Goal: Communication & Community: Answer question/provide support

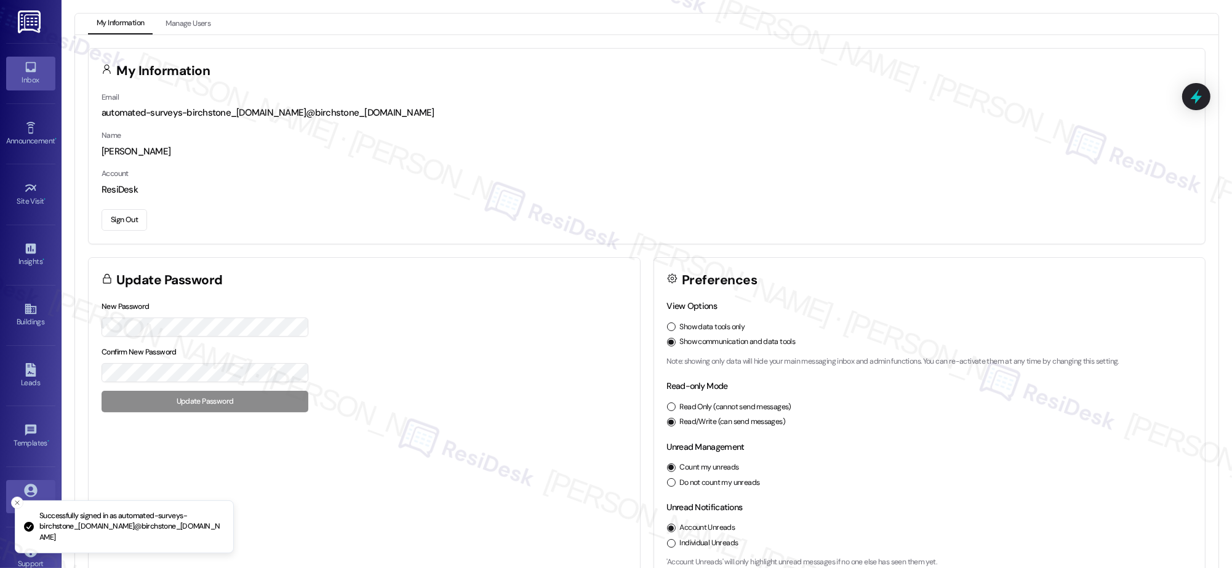
click at [39, 69] on link "Inbox" at bounding box center [30, 73] width 49 height 33
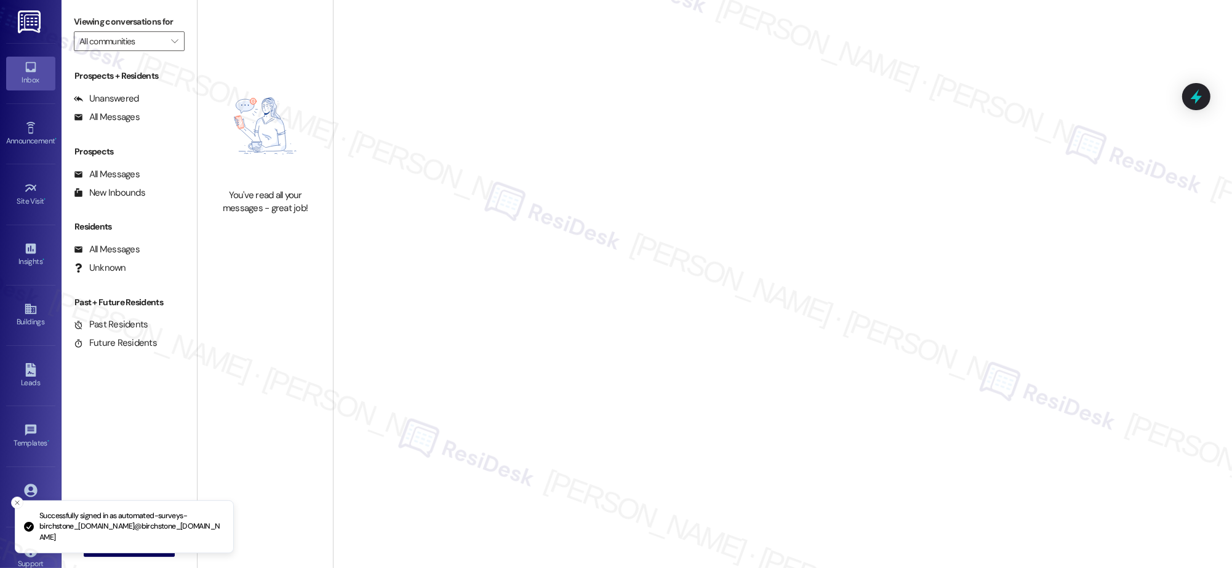
click at [39, 70] on link "Inbox" at bounding box center [30, 73] width 49 height 33
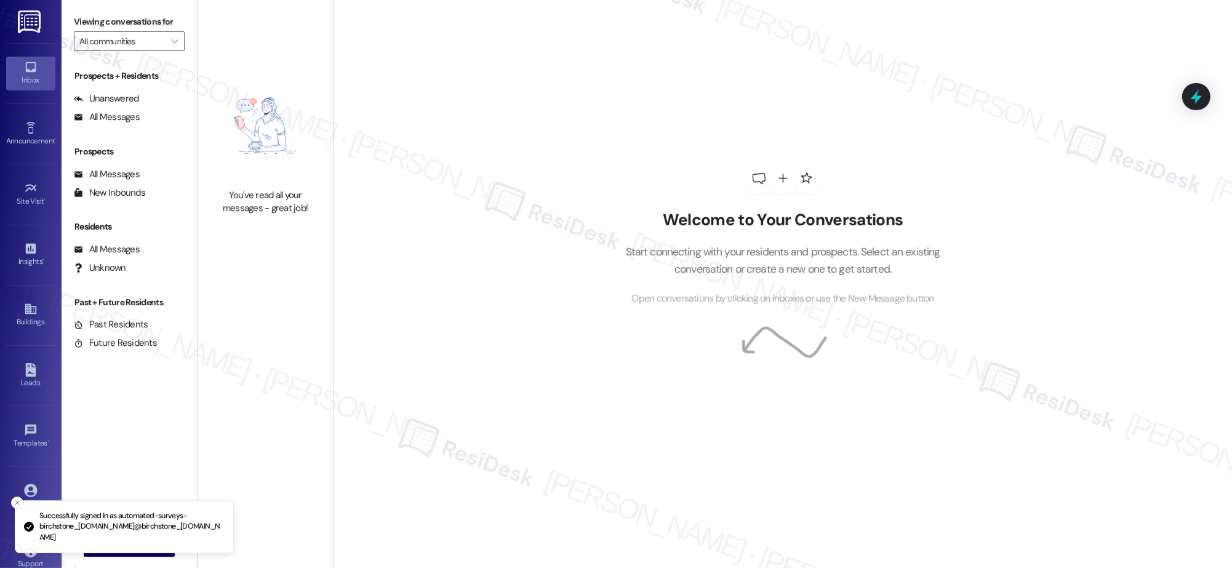
click at [39, 71] on link "Inbox" at bounding box center [30, 73] width 49 height 33
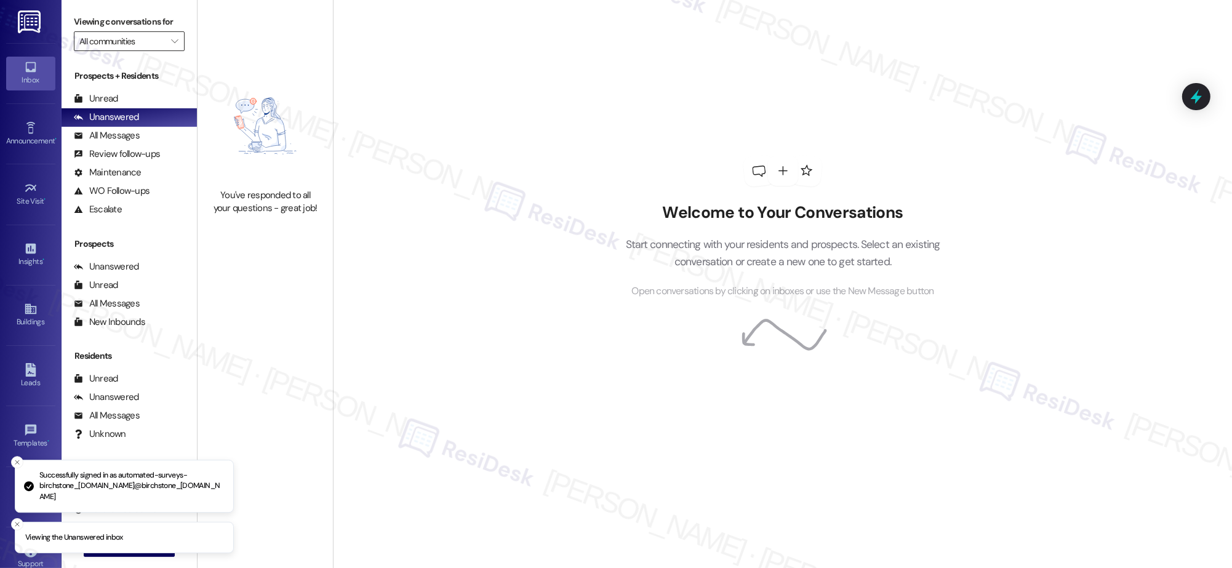
click at [140, 44] on input "All communities" at bounding box center [122, 41] width 86 height 20
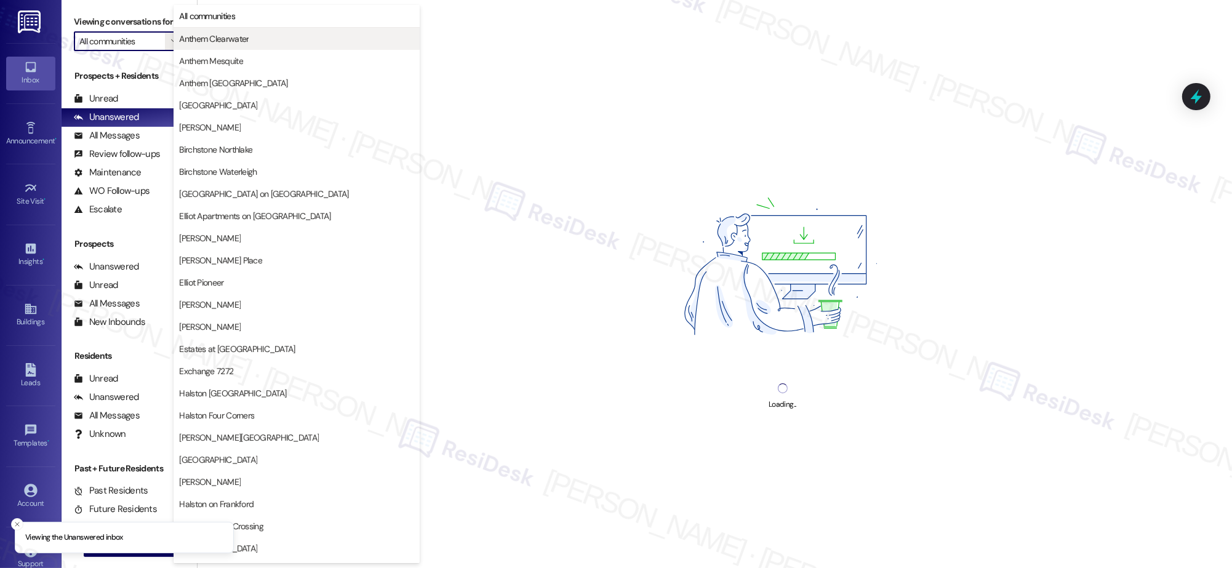
click at [230, 44] on span "Anthem Clearwater" at bounding box center [214, 39] width 70 height 12
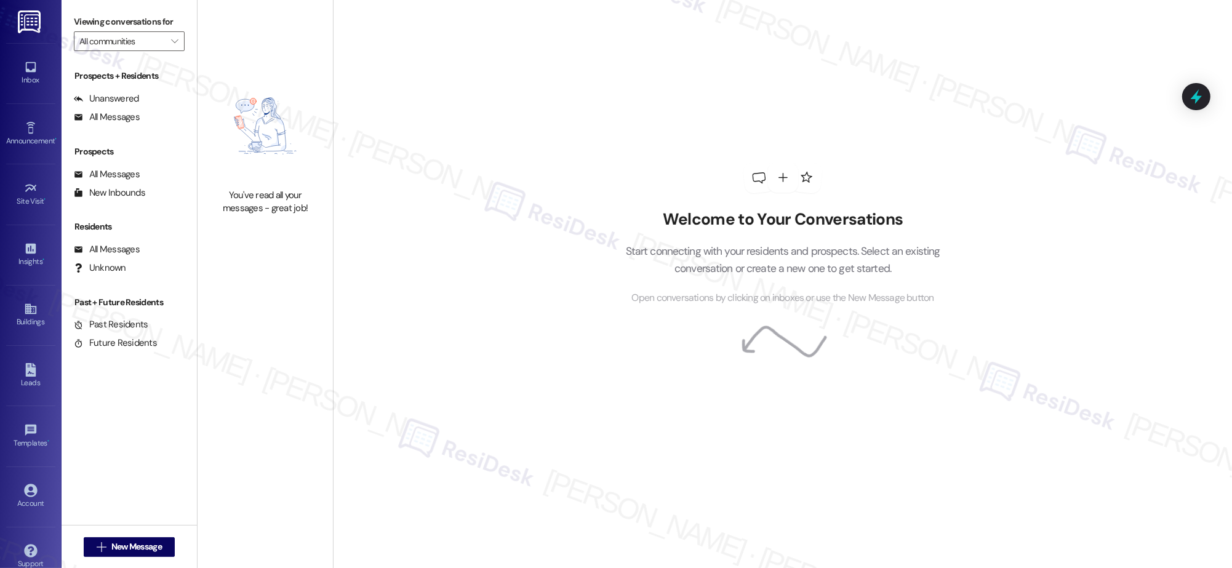
type input "Anthem Clearwater"
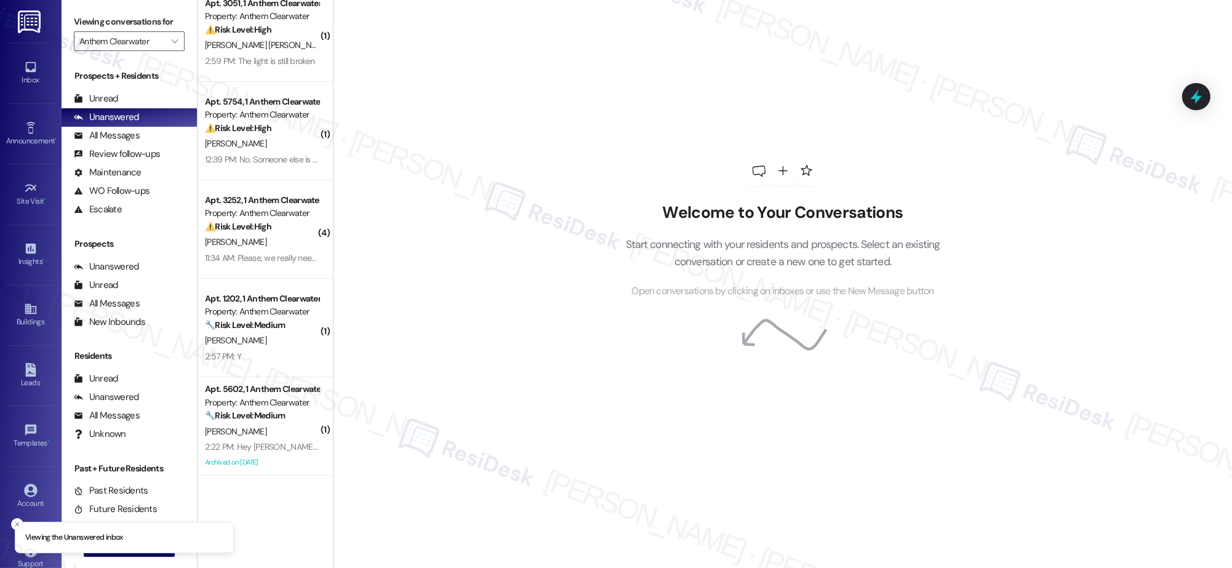
scroll to position [307, 0]
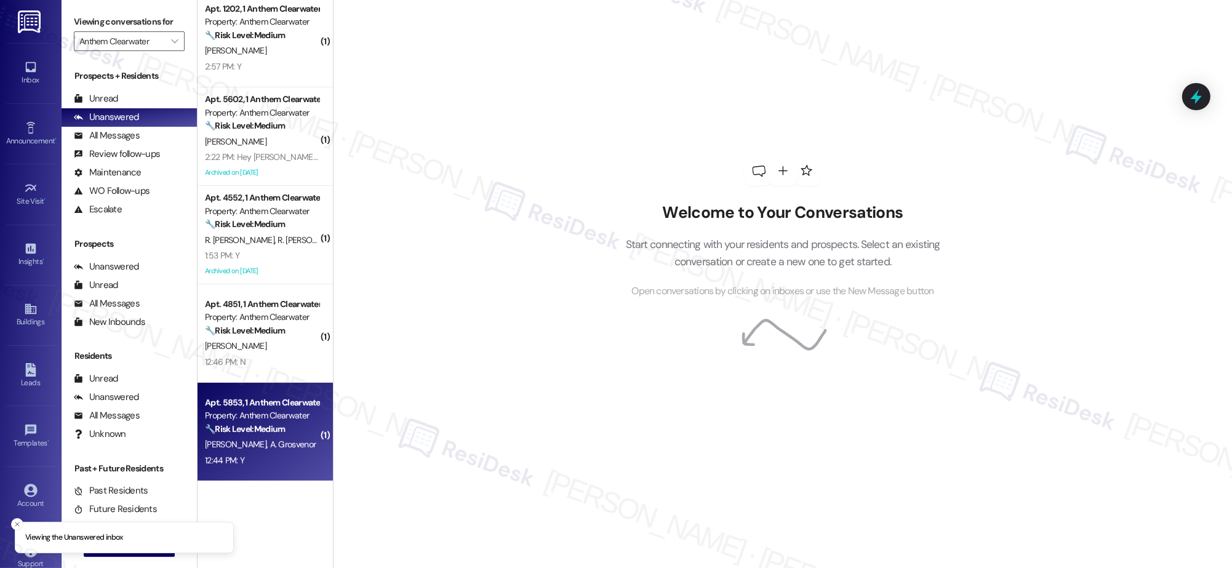
click at [255, 420] on div "Property: Anthem Clearwater" at bounding box center [262, 415] width 114 height 13
click at [256, 421] on div "Property: Anthem Clearwater" at bounding box center [262, 415] width 114 height 13
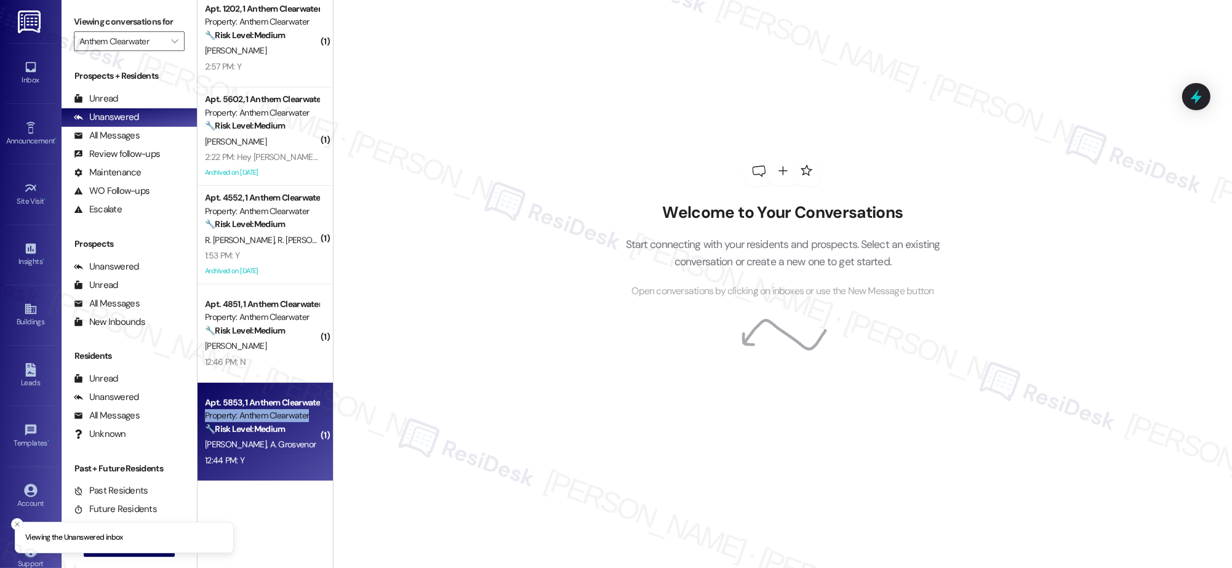
click at [256, 421] on div "Property: Anthem Clearwater" at bounding box center [262, 415] width 114 height 13
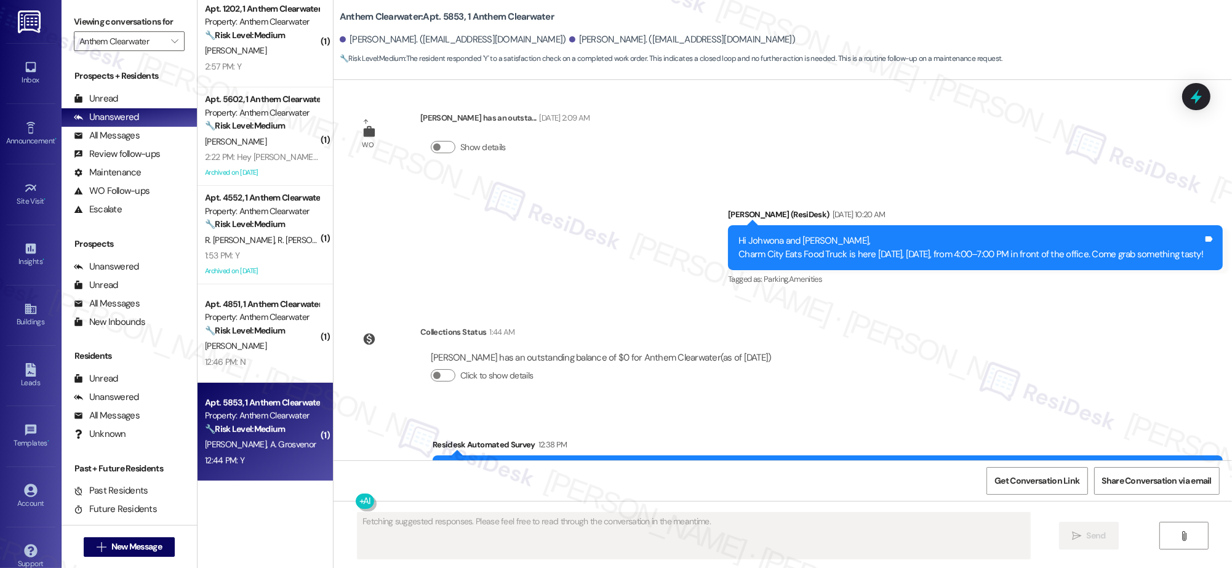
click at [627, 378] on div "WO Lease started Mar 14, 2025 at 8:00 PM Show details Survey, sent via SMS Resi…" at bounding box center [783, 270] width 899 height 380
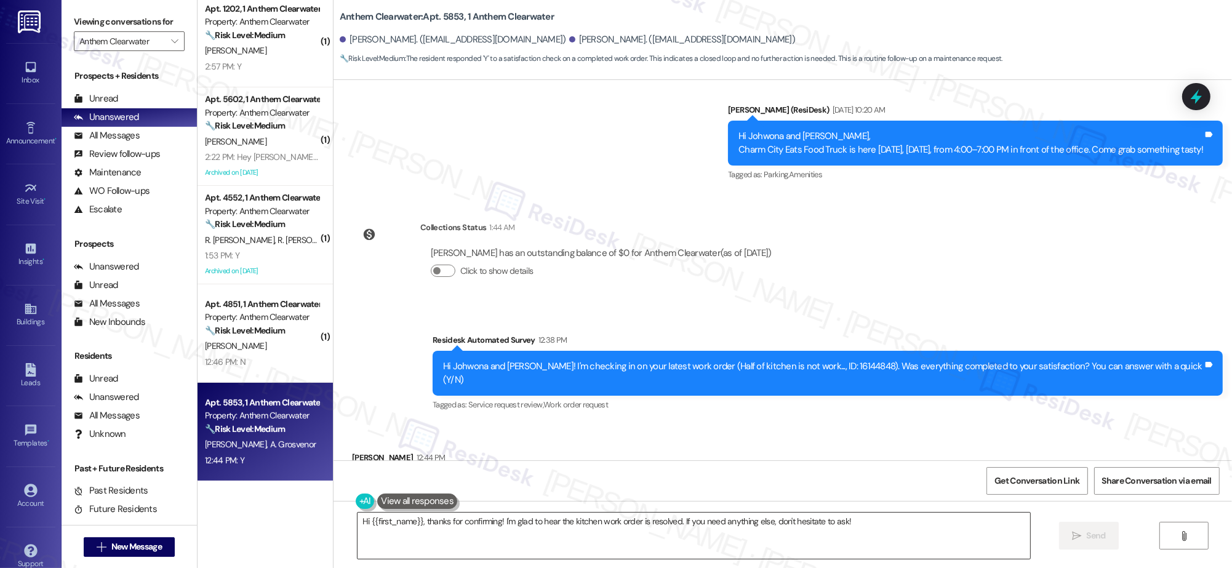
click at [463, 524] on textarea "Hi {{first_name}}, thanks for confirming! I'm glad to hear the kitchen work ord…" at bounding box center [694, 536] width 673 height 46
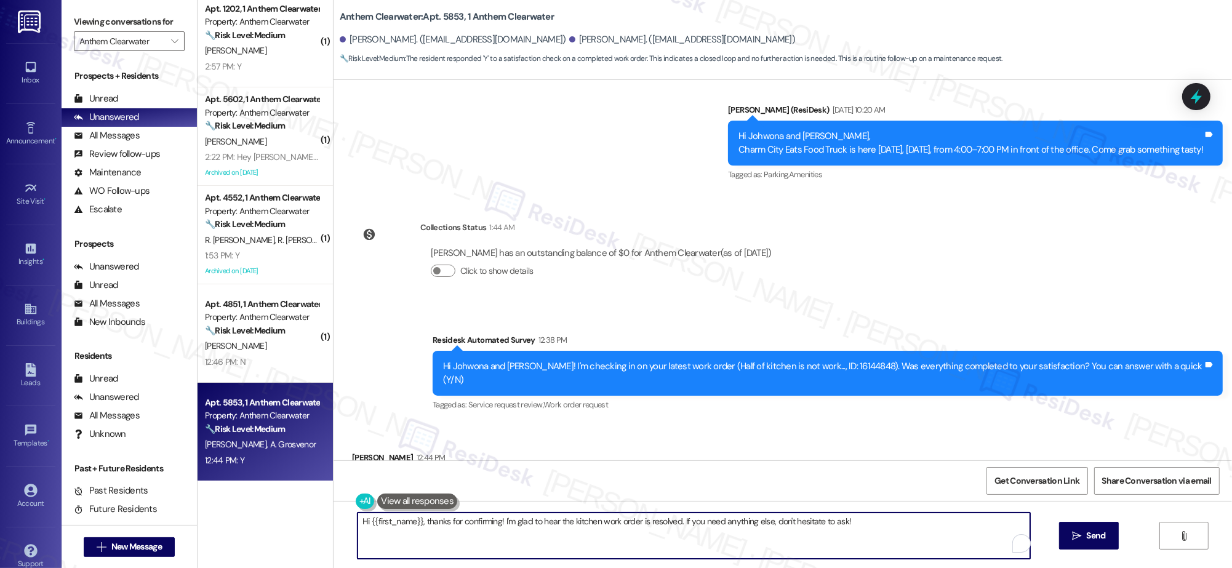
click at [463, 524] on textarea "Hi {{first_name}}, thanks for confirming! I'm glad to hear the kitchen work ord…" at bounding box center [694, 536] width 673 height 46
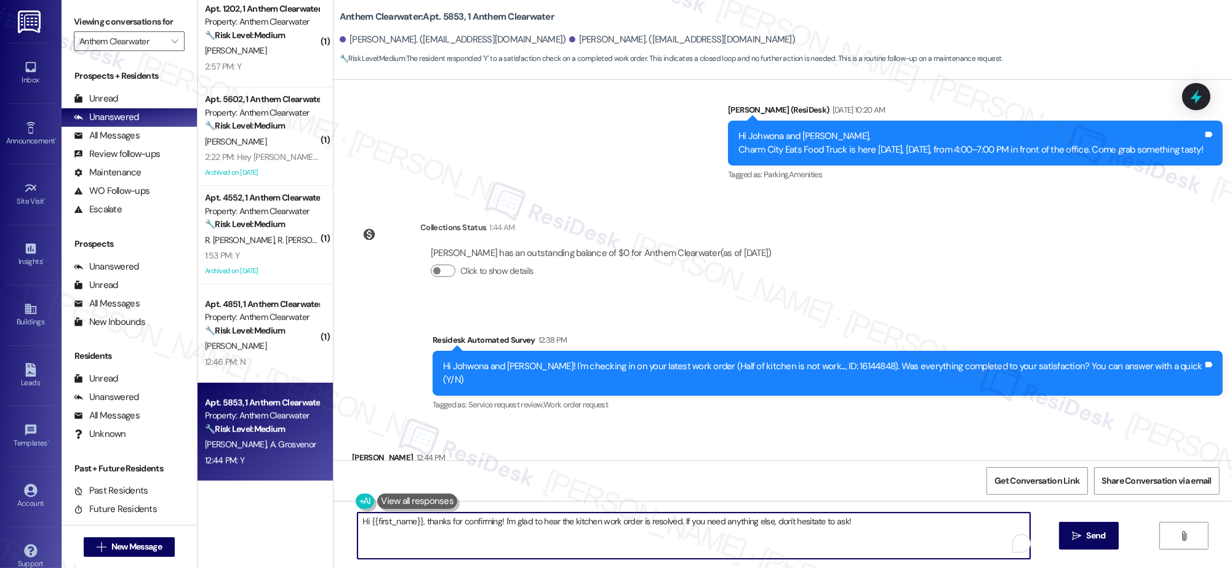
paste textarea "really appreciate your feedback! It’s great to hear that you’re satisfied with …"
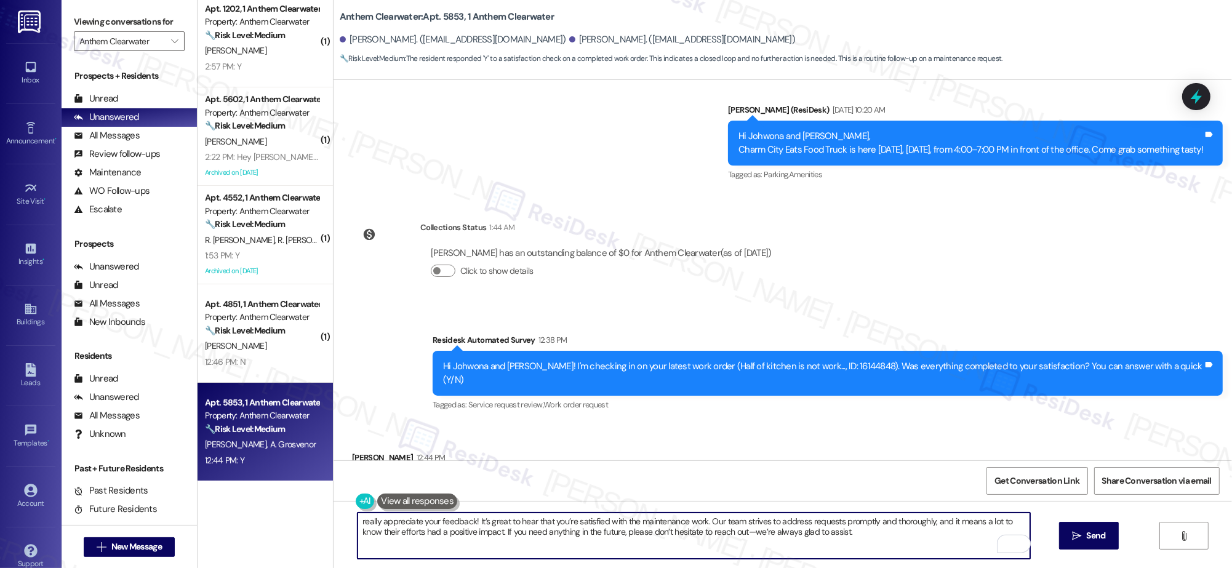
drag, startPoint x: 355, startPoint y: 521, endPoint x: 342, endPoint y: 513, distance: 14.4
click at [351, 513] on div "really appreciate your feedback! It’s great to hear that you’re satisfied with …" at bounding box center [688, 535] width 674 height 47
drag, startPoint x: 718, startPoint y: 532, endPoint x: 721, endPoint y: 545, distance: 13.9
click at [721, 546] on textarea "Really appreciate your feedback! It’s great to hear that you’re satisfied with …" at bounding box center [694, 536] width 673 height 46
paste textarea "Since everything’s settled now, I’d love to hear your thoughts, has {{property}…"
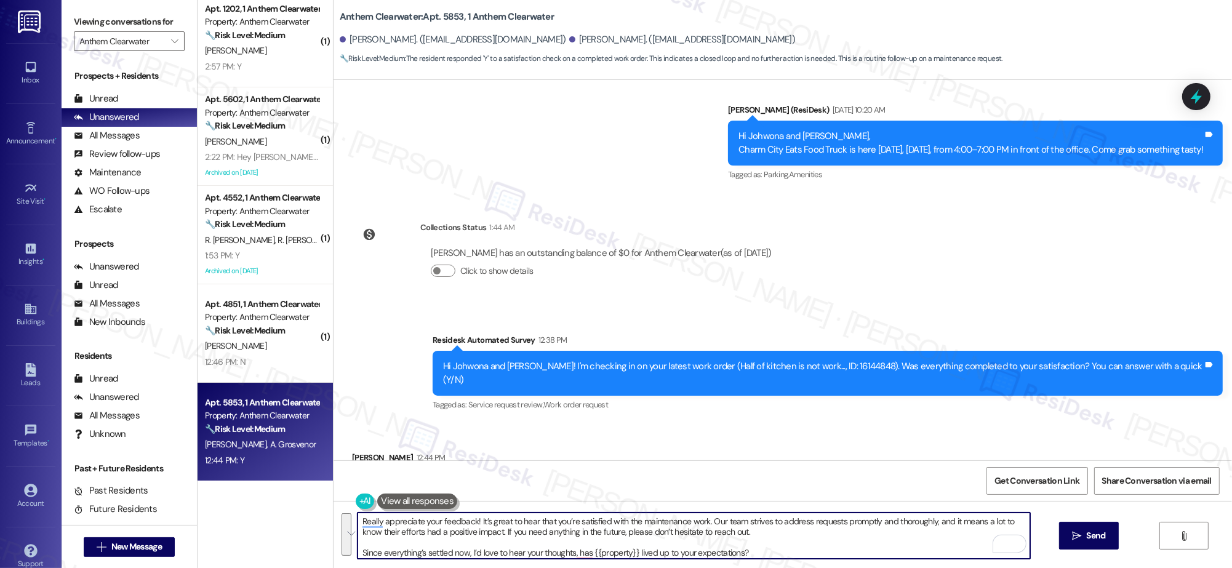
click at [769, 545] on textarea "Really appreciate your feedback! It’s great to hear that you’re satisfied with …" at bounding box center [694, 536] width 673 height 46
type textarea "Really appreciate your feedback! It’s great to hear that you’re satisfied with …"
click at [1093, 534] on span "Send" at bounding box center [1096, 535] width 19 height 13
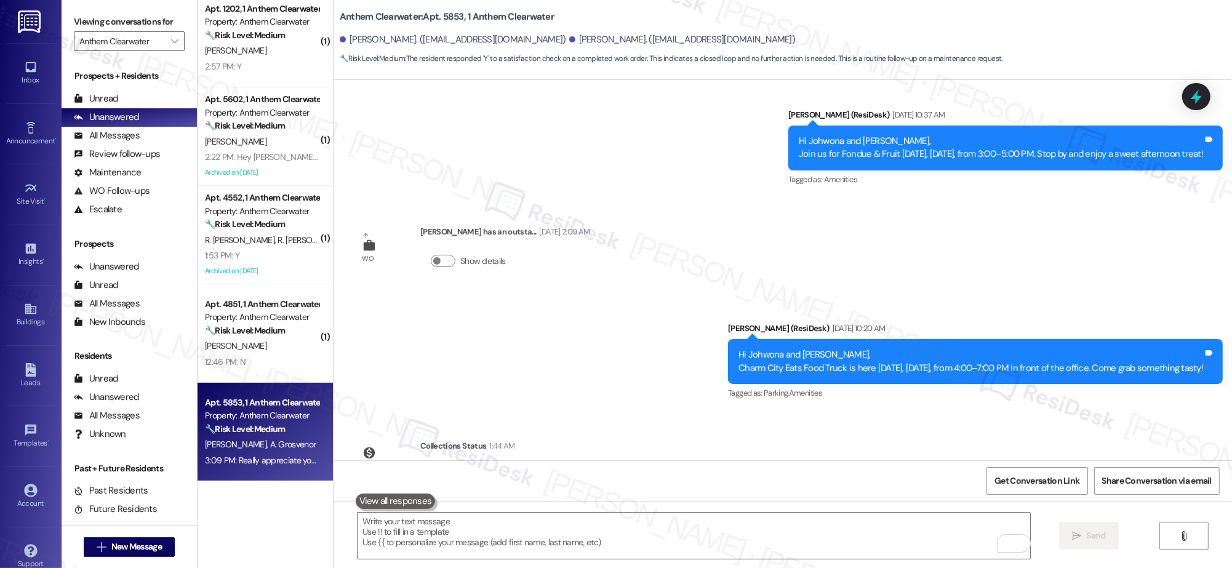
scroll to position [7080, 0]
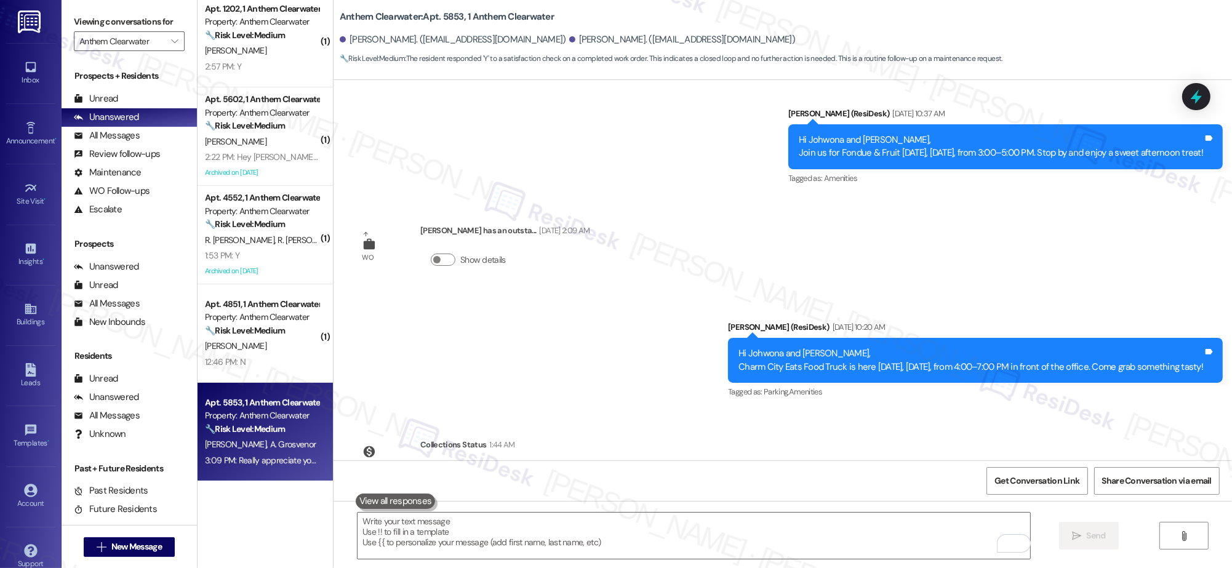
click at [250, 329] on strong "🔧 Risk Level: Medium" at bounding box center [245, 330] width 80 height 11
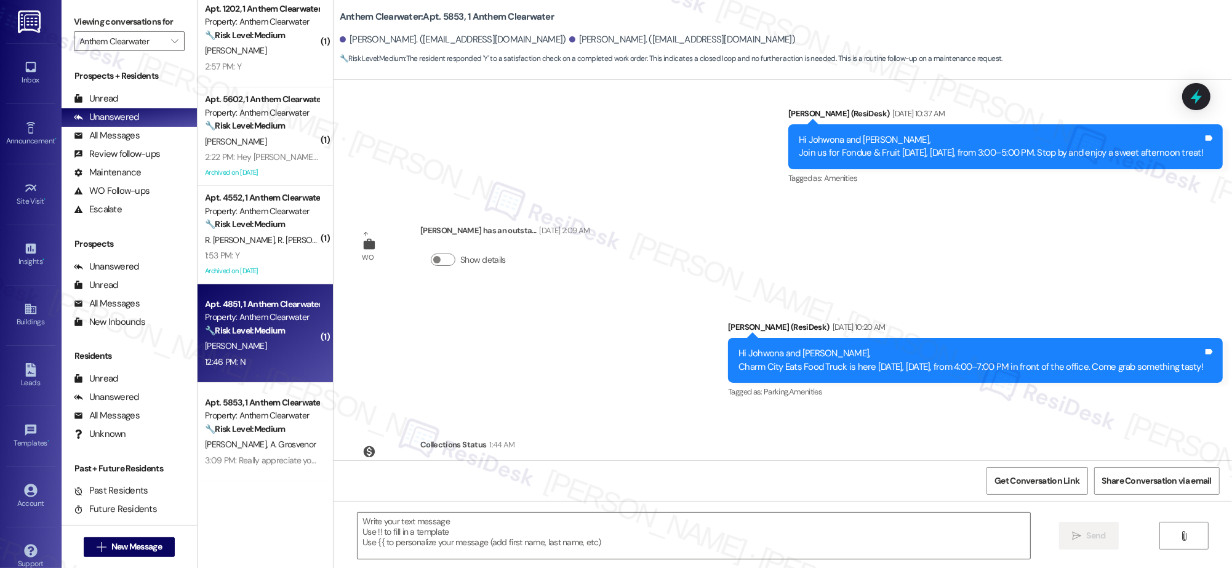
click at [250, 329] on strong "🔧 Risk Level: Medium" at bounding box center [245, 330] width 80 height 11
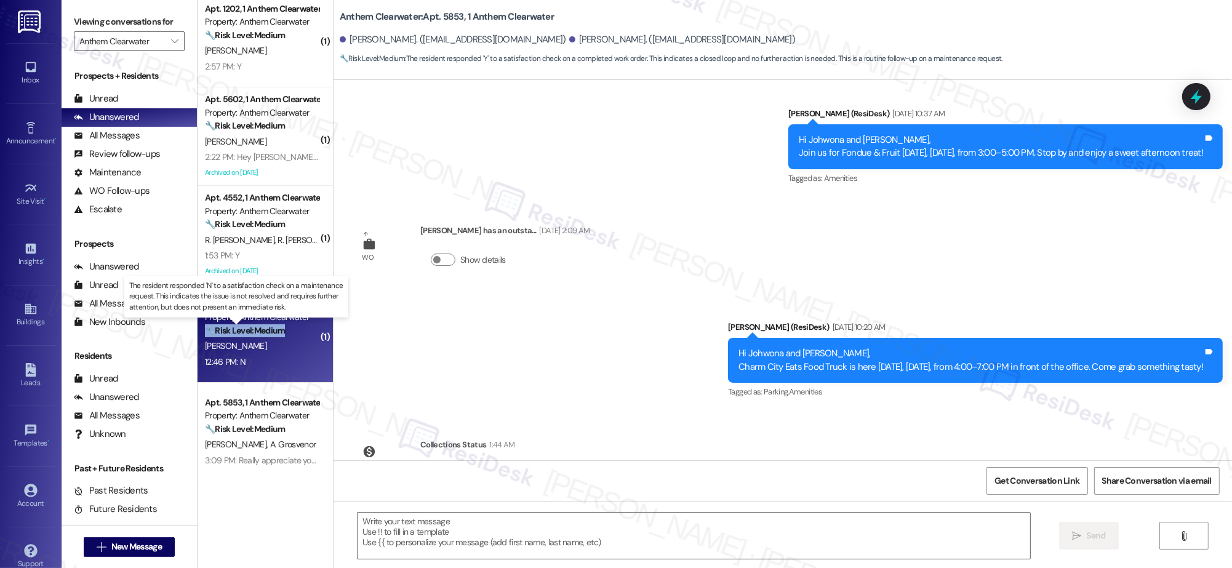
click at [250, 329] on strong "🔧 Risk Level: Medium" at bounding box center [245, 330] width 80 height 11
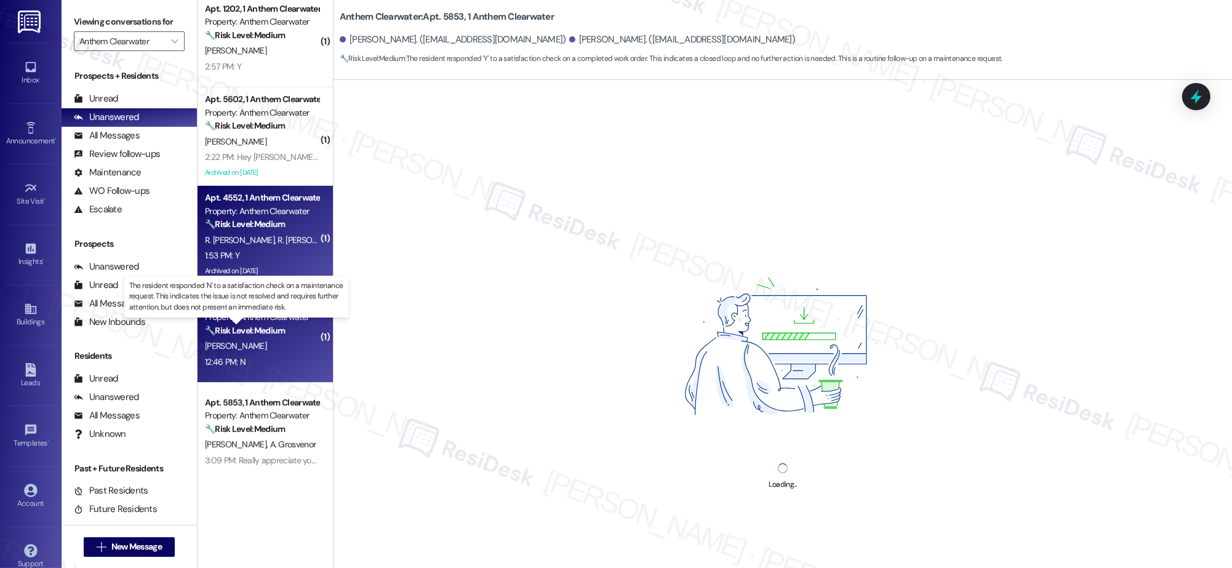
click at [278, 241] on span "R. [PERSON_NAME]" at bounding box center [313, 240] width 70 height 11
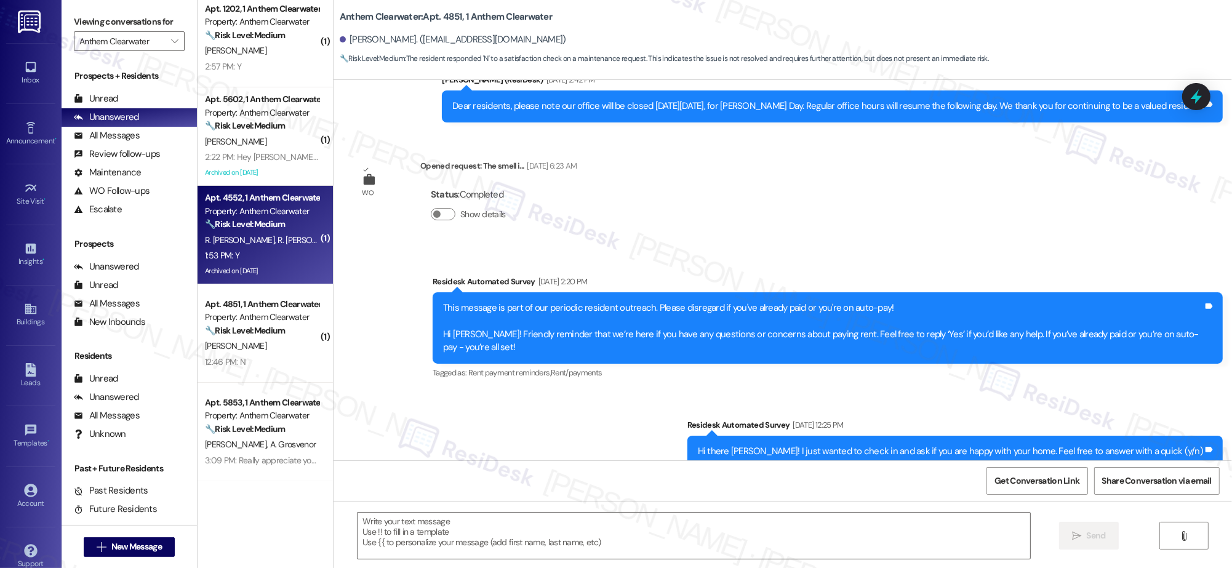
click at [278, 241] on span "R. [PERSON_NAME]" at bounding box center [313, 240] width 70 height 11
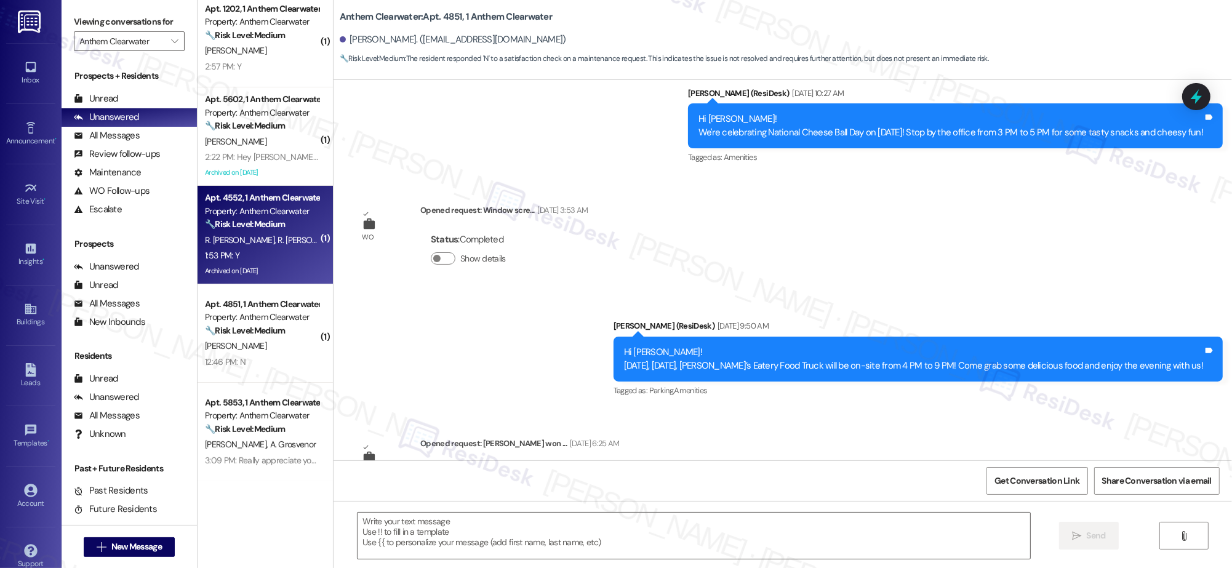
click at [278, 241] on span "R. [PERSON_NAME]" at bounding box center [313, 240] width 70 height 11
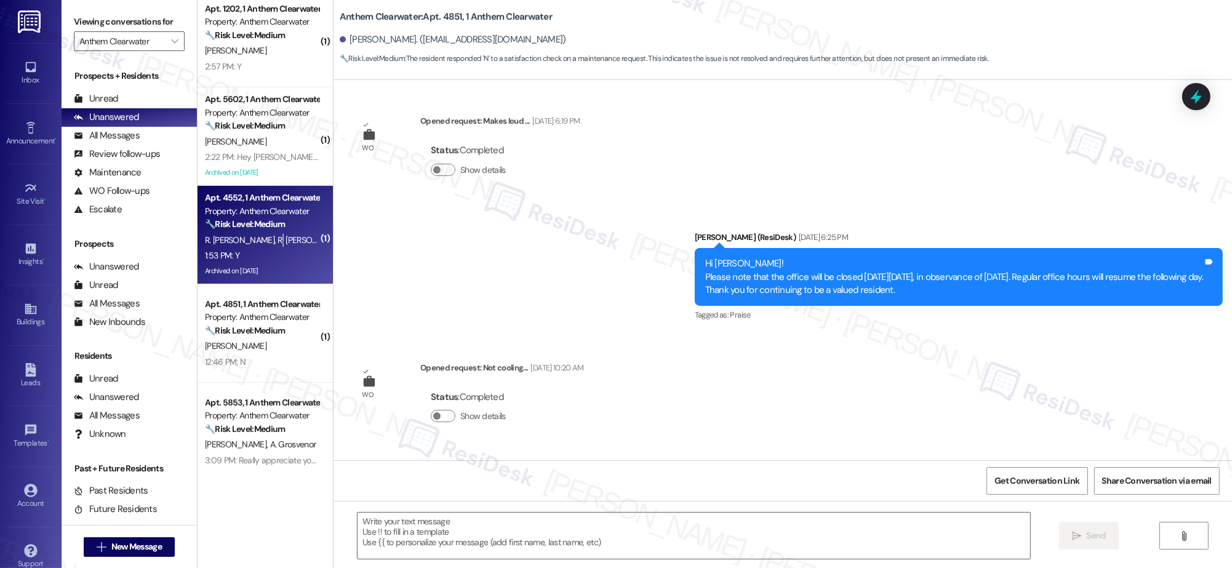
click at [278, 241] on span "R. [PERSON_NAME]" at bounding box center [313, 240] width 70 height 11
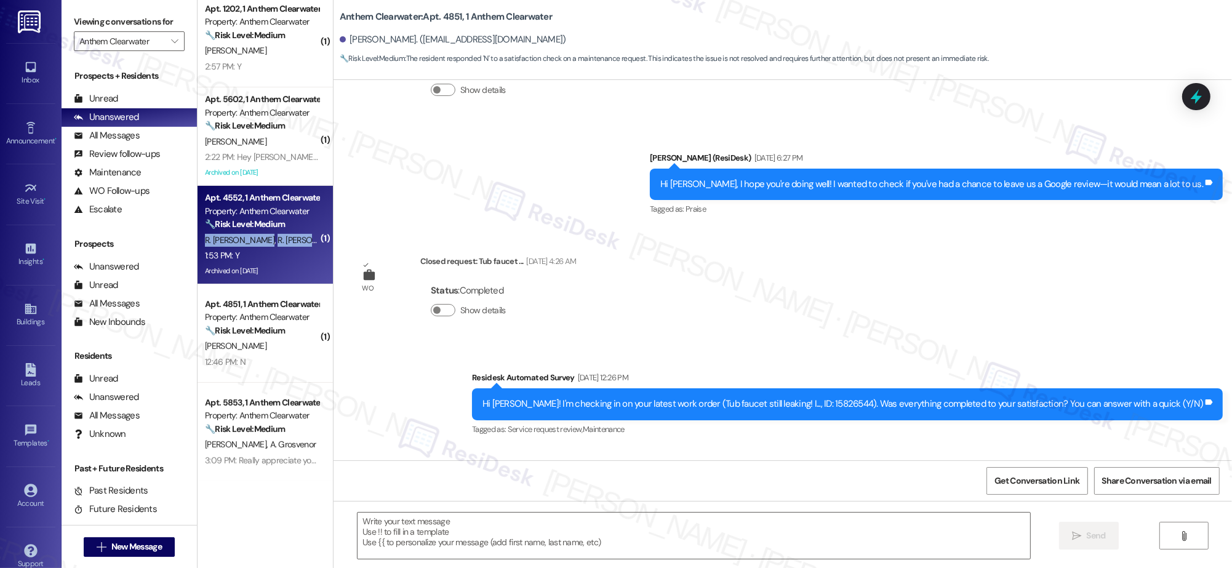
click at [278, 241] on span "R. [PERSON_NAME]" at bounding box center [313, 240] width 70 height 11
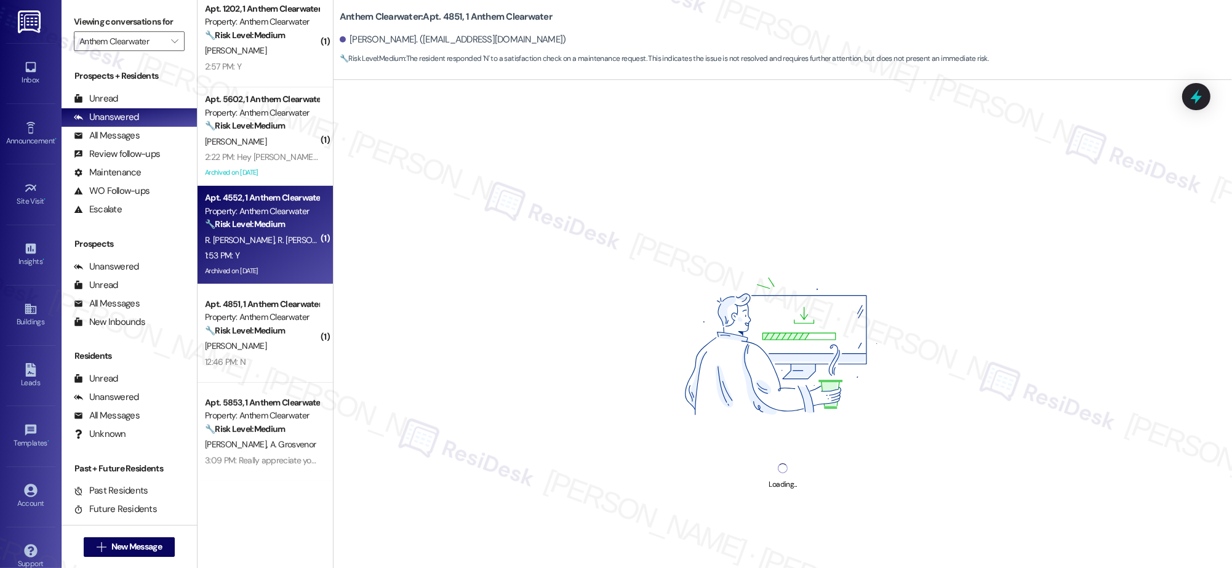
click at [278, 241] on span "R. [PERSON_NAME]" at bounding box center [313, 240] width 70 height 11
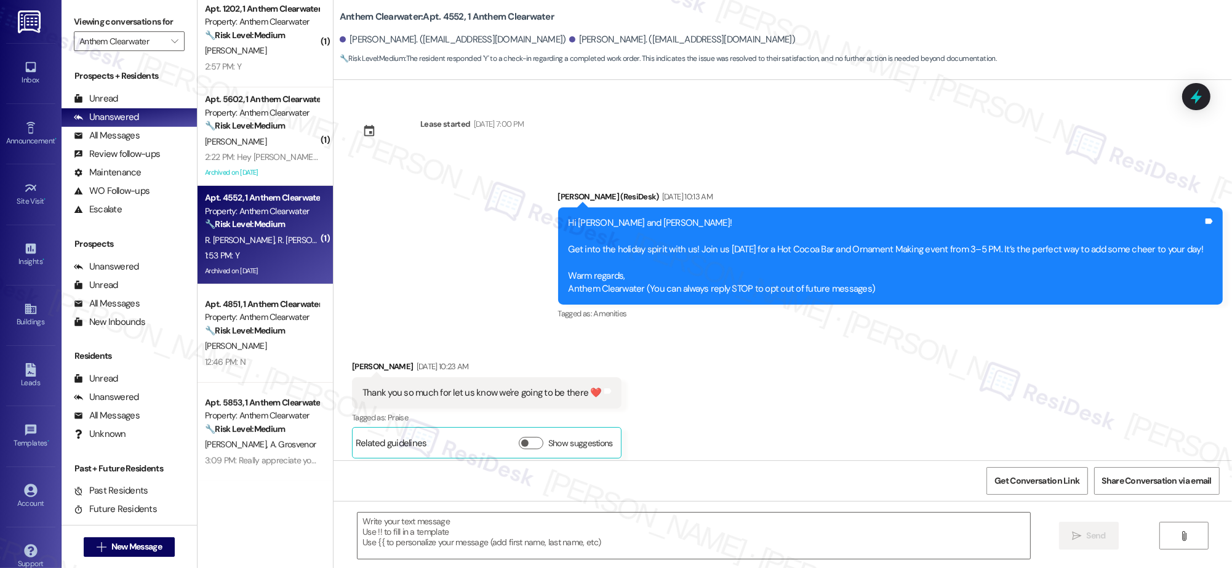
scroll to position [8864, 0]
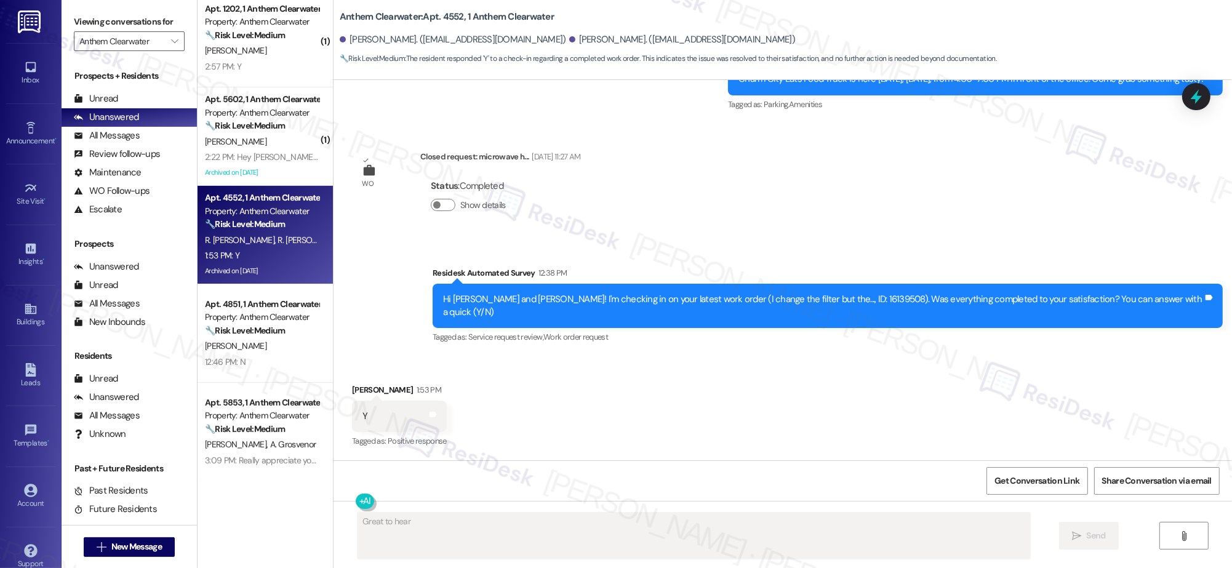
drag, startPoint x: 254, startPoint y: 241, endPoint x: 488, endPoint y: 538, distance: 378.3
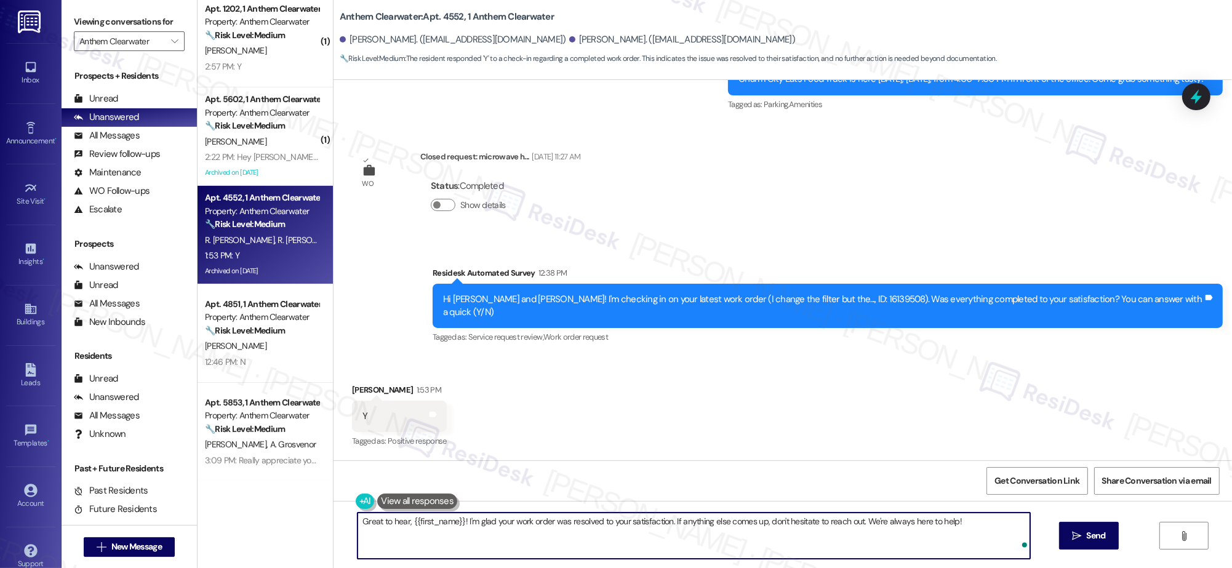
drag, startPoint x: 353, startPoint y: 521, endPoint x: 358, endPoint y: 534, distance: 13.3
click at [358, 534] on textarea "Great to hear, {{first_name}}! I'm glad your work order was resolved to your sa…" at bounding box center [694, 536] width 673 height 46
paste textarea "Really appreciate your feedback! It’s great to hear that you’re satisfied with …"
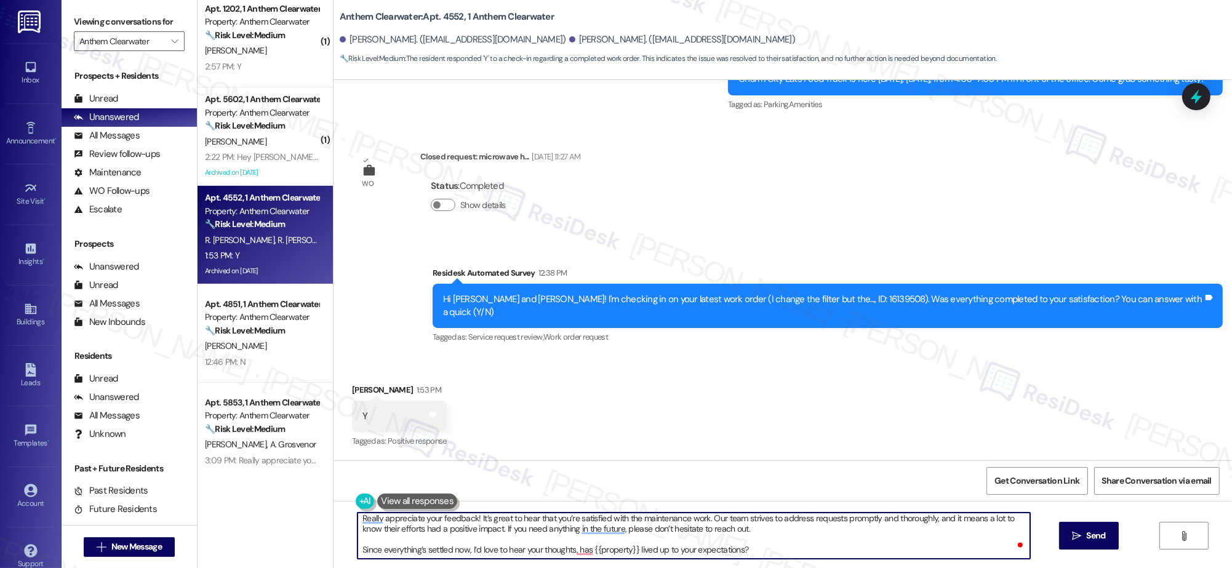
scroll to position [0, 0]
type textarea "Really appreciate your feedback! It’s great to hear that you’re satisfied with …"
click at [1062, 536] on button " Send" at bounding box center [1089, 536] width 60 height 28
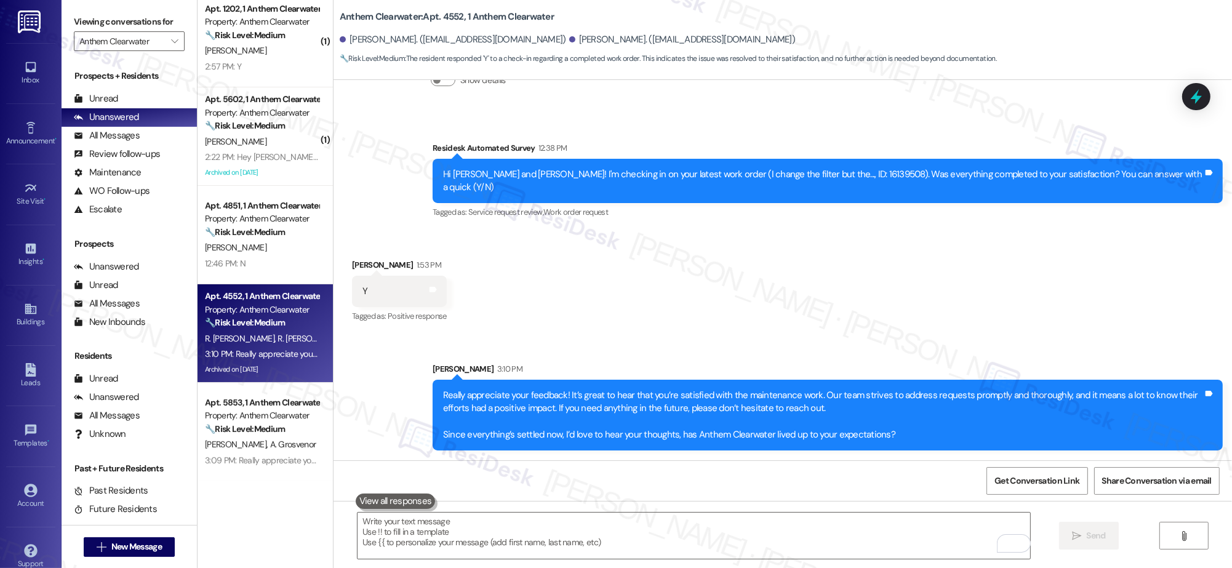
click at [628, 283] on div "Received via SMS Rocio Rafael Lopez 1:53 PM Y Tags and notes Tagged as: Positiv…" at bounding box center [783, 283] width 899 height 104
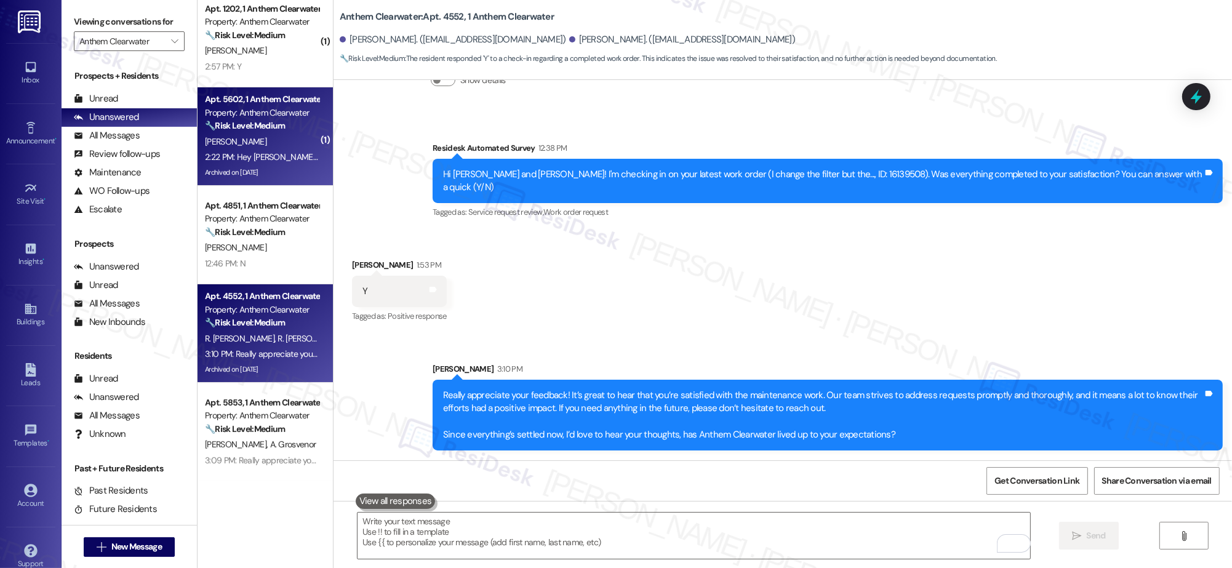
click at [259, 144] on div "[PERSON_NAME]" at bounding box center [262, 141] width 116 height 15
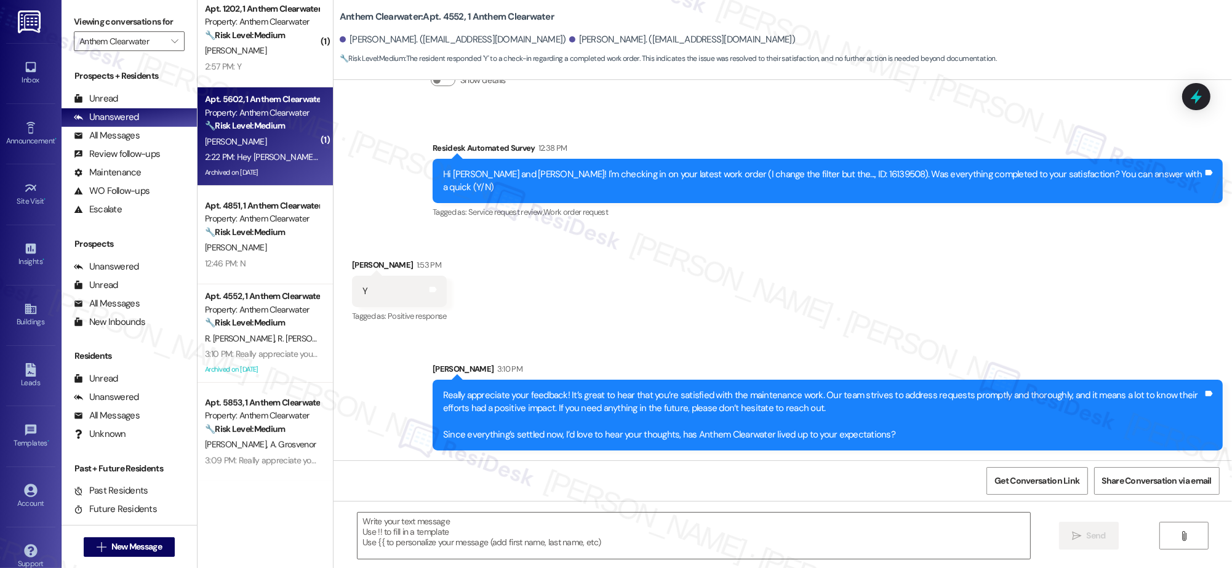
click at [259, 144] on div "[PERSON_NAME]" at bounding box center [262, 141] width 116 height 15
type textarea "Fetching suggested responses. Please feel free to read through the conversation…"
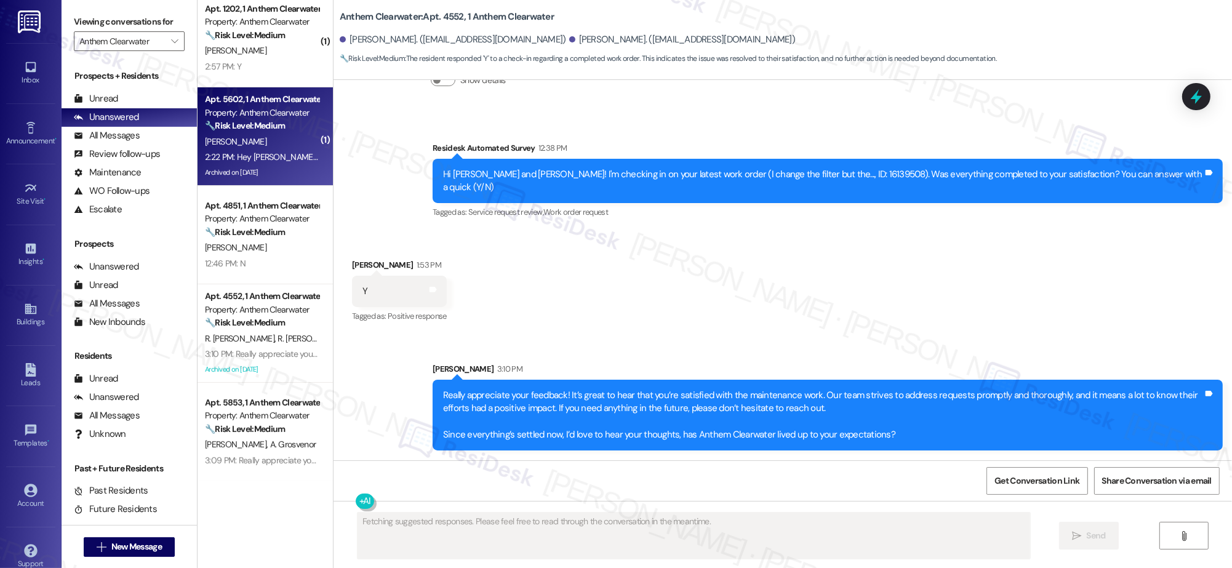
click at [258, 145] on div "[PERSON_NAME]" at bounding box center [262, 141] width 116 height 15
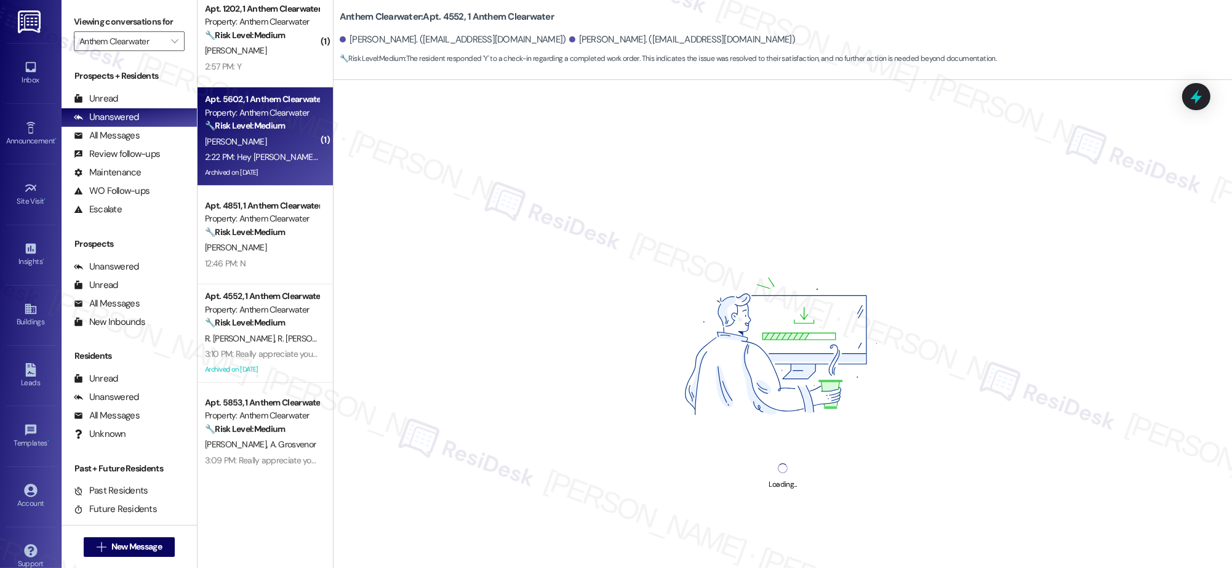
click at [258, 145] on div "[PERSON_NAME]" at bounding box center [262, 141] width 116 height 15
click at [259, 144] on div "[PERSON_NAME]" at bounding box center [262, 141] width 116 height 15
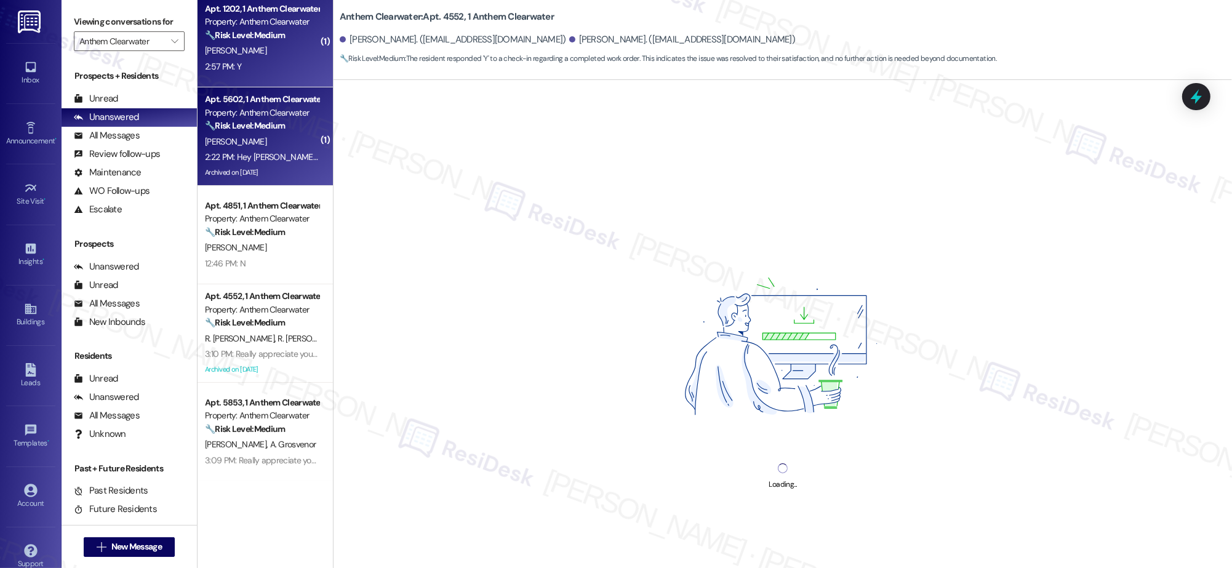
click at [273, 71] on div "2:57 PM: Y 2:57 PM: Y" at bounding box center [262, 66] width 116 height 15
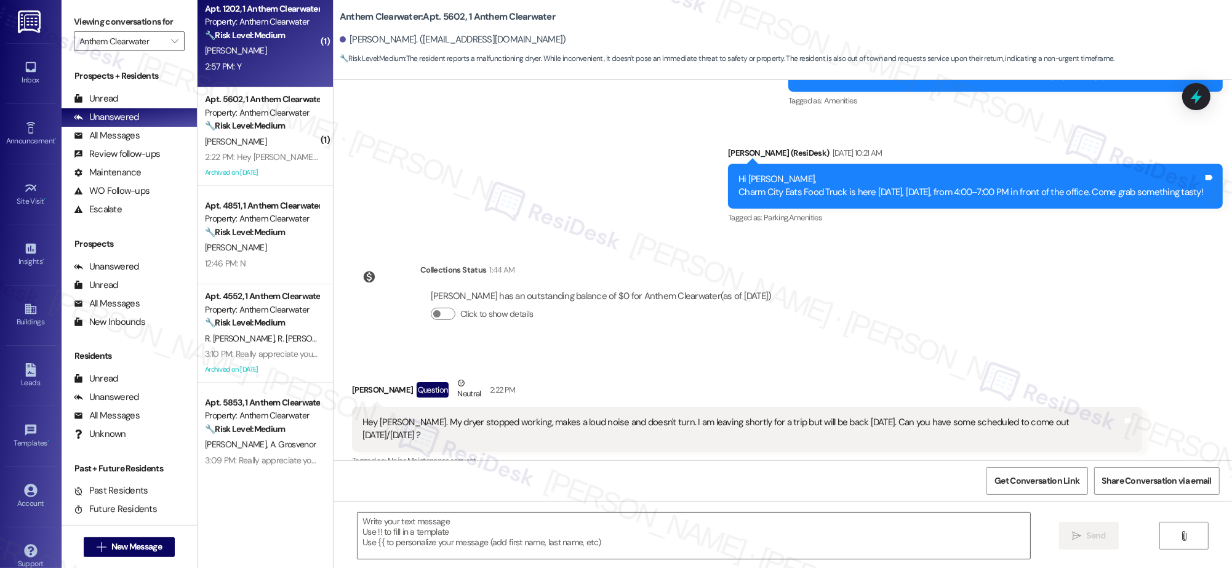
type textarea "Fetching suggested responses. Please feel free to read through the conversation…"
click at [267, 78] on div "Apt. 1202, 1 Anthem Clearwater Property: Anthem Clearwater 🔧 Risk Level: Medium…" at bounding box center [265, 38] width 135 height 98
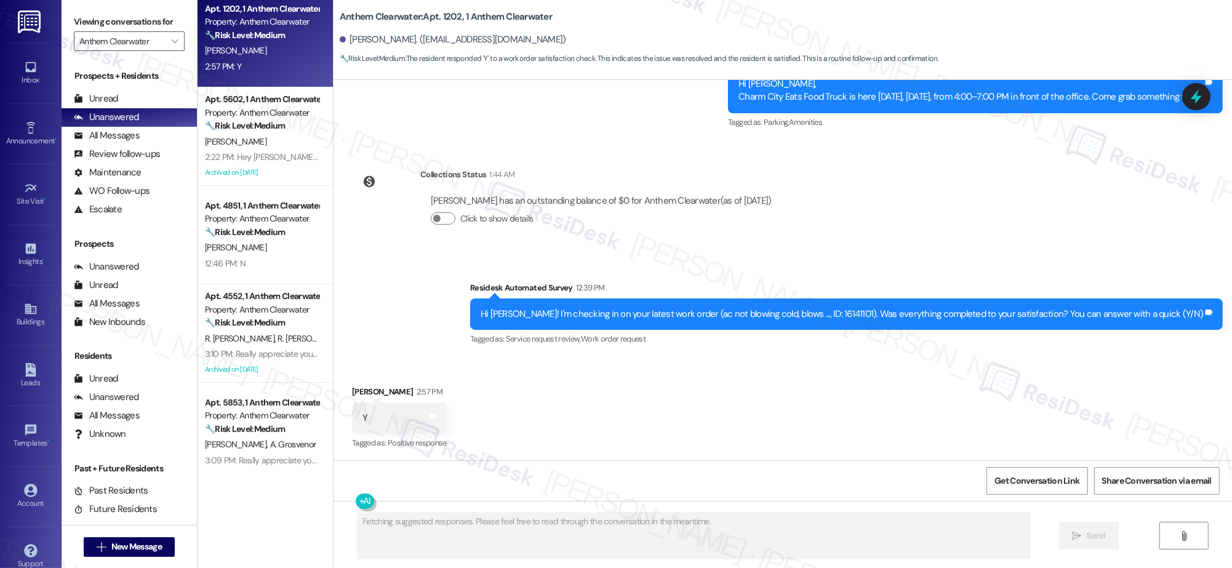
click at [268, 76] on div "Apt. 1202, 1 Anthem Clearwater Property: Anthem Clearwater 🔧 Risk Level: Medium…" at bounding box center [265, 38] width 135 height 98
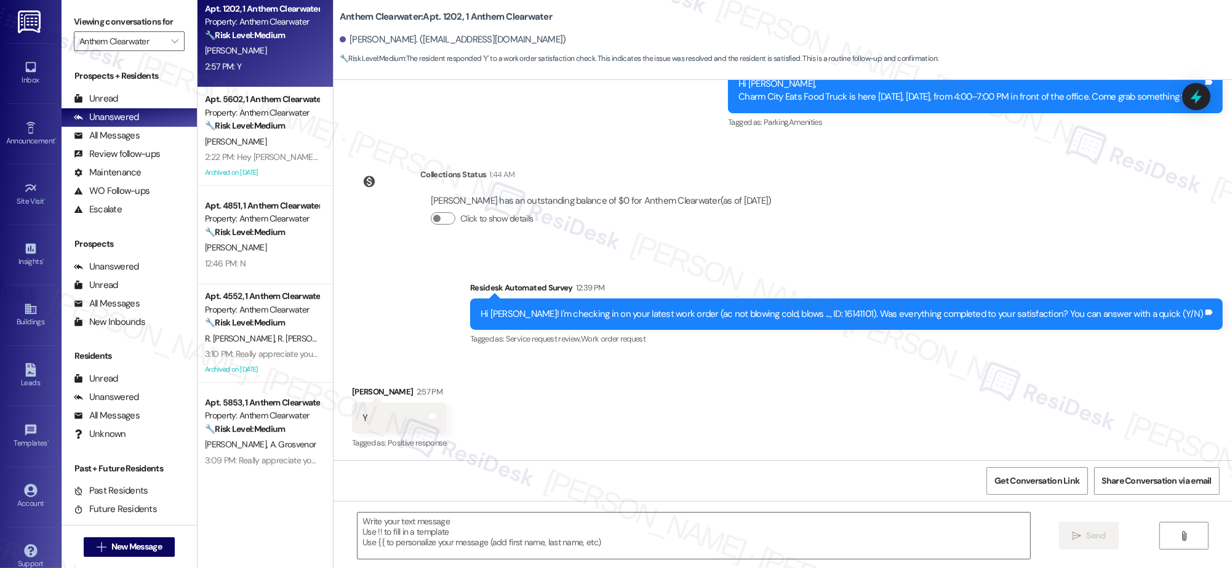
click at [268, 75] on div "Apt. 1202, 1 Anthem Clearwater Property: Anthem Clearwater 🔧 Risk Level: Medium…" at bounding box center [265, 38] width 135 height 98
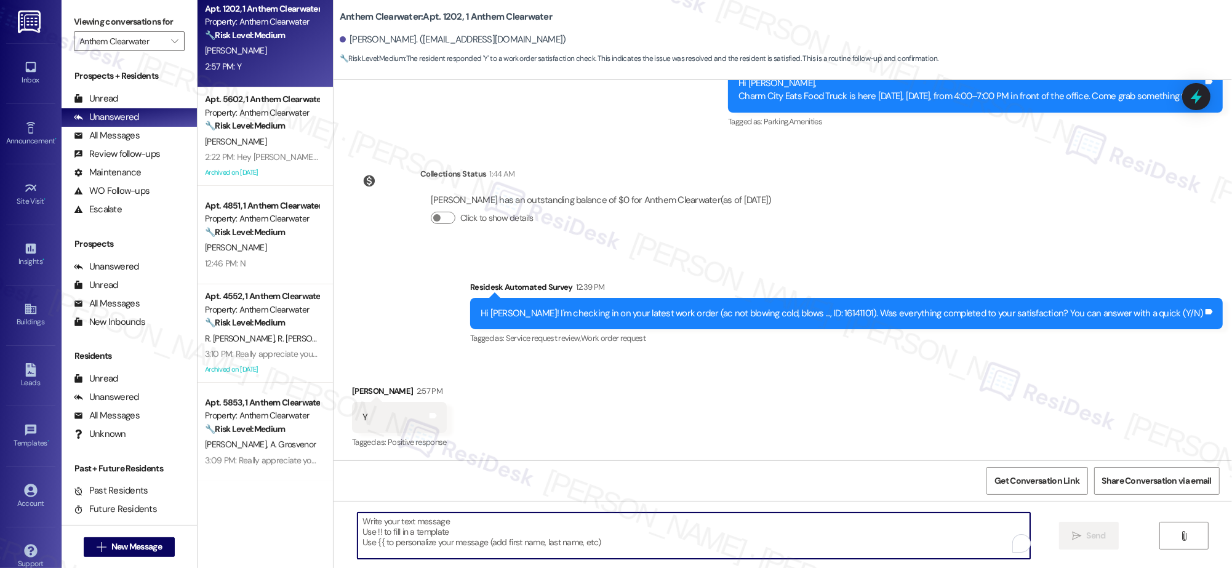
click at [707, 533] on textarea "To enrich screen reader interactions, please activate Accessibility in Grammarl…" at bounding box center [694, 536] width 673 height 46
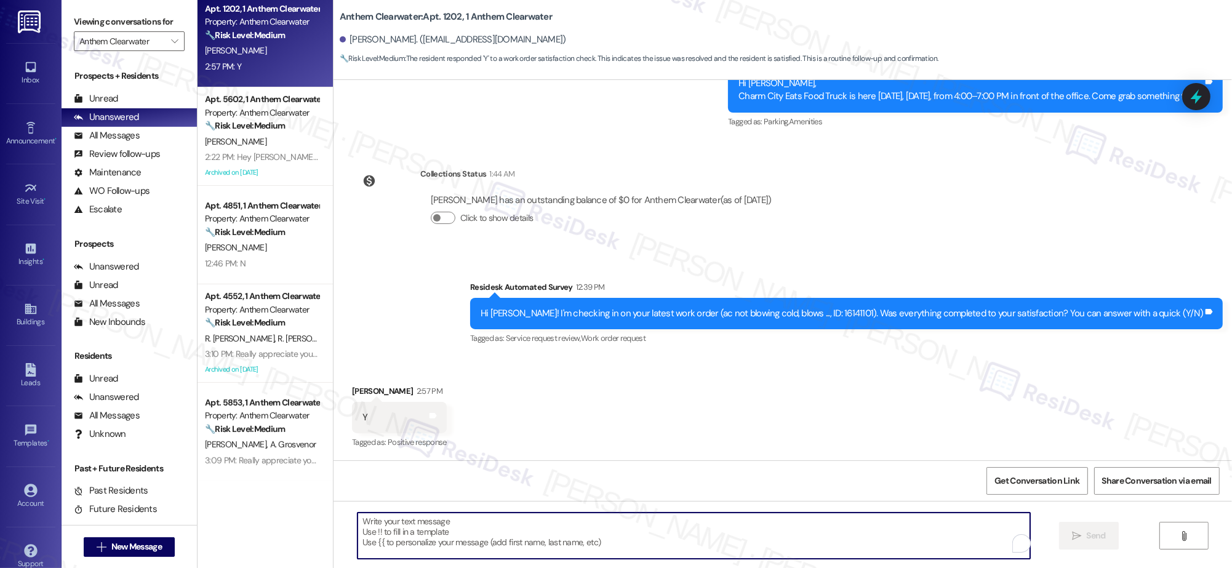
paste textarea "Really appreciate your feedback! It’s great to hear that you’re satisfied with …"
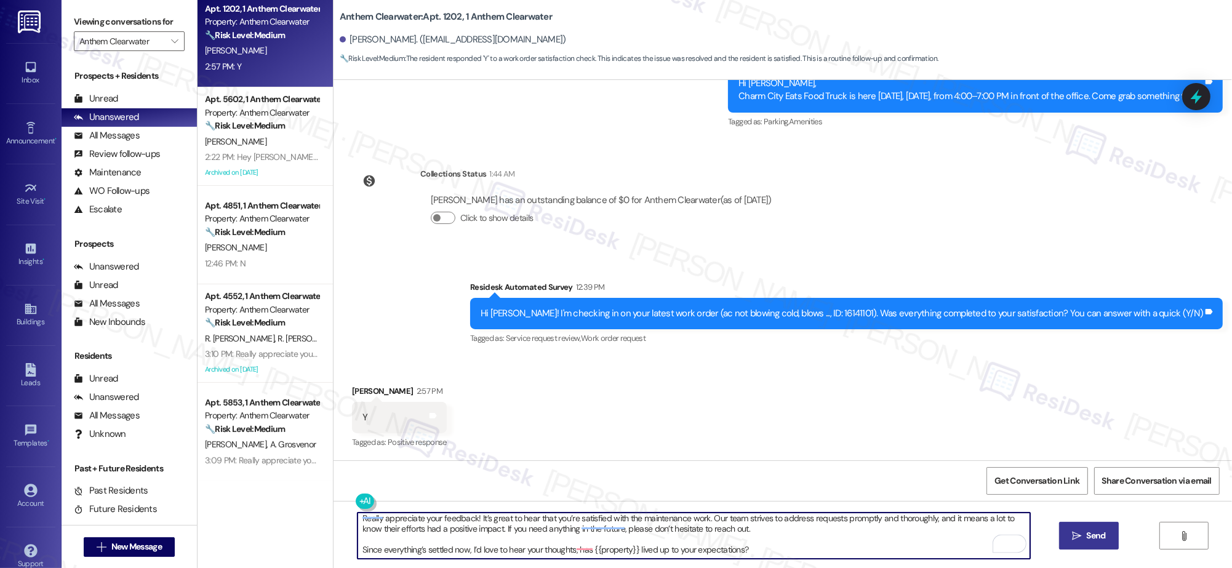
type textarea "Really appreciate your feedback! It’s great to hear that you’re satisfied with …"
click at [1079, 526] on button " Send" at bounding box center [1089, 536] width 60 height 28
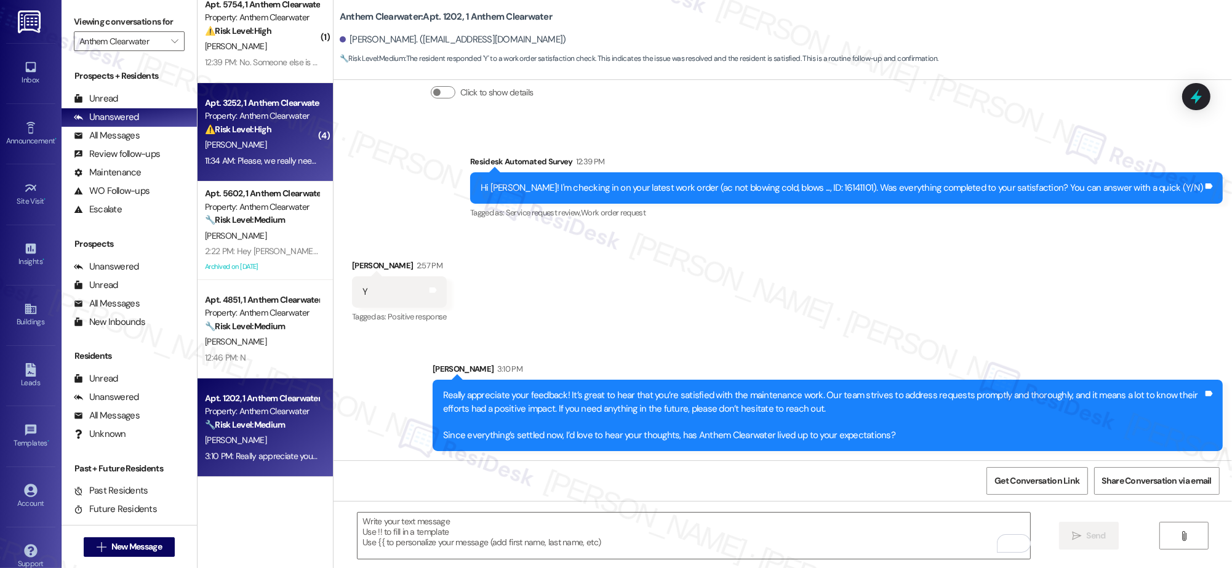
click at [264, 121] on div "Property: Anthem Clearwater" at bounding box center [262, 116] width 114 height 13
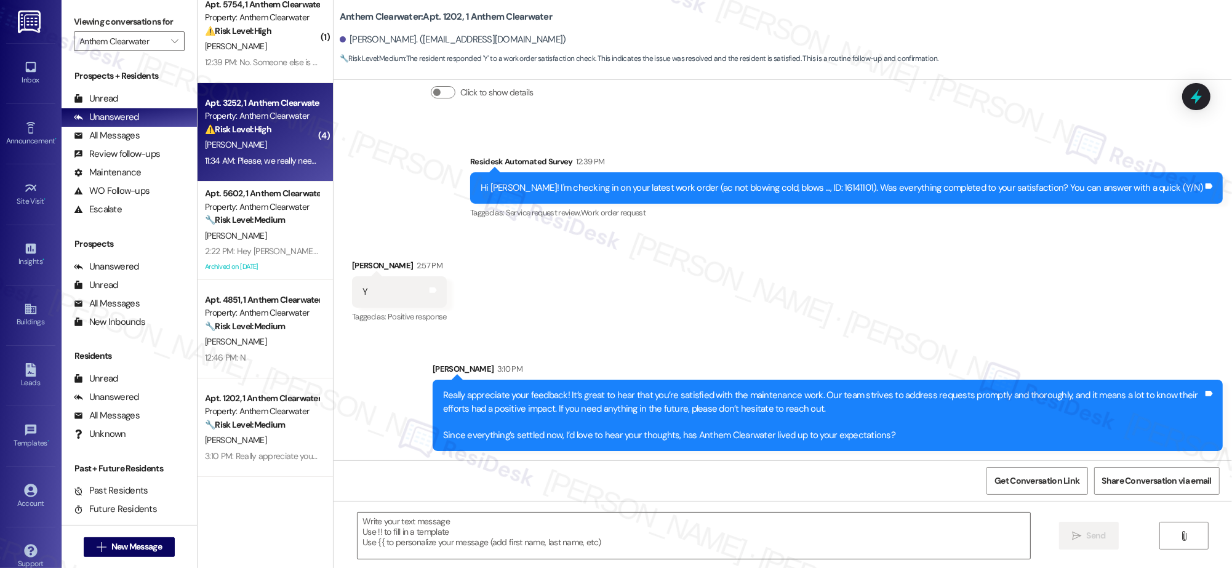
click at [265, 121] on div "Property: Anthem Clearwater" at bounding box center [262, 116] width 114 height 13
click at [265, 120] on div "Property: Anthem Clearwater" at bounding box center [262, 116] width 114 height 13
type textarea "Fetching suggested responses. Please feel free to read through the conversation…"
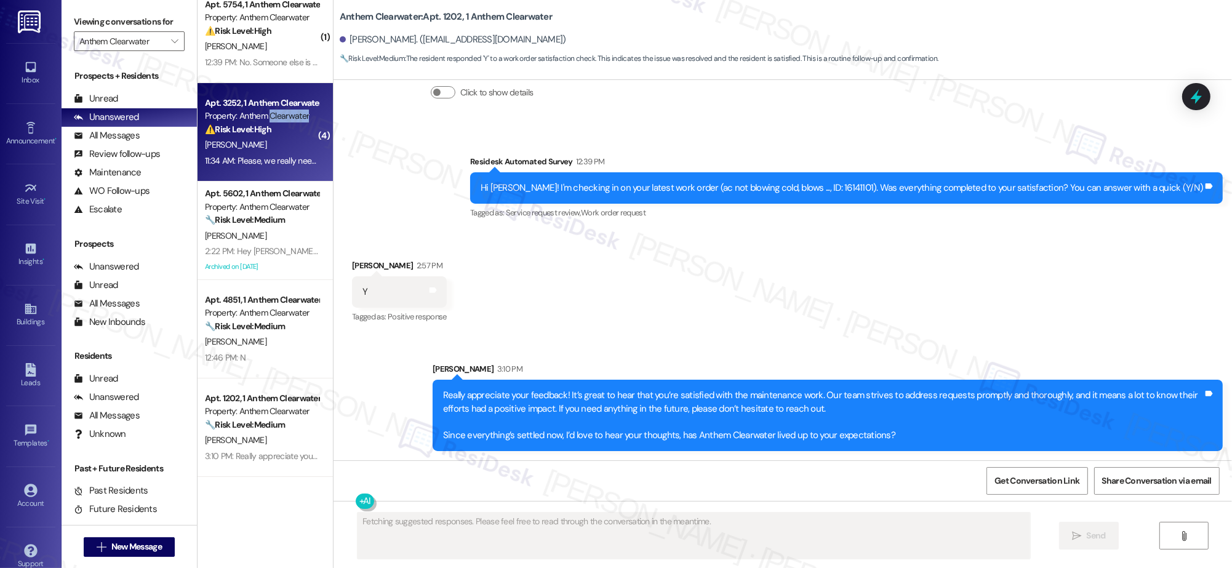
click at [265, 120] on div "Property: Anthem Clearwater" at bounding box center [262, 116] width 114 height 13
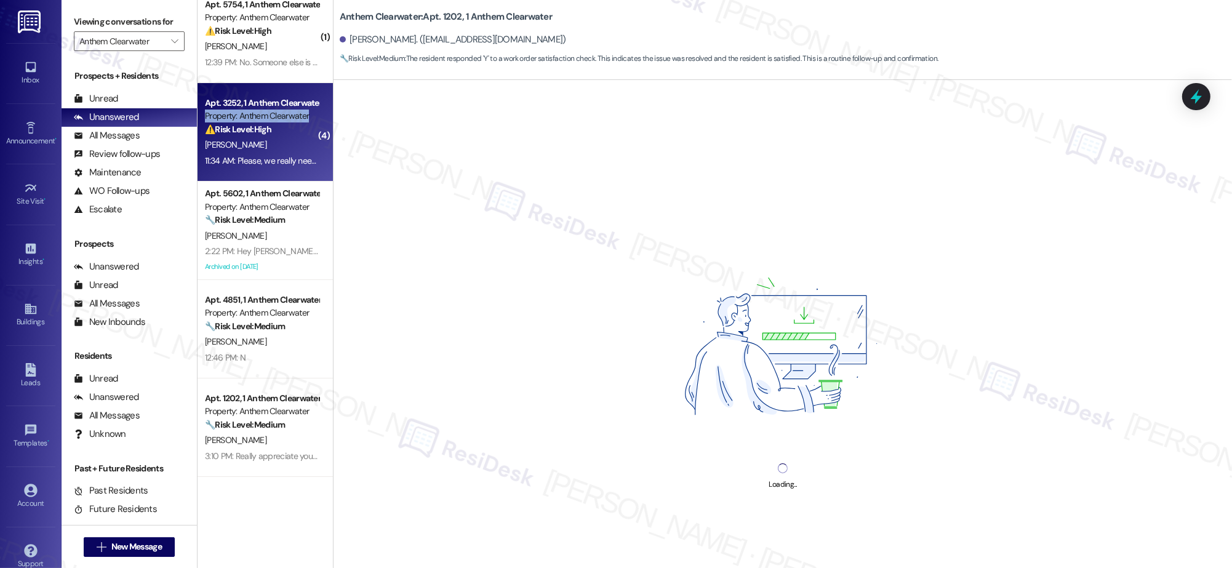
click at [265, 120] on div "Property: Anthem Clearwater" at bounding box center [262, 116] width 114 height 13
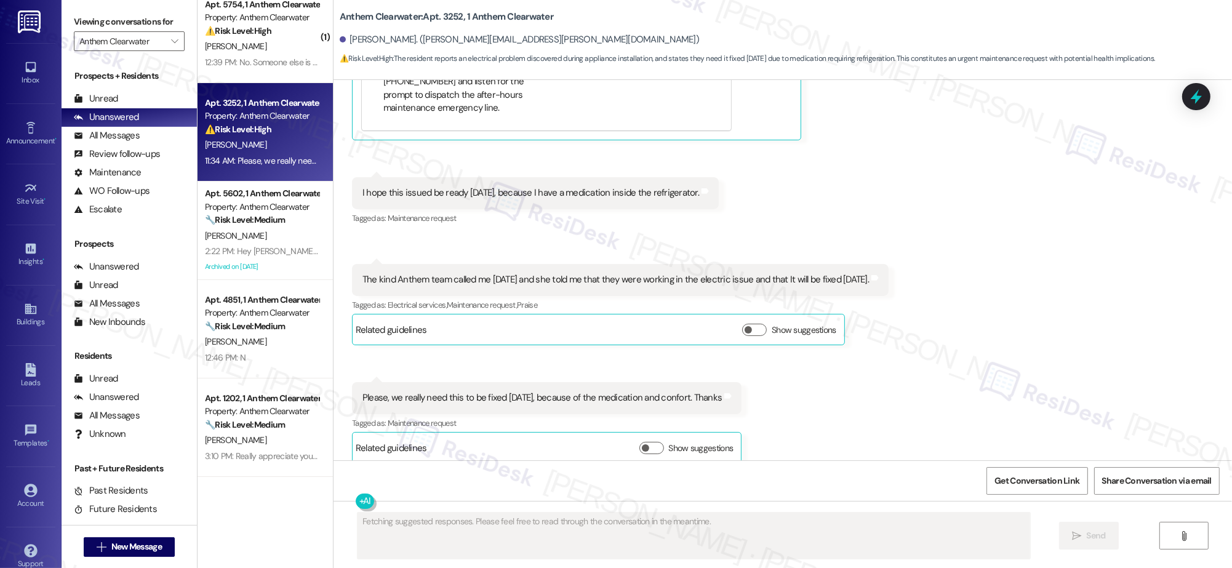
click at [1004, 337] on div "Received via SMS Ramon Meneses 11:31 AM Hello Sarah, hope you are doing great. …" at bounding box center [783, 131] width 899 height 686
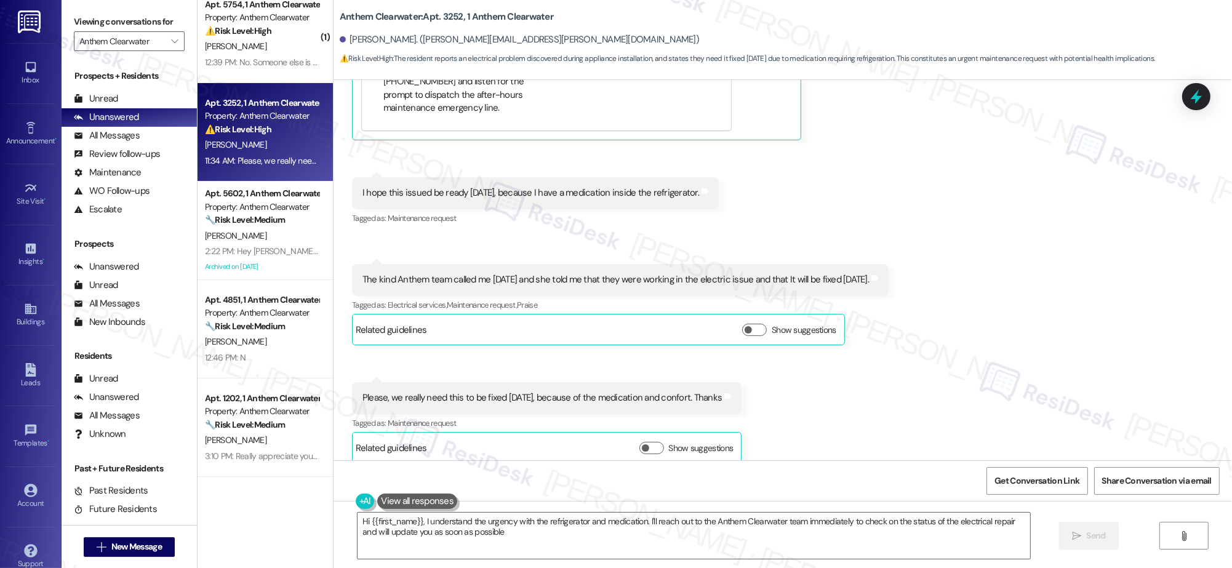
type textarea "Hi {{first_name}}, I understand the urgency with the refrigerator and medicatio…"
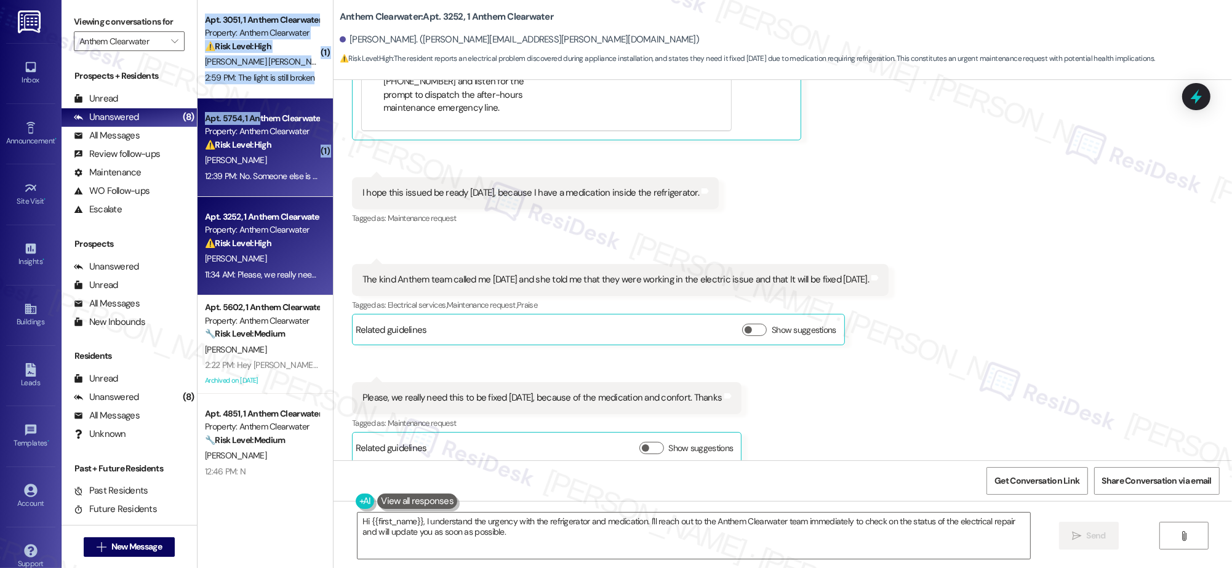
click at [247, 121] on div "( 1 ) Apt. 3051, 1 Anthem Clearwater Property: Anthem Clearwater ⚠️ Risk Level:…" at bounding box center [265, 240] width 135 height 481
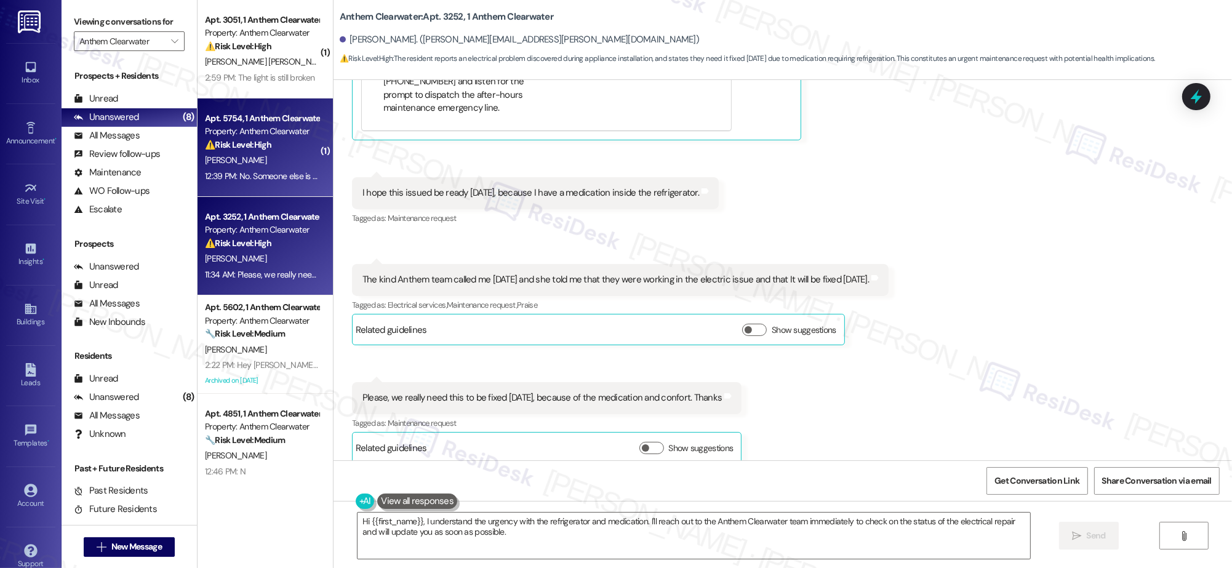
click at [246, 133] on div "Property: Anthem Clearwater" at bounding box center [262, 131] width 114 height 13
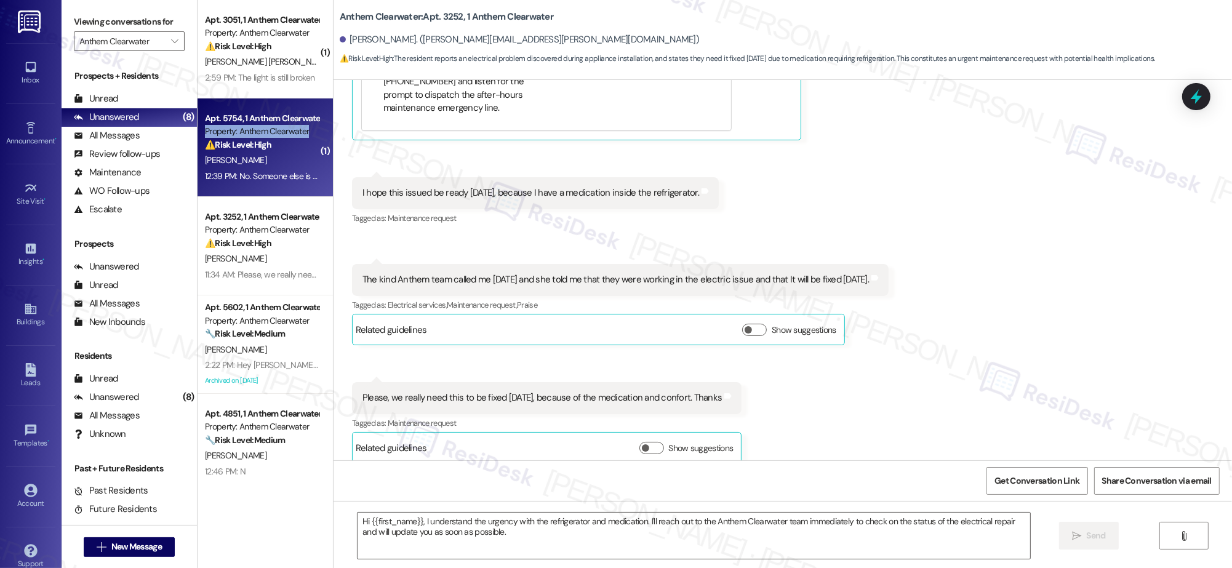
click at [246, 134] on div "Property: Anthem Clearwater" at bounding box center [262, 131] width 114 height 13
click at [246, 136] on div "Property: Anthem Clearwater" at bounding box center [262, 131] width 114 height 13
type textarea "Fetching suggested responses. Please feel free to read through the conversation…"
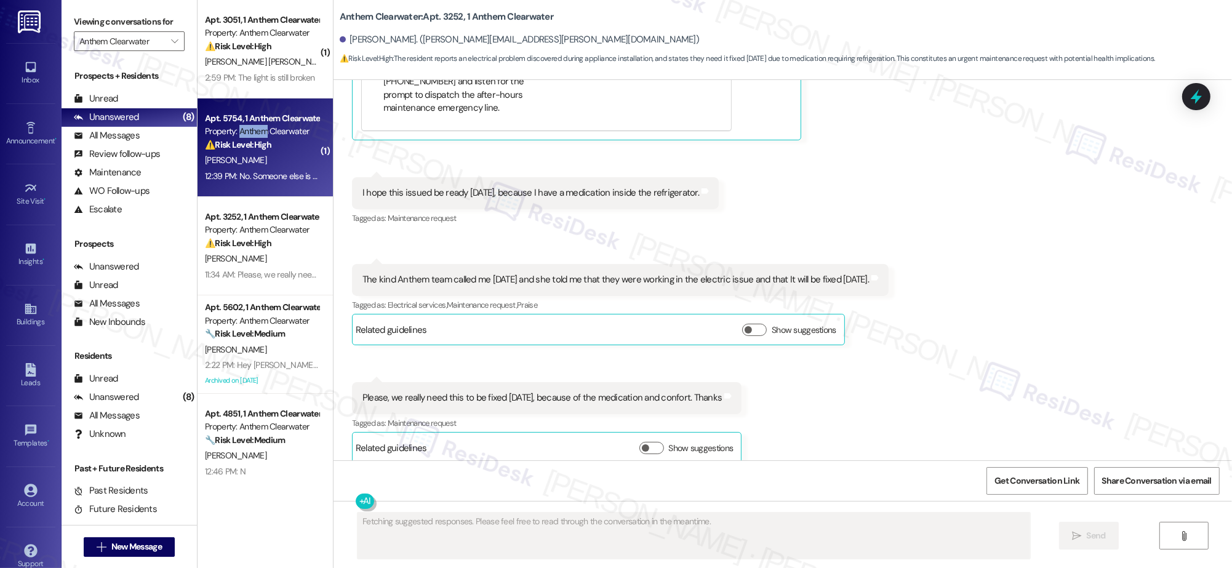
click at [246, 136] on div "Property: Anthem Clearwater" at bounding box center [262, 131] width 114 height 13
click at [246, 137] on div "Property: Anthem Clearwater" at bounding box center [262, 131] width 114 height 13
click at [246, 136] on div "Property: Anthem Clearwater" at bounding box center [262, 131] width 114 height 13
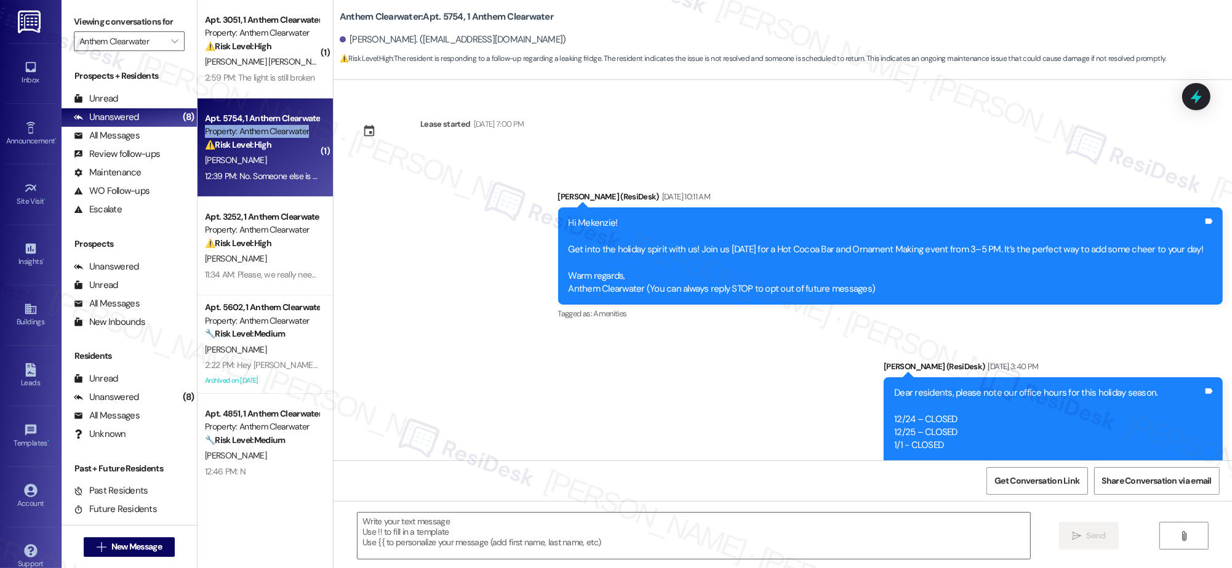
click at [246, 136] on div "Property: Anthem Clearwater" at bounding box center [262, 131] width 114 height 13
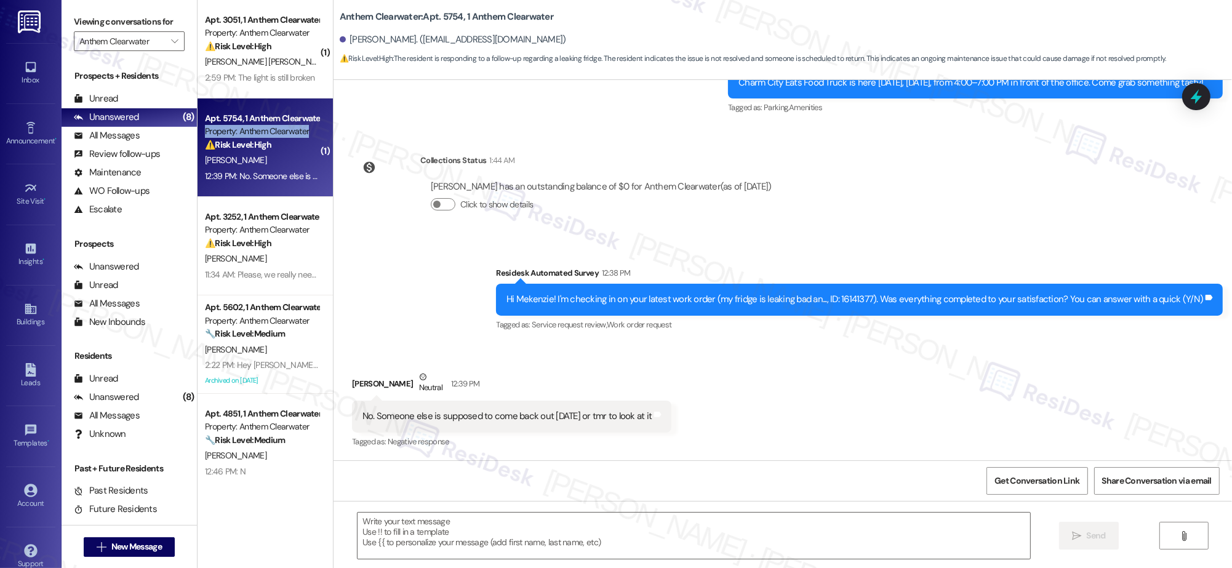
click at [246, 136] on div "Property: Anthem Clearwater" at bounding box center [262, 131] width 114 height 13
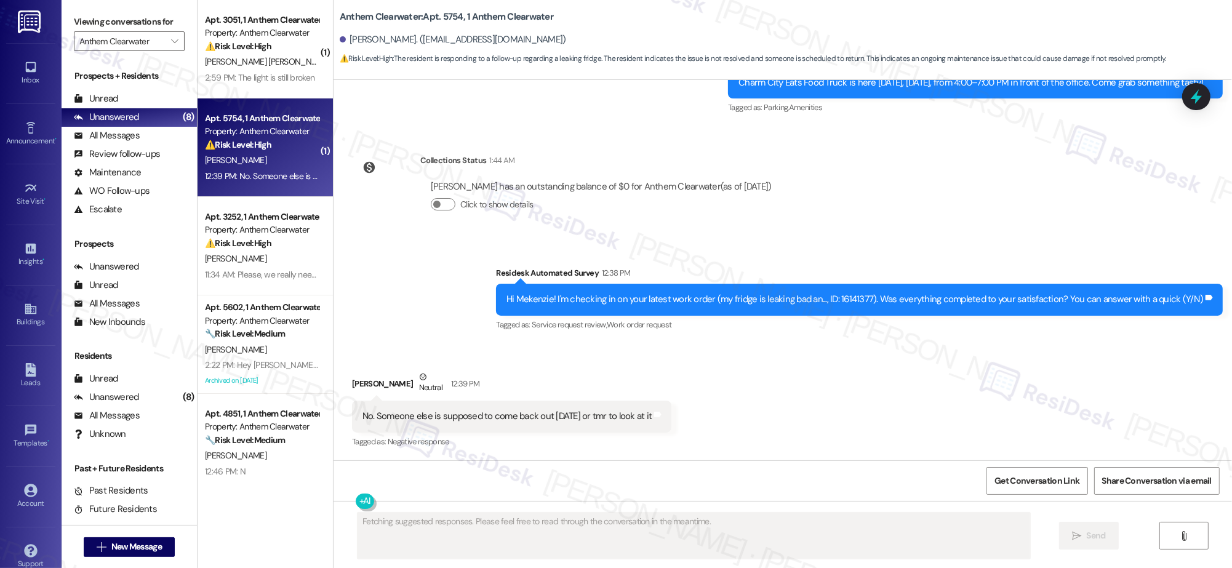
click at [246, 136] on div "Property: Anthem Clearwater" at bounding box center [262, 131] width 114 height 13
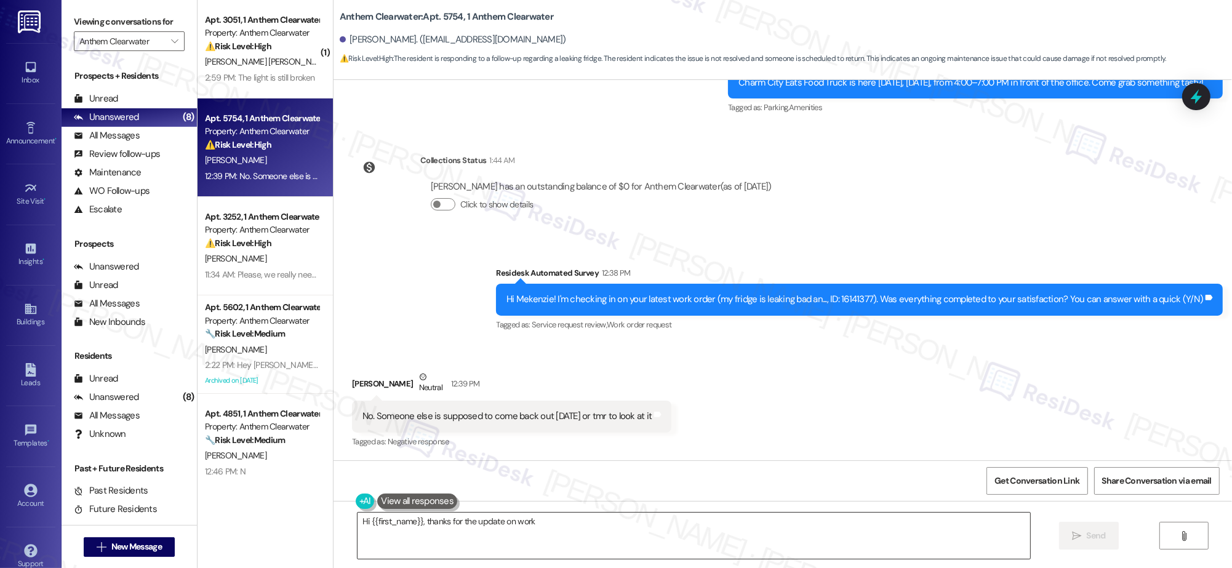
drag, startPoint x: 396, startPoint y: 532, endPoint x: 414, endPoint y: 548, distance: 23.5
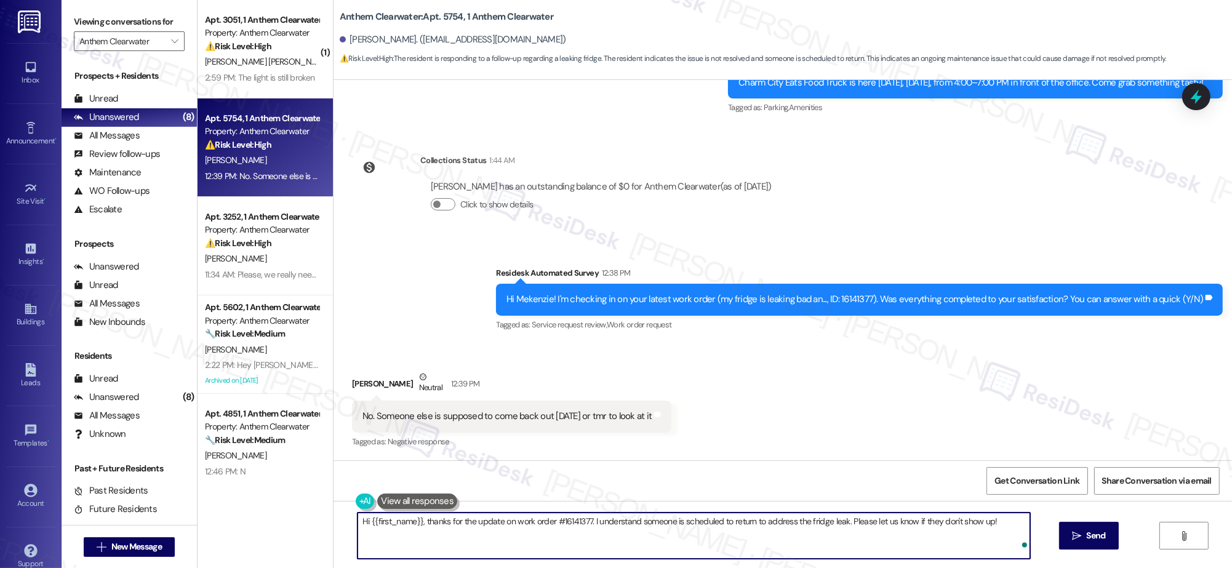
drag, startPoint x: 357, startPoint y: 522, endPoint x: 529, endPoint y: 564, distance: 176.9
click at [495, 558] on textarea "Hi {{first_name}}, thanks for the update on work order #16141377. I understand …" at bounding box center [694, 536] width 673 height 46
type textarea "H"
type textarea "Got it! Thank you for the update and I hope it goes well tomorrow."
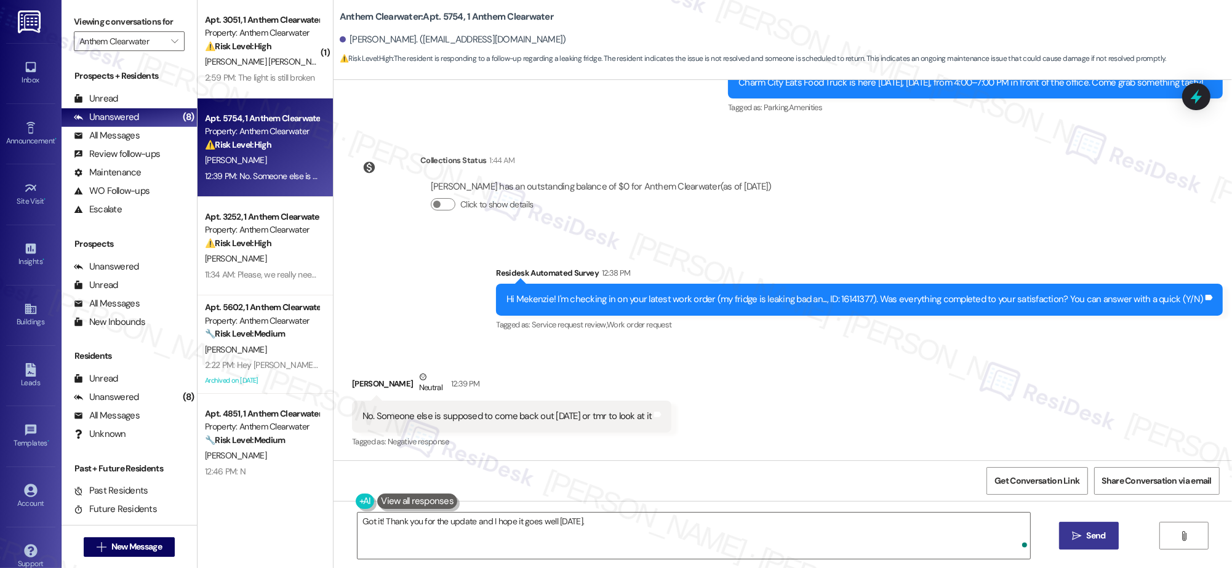
click at [1104, 544] on button " Send" at bounding box center [1089, 536] width 60 height 28
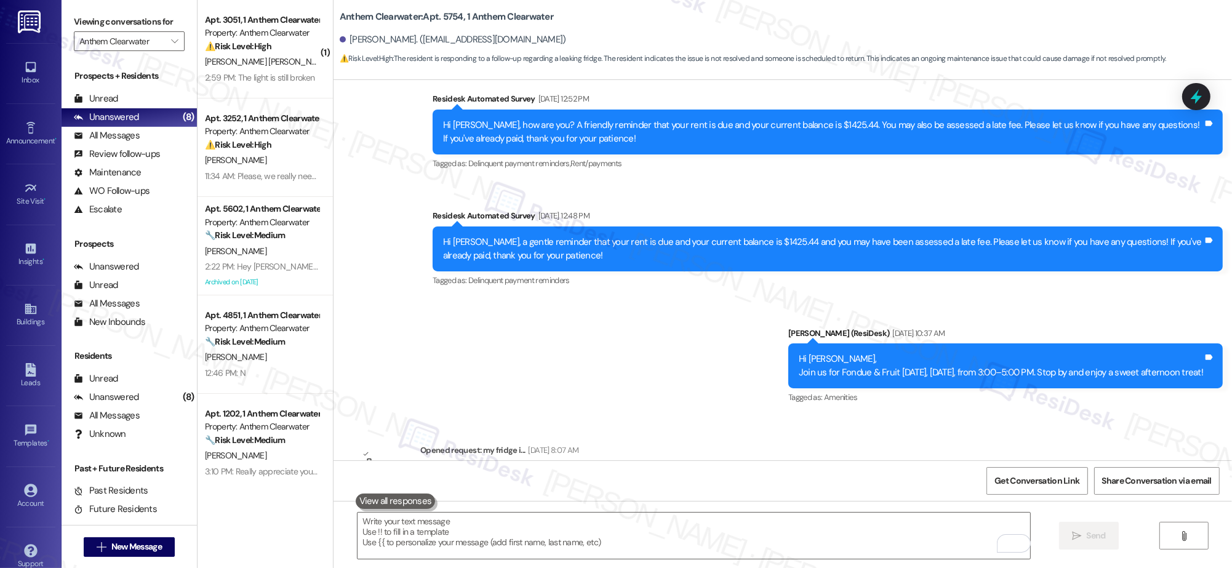
scroll to position [5918, 0]
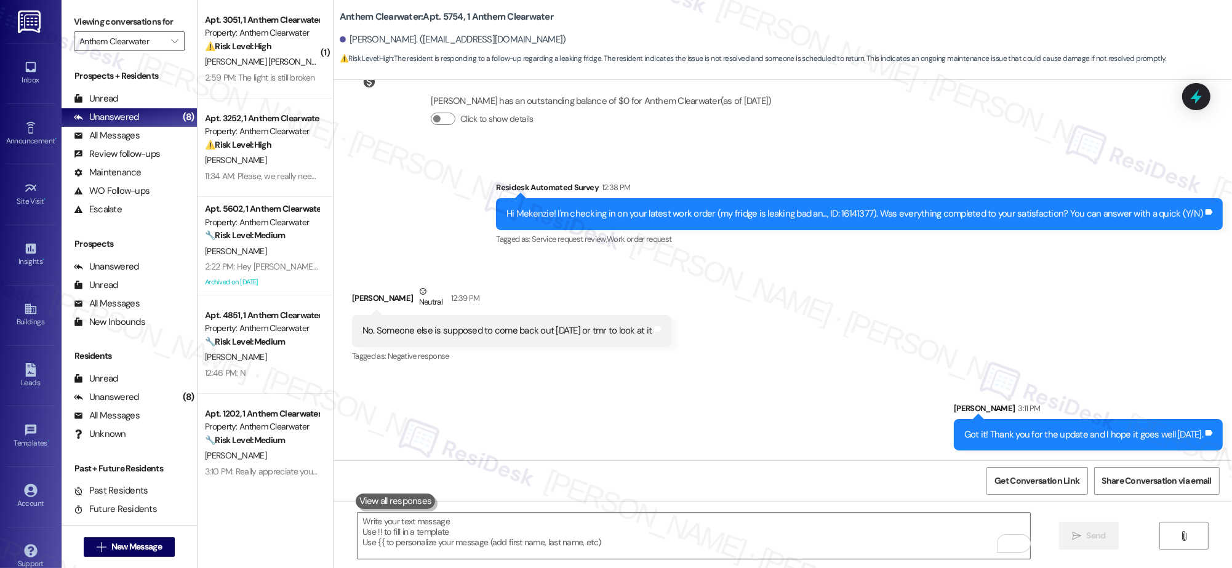
click at [694, 390] on div "Sent via SMS Sarah 3:11 PM Got it! Thank you for the update and I hope it goes …" at bounding box center [783, 417] width 899 height 86
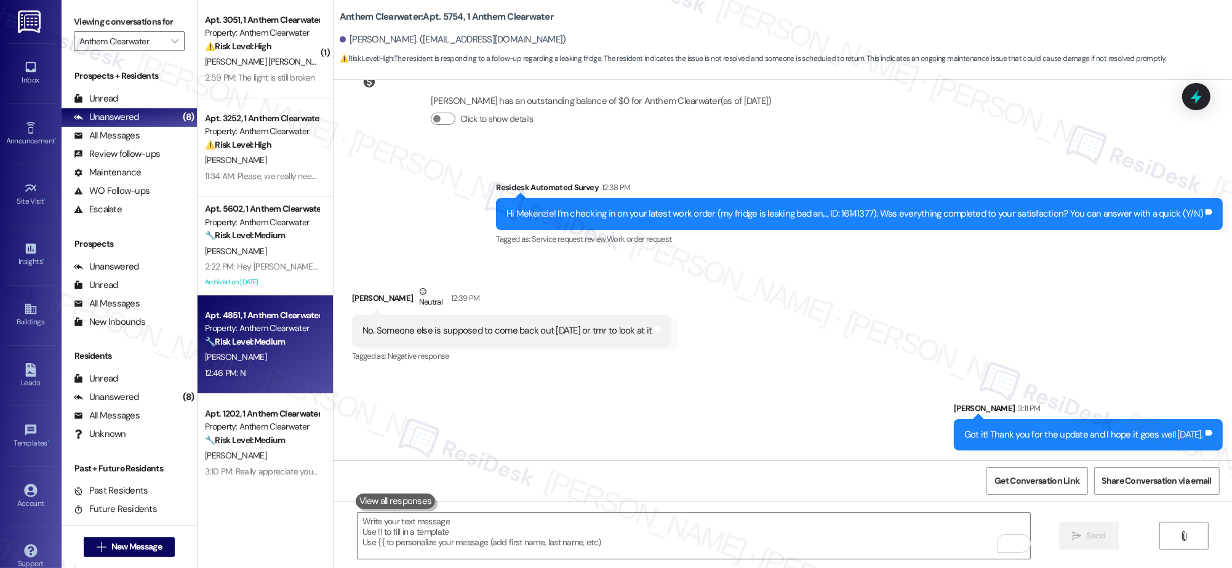
click at [267, 326] on div "Property: Anthem Clearwater" at bounding box center [262, 328] width 114 height 13
click at [267, 327] on div "Property: Anthem Clearwater" at bounding box center [262, 328] width 114 height 13
type textarea "Fetching suggested responses. Please feel free to read through the conversation…"
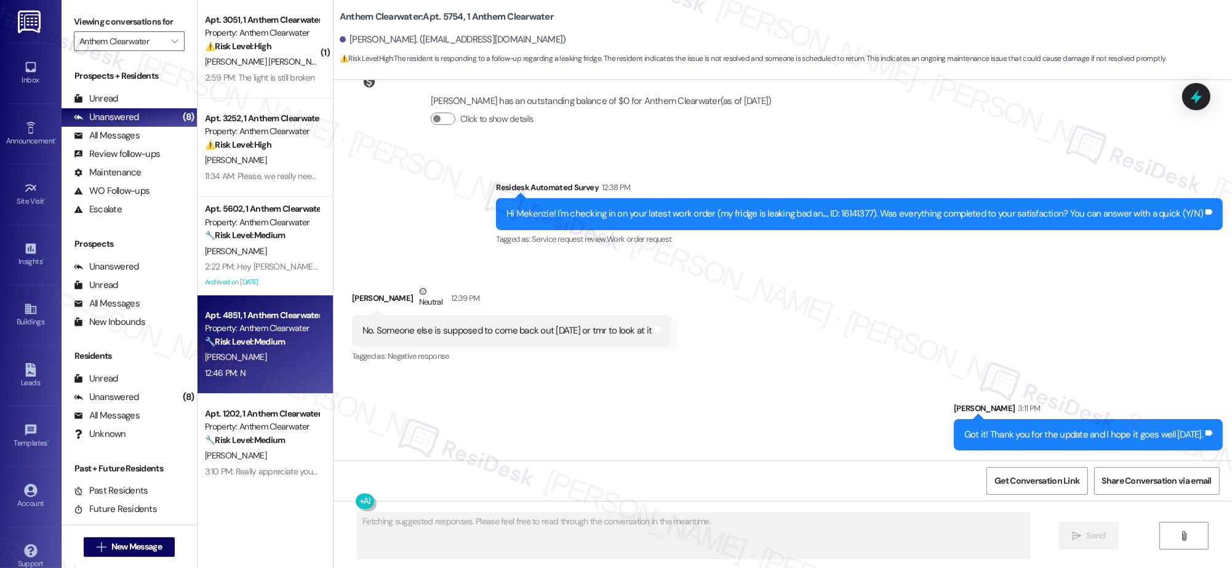
click at [267, 327] on div "Property: Anthem Clearwater" at bounding box center [262, 328] width 114 height 13
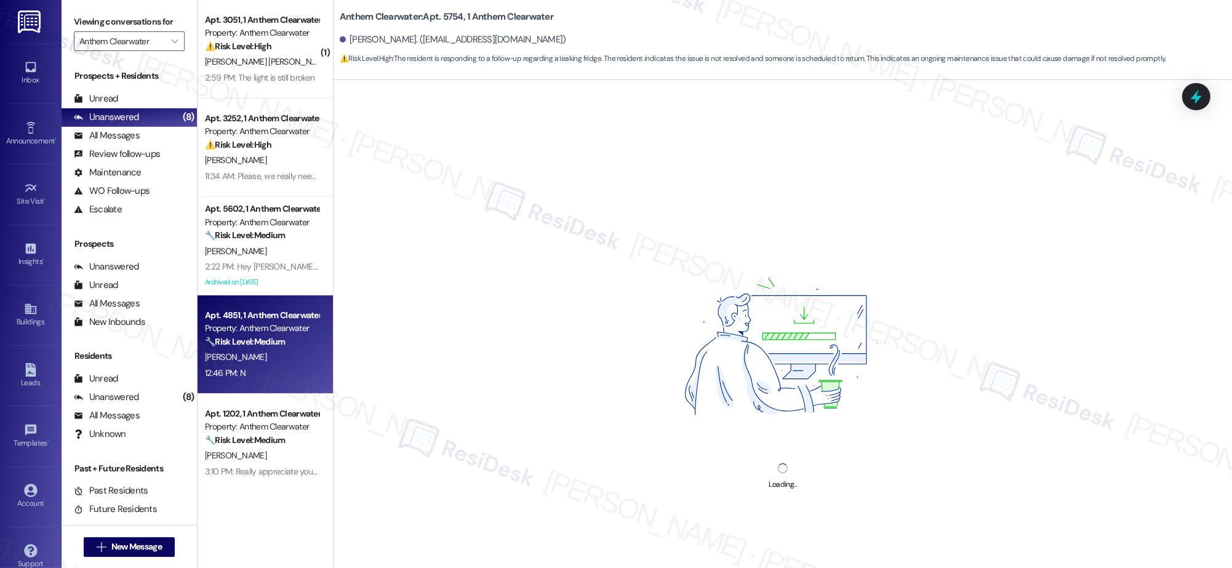
click at [267, 327] on div "Property: Anthem Clearwater" at bounding box center [262, 328] width 114 height 13
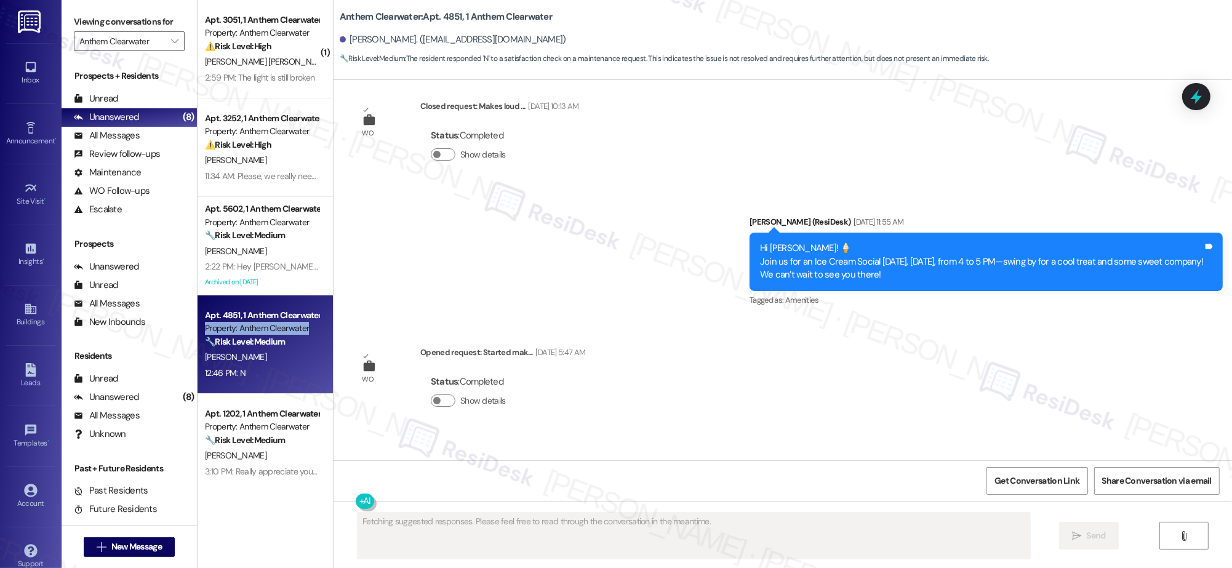
click at [267, 329] on div "Property: Anthem Clearwater" at bounding box center [262, 328] width 114 height 13
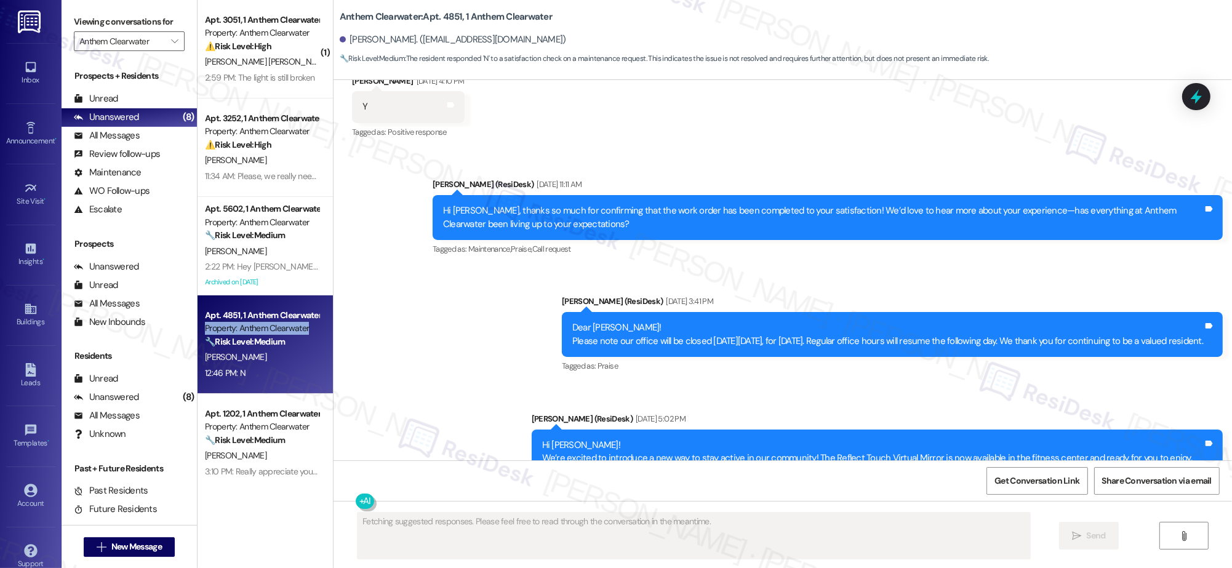
click at [266, 329] on div "Property: Anthem Clearwater" at bounding box center [262, 328] width 114 height 13
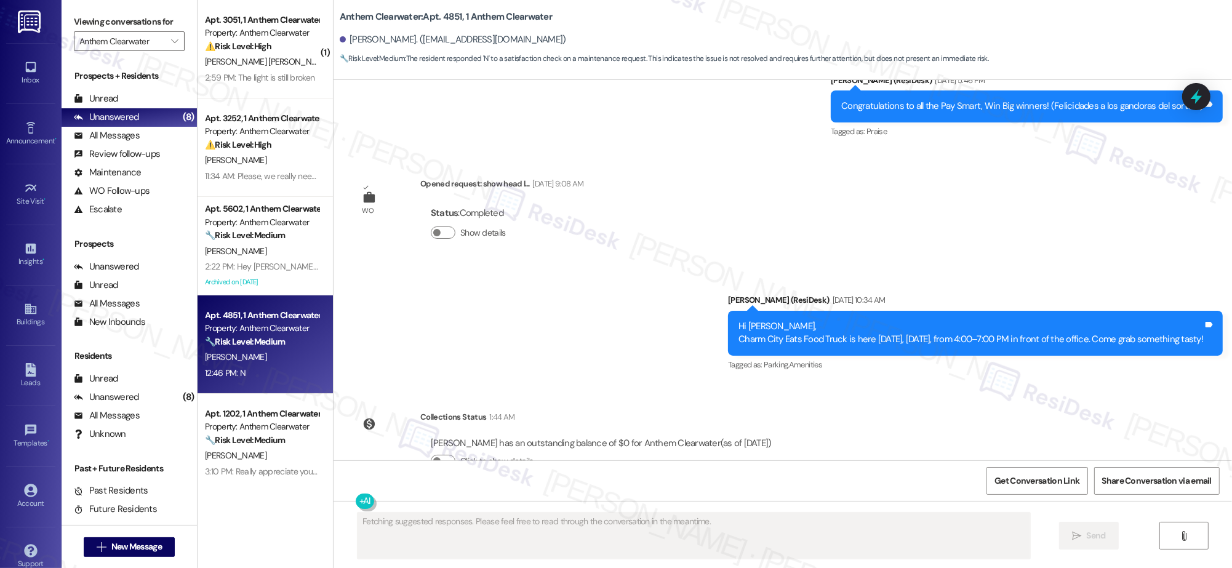
scroll to position [6289, 0]
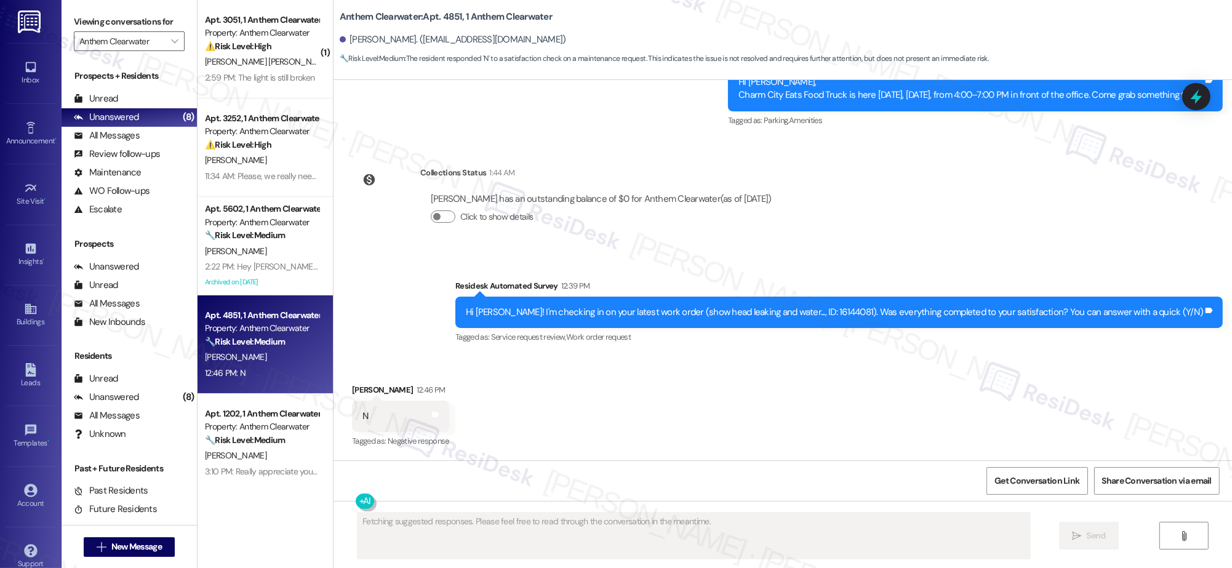
click at [262, 336] on strong "🔧 Risk Level: Medium" at bounding box center [245, 341] width 80 height 11
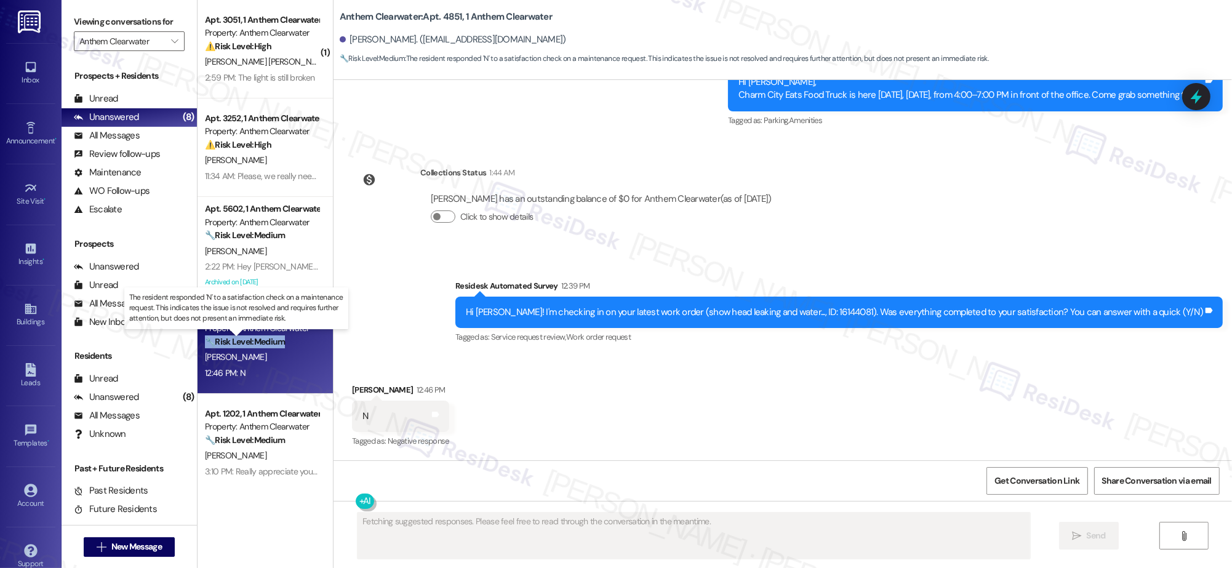
click at [262, 336] on strong "🔧 Risk Level: Medium" at bounding box center [245, 341] width 80 height 11
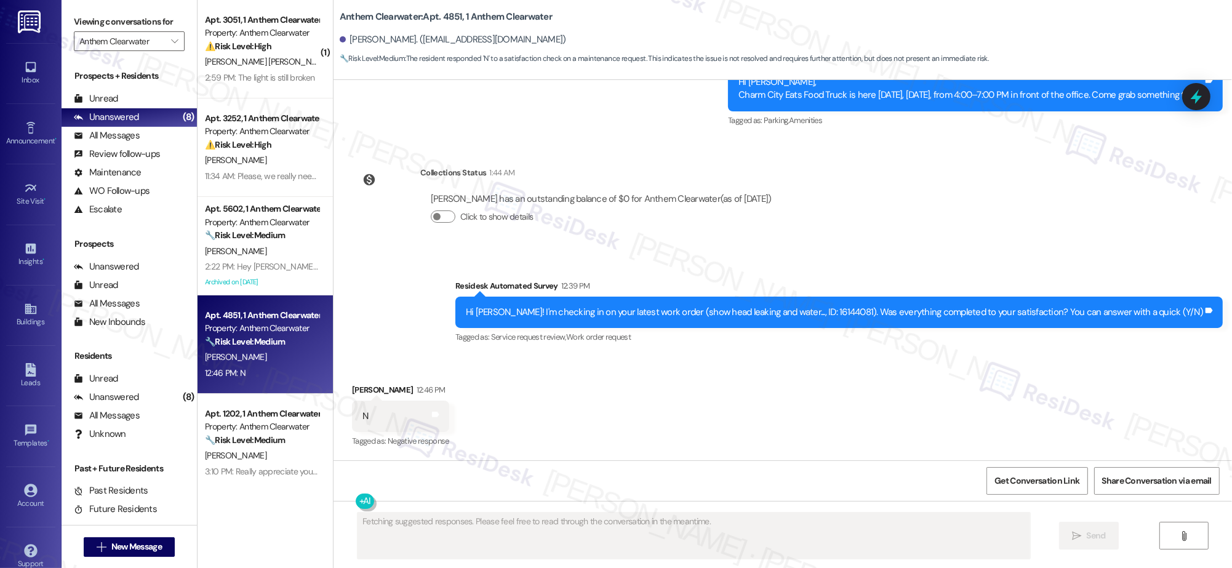
click at [261, 335] on div "🔧 Risk Level: Medium The resident responded 'N' to a satisfaction check on a ma…" at bounding box center [262, 341] width 114 height 13
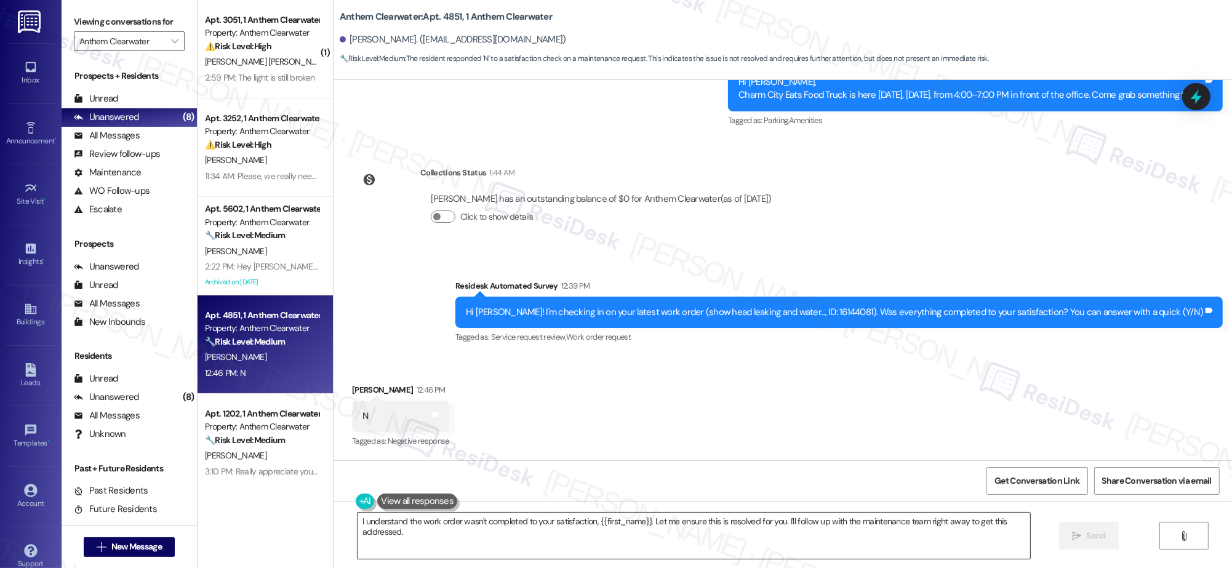
drag, startPoint x: 523, startPoint y: 533, endPoint x: 488, endPoint y: 545, distance: 36.6
click at [520, 535] on textarea "I understand the work order wasn't completed to your satisfaction, {{first_name…" at bounding box center [694, 536] width 673 height 46
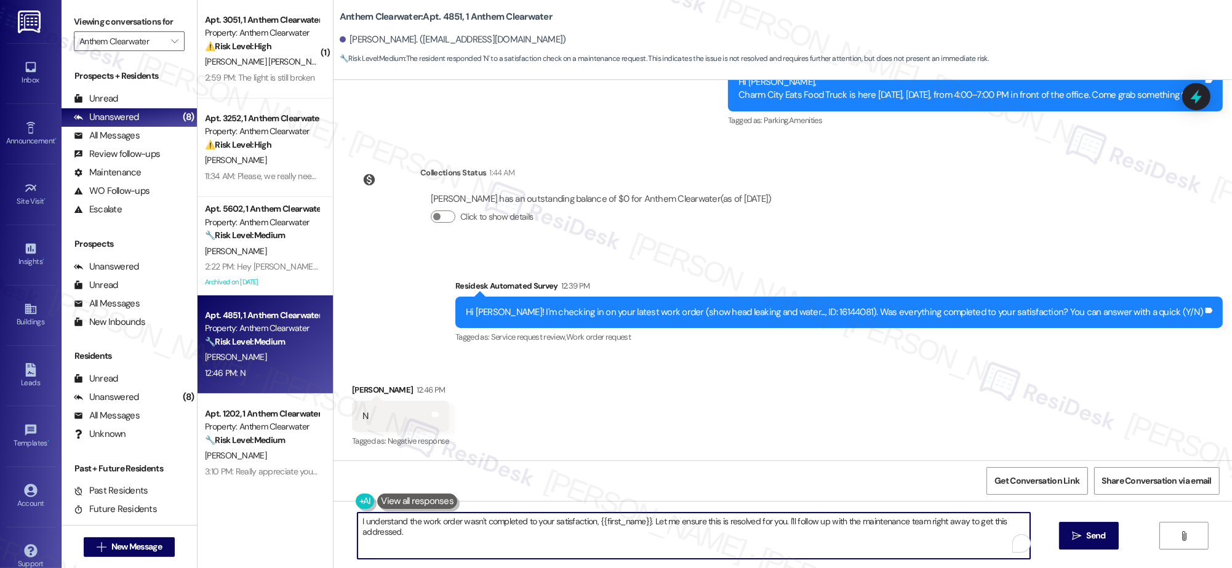
drag, startPoint x: 488, startPoint y: 545, endPoint x: 297, endPoint y: 507, distance: 194.6
click at [315, 511] on div "( 1 ) Apt. 3051, 1 Anthem Clearwater Property: Anthem Clearwater ⚠️ Risk Level:…" at bounding box center [715, 284] width 1035 height 568
type textarea "Thank you for the honest feedback! Can you tell me what went wrong during their…"
drag, startPoint x: 1090, startPoint y: 523, endPoint x: 1088, endPoint y: 537, distance: 14.4
click at [1091, 523] on button " Send" at bounding box center [1089, 536] width 60 height 28
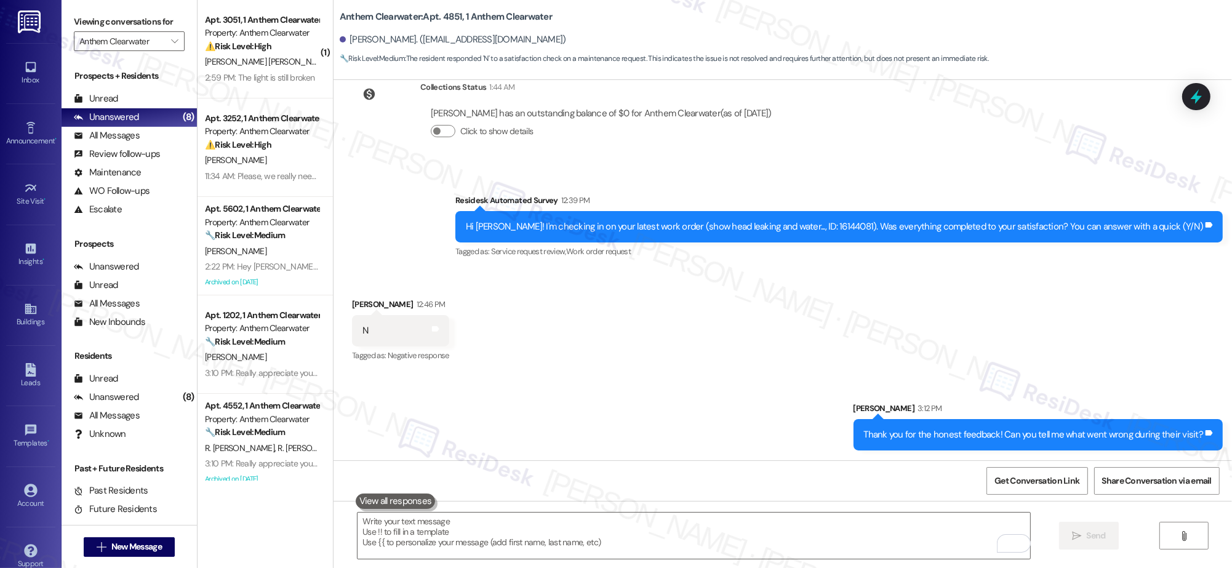
scroll to position [6374, 0]
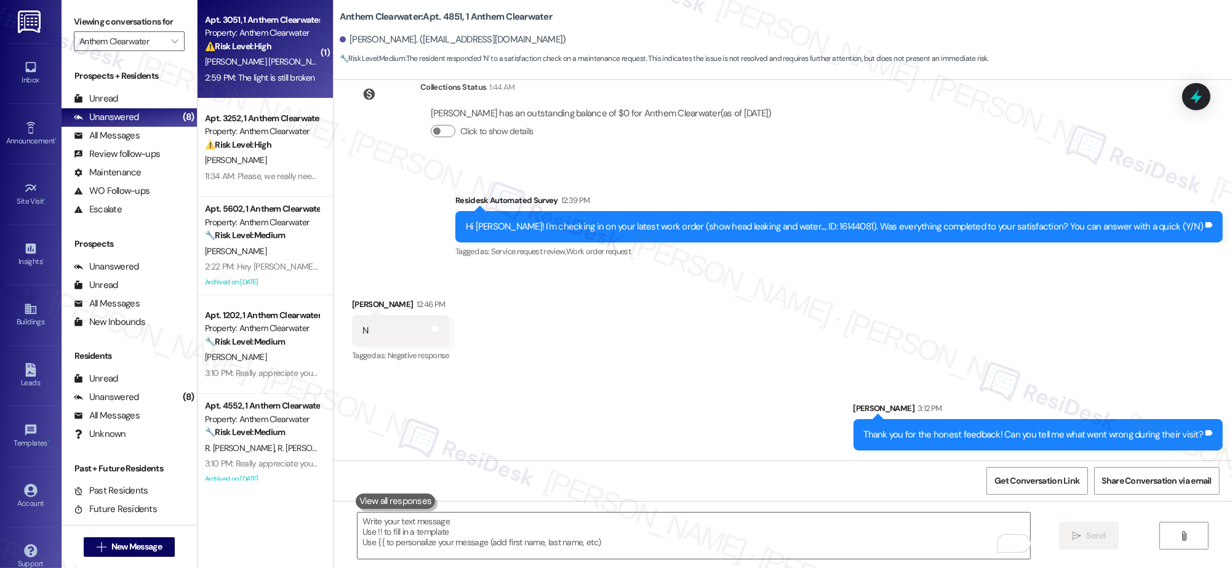
click at [271, 60] on div "J. Nasti Hernandez" at bounding box center [262, 61] width 116 height 15
type textarea "Fetching suggested responses. Please feel free to read through the conversation…"
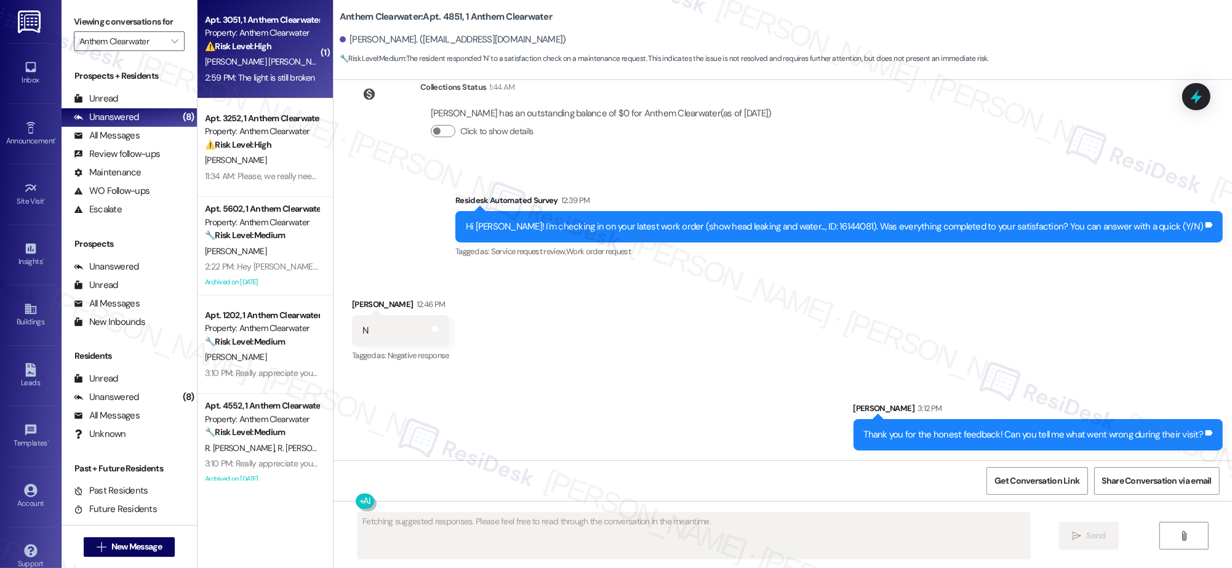
click at [270, 60] on div "J. Nasti Hernandez" at bounding box center [262, 61] width 116 height 15
click at [271, 60] on div "J. Nasti Hernandez" at bounding box center [262, 61] width 116 height 15
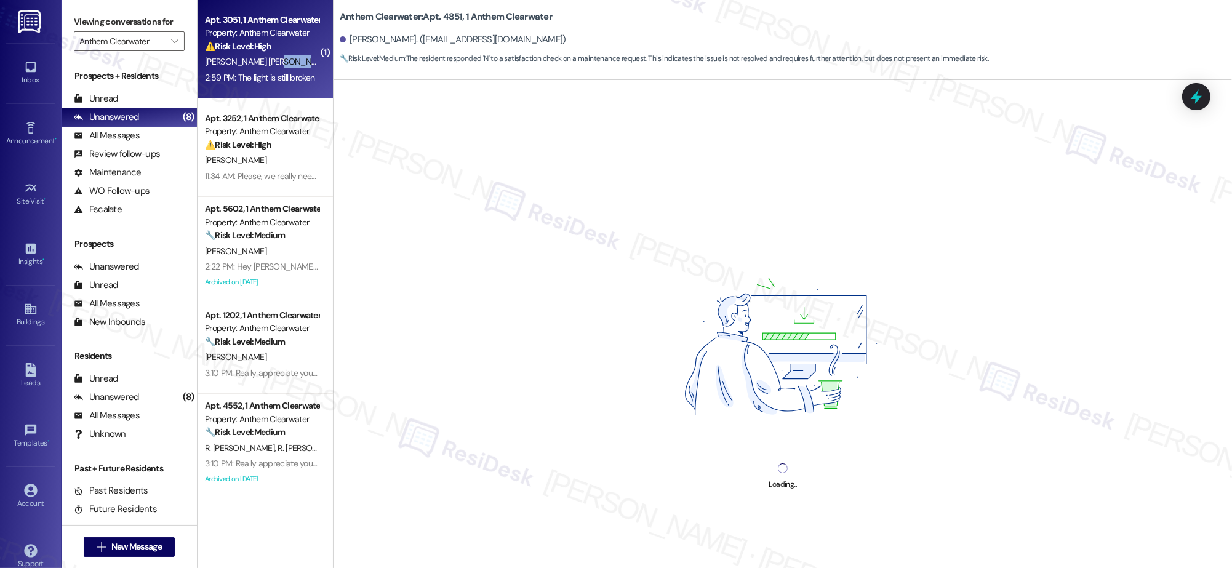
click at [271, 60] on div "J. Nasti Hernandez" at bounding box center [262, 61] width 116 height 15
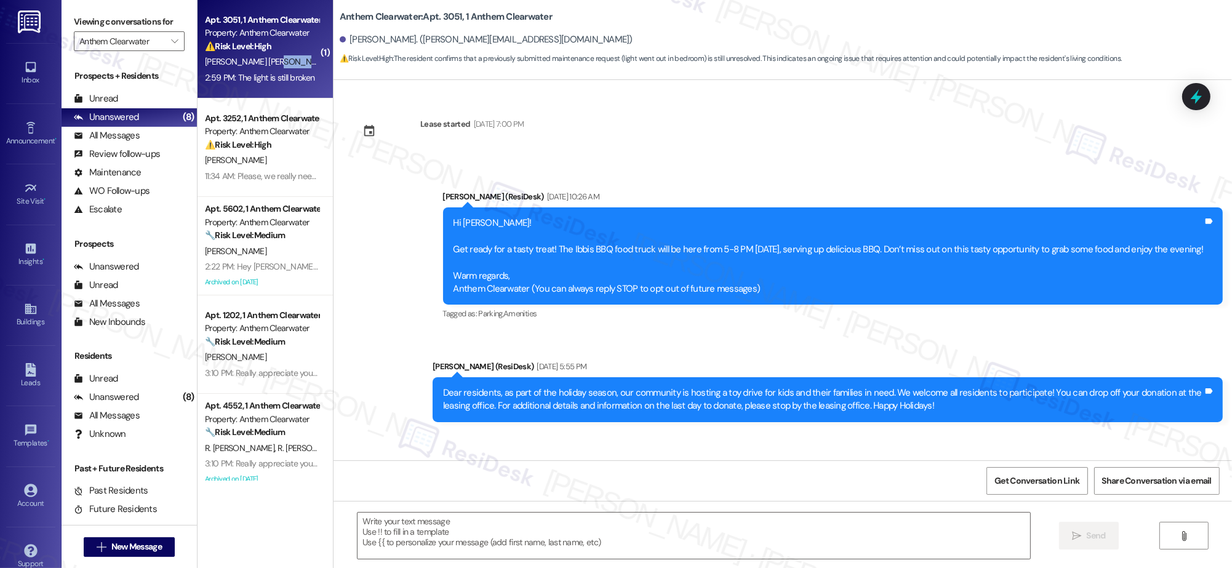
click at [271, 60] on div "J. Nasti Hernandez" at bounding box center [262, 61] width 116 height 15
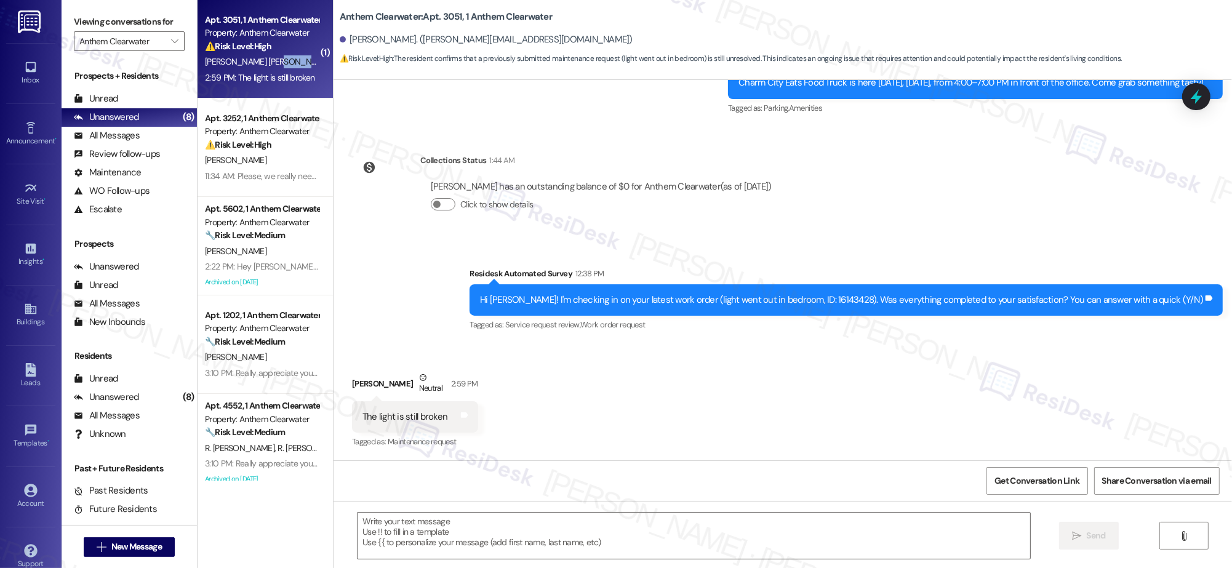
click at [270, 60] on div "J. Nasti Hernandez" at bounding box center [262, 61] width 116 height 15
click at [271, 60] on div "J. Nasti Hernandez" at bounding box center [262, 61] width 116 height 15
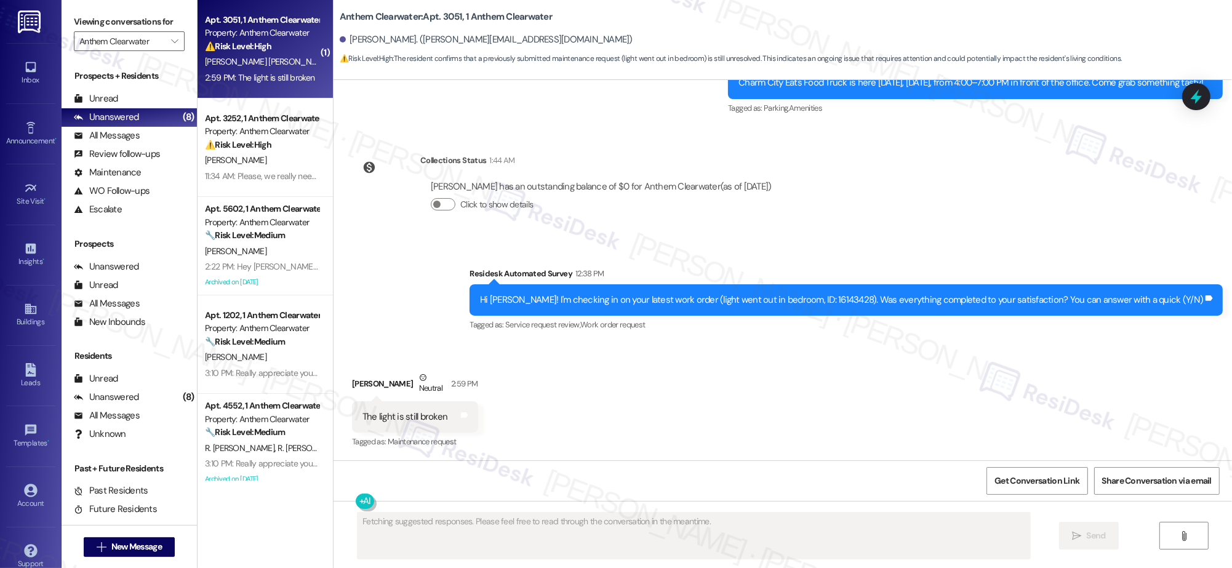
click at [271, 60] on div "J. Nasti Hernandez" at bounding box center [262, 61] width 116 height 15
click at [271, 61] on div "J. Nasti Hernandez" at bounding box center [262, 61] width 116 height 15
click at [272, 61] on div "J. Nasti Hernandez" at bounding box center [262, 61] width 116 height 15
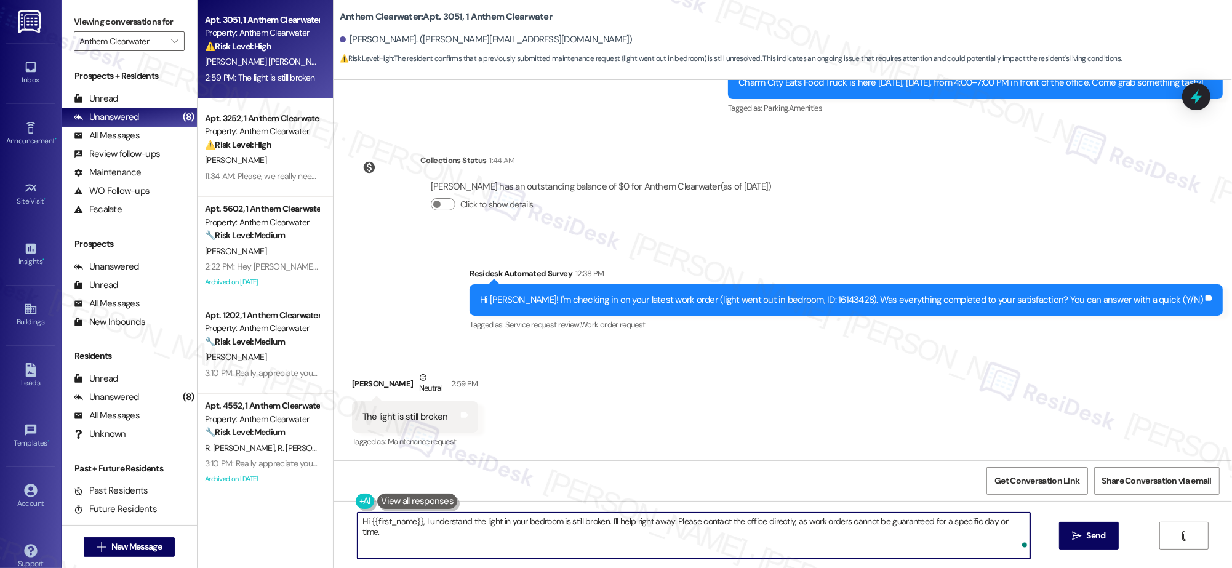
drag, startPoint x: 350, startPoint y: 513, endPoint x: 412, endPoint y: 552, distance: 73.3
click at [412, 552] on textarea "Hi {{first_name}}, I understand the light in your bedroom is still broken. I'll…" at bounding box center [694, 536] width 673 height 46
type textarea "Oh no! Can you share a photo for reference?"
click at [1092, 536] on span "Send" at bounding box center [1096, 535] width 19 height 13
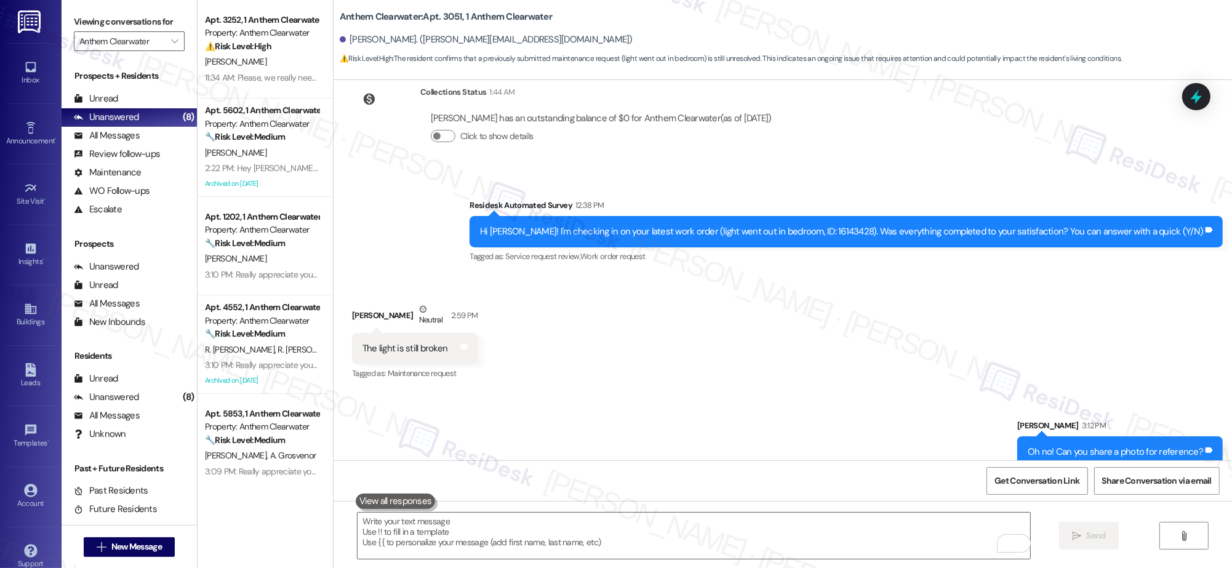
scroll to position [5303, 0]
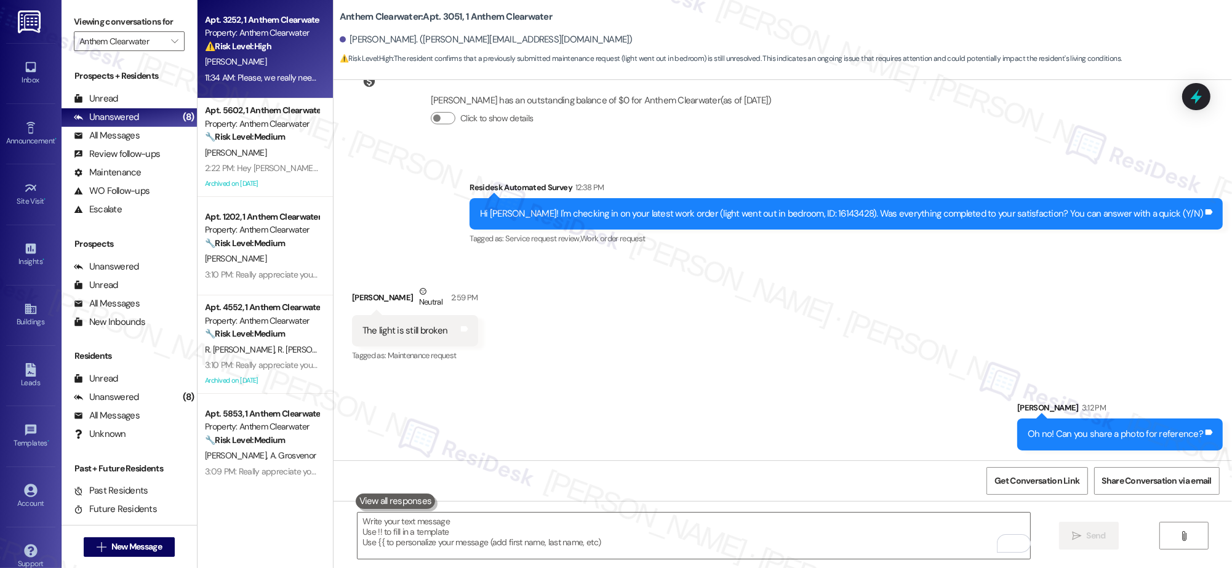
click at [255, 54] on div "R. Meneses" at bounding box center [262, 61] width 116 height 15
type textarea "Fetching suggested responses. Please feel free to read through the conversation…"
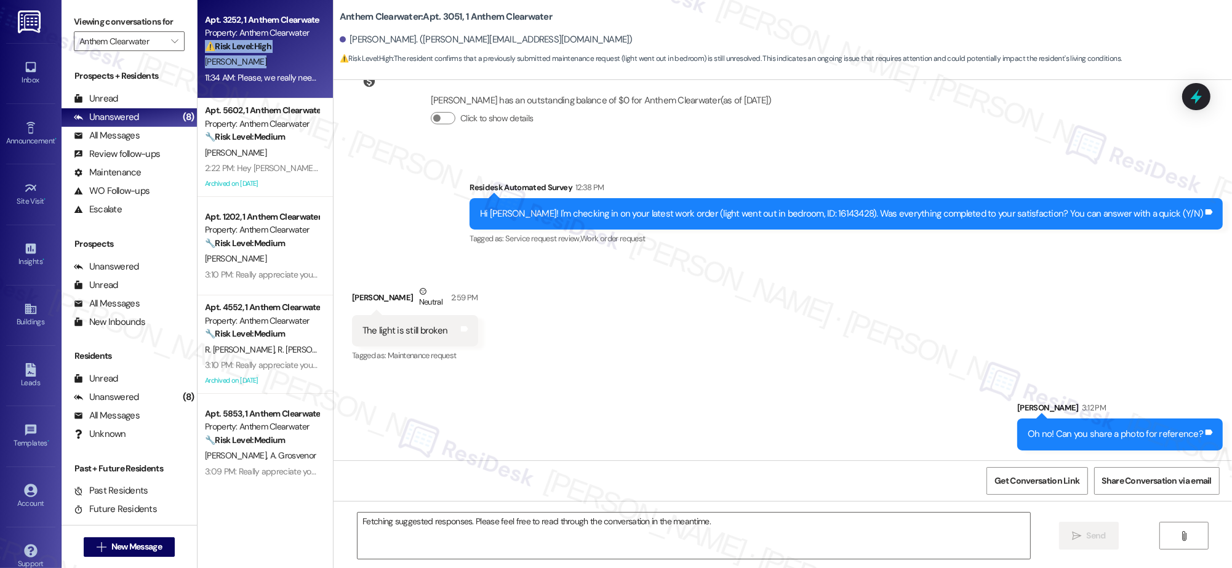
click at [255, 54] on div "R. Meneses" at bounding box center [262, 61] width 116 height 15
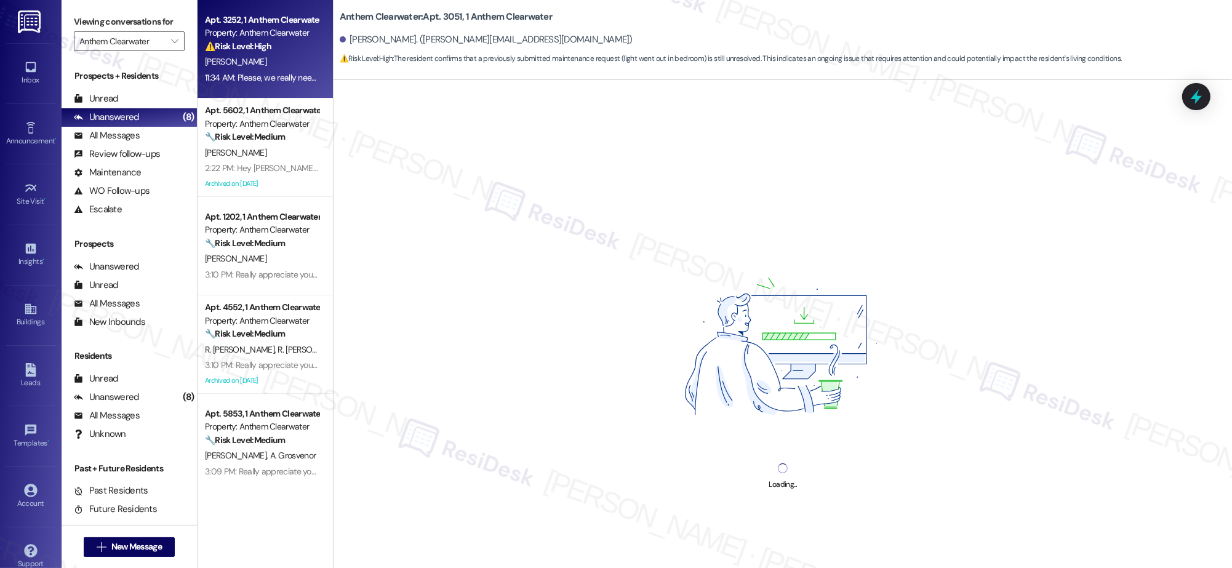
click at [255, 54] on div "R. Meneses" at bounding box center [262, 61] width 116 height 15
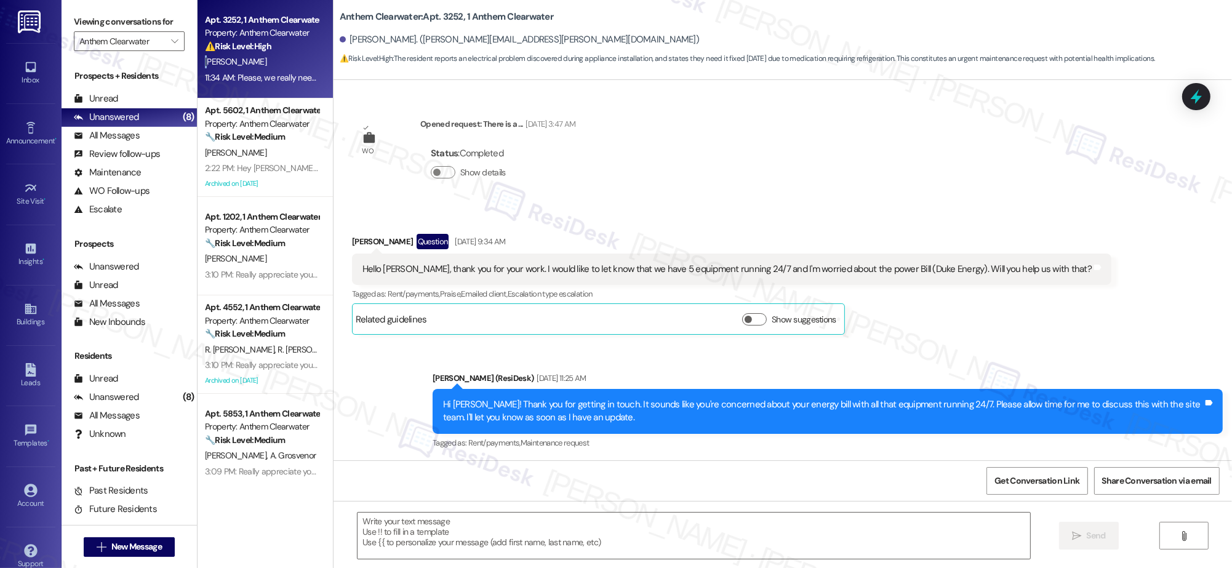
click at [255, 54] on div "R. Meneses" at bounding box center [262, 61] width 116 height 15
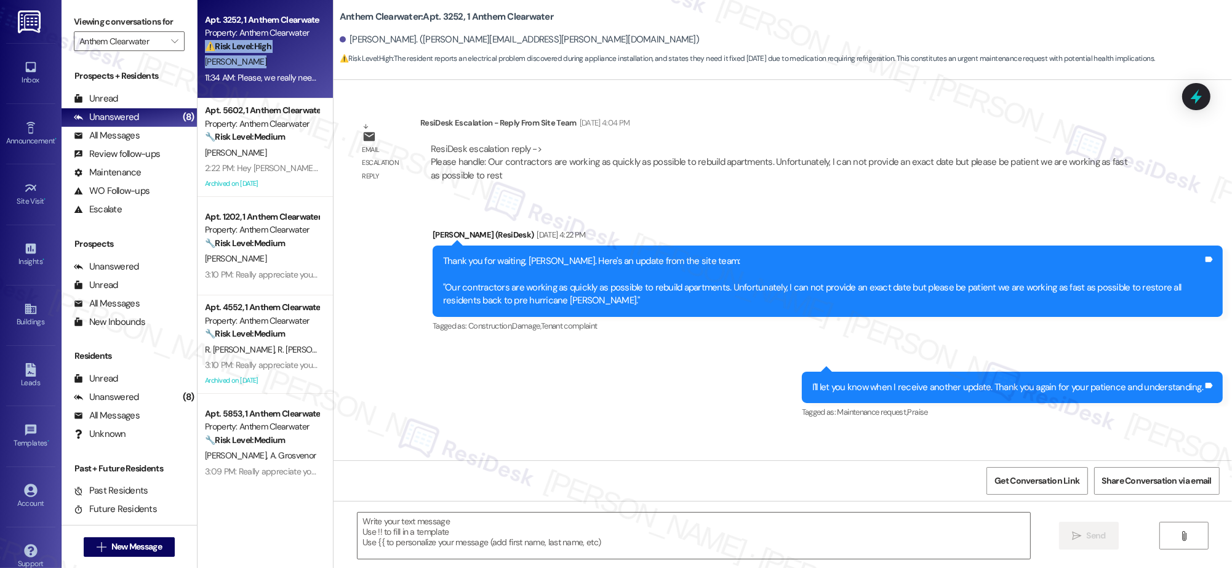
click at [255, 54] on div "R. Meneses" at bounding box center [262, 61] width 116 height 15
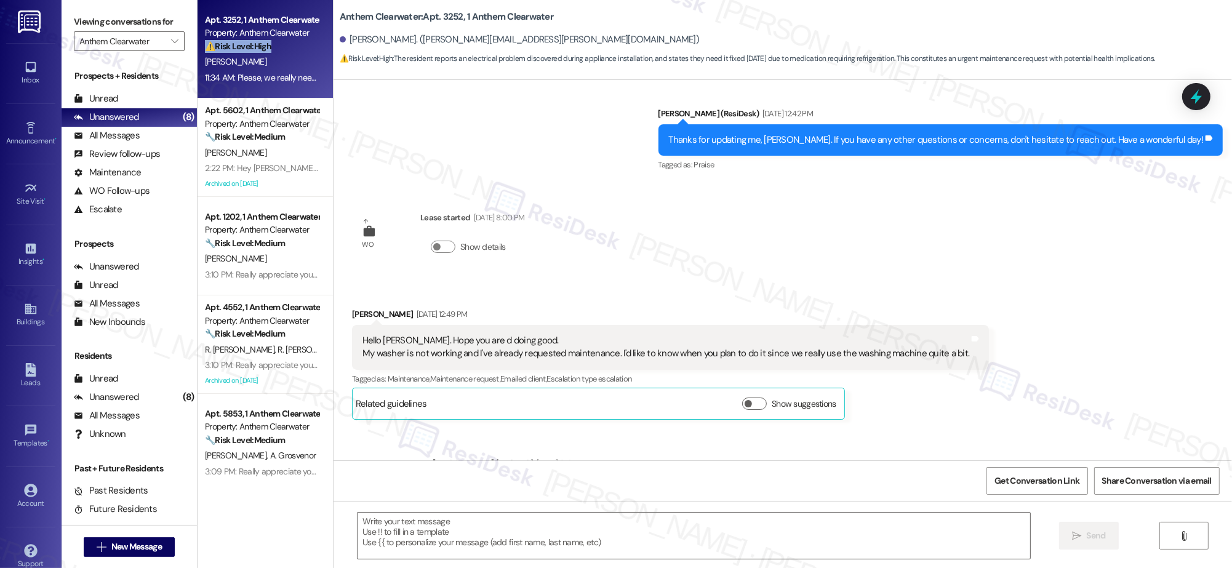
click at [255, 54] on div "Apt. 3252, 1 Anthem Clearwater Property: Anthem Clearwater ⚠️ Risk Level: High …" at bounding box center [265, 49] width 135 height 98
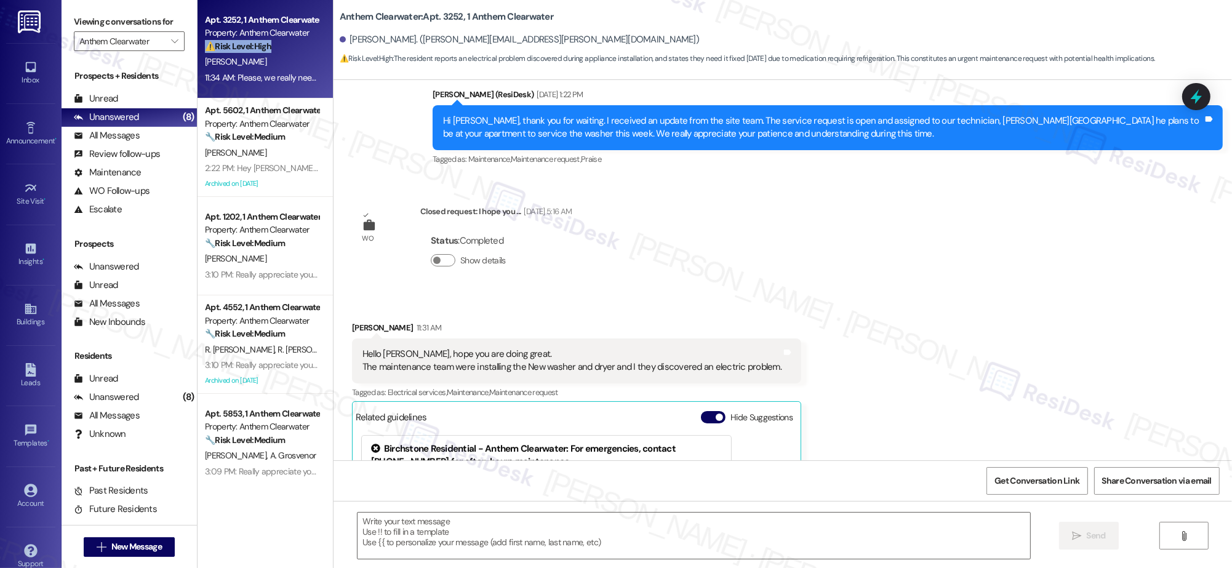
scroll to position [4314, 0]
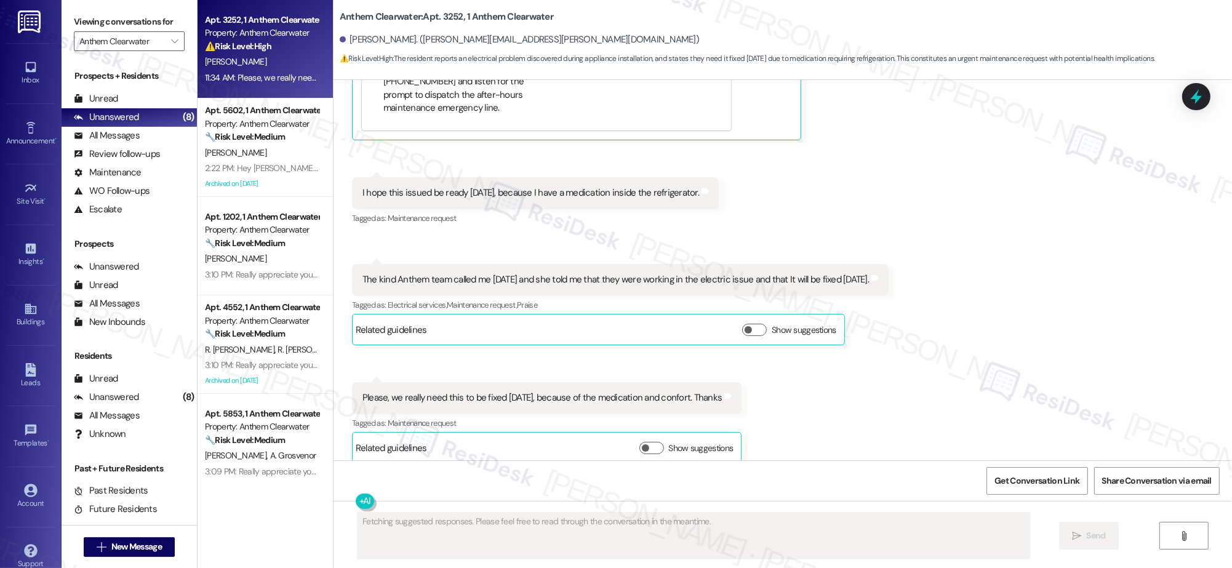
drag, startPoint x: 875, startPoint y: 300, endPoint x: 891, endPoint y: 319, distance: 25.4
click at [875, 301] on div "Tagged as: Electrical services , Click to highlight conversations about Electri…" at bounding box center [620, 305] width 537 height 18
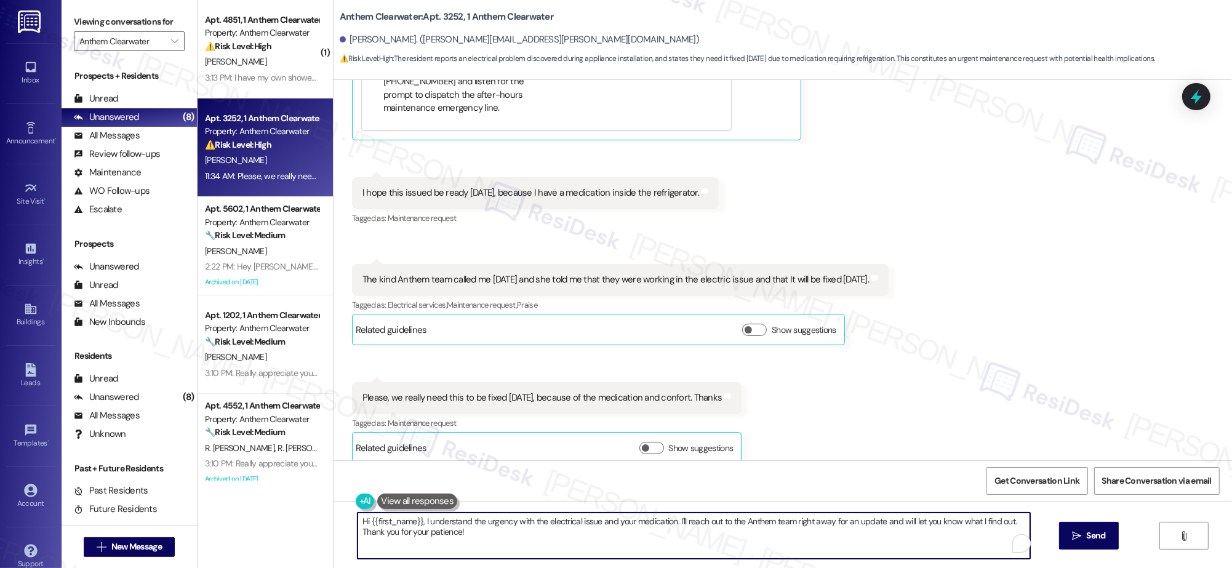
drag, startPoint x: 728, startPoint y: 522, endPoint x: 757, endPoint y: 560, distance: 47.9
click at [756, 560] on div "Hi {{first_name}}, I understand the urgency with the electrical issue and your …" at bounding box center [783, 547] width 899 height 92
type textarea "Hi {{first_name}}, I understand the urgency with the electrical issue and your …"
click at [1081, 545] on button " Send" at bounding box center [1089, 536] width 60 height 28
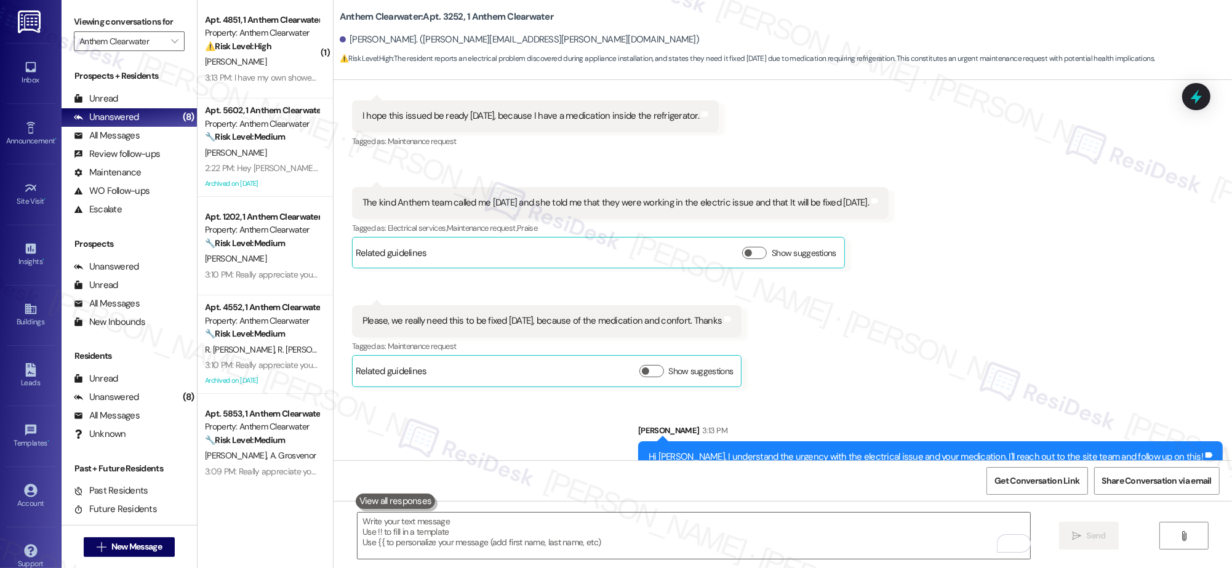
scroll to position [4400, 0]
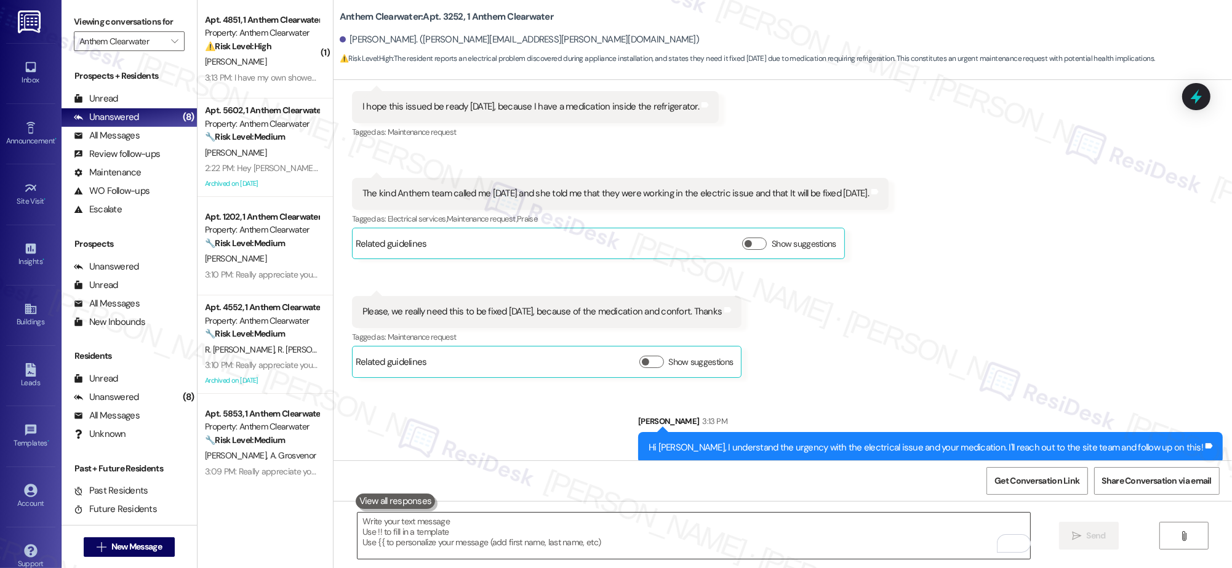
click at [473, 515] on textarea "To enrich screen reader interactions, please activate Accessibility in Grammarl…" at bounding box center [694, 536] width 673 height 46
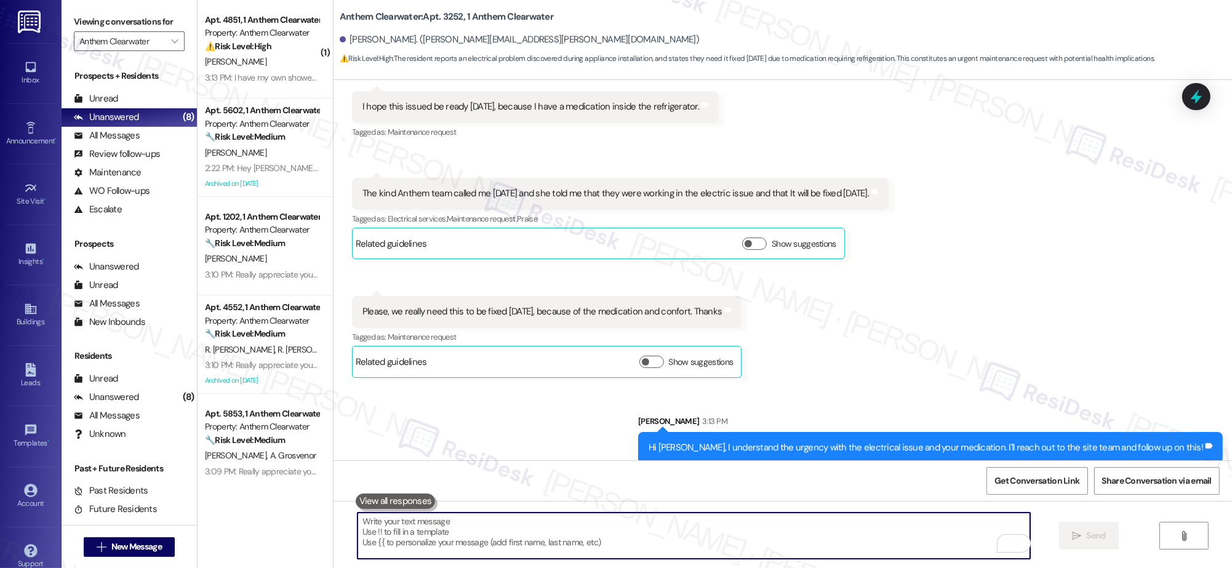
click at [478, 528] on textarea "To enrich screen reader interactions, please activate Accessibility in Grammarl…" at bounding box center [694, 536] width 673 height 46
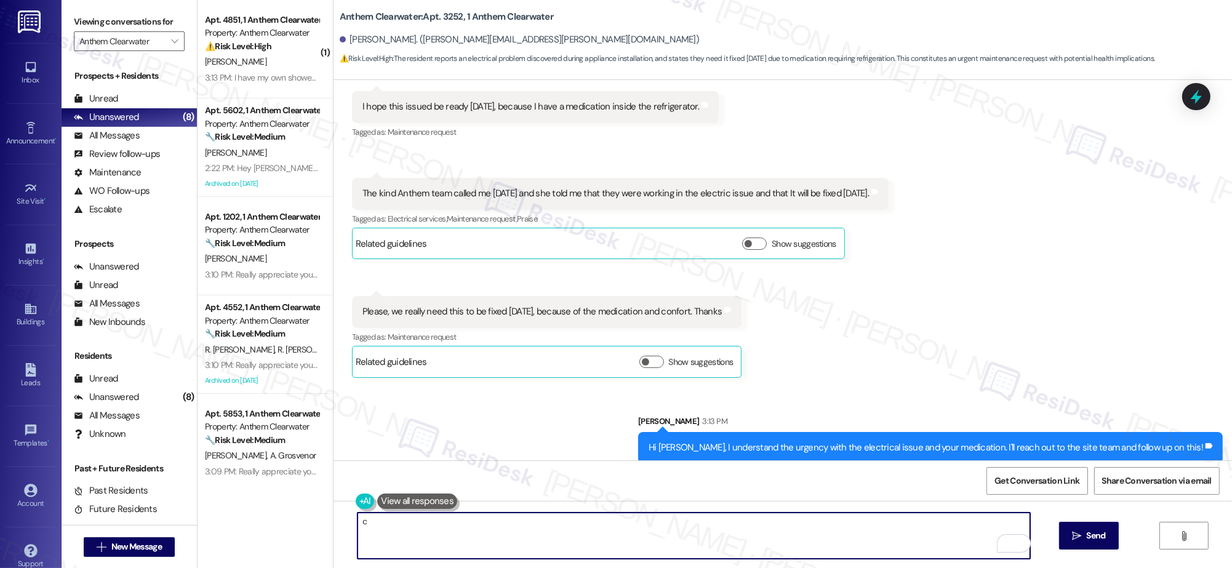
type textarea "c"
click at [377, 498] on button at bounding box center [417, 501] width 80 height 15
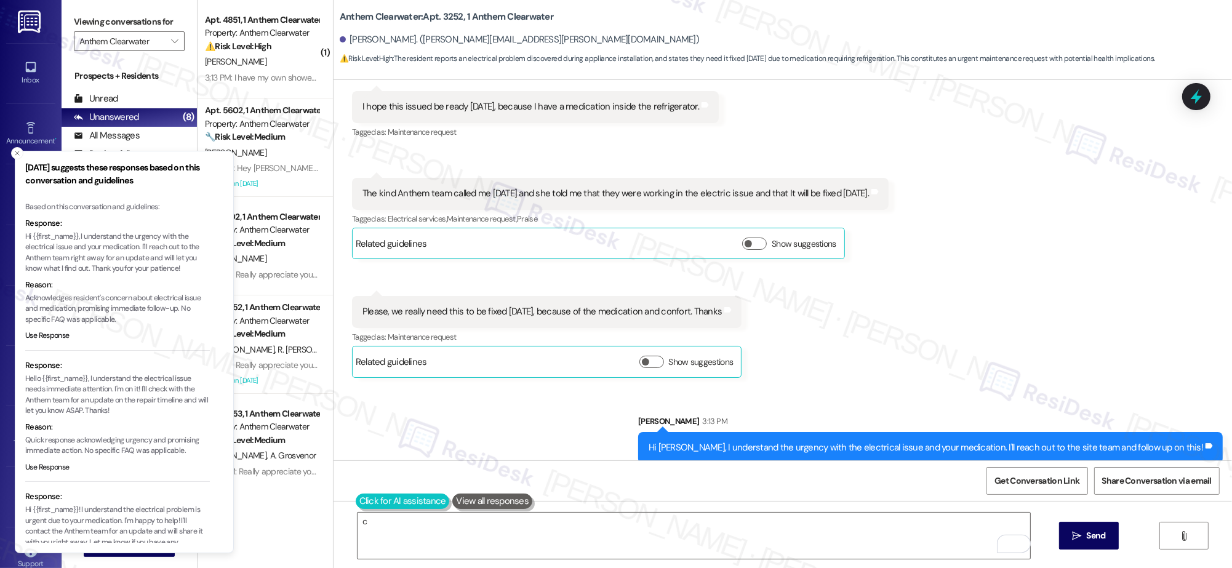
click at [358, 497] on button at bounding box center [403, 501] width 94 height 15
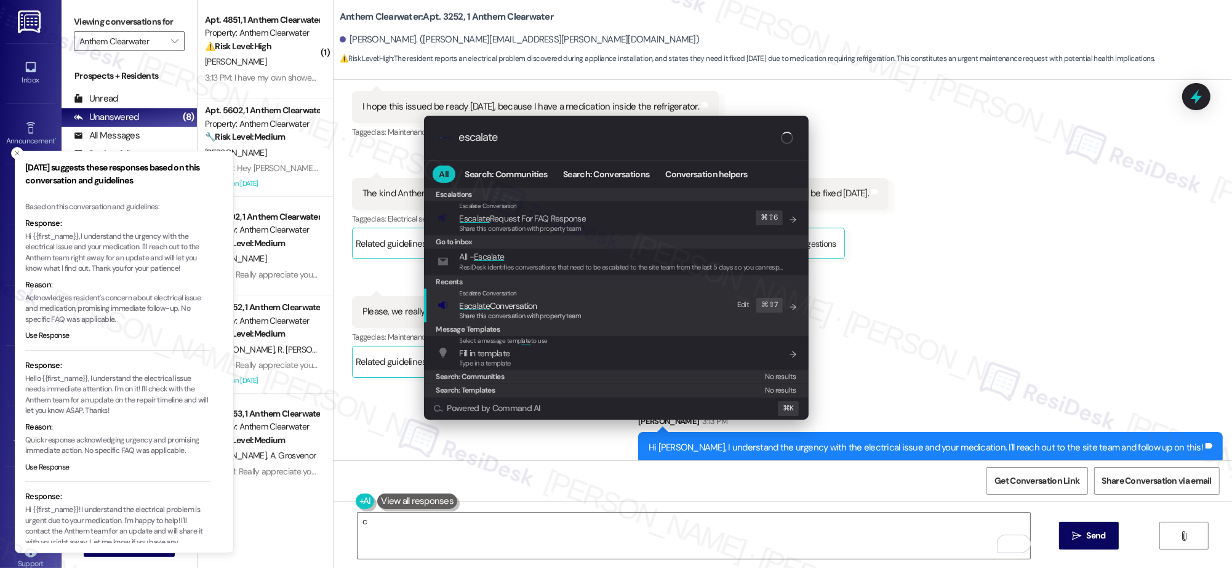
type input "escalate"
click at [508, 299] on span "Escalate Conversation" at bounding box center [499, 306] width 78 height 14
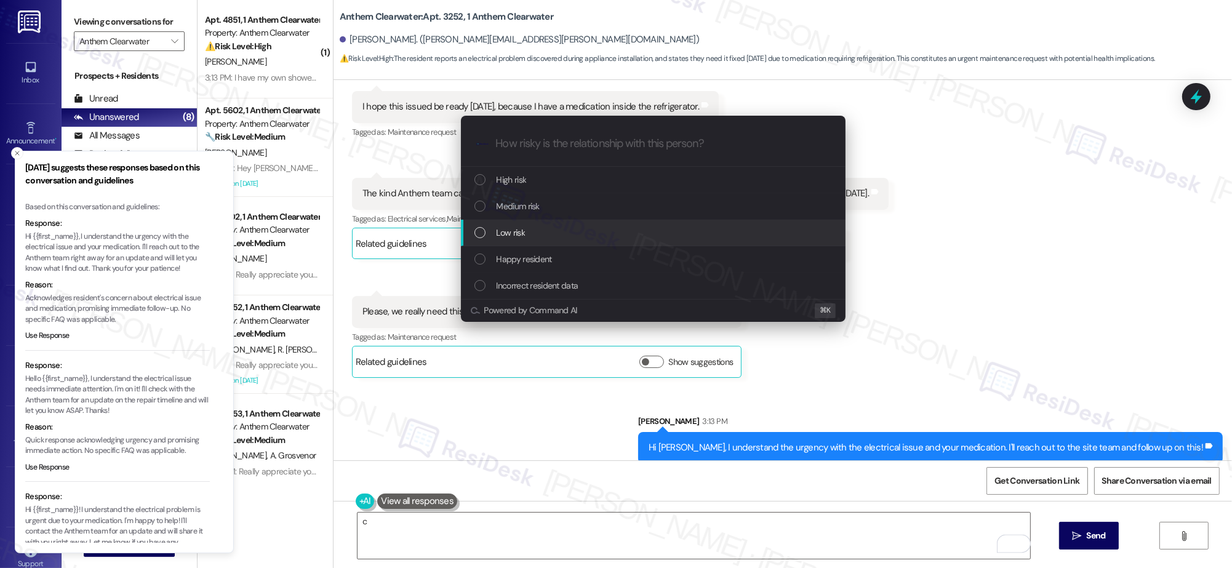
click at [553, 228] on div "Low risk" at bounding box center [655, 233] width 360 height 14
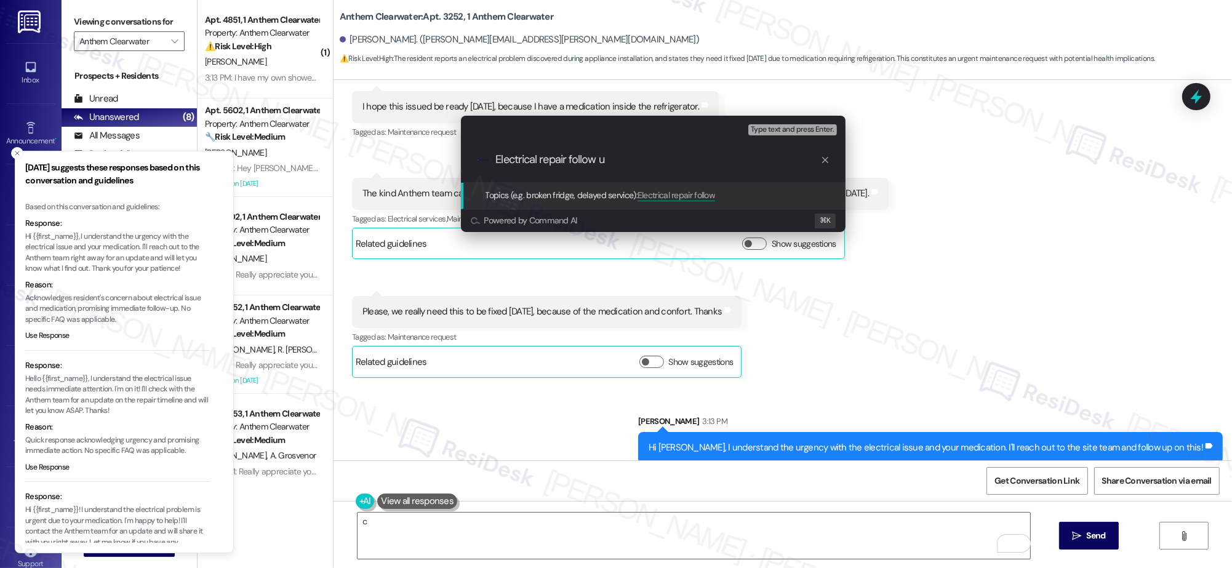
type input "Electrical repair follow up"
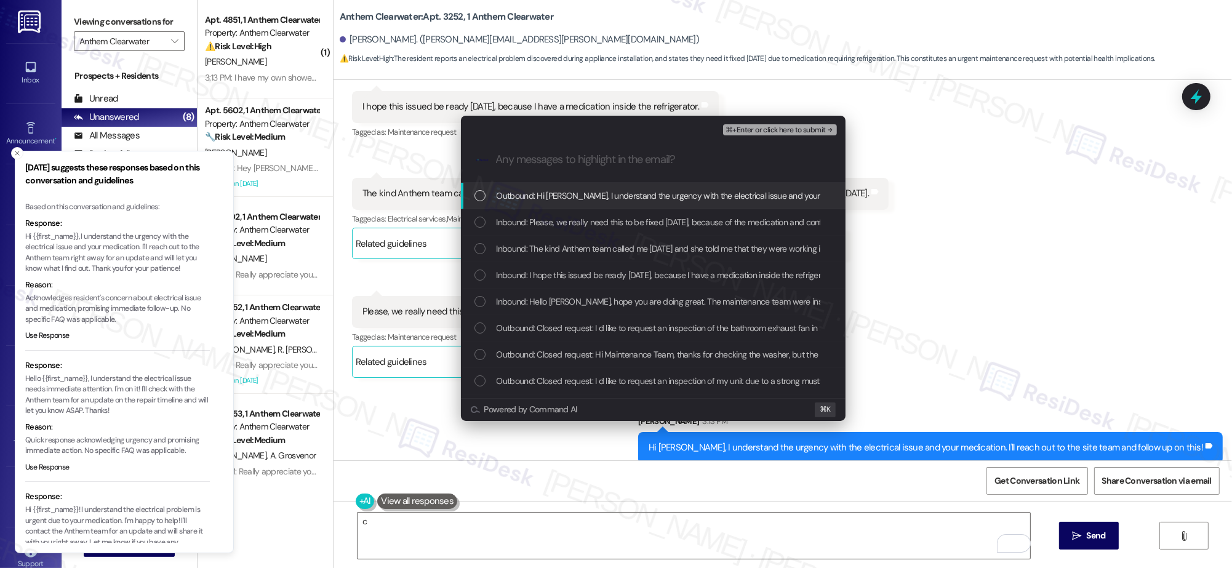
click at [788, 129] on span "⌘+Enter or click here to submit" at bounding box center [776, 130] width 100 height 9
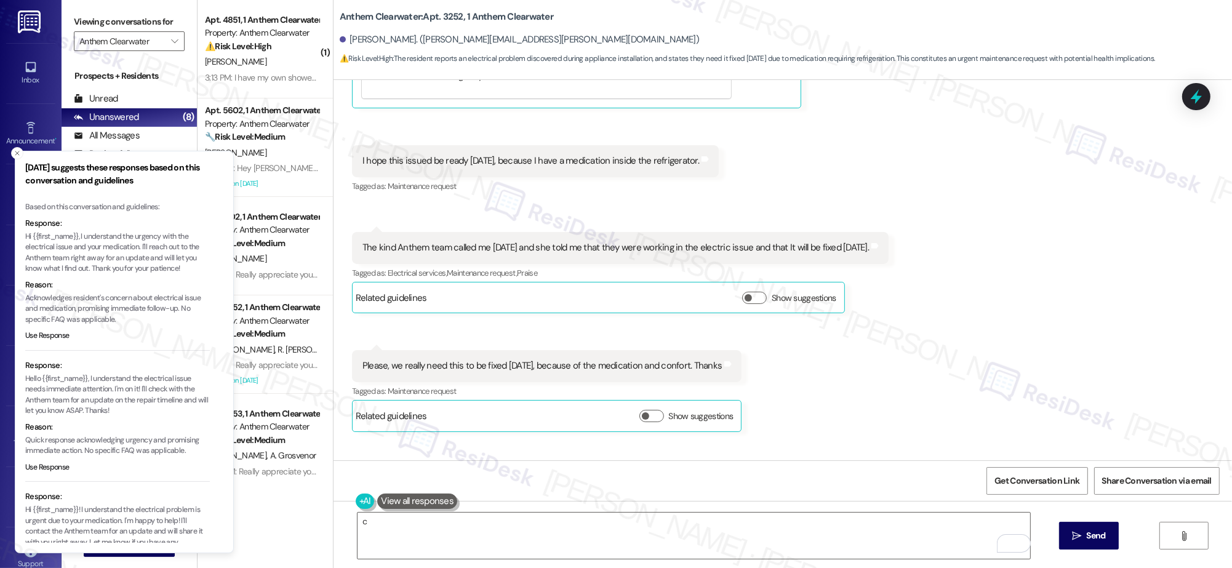
click at [847, 460] on div "Sent via SMS Sarah 3:13 PM Hi Ramon, I understand the urgency with the electric…" at bounding box center [930, 493] width 603 height 67
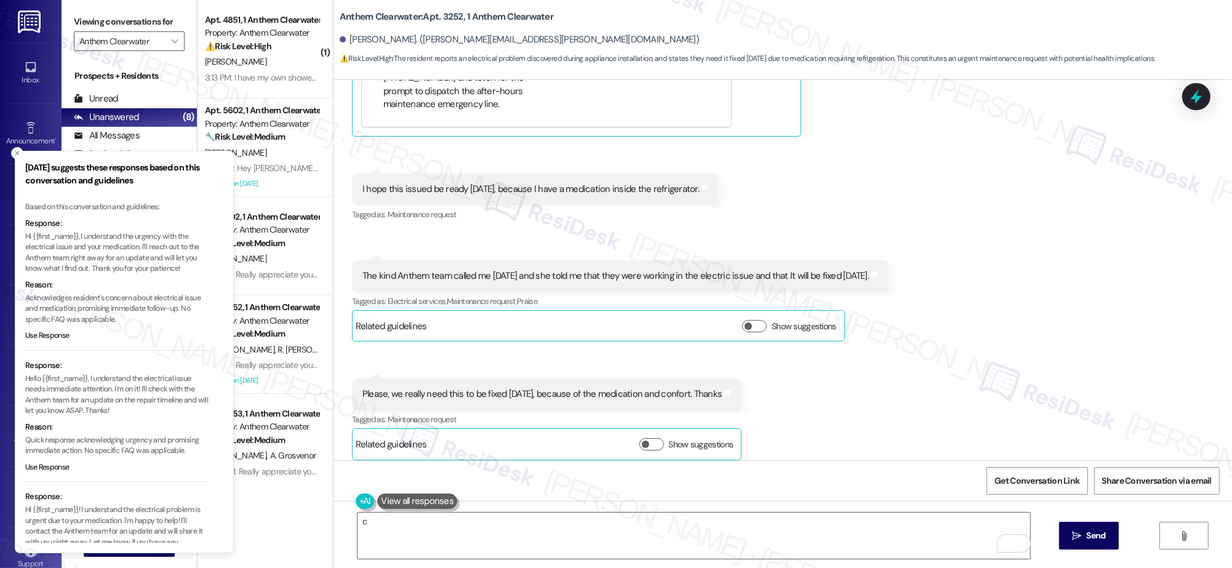
scroll to position [4314, 0]
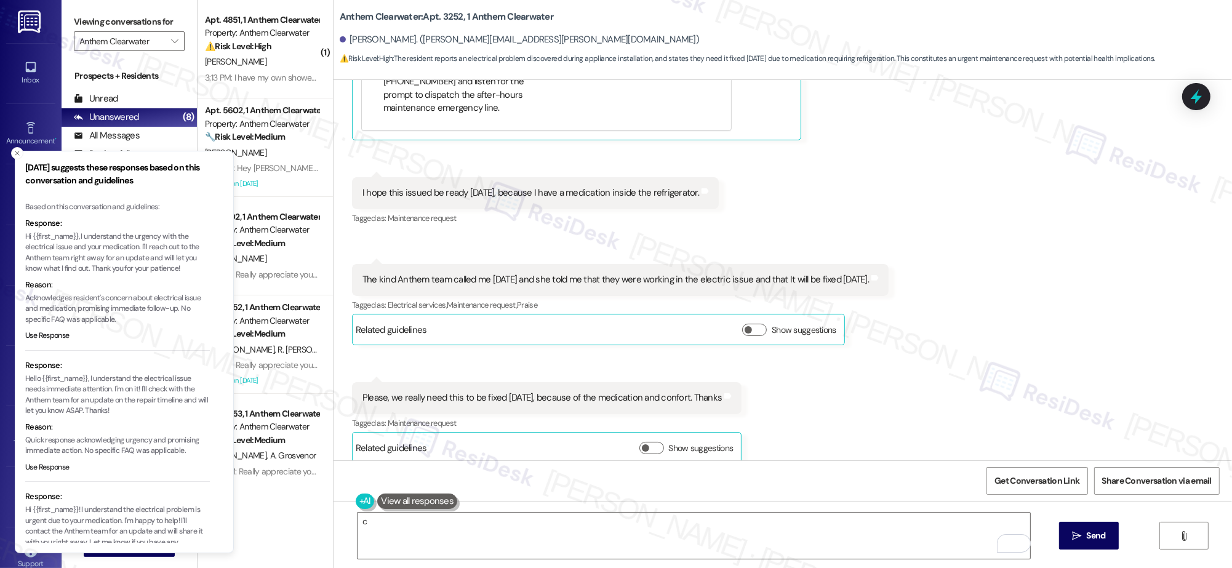
click at [847, 459] on div "Received via SMS Ramon Meneses 11:31 AM Hello Sarah, hope you are doing great. …" at bounding box center [783, 131] width 899 height 686
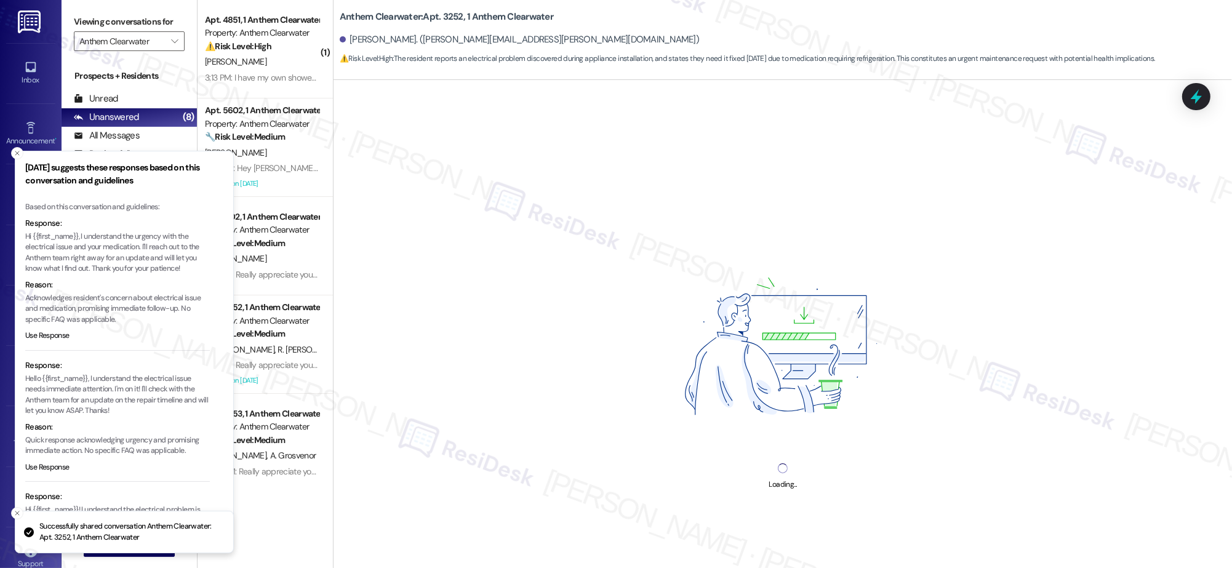
click at [851, 462] on div "Loading..." at bounding box center [783, 364] width 899 height 568
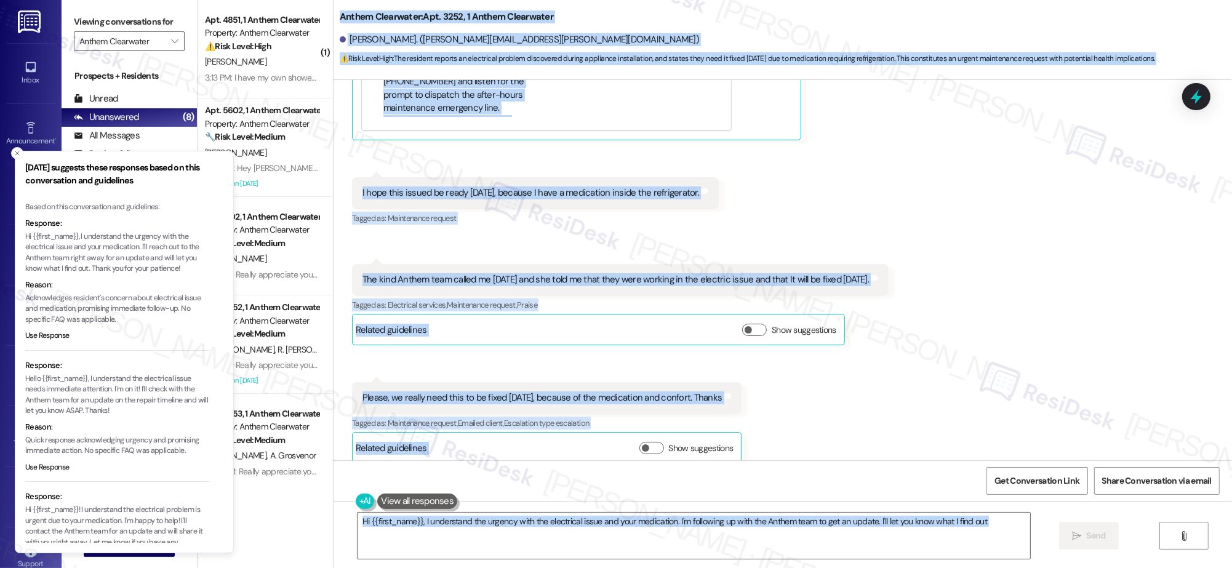
type textarea "Hi {{first_name}}, I understand the urgency with the electrical issue and your …"
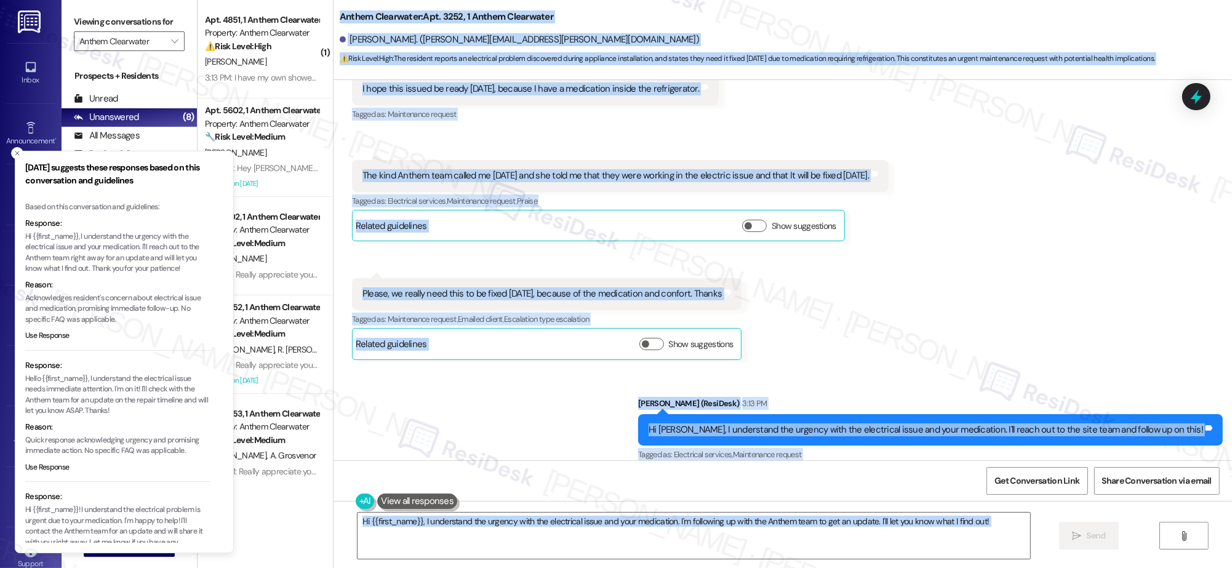
scroll to position [4418, 0]
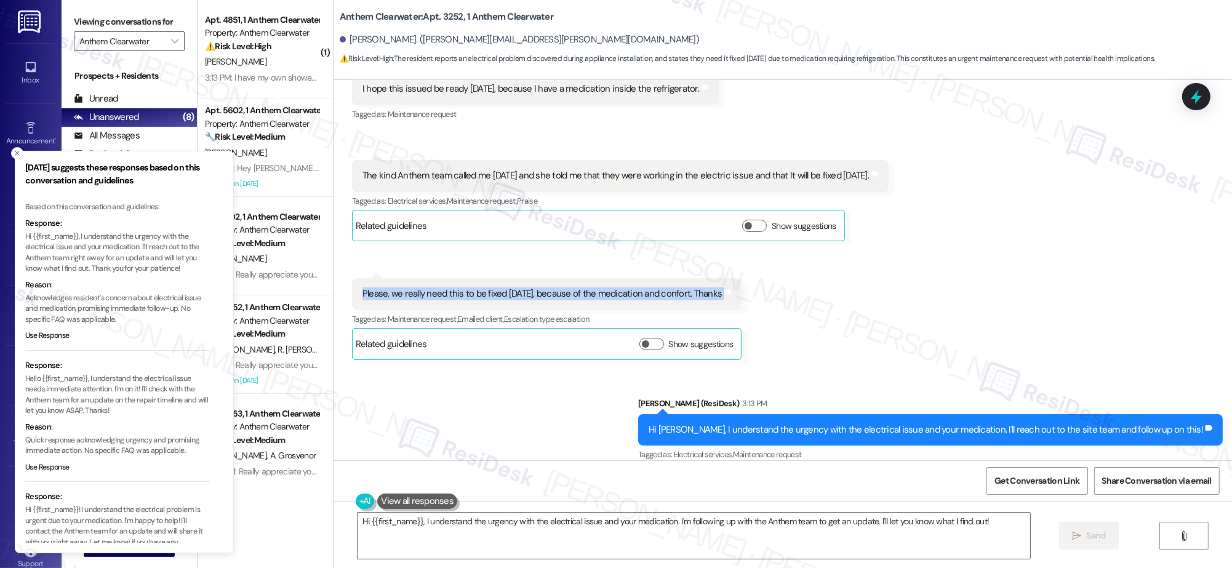
click at [1009, 312] on div "Received via SMS Ramon Meneses 11:31 AM Hello Sarah, hope you are doing great. …" at bounding box center [783, 27] width 899 height 686
drag, startPoint x: 574, startPoint y: 399, endPoint x: 508, endPoint y: 371, distance: 71.9
click at [574, 399] on div "Sent via SMS Sarah (ResiDesk) 3:13 PM Hi Ramon, I understand the urgency with t…" at bounding box center [783, 421] width 899 height 104
click at [21, 154] on button "Close toast" at bounding box center [17, 153] width 12 height 12
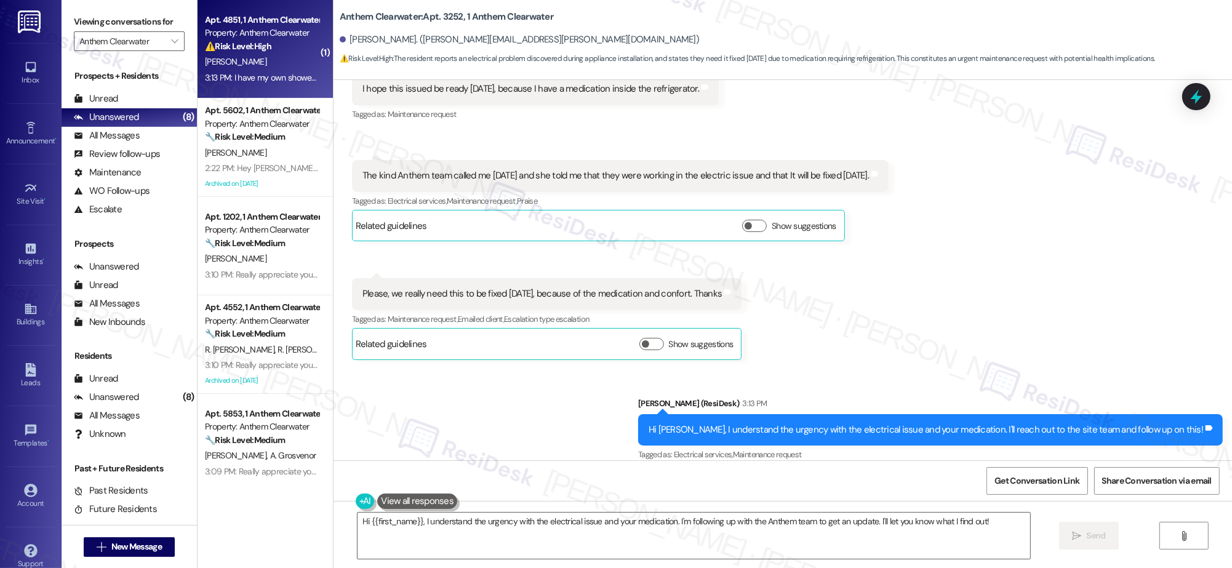
click at [279, 59] on div "[PERSON_NAME]" at bounding box center [262, 61] width 116 height 15
click at [278, 59] on div "[PERSON_NAME]" at bounding box center [262, 61] width 116 height 15
click at [278, 61] on div "[PERSON_NAME]" at bounding box center [262, 61] width 116 height 15
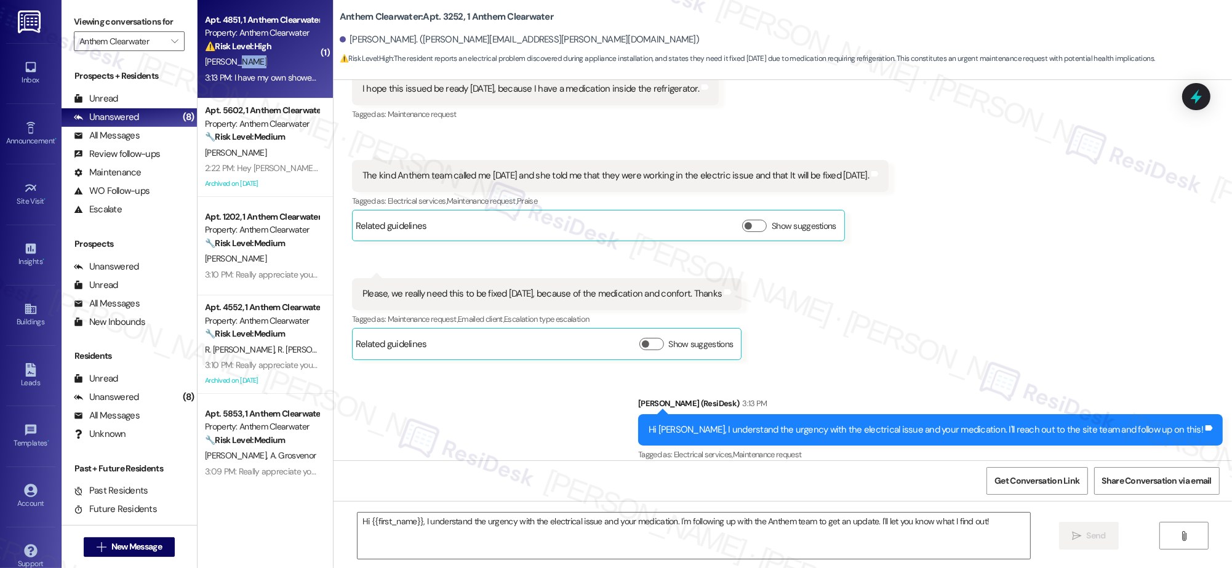
click at [278, 61] on div "[PERSON_NAME]" at bounding box center [262, 61] width 116 height 15
click at [278, 62] on div "[PERSON_NAME]" at bounding box center [262, 61] width 116 height 15
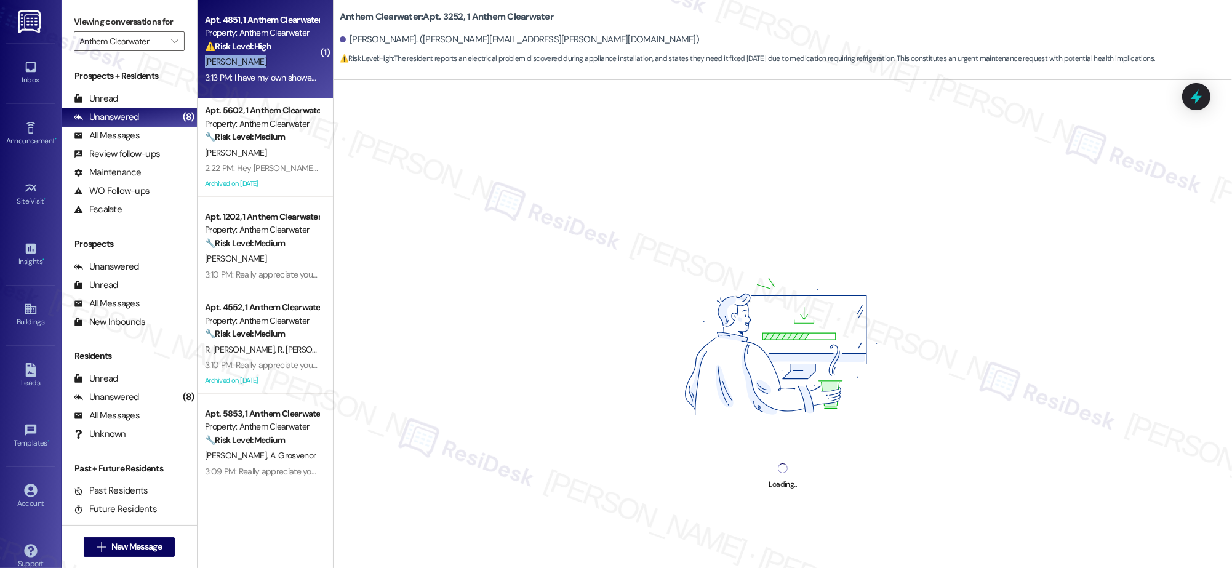
click at [278, 62] on div "[PERSON_NAME]" at bounding box center [262, 61] width 116 height 15
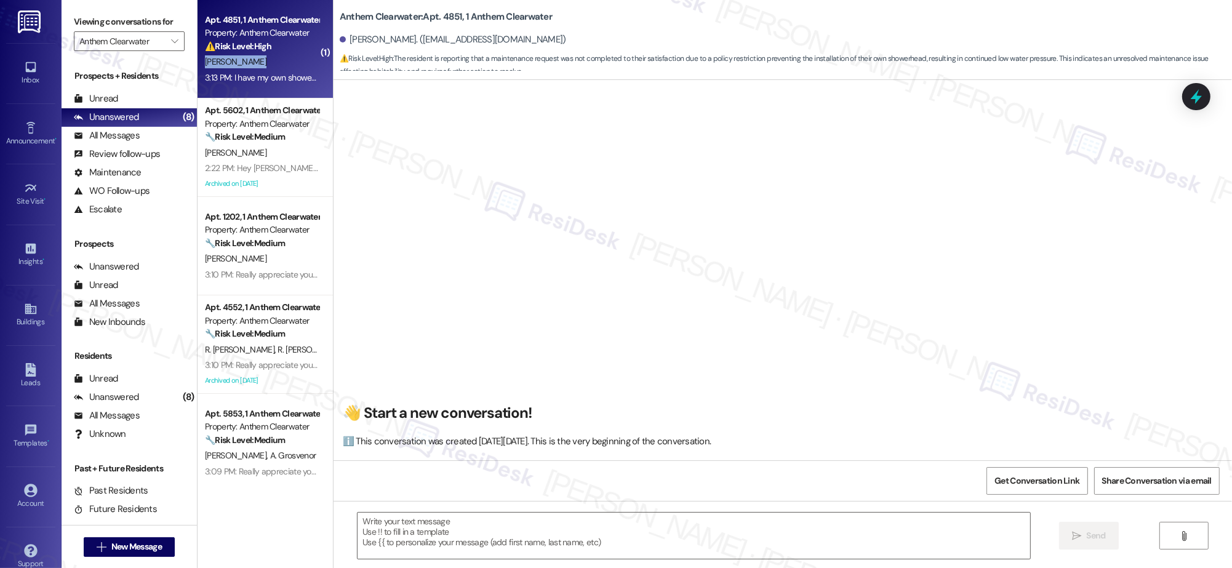
click at [278, 62] on div "[PERSON_NAME]" at bounding box center [262, 61] width 116 height 15
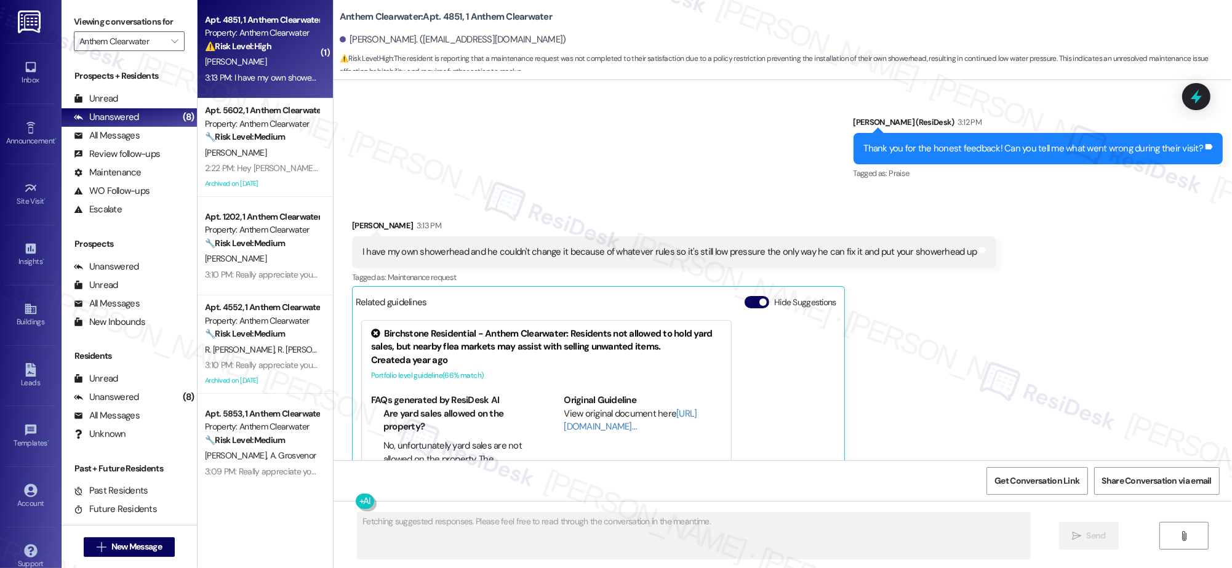
scroll to position [6742, 0]
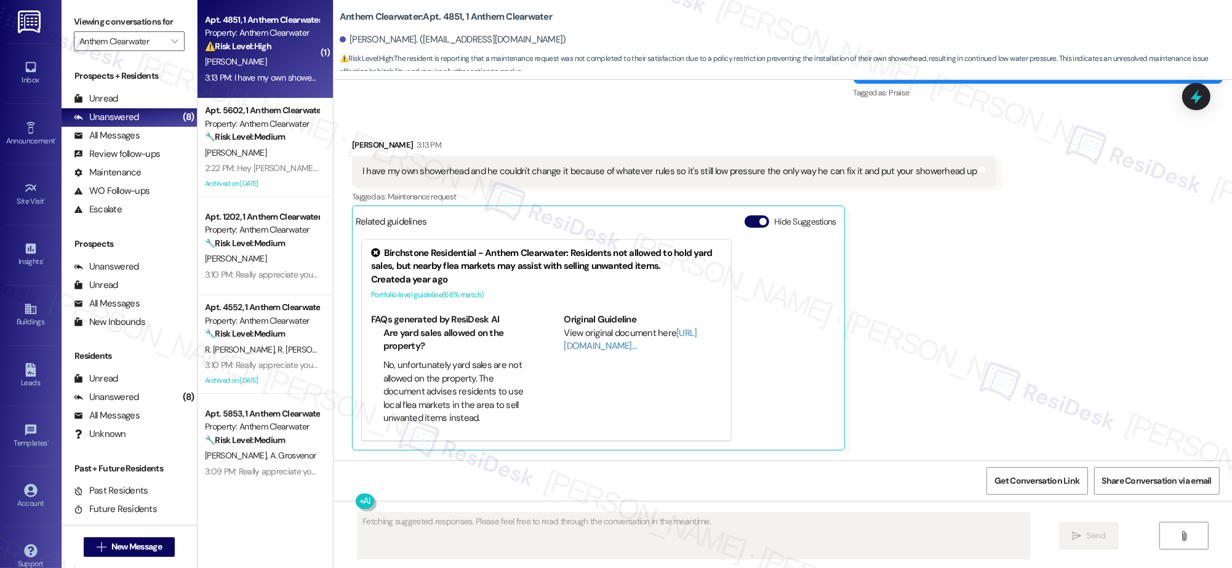
click at [989, 318] on div "Received via SMS Joyce Smith 3:13 PM I have my own showerhead and he couldn't c…" at bounding box center [783, 285] width 899 height 349
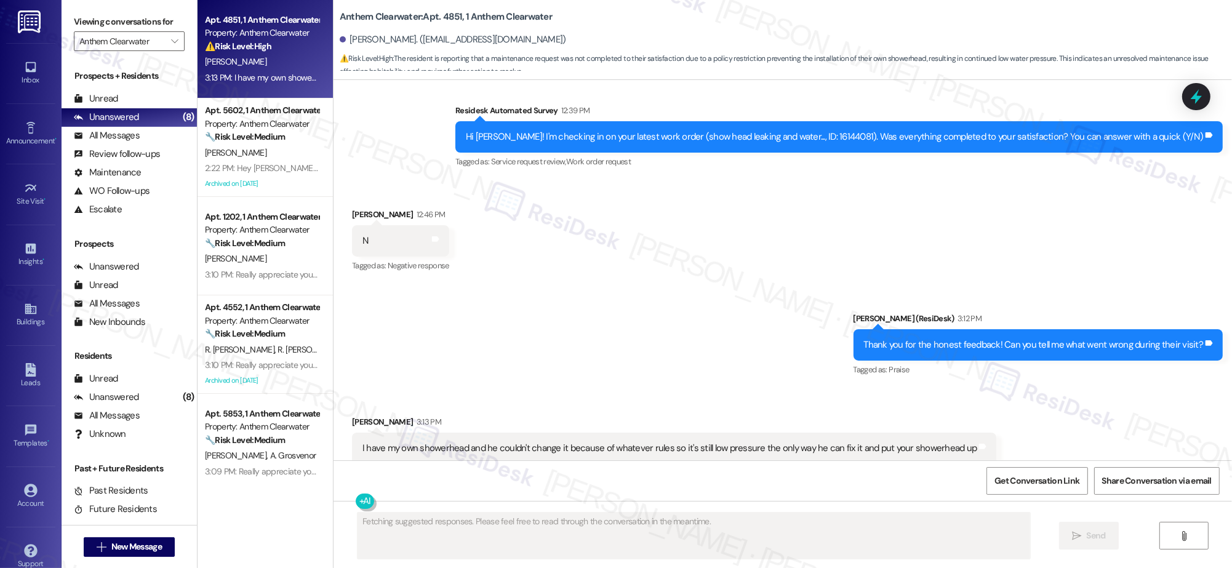
scroll to position [6428, 0]
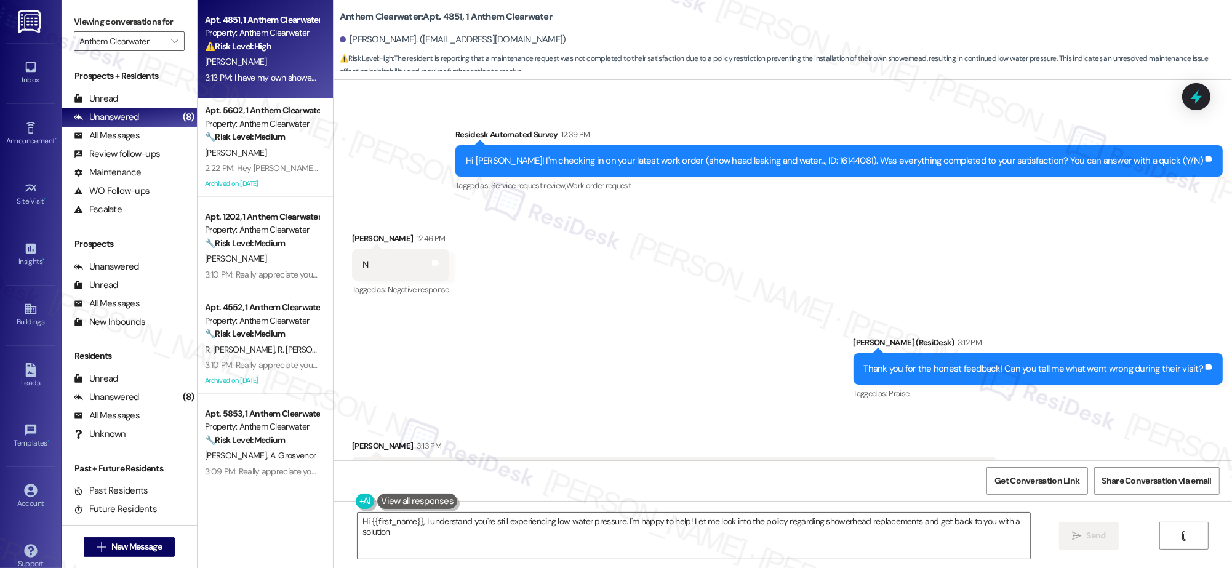
type textarea "Hi {{first_name}}, I understand you're still experiencing low water pressure. I…"
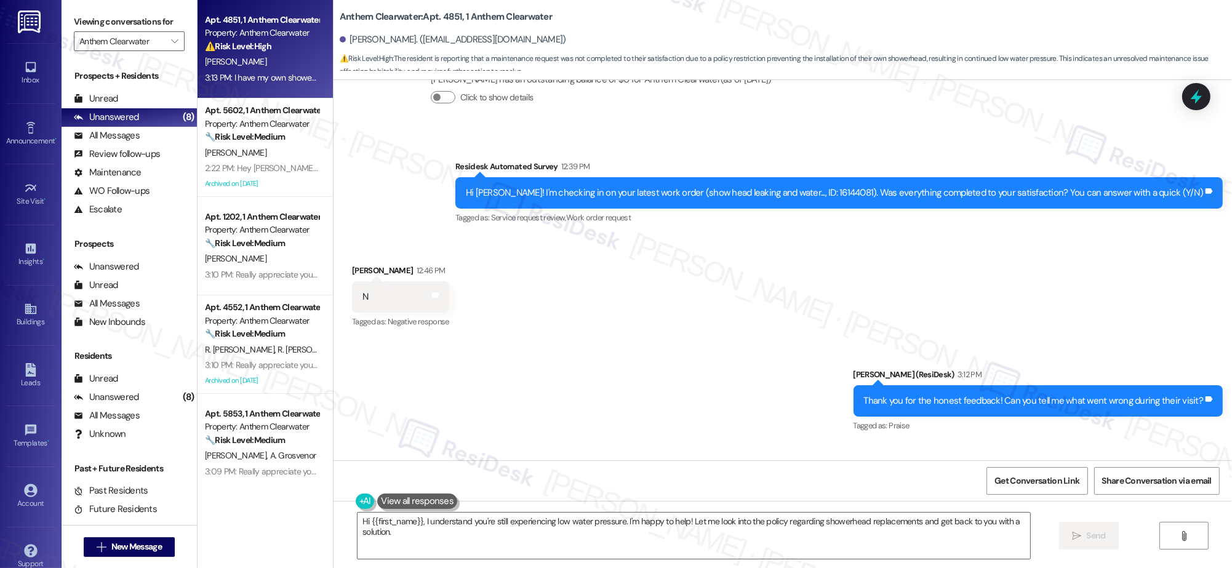
scroll to position [6409, 0]
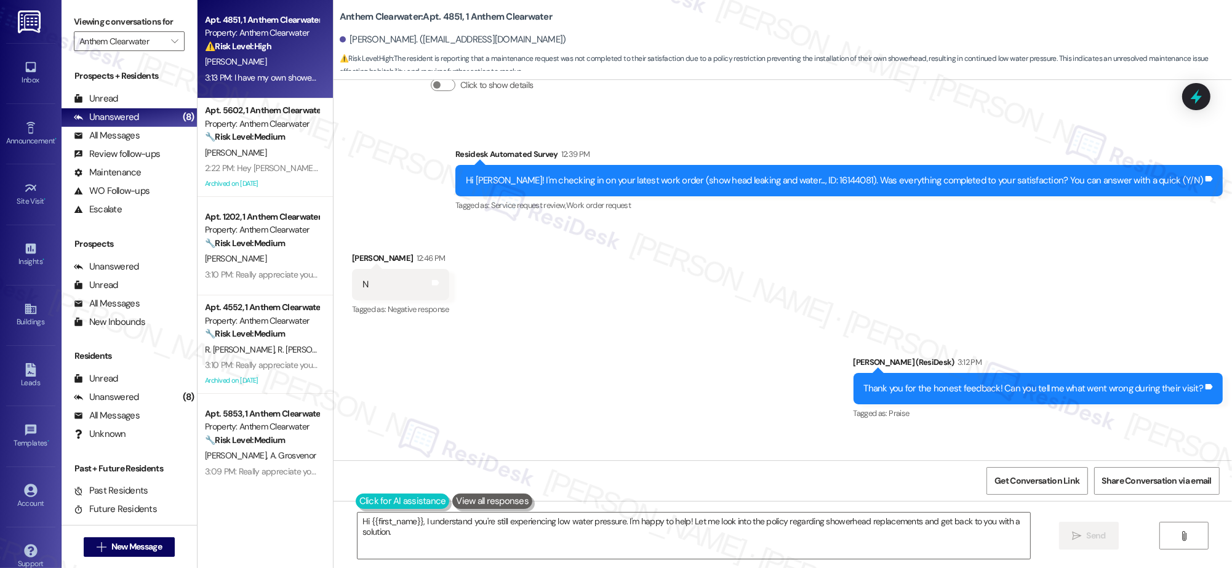
click at [356, 505] on button at bounding box center [403, 501] width 94 height 15
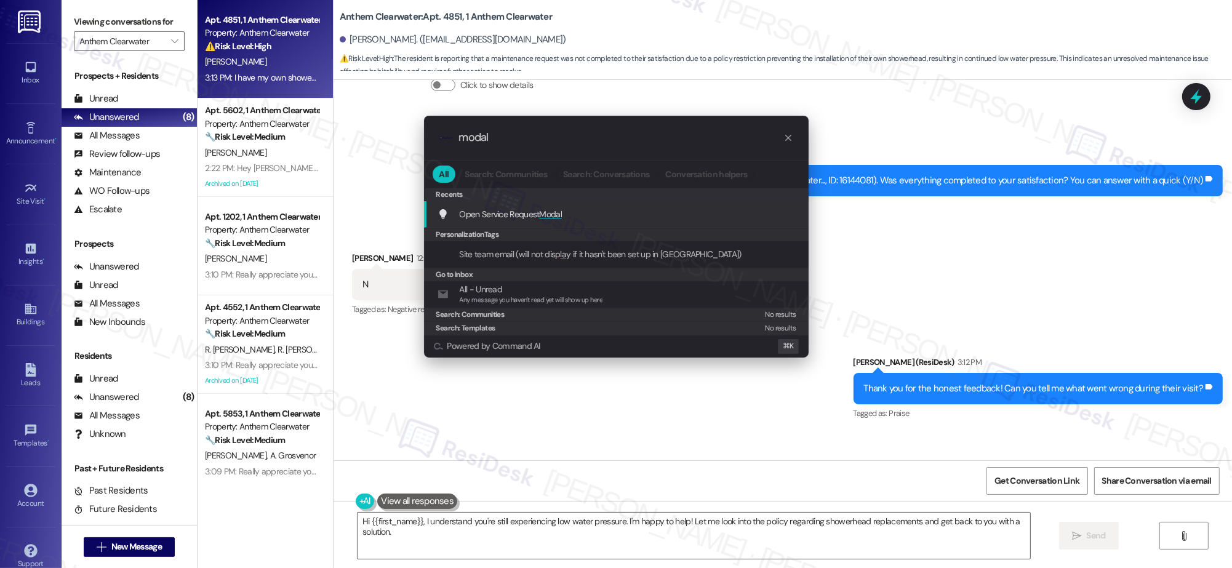
type input "modal"
click at [544, 211] on span "Modal" at bounding box center [551, 214] width 23 height 11
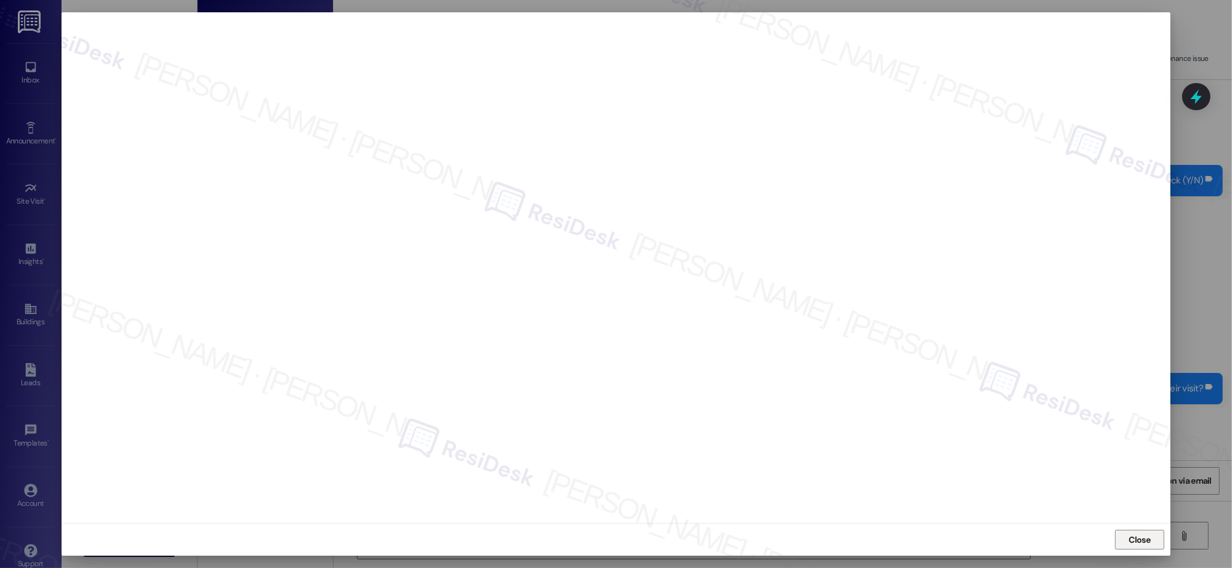
click at [1147, 542] on span "Close" at bounding box center [1140, 540] width 22 height 13
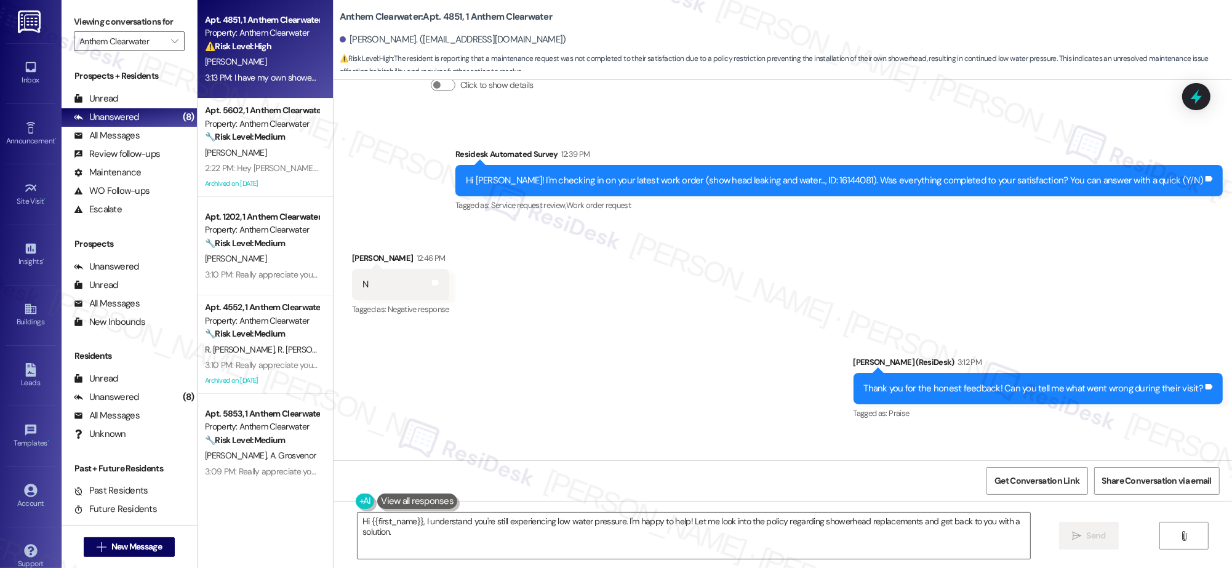
scroll to position [6742, 0]
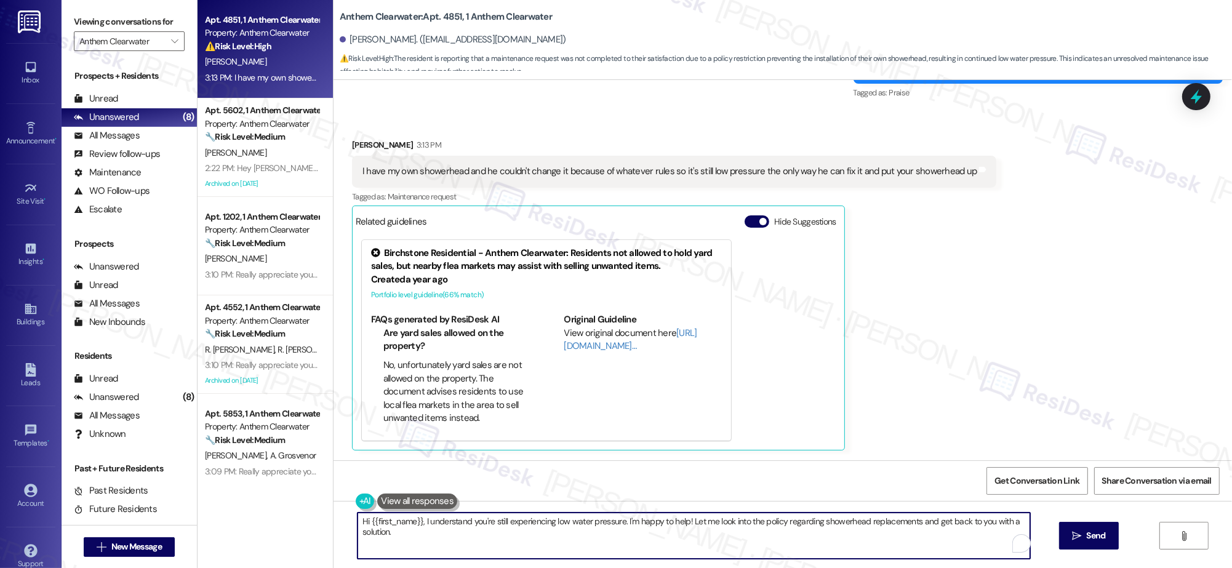
drag, startPoint x: 736, startPoint y: 524, endPoint x: 353, endPoint y: 529, distance: 382.3
click at [339, 513] on div "Hi {{first_name}}, I understand you're still experiencing low water pressure. I…" at bounding box center [783, 547] width 899 height 92
click at [406, 545] on textarea "Hi {{first_name}}, I understand you're still experiencing low water pressure. I…" at bounding box center [694, 536] width 673 height 46
drag, startPoint x: 412, startPoint y: 544, endPoint x: 320, endPoint y: 516, distance: 95.8
click at [320, 516] on div "Apt. 4851, 1 Anthem Clearwater Property: Anthem Clearwater ⚠️ Risk Level: High …" at bounding box center [715, 284] width 1035 height 568
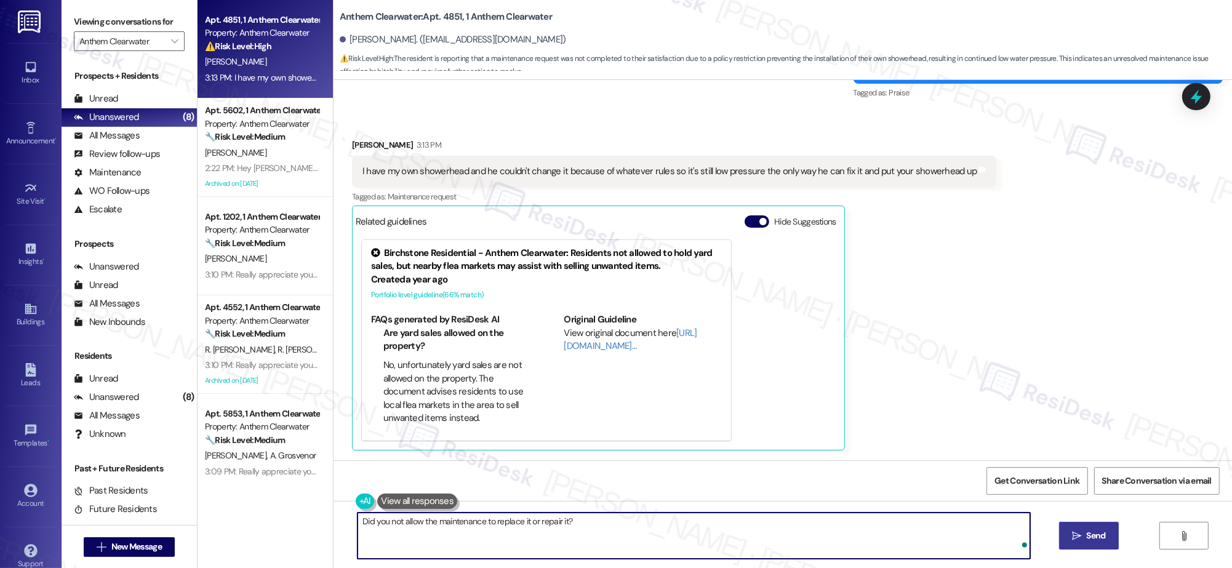
type textarea "Did you not allow the maintenance to replace it or repair it?"
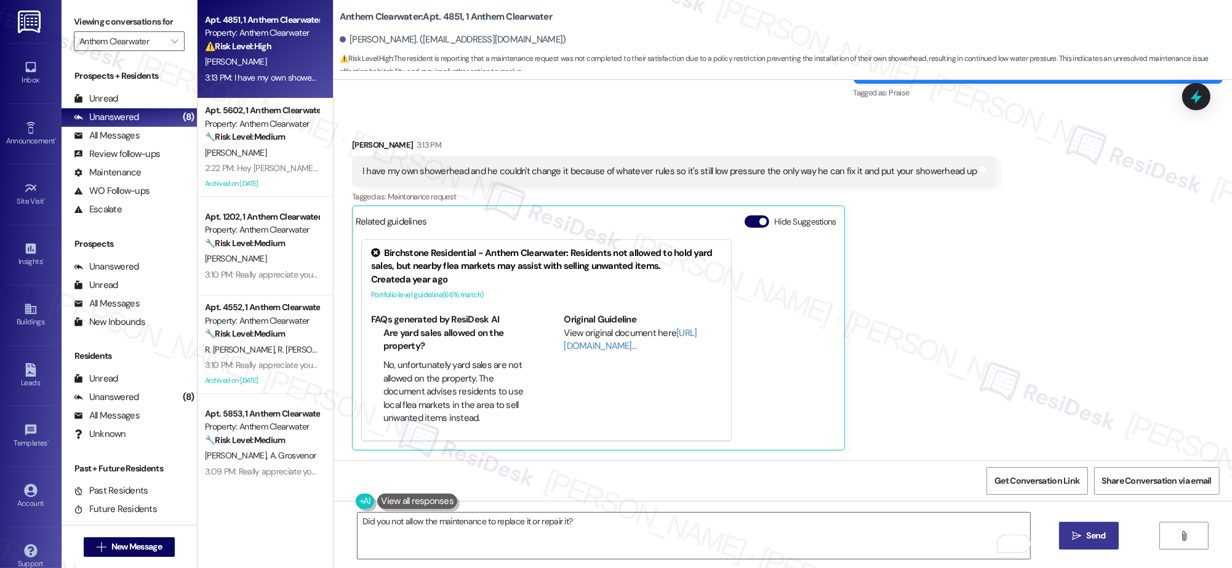
click at [1104, 531] on button " Send" at bounding box center [1089, 536] width 60 height 28
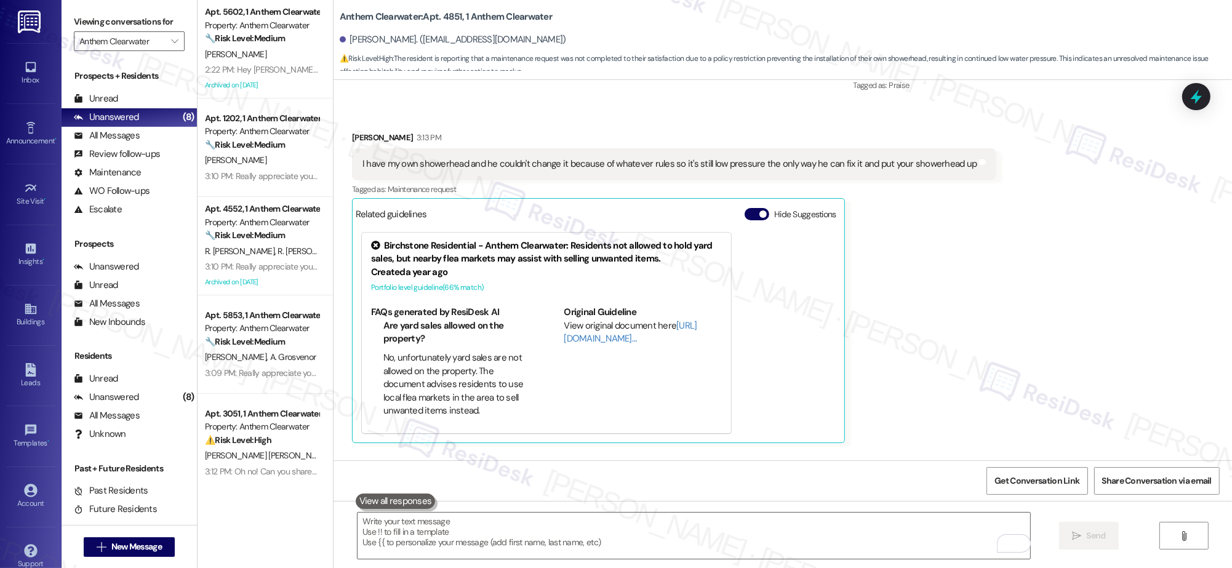
scroll to position [6828, 0]
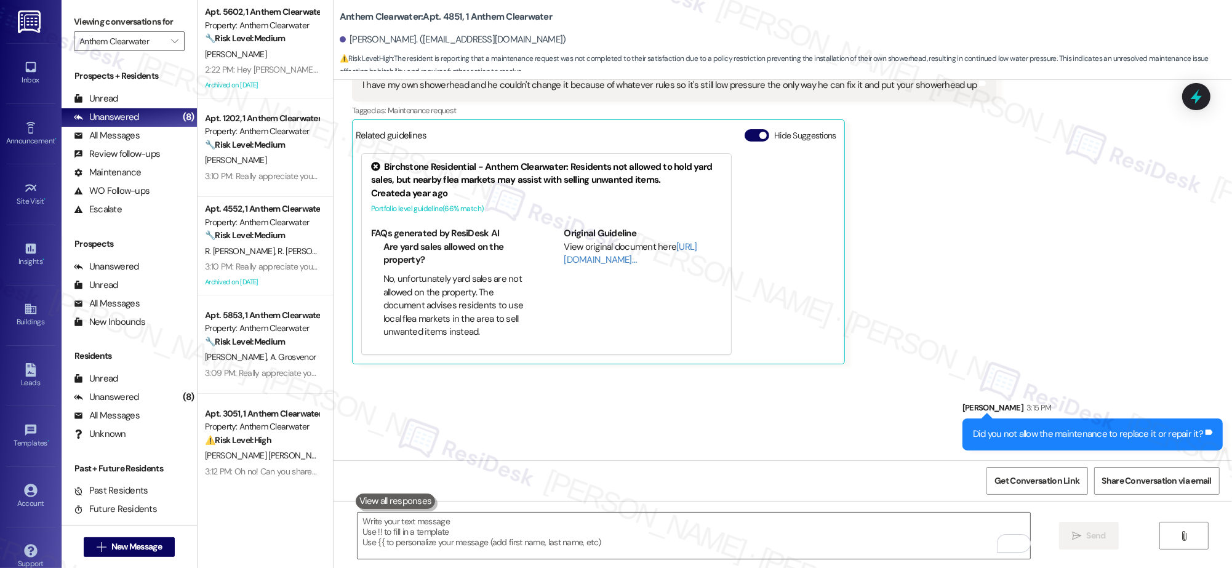
click at [623, 424] on div "Sent via SMS [PERSON_NAME] 3:15 PM Did you not allow the maintenance to replace…" at bounding box center [783, 417] width 899 height 86
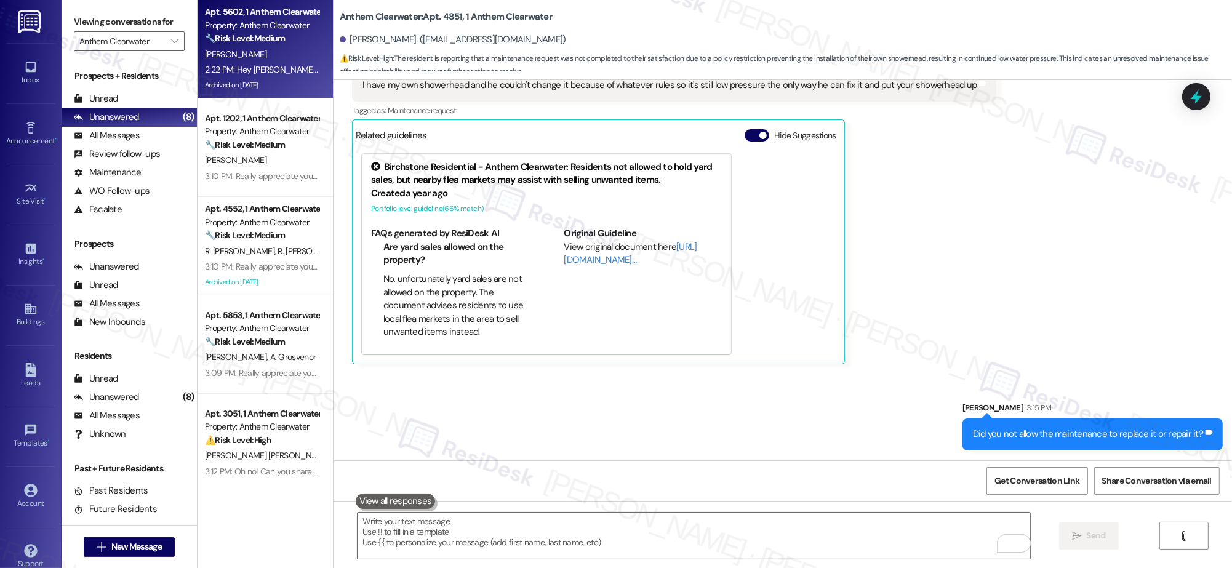
click at [222, 70] on div "2:22 PM: Hey [PERSON_NAME]. My dryer stopped working, makes a loud noise and do…" at bounding box center [576, 69] width 742 height 11
click at [222, 70] on div "2:22 PM: Hey Sarah. My dryer stopped working, makes a loud noise and doesn't tu…" at bounding box center [576, 69] width 742 height 11
type textarea "Fetching suggested responses. Please feel free to read through the conversation…"
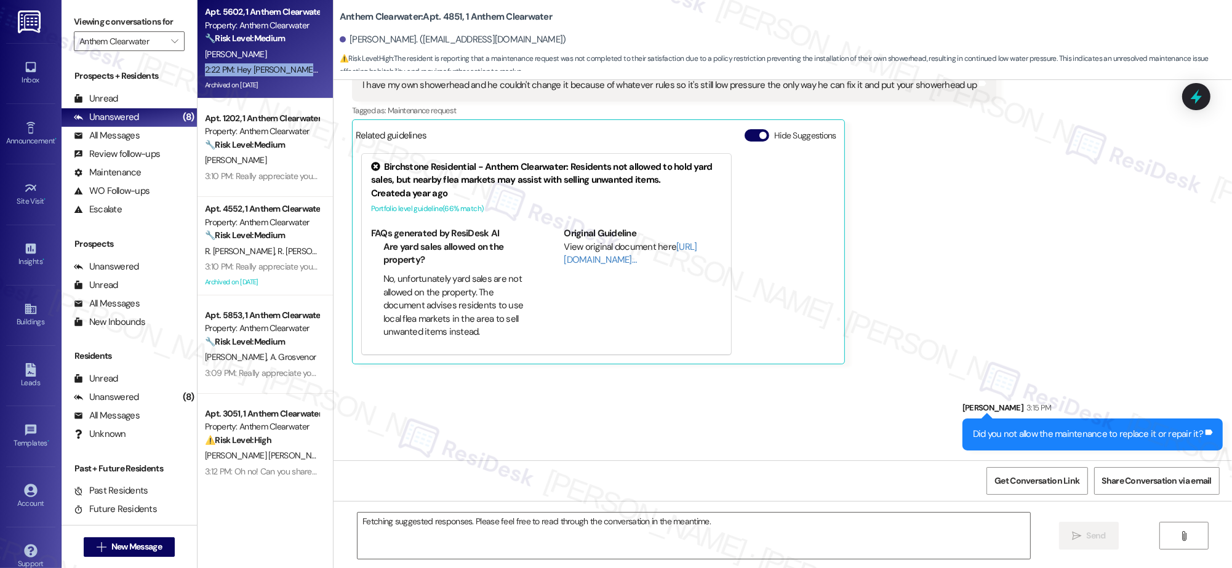
click at [221, 71] on div "2:22 PM: Hey Sarah. My dryer stopped working, makes a loud noise and doesn't tu…" at bounding box center [576, 69] width 742 height 11
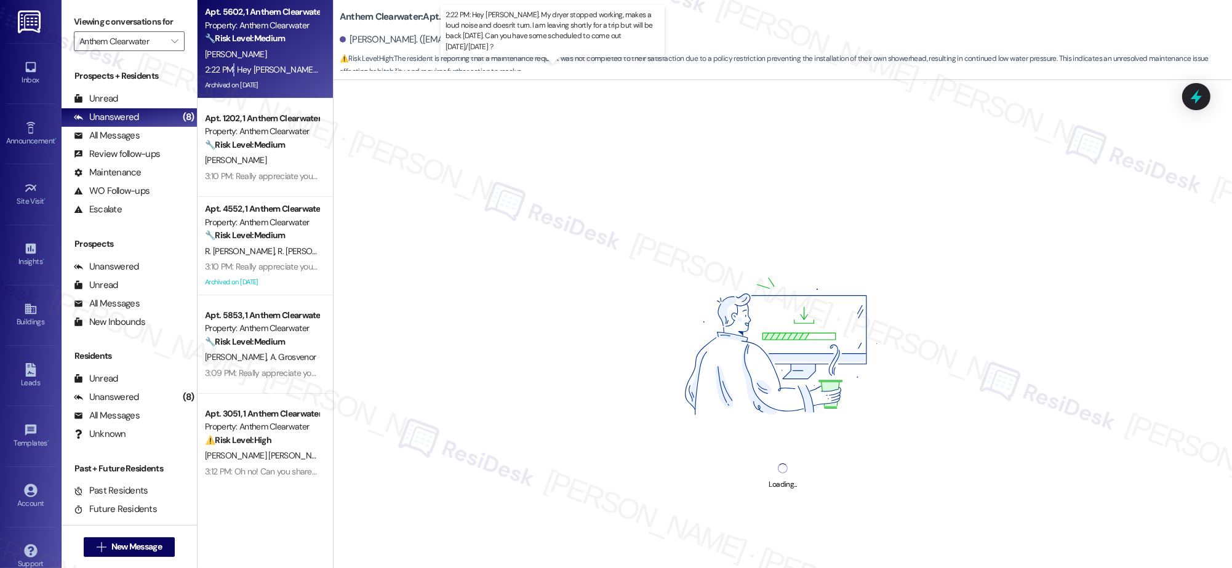
click at [222, 71] on div "2:22 PM: Hey Sarah. My dryer stopped working, makes a loud noise and doesn't tu…" at bounding box center [576, 69] width 742 height 11
click at [222, 70] on div "2:22 PM: Hey Sarah. My dryer stopped working, makes a loud noise and doesn't tu…" at bounding box center [576, 69] width 742 height 11
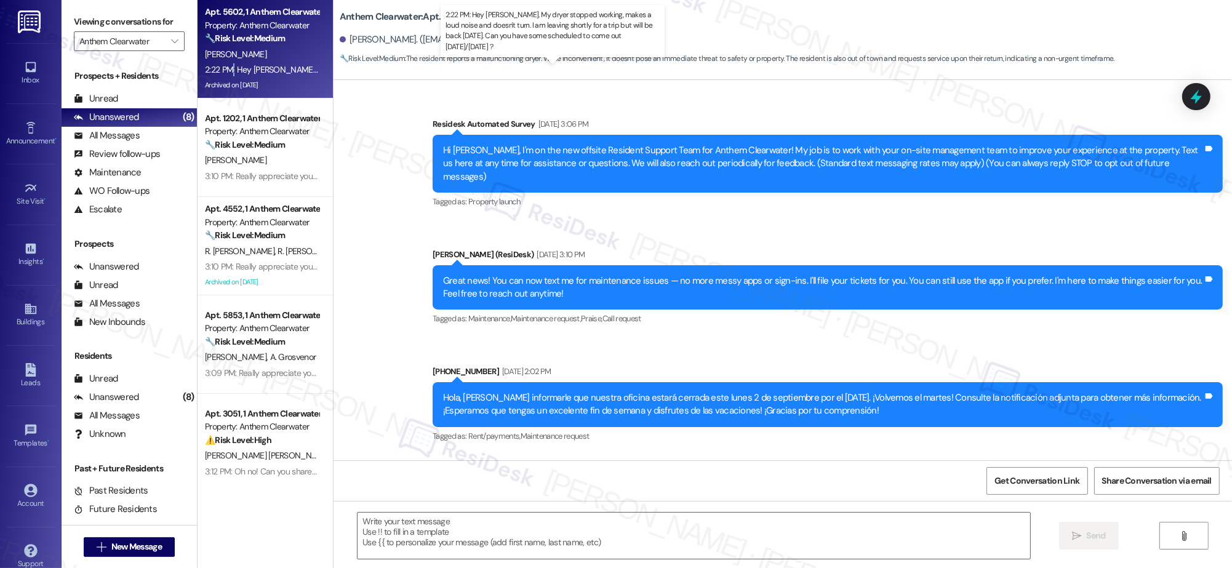
click at [222, 70] on div "2:22 PM: Hey Sarah. My dryer stopped working, makes a loud noise and doesn't tu…" at bounding box center [576, 69] width 742 height 11
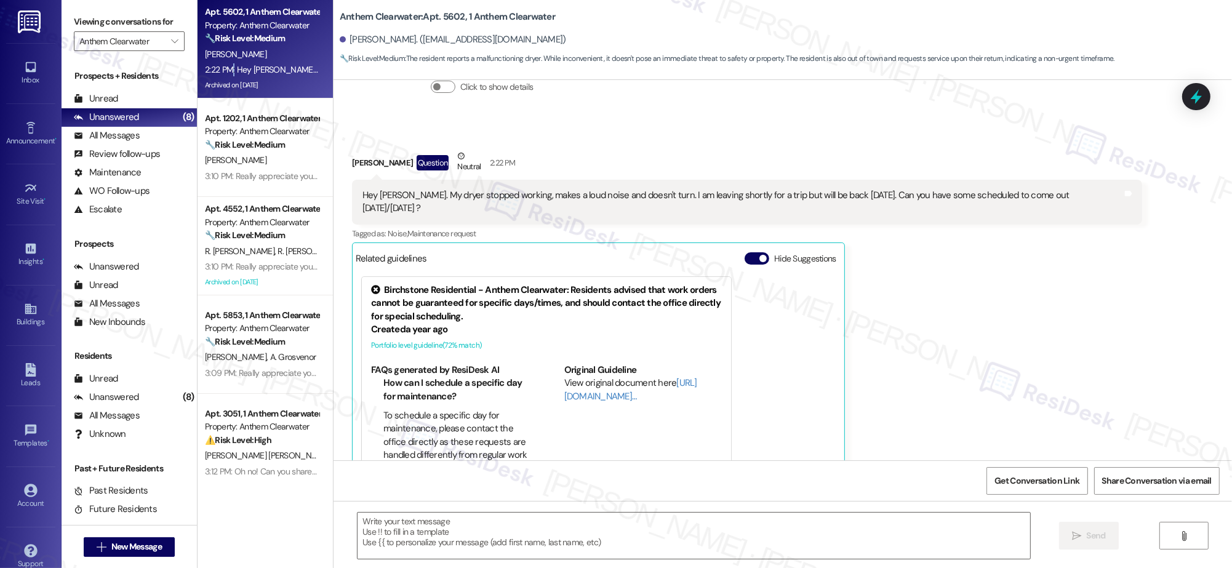
click at [222, 70] on div "2:22 PM: Hey Sarah. My dryer stopped working, makes a loud noise and doesn't tu…" at bounding box center [576, 69] width 742 height 11
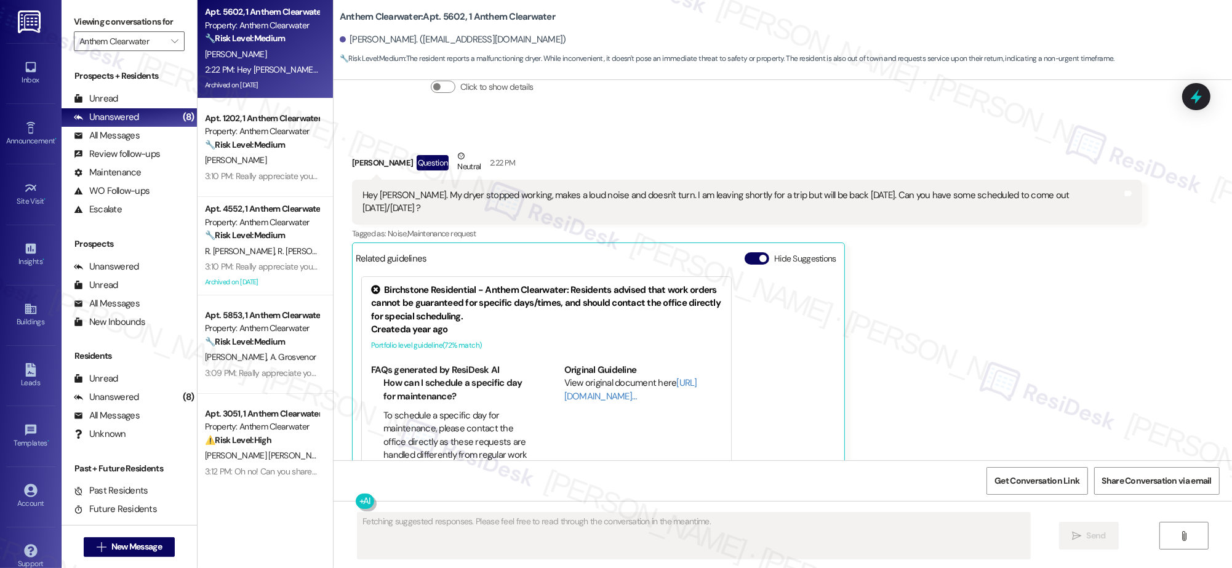
drag, startPoint x: 830, startPoint y: 259, endPoint x: 895, endPoint y: 283, distance: 69.5
click at [829, 271] on div "Birchstone Residential - Anthem Clearwater: Residents advised that work orders …" at bounding box center [599, 384] width 486 height 227
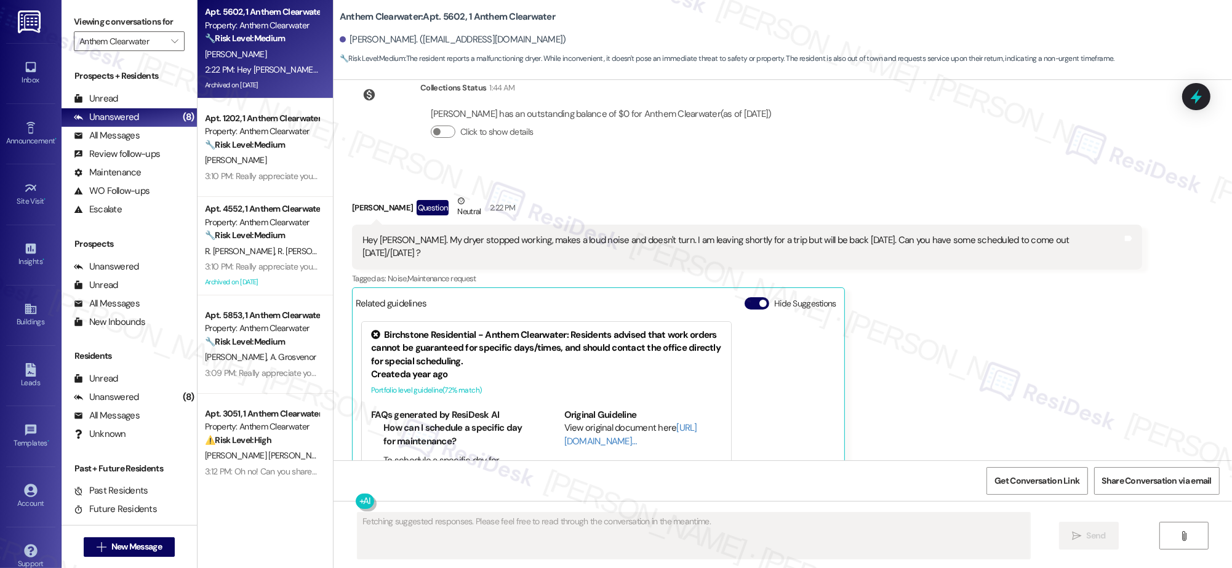
scroll to position [15202, 0]
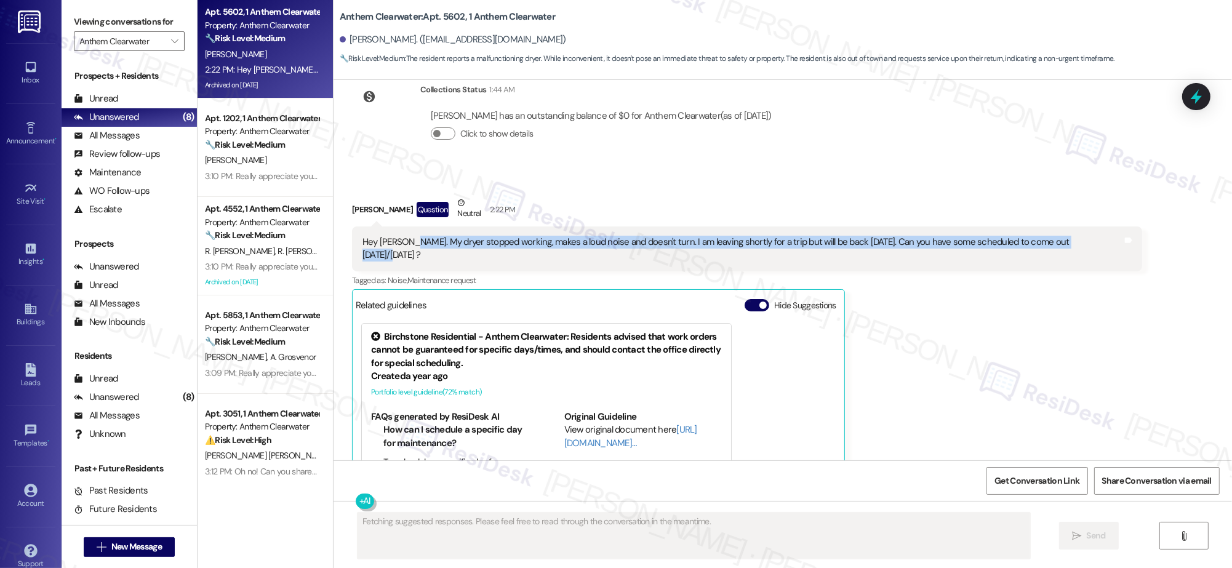
drag, startPoint x: 394, startPoint y: 204, endPoint x: 396, endPoint y: 214, distance: 10.0
click at [396, 227] on div "Hey Sarah. My dryer stopped working, makes a loud noise and doesn't turn. I am …" at bounding box center [747, 249] width 790 height 45
copy div "My dryer stopped working, makes a loud noise and doesn't turn. I am leaving sho…"
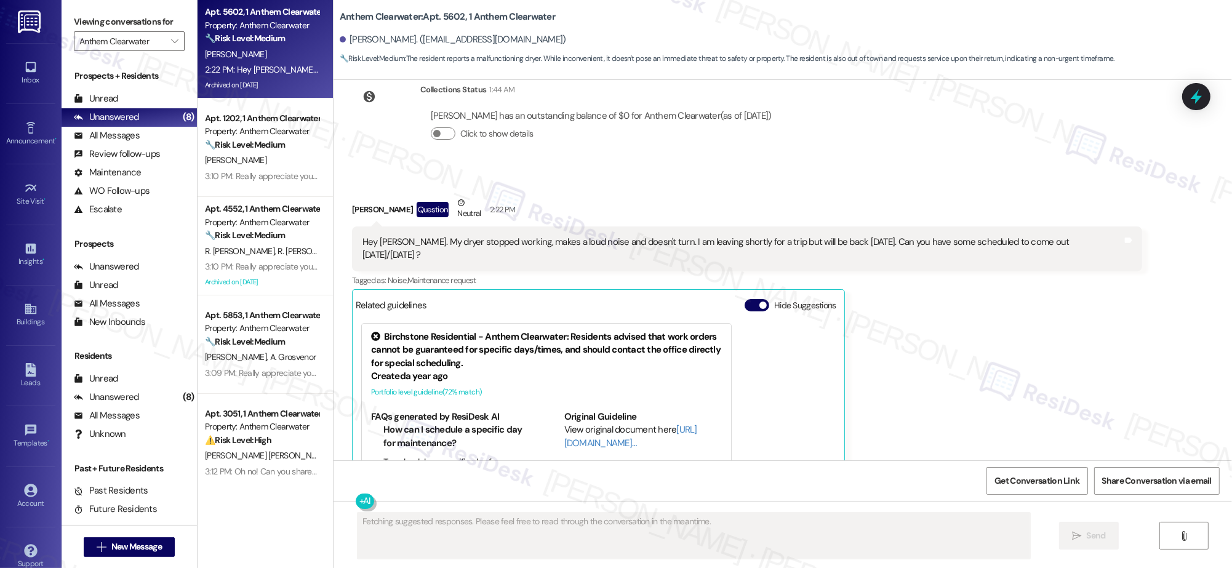
click at [369, 501] on div "Fetching suggested responses. Please feel free to read through the conversation…" at bounding box center [783, 547] width 899 height 92
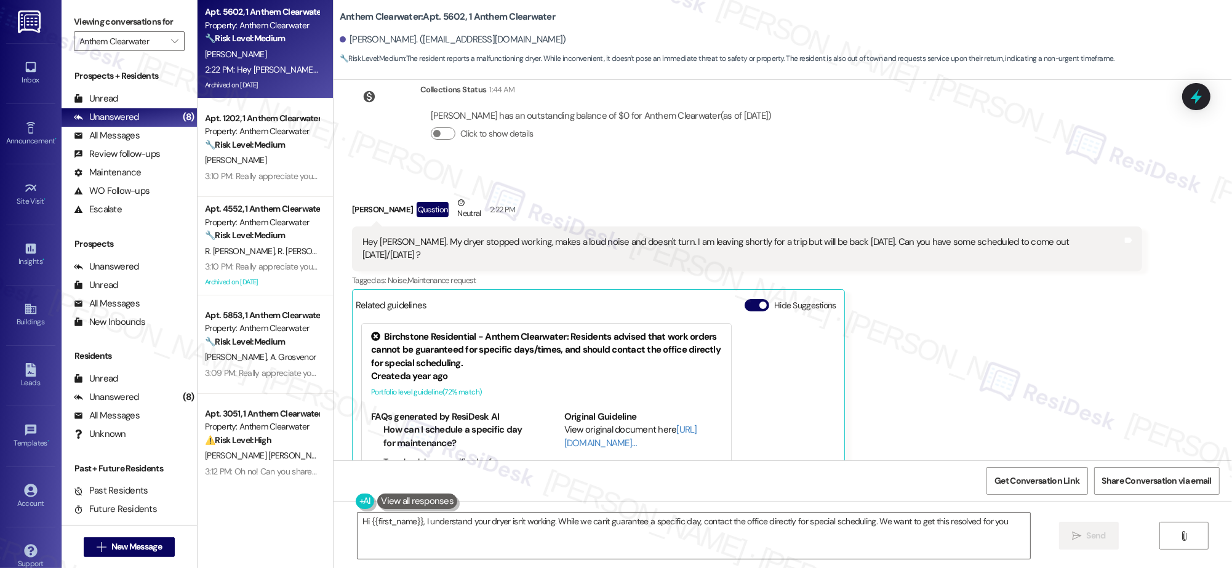
type textarea "Hi {{first_name}}, I understand your dryer isn't working. While we can't guaran…"
click at [360, 503] on button at bounding box center [365, 501] width 19 height 15
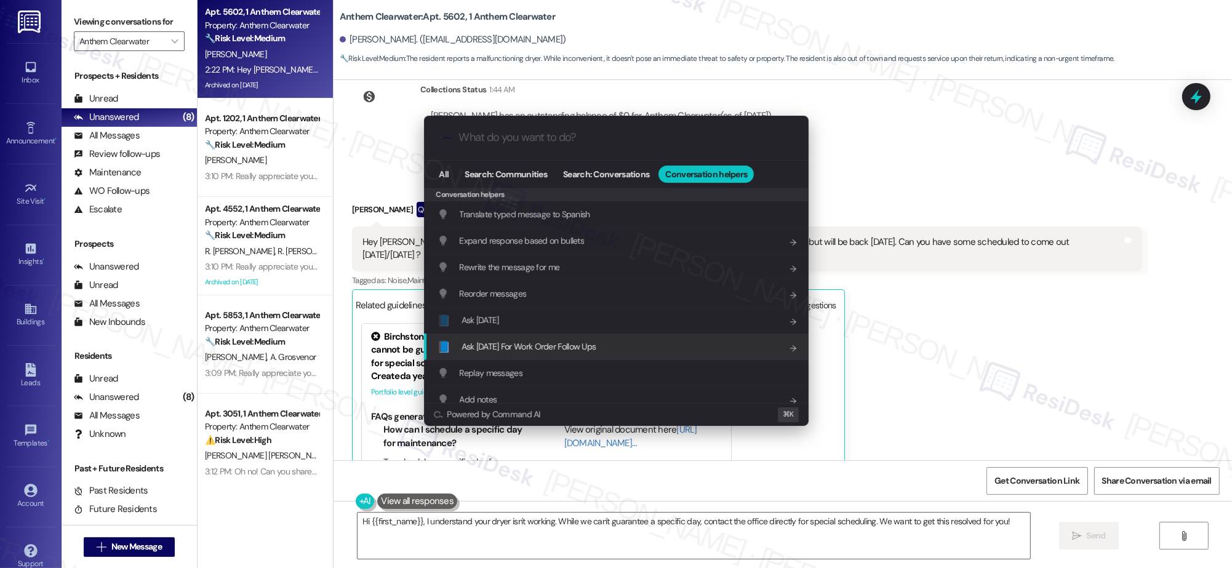
click at [580, 343] on span "Ask [DATE] For Work Order Follow Ups" at bounding box center [529, 346] width 135 height 11
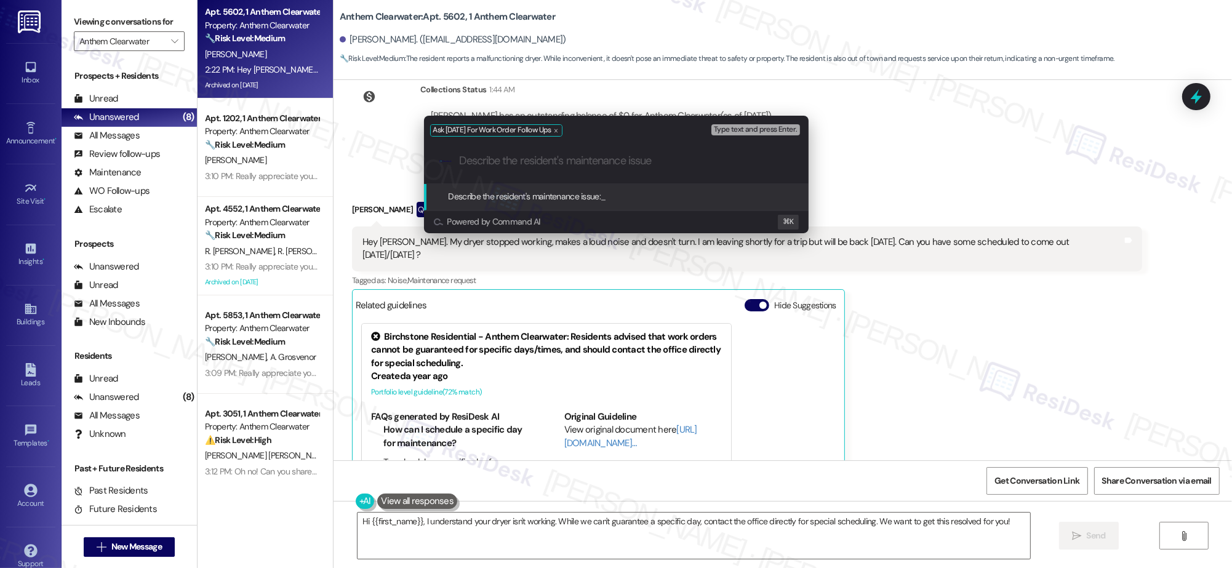
paste input "My dryer stopped working, makes a loud noise and doesn't turn. I am leaving sho…"
type input "My dryer stopped working, makes a loud noise and doesn't turn. I am leaving sho…"
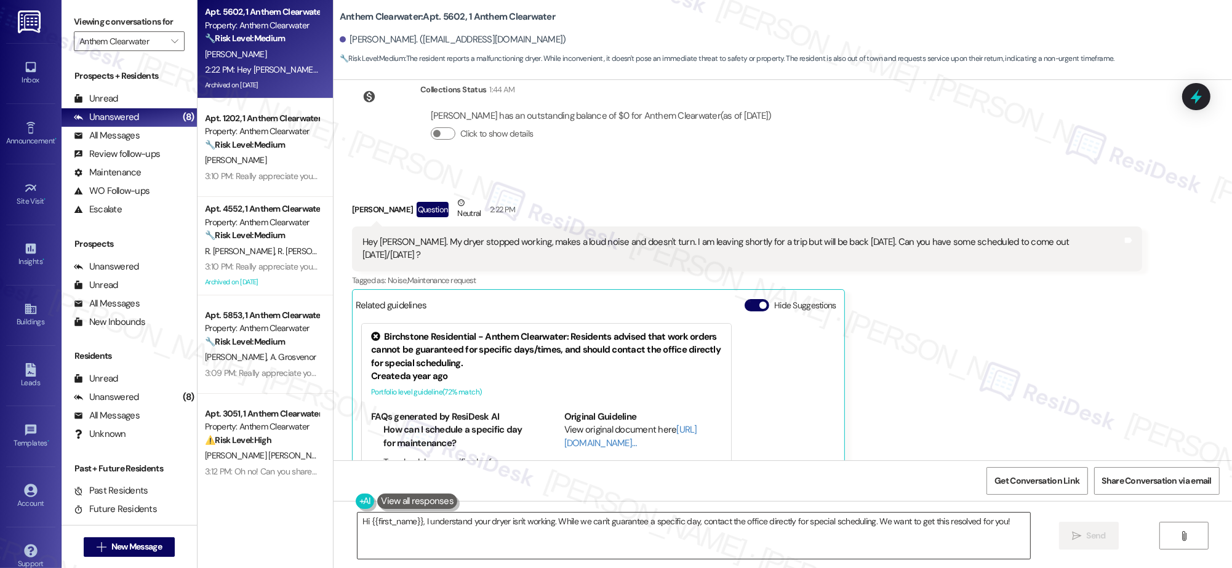
click at [474, 535] on textarea "Hi {{first_name}}, I understand your dryer isn't working. While we can't guaran…" at bounding box center [694, 536] width 673 height 46
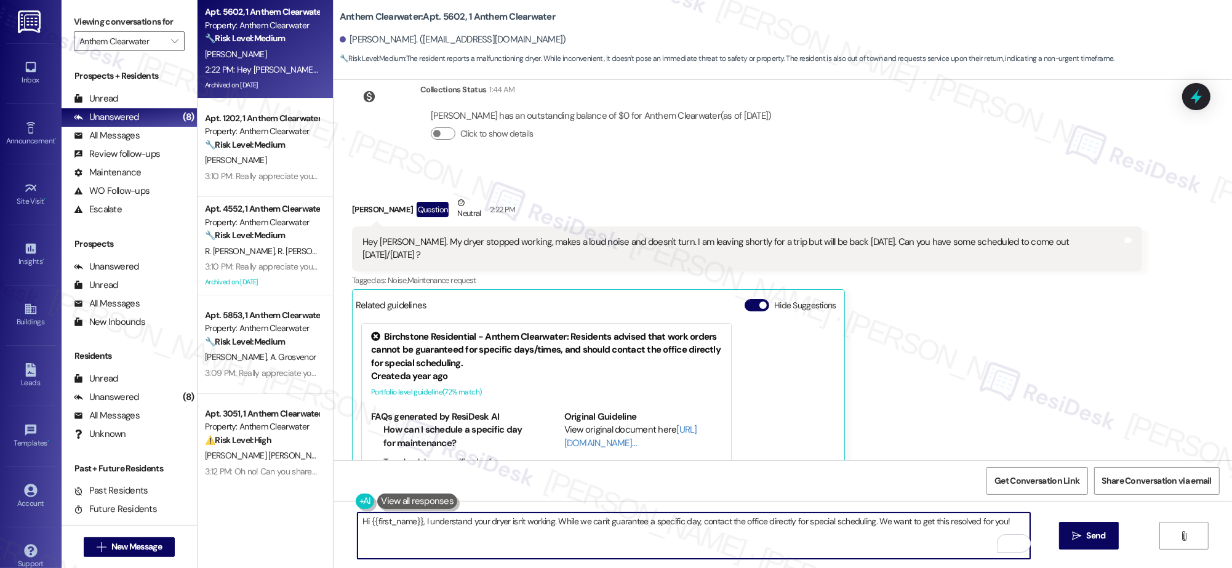
drag, startPoint x: 415, startPoint y: 523, endPoint x: 331, endPoint y: 503, distance: 86.0
click at [334, 503] on div "Hi {{first_name}}, I understand your dryer isn't working. While we can't guaran…" at bounding box center [783, 547] width 899 height 92
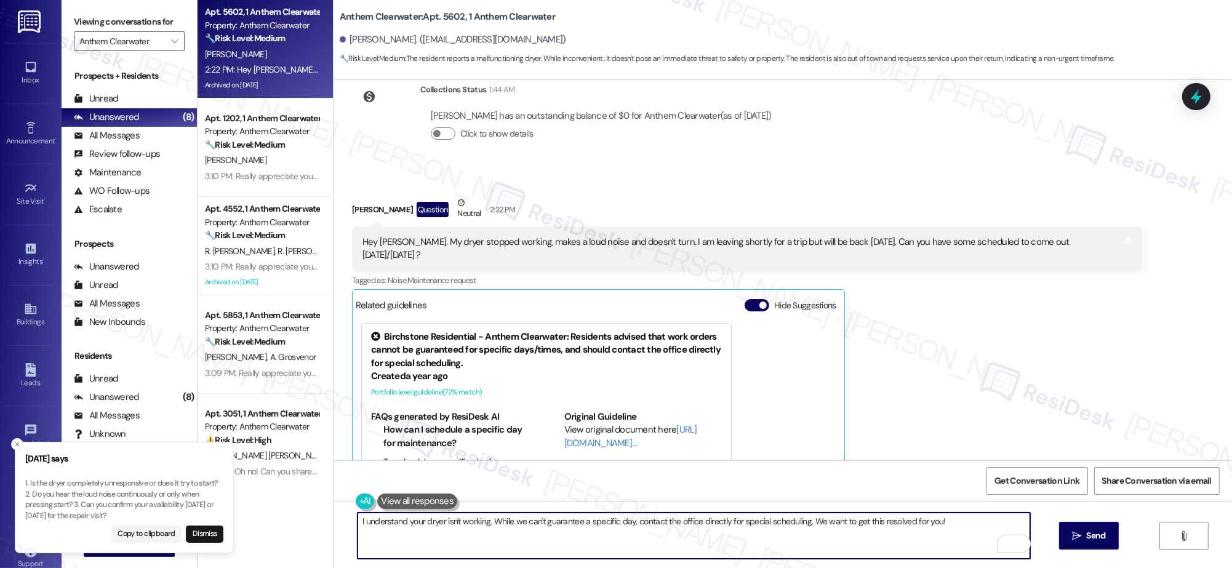
drag, startPoint x: 660, startPoint y: 524, endPoint x: 638, endPoint y: 523, distance: 21.6
click at [659, 524] on textarea "I understand your dryer isn't working. While we can't guarantee a specific day,…" at bounding box center [694, 536] width 673 height 46
drag, startPoint x: 637, startPoint y: 529, endPoint x: 648, endPoint y: 548, distance: 22.6
click at [648, 548] on textarea "I understand your dryer isn't working. While we can't guarantee a specific day,…" at bounding box center [694, 536] width 673 height 46
type textarea "I understand your dryer isn't working. While we can't guarantee a specific day,…"
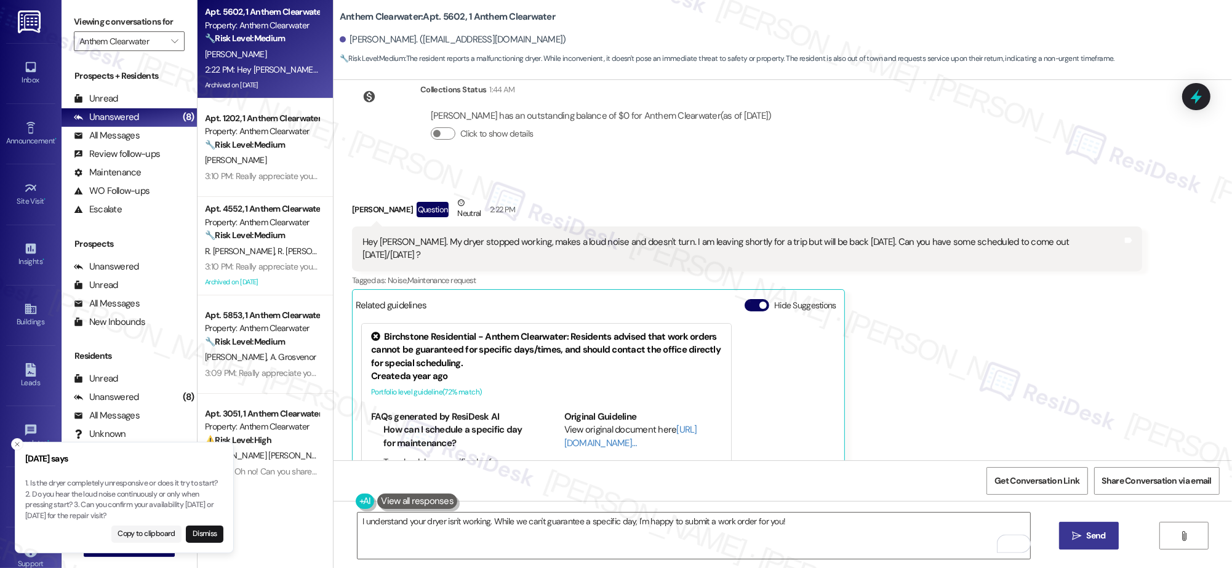
click at [1075, 540] on icon "" at bounding box center [1076, 536] width 9 height 10
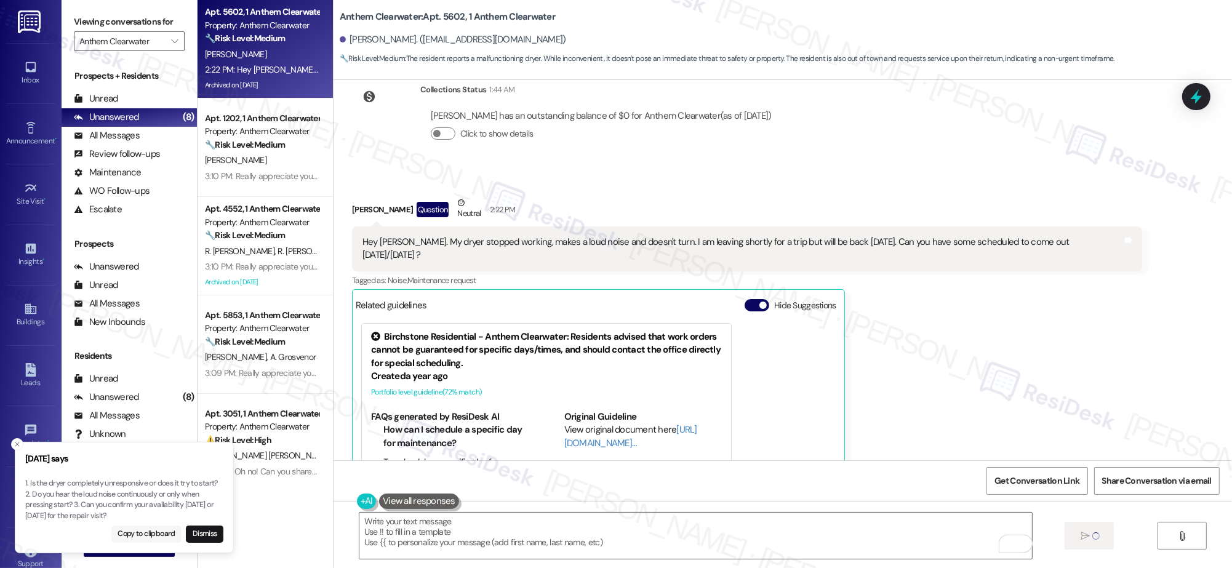
scroll to position [15248, 0]
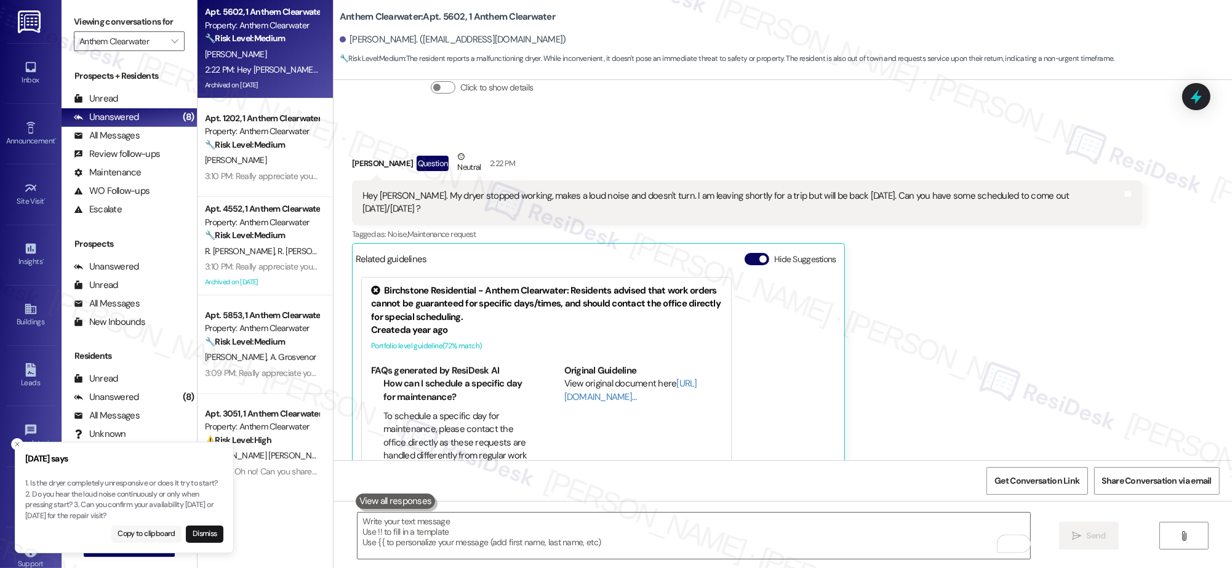
click at [145, 530] on button "Copy to clipboard" at bounding box center [146, 534] width 71 height 17
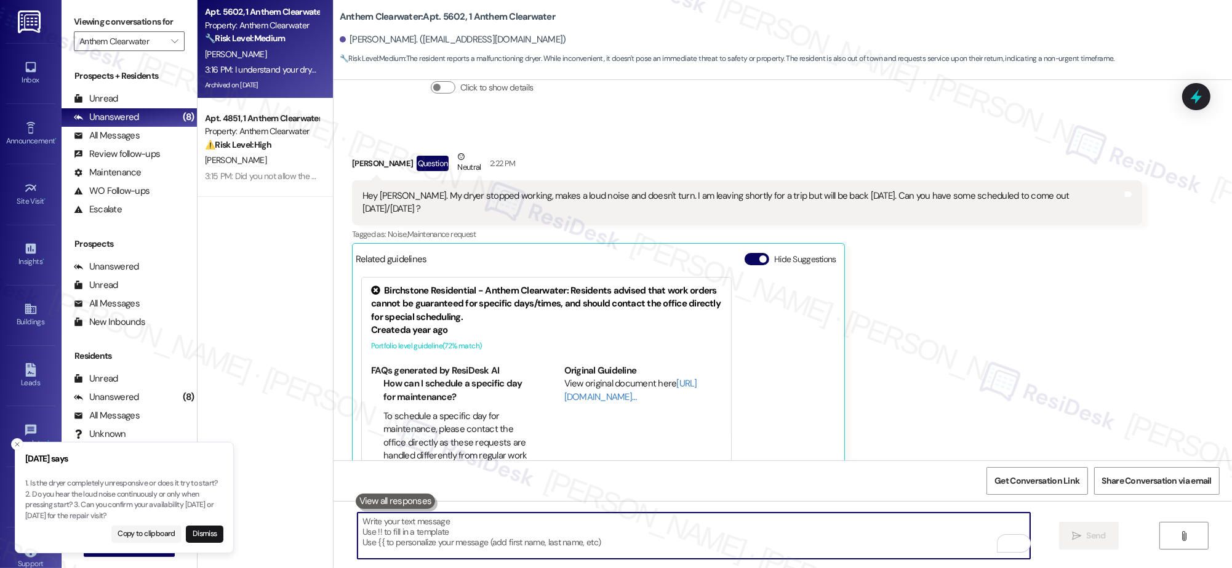
click at [375, 539] on textarea "To enrich screen reader interactions, please activate Accessibility in Grammarl…" at bounding box center [694, 536] width 673 height 46
paste textarea "1. Is the dryer completely unresponsive or does it try to start? 2. Do you hear…"
drag, startPoint x: 359, startPoint y: 518, endPoint x: 516, endPoint y: 534, distance: 157.7
click at [334, 511] on div "1. Is the dryer completely unresponsive or does it try to start? 2. Do you hear…" at bounding box center [783, 547] width 899 height 92
click at [618, 527] on textarea "Is the dryer completely unresponsive or does it try to start? 2. Do you hear th…" at bounding box center [694, 536] width 673 height 46
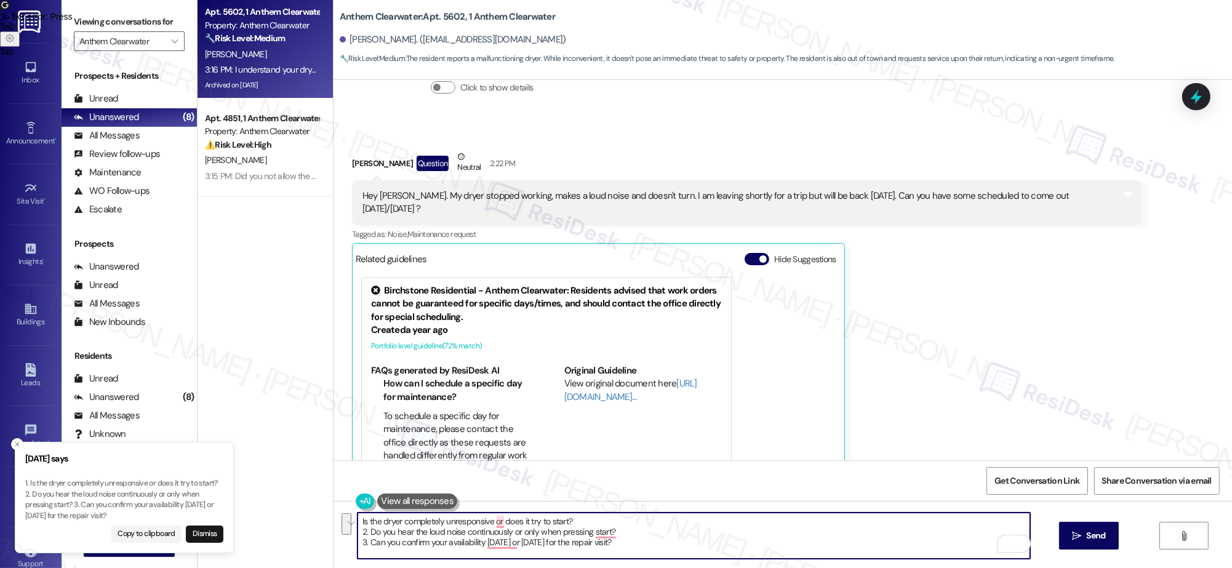
click at [625, 521] on textarea "Is the dryer completely unresponsive or does it try to start? 2. Do you hear th…" at bounding box center [694, 536] width 673 height 46
drag, startPoint x: 611, startPoint y: 518, endPoint x: 654, endPoint y: 555, distance: 57.2
click at [641, 560] on div "Is the dryer completely unresponsive or does it try to start? 2. Do you hear th…" at bounding box center [694, 535] width 674 height 47
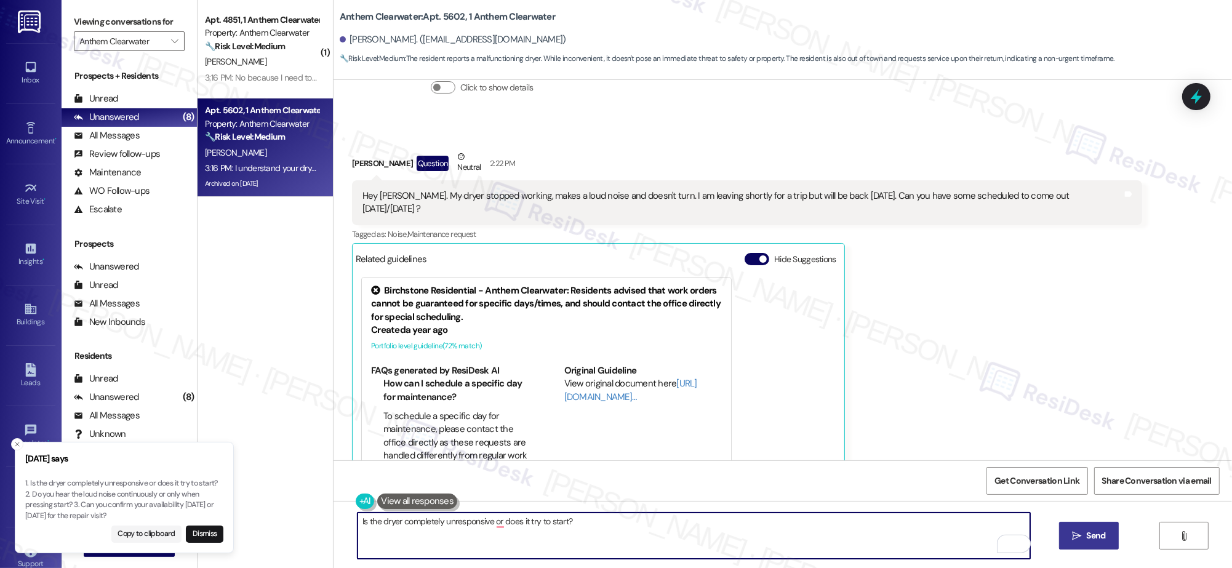
type textarea "Is the dryer completely unresponsive or does it try to start?"
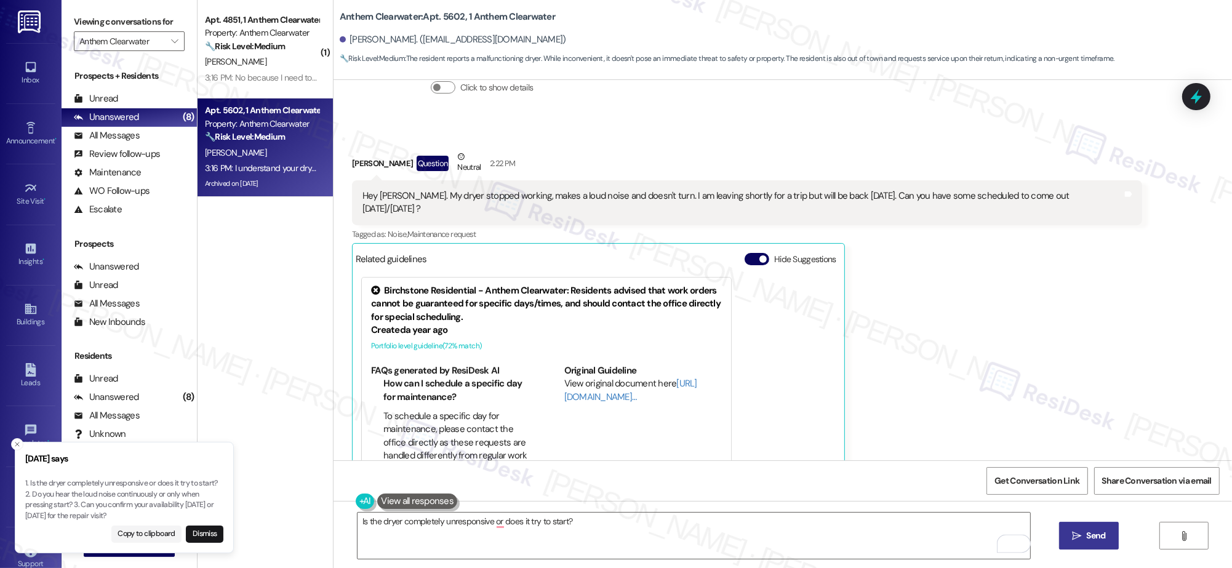
click at [1089, 540] on span "Send" at bounding box center [1096, 535] width 19 height 13
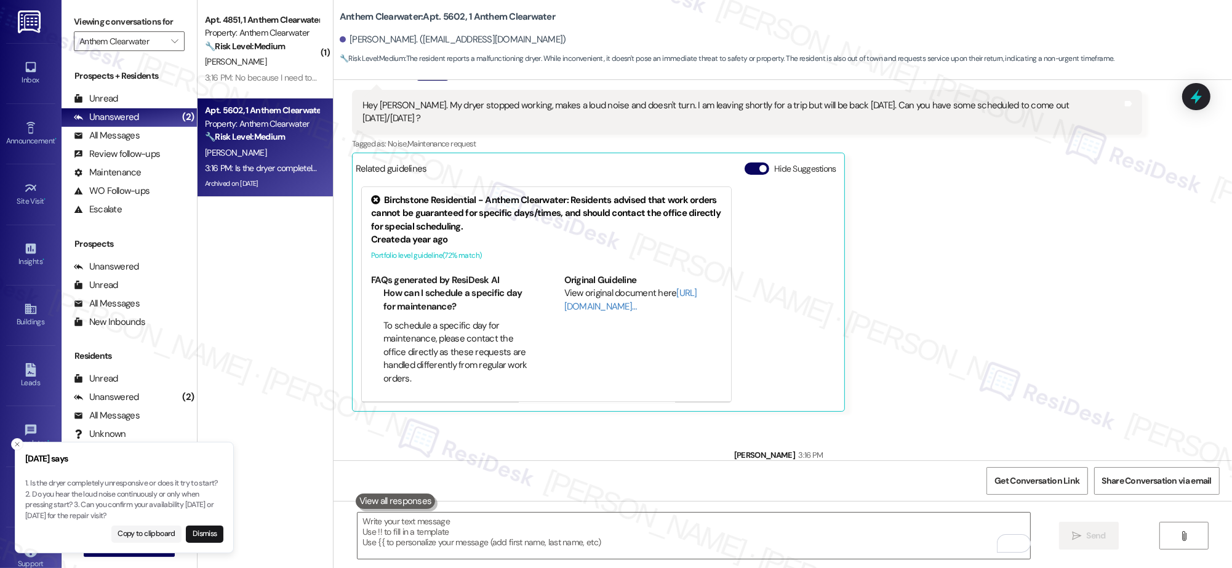
scroll to position [15420, 0]
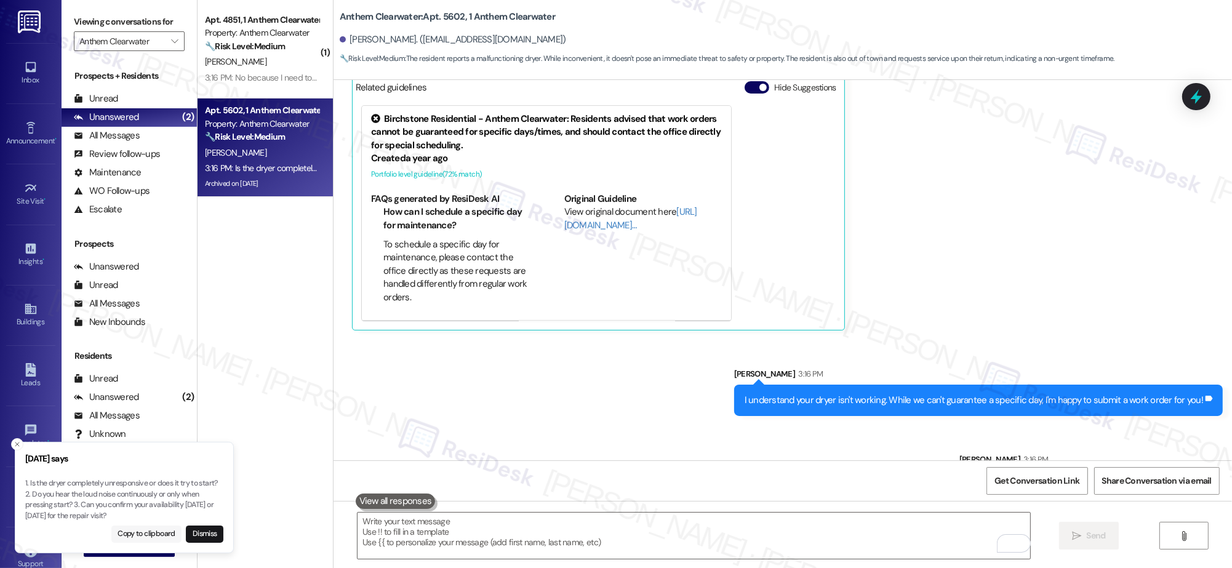
click at [143, 539] on button "Copy to clipboard" at bounding box center [146, 534] width 71 height 17
click at [419, 545] on textarea "To enrich screen reader interactions, please activate Accessibility in Grammarl…" at bounding box center [694, 536] width 673 height 46
click at [432, 533] on textarea "To enrich screen reader interactions, please activate Accessibility in Grammarl…" at bounding box center [694, 536] width 673 height 46
paste textarea "1. Is the dryer completely unresponsive or does it try to start? 2. Do you hear…"
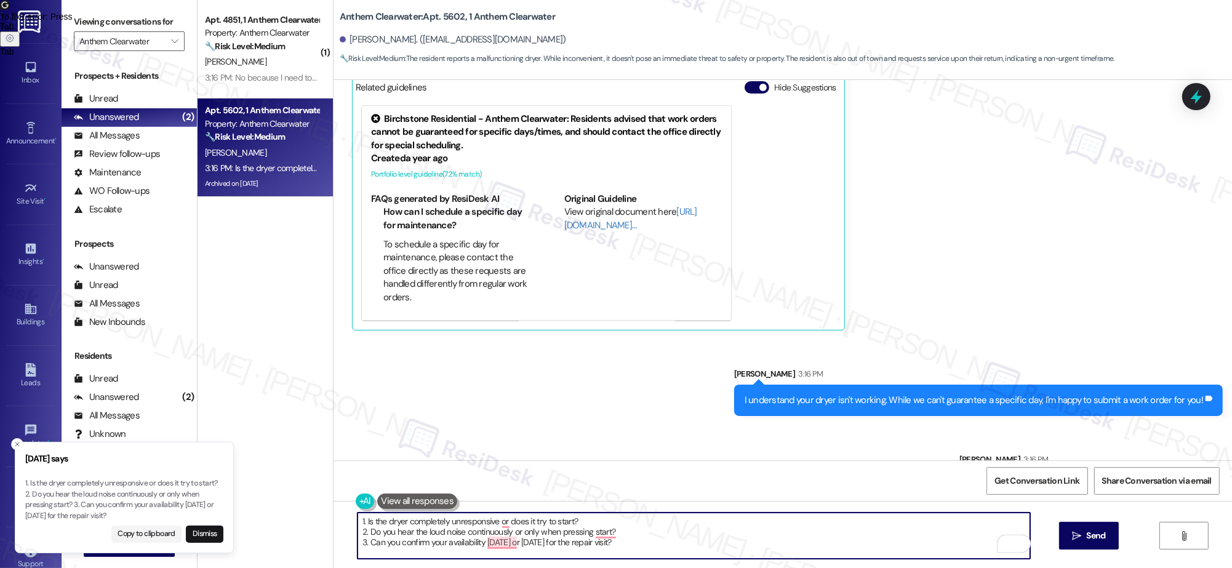
drag, startPoint x: 359, startPoint y: 532, endPoint x: 345, endPoint y: 510, distance: 26.6
click at [345, 510] on div "1. Is the dryer completely unresponsive or does it try to start? 2. Do you hear…" at bounding box center [783, 547] width 899 height 92
click at [641, 519] on textarea "Do you hear the loud noise continuously or only when pressing start? 3. Can you…" at bounding box center [694, 536] width 673 height 46
drag, startPoint x: 647, startPoint y: 527, endPoint x: 658, endPoint y: 543, distance: 19.5
click at [658, 543] on textarea "Do you hear the loud noise continuously or only when pressing start? 3. Can you…" at bounding box center [694, 536] width 673 height 46
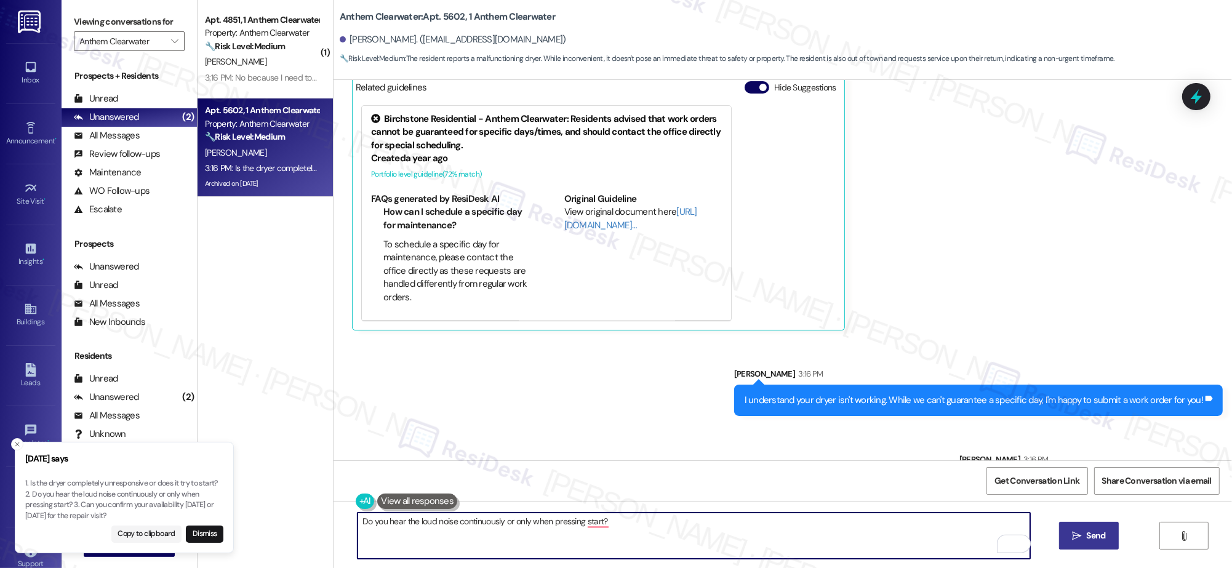
type textarea "Do you hear the loud noise continuously or only when pressing start?"
click at [1092, 536] on span "Send" at bounding box center [1096, 535] width 19 height 13
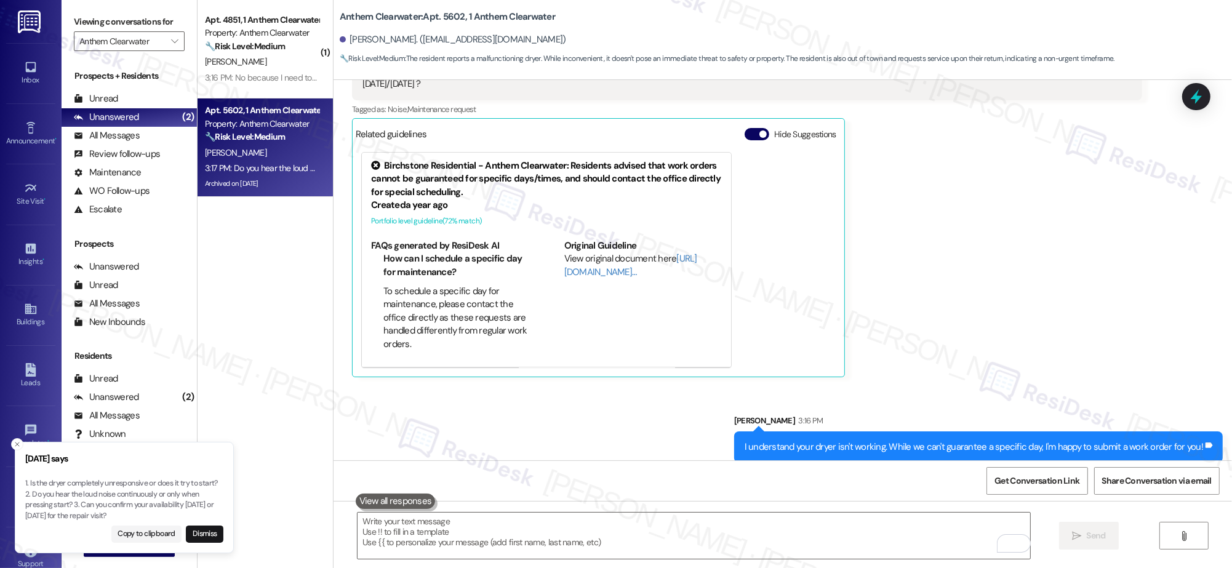
scroll to position [15015, 0]
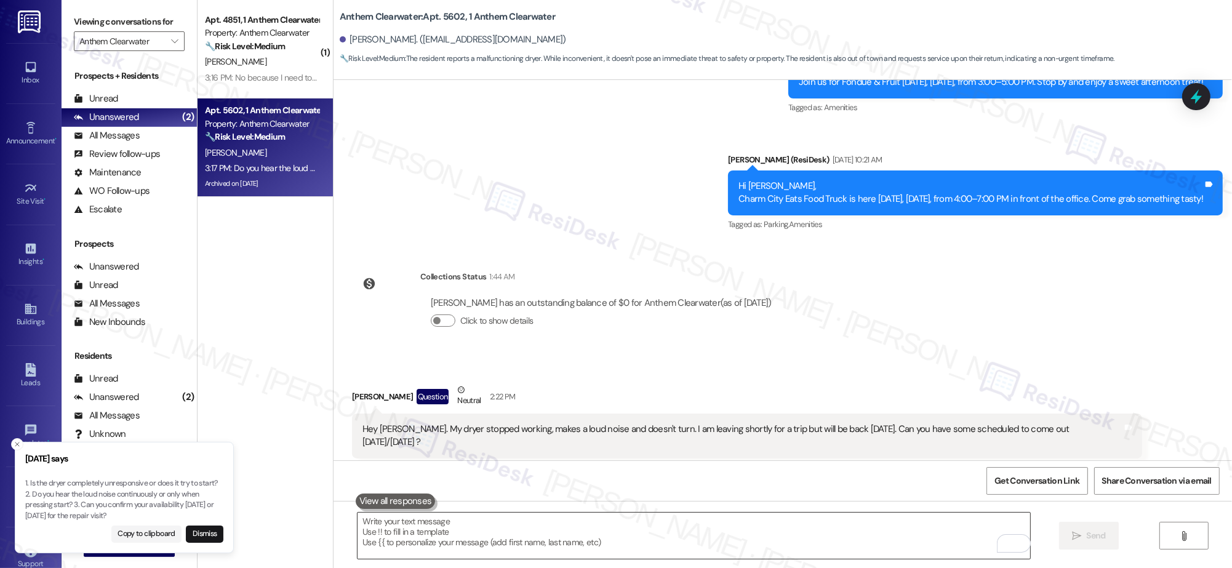
click at [702, 541] on textarea "To enrich screen reader interactions, please activate Accessibility in Grammarl…" at bounding box center [694, 536] width 673 height 46
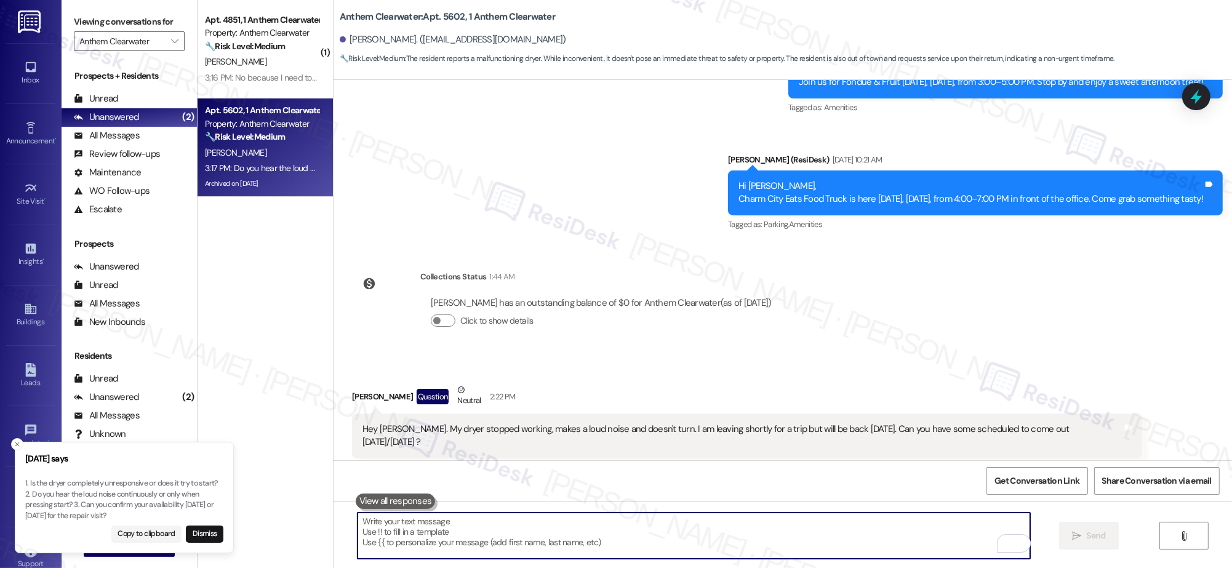
type textarea "C"
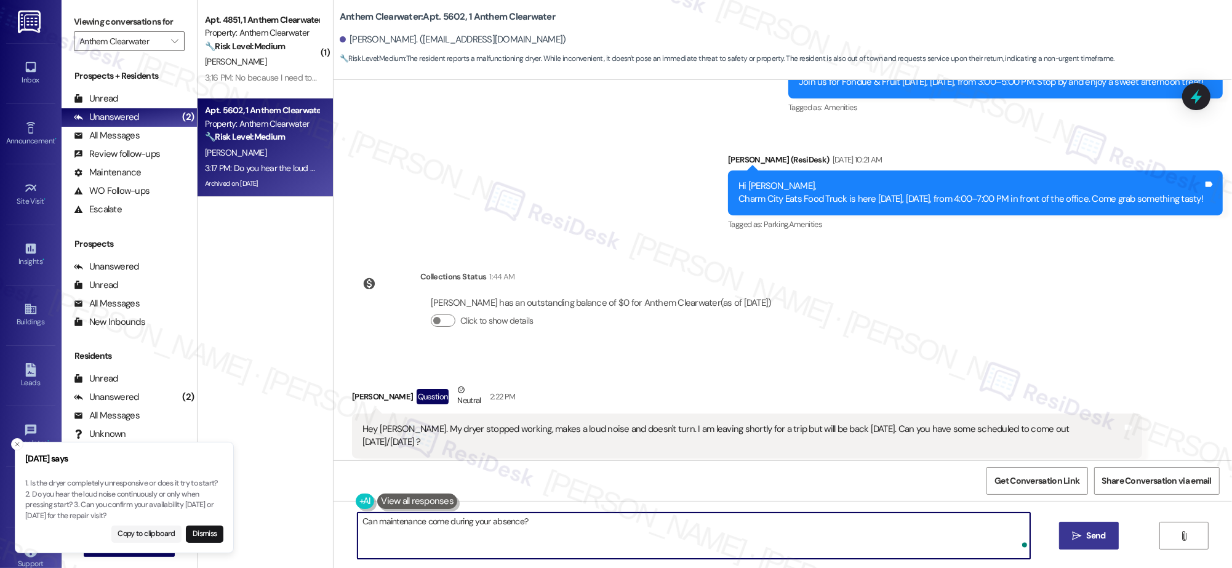
type textarea "Can maintenance come during your absence?"
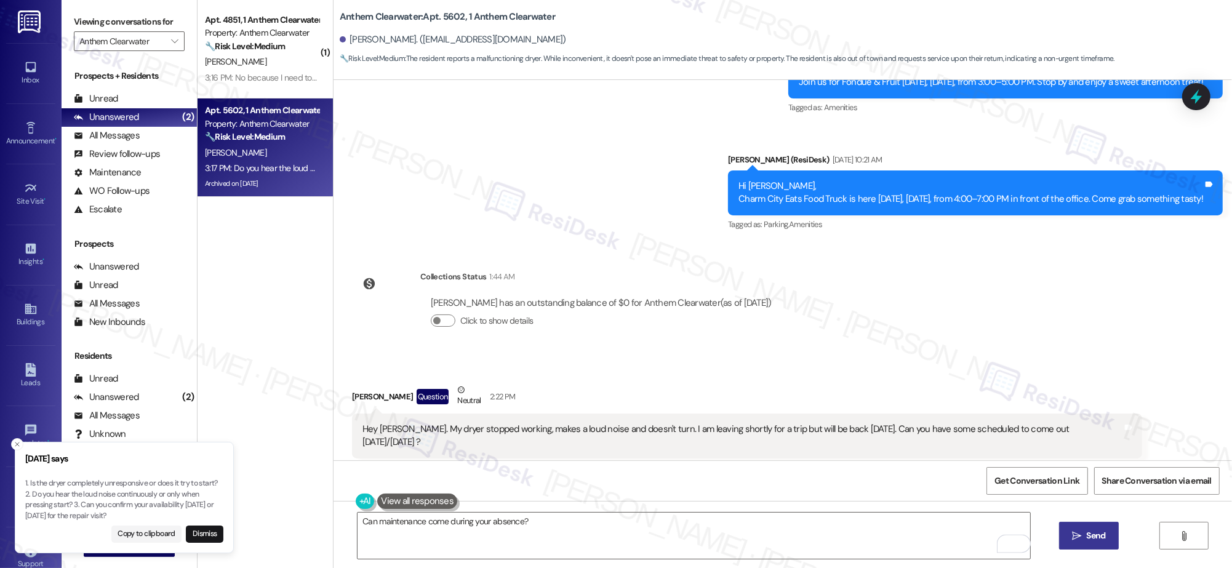
click at [1086, 545] on button " Send" at bounding box center [1089, 536] width 60 height 28
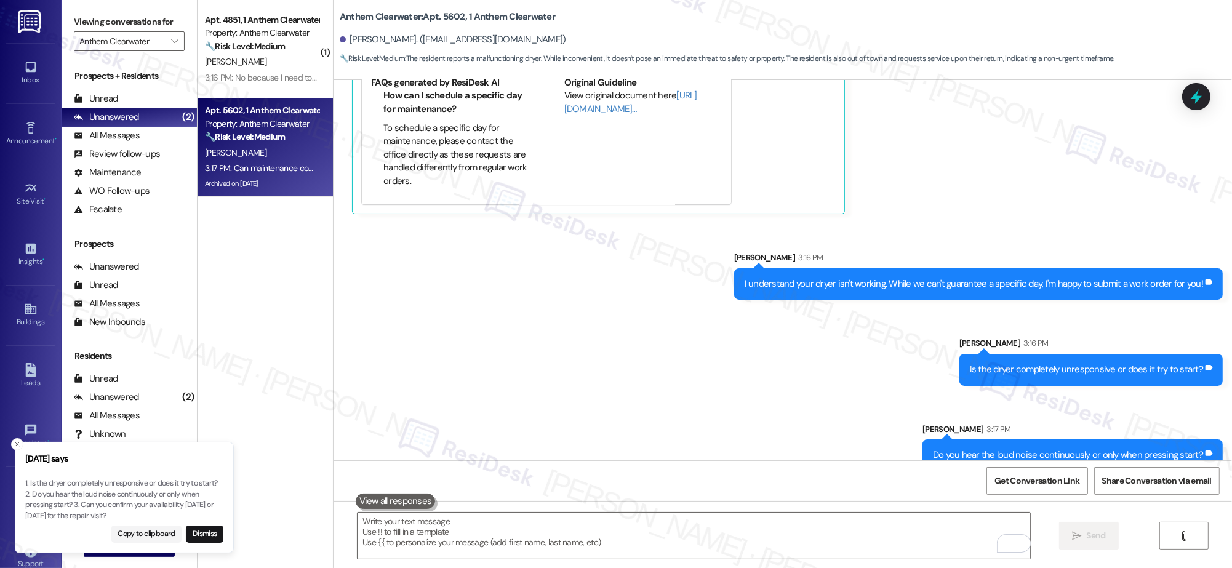
click at [443, 244] on div "Sent via SMS Sarah 3:16 PM I understand your dryer isn't working. While we can'…" at bounding box center [783, 394] width 899 height 343
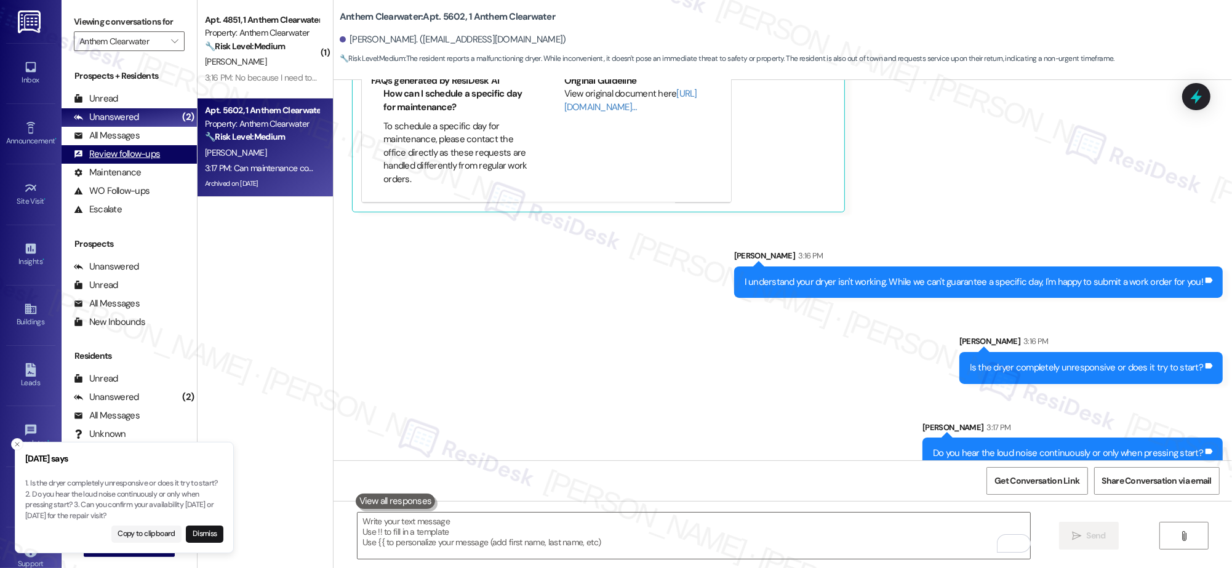
scroll to position [15539, 0]
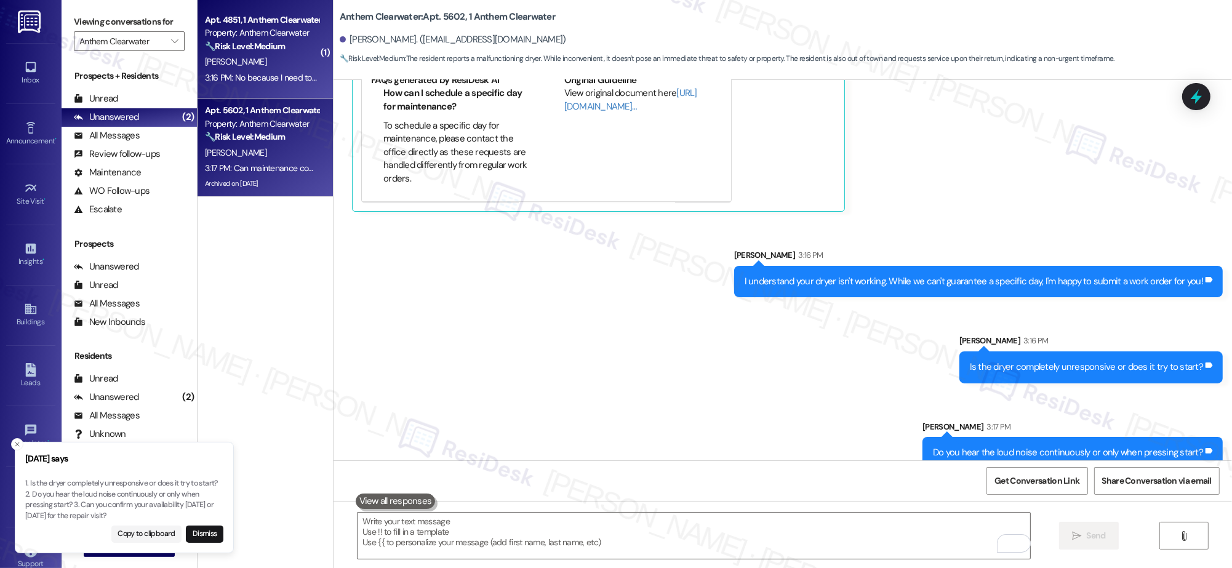
click at [241, 59] on div "[PERSON_NAME]" at bounding box center [262, 61] width 116 height 15
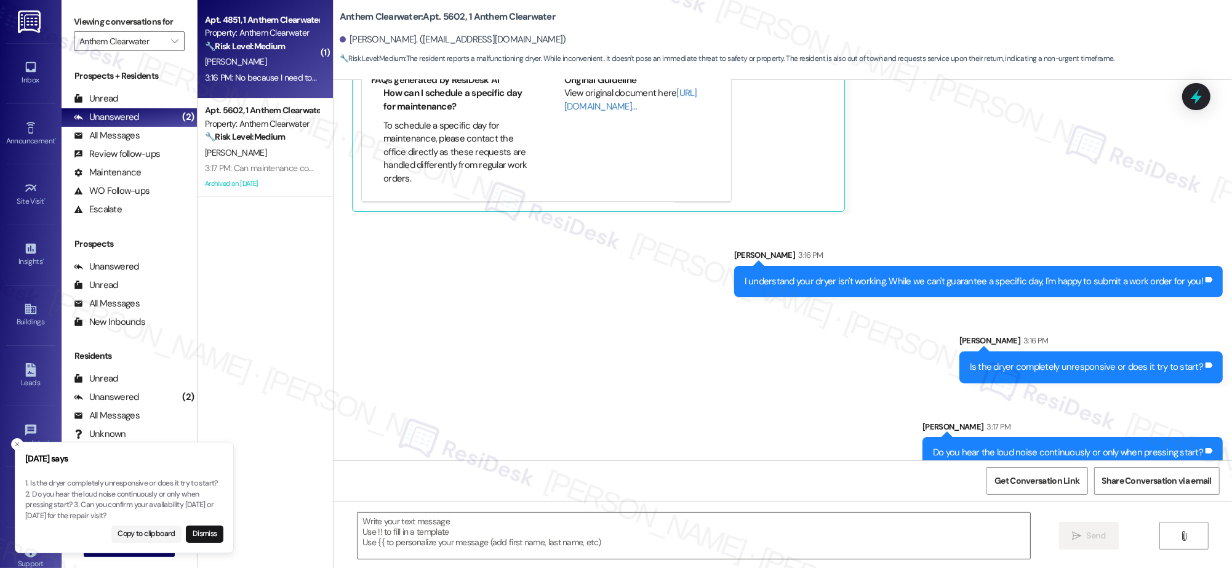
click at [241, 59] on div "[PERSON_NAME]" at bounding box center [262, 61] width 116 height 15
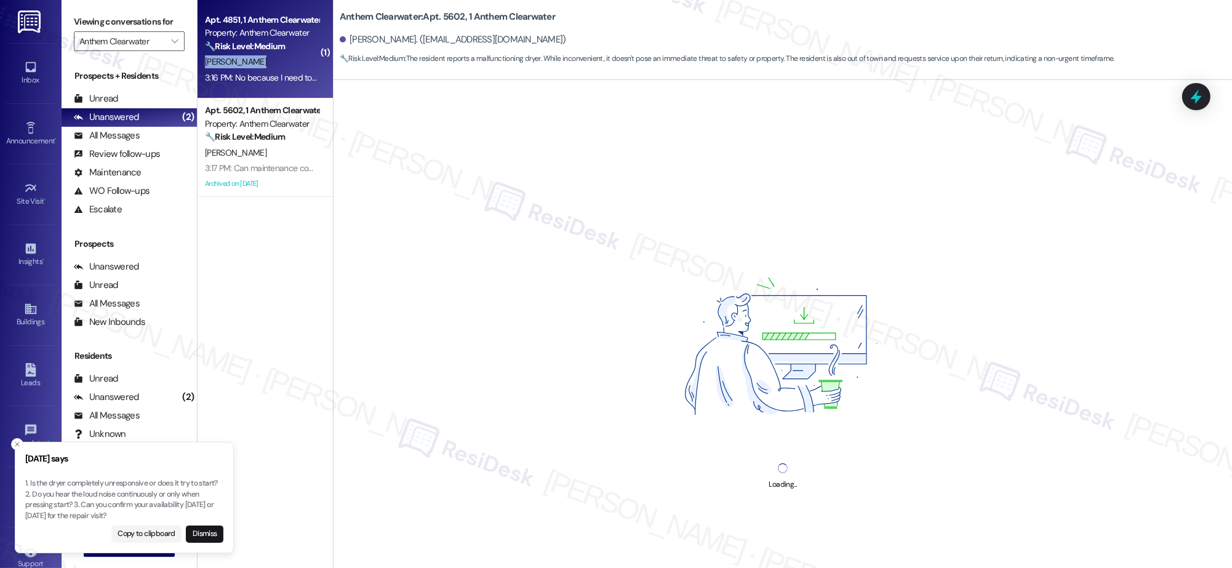
click at [241, 59] on div "[PERSON_NAME]" at bounding box center [262, 61] width 116 height 15
click at [241, 58] on div "[PERSON_NAME]" at bounding box center [262, 61] width 116 height 15
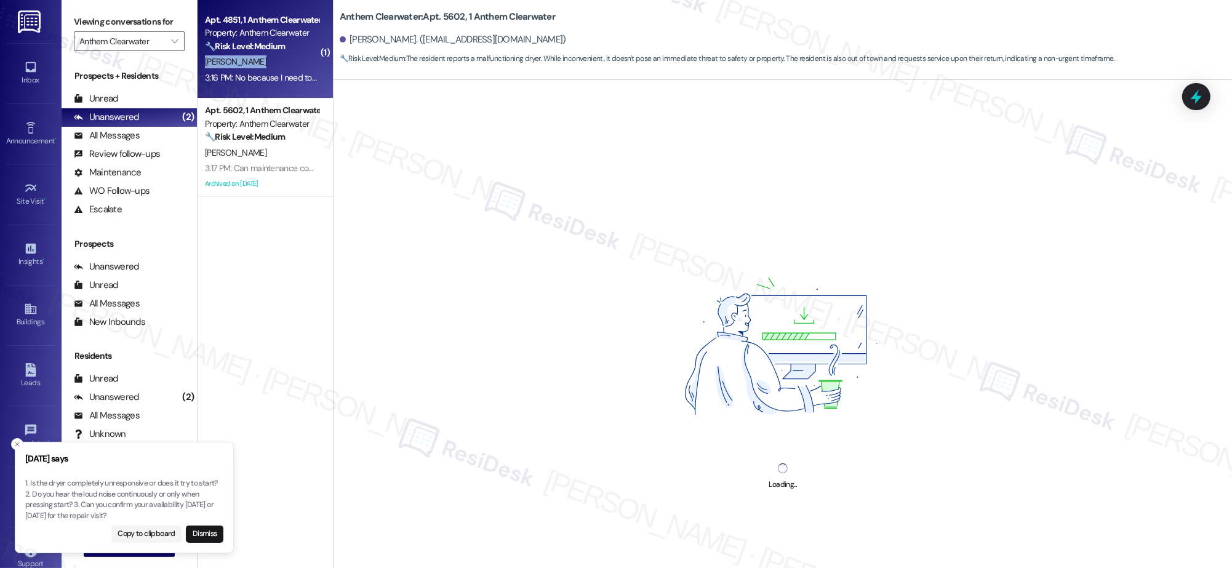
click at [241, 58] on div "[PERSON_NAME]" at bounding box center [262, 61] width 116 height 15
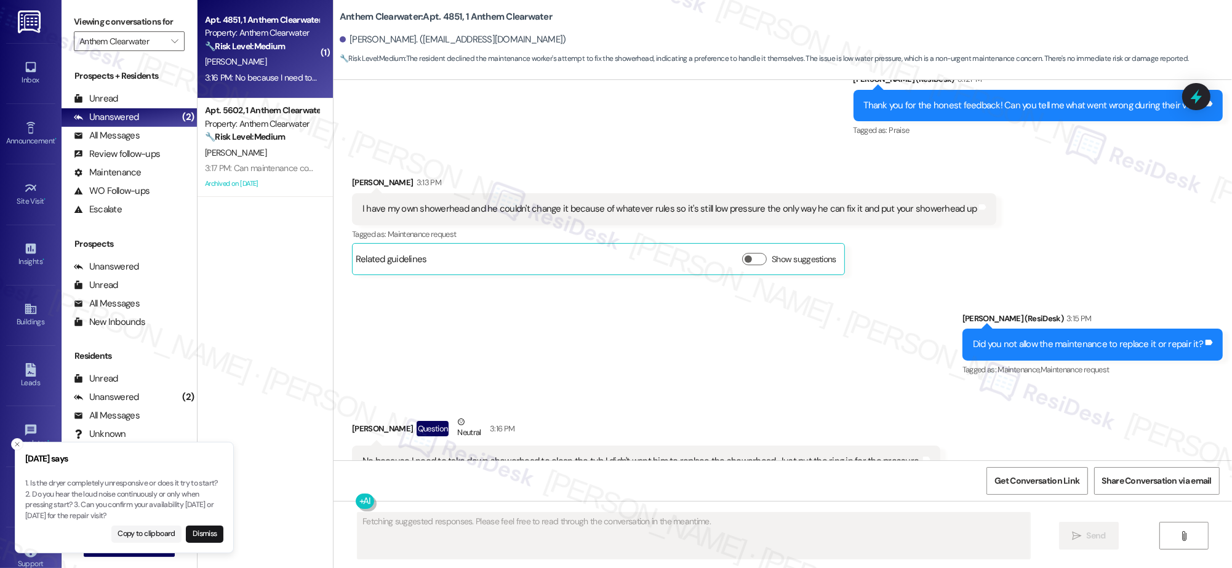
scroll to position [6749, 0]
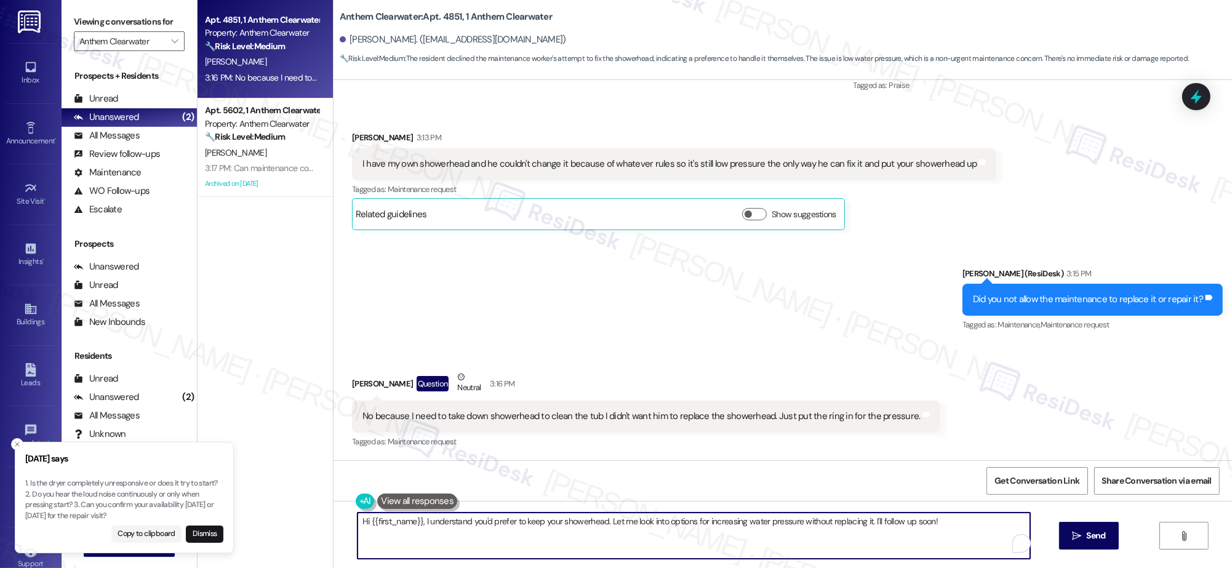
drag, startPoint x: 944, startPoint y: 524, endPoint x: 667, endPoint y: 490, distance: 279.7
click at [661, 490] on div "Lease started [DATE] 7:00 PM Announcement, sent via SMS [PERSON_NAME] (ResiDesk…" at bounding box center [783, 364] width 899 height 568
click at [590, 521] on textarea "Okay, I understand but there is a reason why they cannot put your showerhead an…" at bounding box center [694, 536] width 673 height 46
click at [589, 520] on textarea "Okay, I understand but there is a reason why they cannot put your showerhead an…" at bounding box center [694, 536] width 673 height 46
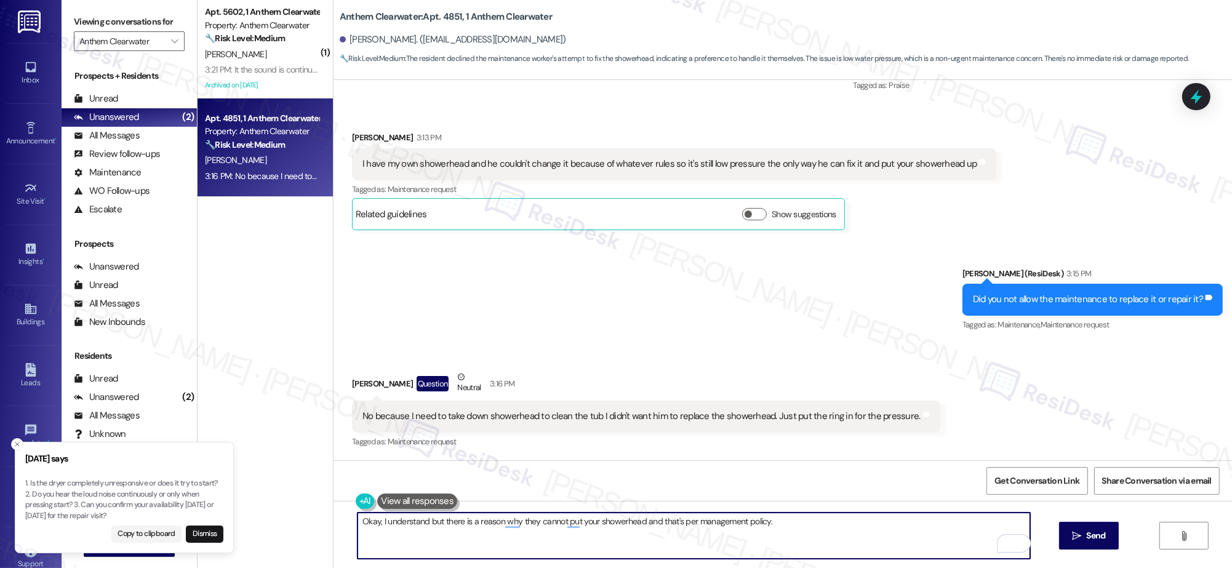
click at [756, 563] on div "Okay, I understand but there is a reason why they cannot put your showerhead an…" at bounding box center [783, 547] width 899 height 92
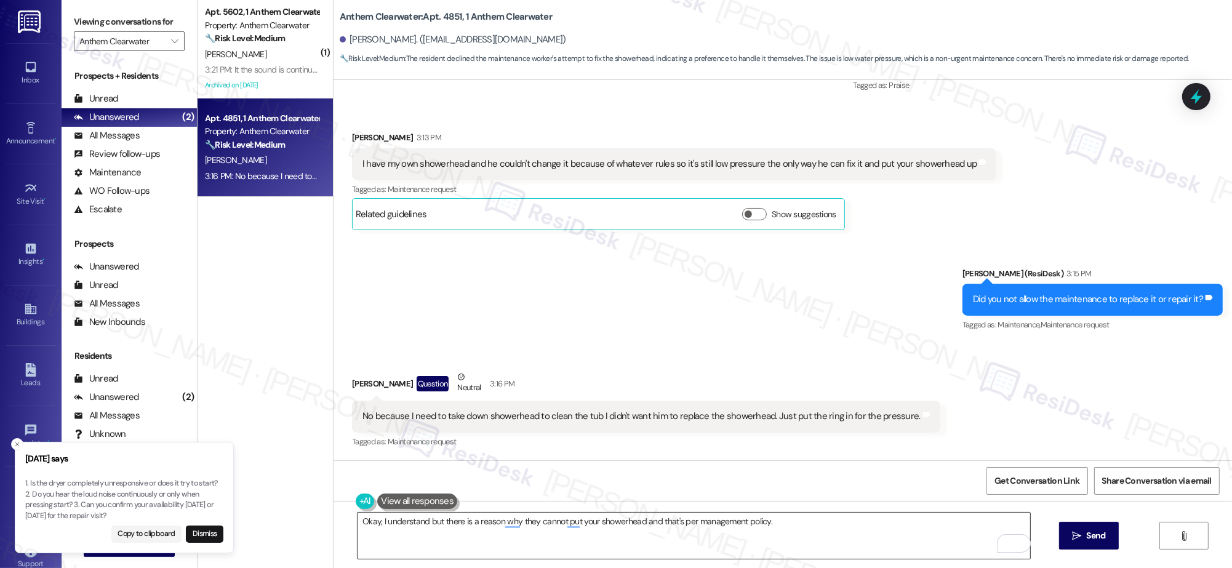
click at [792, 532] on textarea "Okay, I understand but there is a reason why they cannot put your showerhead an…" at bounding box center [694, 536] width 673 height 46
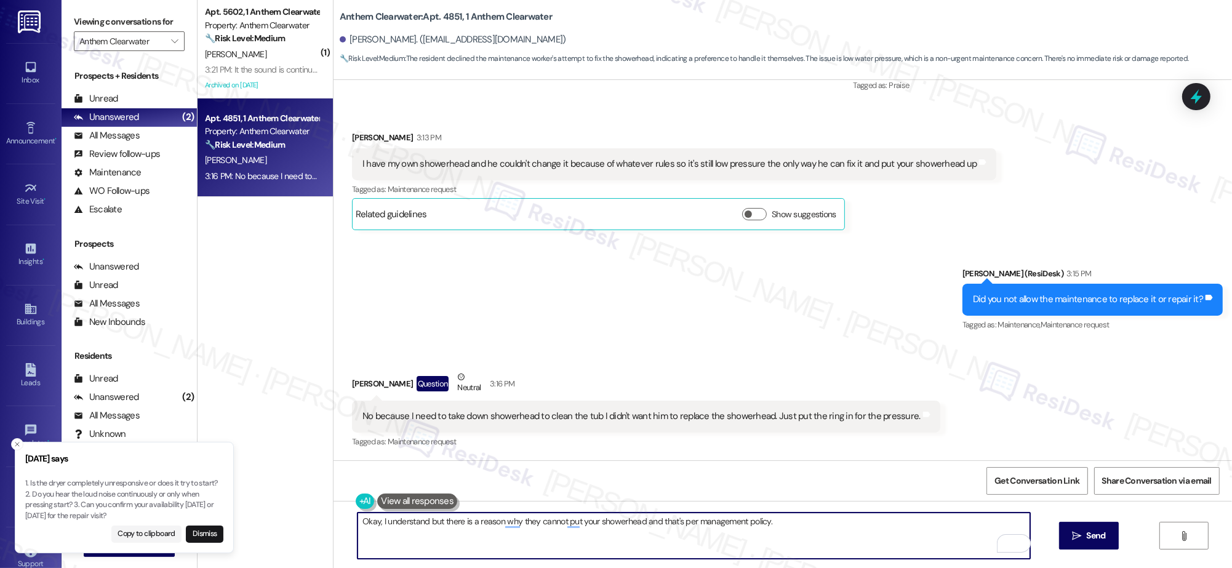
click at [552, 529] on textarea "Okay, I understand but there is a reason why they cannot put your showerhead an…" at bounding box center [694, 536] width 673 height 46
click at [555, 526] on textarea "Okay, I understand but there is a reason why they cannot put your showerhead an…" at bounding box center [694, 536] width 673 height 46
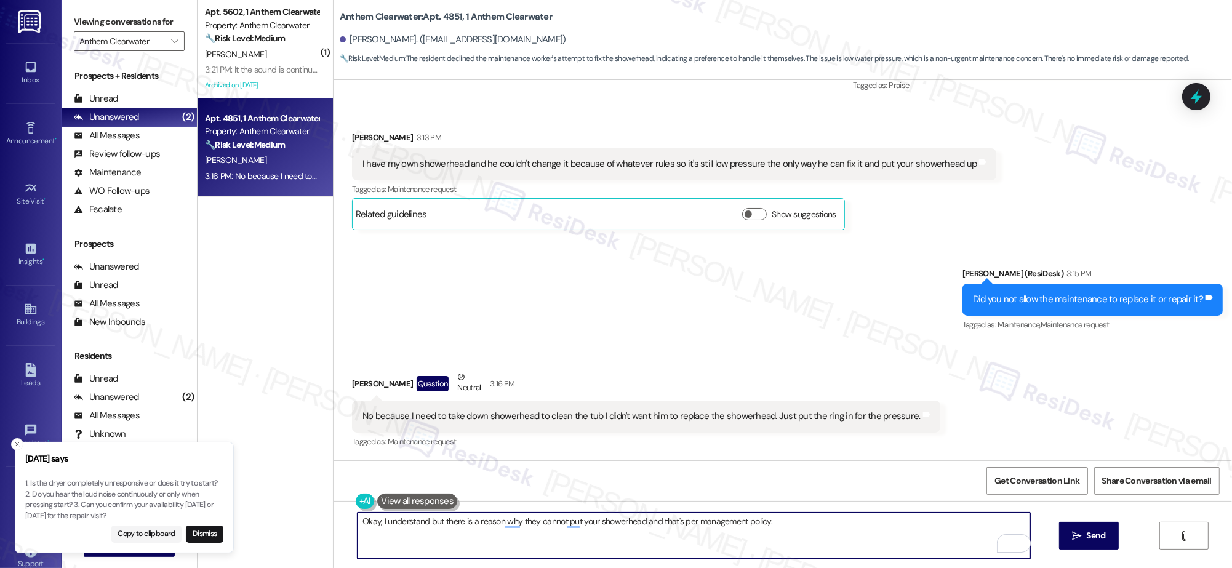
click at [555, 526] on textarea "Okay, I understand but there is a reason why they cannot put your showerhead an…" at bounding box center [694, 536] width 673 height 46
click at [551, 519] on textarea "Okay, I understand but there is a reason why they cannot put your showerhead an…" at bounding box center [694, 536] width 673 height 46
click at [551, 520] on textarea "Okay, I understand but there is a reason why they cannot put your showerhead an…" at bounding box center [694, 536] width 673 height 46
click at [552, 520] on textarea "Okay, I understand but there is a reason why they cannot put your showerhead an…" at bounding box center [694, 536] width 673 height 46
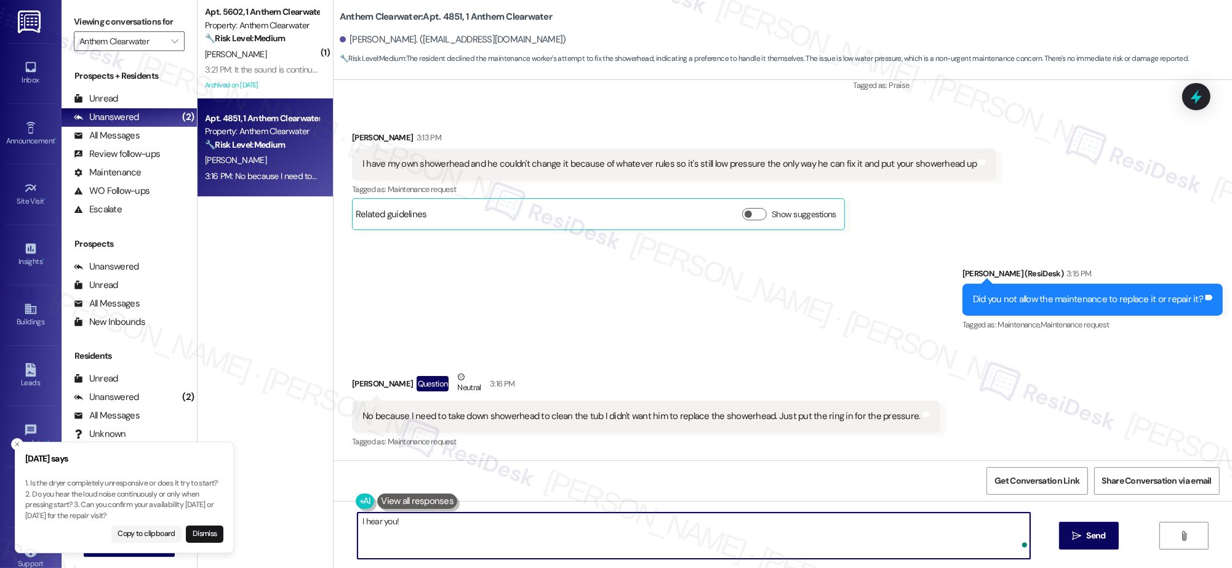
paste textarea "I completely understand your concern and your preference when it comes to your …"
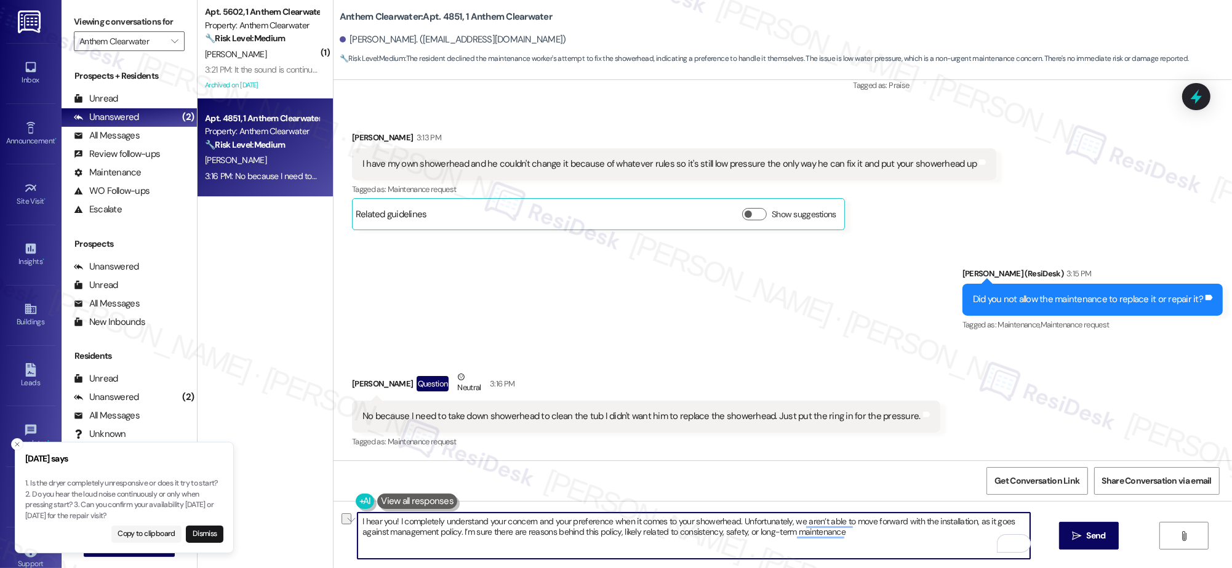
drag, startPoint x: 391, startPoint y: 522, endPoint x: 729, endPoint y: 521, distance: 337.9
click at [729, 521] on textarea "I hear you! I completely understand your concern and your preference when it co…" at bounding box center [694, 536] width 673 height 46
drag, startPoint x: 395, startPoint y: 519, endPoint x: 411, endPoint y: 523, distance: 16.4
click at [395, 519] on textarea "I hear you! I. Unfortunately, we aren’t able to move forward with the installat…" at bounding box center [694, 536] width 673 height 46
drag, startPoint x: 583, startPoint y: 534, endPoint x: 610, endPoint y: 524, distance: 28.6
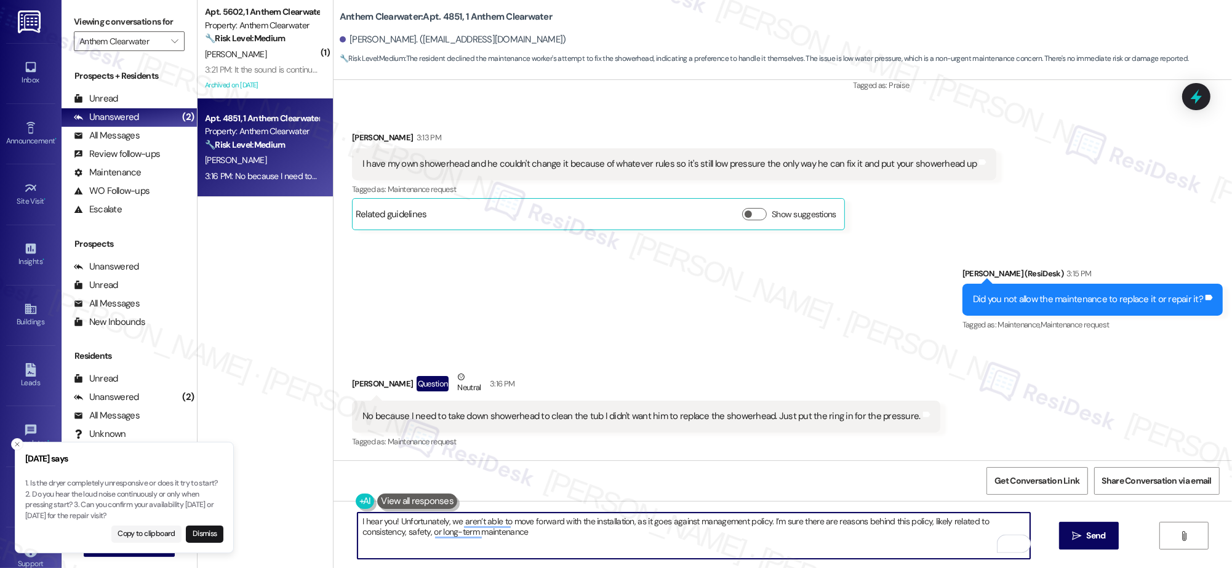
click at [582, 534] on textarea "I hear you! Unfortunately, we aren’t able to move forward with the installation…" at bounding box center [694, 536] width 673 height 46
click at [763, 521] on textarea "I hear you! Unfortunately, we aren’t able to move forward with the installation…" at bounding box center [694, 536] width 673 height 46
click at [759, 521] on textarea "I hear you! Unfortunately, we aren’t able to move forward with the installation…" at bounding box center [694, 536] width 673 height 46
drag, startPoint x: 760, startPoint y: 520, endPoint x: 403, endPoint y: 519, distance: 357.0
click at [403, 519] on textarea "I hear you! Unfortunately, we aren’t able to move forward with the installation…" at bounding box center [694, 536] width 673 height 46
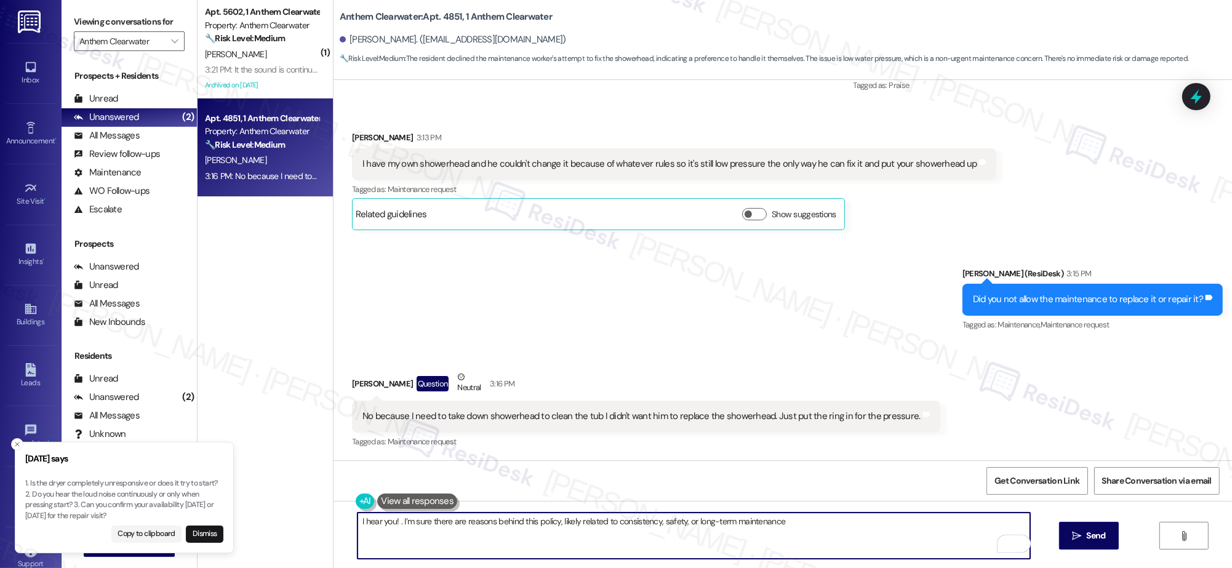
click at [393, 521] on textarea "I hear you! . I’m sure there are reasons behind this policy, likely related to …" at bounding box center [694, 536] width 673 height 46
click at [788, 531] on textarea "I hear you! I’m sure there are reasons behind this policy, likely related to co…" at bounding box center [694, 536] width 673 height 46
type textarea "I hear you! I’m sure there are reasons behind this policy, likely related to co…"
click at [1094, 537] on span "Send" at bounding box center [1096, 535] width 19 height 13
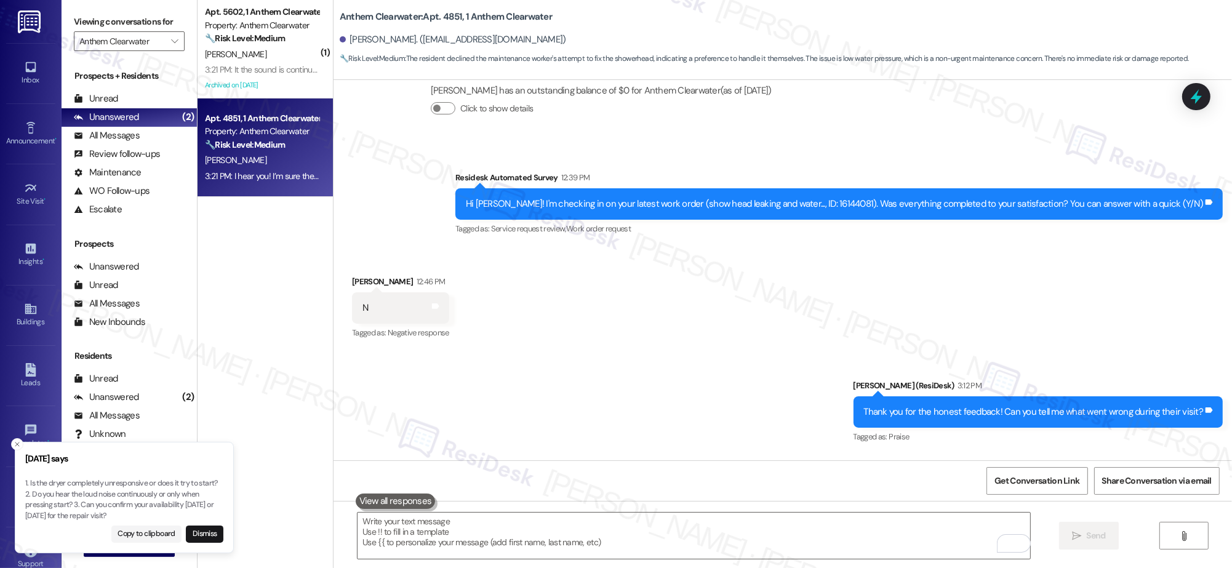
scroll to position [6385, 0]
click at [1229, 425] on div "Lease started [DATE] 7:00 PM Announcement, sent via SMS [PERSON_NAME] (ResiDesk…" at bounding box center [783, 270] width 899 height 380
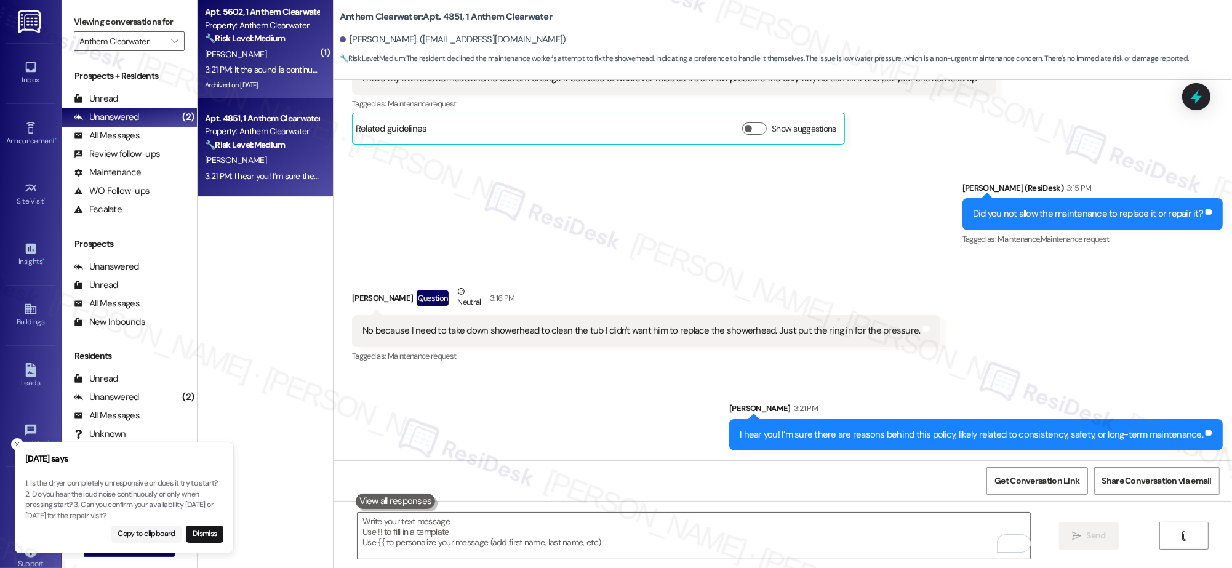
click at [244, 73] on div "3:21 PM: It the sound is continuous. It's like the dryer is running but it's no…" at bounding box center [523, 69] width 637 height 11
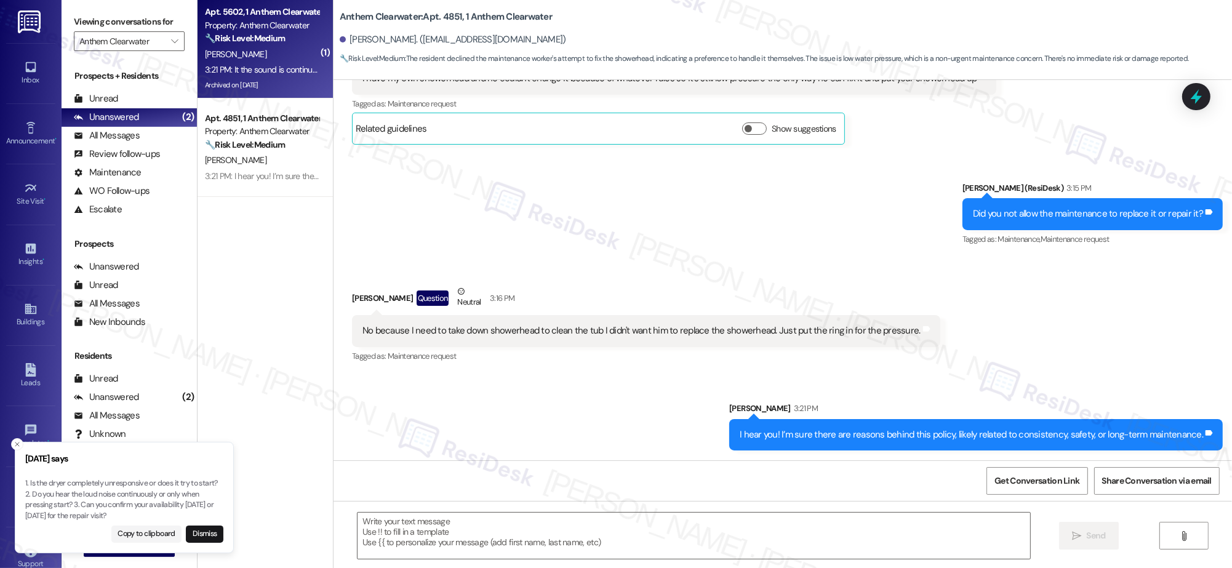
click at [244, 73] on div "3:21 PM: It the sound is continuous. It's like the dryer is running but it's no…" at bounding box center [523, 69] width 637 height 11
type textarea "Fetching suggested responses. Please feel free to read through the conversation…"
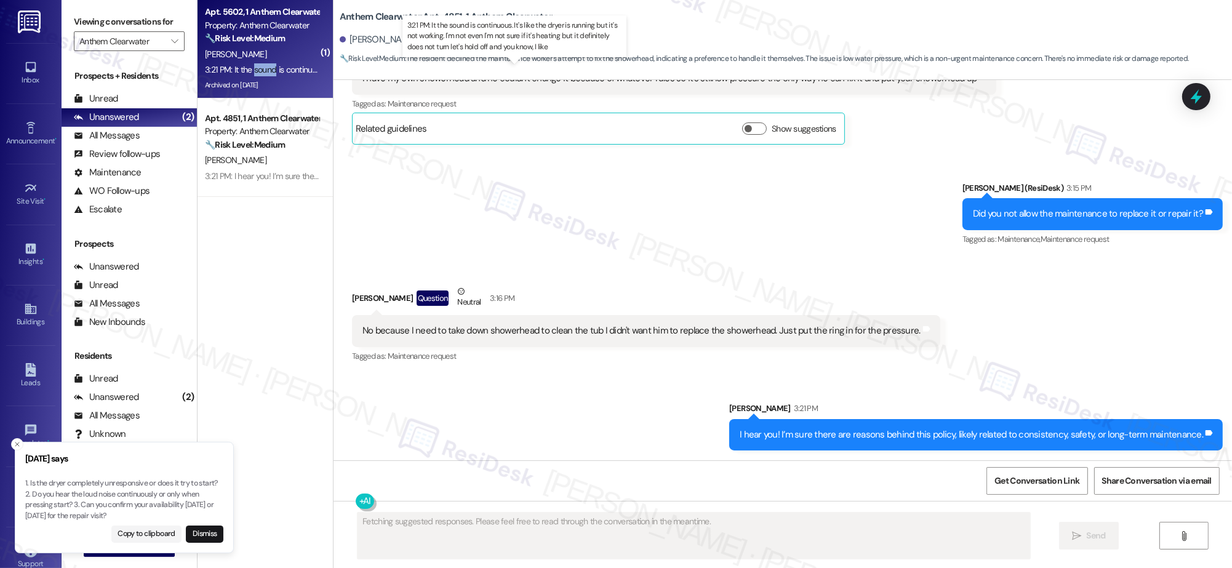
click at [244, 73] on div "3:21 PM: It the sound is continuous. It's like the dryer is running but it's no…" at bounding box center [523, 69] width 637 height 11
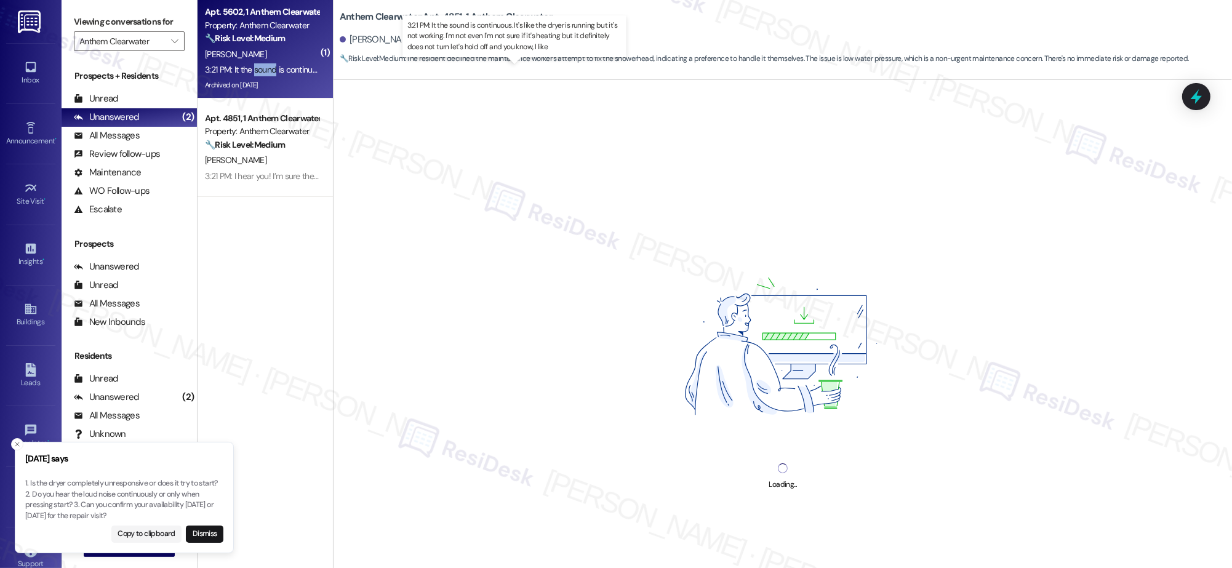
click at [244, 73] on div "3:21 PM: It the sound is continuous. It's like the dryer is running but it's no…" at bounding box center [523, 69] width 637 height 11
click at [246, 72] on div "3:21 PM: It the sound is continuous. It's like the dryer is running but it's no…" at bounding box center [523, 69] width 637 height 11
click at [247, 73] on div "3:21 PM: It the sound is continuous. It's like the dryer is running but it's no…" at bounding box center [523, 69] width 637 height 11
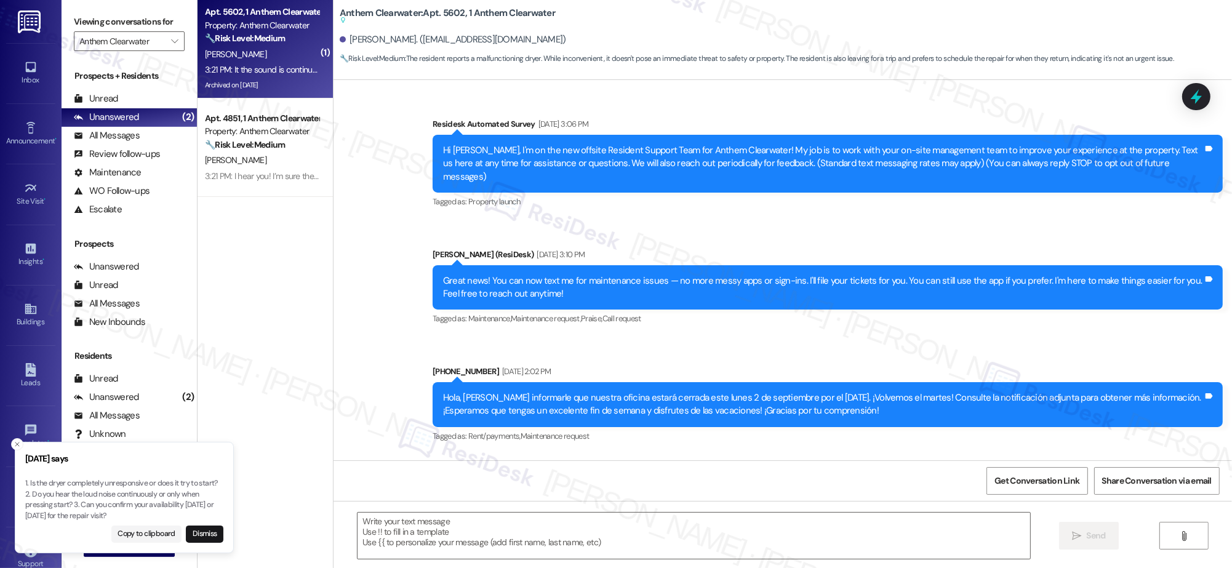
scroll to position [15905, 0]
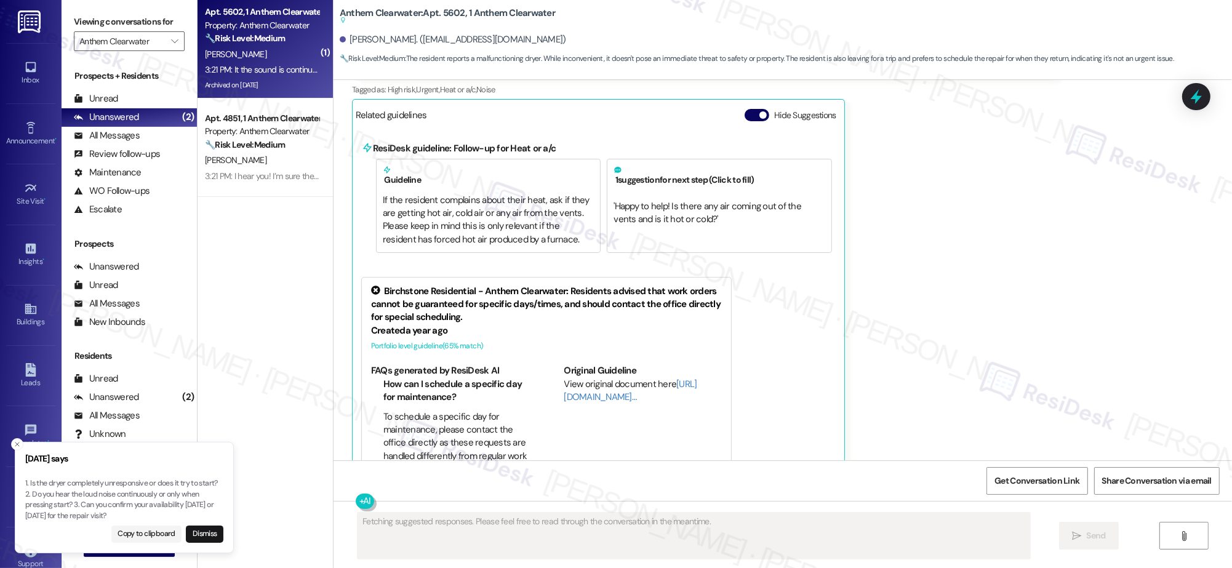
click at [247, 74] on div "3:21 PM: It the sound is continuous. It's like the dryer is running but it's no…" at bounding box center [523, 69] width 637 height 11
click at [249, 78] on div "Archived on [DATE]" at bounding box center [262, 85] width 116 height 15
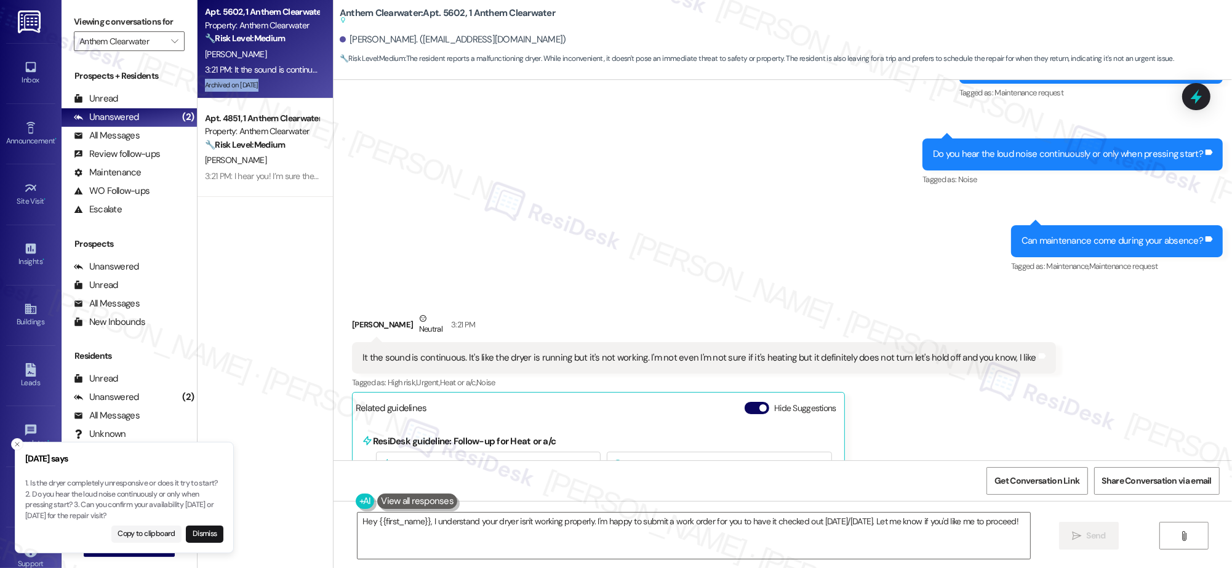
scroll to position [15642, 0]
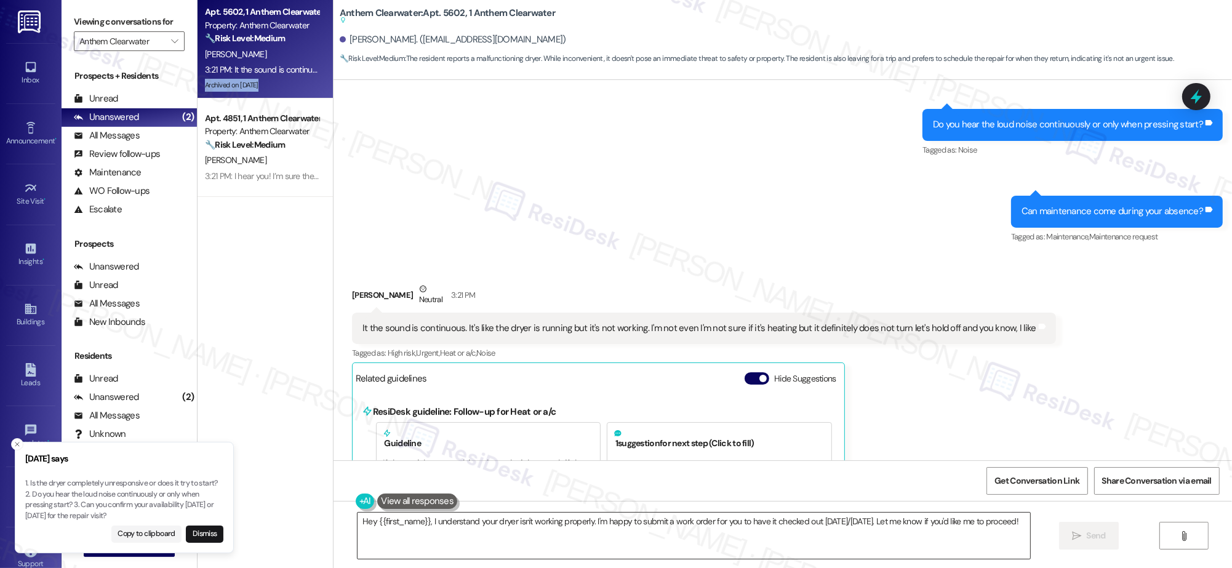
click at [447, 545] on textarea "Hey {{first_name}}, I understand your dryer isn't working properly. I'm happy t…" at bounding box center [694, 536] width 673 height 46
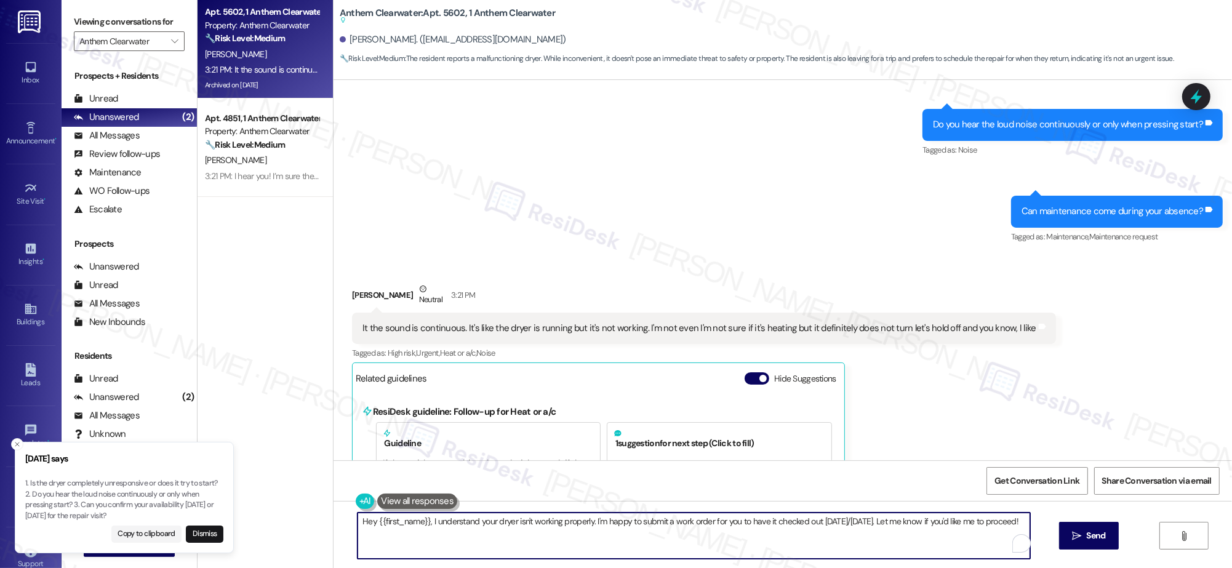
click at [447, 545] on textarea "Hey {{first_name}}, I understand your dryer isn't working properly. I'm happy t…" at bounding box center [694, 536] width 673 height 46
drag, startPoint x: 402, startPoint y: 527, endPoint x: 323, endPoint y: 503, distance: 82.8
click at [315, 504] on div "Apt. 5602, 1 Anthem Clearwater Property: Anthem Clearwater 🔧 Risk Level: Medium…" at bounding box center [715, 284] width 1035 height 568
type textarea "G"
type textarea "Did it just start [DATE]?"
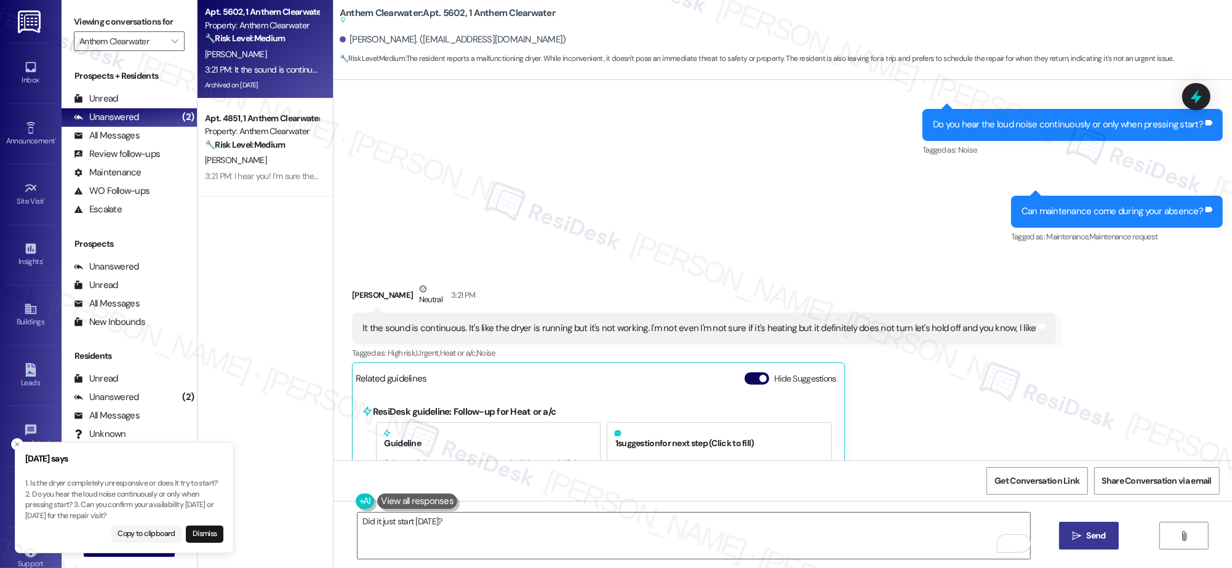
click at [1079, 540] on icon "" at bounding box center [1076, 536] width 9 height 10
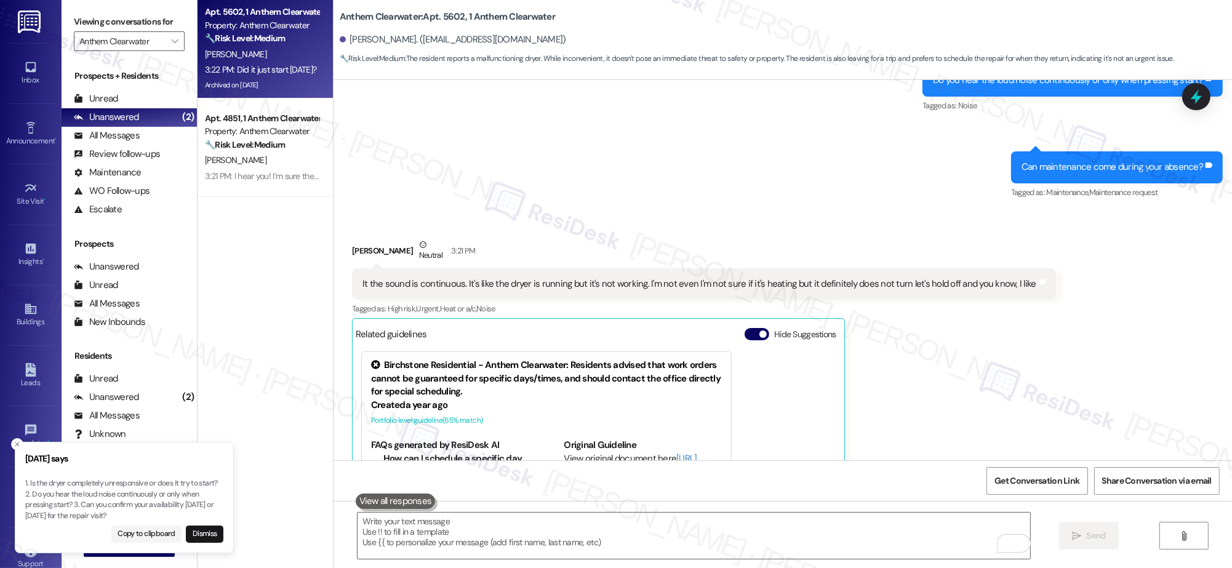
scroll to position [15846, 0]
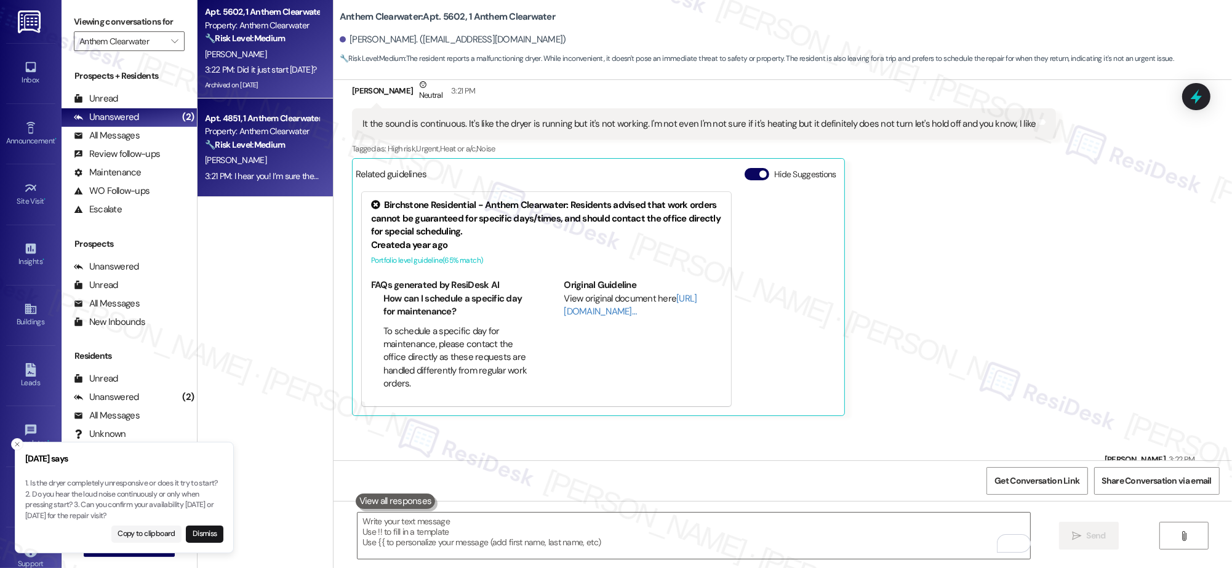
click at [223, 160] on div "[PERSON_NAME]" at bounding box center [262, 160] width 116 height 15
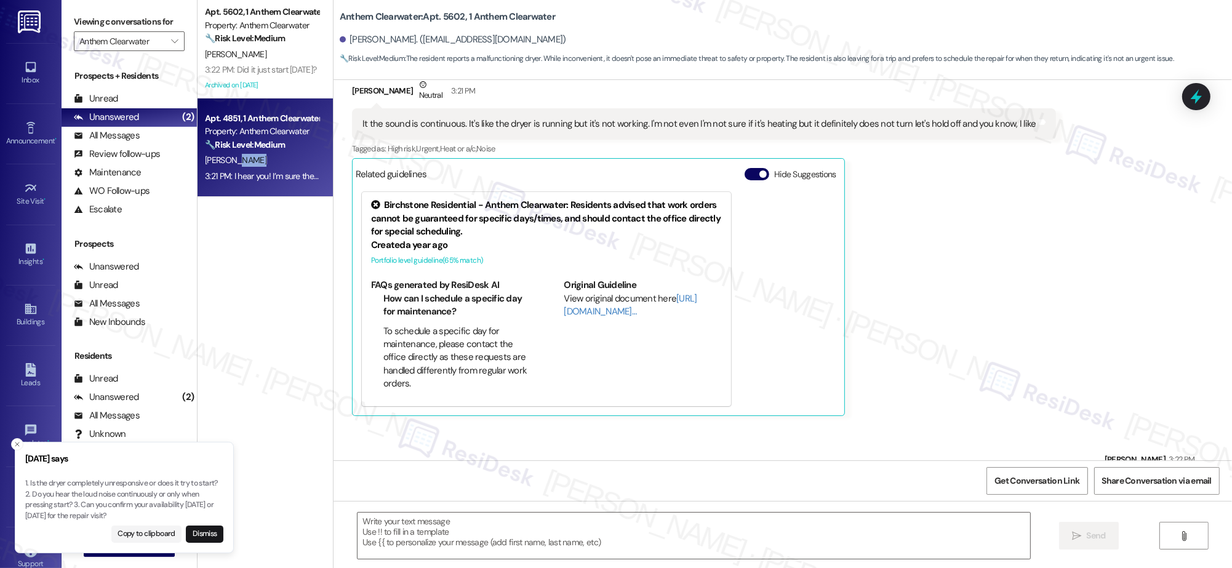
click at [223, 160] on div "[PERSON_NAME]" at bounding box center [262, 160] width 116 height 15
type textarea "Fetching suggested responses. Please feel free to read through the conversation…"
click at [223, 159] on div "[PERSON_NAME]" at bounding box center [262, 160] width 116 height 15
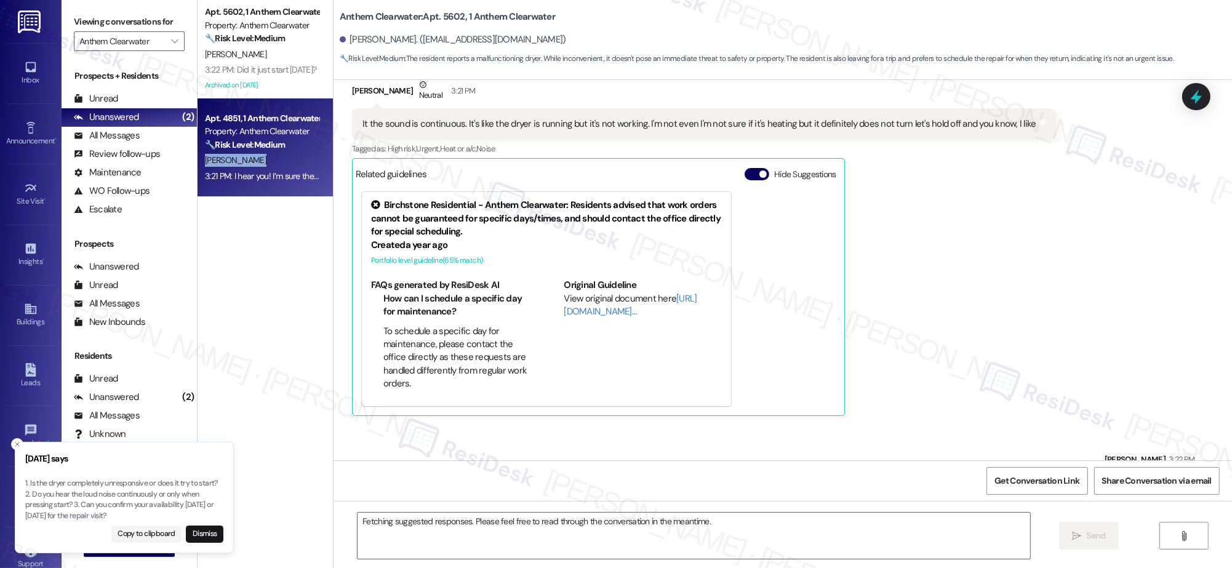
click at [223, 159] on div "[PERSON_NAME]" at bounding box center [262, 160] width 116 height 15
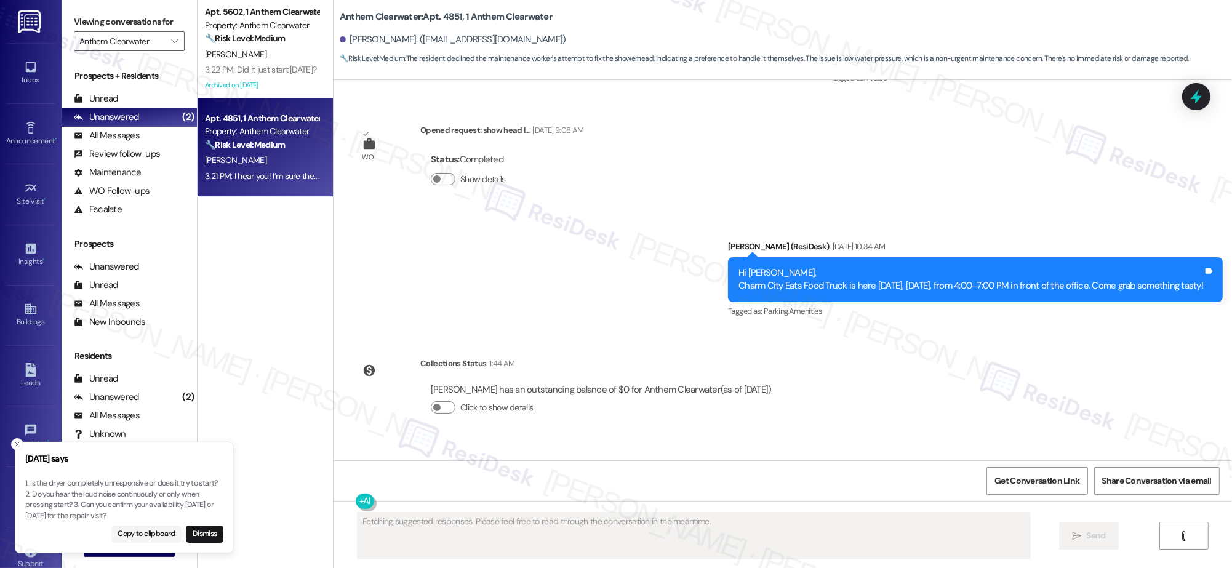
scroll to position [6749, 0]
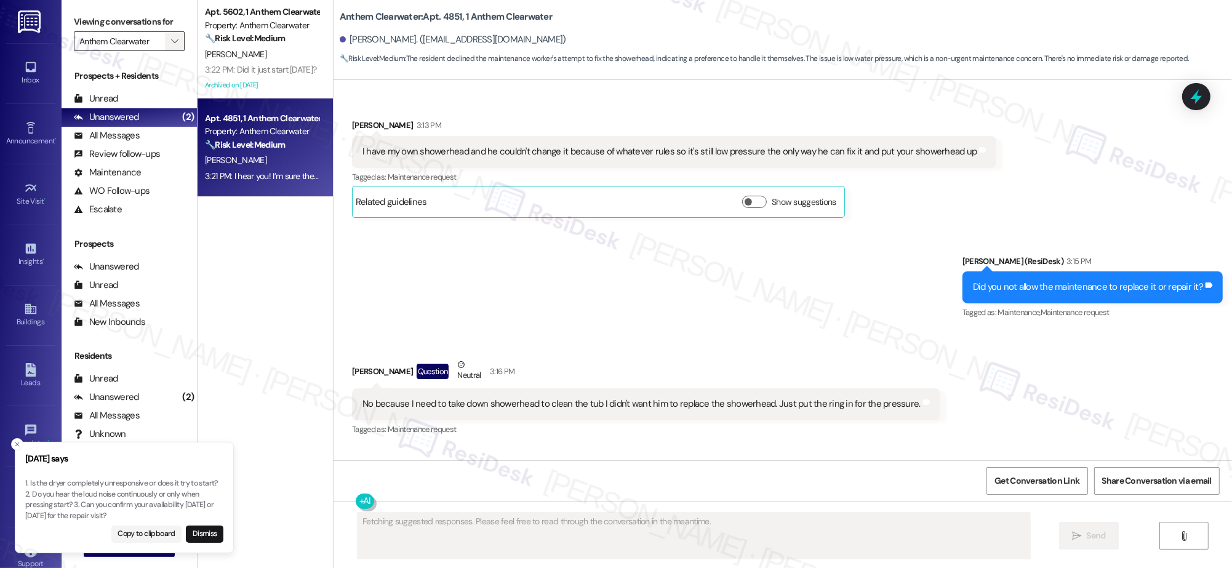
click at [174, 38] on div "Viewing conversations for Anthem Clearwater " at bounding box center [129, 31] width 135 height 63
click at [169, 41] on span "" at bounding box center [175, 41] width 12 height 20
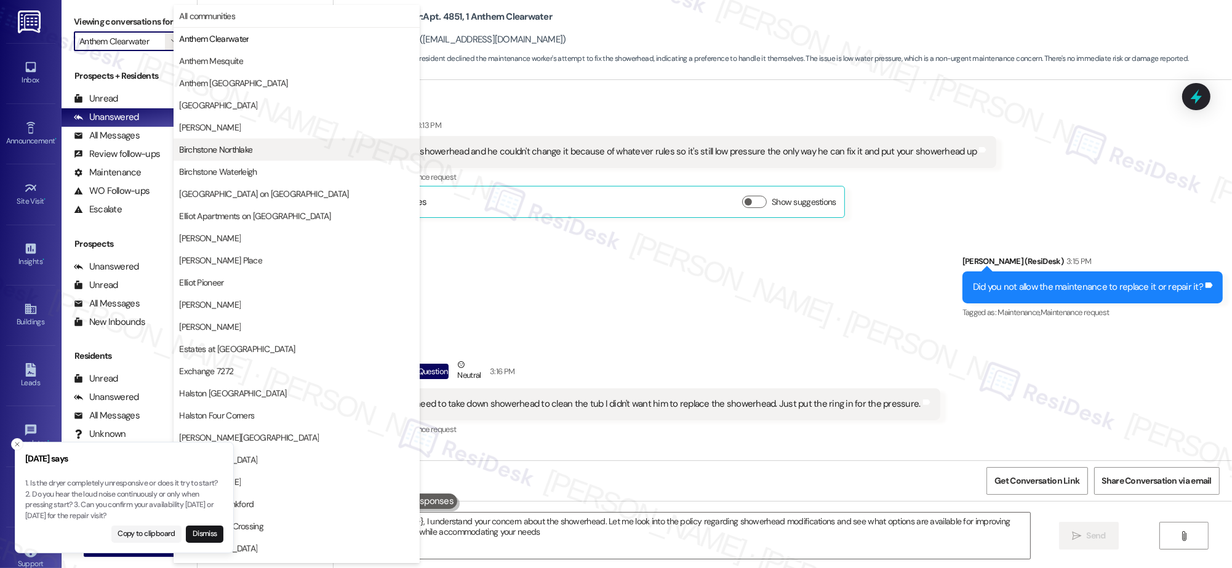
type textarea "Hi {{first_name}}, I understand your concern about the showerhead. Let me look …"
click at [254, 172] on span "Birchstone Waterleigh" at bounding box center [218, 172] width 78 height 12
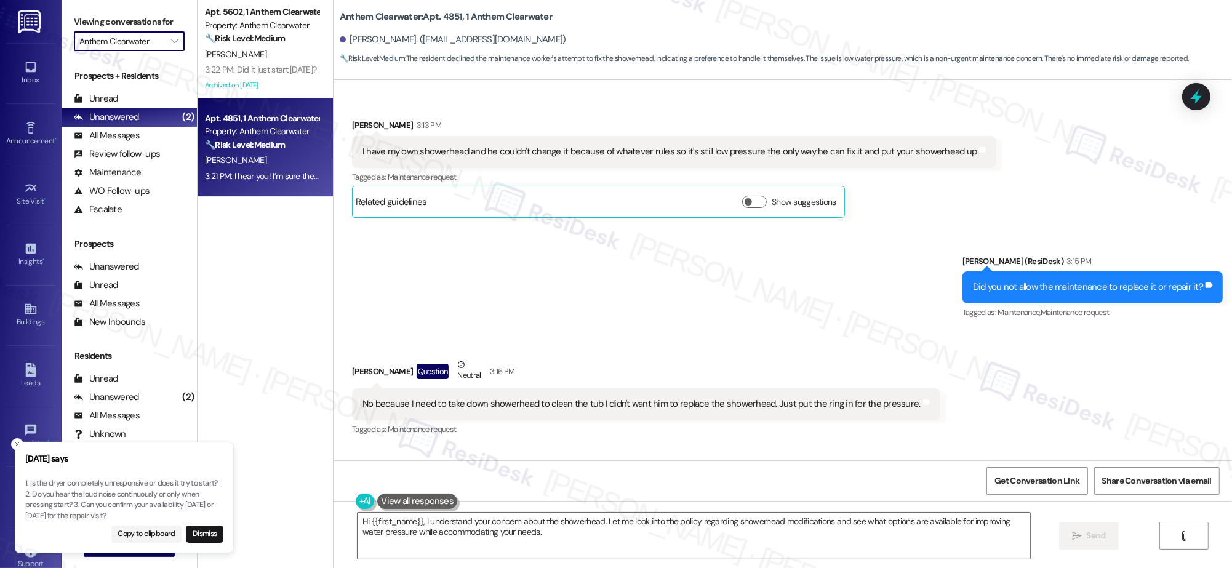
type input "Birchstone Waterleigh"
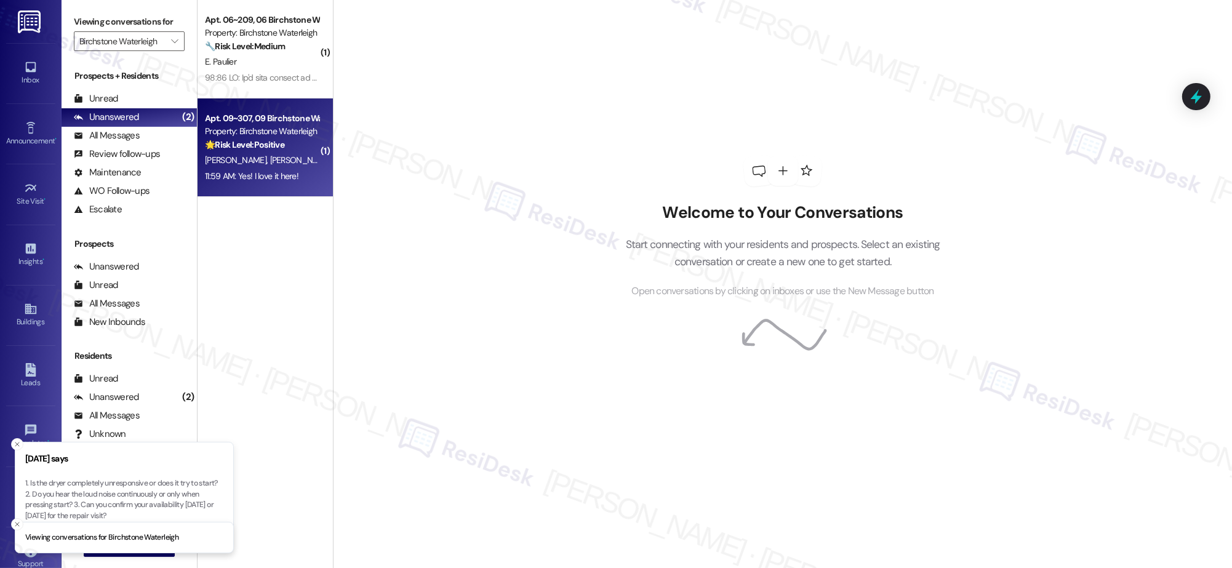
click at [255, 151] on div "🌟 Risk Level: Positive The resident is expressing positive sentiment about thei…" at bounding box center [262, 144] width 114 height 13
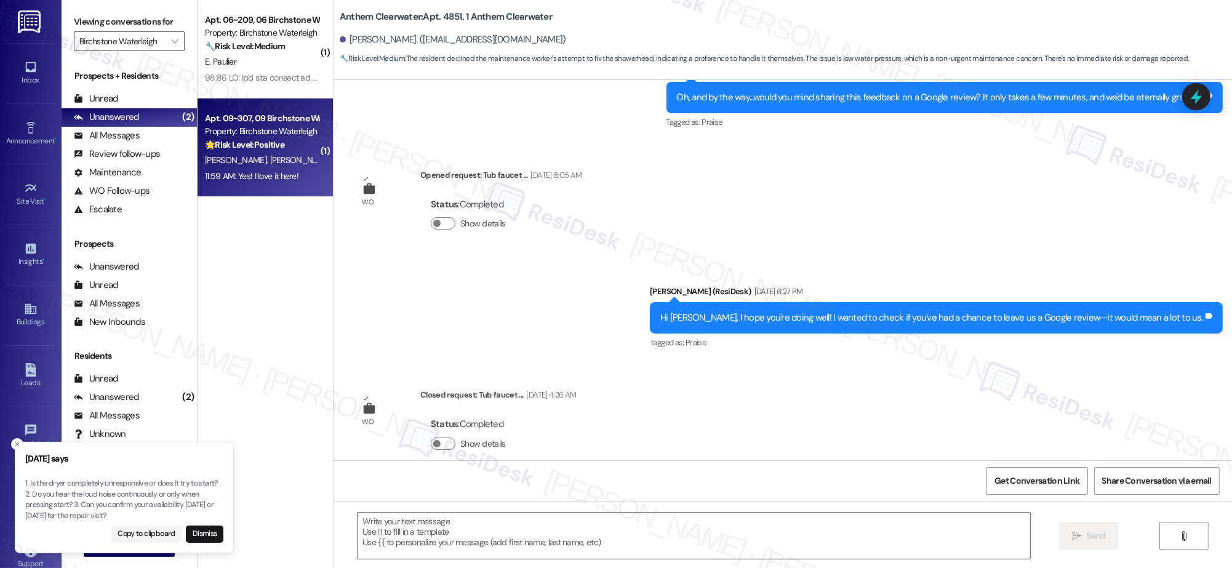
click at [255, 151] on div "🌟 Risk Level: Positive The resident is expressing positive sentiment about thei…" at bounding box center [262, 144] width 114 height 13
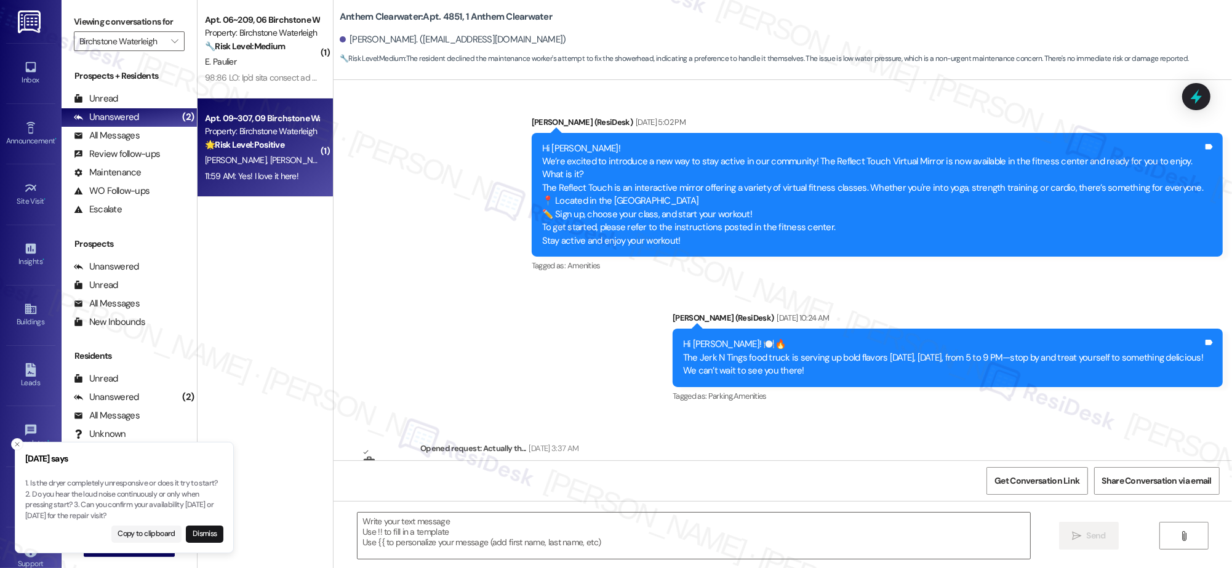
click at [256, 151] on div "🌟 Risk Level: Positive The resident is expressing positive sentiment about thei…" at bounding box center [262, 144] width 114 height 13
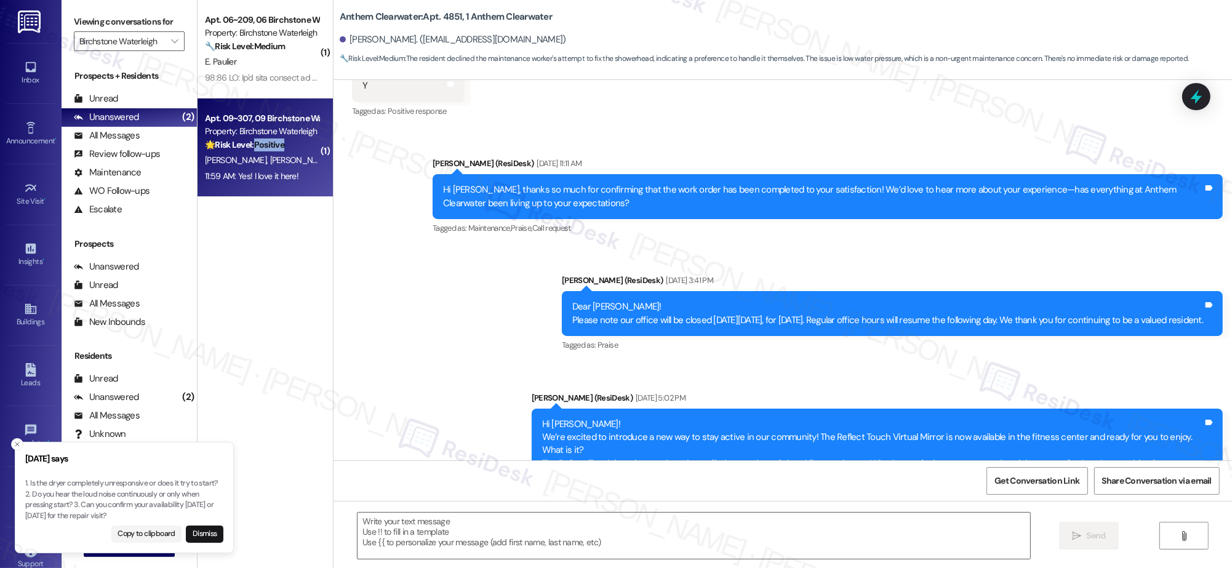
click at [256, 151] on div "🌟 Risk Level: Positive The resident is expressing positive sentiment about thei…" at bounding box center [262, 144] width 114 height 13
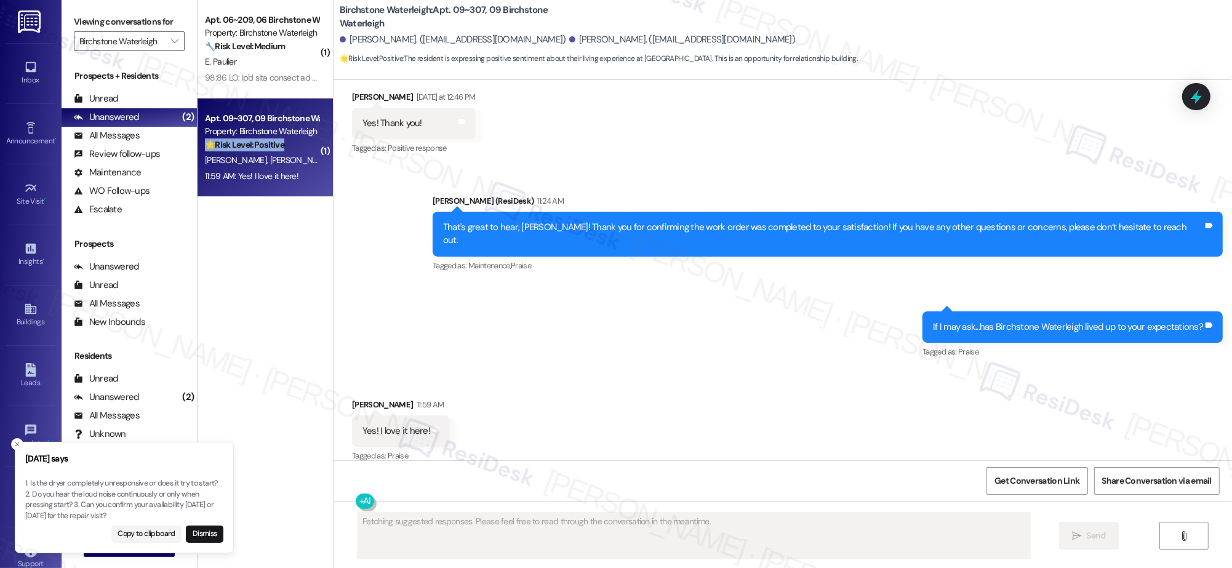
click at [255, 151] on div "🌟 Risk Level: Positive The resident is expressing positive sentiment about thei…" at bounding box center [262, 144] width 114 height 13
click at [257, 153] on div "J. Murray R. Murray" at bounding box center [262, 160] width 116 height 15
click at [670, 355] on div "Sent via SMS Jane (ResiDesk) 11:24 AM That's great to hear, Julia! Thank you fo…" at bounding box center [783, 269] width 899 height 204
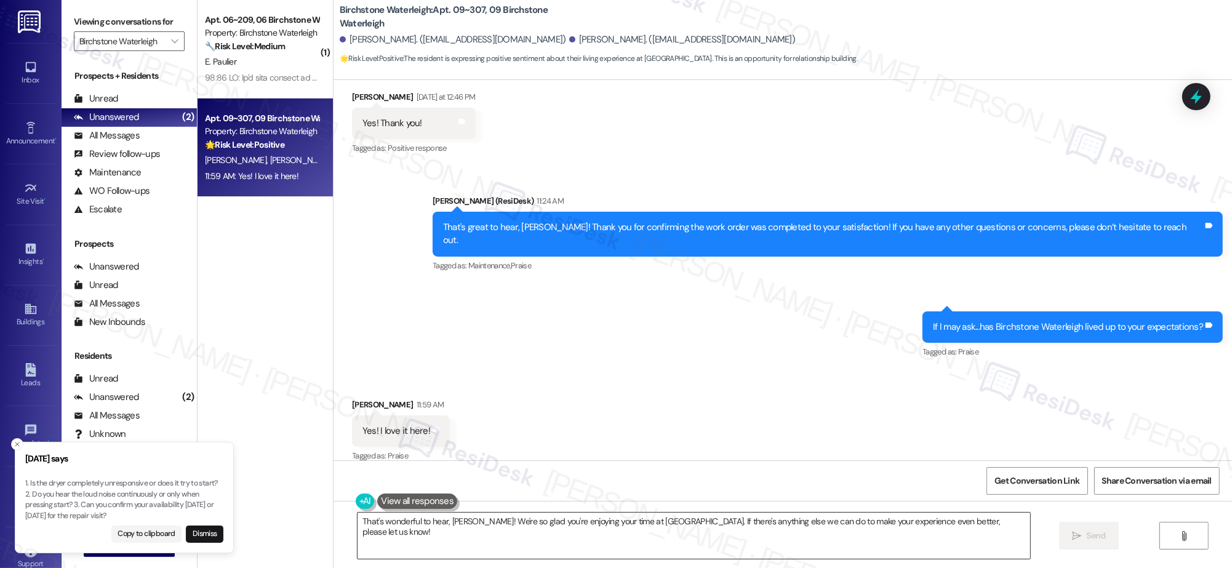
click at [495, 524] on textarea "That's wonderful to hear, Julia! We're so glad you're enjoying your time at Bir…" at bounding box center [694, 536] width 673 height 46
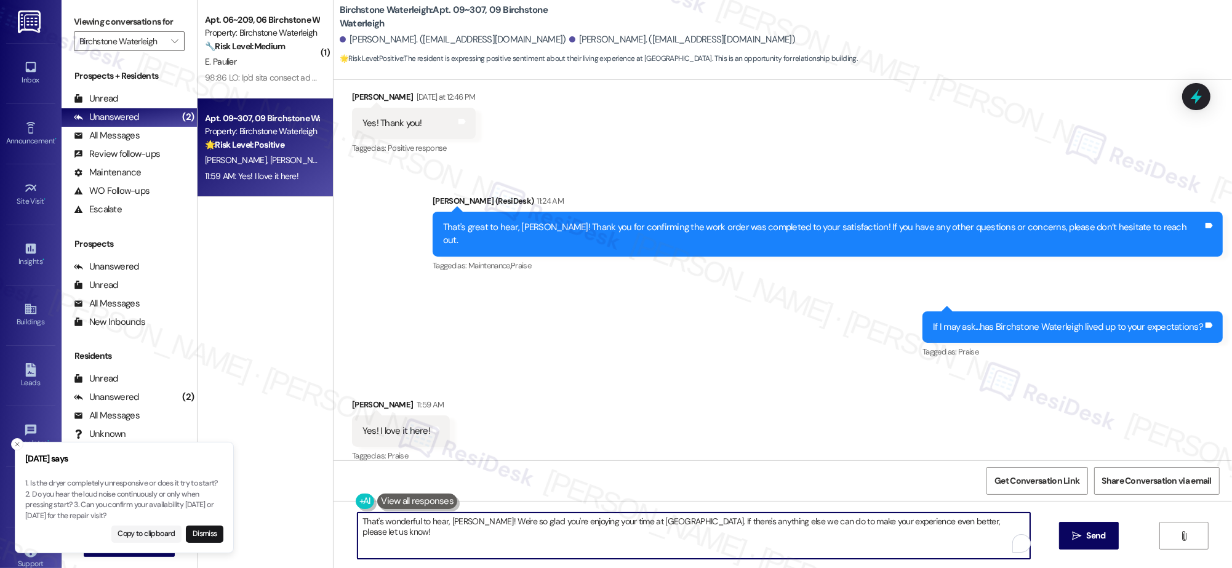
click at [495, 524] on textarea "That's wonderful to hear, Julia! We're so glad you're enjoying your time at Bir…" at bounding box center [694, 536] width 673 height 46
paste textarea "I’m so glad your expectations have been met, and we’ll continue doing our best …"
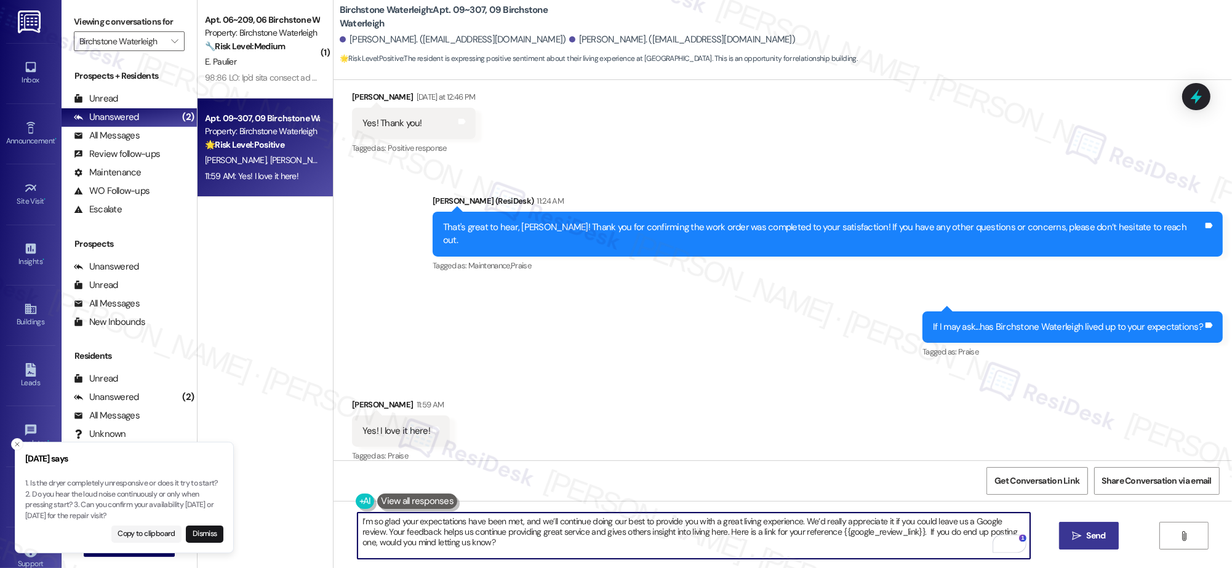
type textarea "I’m so glad your expectations have been met, and we’ll continue doing our best …"
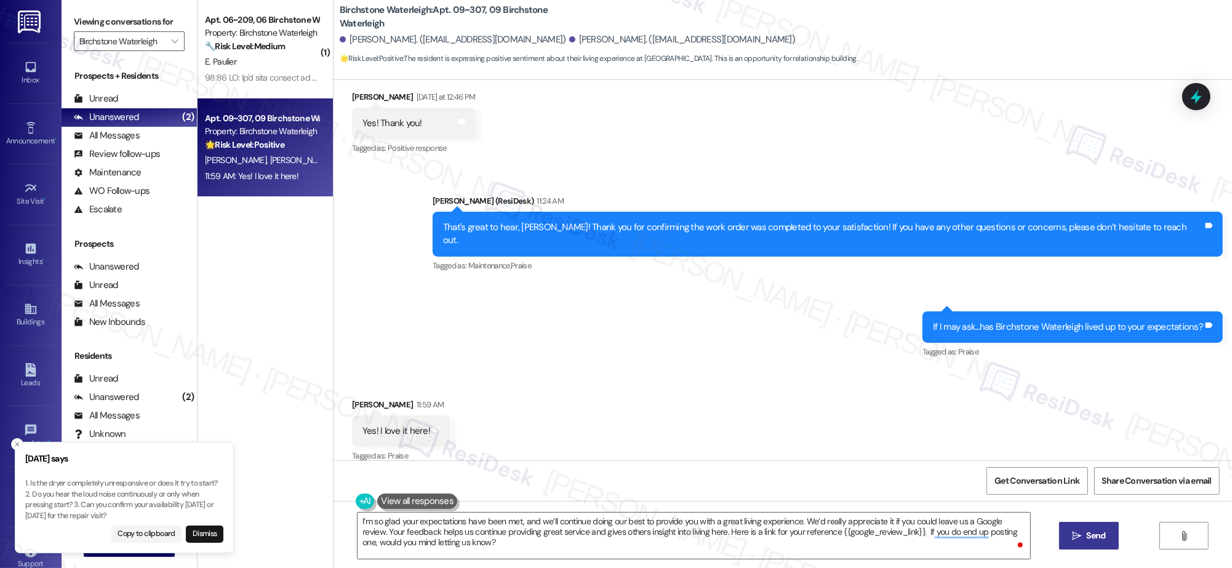
click at [1077, 530] on span " Send" at bounding box center [1089, 535] width 39 height 13
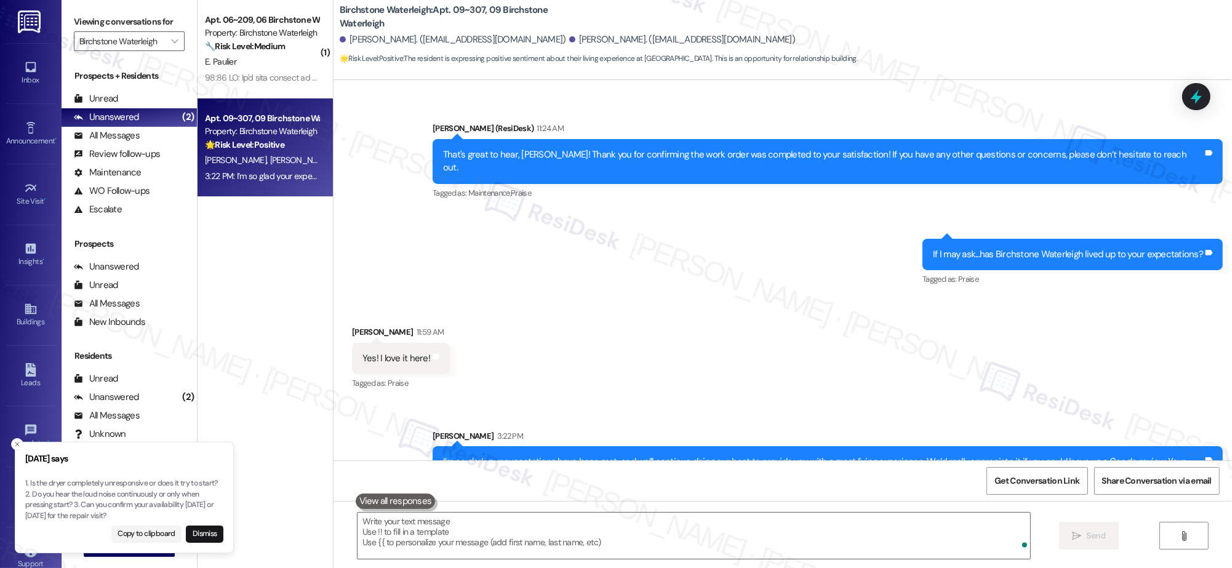
scroll to position [4241, 0]
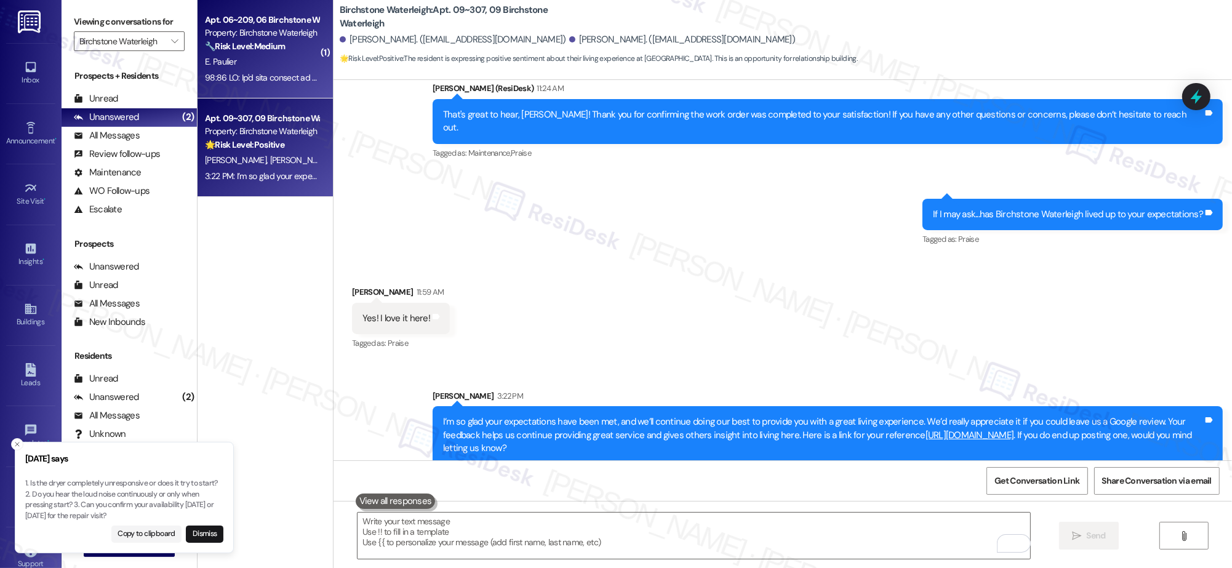
click at [256, 63] on div "E. Paulier" at bounding box center [262, 61] width 116 height 15
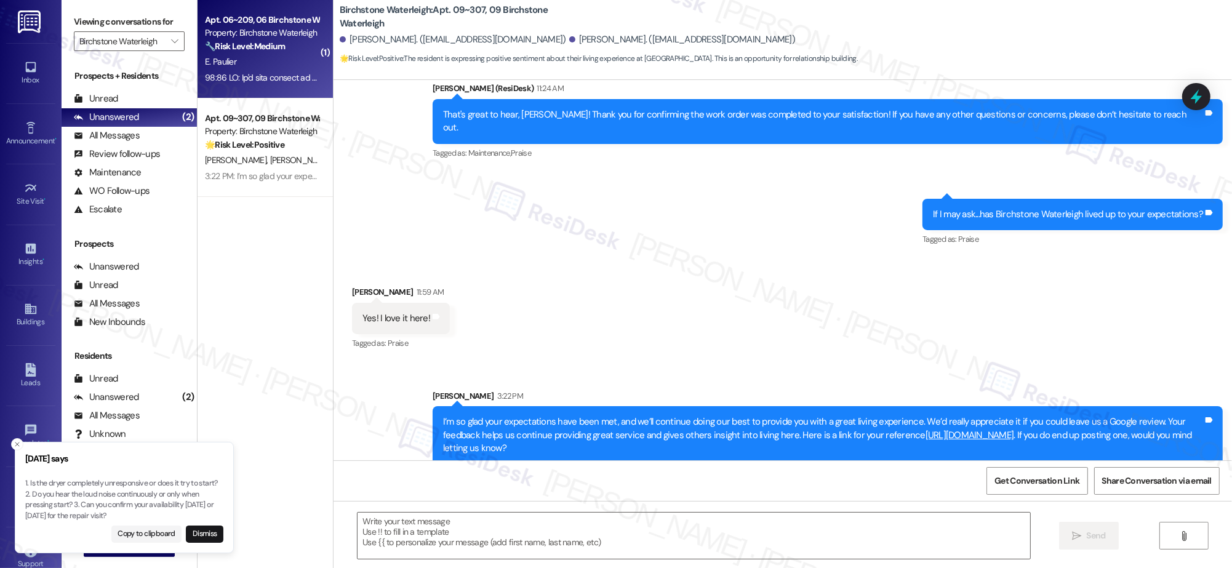
click at [256, 64] on div "E. Paulier" at bounding box center [262, 61] width 116 height 15
type textarea "Fetching suggested responses. Please feel free to read through the conversation…"
click at [256, 63] on div "E. Paulier" at bounding box center [262, 61] width 116 height 15
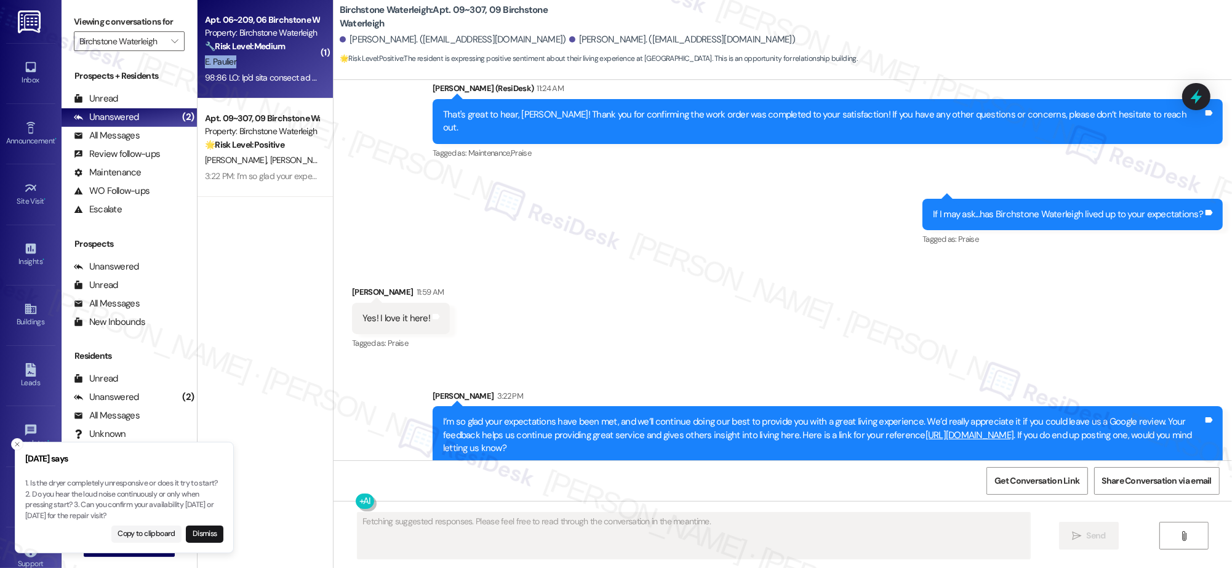
click at [256, 63] on div "E. Paulier" at bounding box center [262, 61] width 116 height 15
click at [256, 64] on div "E. Paulier" at bounding box center [262, 61] width 116 height 15
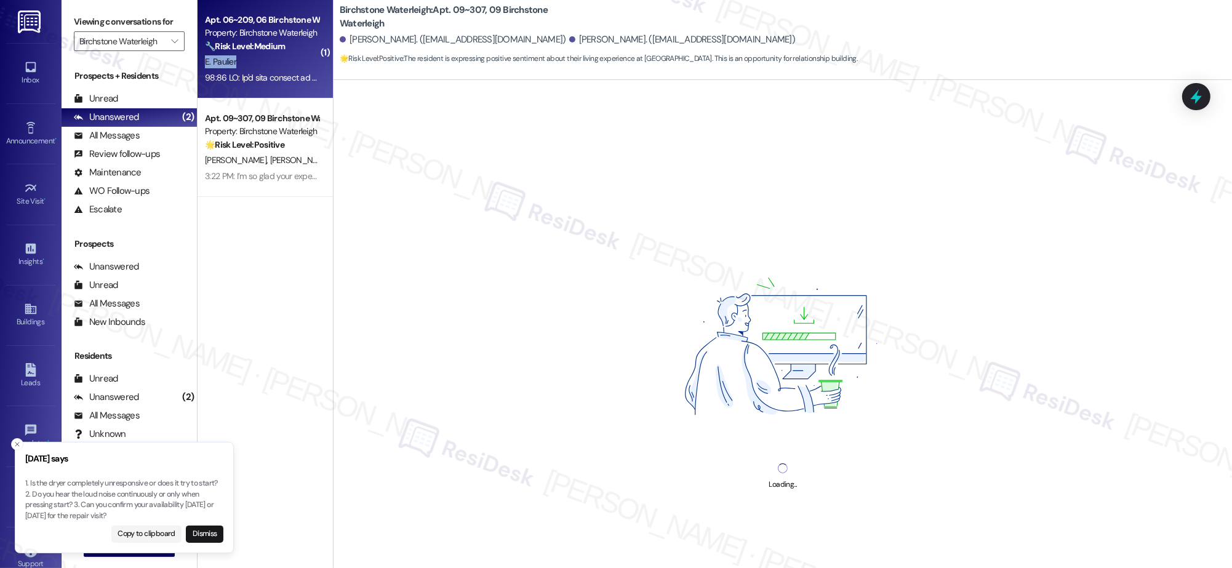
click at [257, 63] on div "E. Paulier" at bounding box center [262, 61] width 116 height 15
click at [258, 64] on div "E. Paulier" at bounding box center [262, 61] width 116 height 15
click at [259, 65] on div "E. Paulier" at bounding box center [262, 61] width 116 height 15
click at [260, 67] on div "E. Paulier" at bounding box center [262, 61] width 116 height 15
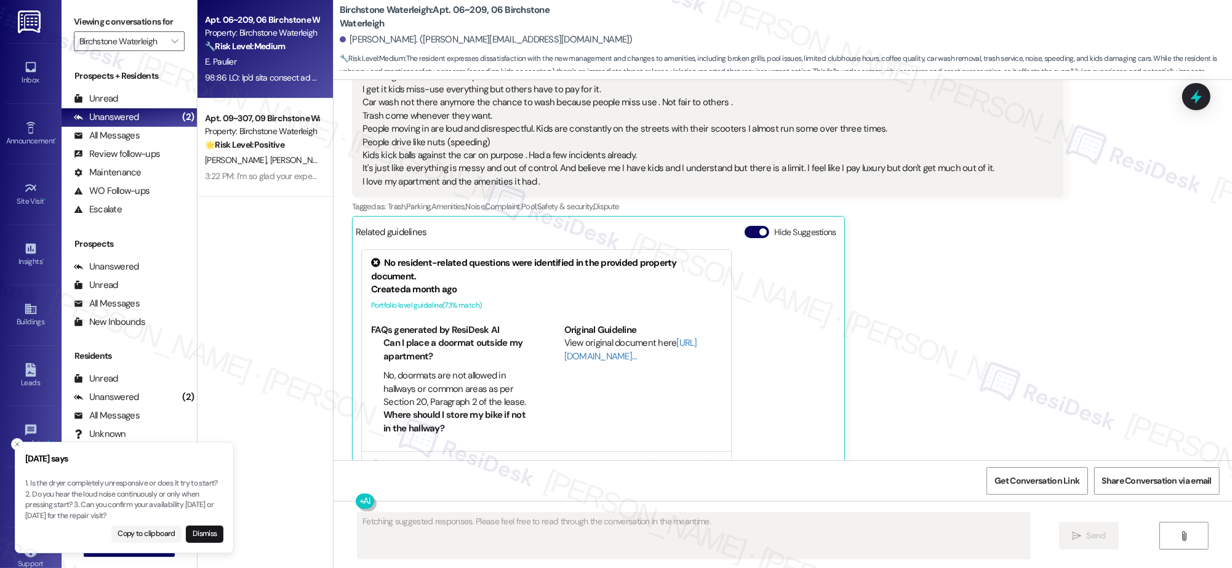
click at [828, 327] on div "No resident-related questions were identified in the provided property document…" at bounding box center [599, 357] width 486 height 227
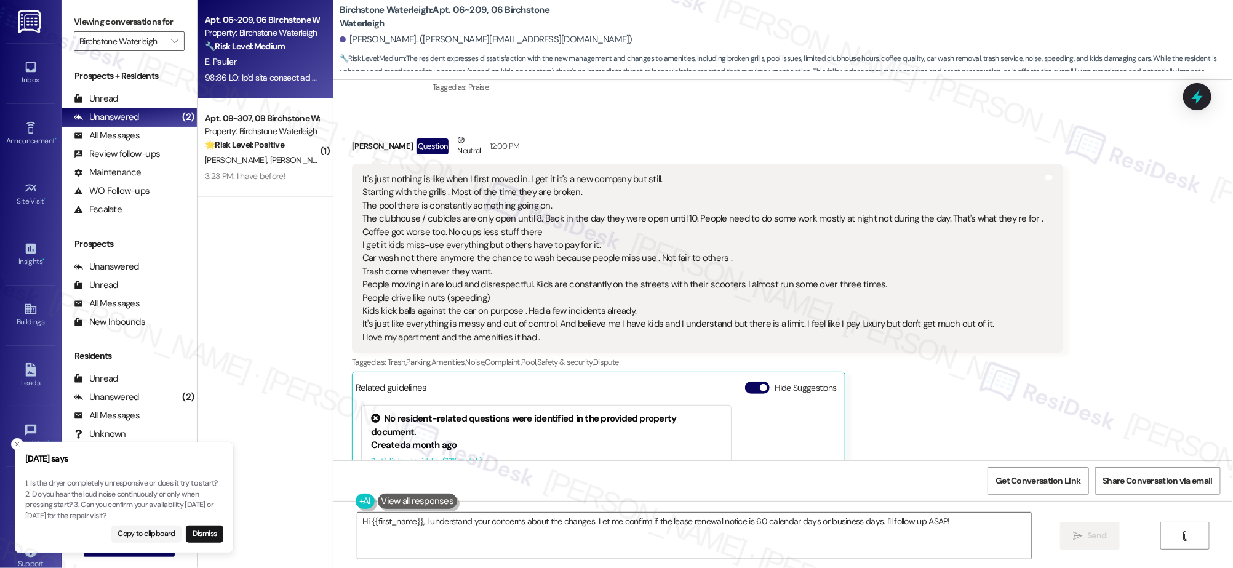
scroll to position [16737, 0]
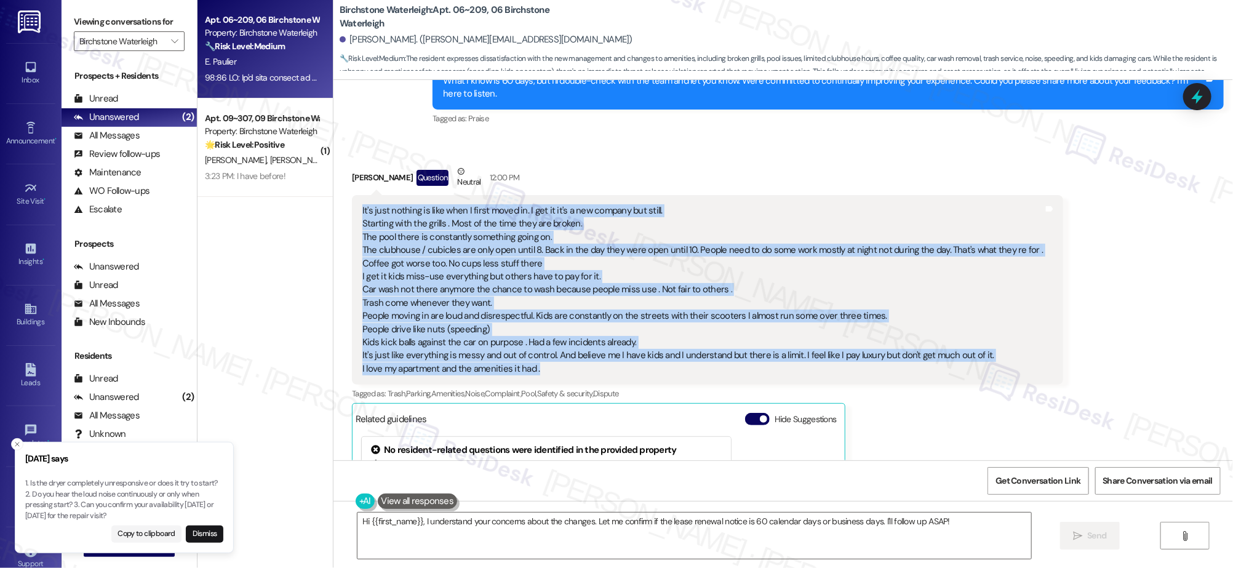
drag, startPoint x: 348, startPoint y: 182, endPoint x: 623, endPoint y: 330, distance: 312.3
click at [622, 353] on div "It's just nothing is like when I first moved in. I get it it's a new company bu…" at bounding box center [708, 290] width 712 height 190
copy div "It's just nothing is like when I first moved in. I get it it's a new company bu…"
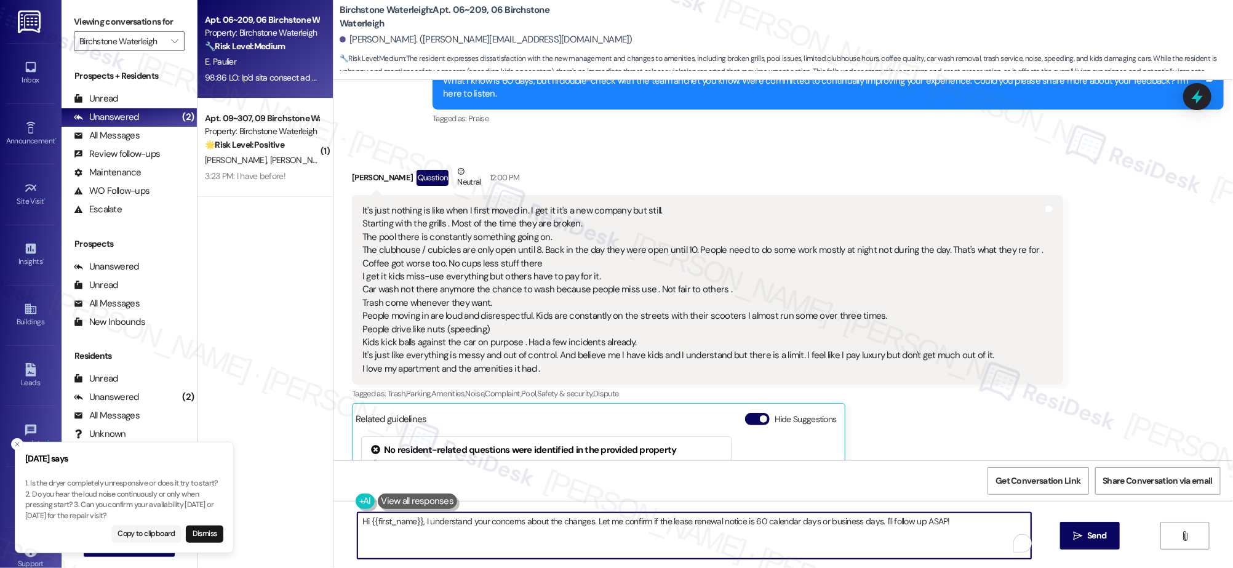
click at [509, 529] on textarea "Hi {{first_name}}, I understand your concerns about the changes. Let me confirm…" at bounding box center [694, 536] width 673 height 46
click at [510, 526] on textarea "Hi {{first_name}}, I understand your concerns about the changes. Let me confirm…" at bounding box center [694, 536] width 673 height 46
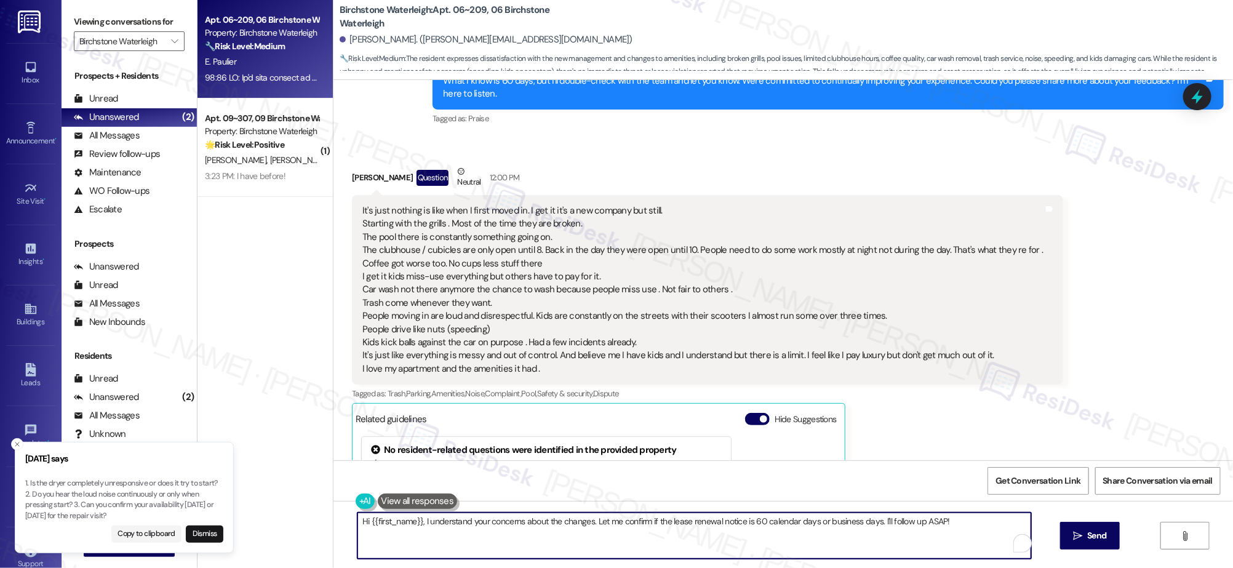
click at [510, 526] on textarea "Hi {{first_name}}, I understand your concerns about the changes. Let me confirm…" at bounding box center [694, 536] width 673 height 46
paste textarea "It’s clear that you really value your apartment and the amenities that come wit…"
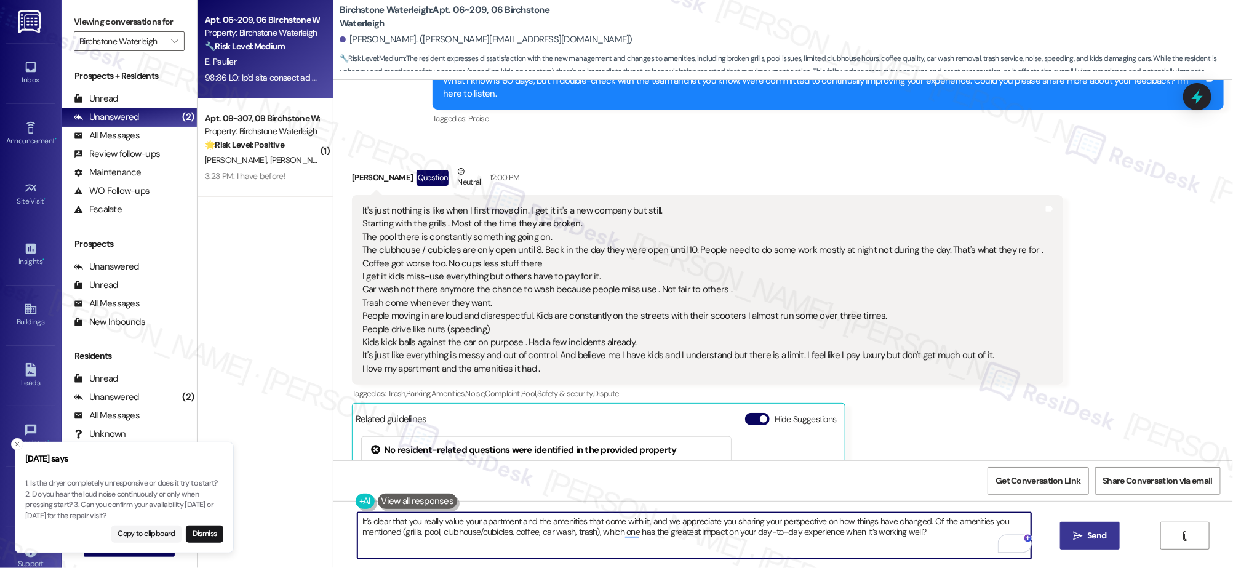
type textarea "It’s clear that you really value your apartment and the amenities that come wit…"
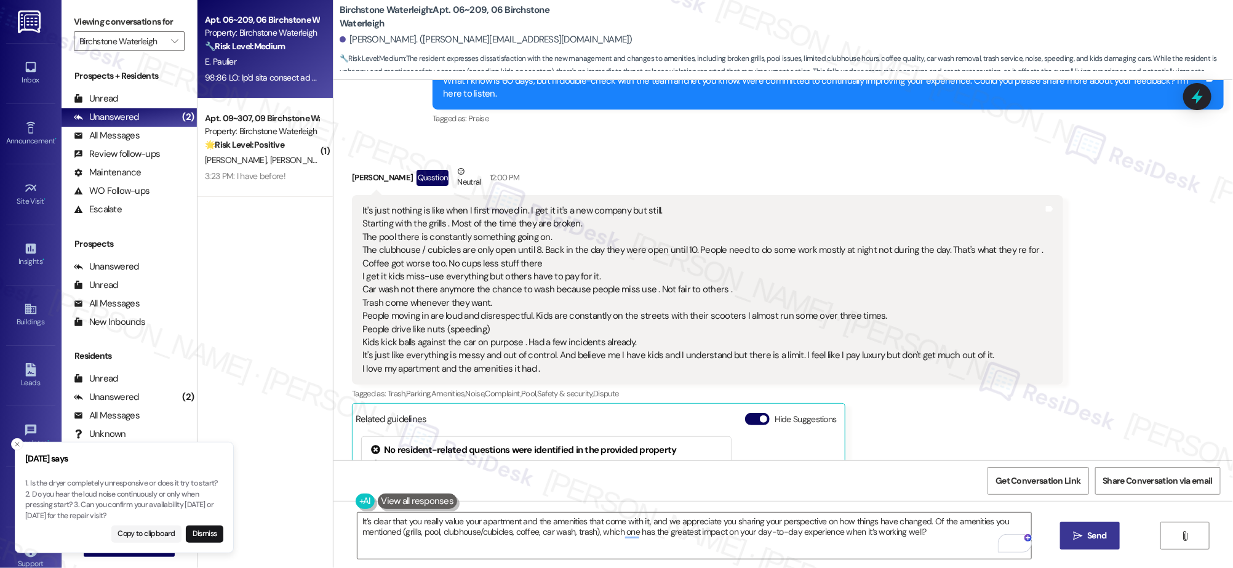
drag, startPoint x: 1091, startPoint y: 523, endPoint x: 1089, endPoint y: 534, distance: 11.3
click at [1091, 525] on button " Send" at bounding box center [1091, 536] width 60 height 28
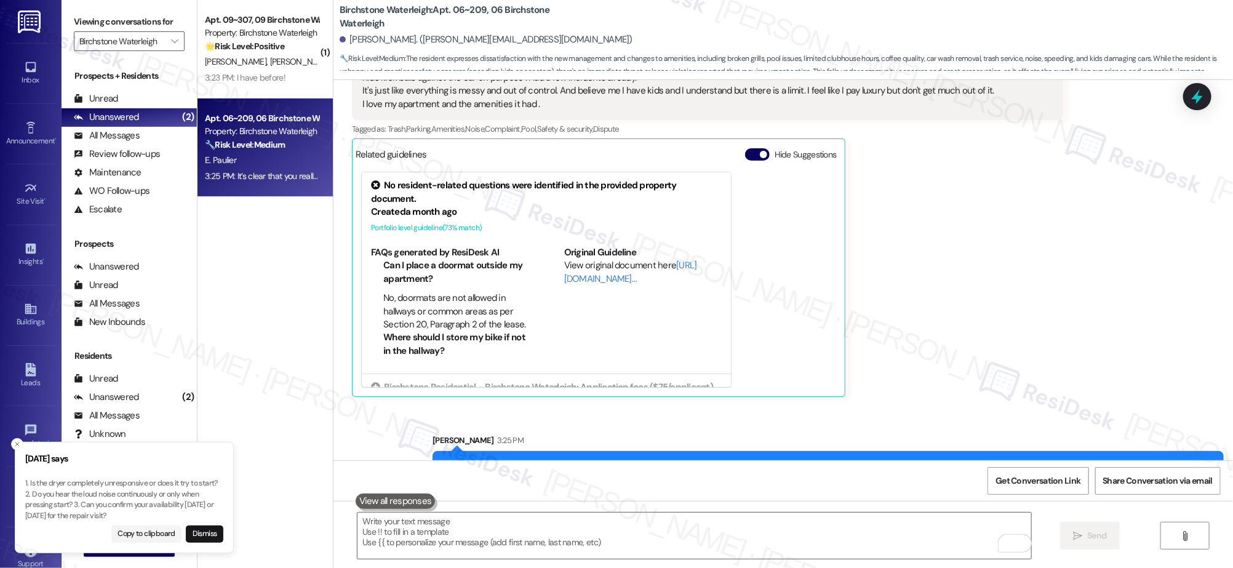
scroll to position [17023, 0]
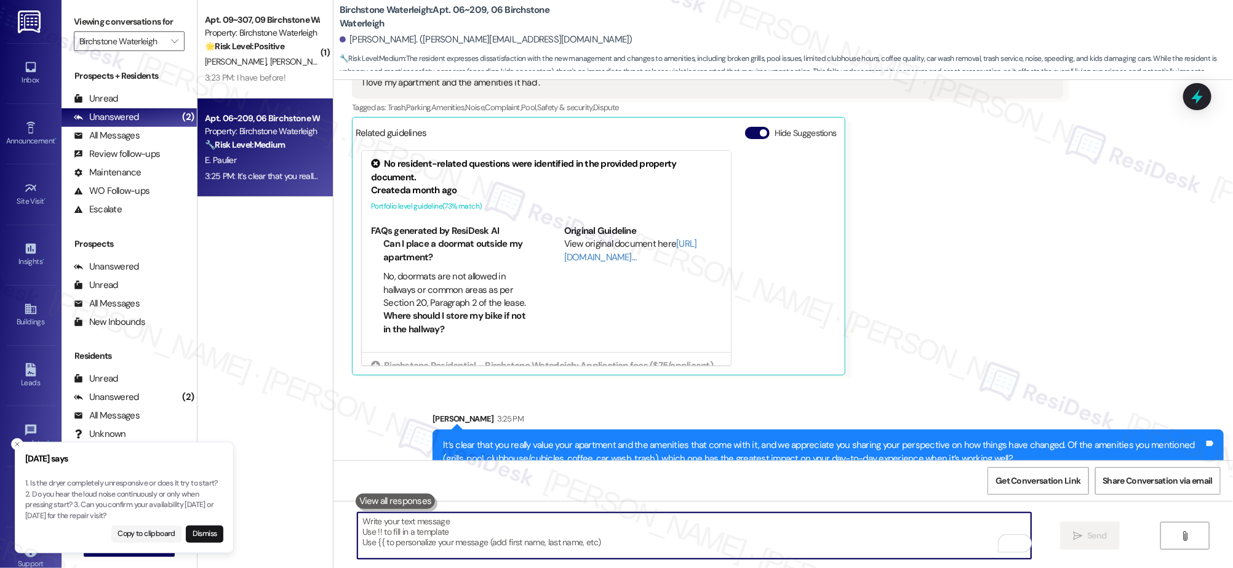
click at [633, 541] on textarea "To enrich screen reader interactions, please activate Accessibility in Grammarl…" at bounding box center [694, 536] width 673 height 46
paste textarea "Regarding the noise and safety concerns with kids and speeding, have there been…"
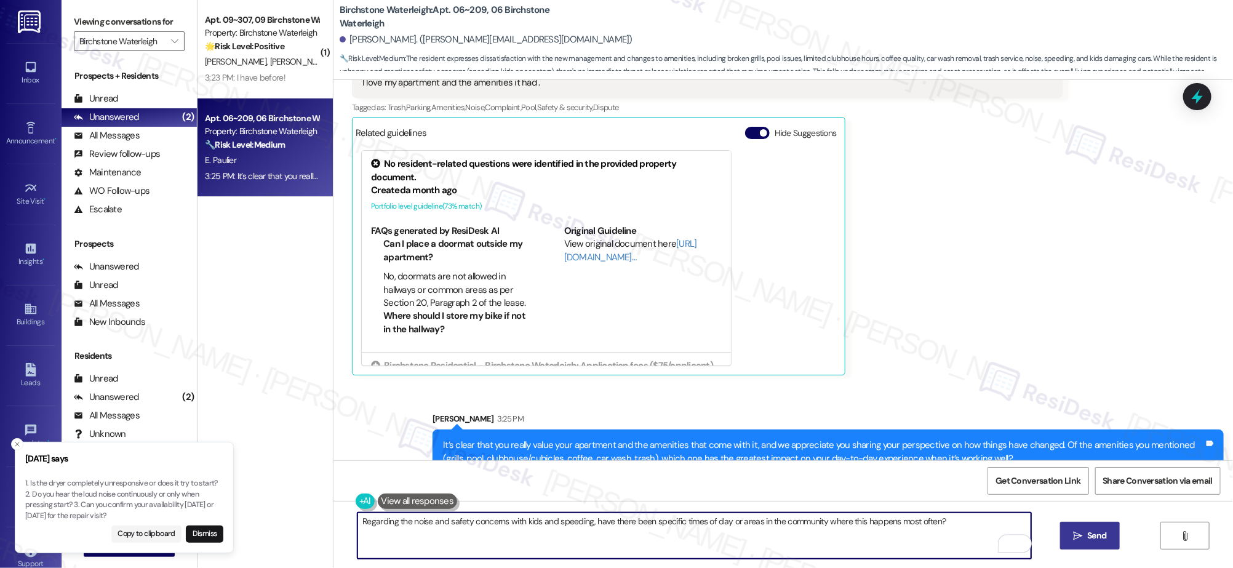
type textarea "Regarding the noise and safety concerns with kids and speeding, have there been…"
click at [1095, 541] on span "Send" at bounding box center [1097, 535] width 19 height 13
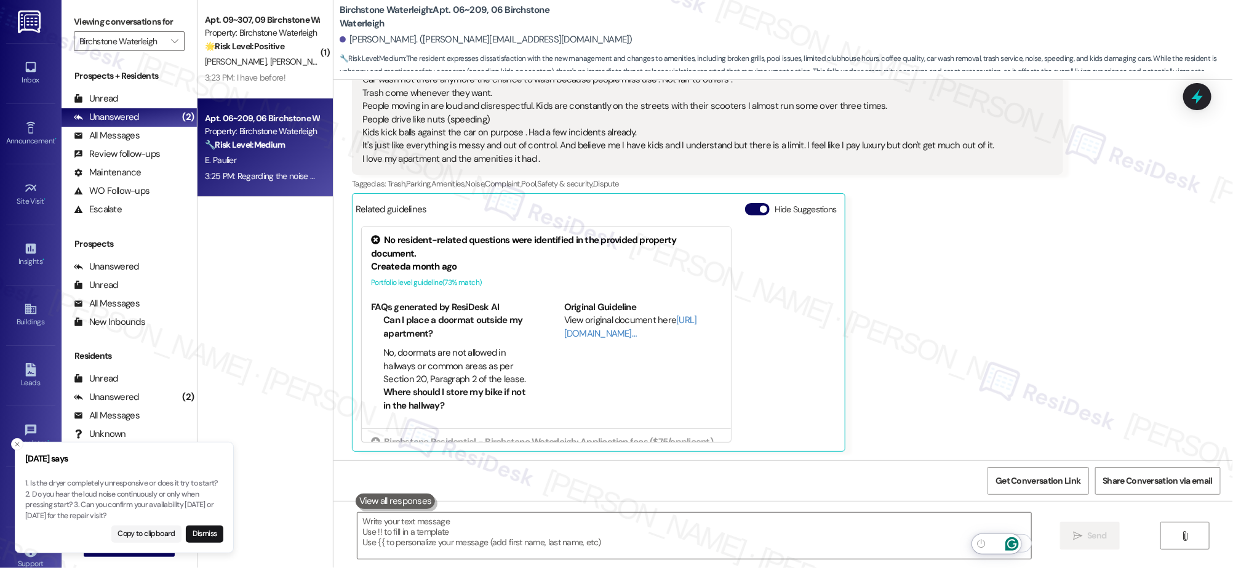
scroll to position [16924, 0]
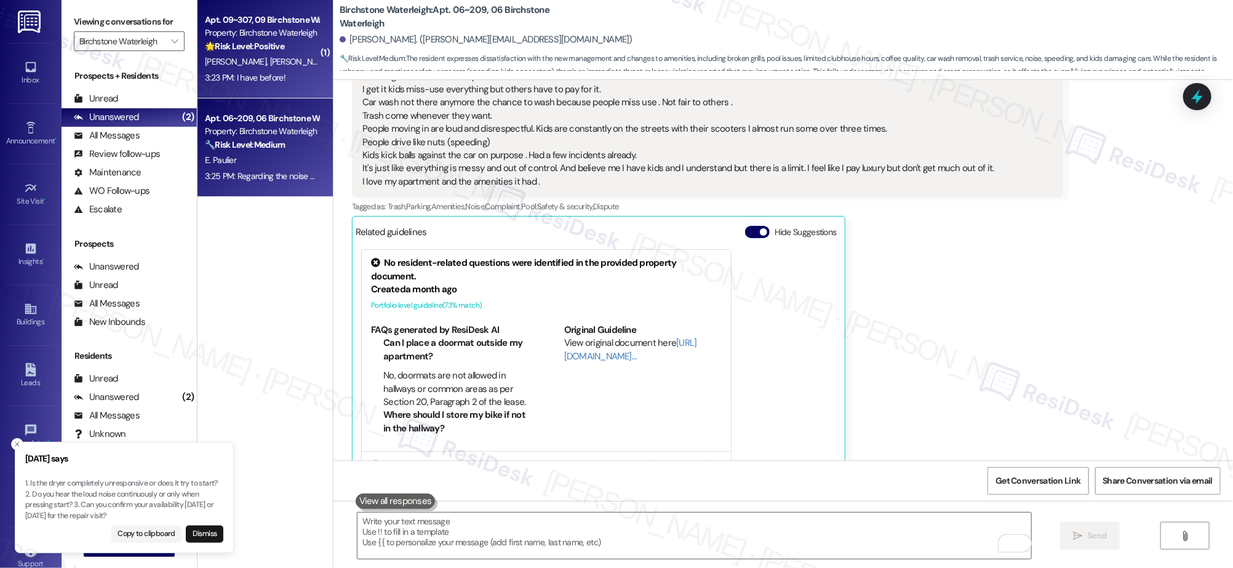
click at [205, 42] on strong "🌟 Risk Level: Positive" at bounding box center [244, 46] width 79 height 11
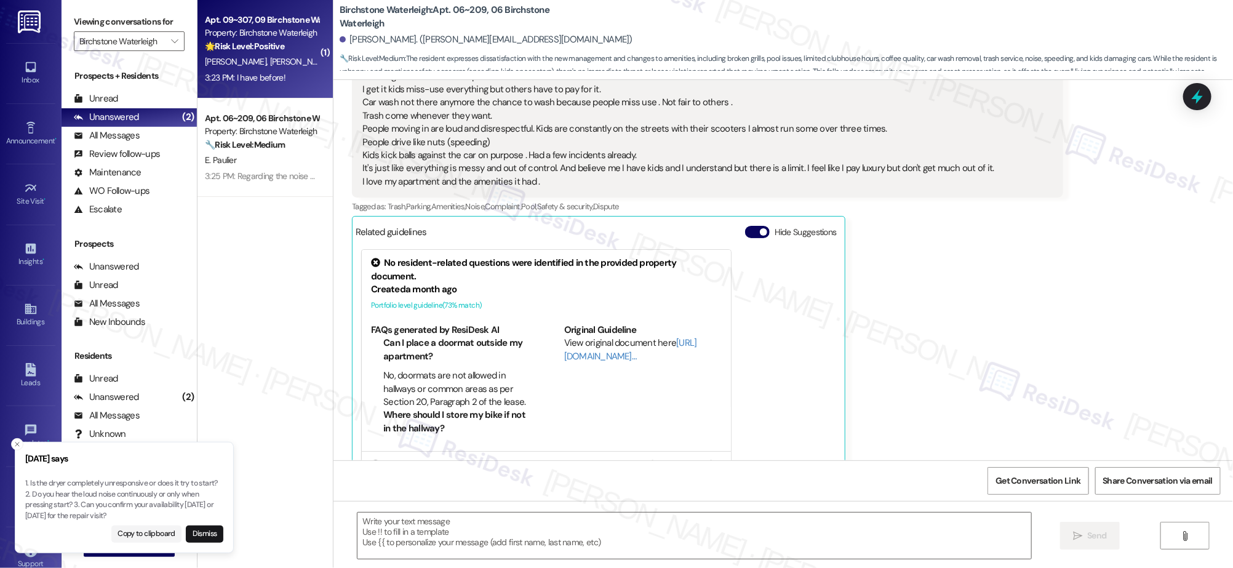
click at [270, 58] on span "R. Murray" at bounding box center [301, 61] width 62 height 11
click at [270, 57] on span "R. Murray" at bounding box center [301, 61] width 62 height 11
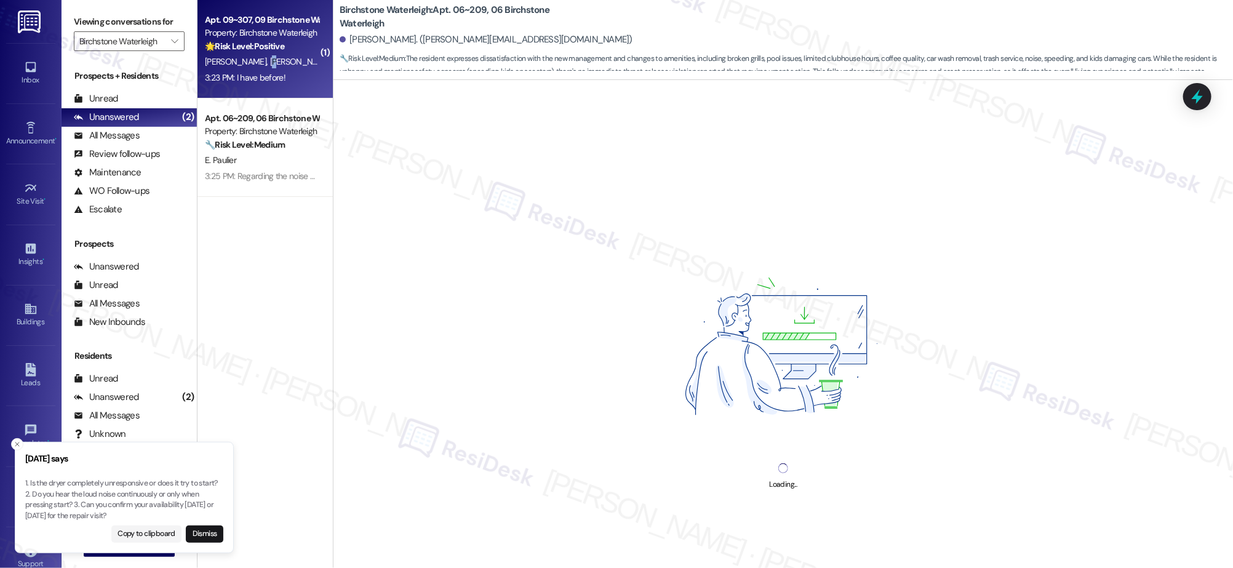
click at [270, 56] on span "R. Murray" at bounding box center [301, 61] width 62 height 11
click at [270, 57] on span "R. Murray" at bounding box center [301, 61] width 62 height 11
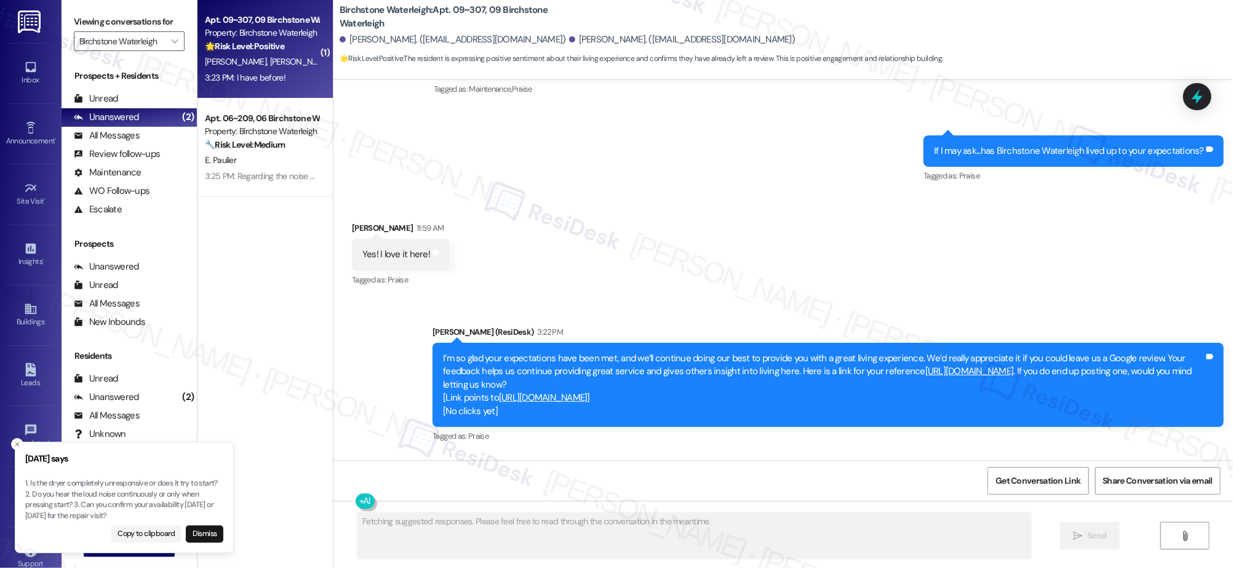
scroll to position [4389, 0]
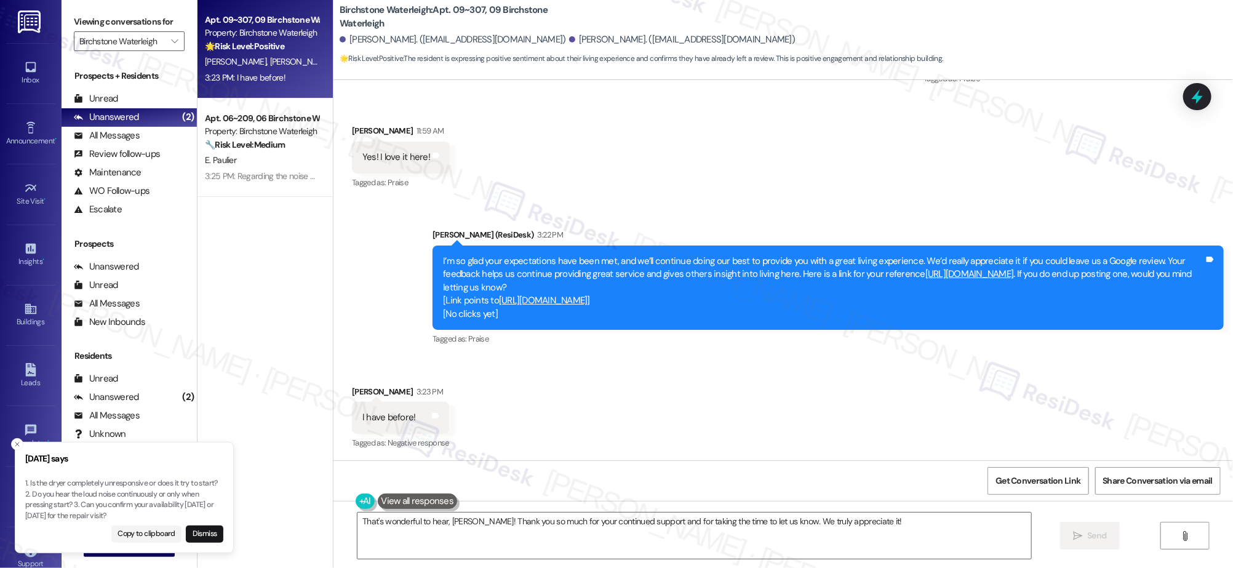
click at [617, 259] on div "I’m so glad your expectations have been met, and we’ll continue doing our best …" at bounding box center [823, 288] width 761 height 66
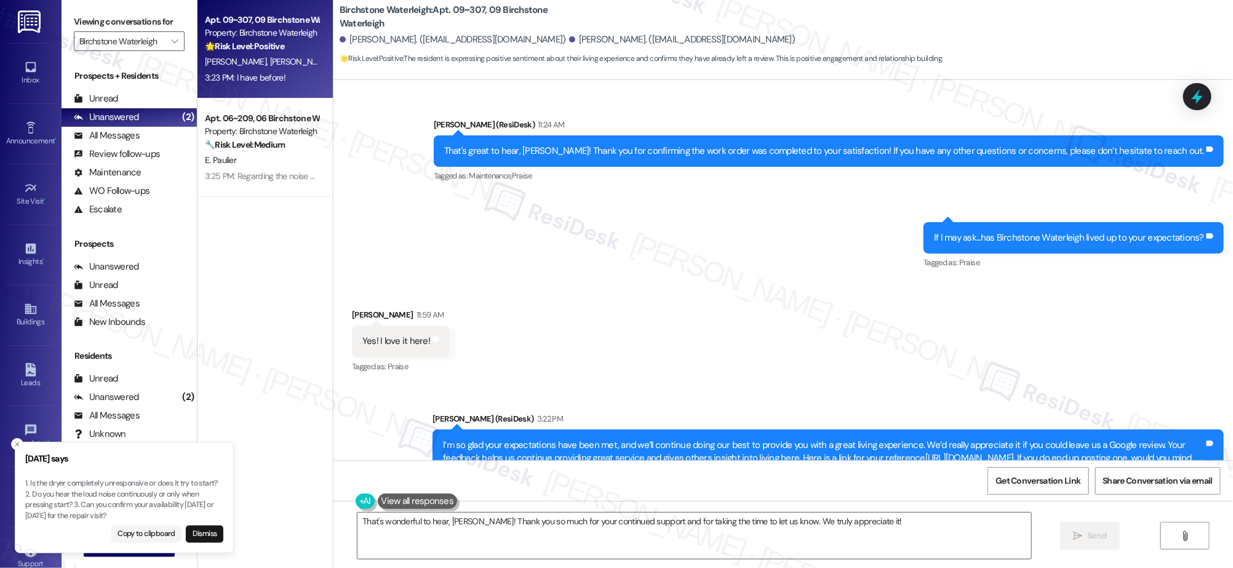
scroll to position [4389, 0]
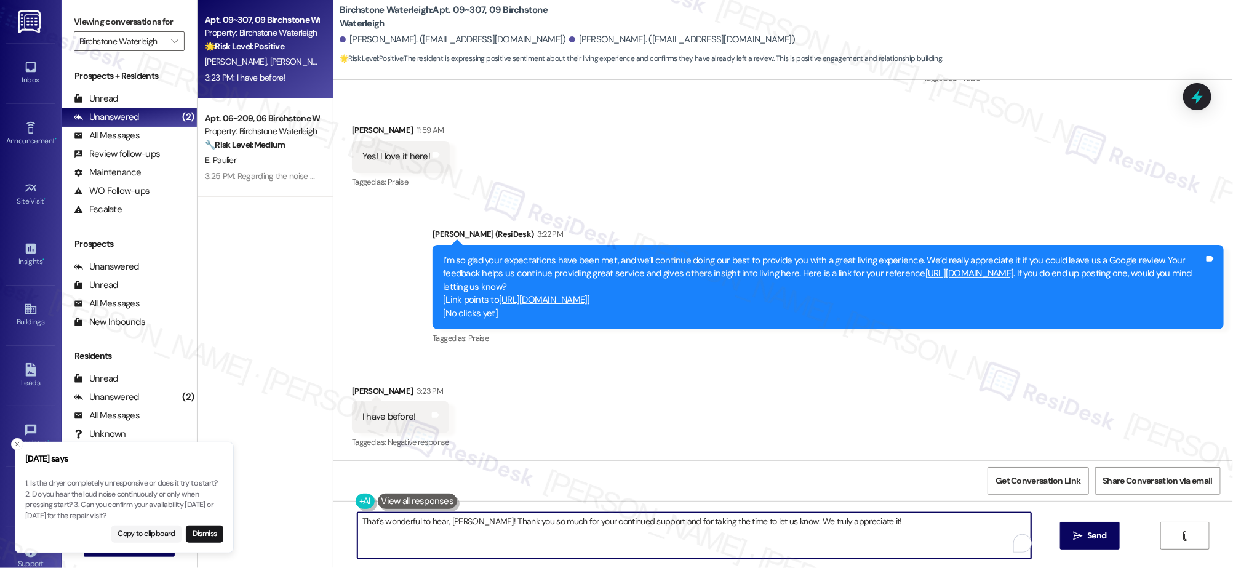
click at [888, 524] on textarea "That's wonderful to hear, Julia! Thank you so much for your continued support a…" at bounding box center [694, 536] width 673 height 46
click at [891, 527] on textarea "That's wonderful to hear, Julia! Thank you so much for your continued support a…" at bounding box center [694, 536] width 673 height 46
type textarea "Oh, you did! I didn'"
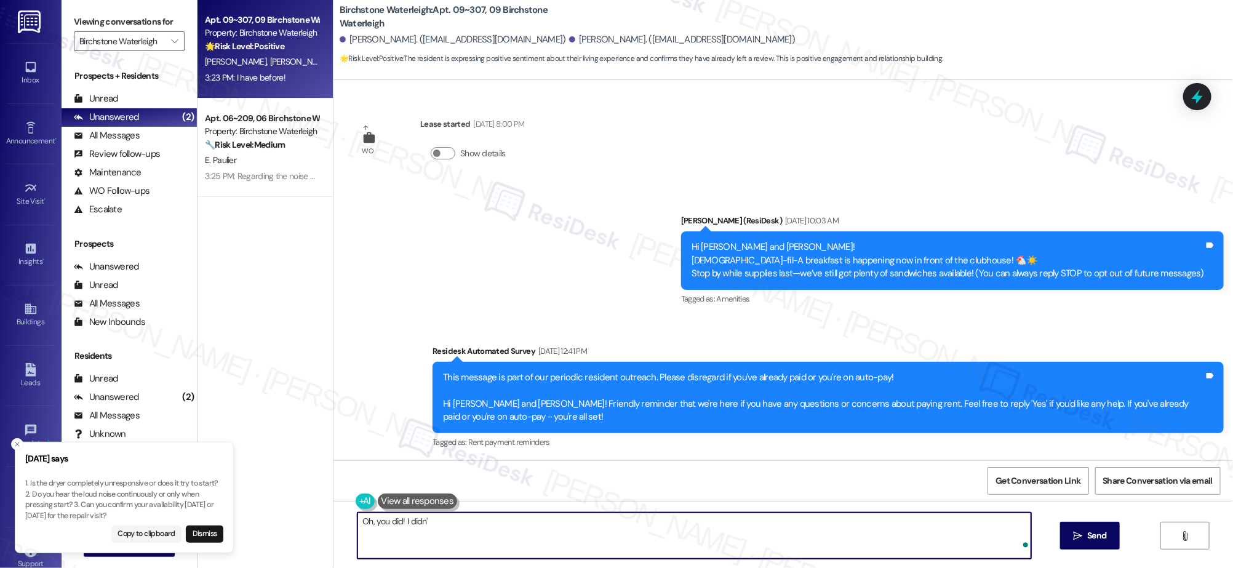
scroll to position [4389, 0]
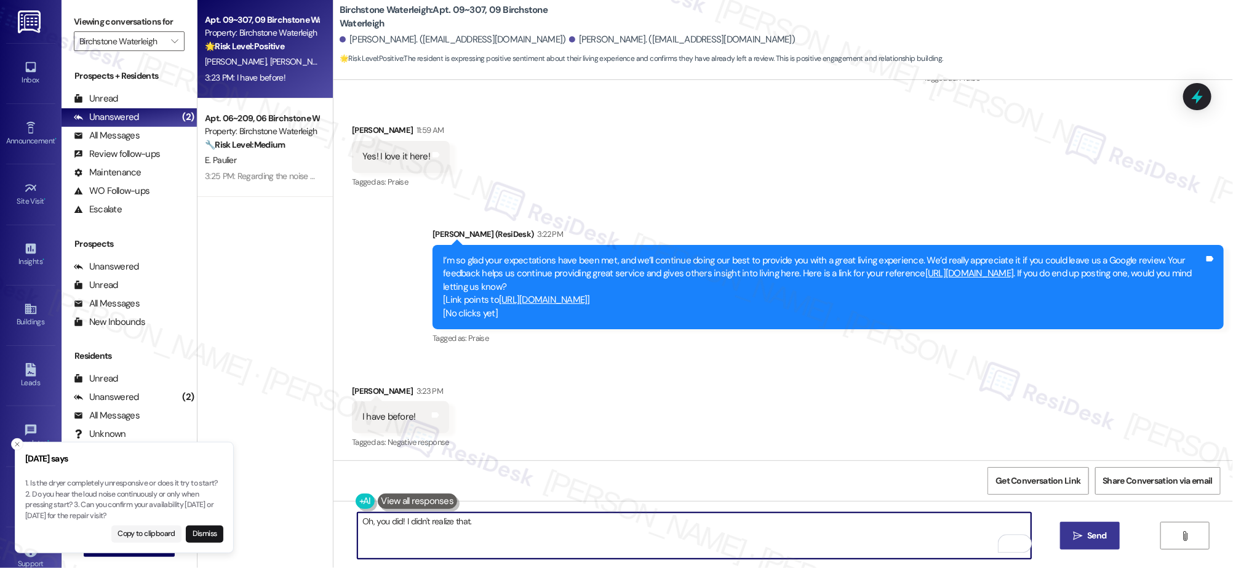
type textarea "Oh, you did! I didn't realize that."
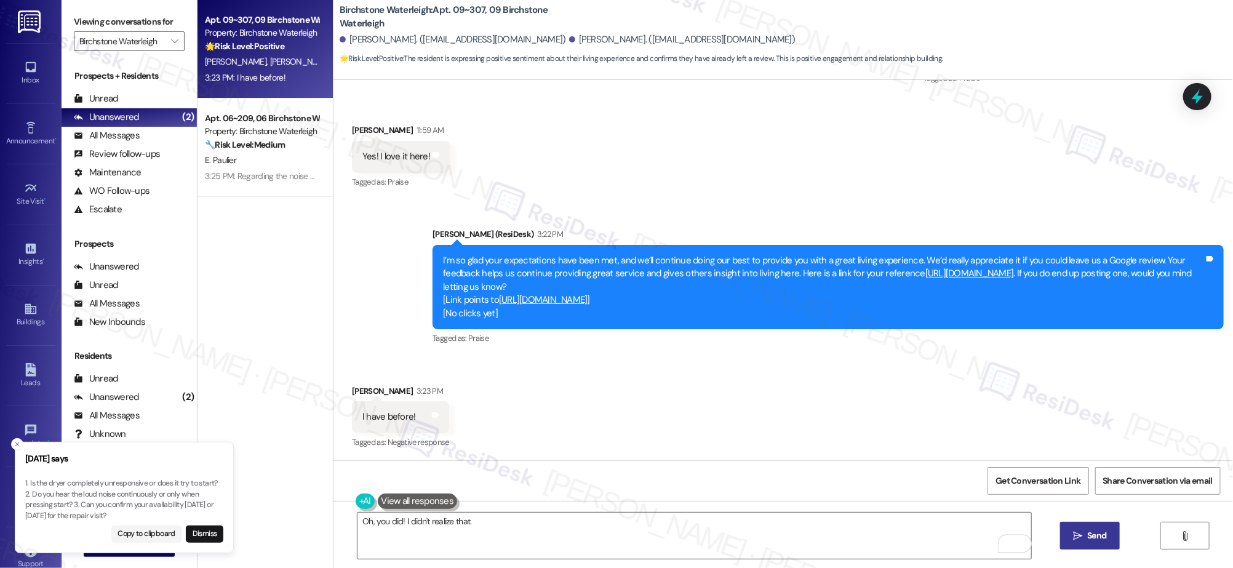
click at [1104, 548] on button " Send" at bounding box center [1091, 536] width 60 height 28
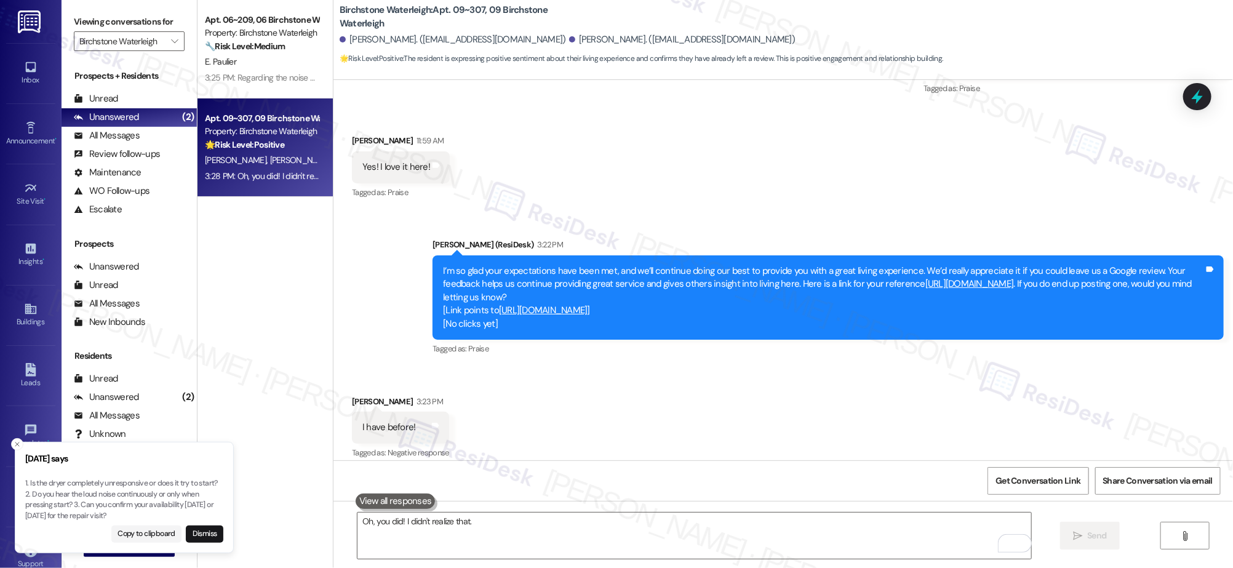
scroll to position [4475, 0]
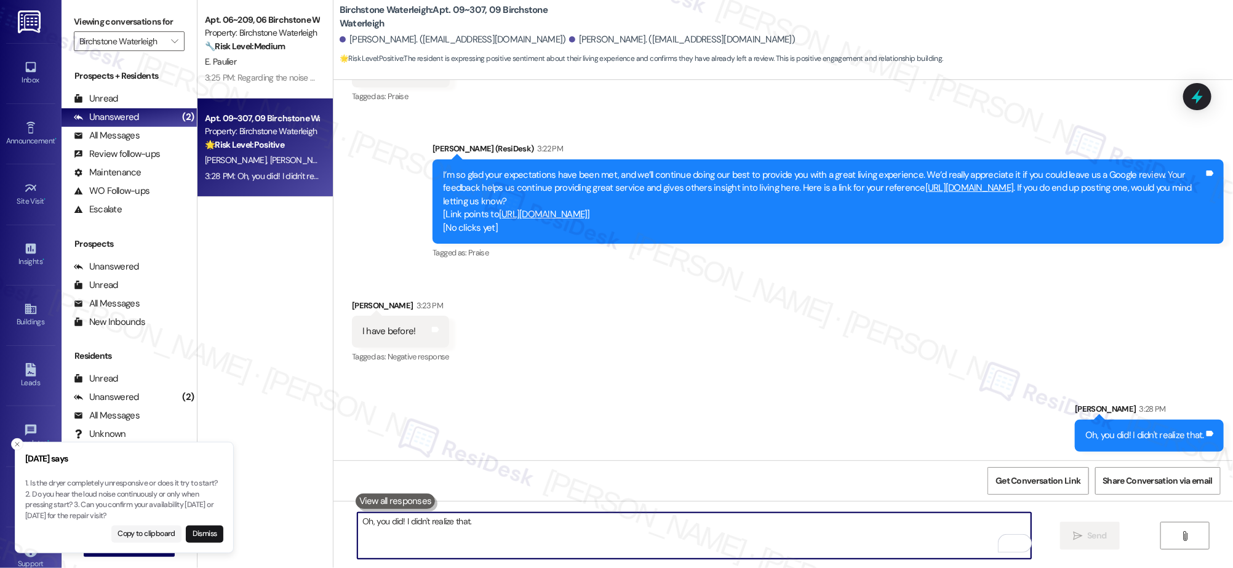
click at [832, 534] on textarea "Oh, you did! I didn't realize that." at bounding box center [694, 536] width 673 height 46
type textarea "But if there are any good experiences you've experience apart from what you wro…"
drag, startPoint x: 1097, startPoint y: 519, endPoint x: 1100, endPoint y: 536, distance: 16.9
click at [1097, 521] on div "But if there are any good experiences you've experience apart from what you wro…" at bounding box center [784, 547] width 900 height 92
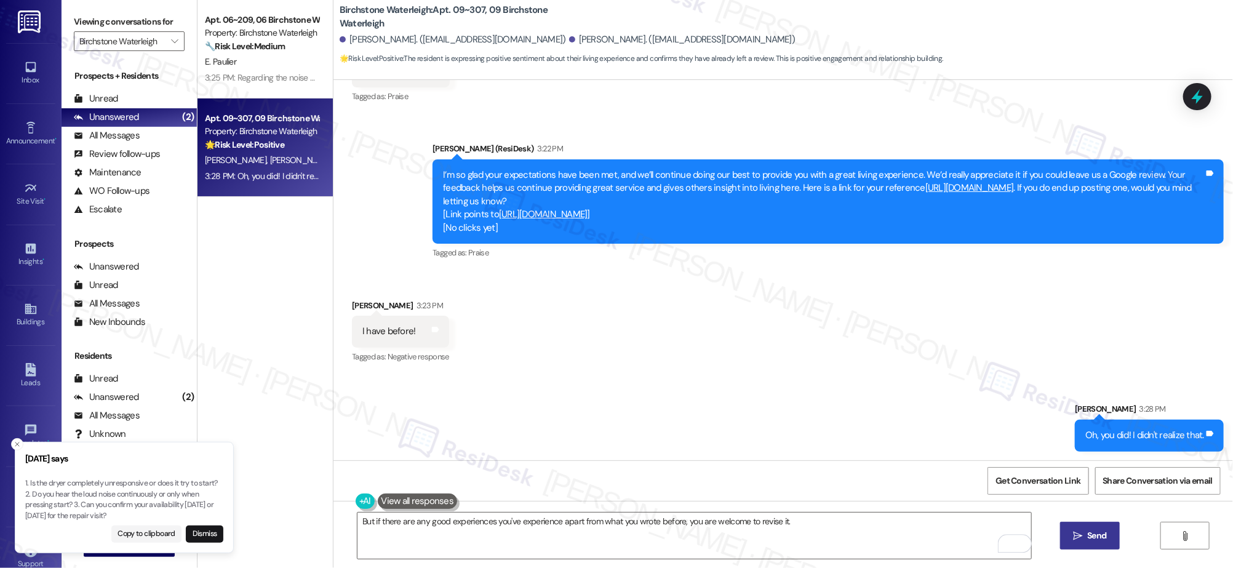
click at [1100, 536] on span "Send" at bounding box center [1097, 535] width 19 height 13
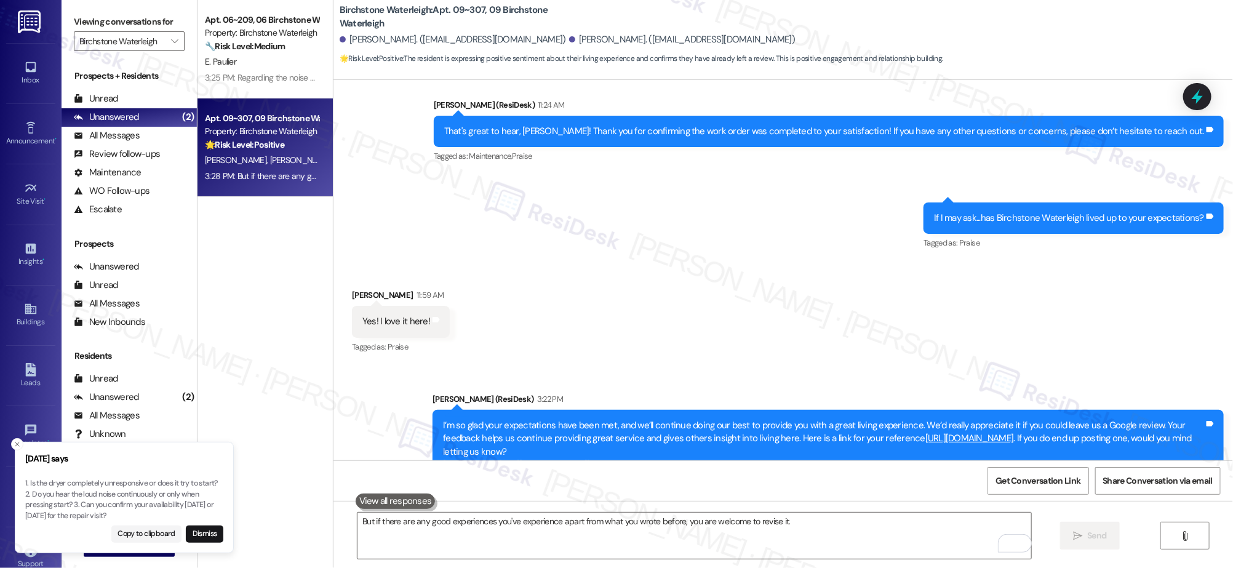
scroll to position [4561, 0]
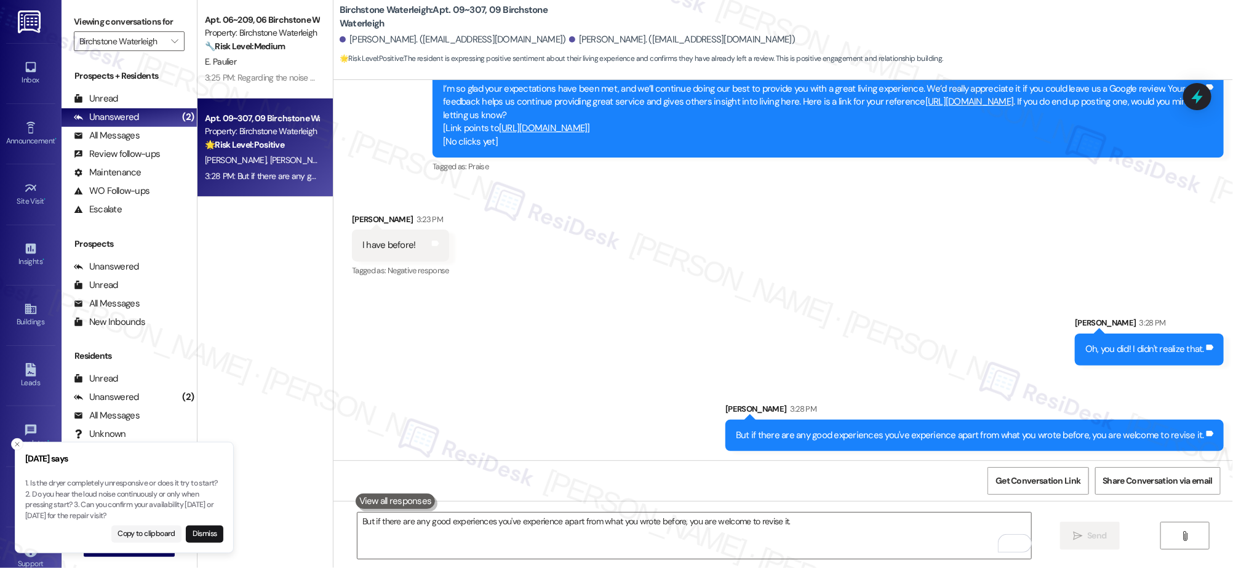
click at [699, 259] on div "Received via SMS Julia Murray 3:23 PM I have before! Tags and notes Tagged as: …" at bounding box center [784, 237] width 900 height 104
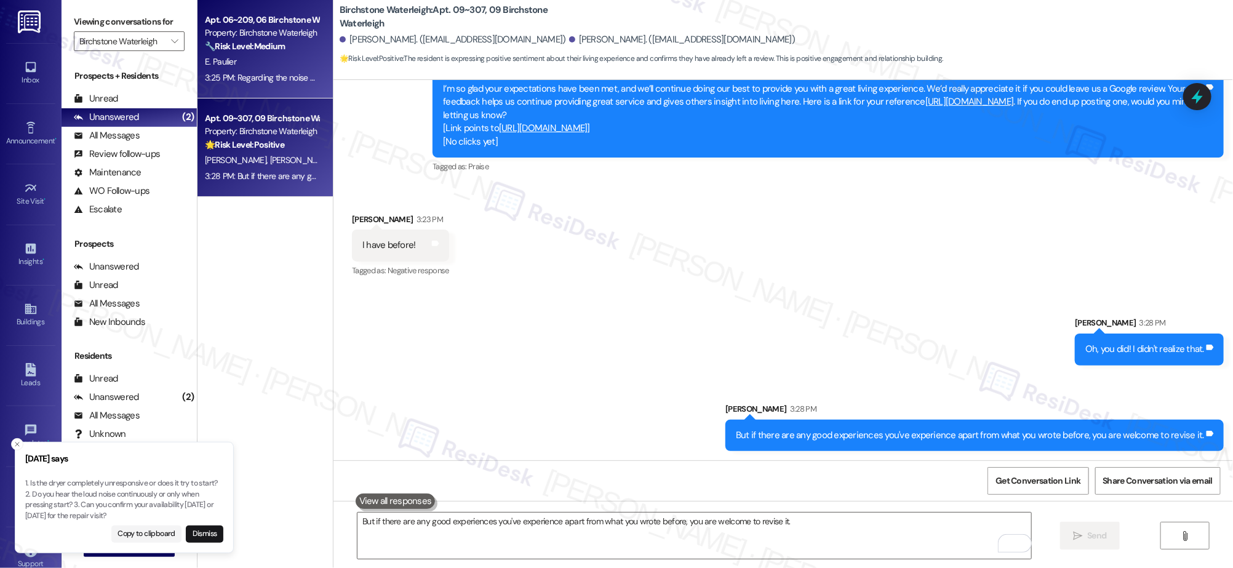
click at [247, 49] on strong "🔧 Risk Level: Medium" at bounding box center [245, 46] width 80 height 11
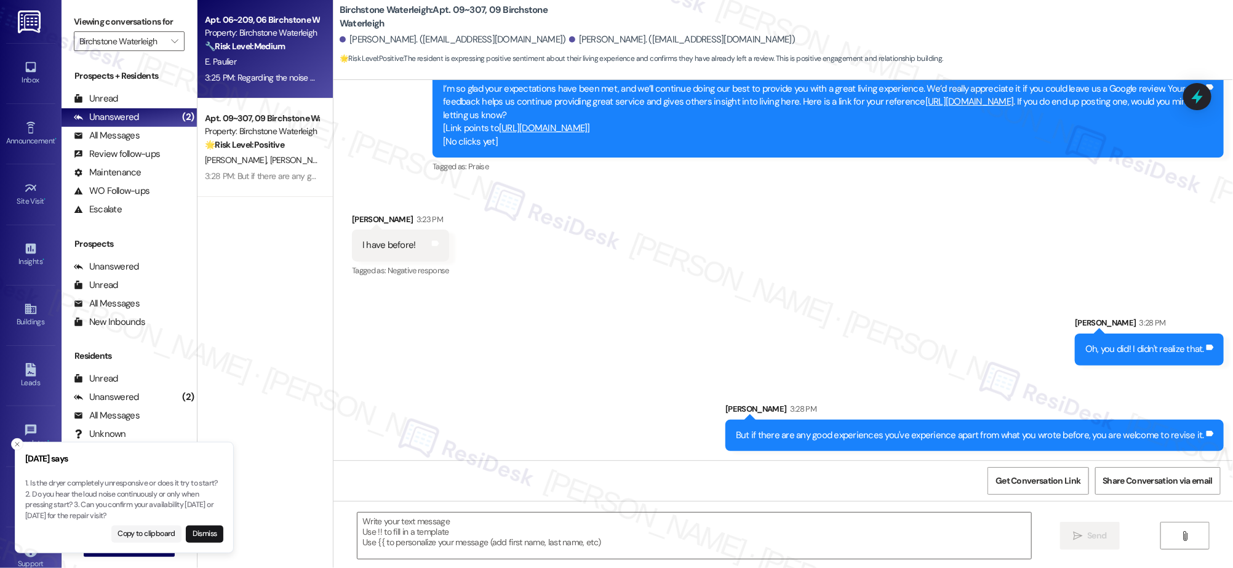
type textarea "Fetching suggested responses. Please feel free to read through the conversation…"
click at [247, 49] on strong "🔧 Risk Level: Medium" at bounding box center [245, 46] width 80 height 11
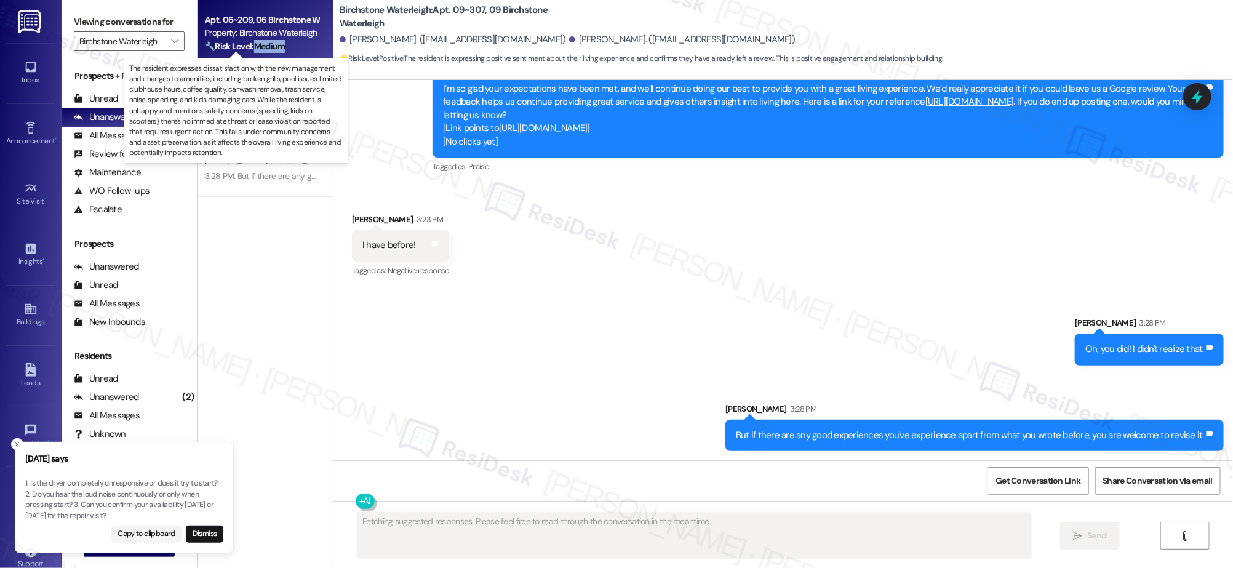
click at [247, 49] on strong "🔧 Risk Level: Medium" at bounding box center [245, 46] width 80 height 11
click at [246, 49] on strong "🔧 Risk Level: Medium" at bounding box center [245, 46] width 80 height 11
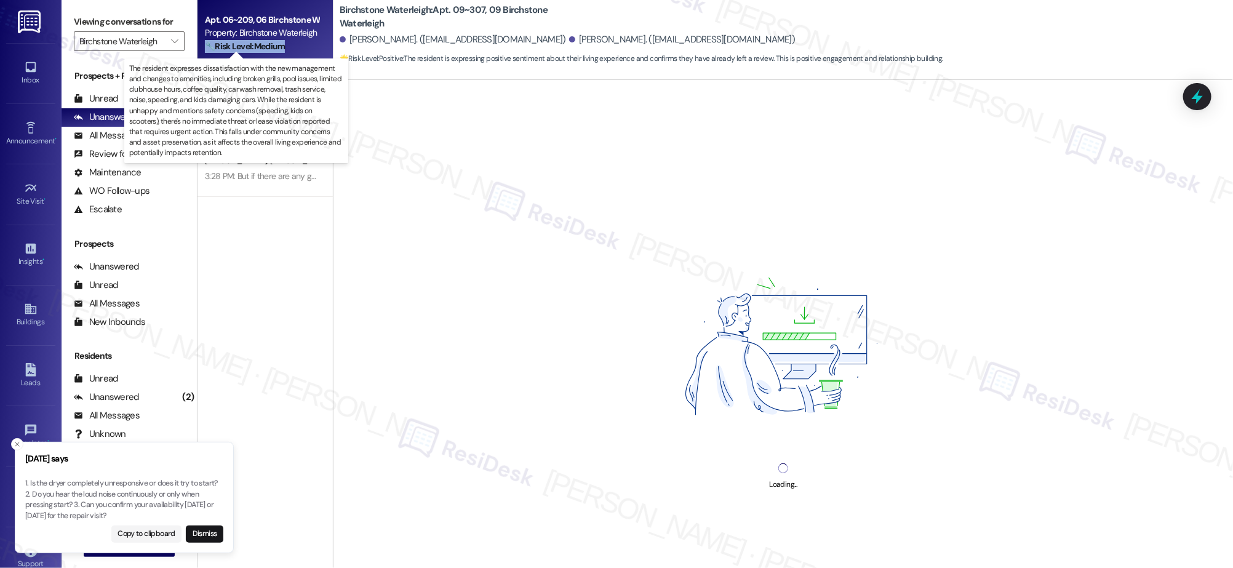
click at [246, 49] on strong "🔧 Risk Level: Medium" at bounding box center [245, 46] width 80 height 11
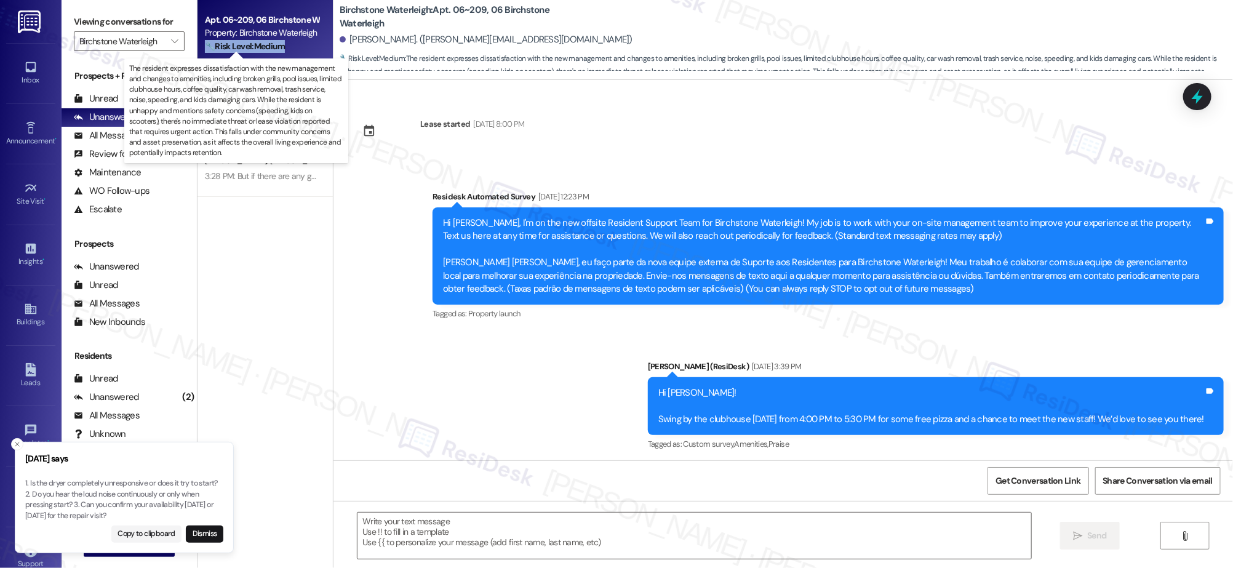
click at [246, 49] on strong "🔧 Risk Level: Medium" at bounding box center [245, 46] width 80 height 11
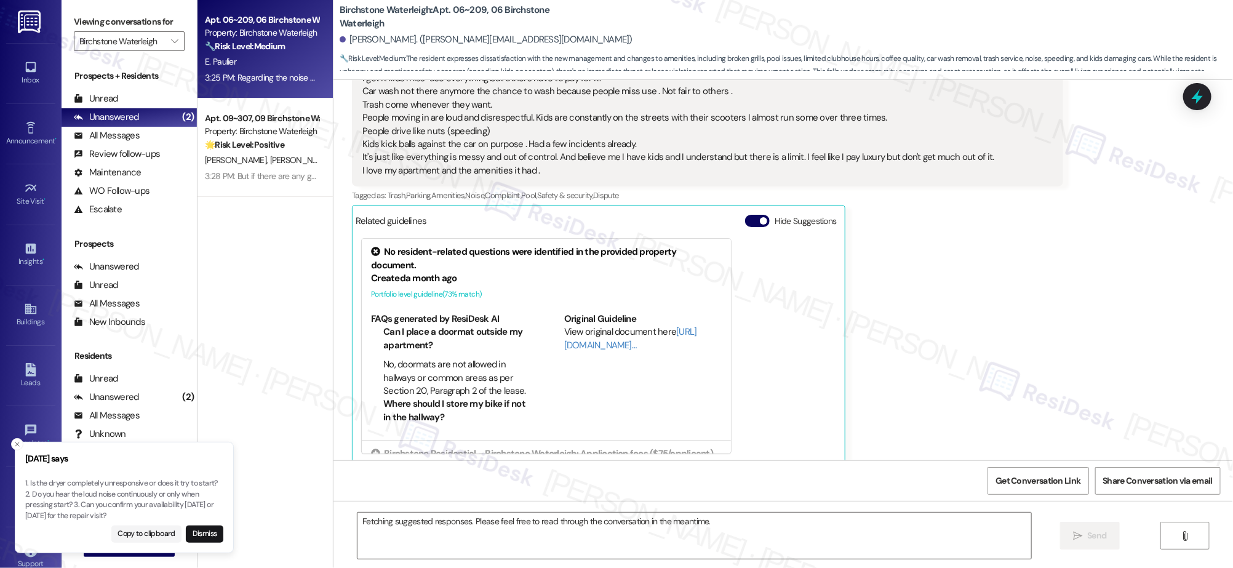
scroll to position [16924, 0]
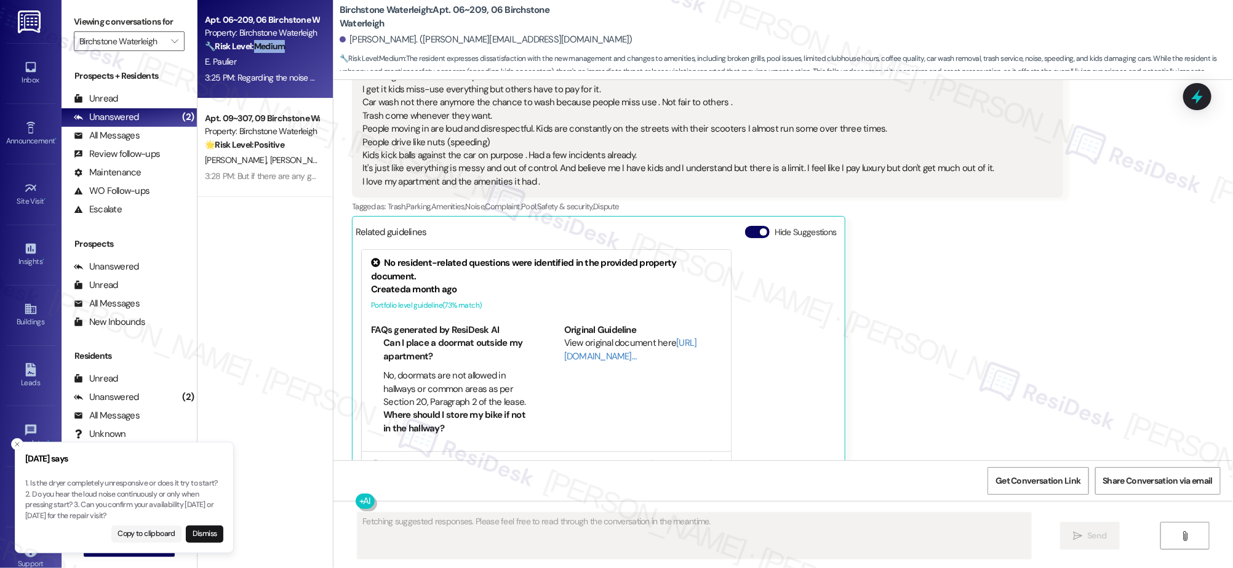
click at [247, 47] on strong "🔧 Risk Level: Medium" at bounding box center [245, 46] width 80 height 11
click at [249, 48] on strong "🔧 Risk Level: Medium" at bounding box center [245, 46] width 80 height 11
click at [249, 49] on strong "🔧 Risk Level: Medium" at bounding box center [245, 46] width 80 height 11
click at [958, 308] on div "Elisabeth Paulier Question Neutral 12:00 PM It's just nothing is like when I fi…" at bounding box center [708, 226] width 712 height 497
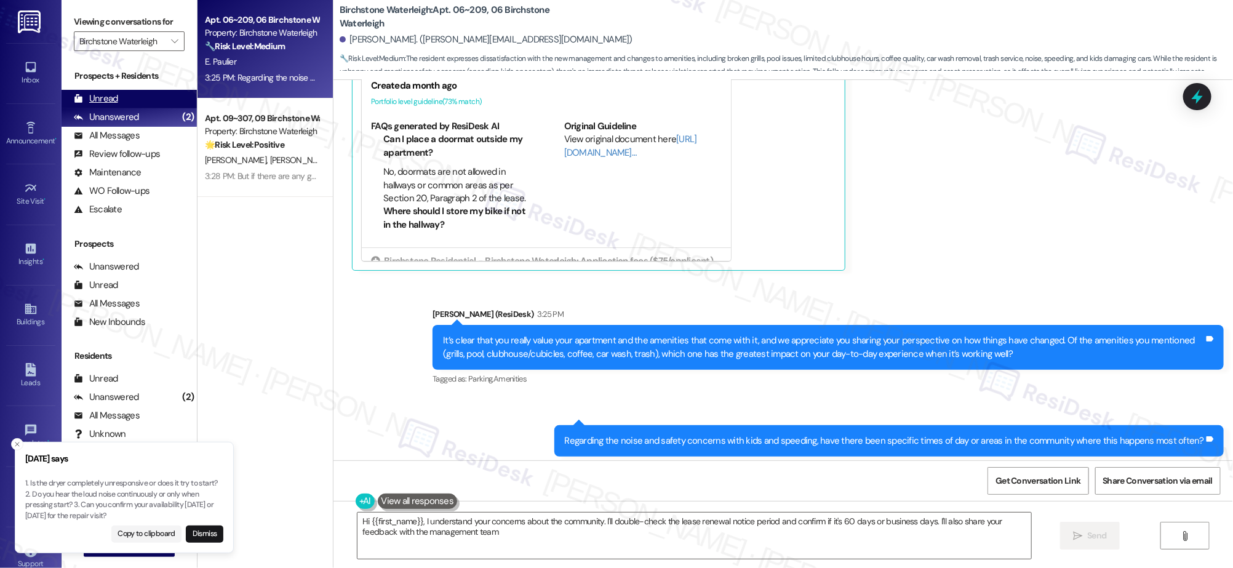
type textarea "Hi {{first_name}}, I understand your concerns about the community. I'll double-…"
click at [93, 94] on div "Unread" at bounding box center [96, 98] width 44 height 13
click at [94, 93] on div "Unread" at bounding box center [96, 98] width 44 height 13
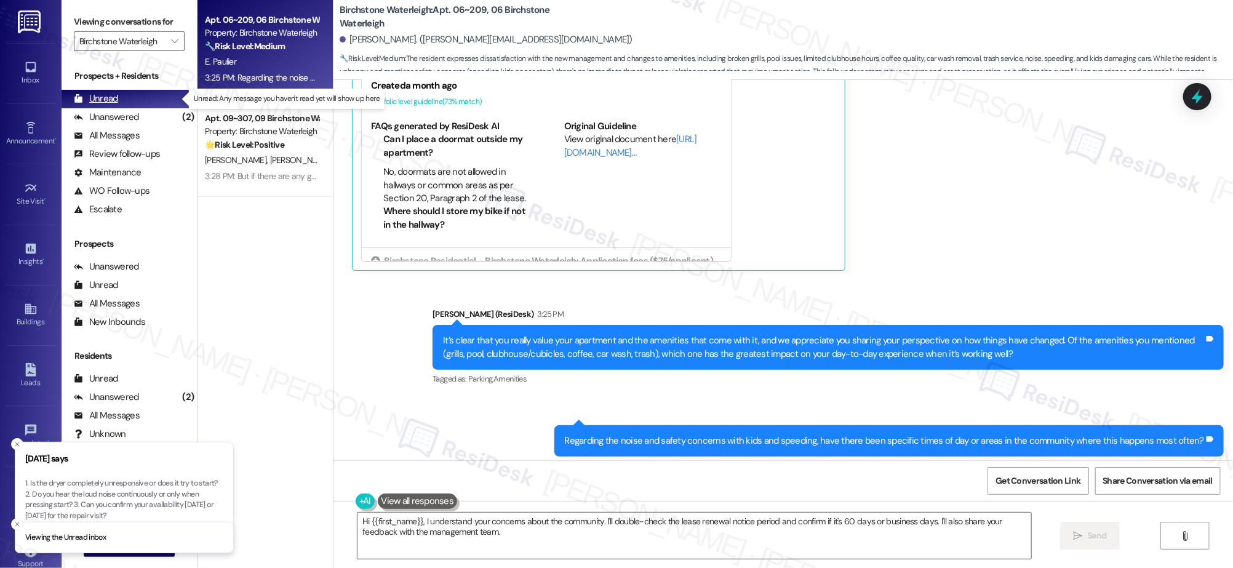
click at [94, 93] on div "Unread" at bounding box center [96, 98] width 44 height 13
click at [94, 94] on div "Unread" at bounding box center [96, 98] width 44 height 13
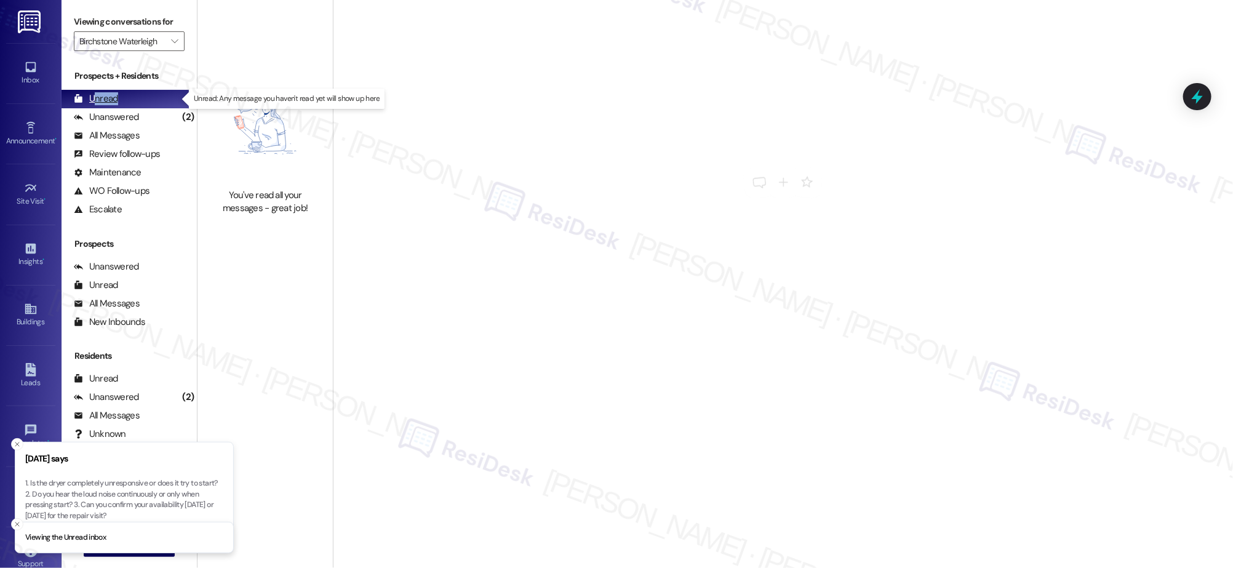
click at [94, 97] on div "Unread" at bounding box center [96, 98] width 44 height 13
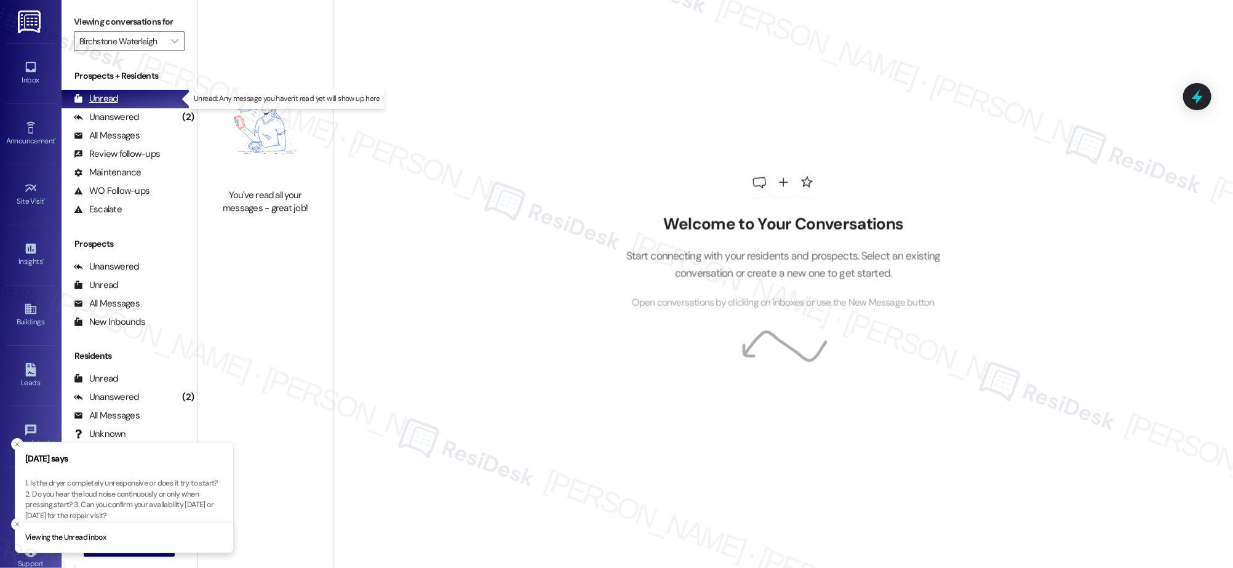
click at [94, 97] on div "Unread" at bounding box center [96, 98] width 44 height 13
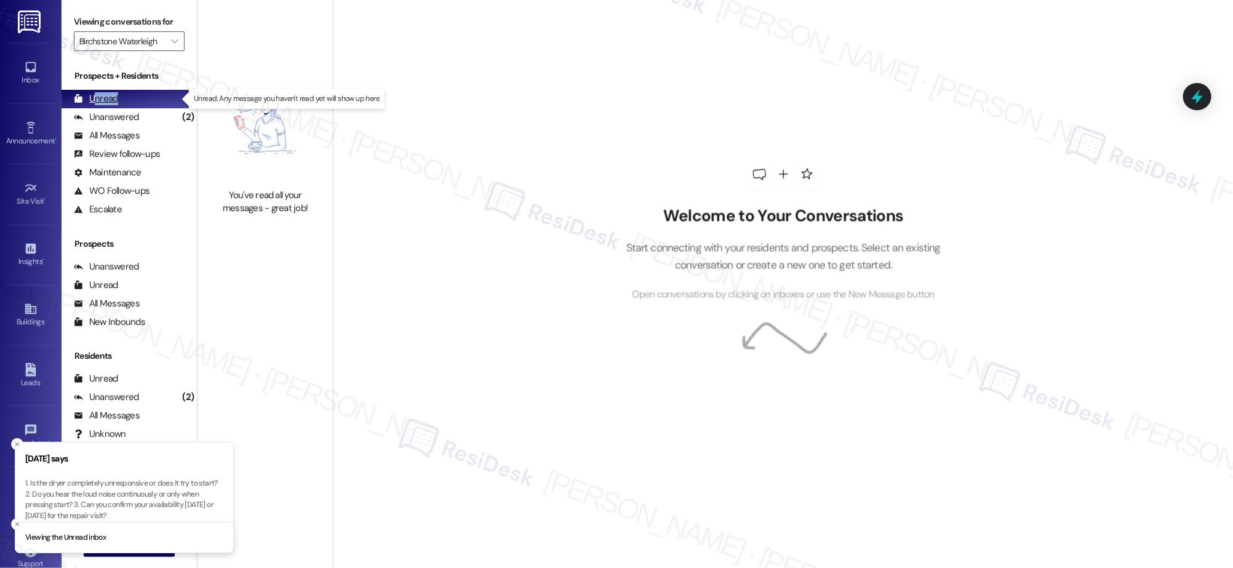
click at [94, 98] on div "Unread" at bounding box center [96, 98] width 44 height 13
drag, startPoint x: 94, startPoint y: 99, endPoint x: 411, endPoint y: 147, distance: 320.6
click at [94, 99] on div "Unread" at bounding box center [96, 98] width 44 height 13
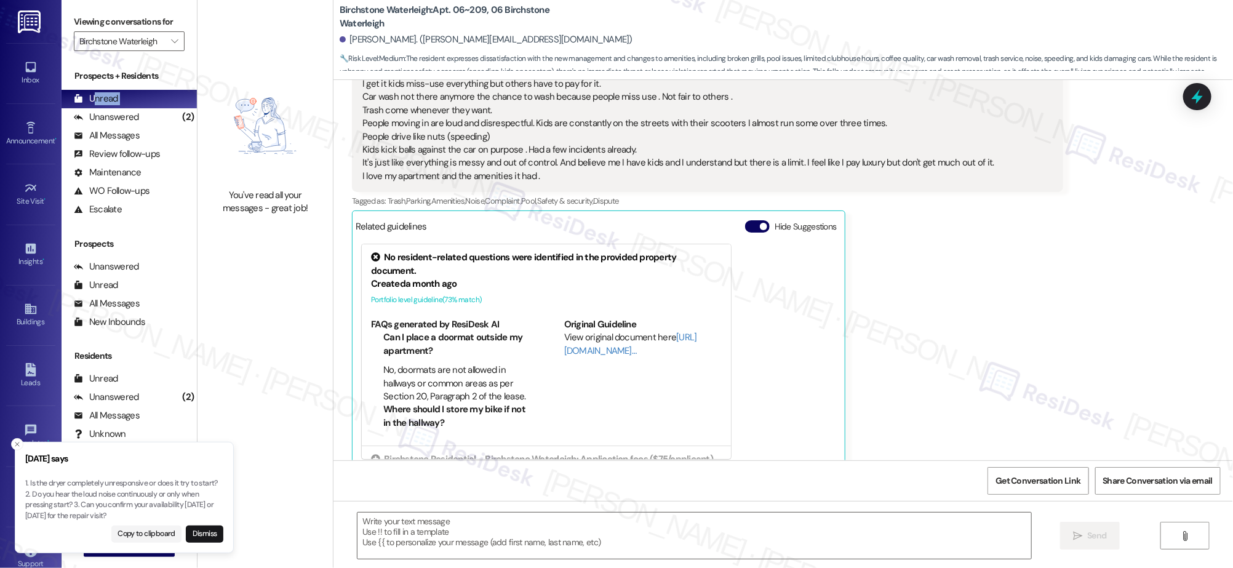
type textarea "Fetching suggested responses. Please feel free to read through the conversation…"
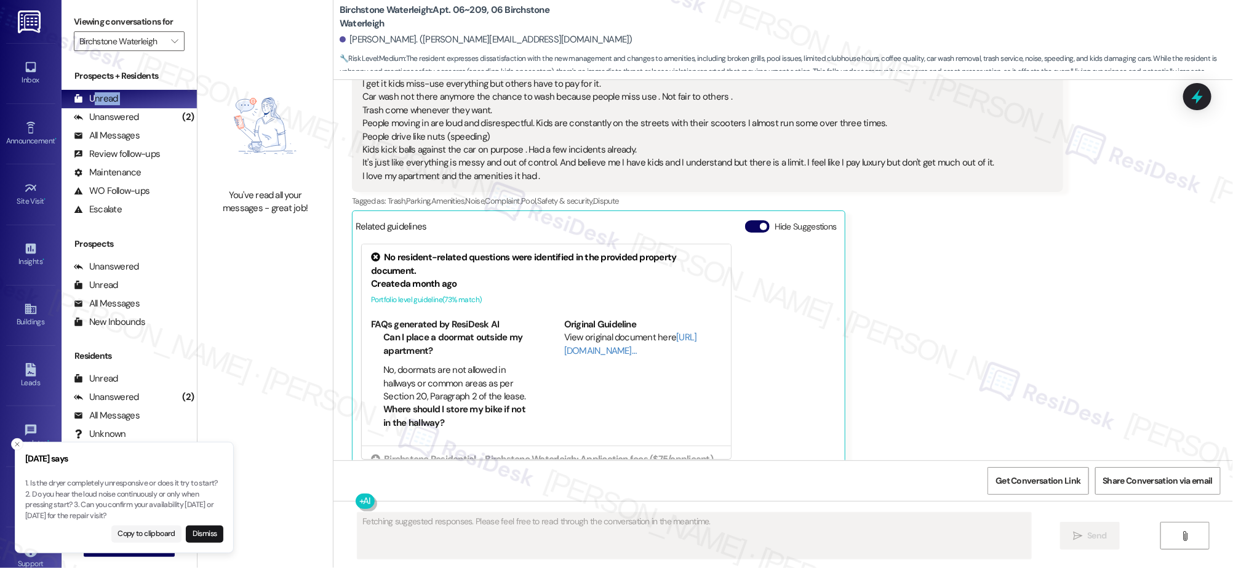
scroll to position [16924, 0]
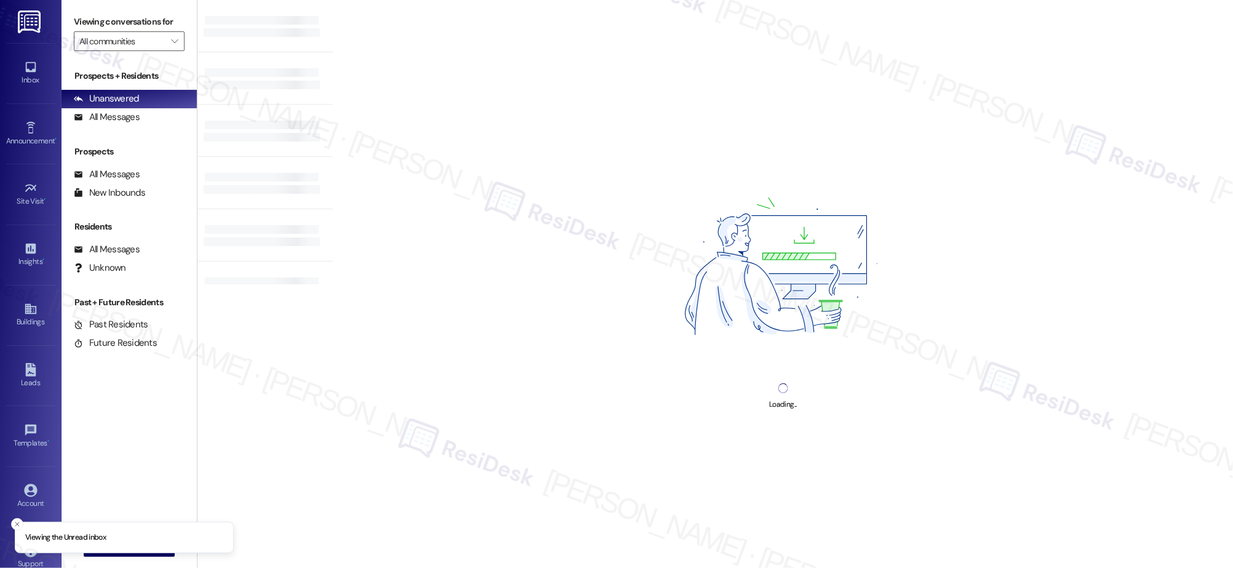
type input "Birchstone Waterleigh"
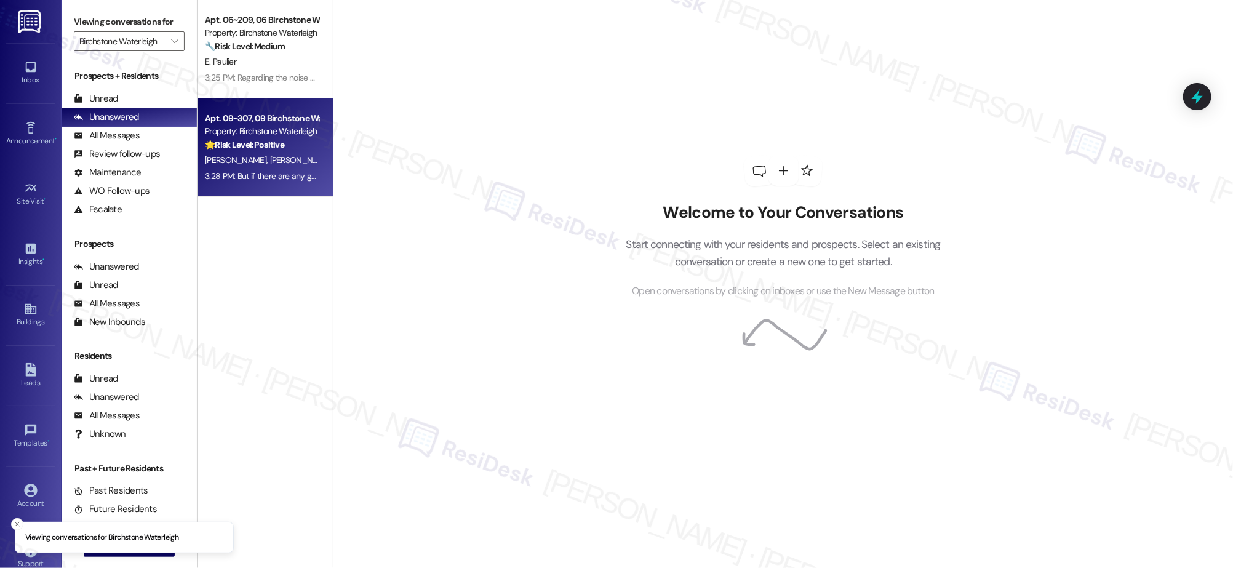
click at [270, 161] on span "[PERSON_NAME]" at bounding box center [301, 159] width 62 height 11
click at [270, 160] on span "[PERSON_NAME]" at bounding box center [301, 159] width 62 height 11
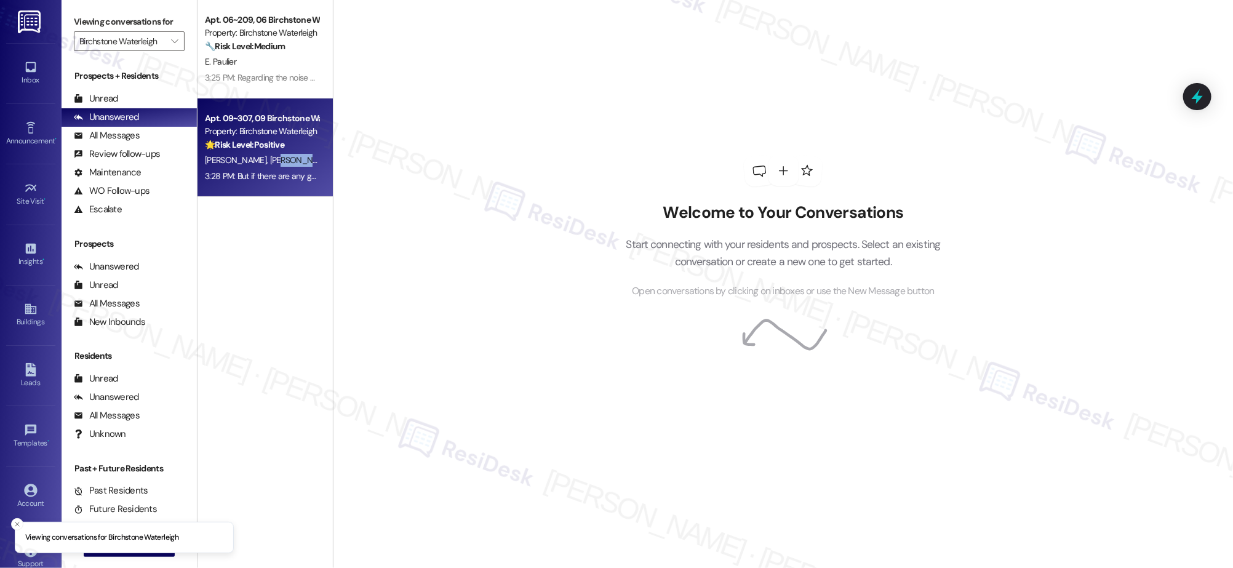
click at [270, 160] on span "[PERSON_NAME]" at bounding box center [301, 159] width 62 height 11
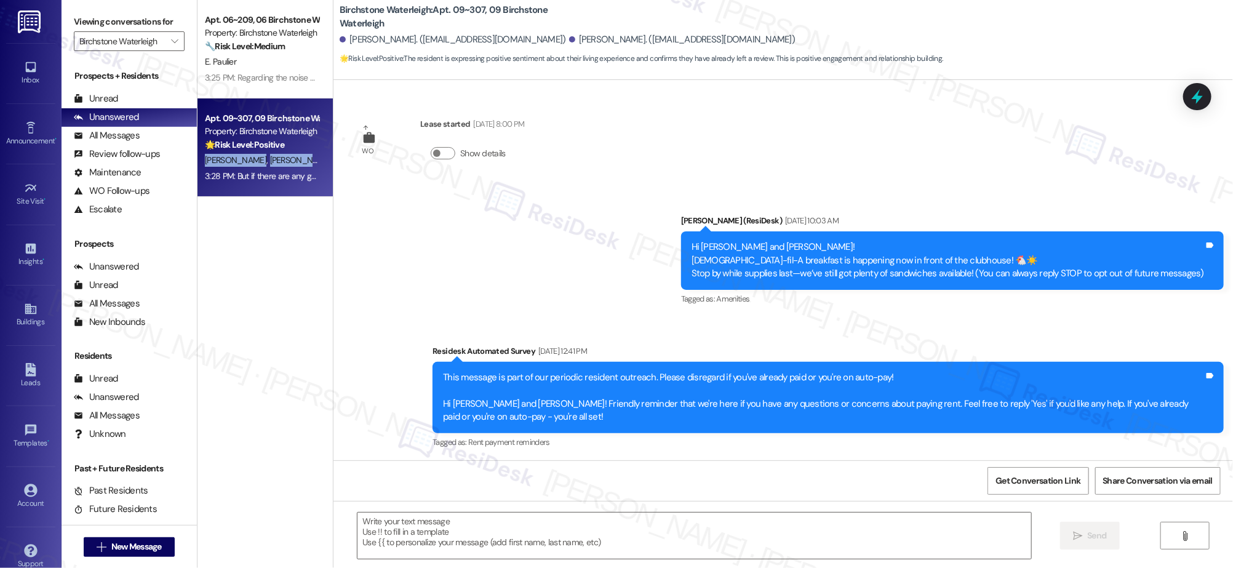
click at [270, 160] on span "[PERSON_NAME]" at bounding box center [301, 159] width 62 height 11
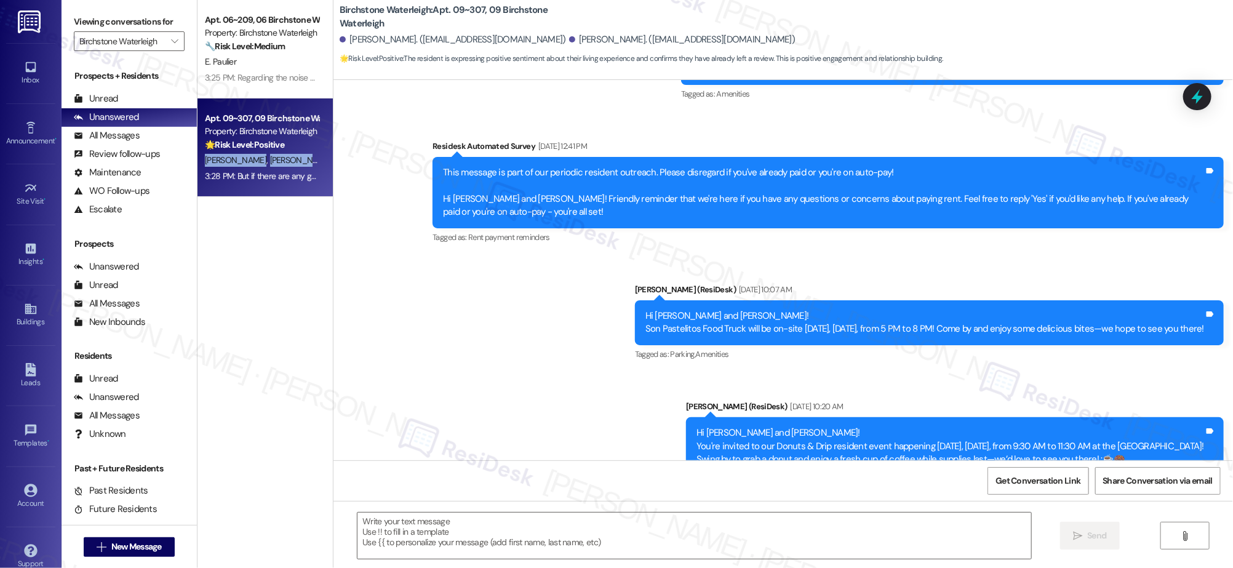
click at [270, 160] on span "[PERSON_NAME]" at bounding box center [301, 159] width 62 height 11
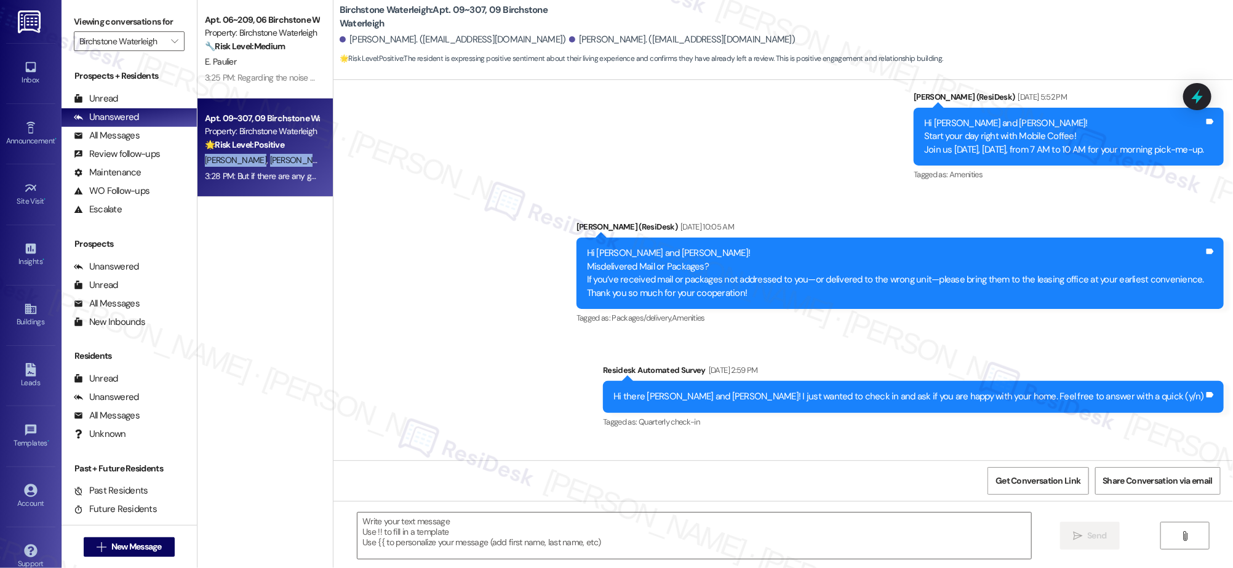
click at [270, 159] on span "[PERSON_NAME]" at bounding box center [301, 159] width 62 height 11
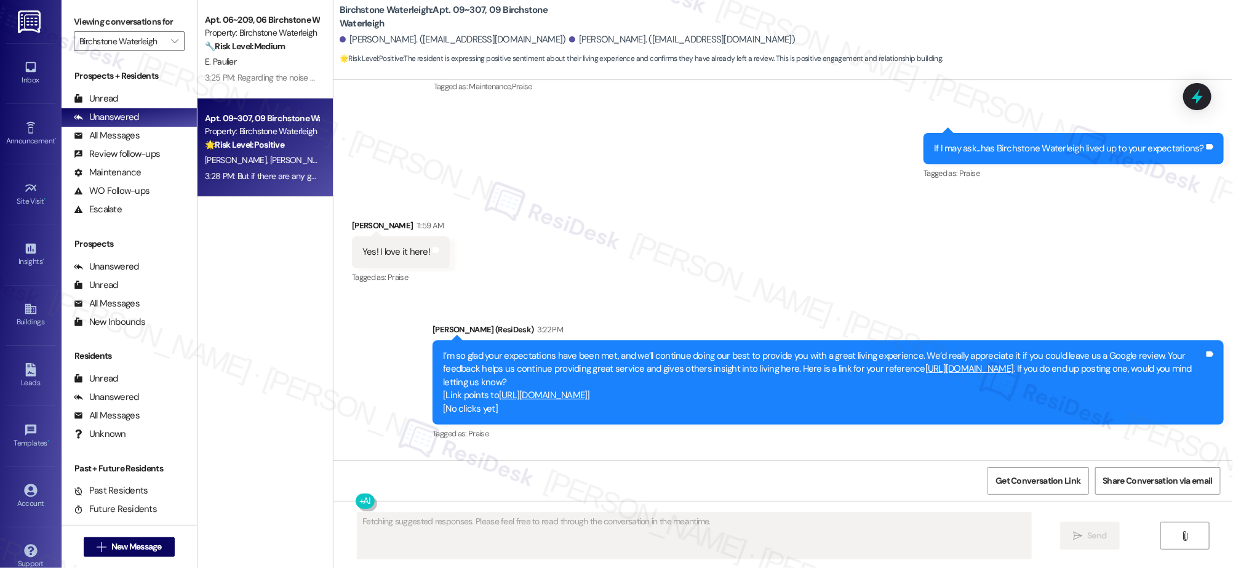
click at [270, 159] on span "[PERSON_NAME]" at bounding box center [301, 159] width 62 height 11
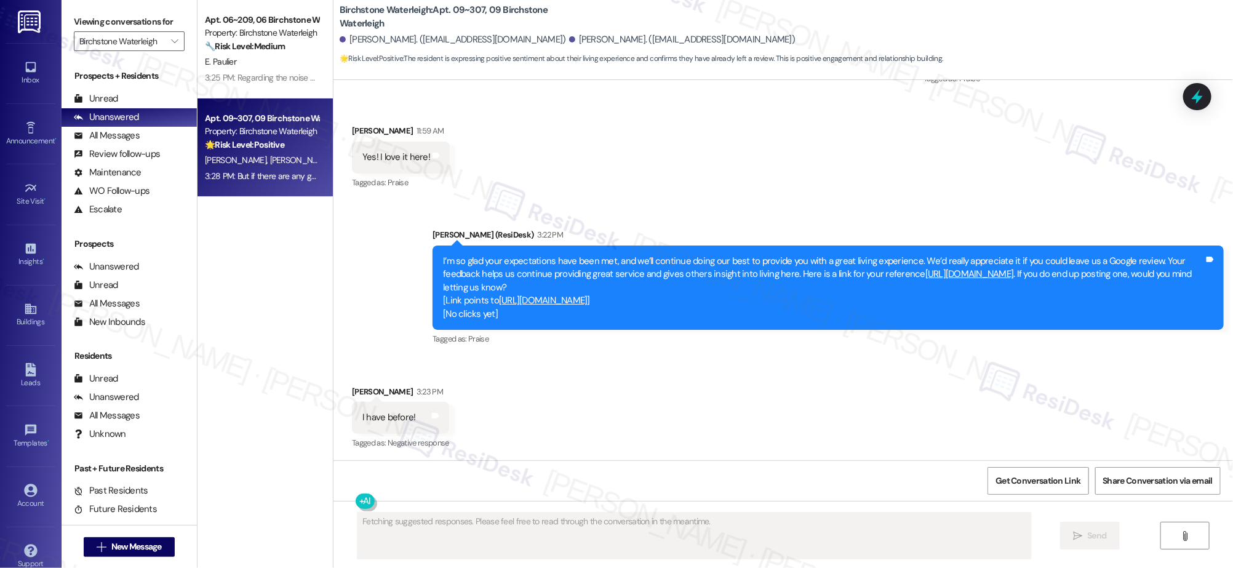
click at [270, 159] on span "[PERSON_NAME]" at bounding box center [301, 159] width 62 height 11
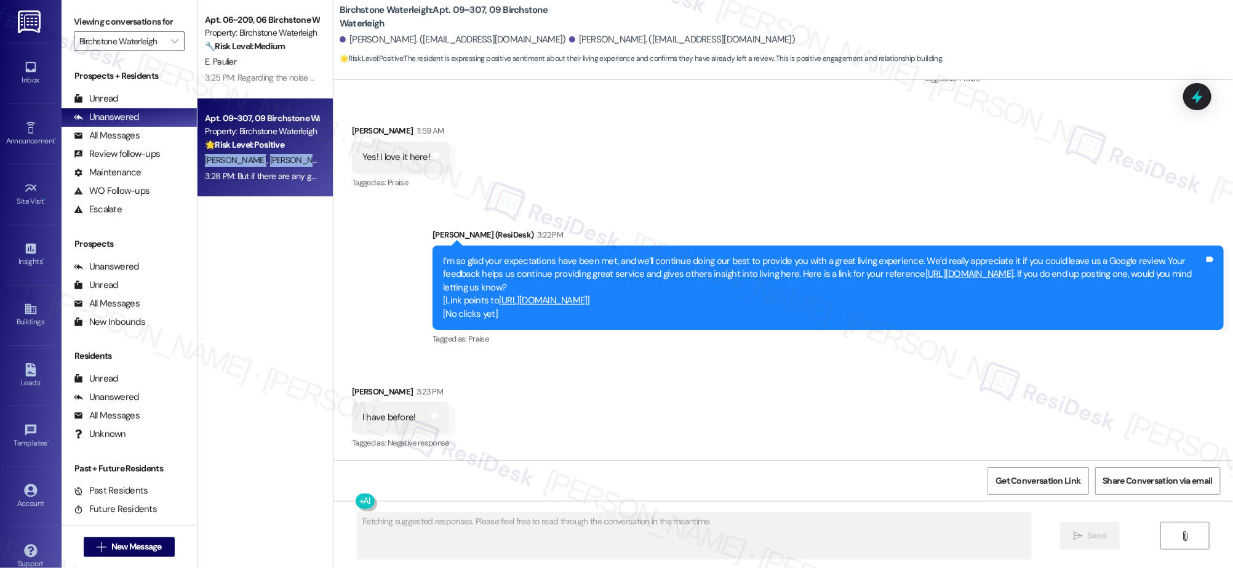
click at [270, 159] on span "[PERSON_NAME]" at bounding box center [301, 159] width 62 height 11
click at [270, 160] on span "[PERSON_NAME]" at bounding box center [301, 159] width 62 height 11
click at [270, 159] on span "[PERSON_NAME]" at bounding box center [301, 159] width 62 height 11
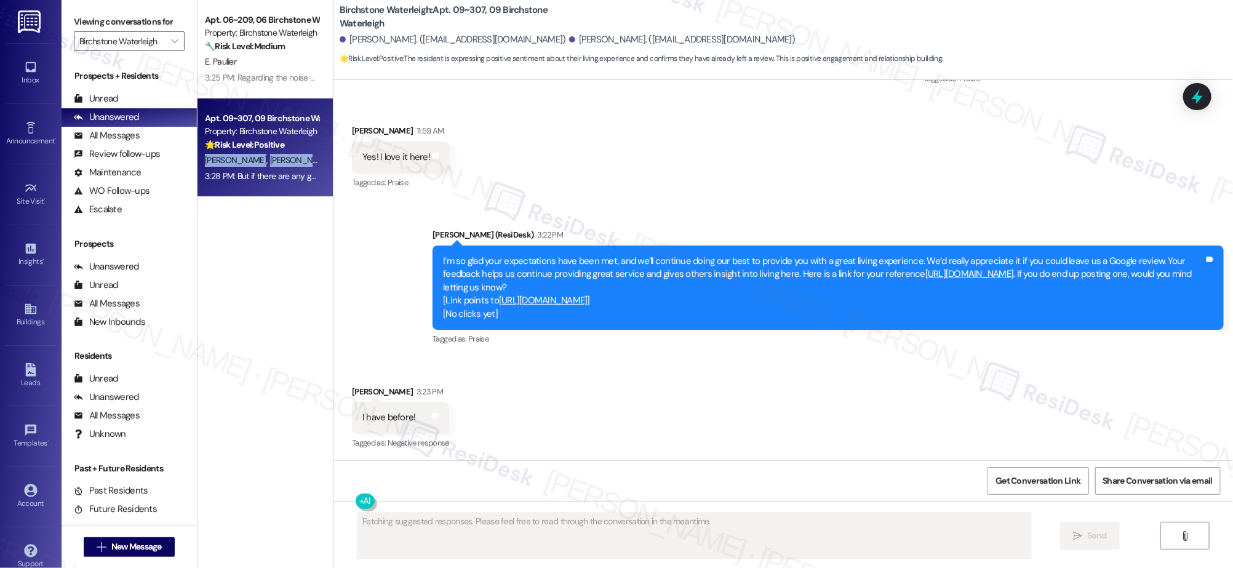
click at [270, 159] on span "[PERSON_NAME]" at bounding box center [301, 159] width 62 height 11
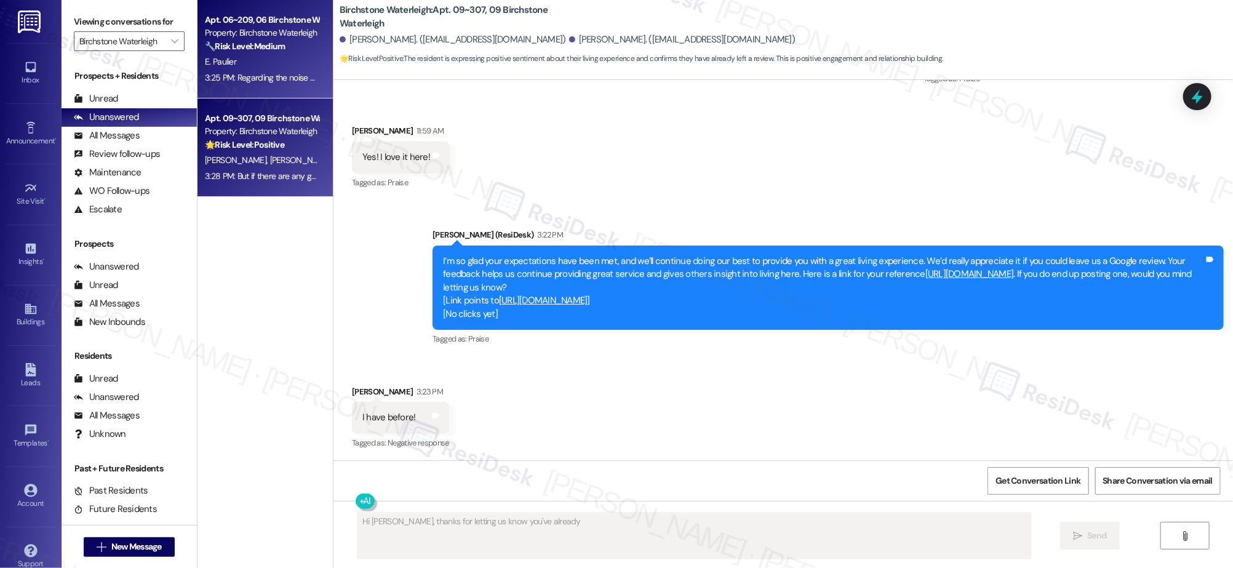
type textarea "Hi Julia, thanks for letting us know you've already"
click at [231, 60] on div "E. Paulier" at bounding box center [262, 61] width 116 height 15
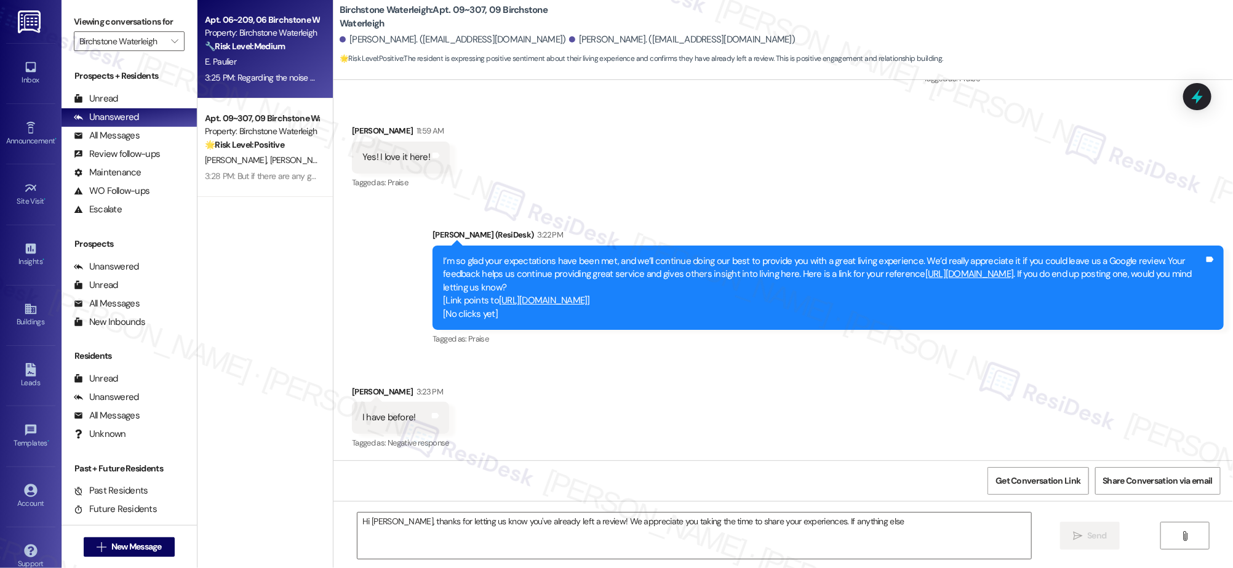
click at [232, 58] on div "E. Paulier" at bounding box center [262, 61] width 116 height 15
click at [233, 58] on div "E. Paulier" at bounding box center [262, 61] width 116 height 15
type textarea "Fetching suggested responses. Please feel free to read through the conversation…"
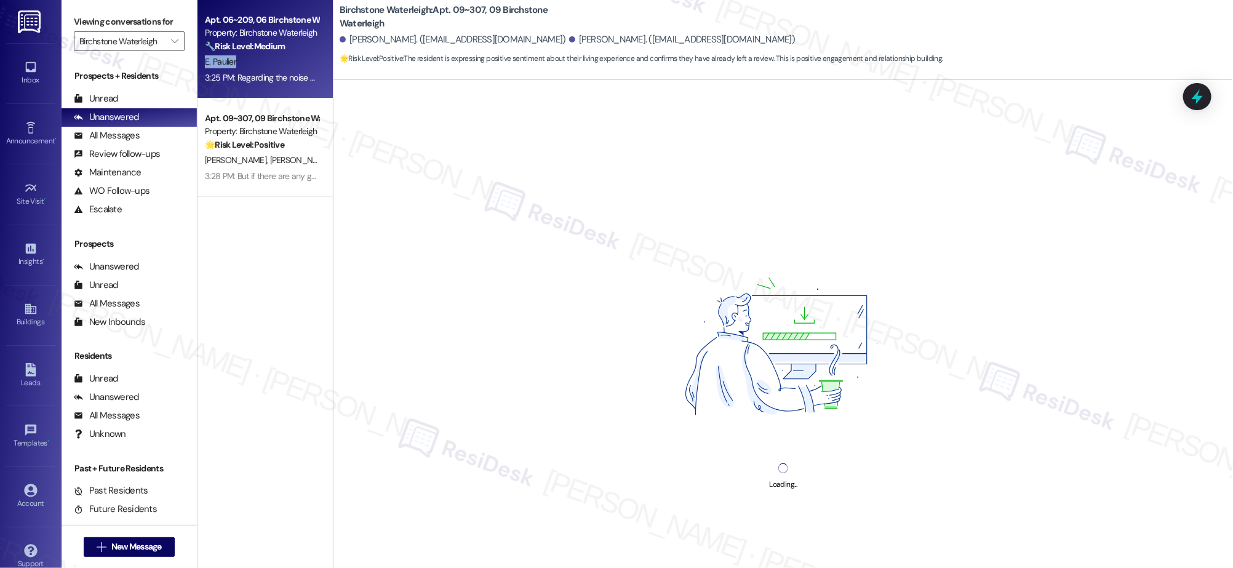
click at [233, 58] on div "E. Paulier" at bounding box center [262, 61] width 116 height 15
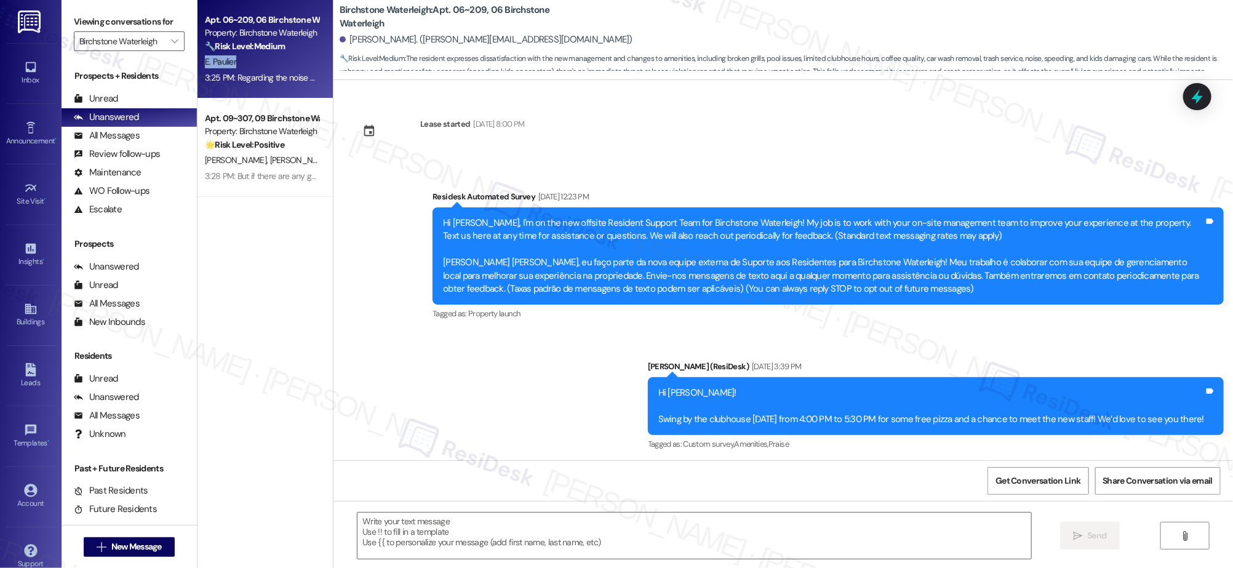
click at [235, 62] on div "E. Paulier" at bounding box center [262, 61] width 116 height 15
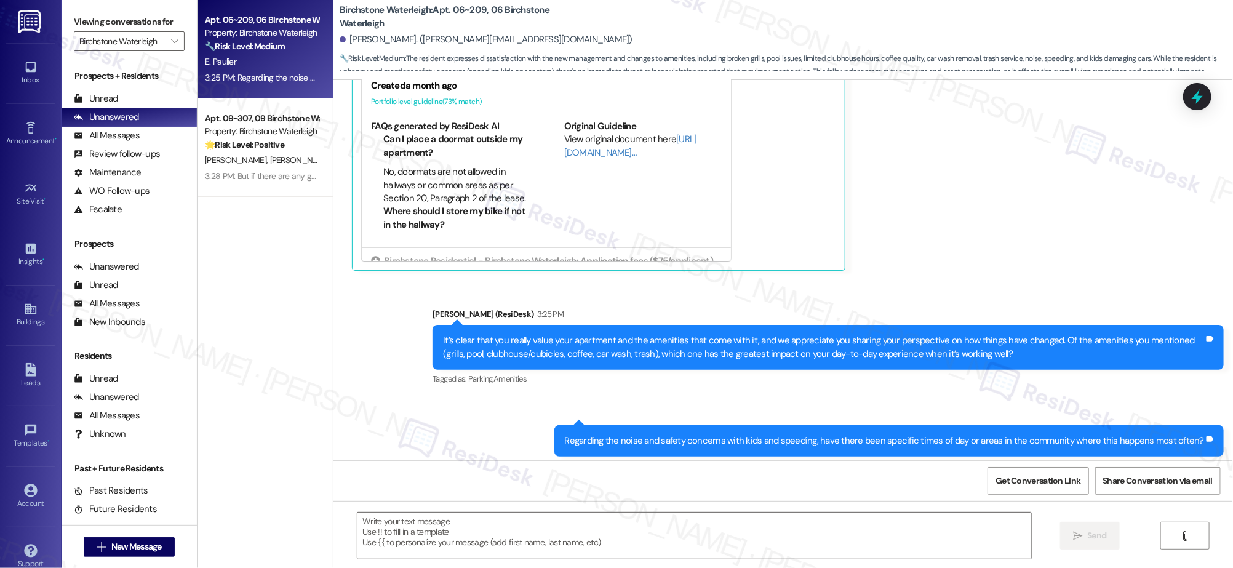
type textarea "Fetching suggested responses. Please feel free to read through the conversation…"
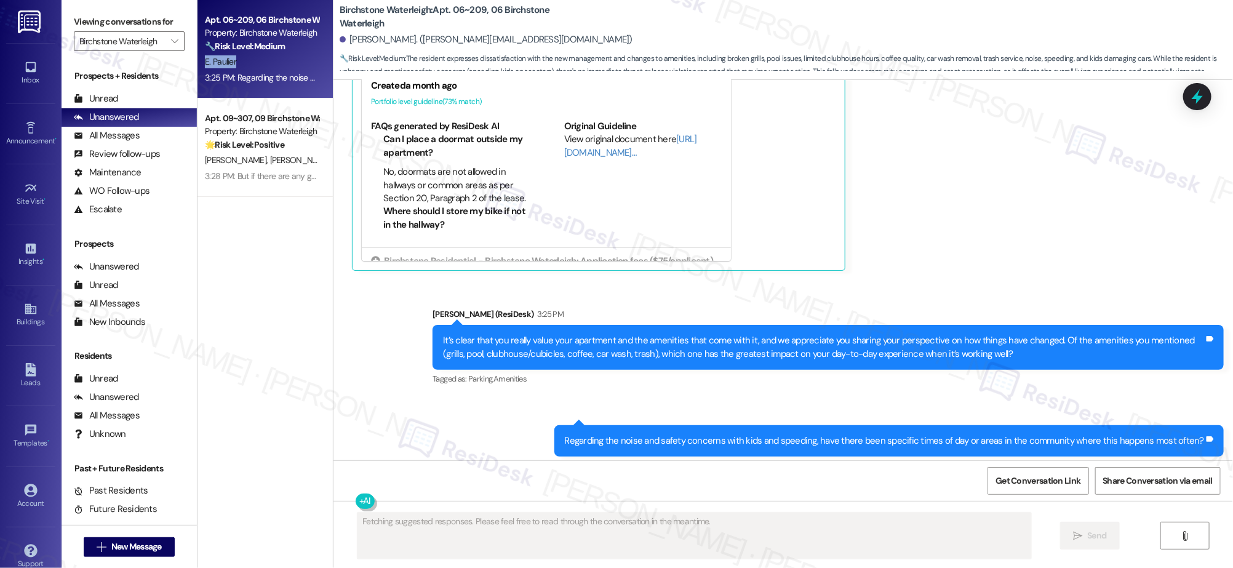
click at [235, 62] on div "E. Paulier" at bounding box center [262, 61] width 116 height 15
click at [234, 62] on div "E. Paulier" at bounding box center [262, 61] width 116 height 15
drag, startPoint x: 236, startPoint y: 63, endPoint x: 259, endPoint y: 77, distance: 26.5
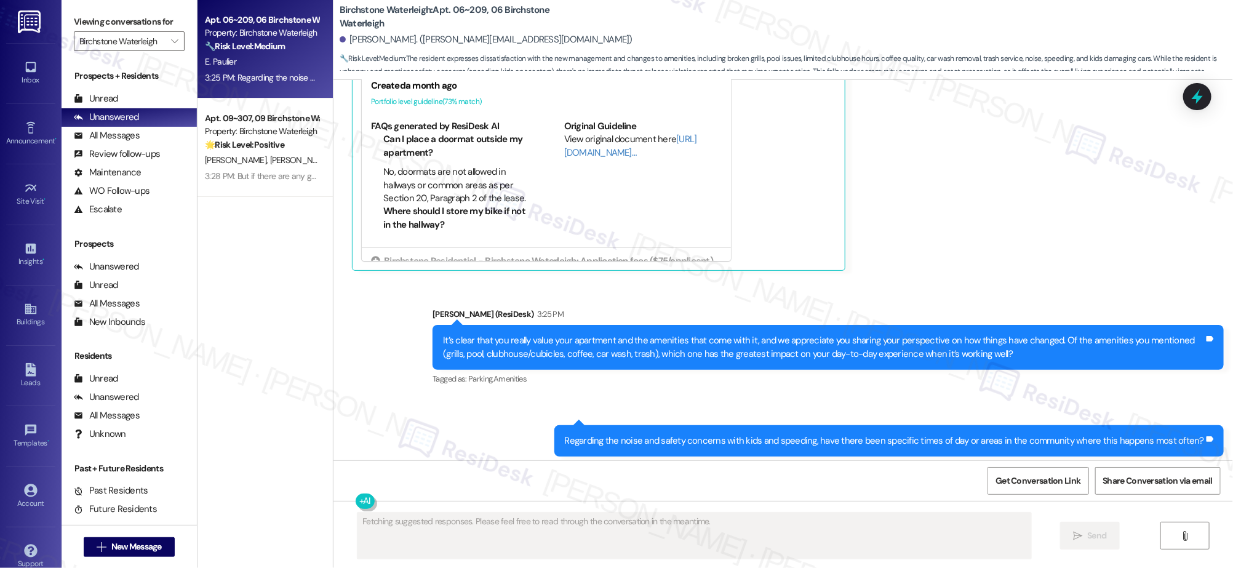
click at [236, 63] on div "E. Paulier" at bounding box center [262, 61] width 116 height 15
click at [110, 92] on div "Unread (0)" at bounding box center [129, 99] width 135 height 18
drag, startPoint x: 110, startPoint y: 92, endPoint x: 105, endPoint y: 98, distance: 7.5
click at [109, 92] on div "Unread" at bounding box center [96, 98] width 44 height 13
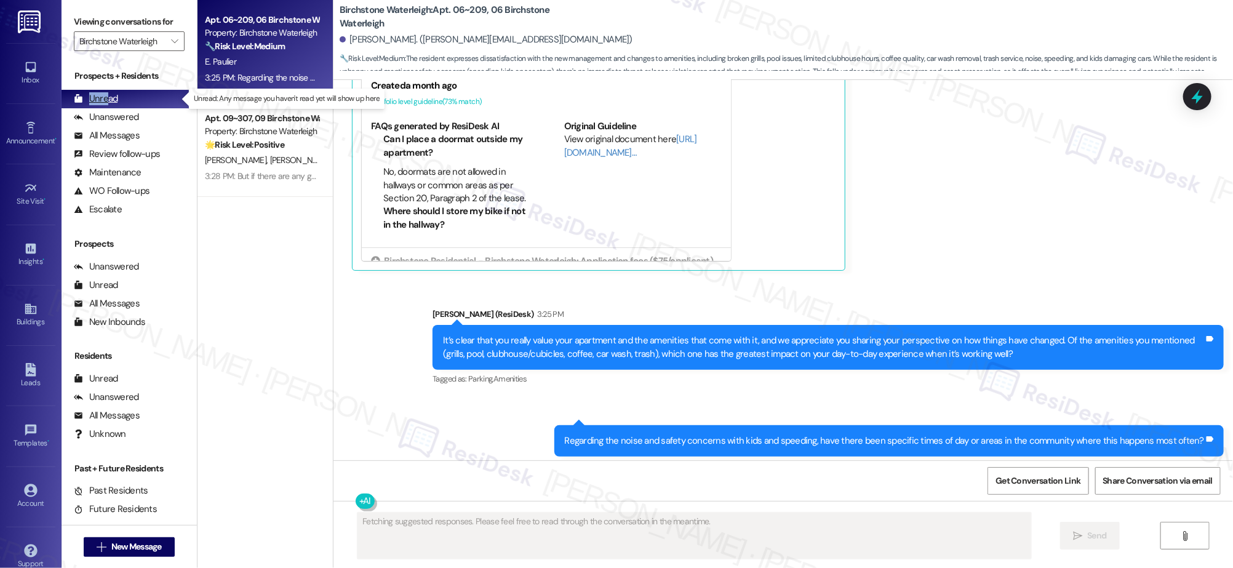
click at [105, 98] on div "Unread" at bounding box center [96, 98] width 44 height 13
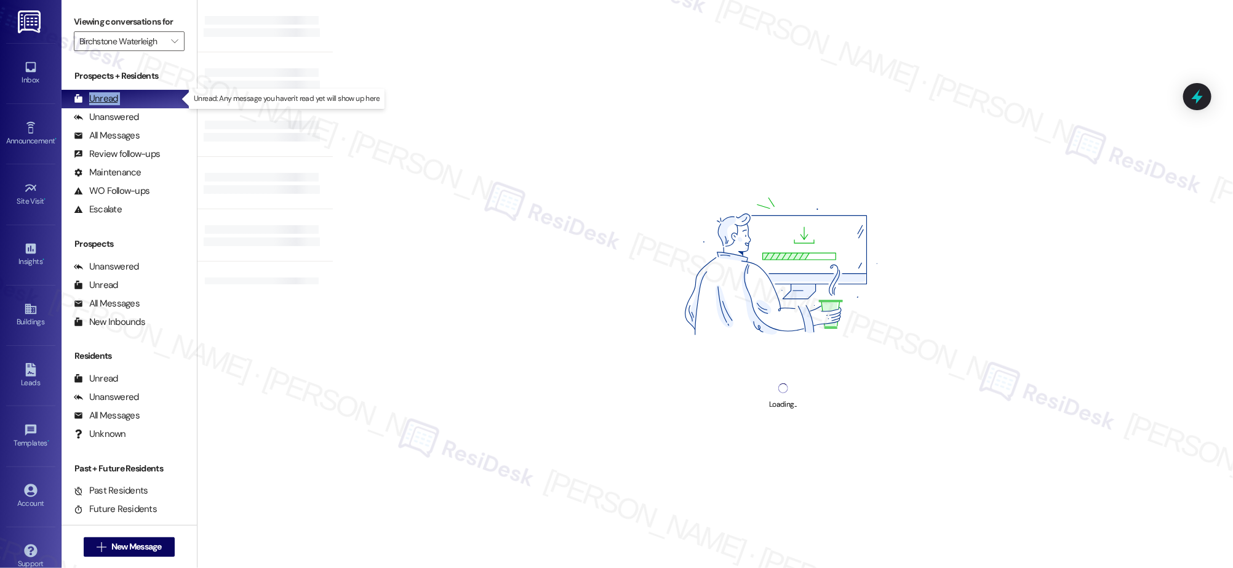
click at [106, 99] on div "Unread" at bounding box center [96, 98] width 44 height 13
click at [107, 98] on div "Unread" at bounding box center [96, 98] width 44 height 13
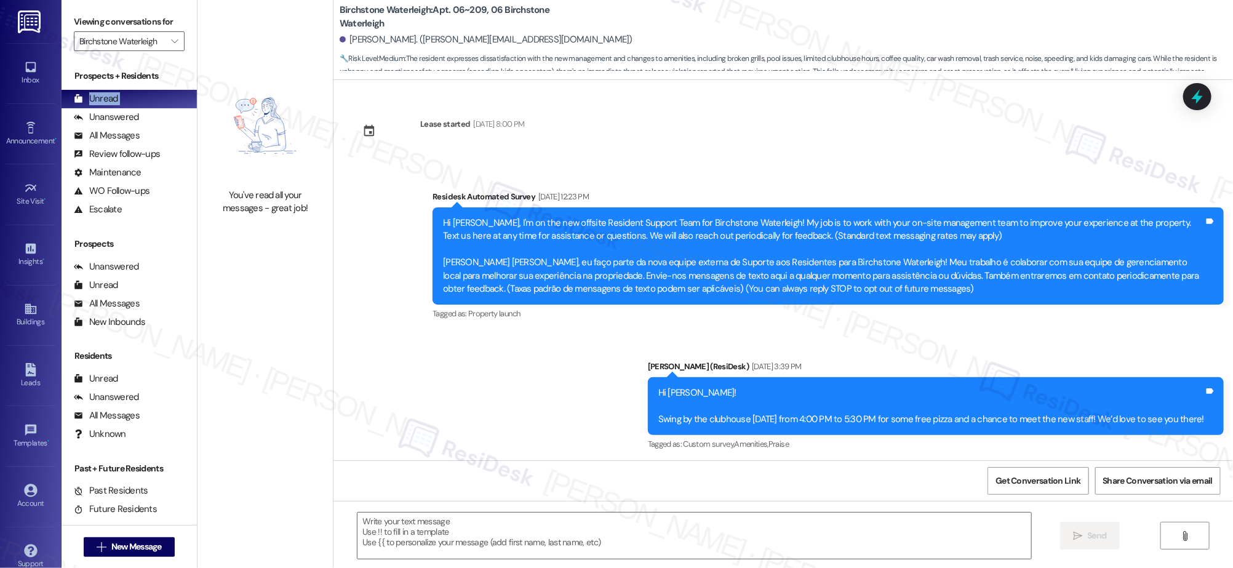
scroll to position [16924, 0]
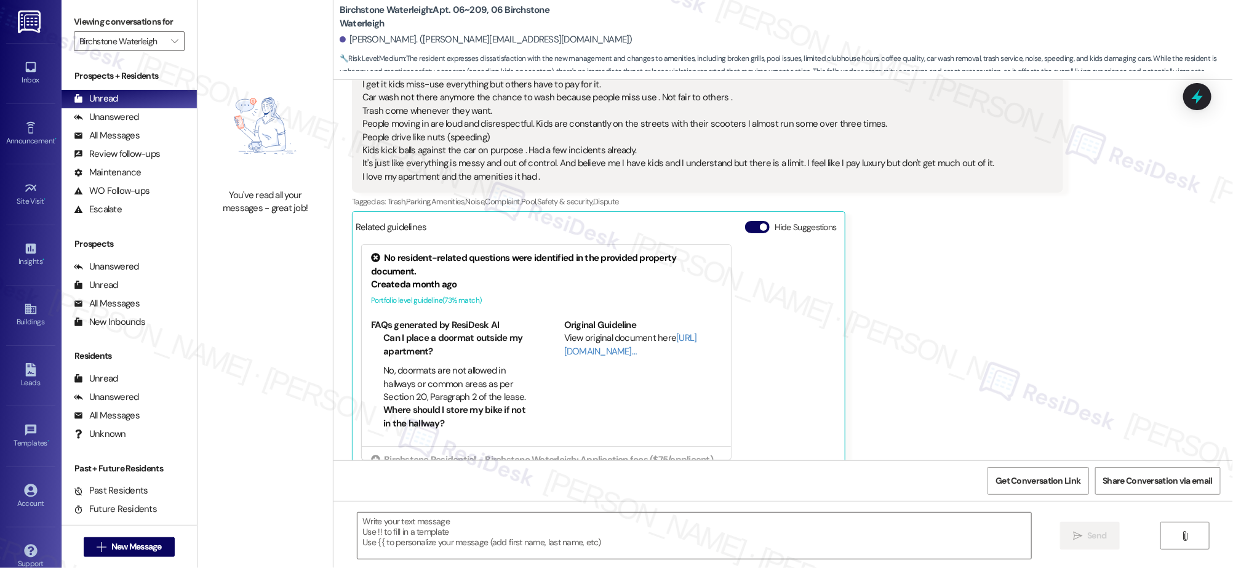
type textarea "Fetching suggested responses. Please feel free to read through the conversation…"
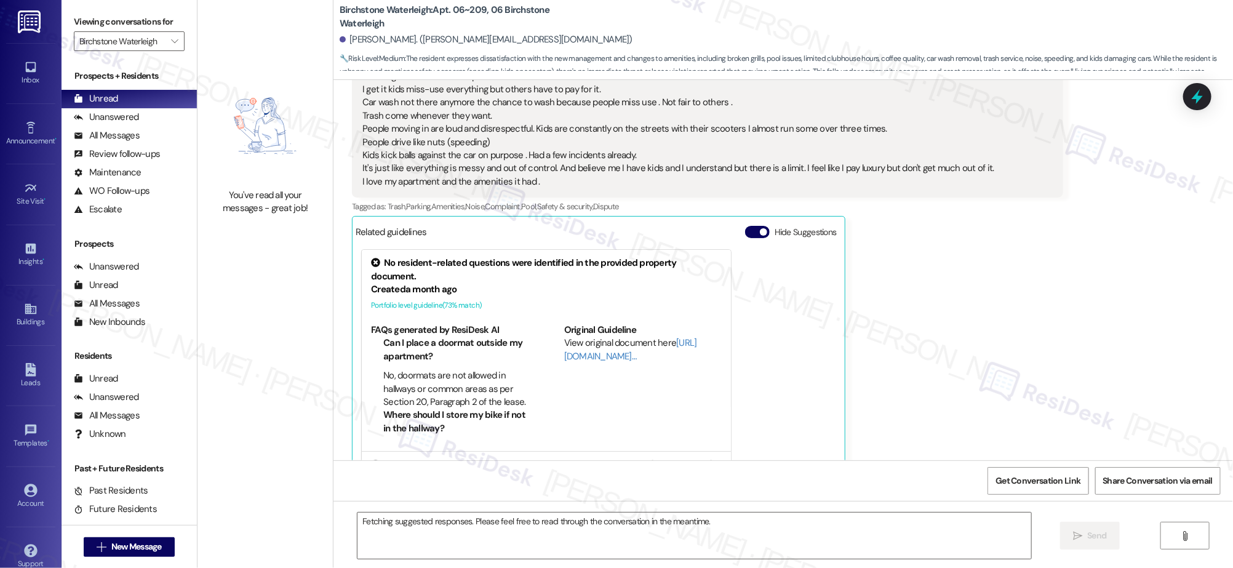
click at [164, 24] on label "Viewing conversations for" at bounding box center [129, 21] width 111 height 19
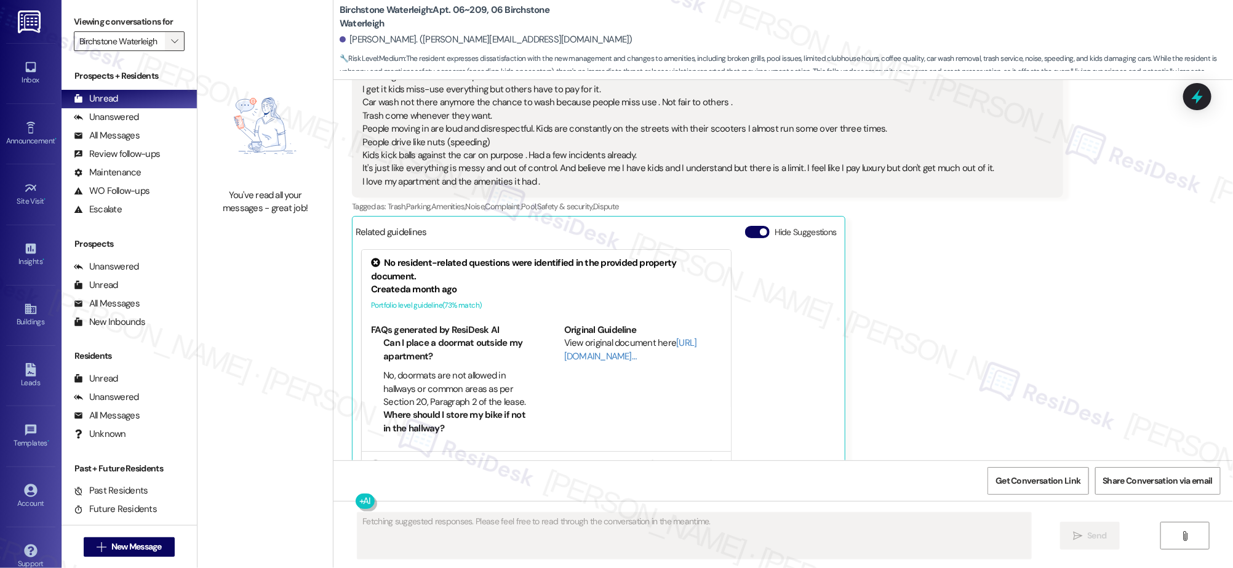
click at [171, 45] on icon "" at bounding box center [174, 41] width 7 height 10
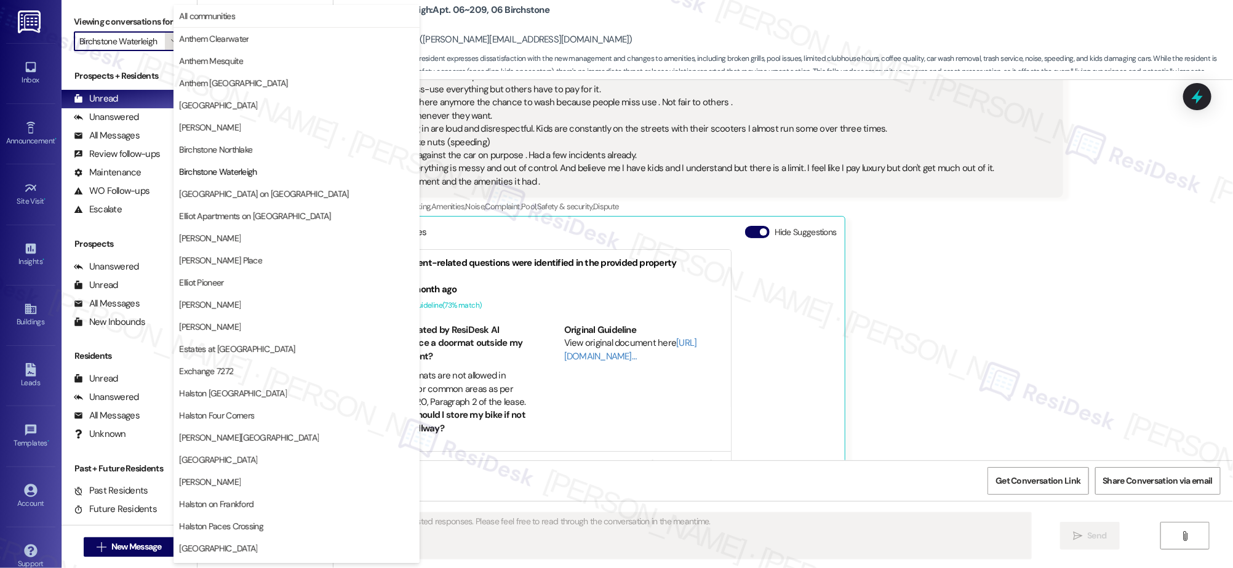
scroll to position [0, 3]
click at [233, 36] on span "Anthem Clearwater" at bounding box center [214, 39] width 70 height 12
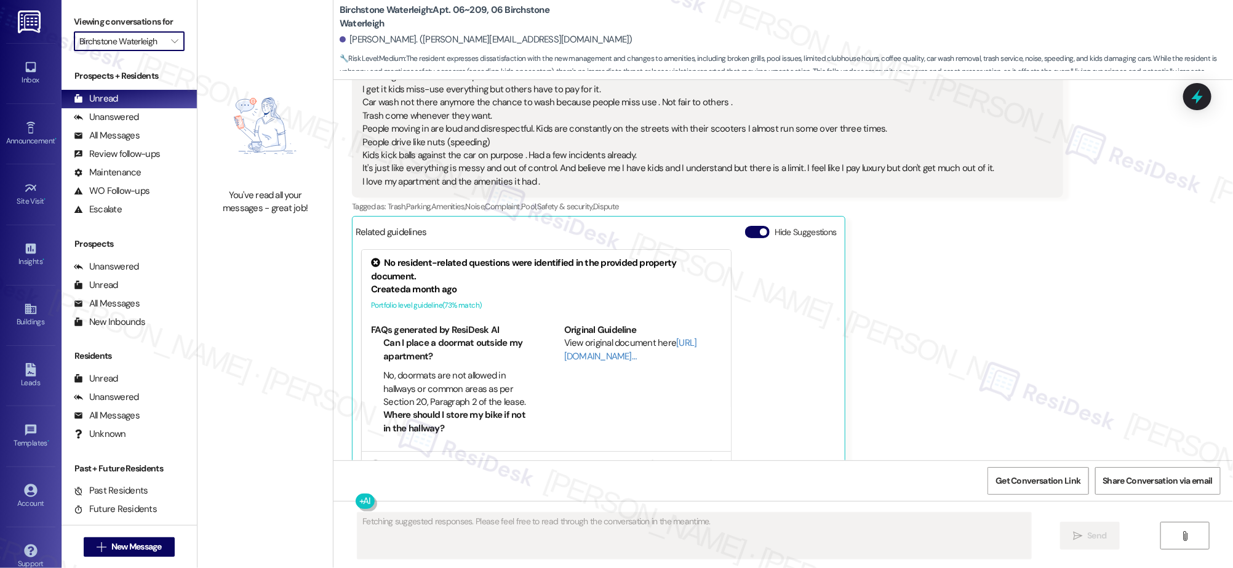
type input "Anthem Clearwater"
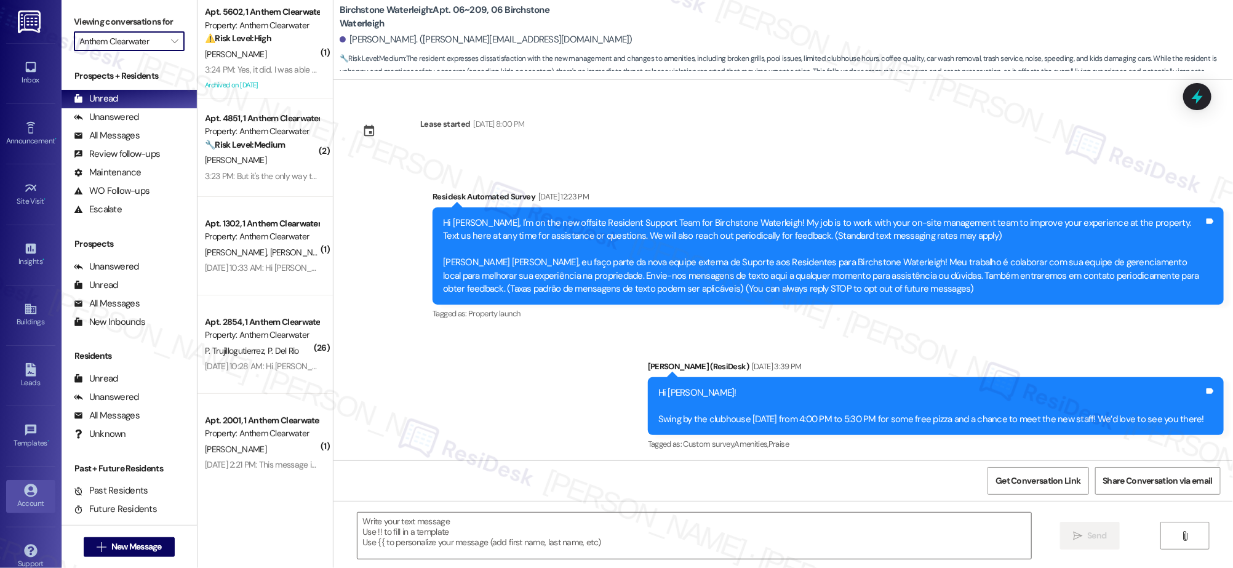
scroll to position [17127, 0]
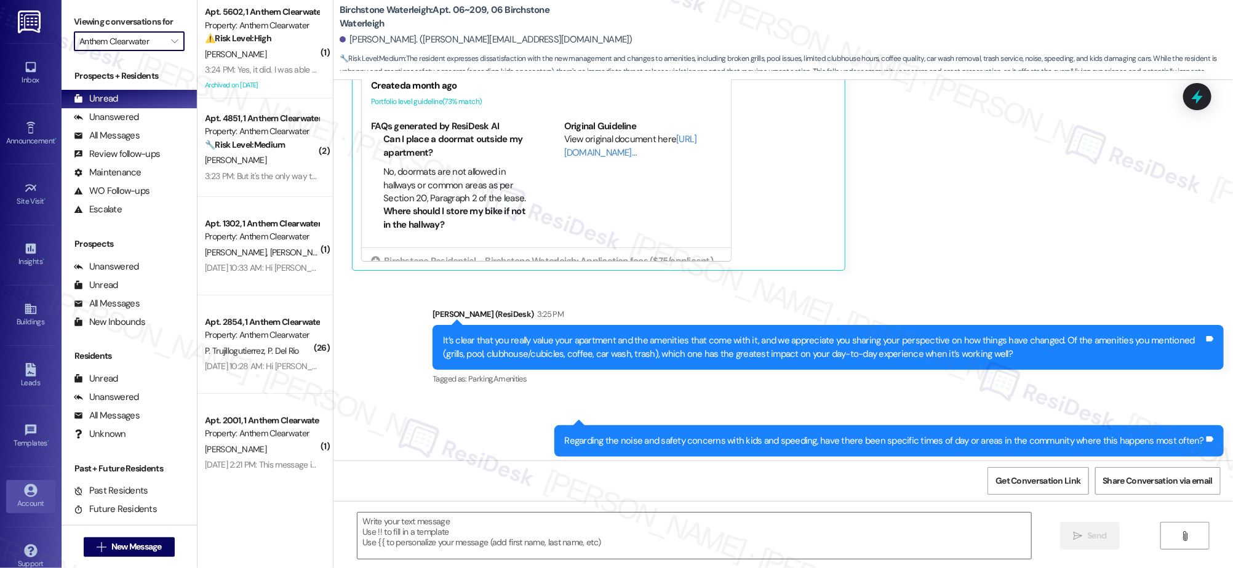
type textarea "Fetching suggested responses. Please feel free to read through the conversation…"
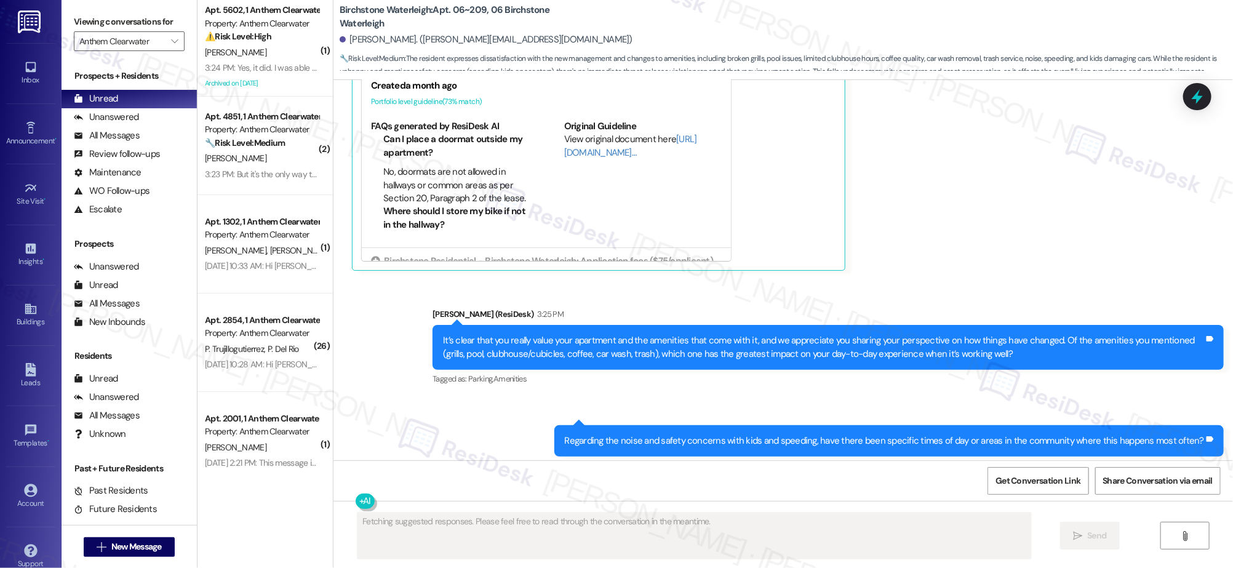
scroll to position [2, 0]
click at [243, 131] on div "( 1 ) Apt. 5602, 1 Anthem Clearwater Property: Anthem Clearwater ⚠️ Risk Level:…" at bounding box center [265, 240] width 135 height 481
click at [243, 131] on div "Property: Anthem Clearwater" at bounding box center [262, 128] width 114 height 13
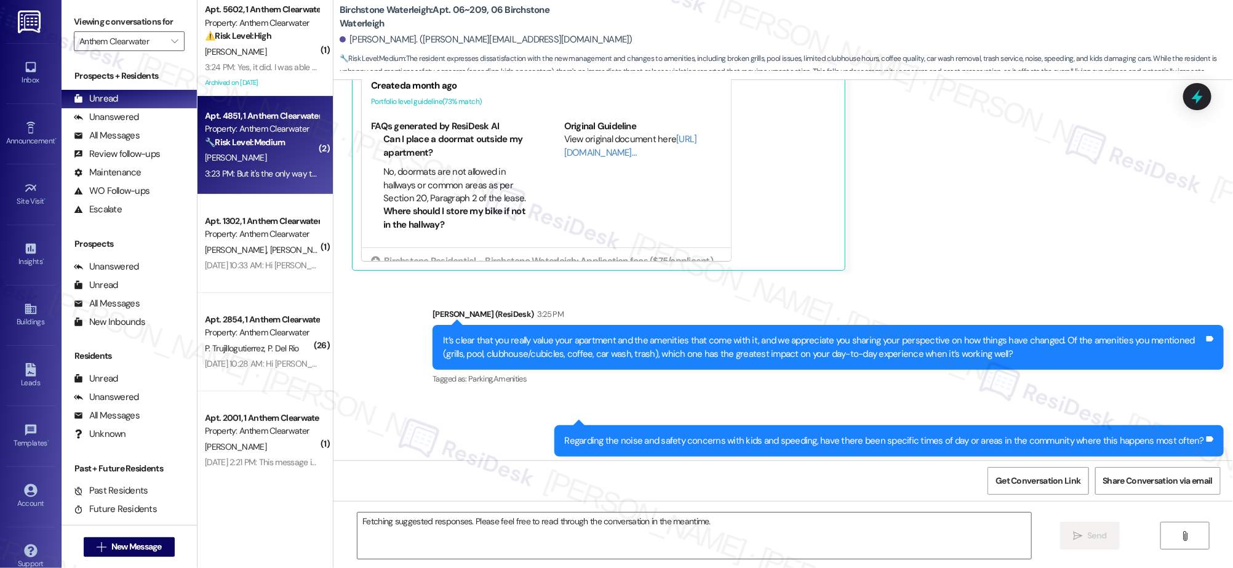
click at [244, 134] on div "Property: Anthem Clearwater" at bounding box center [262, 128] width 114 height 13
click at [248, 138] on strong "🔧 Risk Level: Medium" at bounding box center [245, 142] width 80 height 11
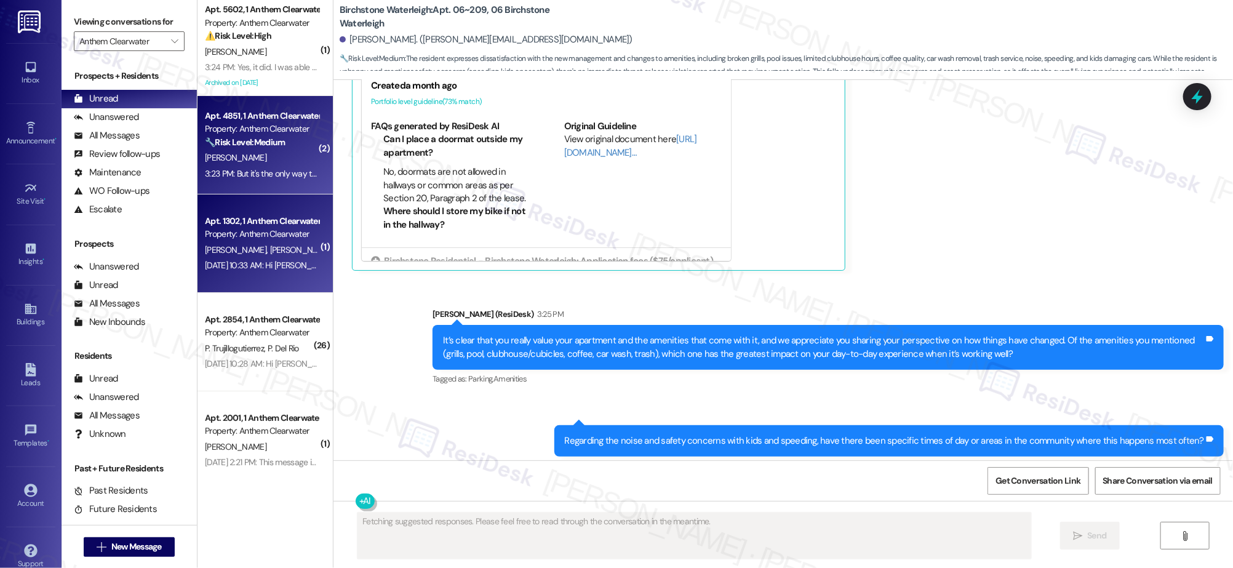
click at [243, 258] on div "Sep 16, 2025 at 10:33 AM: Hi Eder and Rosalba, Charm City Eats Food Truck is he…" at bounding box center [262, 265] width 116 height 15
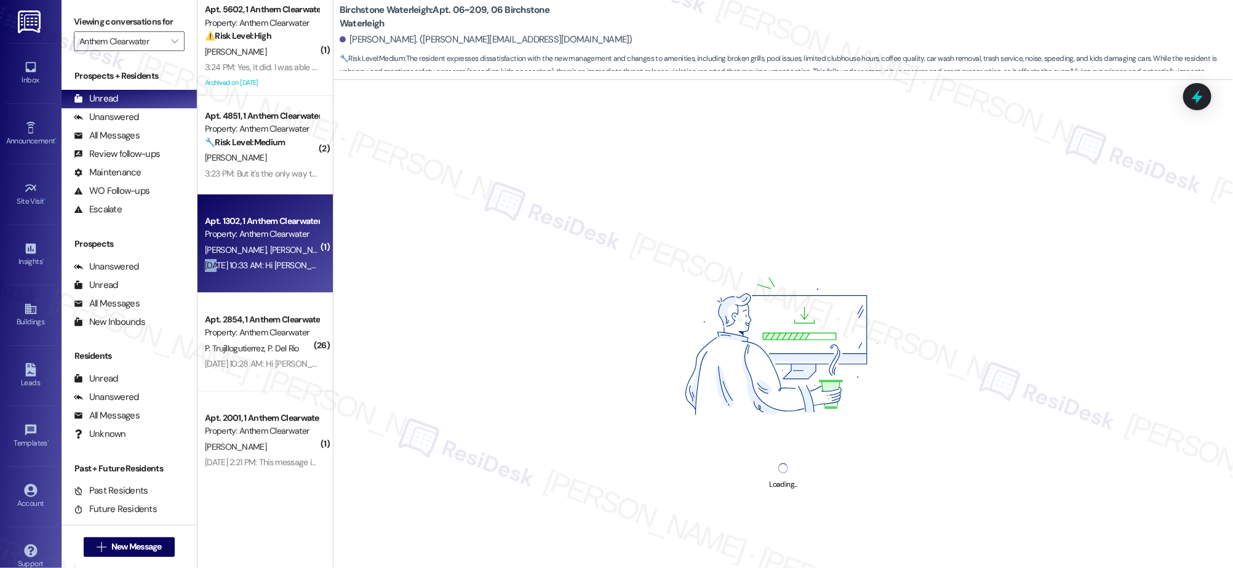
click at [243, 258] on div "Sep 16, 2025 at 10:33 AM: Hi Eder and Rosalba, Charm City Eats Food Truck is he…" at bounding box center [262, 265] width 116 height 15
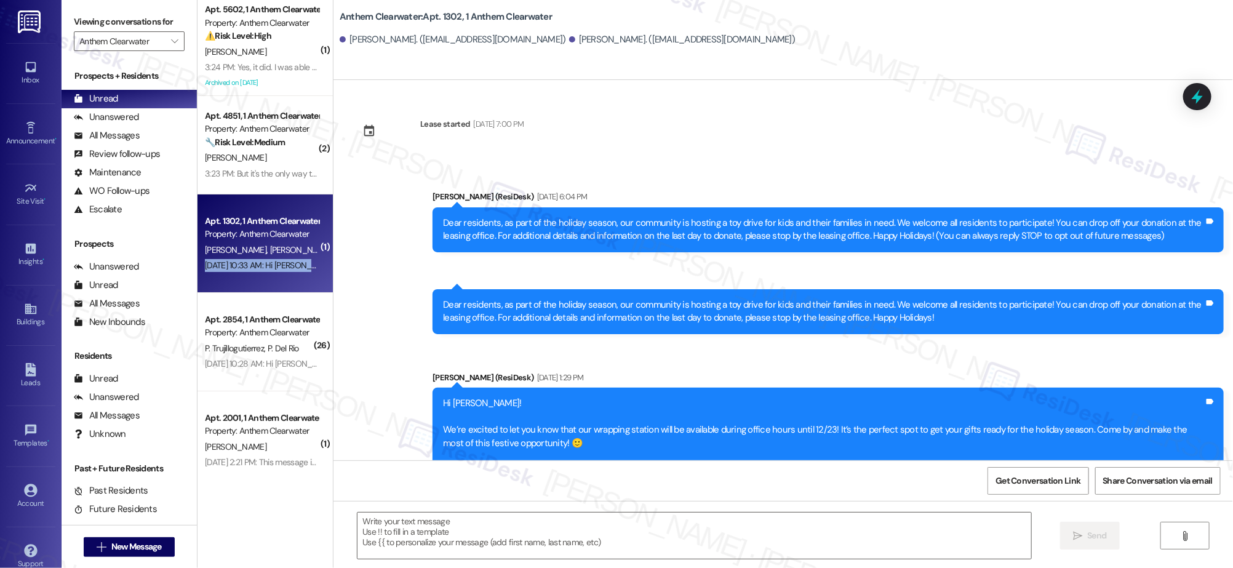
click at [243, 258] on div "Sep 16, 2025 at 10:33 AM: Hi Eder and Rosalba, Charm City Eats Food Truck is he…" at bounding box center [262, 265] width 116 height 15
type textarea "Fetching suggested responses. Please feel free to read through the conversation…"
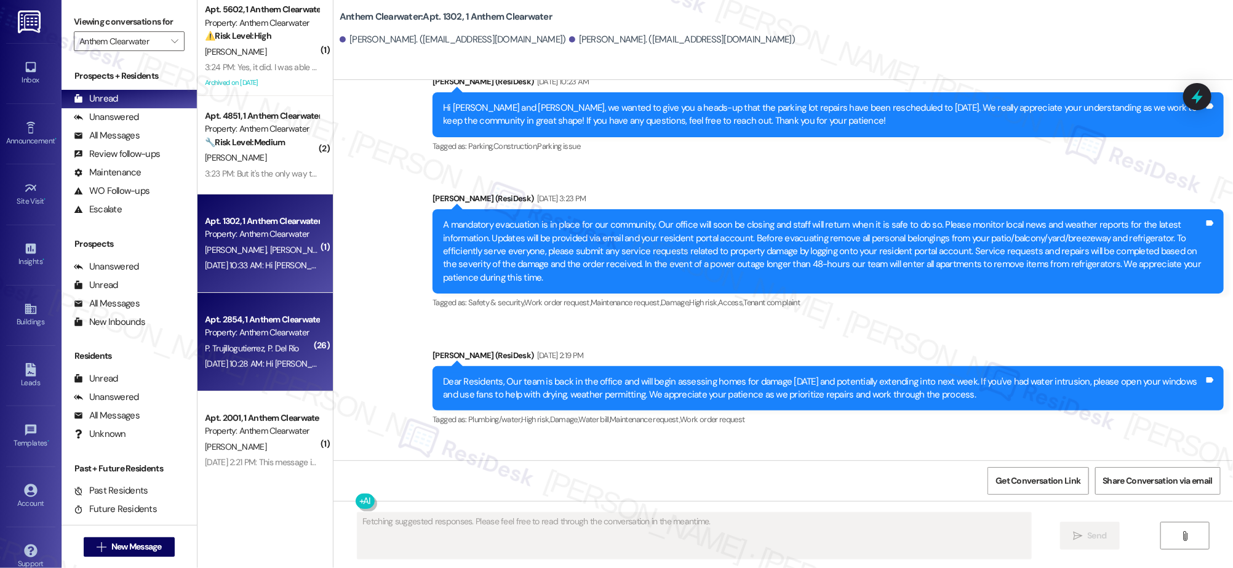
click at [244, 346] on span "P. Trujillogutierrez" at bounding box center [236, 348] width 63 height 11
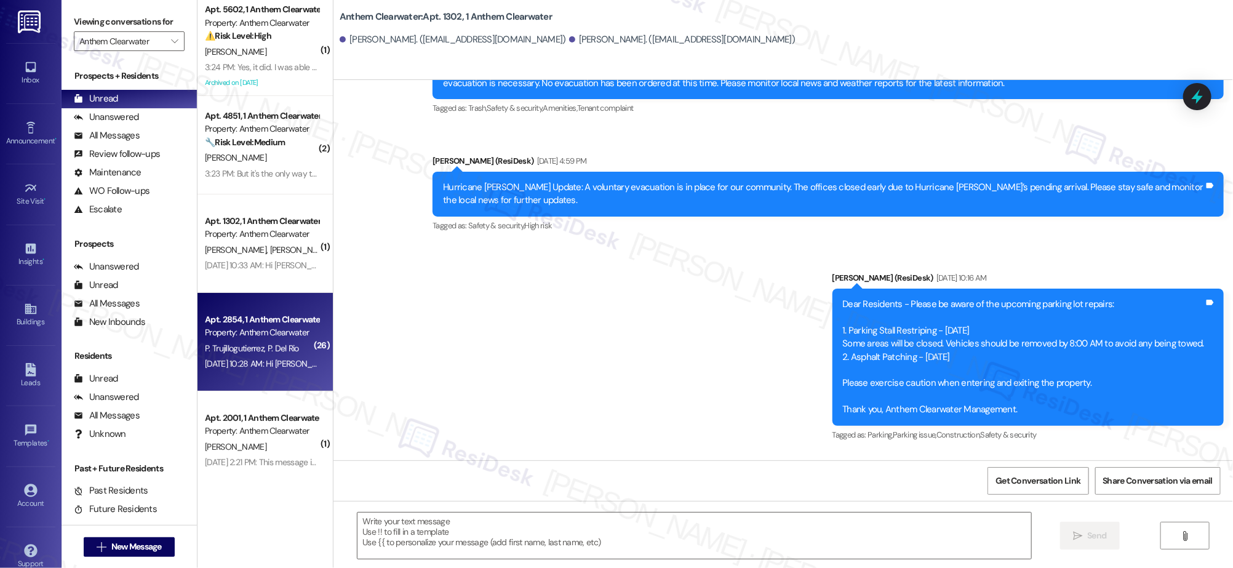
click at [244, 346] on span "P. Trujillogutierrez" at bounding box center [236, 348] width 63 height 11
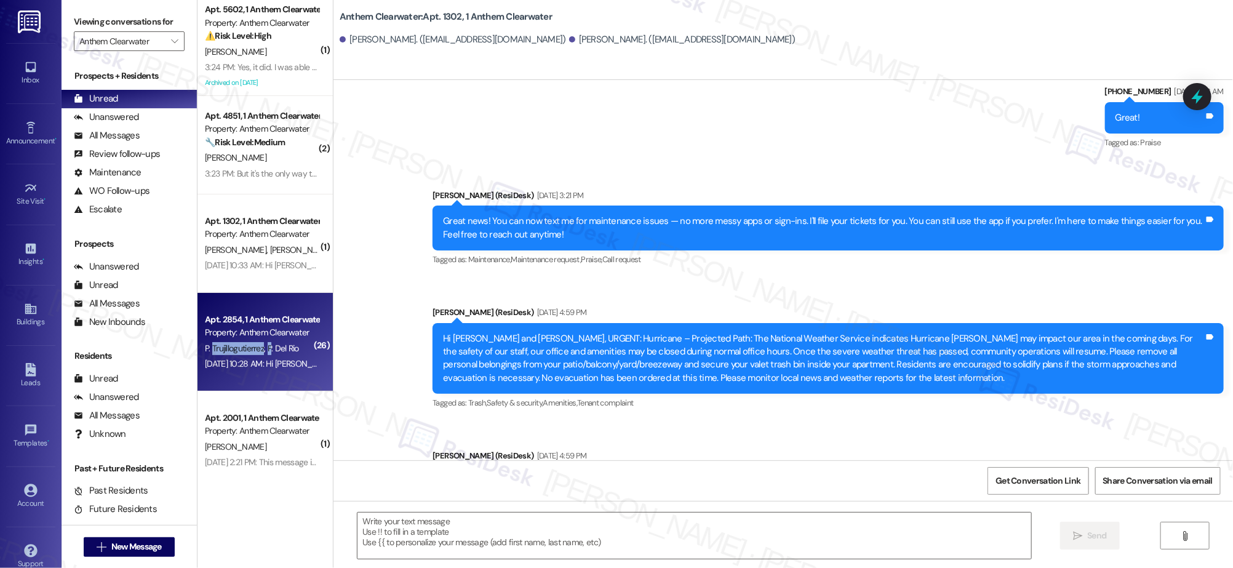
click at [244, 346] on span "P. Trujillogutierrez" at bounding box center [236, 348] width 63 height 11
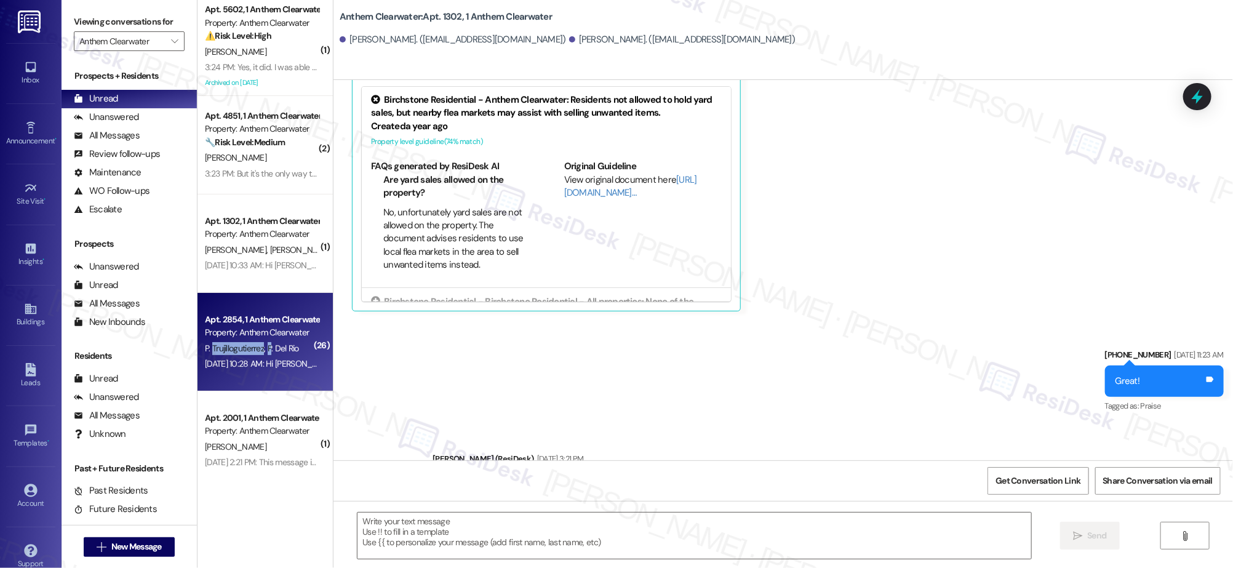
type textarea "Fetching suggested responses. Please feel free to read through the conversation…"
click at [244, 346] on span "P. Trujillogutierrez" at bounding box center [236, 348] width 63 height 11
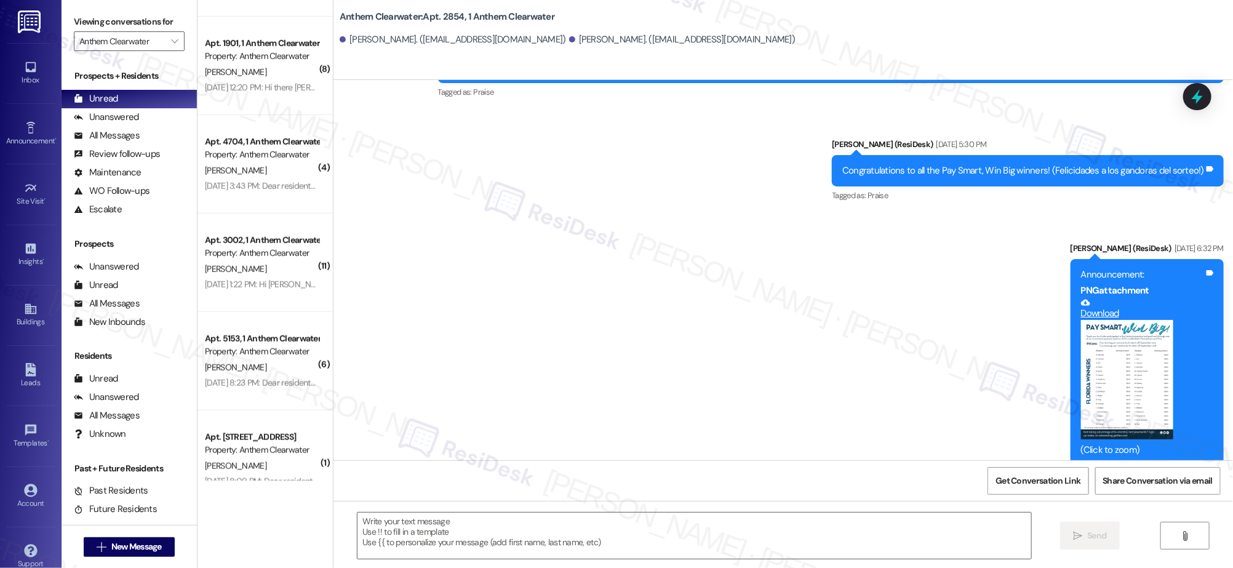
scroll to position [581, 0]
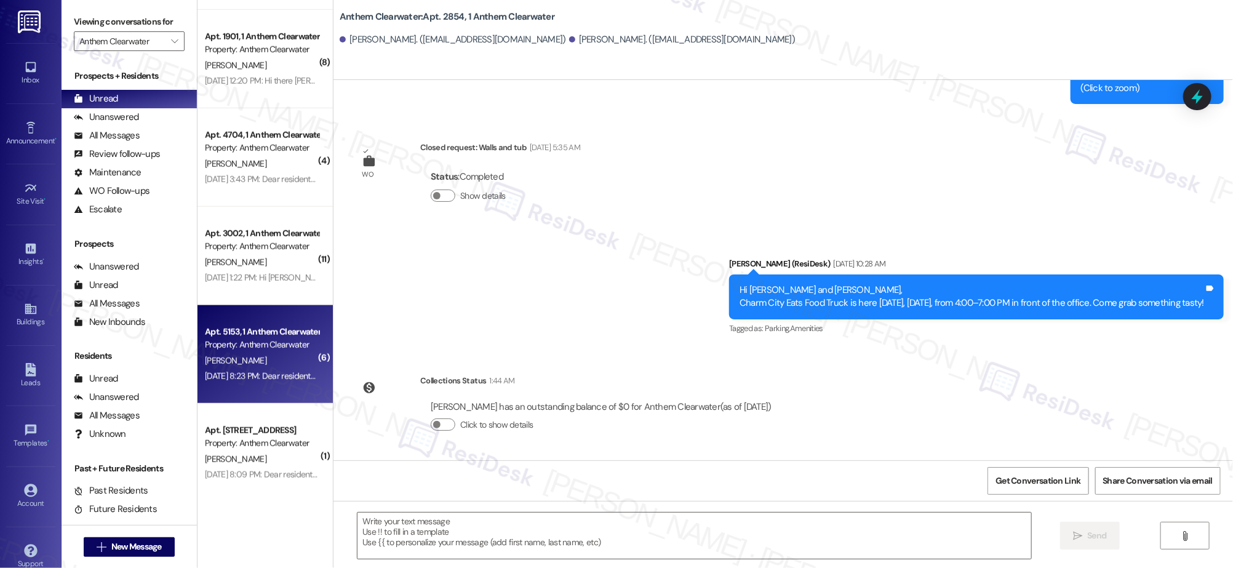
click at [249, 326] on div "Apt. 5153, 1 Anthem Clearwater" at bounding box center [262, 332] width 114 height 13
type textarea "Fetching suggested responses. Please feel free to read through the conversation…"
click at [249, 324] on div "Apt. 5153, 1 Anthem Clearwater Property: Anthem Clearwater" at bounding box center [262, 338] width 116 height 29
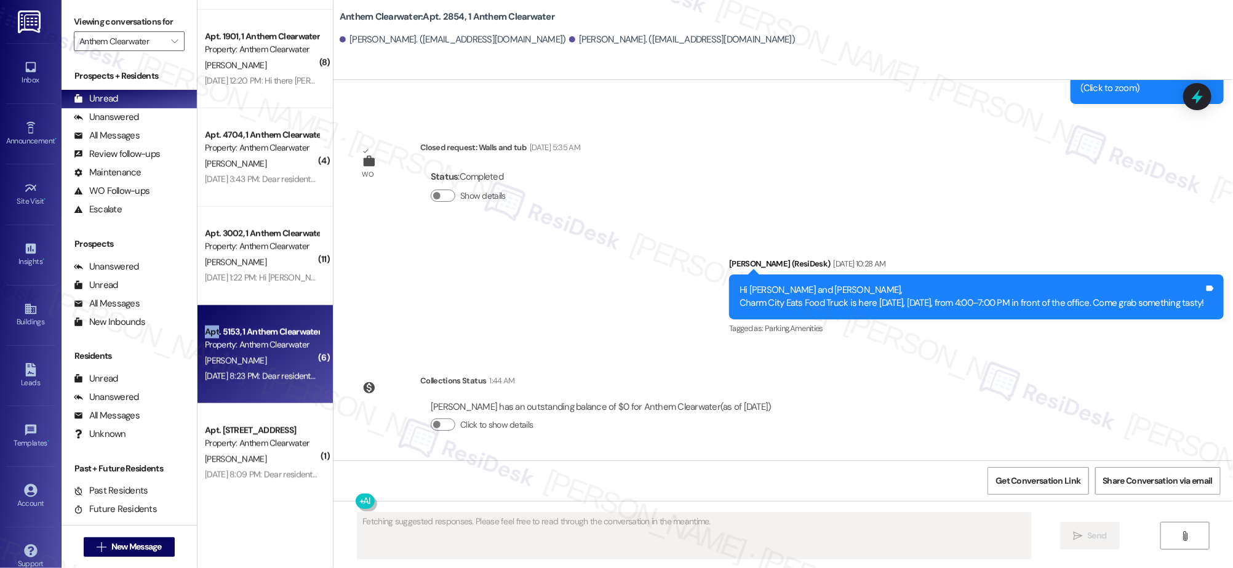
click at [249, 324] on div "Apt. 5153, 1 Anthem Clearwater Property: Anthem Clearwater" at bounding box center [262, 338] width 116 height 29
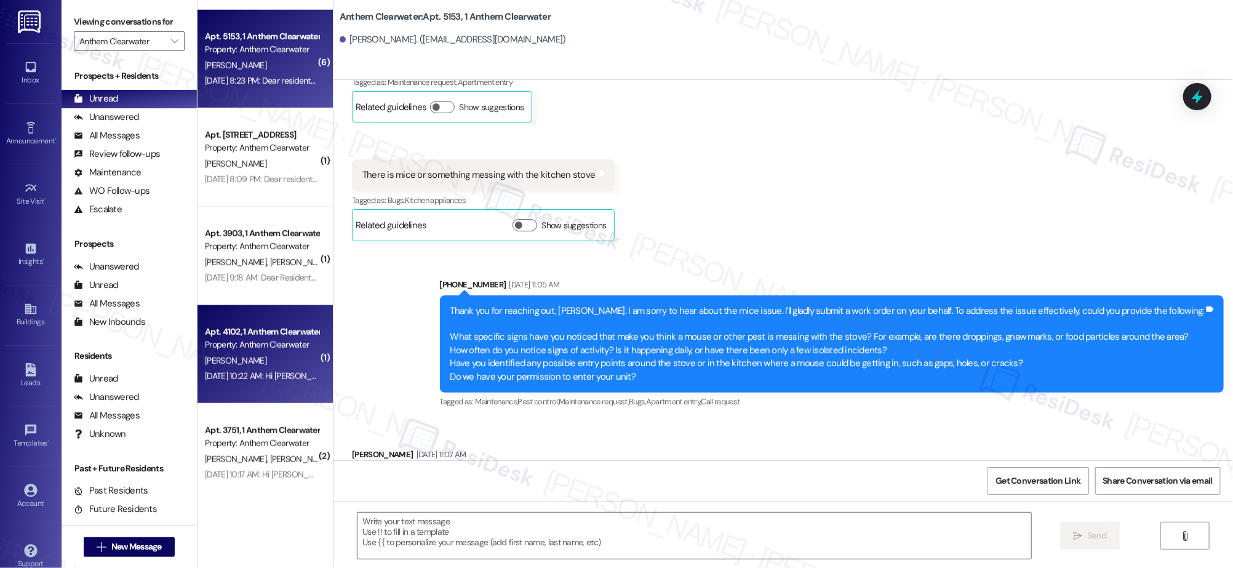
type textarea "Fetching suggested responses. Please feel free to read through the conversation…"
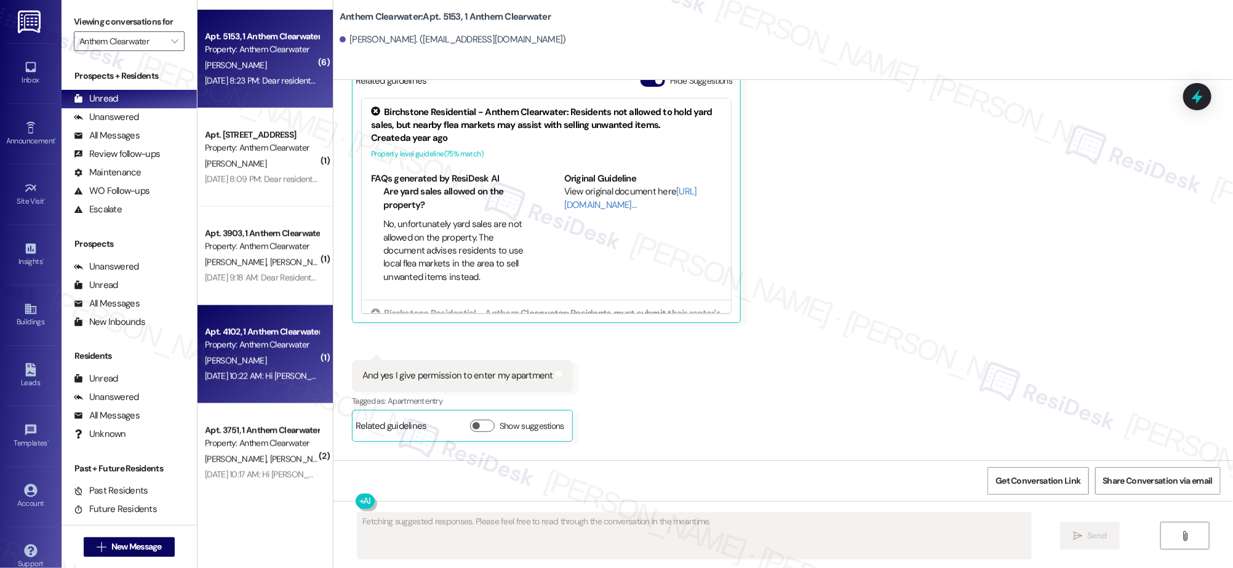
click at [245, 377] on div "Oct 03, 2024 at 10:22 AM: Hi Sierra and Hernan, we wanted to give you a heads-u…" at bounding box center [796, 376] width 1182 height 11
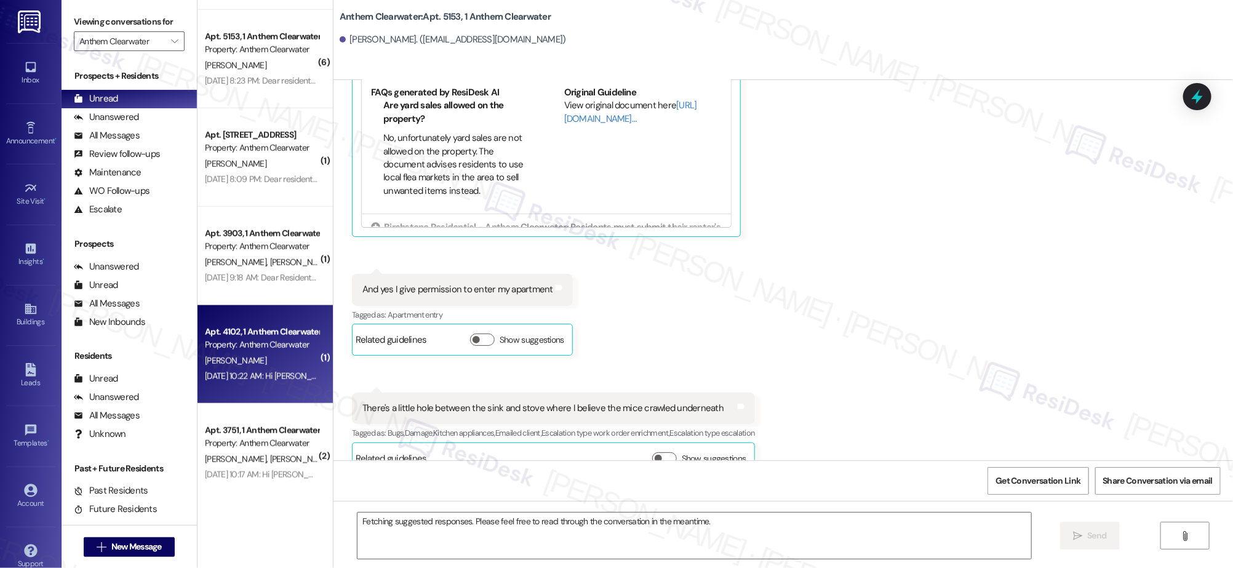
click at [245, 377] on div "Oct 03, 2024 at 10:22 AM: Hi Sierra and Hernan, we wanted to give you a heads-u…" at bounding box center [796, 376] width 1182 height 11
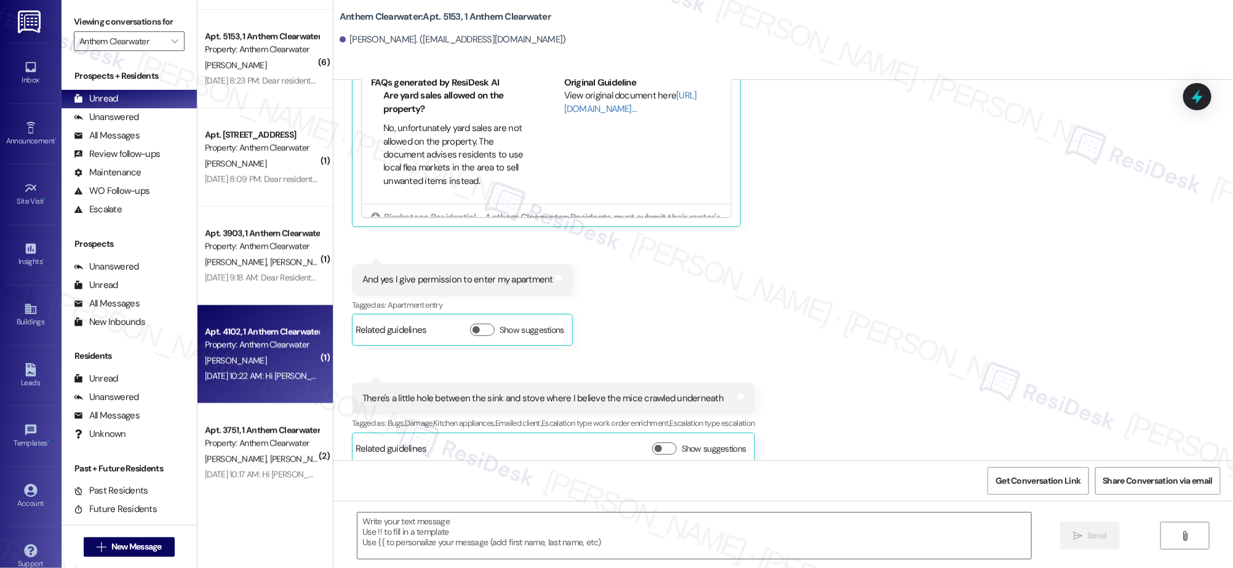
drag, startPoint x: 247, startPoint y: 382, endPoint x: 251, endPoint y: 394, distance: 12.9
click at [247, 383] on div "Oct 03, 2024 at 10:22 AM: Hi Sierra and Hernan, we wanted to give you a heads-u…" at bounding box center [262, 376] width 116 height 15
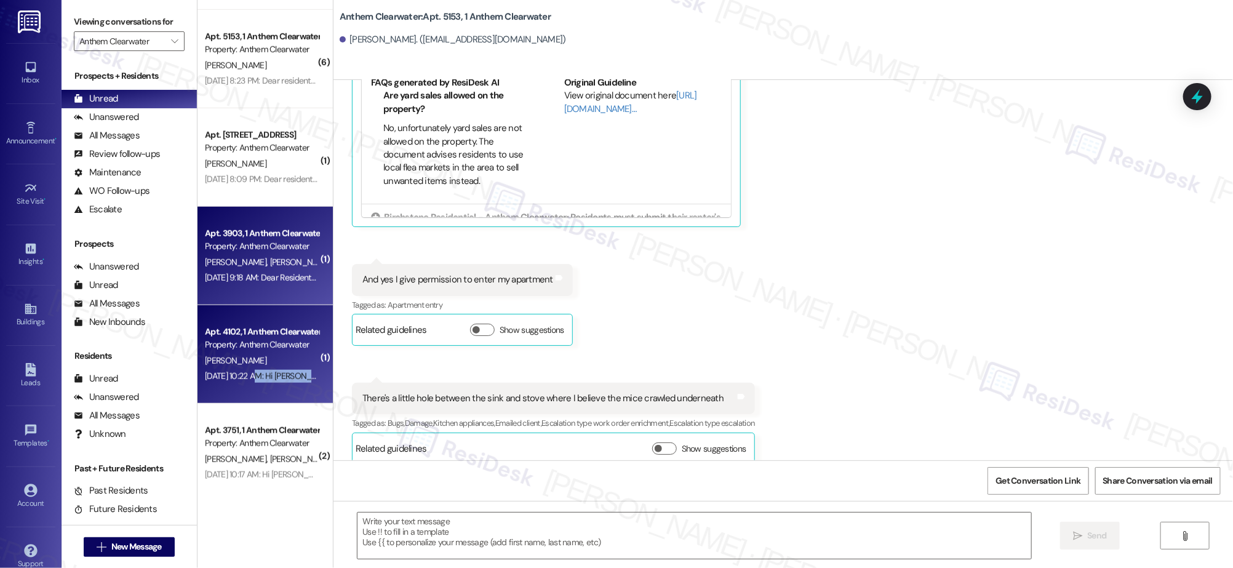
type textarea "Fetching suggested responses. Please feel free to read through the conversation…"
click at [270, 265] on span "V. Hutchinson" at bounding box center [301, 262] width 62 height 11
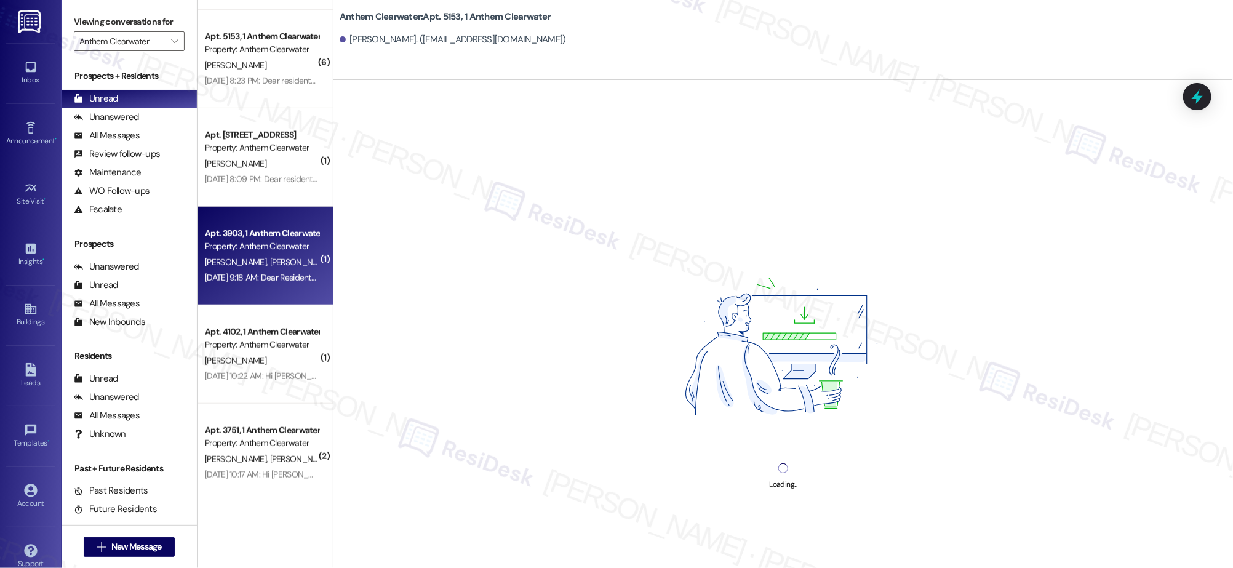
click at [270, 265] on span "V. Hutchinson" at bounding box center [301, 262] width 62 height 11
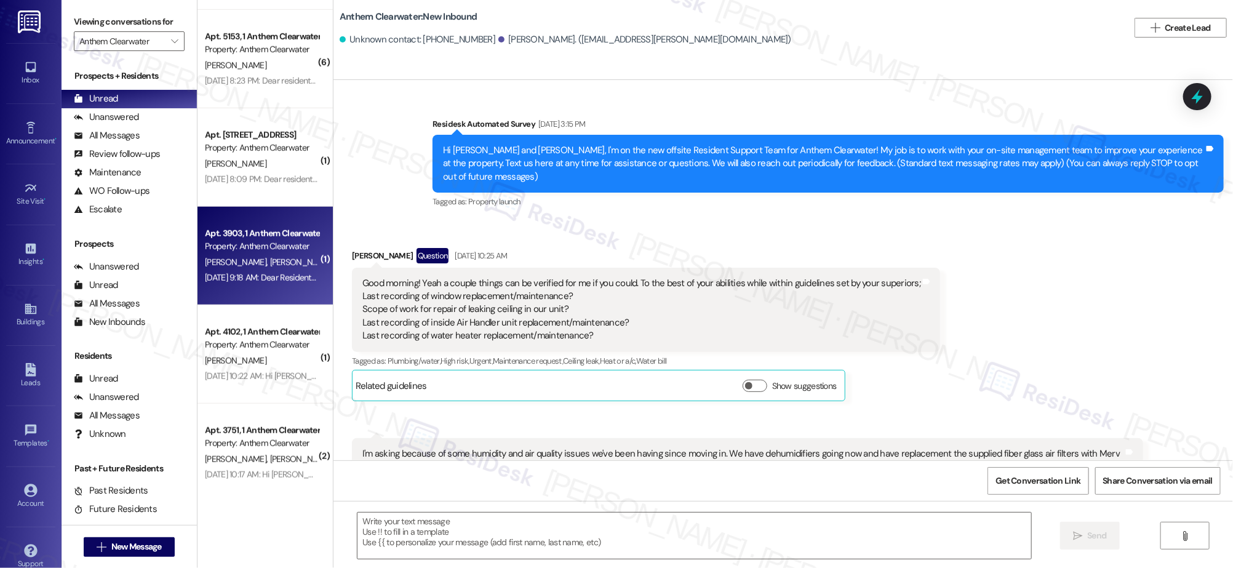
scroll to position [1454, 0]
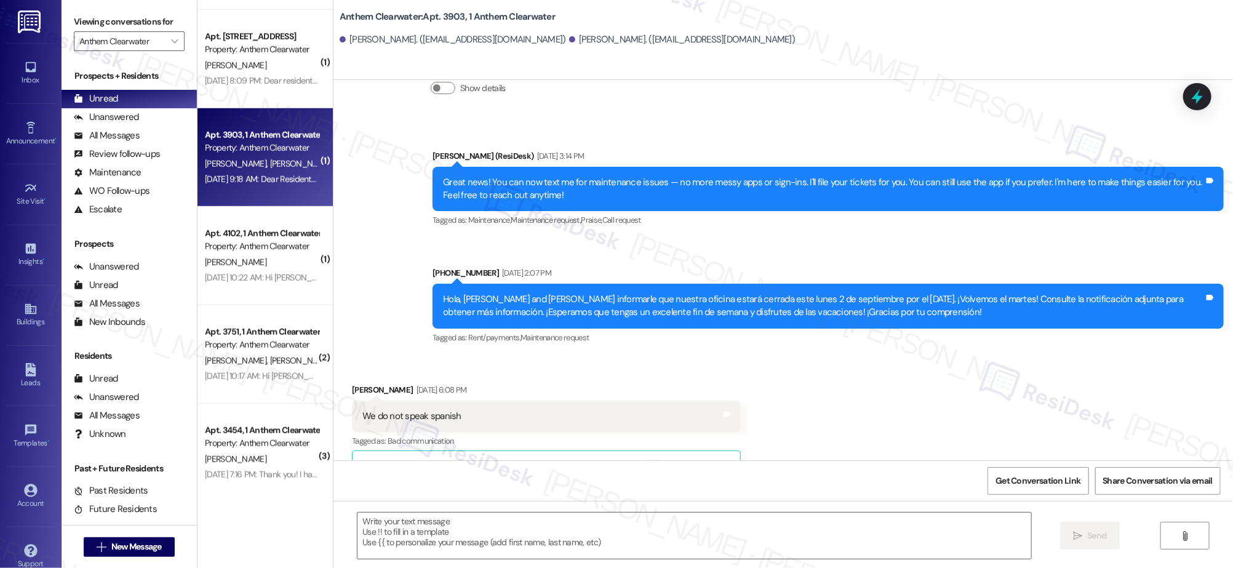
type textarea "Fetching suggested responses. Please feel free to read through the conversation…"
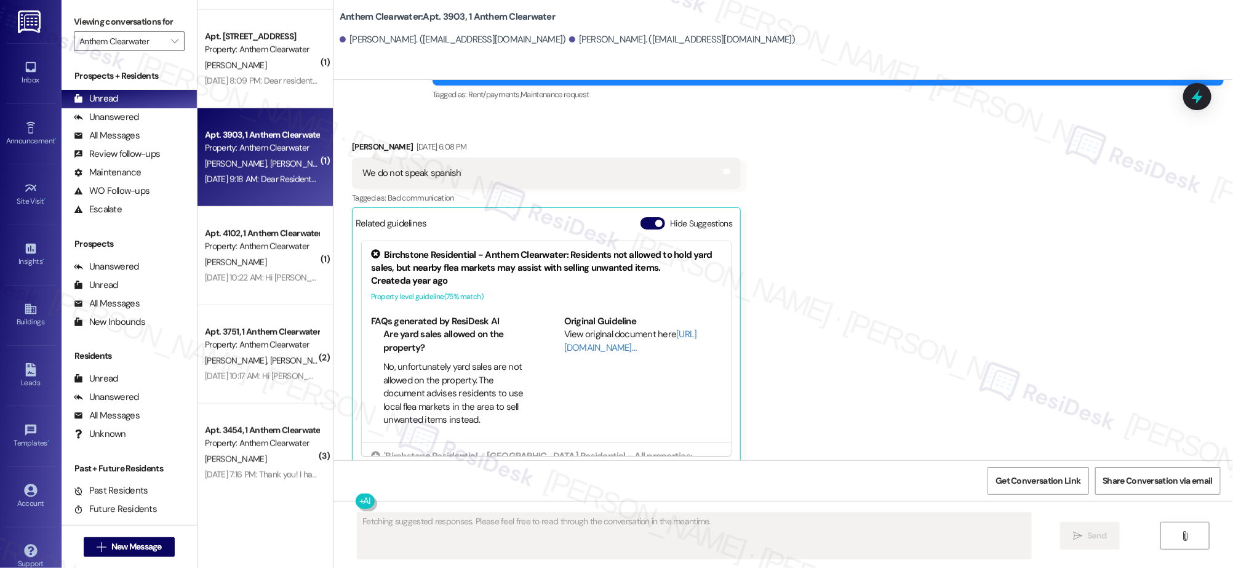
scroll to position [556, 0]
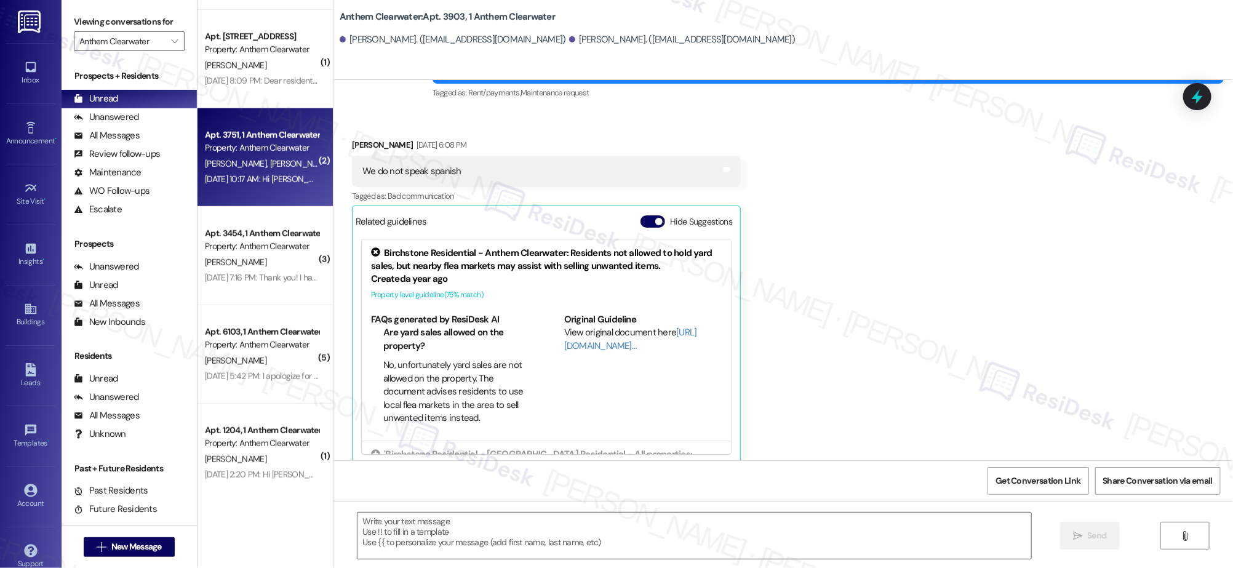
click at [270, 159] on span "A. Bell" at bounding box center [301, 163] width 62 height 11
click at [270, 161] on span "A. Bell" at bounding box center [301, 163] width 62 height 11
type textarea "Fetching suggested responses. Please feel free to read through the conversation…"
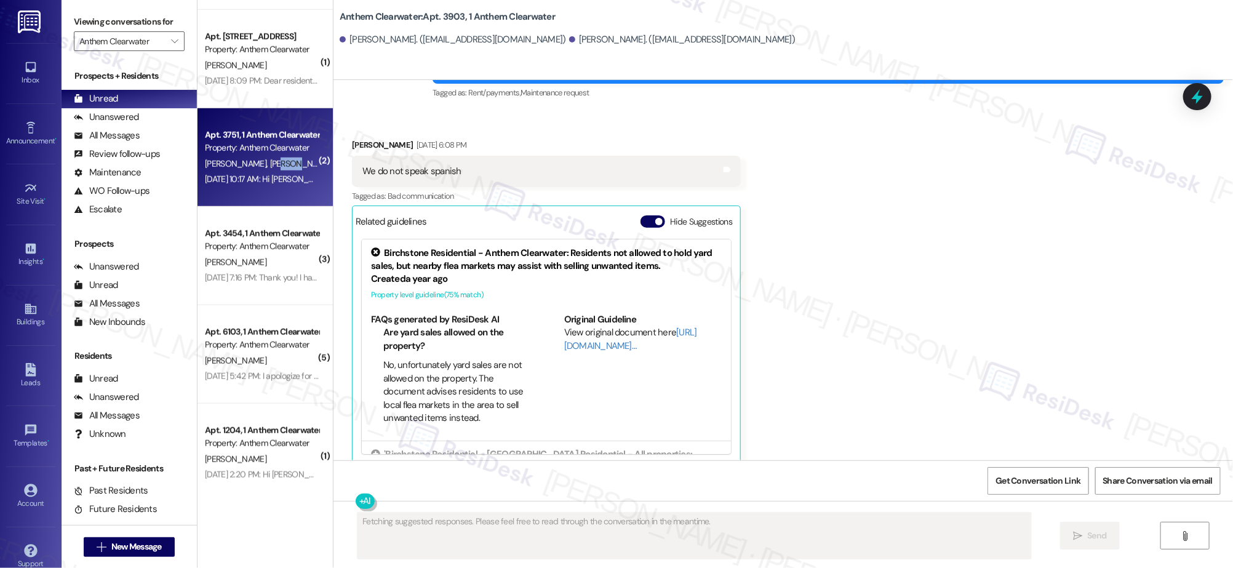
click at [270, 161] on span "A. Bell" at bounding box center [301, 163] width 62 height 11
click at [270, 162] on span "A. Bell" at bounding box center [301, 163] width 62 height 11
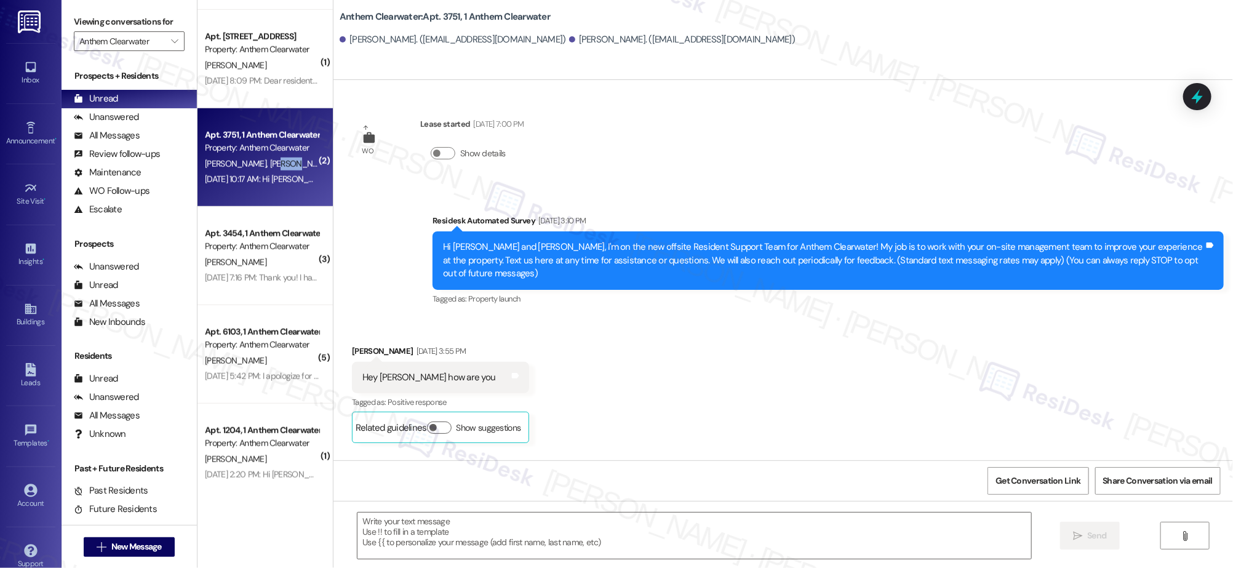
click at [270, 162] on span "A. Bell" at bounding box center [301, 163] width 62 height 11
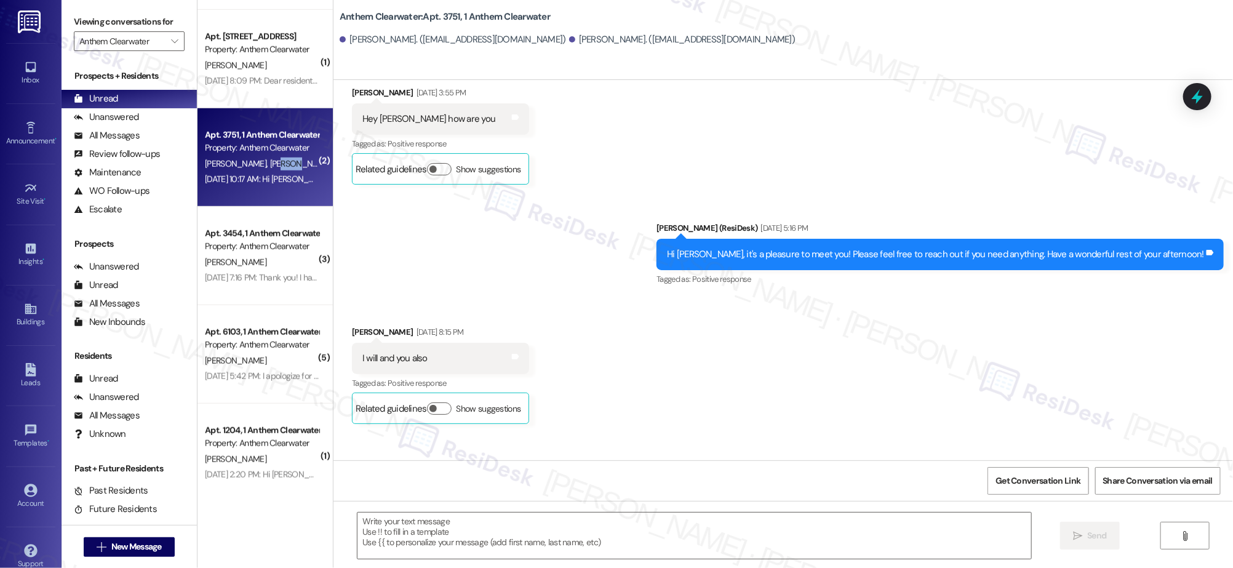
click at [270, 162] on span "A. Bell" at bounding box center [301, 163] width 62 height 11
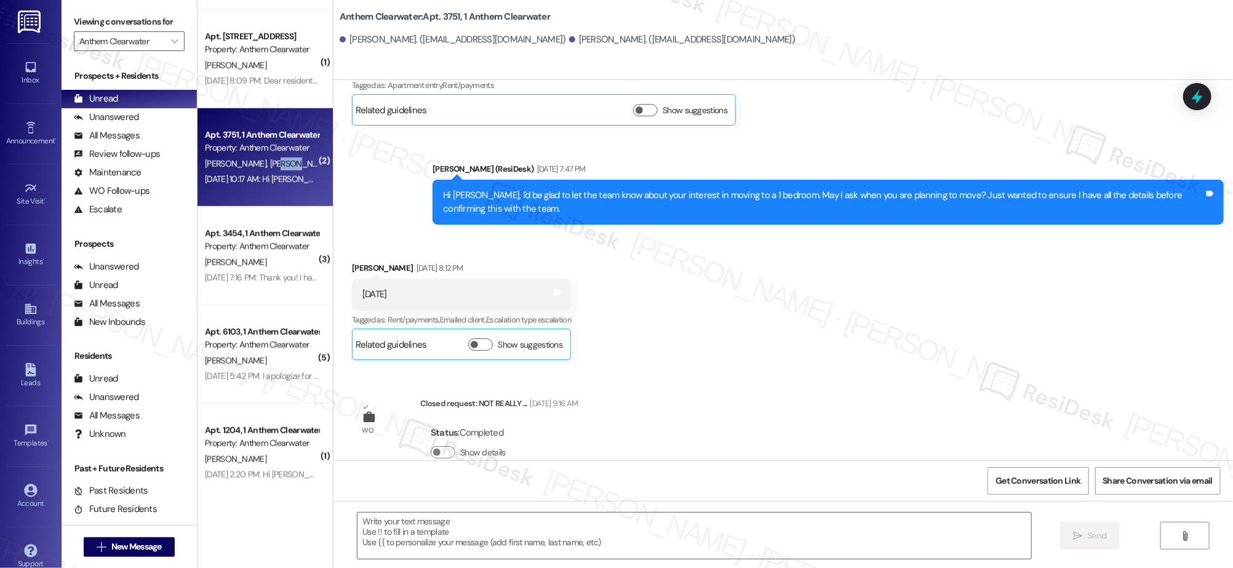
type textarea "Fetching suggested responses. Please feel free to read through the conversation…"
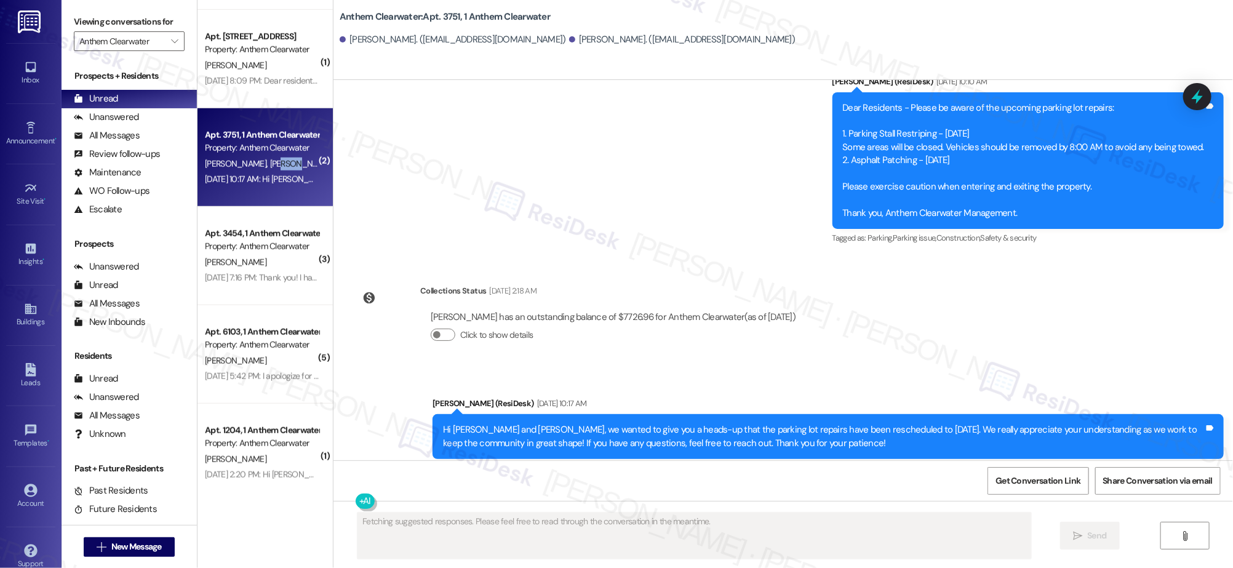
drag, startPoint x: 245, startPoint y: 162, endPoint x: 247, endPoint y: 156, distance: 6.4
click at [270, 162] on span "A. Bell" at bounding box center [301, 163] width 62 height 11
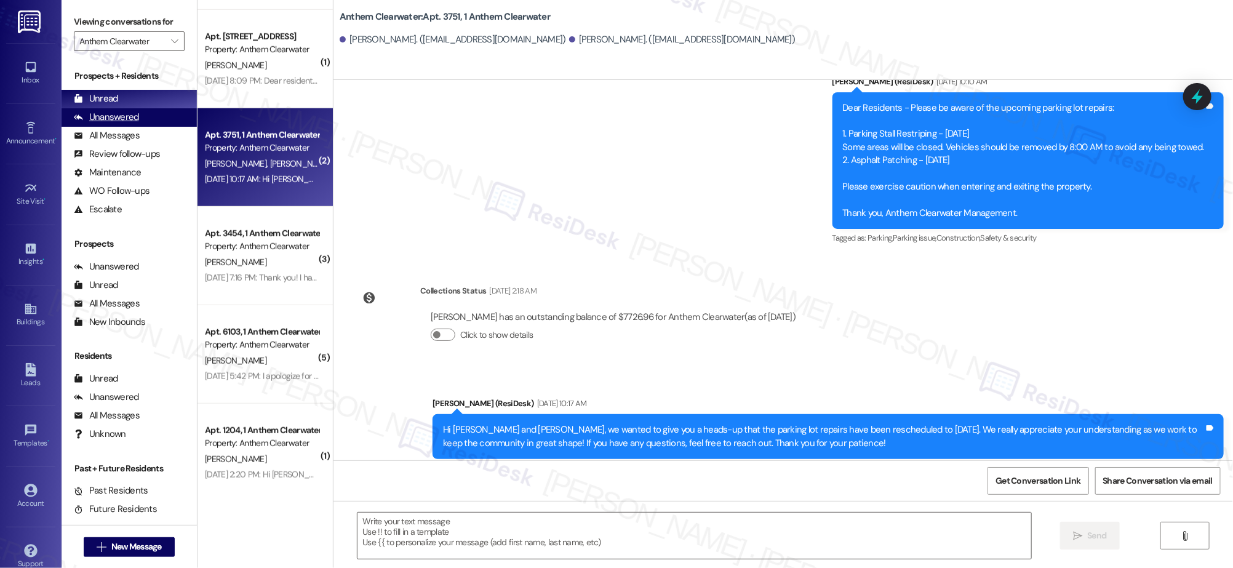
click at [120, 115] on div "Unanswered" at bounding box center [106, 117] width 65 height 13
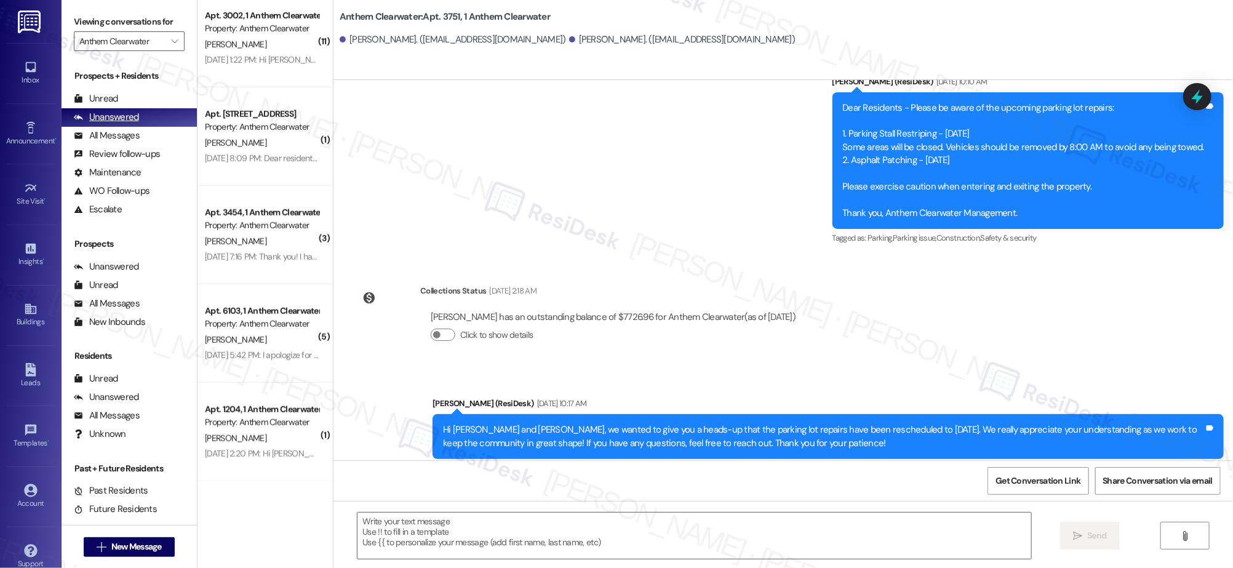
click at [120, 115] on div "Unanswered" at bounding box center [106, 117] width 65 height 13
click at [121, 118] on div "Unanswered" at bounding box center [106, 117] width 65 height 13
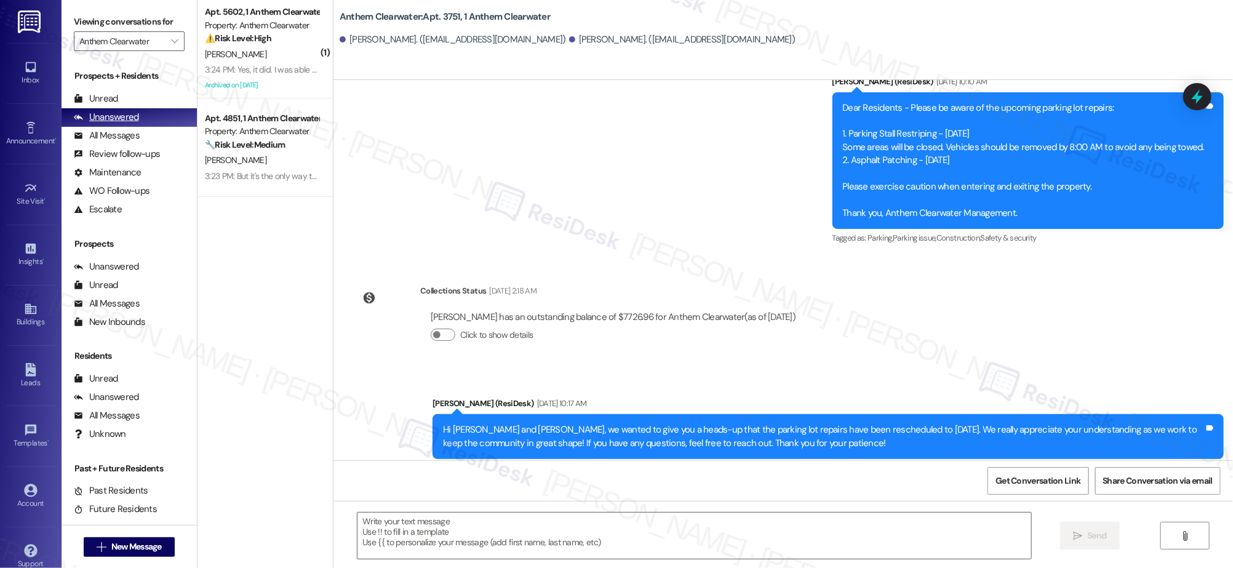
click at [121, 119] on div "Unanswered" at bounding box center [106, 117] width 65 height 13
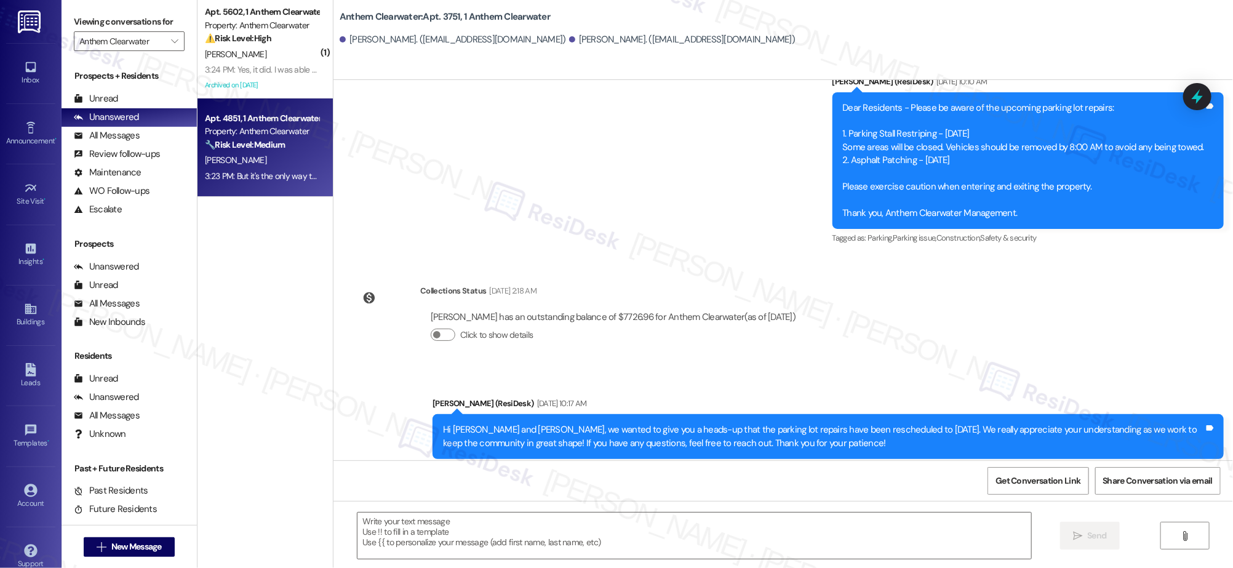
click at [264, 150] on strong "🔧 Risk Level: Medium" at bounding box center [245, 144] width 80 height 11
click at [265, 149] on strong "🔧 Risk Level: Medium" at bounding box center [245, 144] width 80 height 11
type textarea "Fetching suggested responses. Please feel free to read through the conversation…"
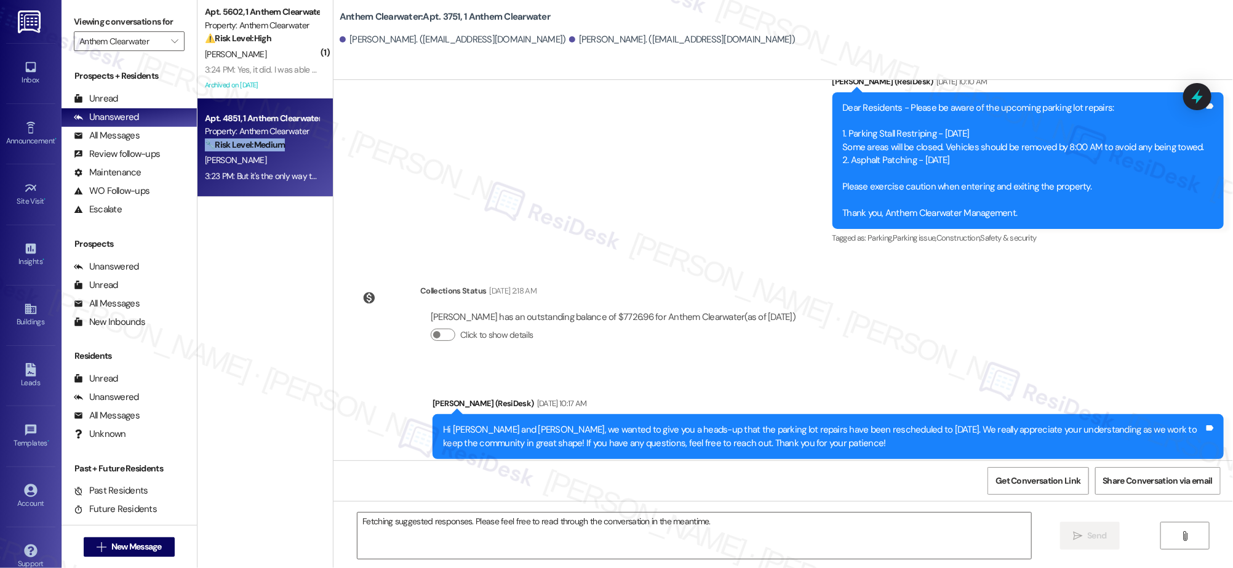
click at [265, 149] on strong "🔧 Risk Level: Medium" at bounding box center [245, 144] width 80 height 11
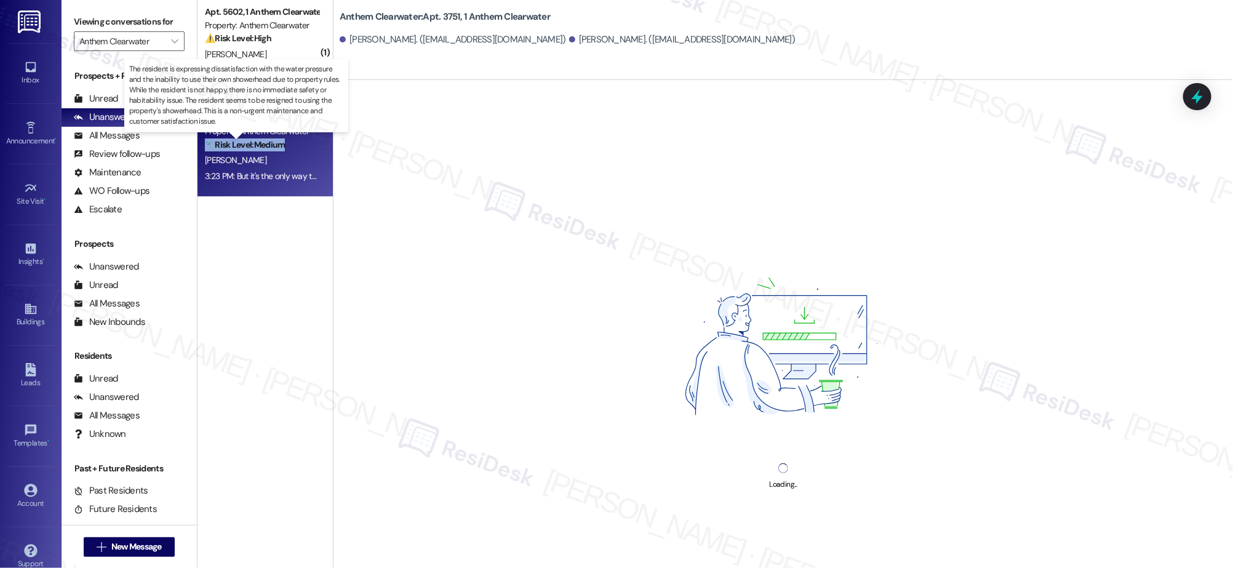
click at [265, 149] on strong "🔧 Risk Level: Medium" at bounding box center [245, 144] width 80 height 11
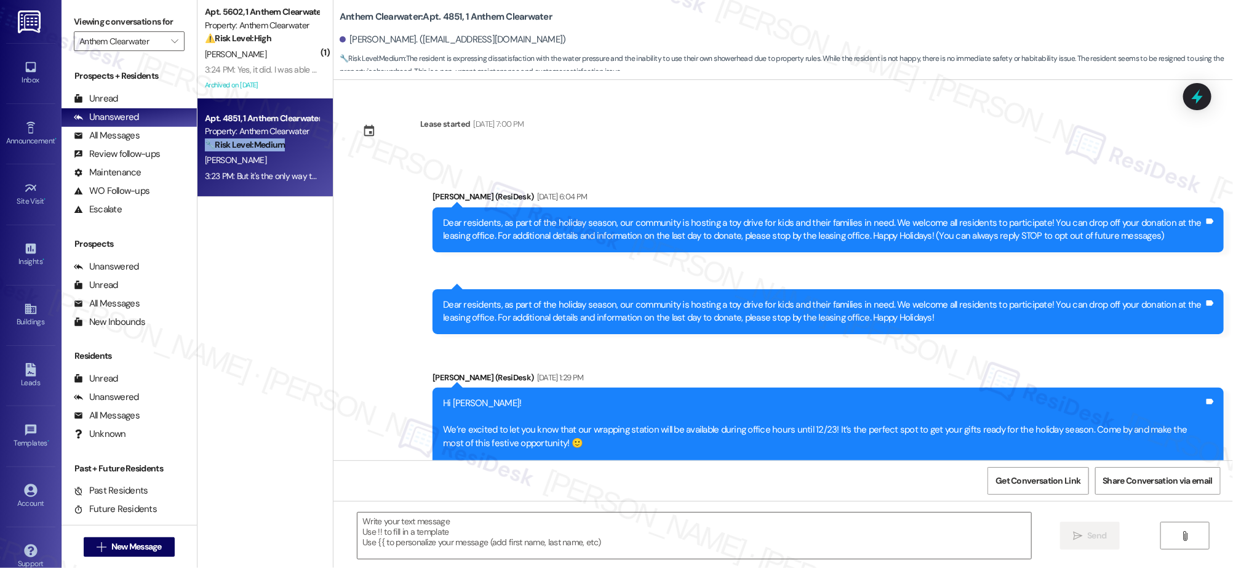
click at [264, 148] on strong "🔧 Risk Level: Medium" at bounding box center [245, 144] width 80 height 11
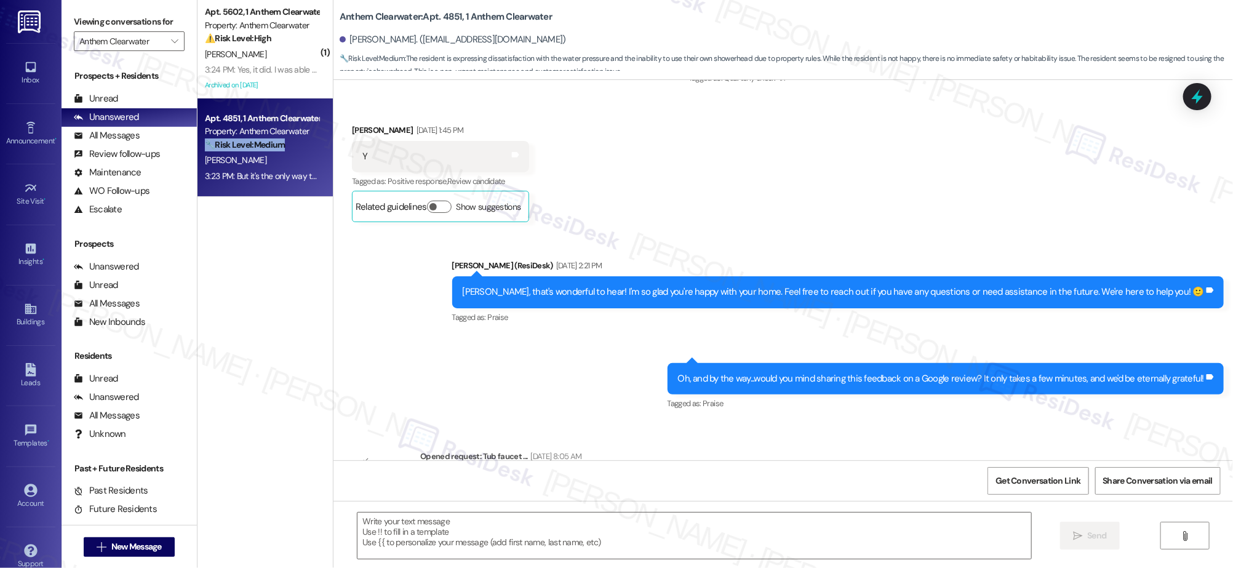
type textarea "Fetching suggested responses. Please feel free to read through the conversation…"
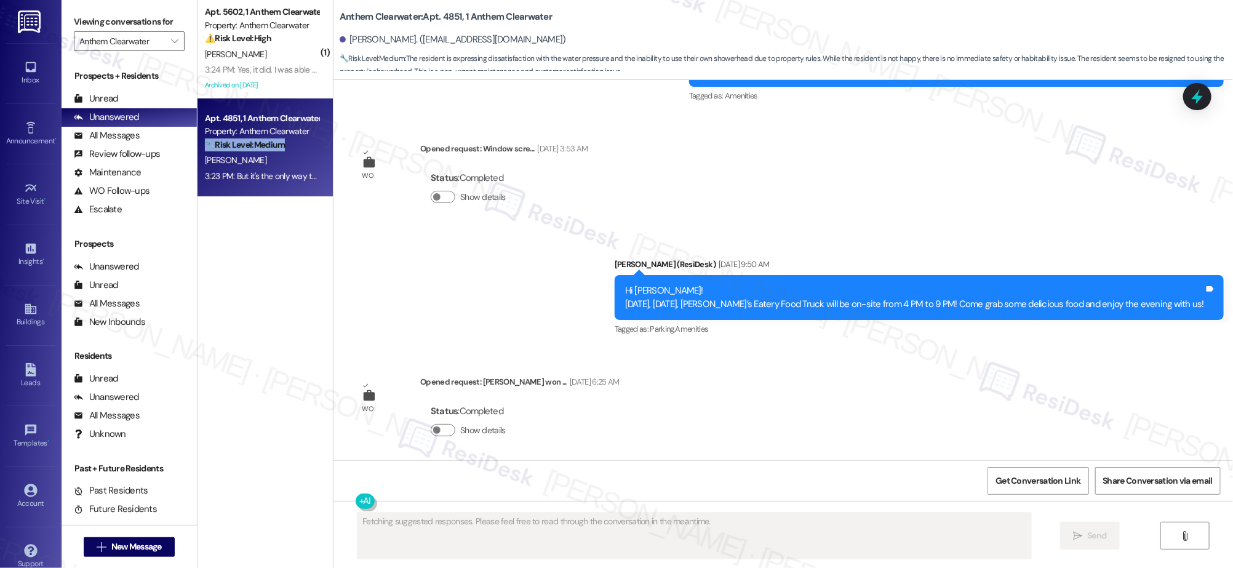
click at [264, 148] on strong "🔧 Risk Level: Medium" at bounding box center [245, 144] width 80 height 11
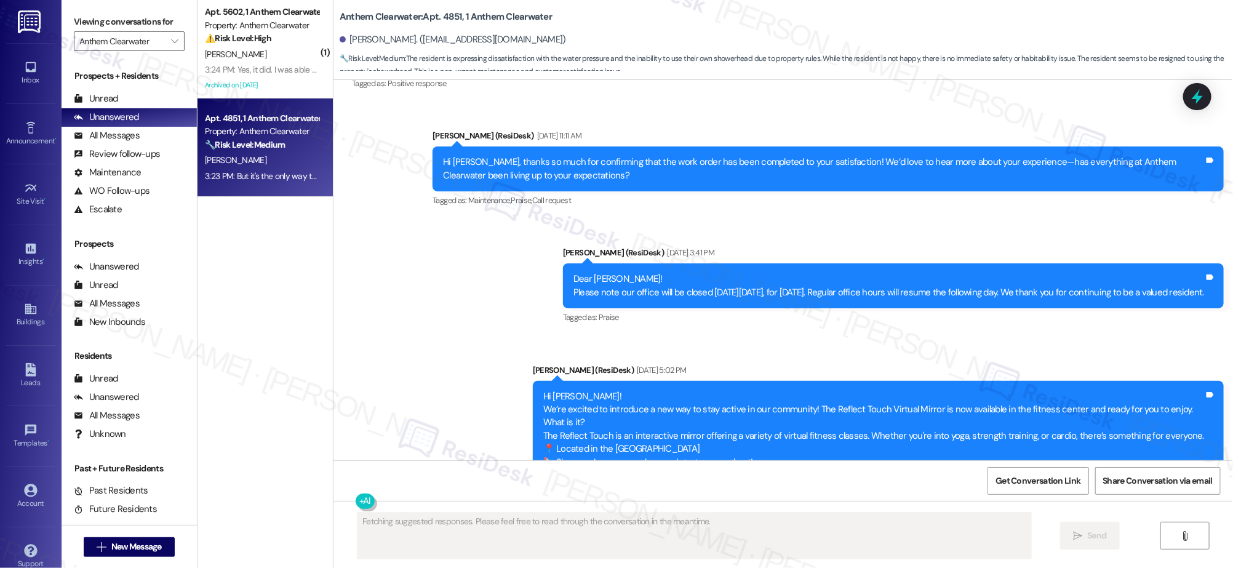
click at [264, 148] on strong "🔧 Risk Level: Medium" at bounding box center [245, 144] width 80 height 11
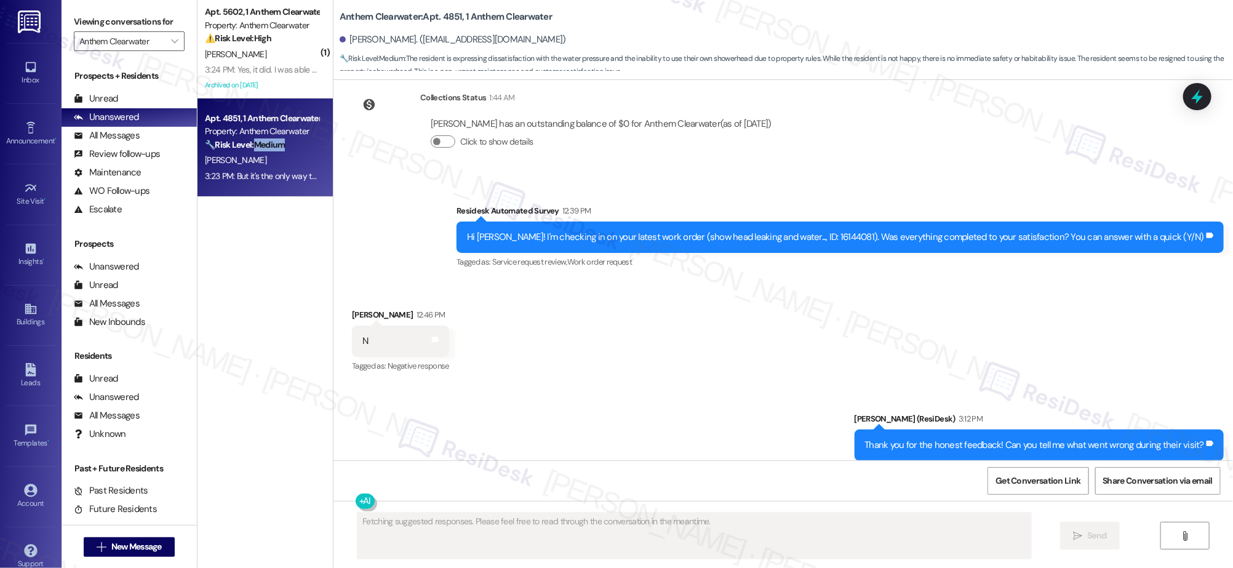
click at [264, 148] on strong "🔧 Risk Level: Medium" at bounding box center [245, 144] width 80 height 11
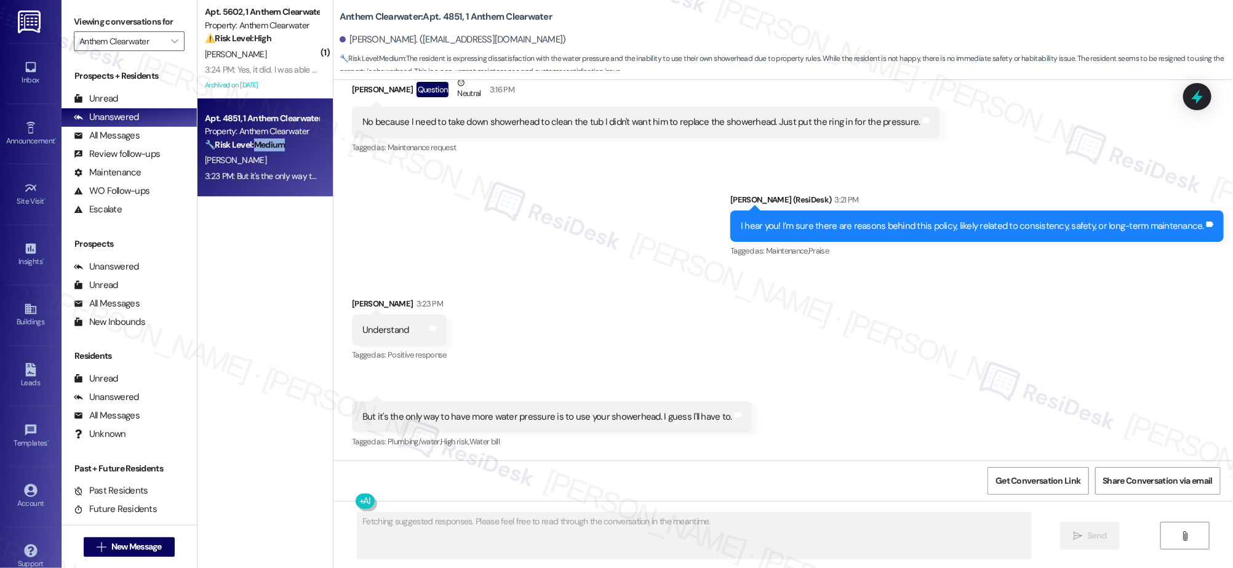
click at [264, 148] on strong "🔧 Risk Level: Medium" at bounding box center [245, 144] width 80 height 11
click at [265, 149] on strong "🔧 Risk Level: Medium" at bounding box center [245, 144] width 80 height 11
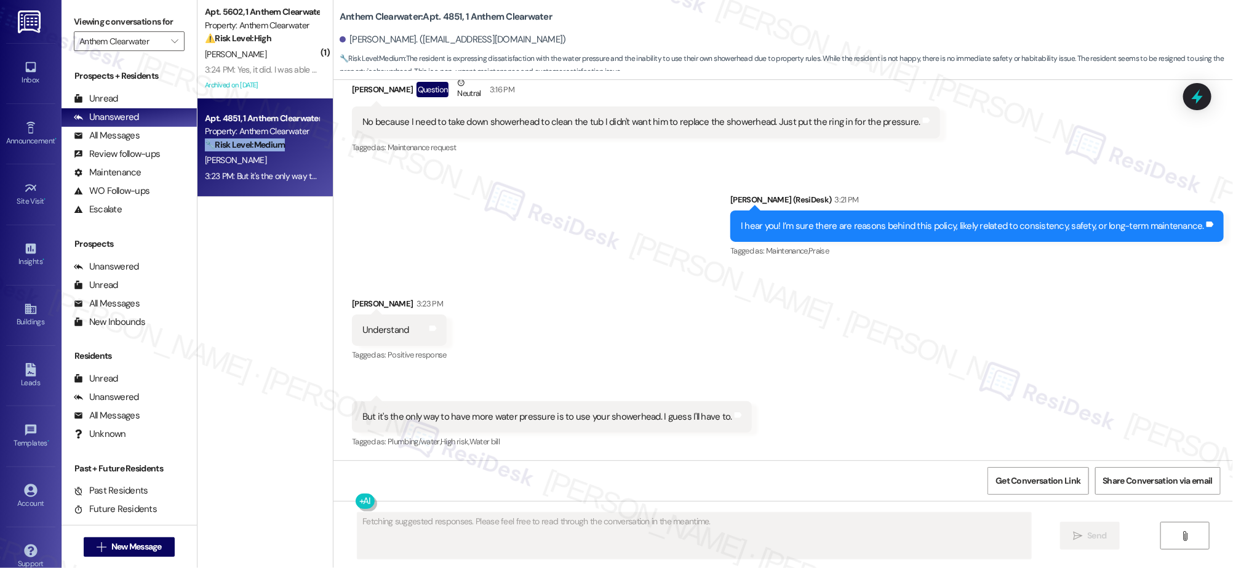
drag, startPoint x: 265, startPoint y: 149, endPoint x: 267, endPoint y: 124, distance: 24.7
click at [265, 148] on strong "🔧 Risk Level: Medium" at bounding box center [245, 144] width 80 height 11
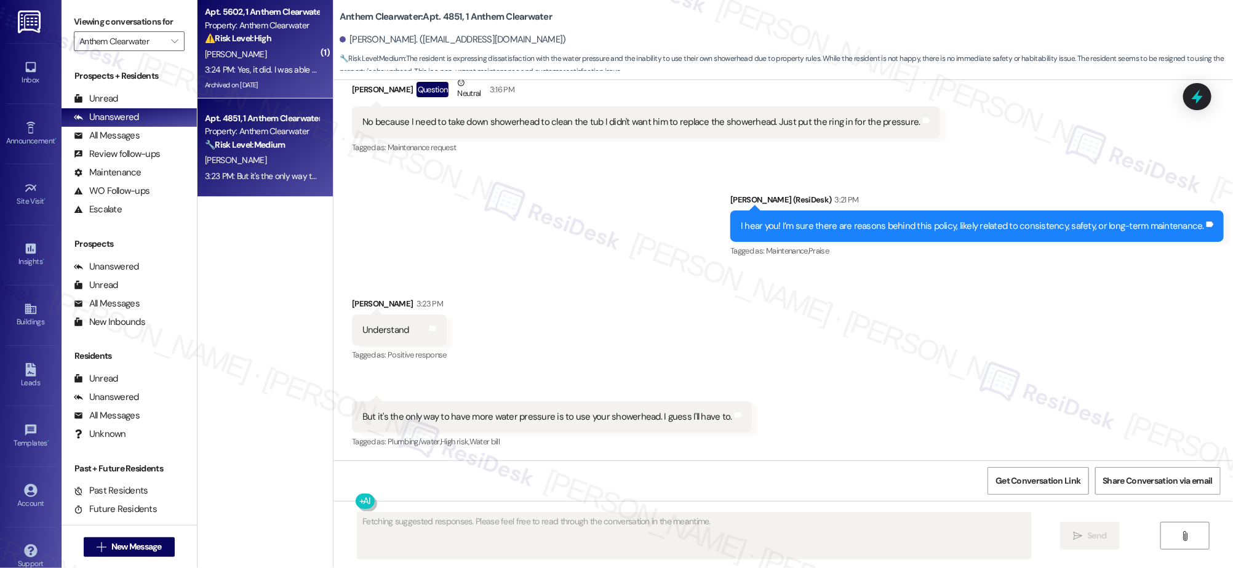
click at [268, 68] on div "3:24 PM: Yes, it did. I was able to do a dry a load of laundry last night. And …" at bounding box center [637, 69] width 865 height 11
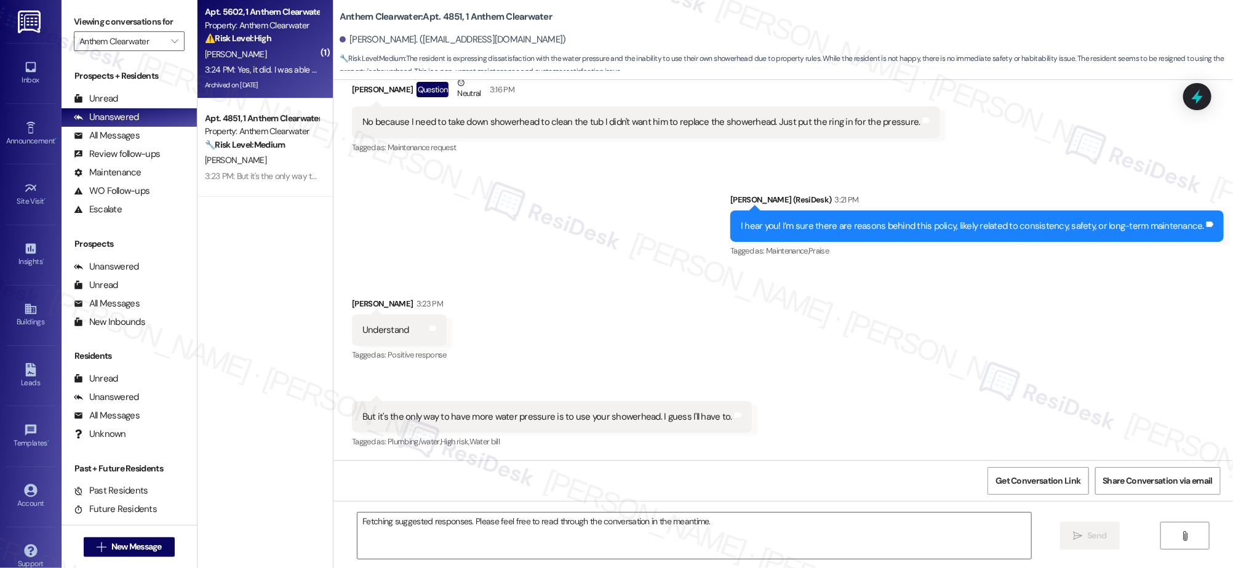
click at [268, 68] on div "3:24 PM: Yes, it did. I was able to do a dry a load of laundry last night. And …" at bounding box center [637, 69] width 865 height 11
click at [269, 67] on div "3:24 PM: Yes, it did. I was able to do a dry a load of laundry last night. And …" at bounding box center [637, 69] width 865 height 11
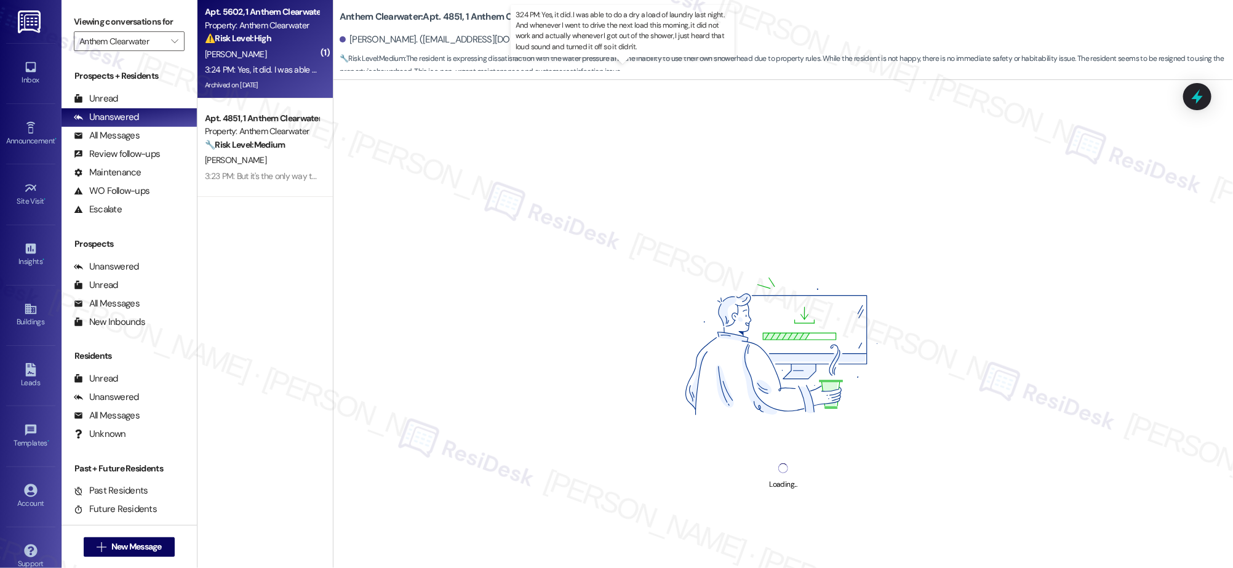
click at [269, 67] on div "3:24 PM: Yes, it did. I was able to do a dry a load of laundry last night. And …" at bounding box center [637, 69] width 865 height 11
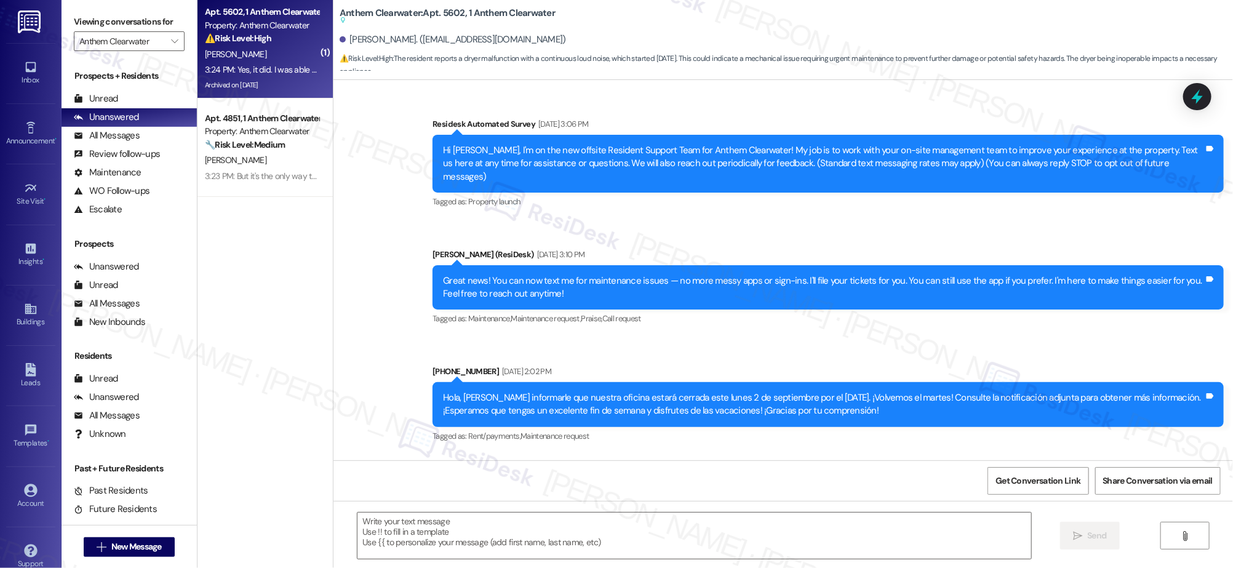
click at [269, 67] on div "3:24 PM: Yes, it did. I was able to do a dry a load of laundry last night. And …" at bounding box center [637, 69] width 865 height 11
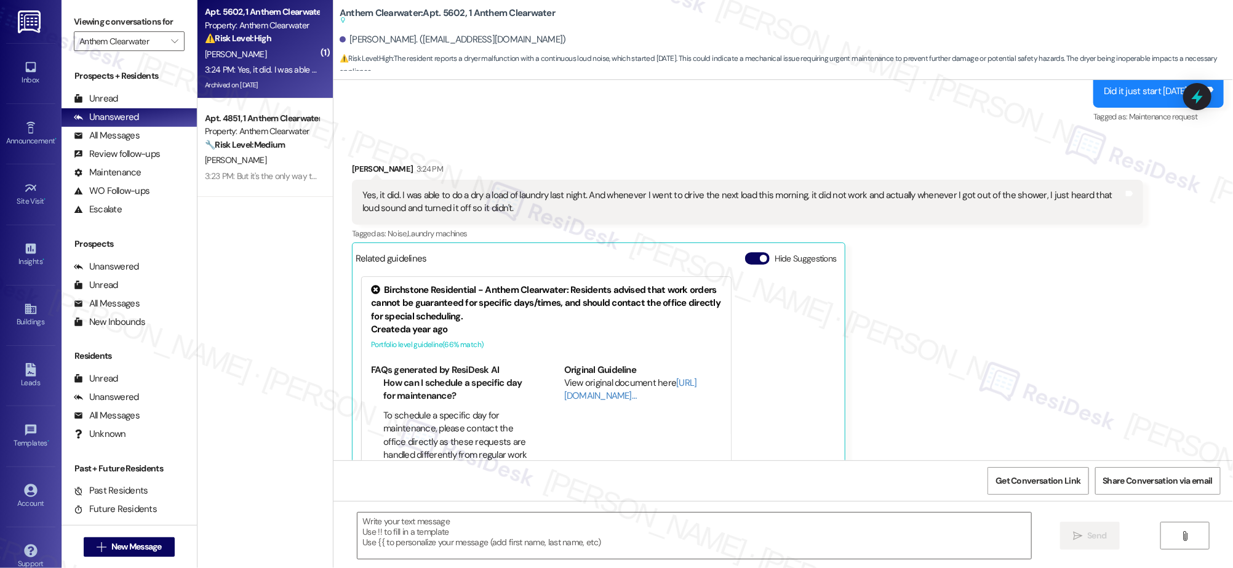
click at [268, 67] on div "3:24 PM: Yes, it did. I was able to do a dry a load of laundry last night. And …" at bounding box center [637, 69] width 865 height 11
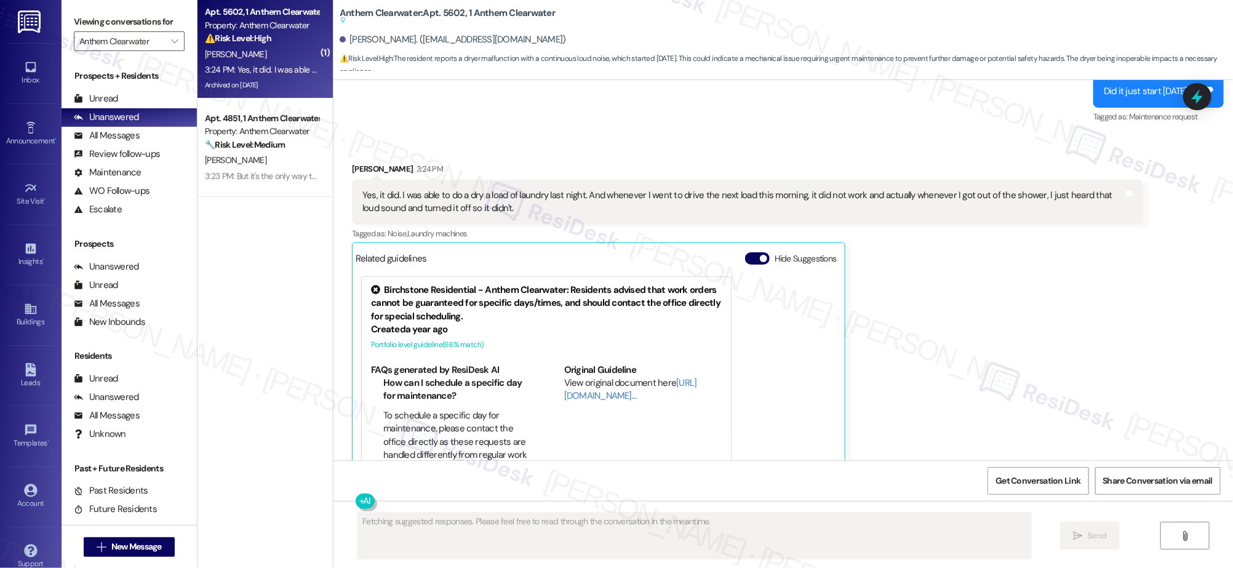
click at [269, 68] on div "3:24 PM: Yes, it did. I was able to do a dry a load of laundry last night. And …" at bounding box center [637, 69] width 865 height 11
click at [269, 69] on div "3:24 PM: Yes, it did. I was able to do a dry a load of laundry last night. And …" at bounding box center [637, 69] width 865 height 11
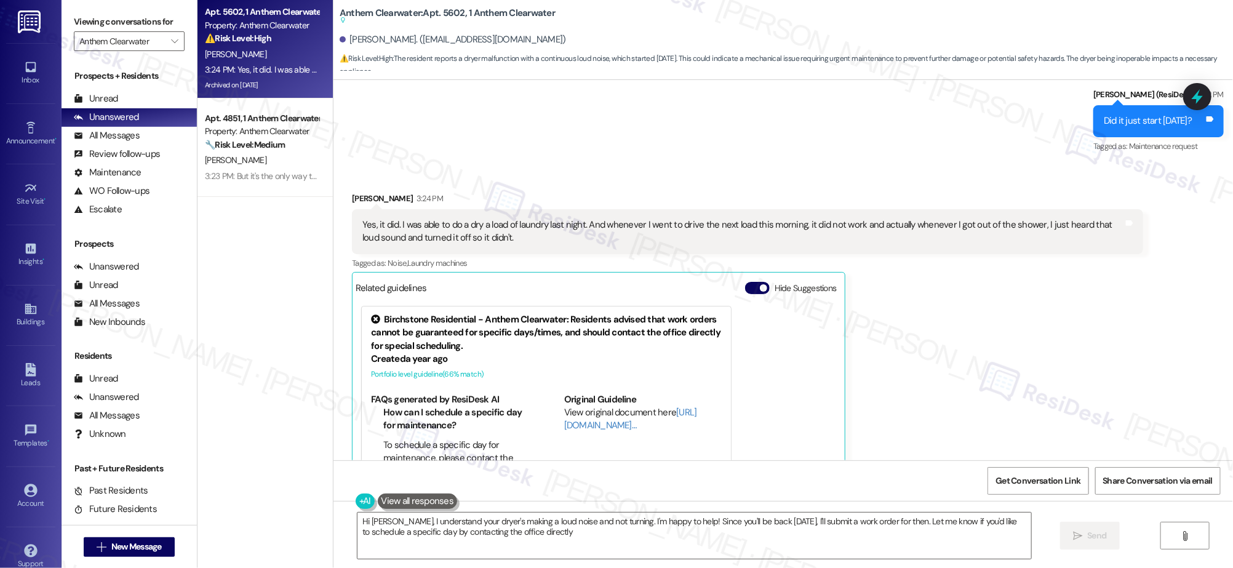
type textarea "Hi Bradley, I understand your dryer's making a loud noise and not turning. I'm …"
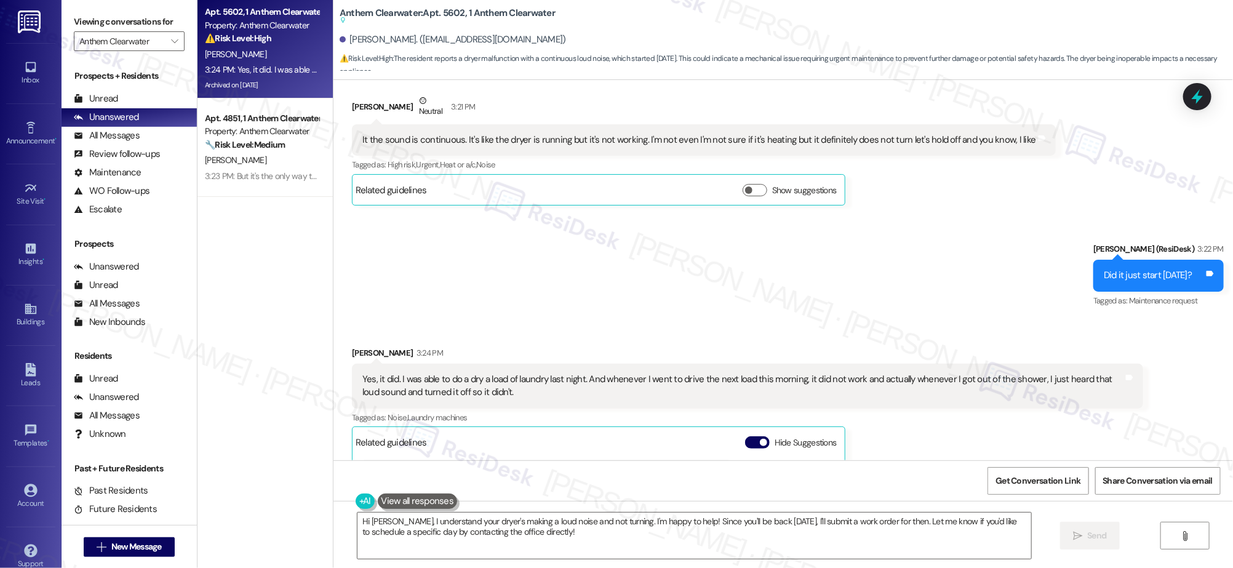
scroll to position [15827, 0]
click at [538, 549] on textarea "Hi Bradley, I understand your dryer's making a loud noise and not turning. I'm …" at bounding box center [694, 536] width 673 height 46
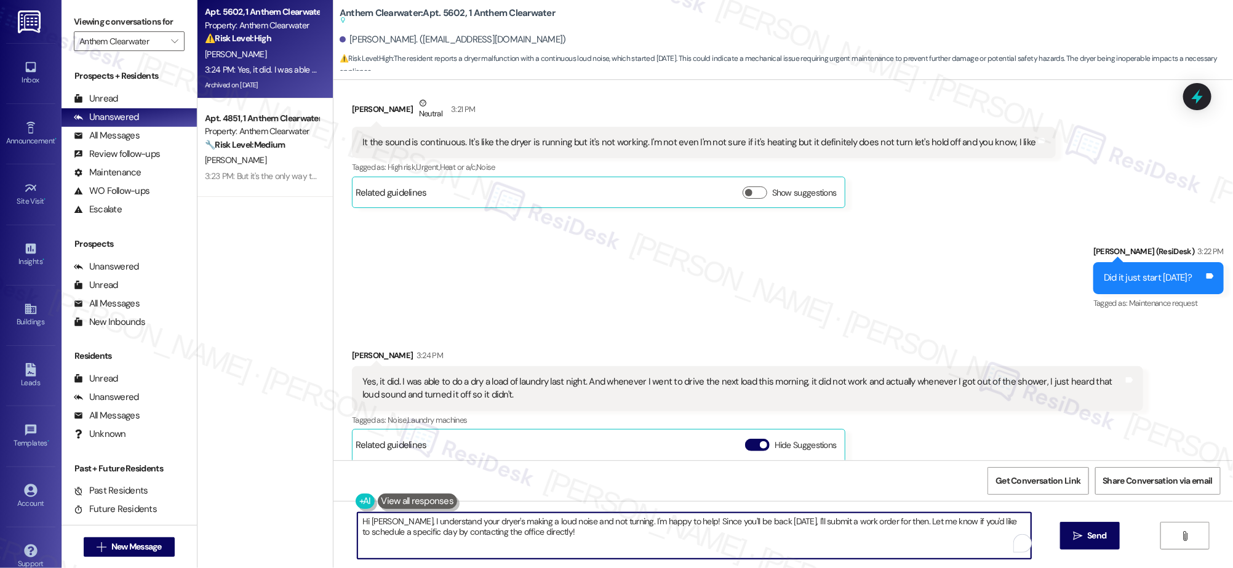
drag, startPoint x: 486, startPoint y: 532, endPoint x: 332, endPoint y: 514, distance: 154.9
click at [334, 515] on div "Hi Bradley, I understand your dryer's making a loud noise and not turning. I'm …" at bounding box center [784, 547] width 900 height 92
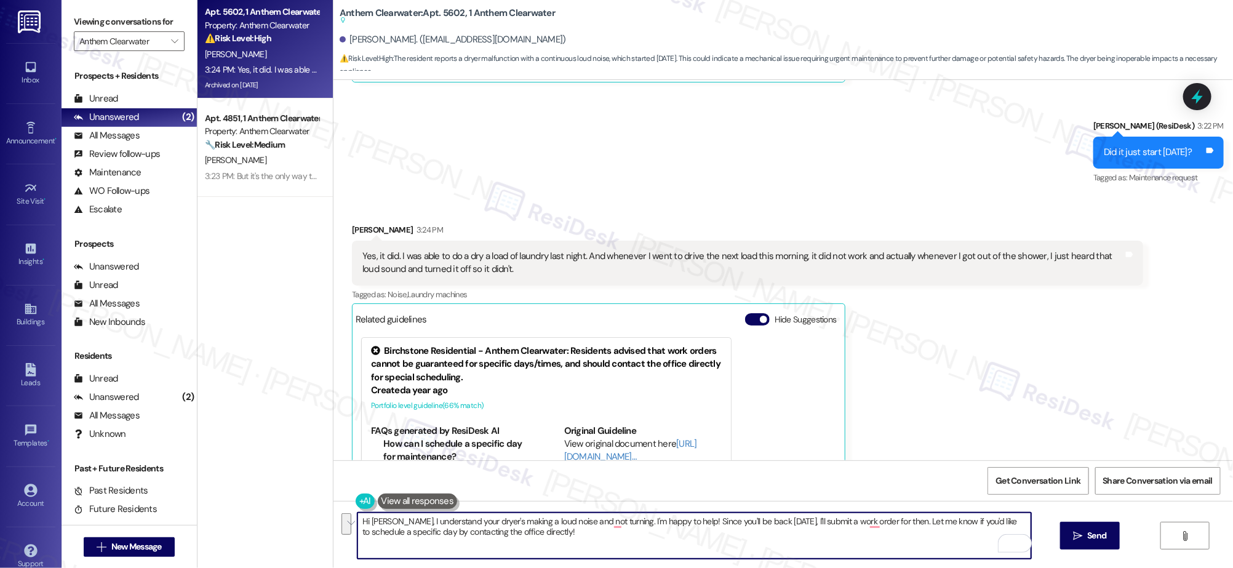
scroll to position [16014, 0]
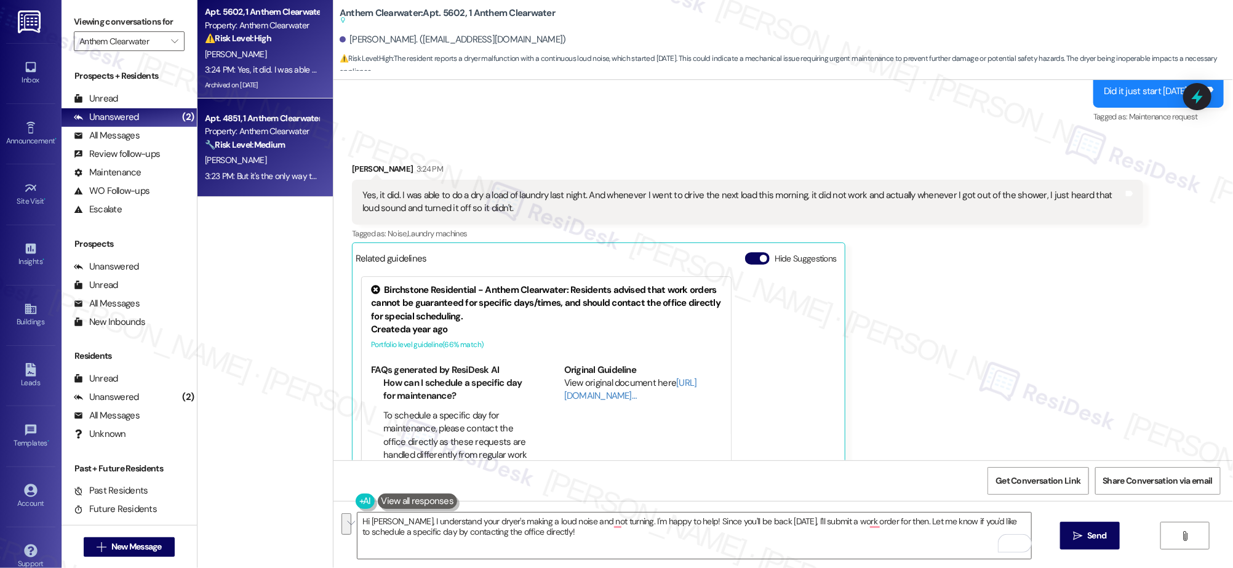
click at [205, 118] on div "Apt. 4851, 1 Anthem Clearwater" at bounding box center [262, 118] width 114 height 13
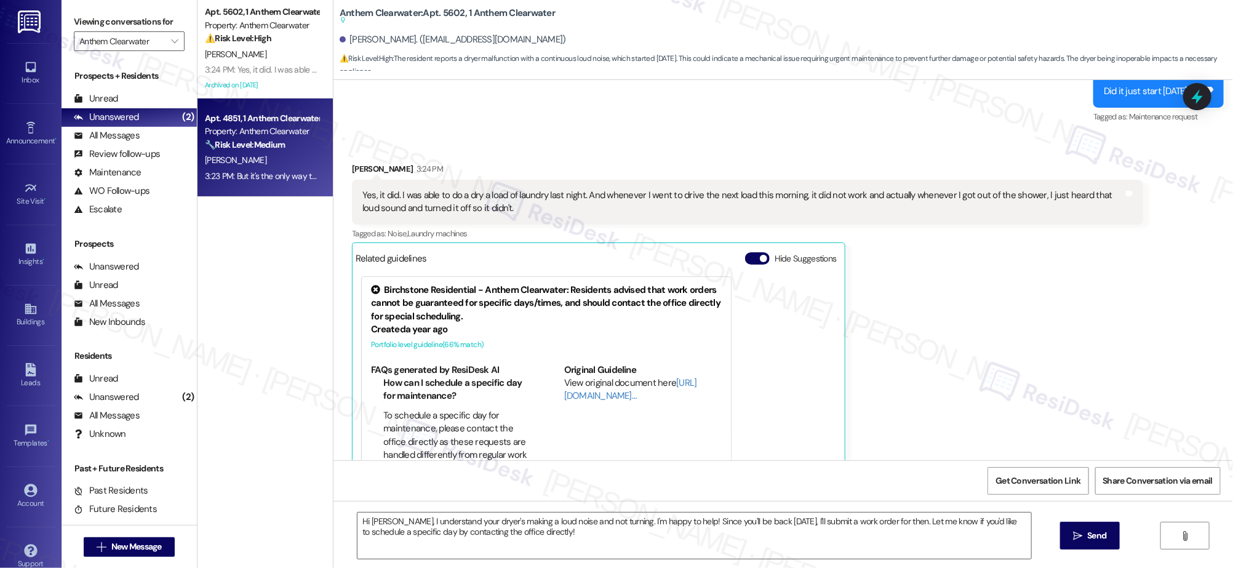
click at [249, 139] on strong "🔧 Risk Level: Medium" at bounding box center [245, 144] width 80 height 11
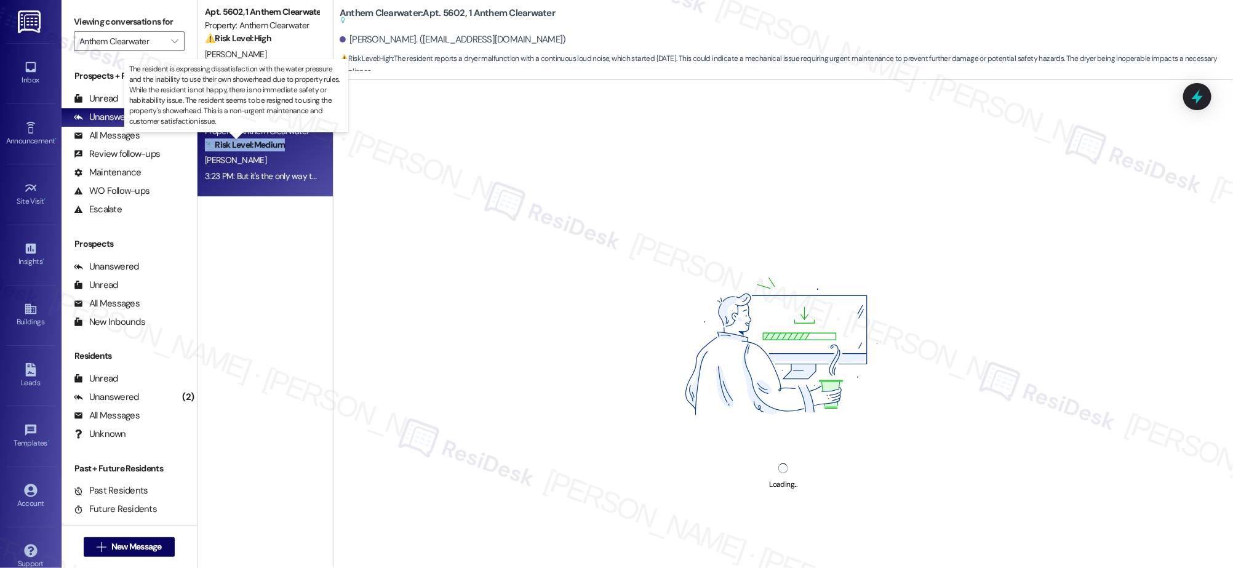
click at [250, 139] on strong "🔧 Risk Level: Medium" at bounding box center [245, 144] width 80 height 11
click at [250, 138] on div "🔧 Risk Level: Medium The resident is expressing dissatisfaction with the water …" at bounding box center [262, 144] width 114 height 13
click at [251, 139] on strong "🔧 Risk Level: Medium" at bounding box center [245, 144] width 80 height 11
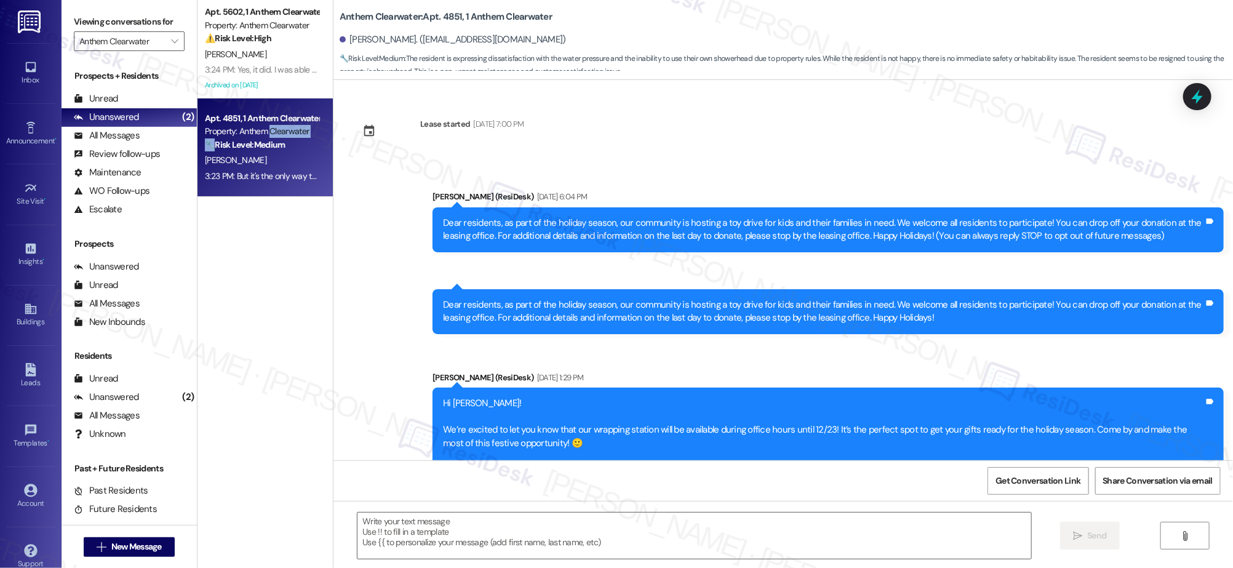
click at [252, 138] on div "🔧 Risk Level: Medium The resident is expressing dissatisfaction with the water …" at bounding box center [262, 144] width 114 height 13
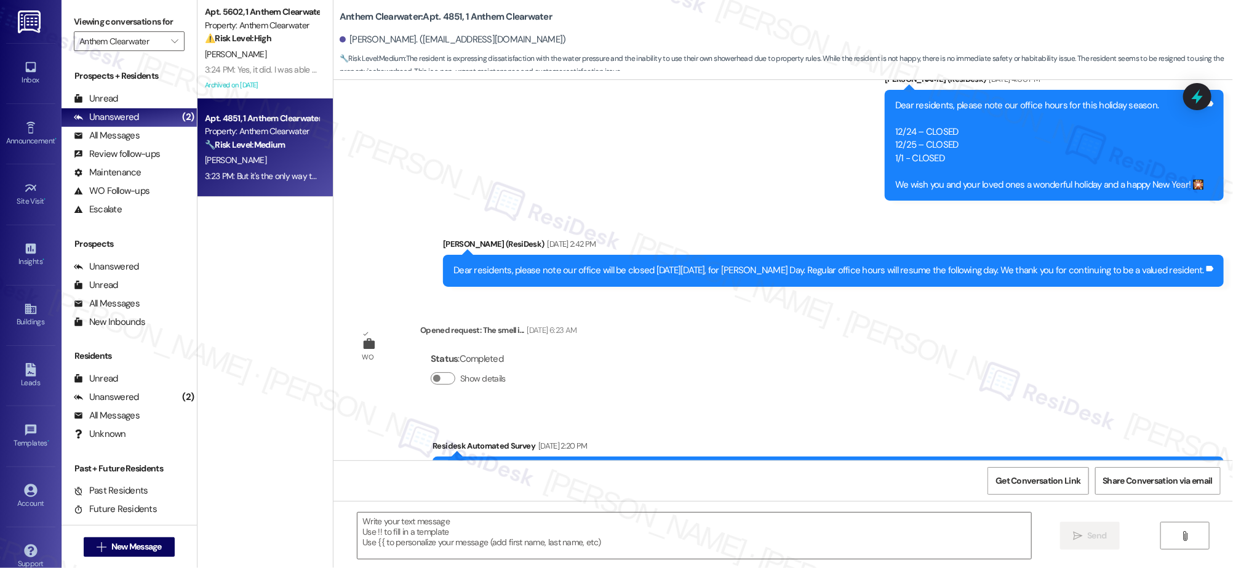
click at [252, 137] on div "Apt. 4851, 1 Anthem Clearwater Property: Anthem Clearwater 🔧 Risk Level: Medium…" at bounding box center [262, 132] width 116 height 42
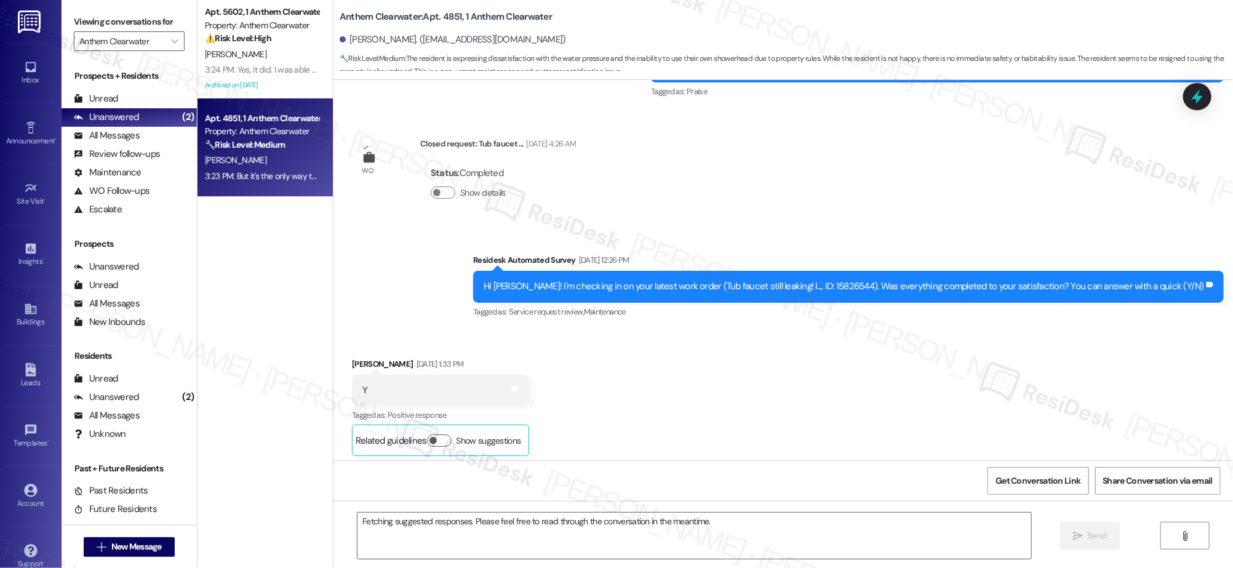
click at [254, 137] on div "Property: Anthem Clearwater" at bounding box center [262, 131] width 114 height 13
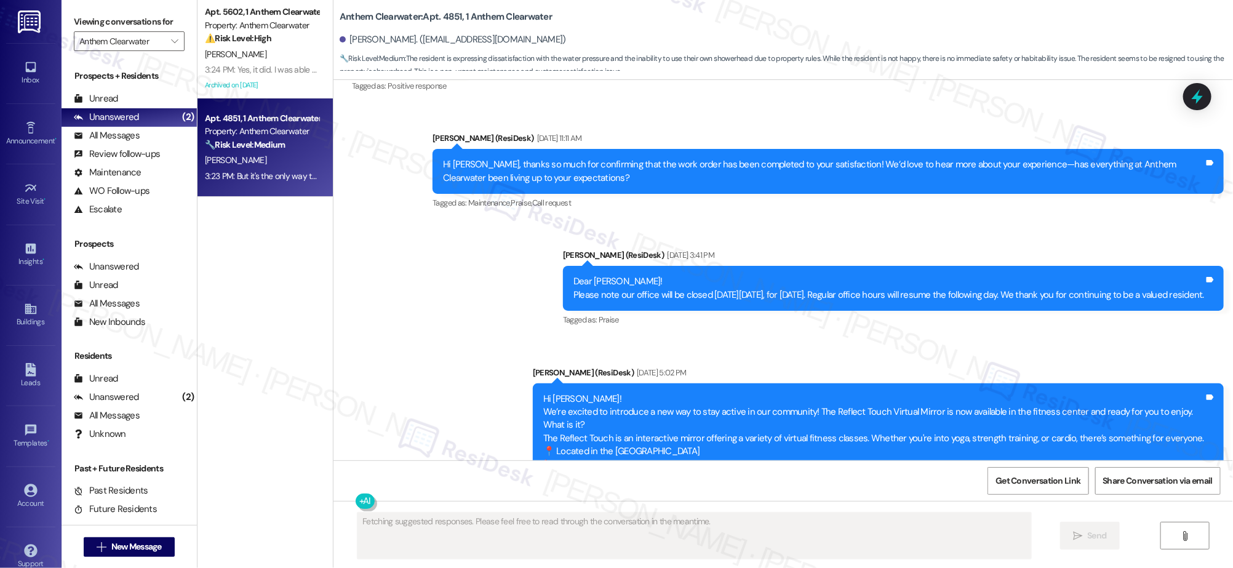
click at [256, 140] on strong "🔧 Risk Level: Medium" at bounding box center [245, 144] width 80 height 11
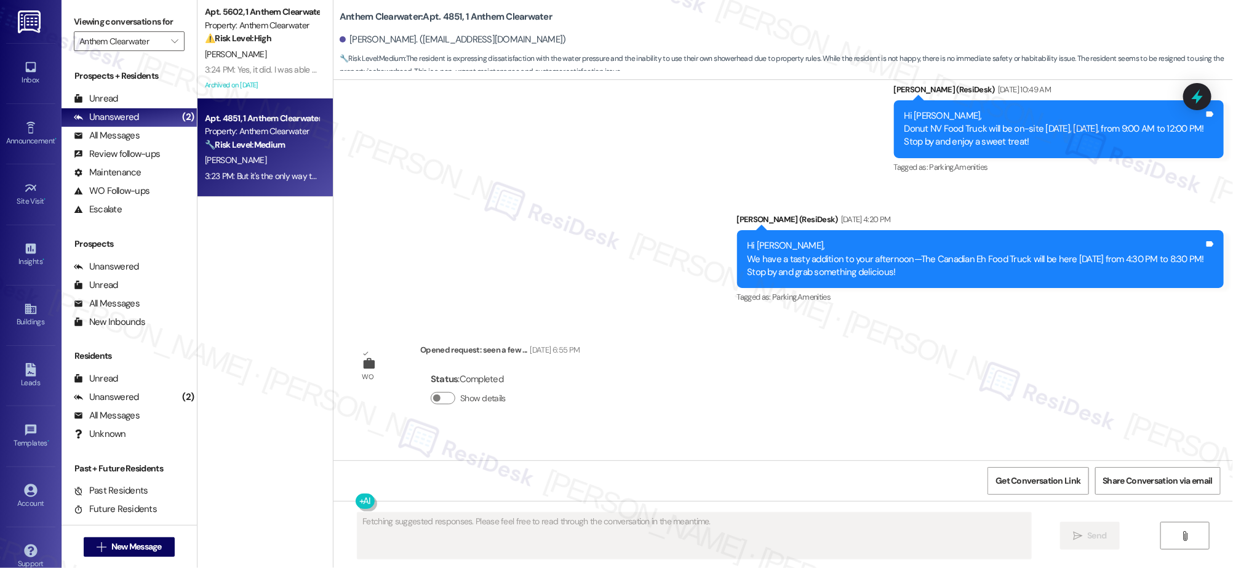
click at [258, 140] on strong "🔧 Risk Level: Medium" at bounding box center [245, 144] width 80 height 11
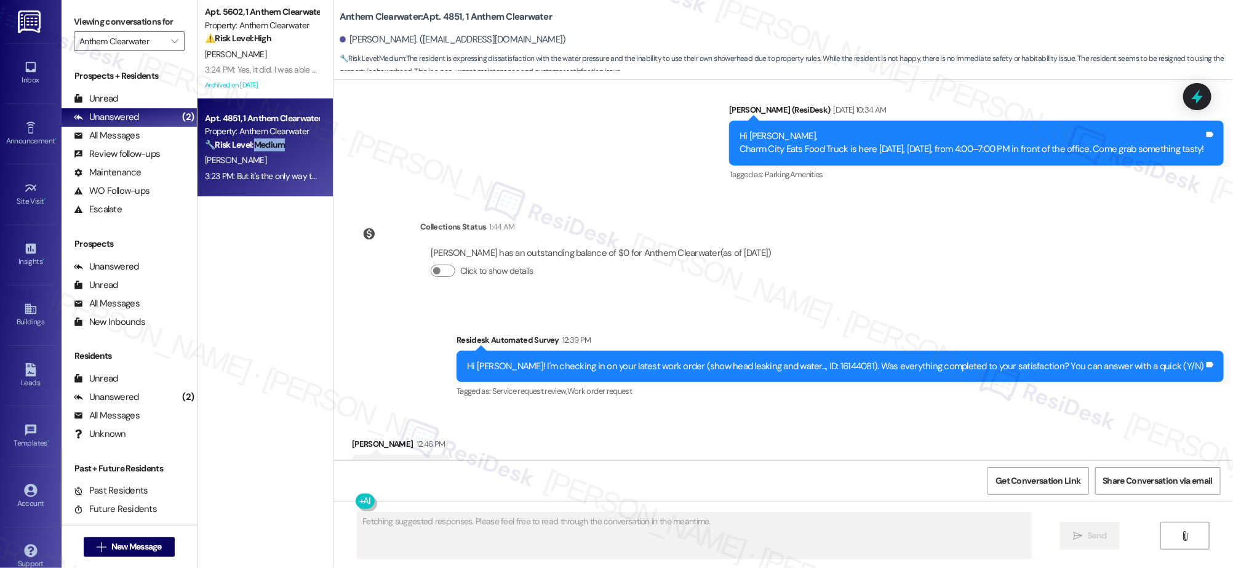
click at [258, 140] on strong "🔧 Risk Level: Medium" at bounding box center [245, 144] width 80 height 11
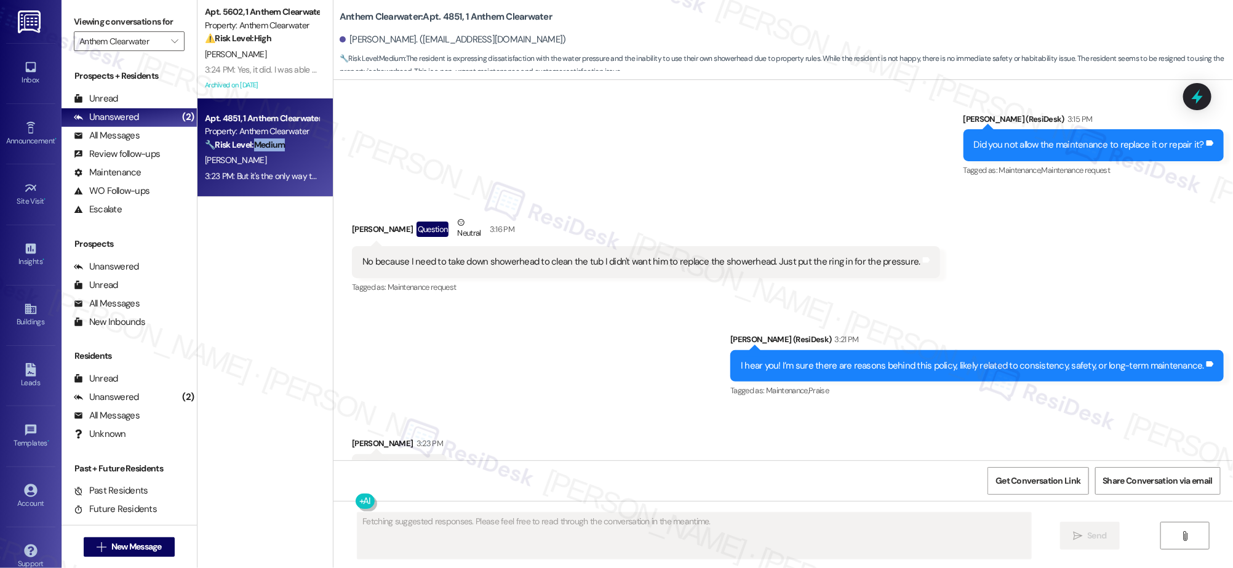
click at [259, 141] on strong "🔧 Risk Level: Medium" at bounding box center [245, 144] width 80 height 11
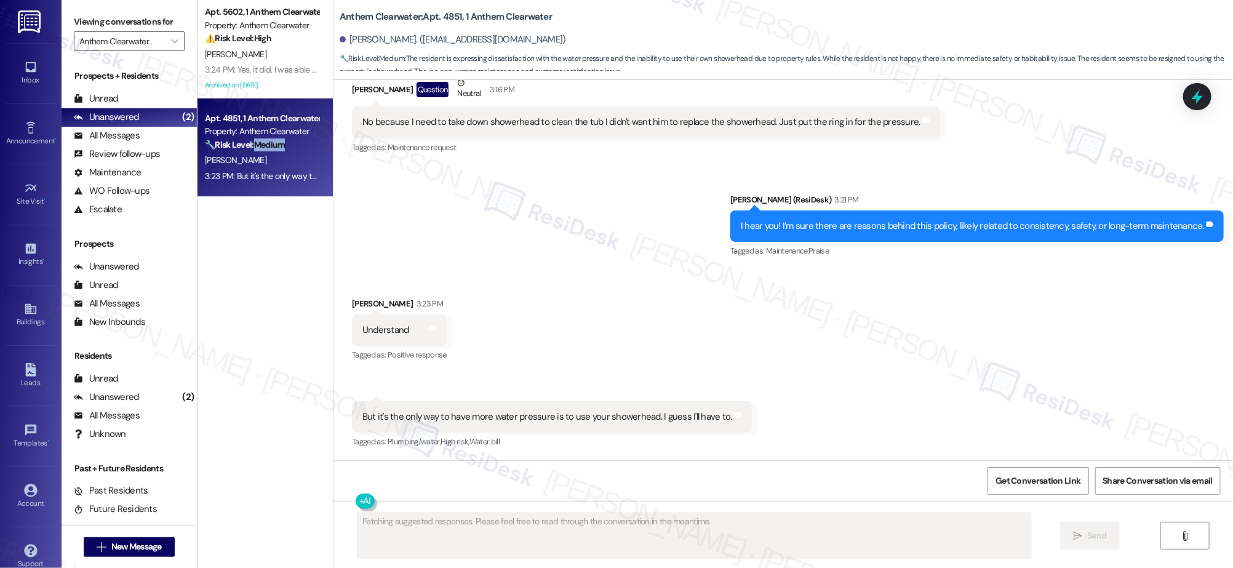
click at [259, 141] on strong "🔧 Risk Level: Medium" at bounding box center [245, 144] width 80 height 11
click at [627, 244] on div "Sent via SMS Sarah (ResiDesk) 3:21 PM I hear you! I’m sure there are reasons be…" at bounding box center [784, 218] width 900 height 104
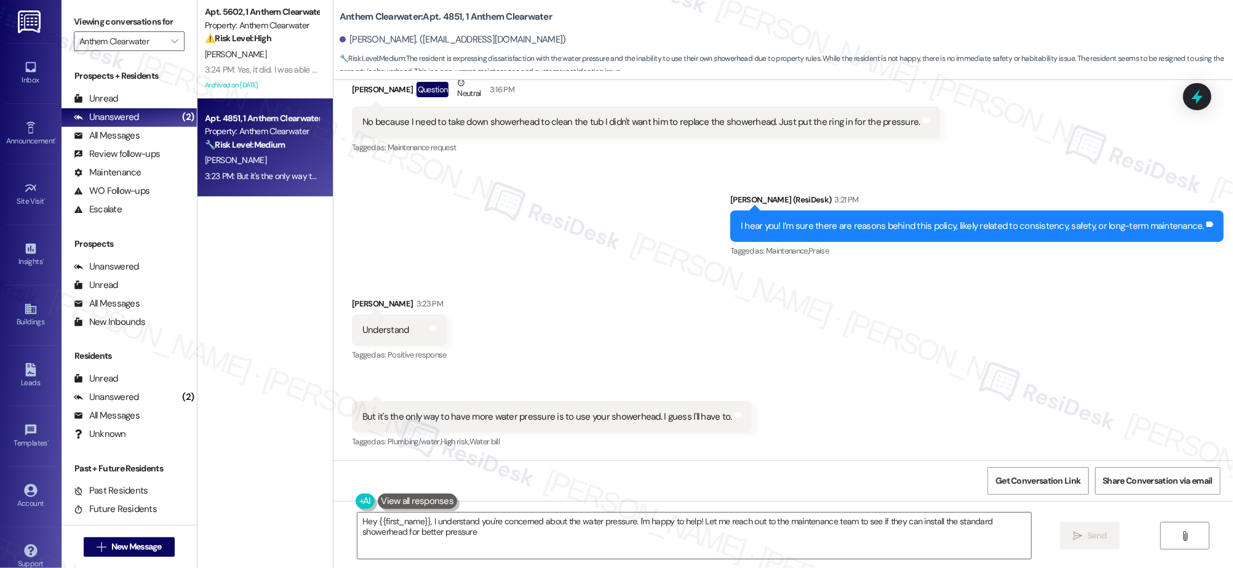
type textarea "Hey {{first_name}}, I understand you're concerned about the water pressure. I'm…"
click at [691, 239] on div "Sent via SMS Sarah (ResiDesk) 3:21 PM I hear you! I’m sure there are reasons be…" at bounding box center [784, 218] width 900 height 104
click at [694, 303] on div "Received via SMS Joyce Smith 3:23 PM Understand Tags and notes Tagged as: Posit…" at bounding box center [784, 365] width 900 height 191
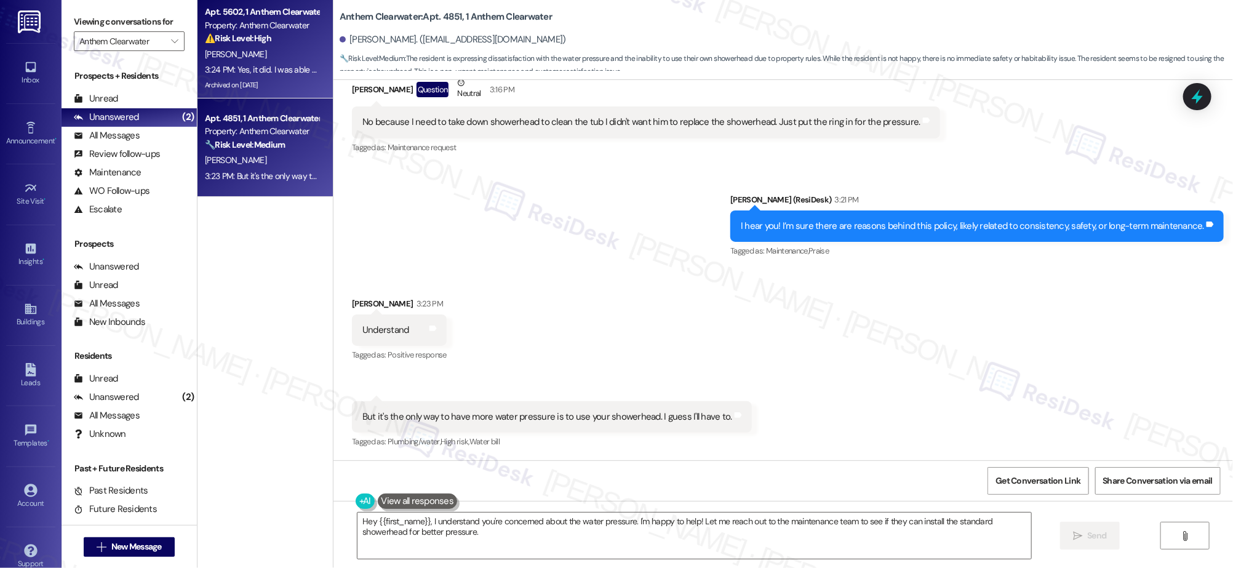
click at [270, 68] on div "3:24 PM: Yes, it did. I was able to do a dry a load of laundry last night. And …" at bounding box center [637, 69] width 865 height 11
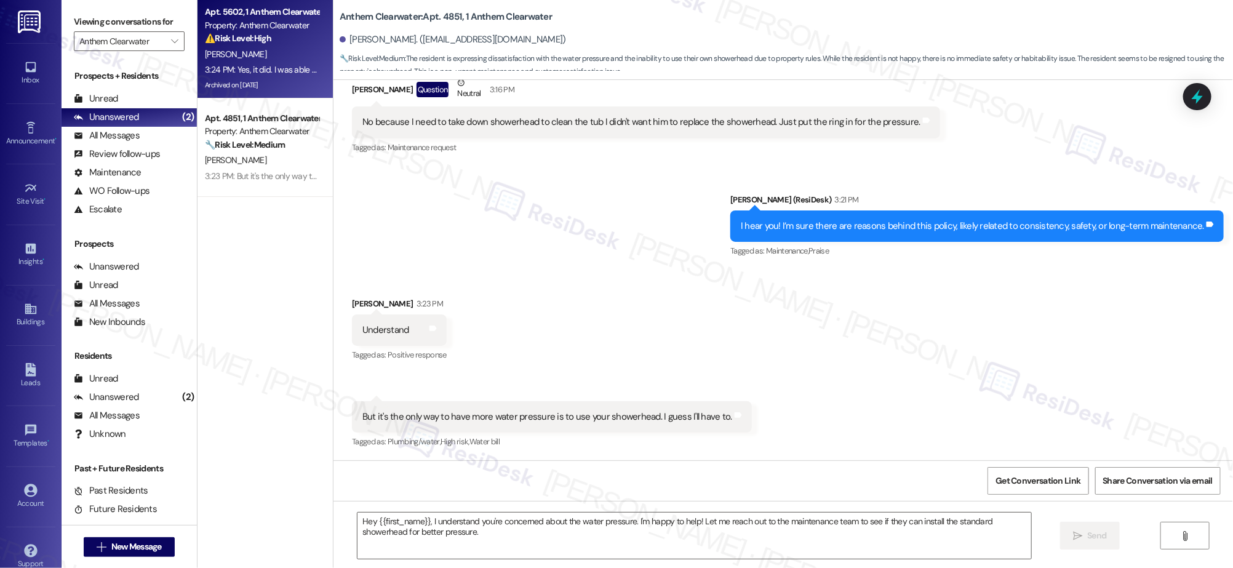
click at [271, 68] on div "3:24 PM: Yes, it did. I was able to do a dry a load of laundry last night. And …" at bounding box center [637, 69] width 865 height 11
type textarea "Fetching suggested responses. Please feel free to read through the conversation…"
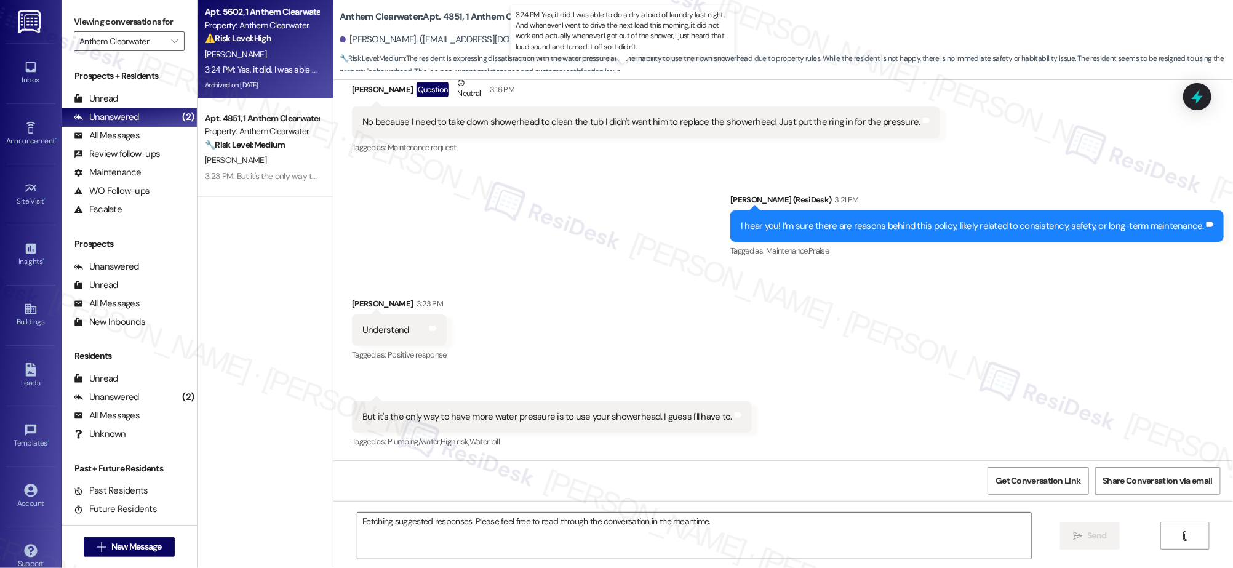
click at [271, 67] on div "3:24 PM: Yes, it did. I was able to do a dry a load of laundry last night. And …" at bounding box center [637, 69] width 865 height 11
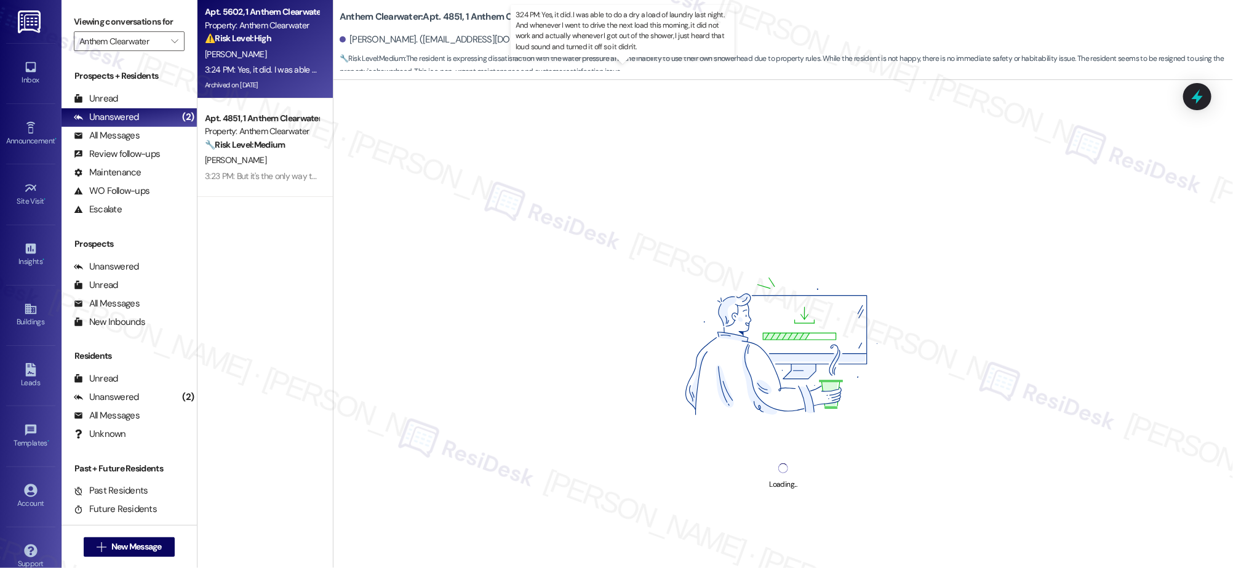
click at [271, 66] on div "3:24 PM: Yes, it did. I was able to do a dry a load of laundry last night. And …" at bounding box center [637, 69] width 865 height 11
click at [272, 66] on div "3:24 PM: Yes, it did. I was able to do a dry a load of laundry last night. And …" at bounding box center [637, 69] width 865 height 11
click at [273, 65] on div "3:24 PM: Yes, it did. I was able to do a dry a load of laundry last night. And …" at bounding box center [637, 69] width 865 height 11
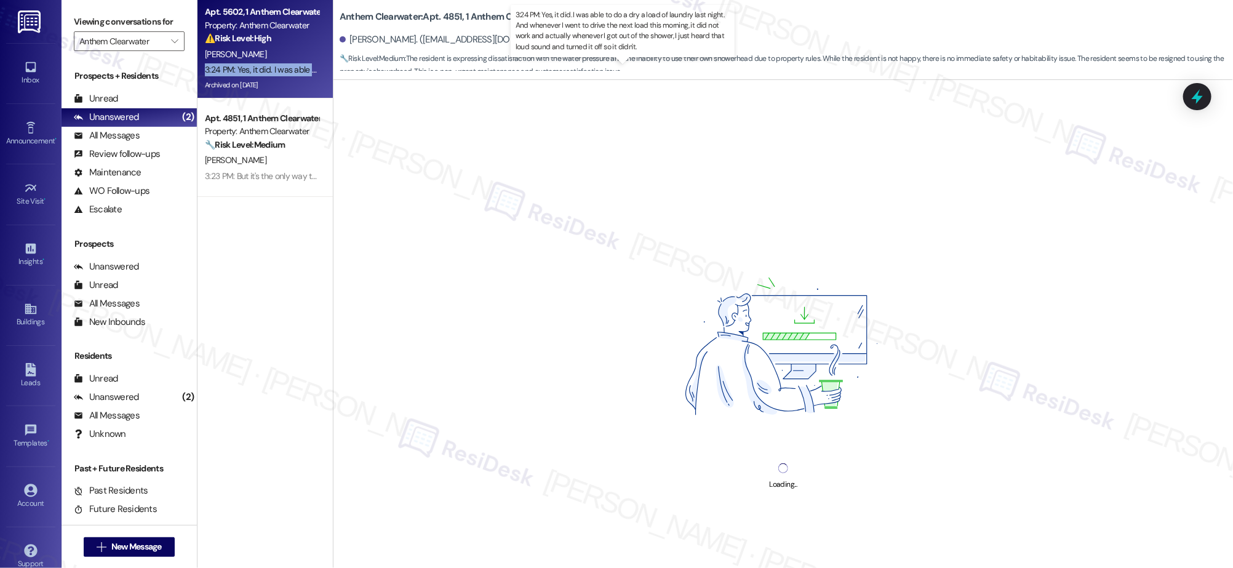
click at [273, 65] on div "3:24 PM: Yes, it did. I was able to do a dry a load of laundry last night. And …" at bounding box center [637, 69] width 865 height 11
click at [272, 67] on div "3:24 PM: Yes, it did. I was able to do a dry a load of laundry last night. And …" at bounding box center [637, 69] width 865 height 11
click at [271, 67] on div "3:24 PM: Yes, it did. I was able to do a dry a load of laundry last night. And …" at bounding box center [637, 69] width 865 height 11
click at [272, 67] on div "3:24 PM: Yes, it did. I was able to do a dry a load of laundry last night. And …" at bounding box center [637, 69] width 865 height 11
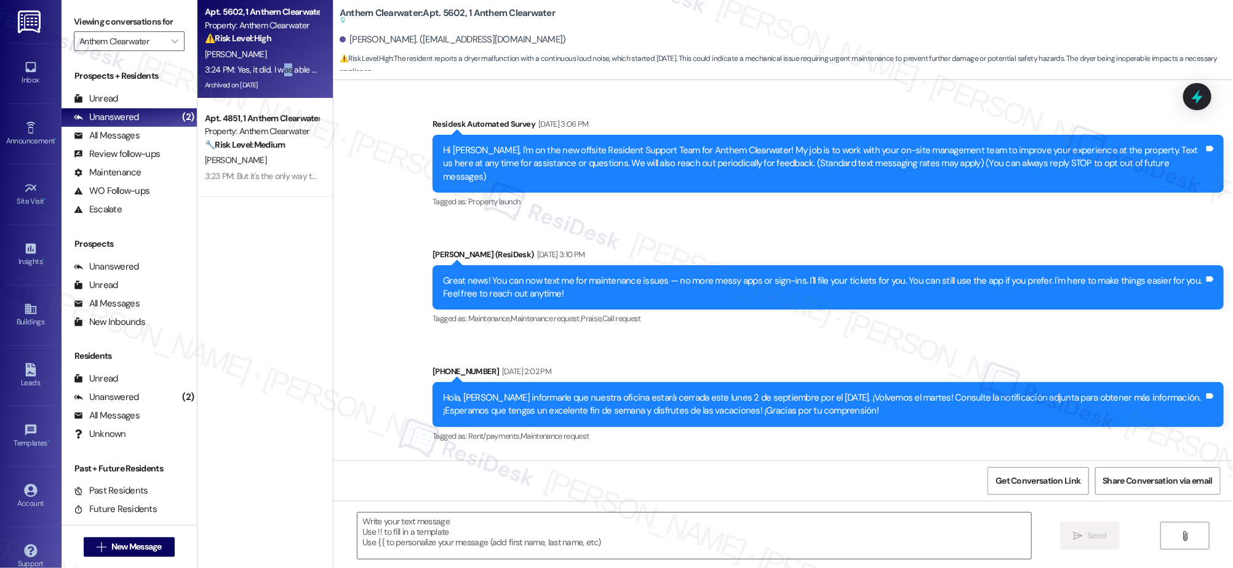
click at [272, 68] on div "3:24 PM: Yes, it did. I was able to do a dry a load of laundry last night. And …" at bounding box center [637, 69] width 865 height 11
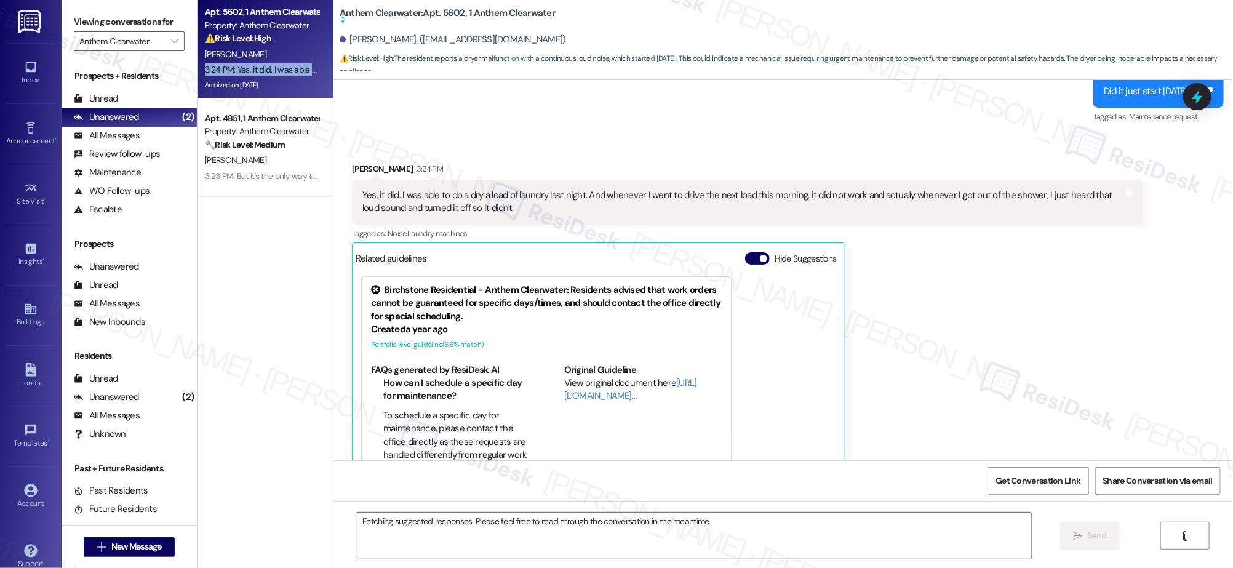
click at [273, 69] on div "3:24 PM: Yes, it did. I was able to do a dry a load of laundry last night. And …" at bounding box center [637, 69] width 865 height 11
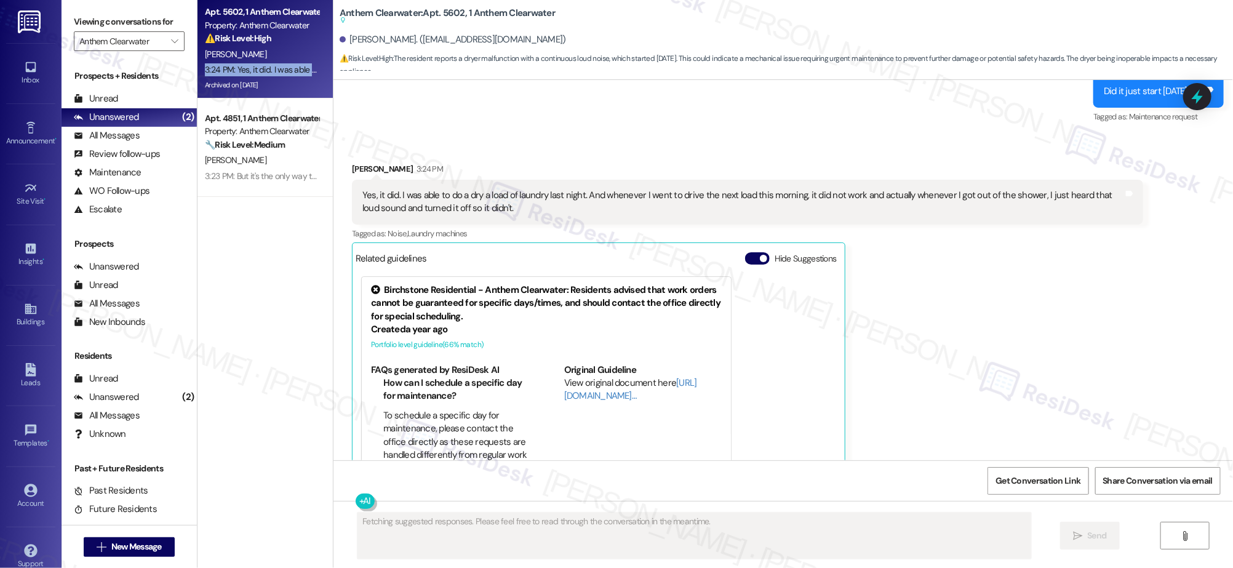
click at [273, 68] on div "3:24 PM: Yes, it did. I was able to do a dry a load of laundry last night. And …" at bounding box center [637, 69] width 865 height 11
click at [273, 66] on div "3:24 PM: Yes, it did. I was able to do a dry a load of laundry last night. And …" at bounding box center [637, 69] width 865 height 11
click at [273, 71] on div "3:24 PM: Yes, it did. I was able to do a dry a load of laundry last night. And …" at bounding box center [637, 69] width 865 height 11
click at [273, 72] on div "3:24 PM: Yes, it did. I was able to do a dry a load of laundry last night. And …" at bounding box center [637, 69] width 865 height 11
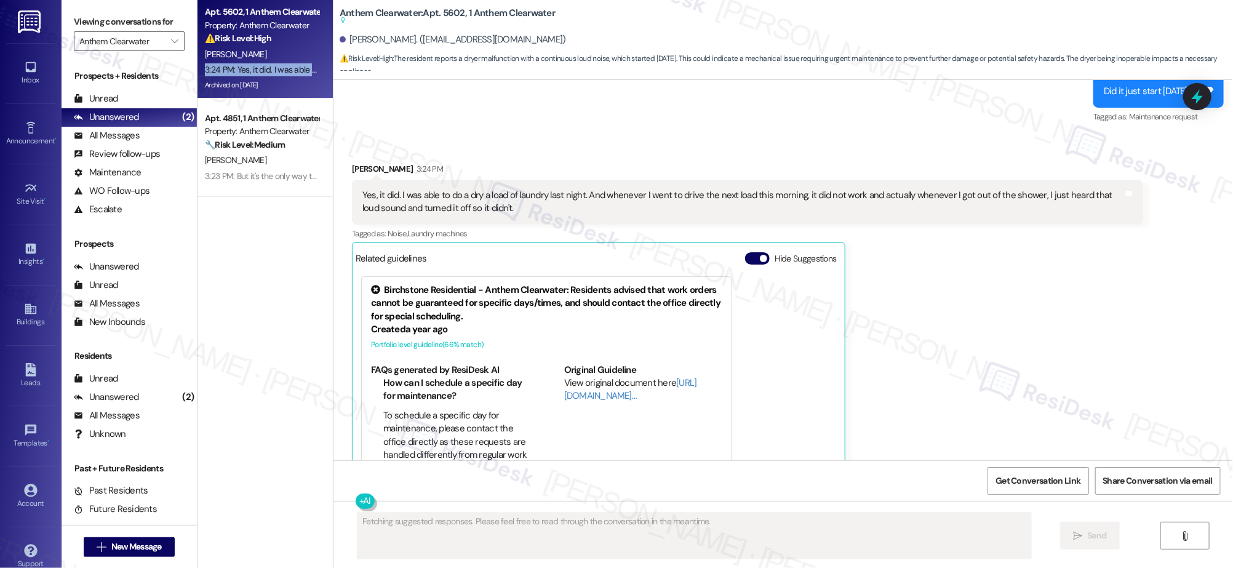
click at [273, 72] on div "3:24 PM: Yes, it did. I was able to do a dry a load of laundry last night. And …" at bounding box center [637, 69] width 865 height 11
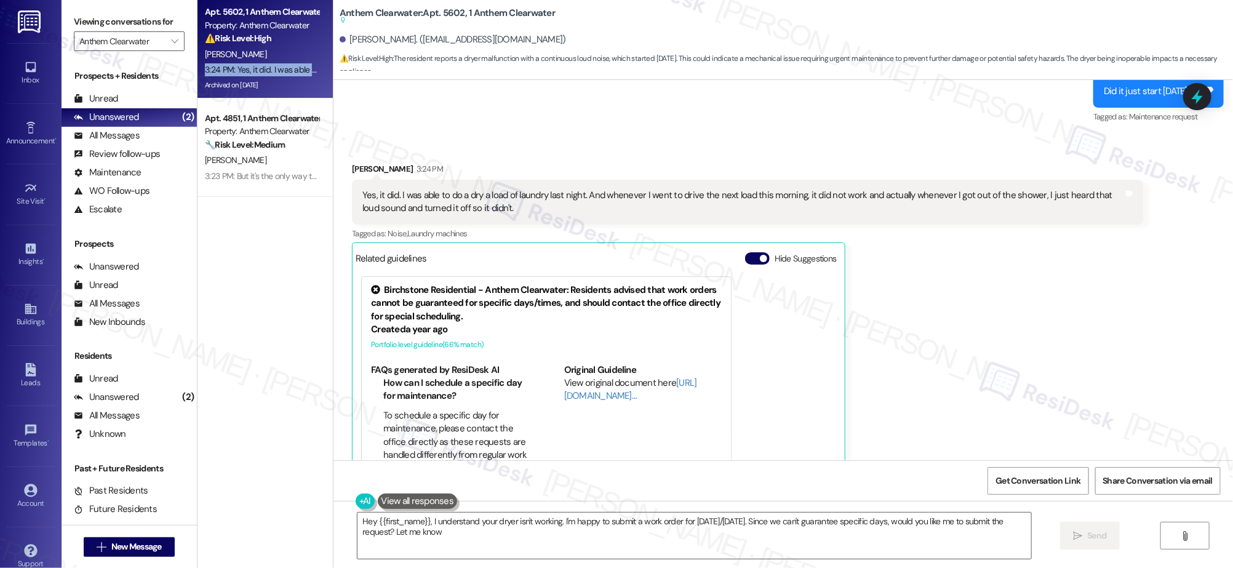
type textarea "Hey {{first_name}}, I understand your dryer isn't working. I'm happy to submit …"
click at [127, 102] on div "Unread (0)" at bounding box center [129, 99] width 135 height 18
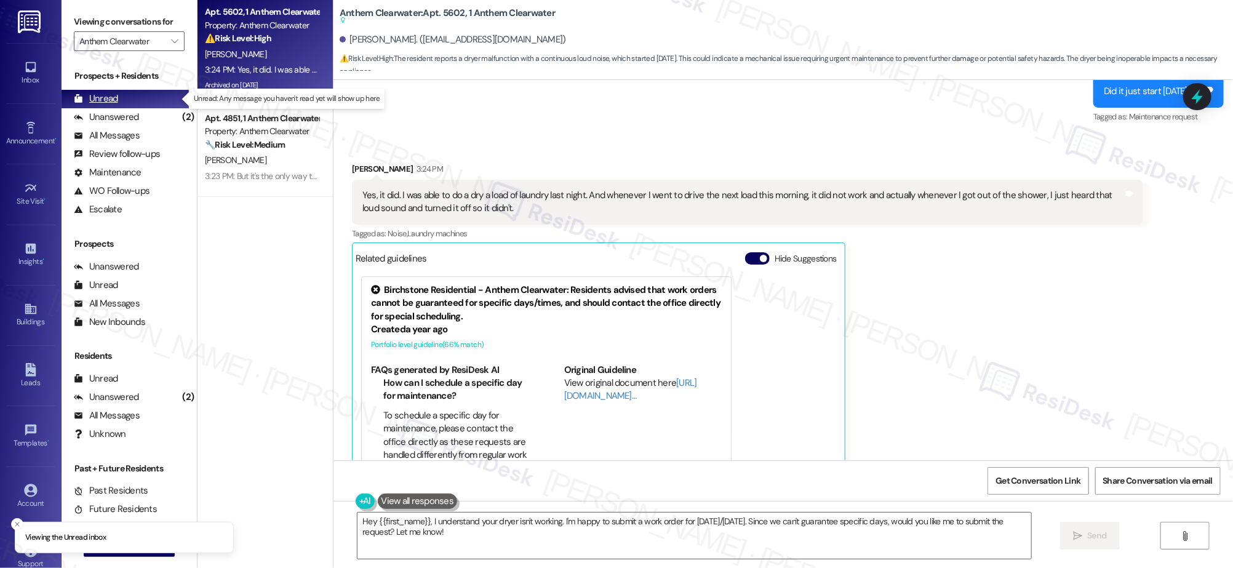
click at [127, 101] on div "Unread (0)" at bounding box center [129, 99] width 135 height 18
click at [127, 100] on div "Unread (0)" at bounding box center [129, 99] width 135 height 18
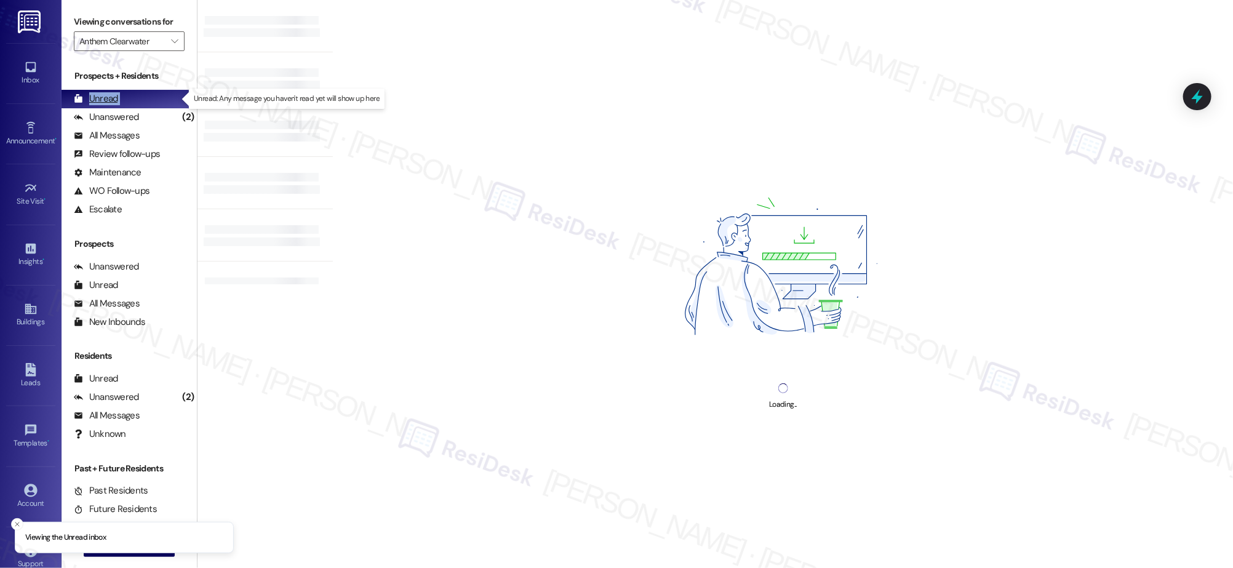
click at [127, 100] on div "Unread (0)" at bounding box center [129, 99] width 135 height 18
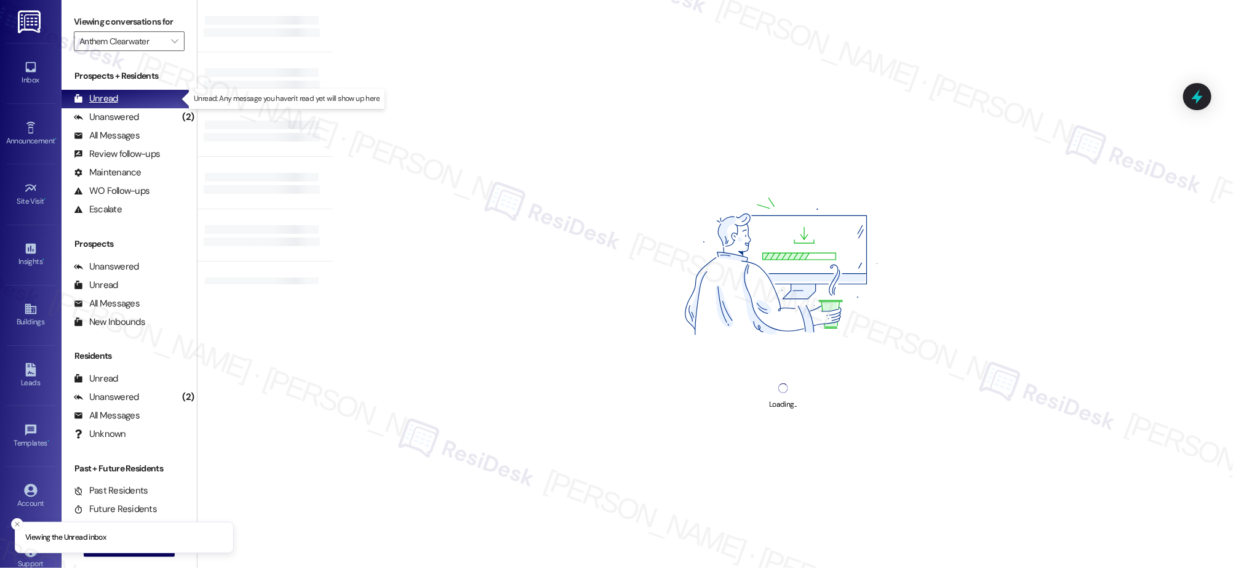
click at [127, 101] on div "Unread (0)" at bounding box center [129, 99] width 135 height 18
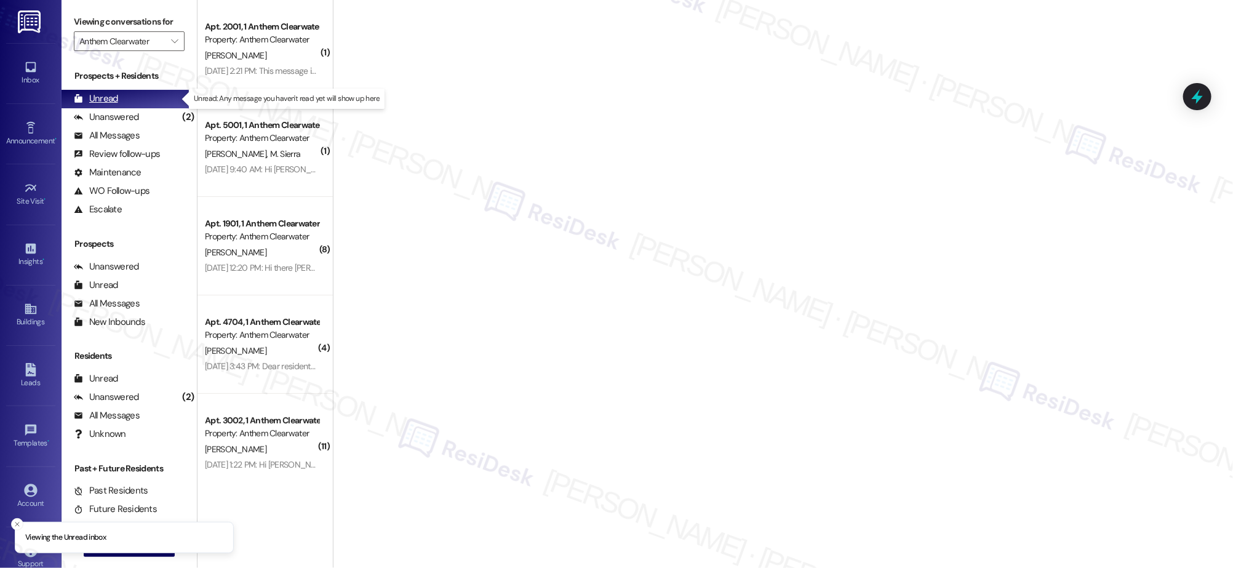
click at [127, 101] on div "Unread (0)" at bounding box center [129, 99] width 135 height 18
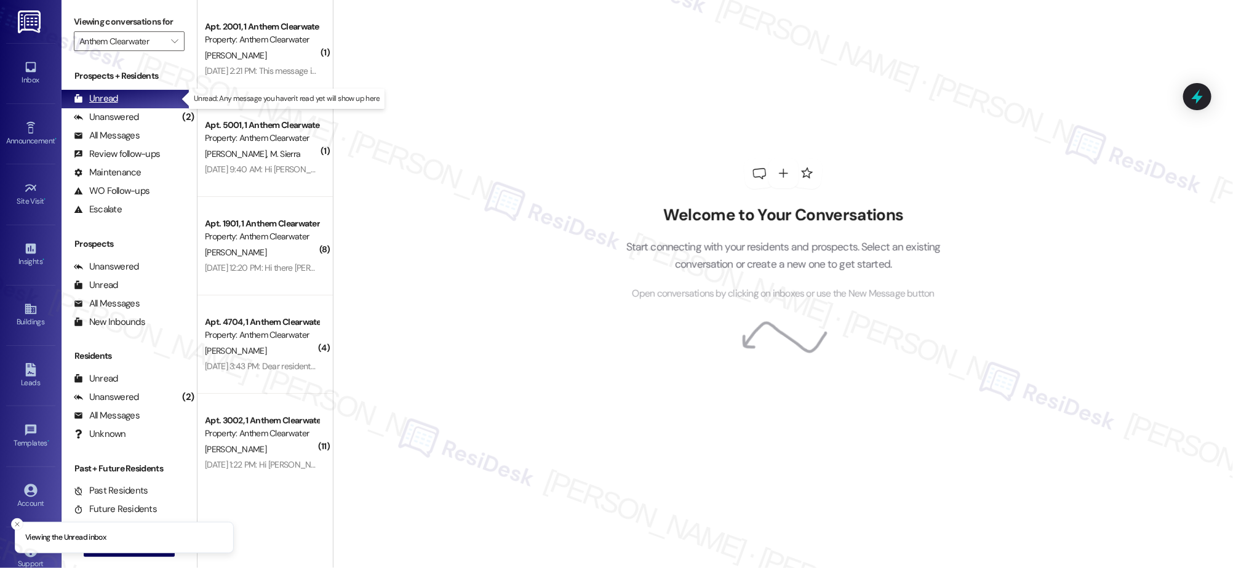
click at [128, 101] on div "Unread (0)" at bounding box center [129, 99] width 135 height 18
click at [128, 103] on div "Unread (0)" at bounding box center [129, 99] width 135 height 18
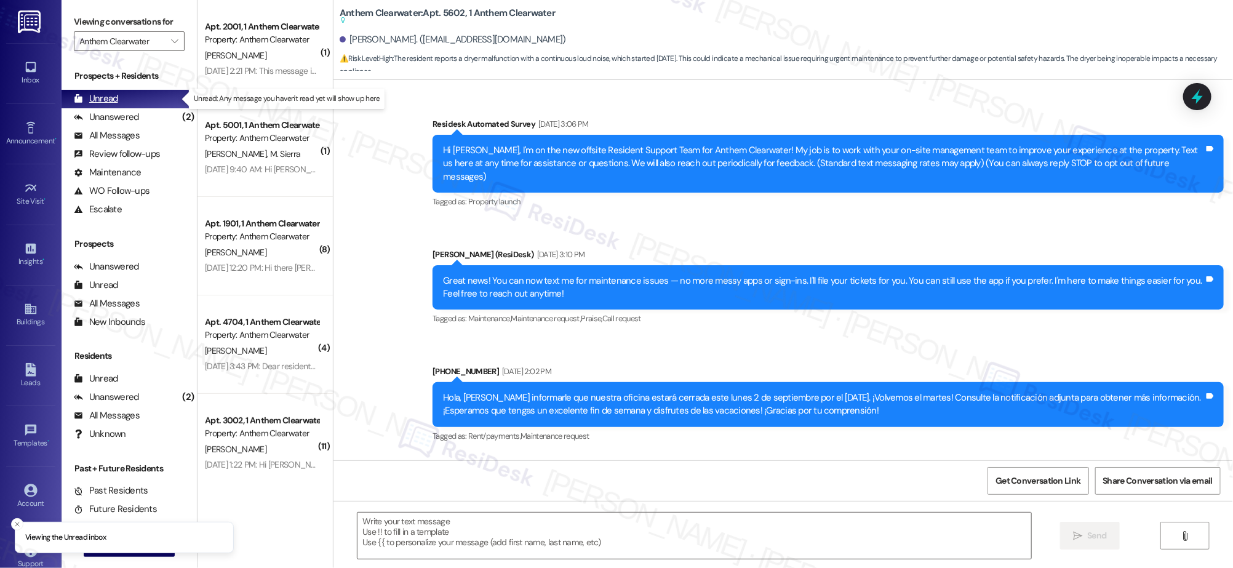
scroll to position [16013, 0]
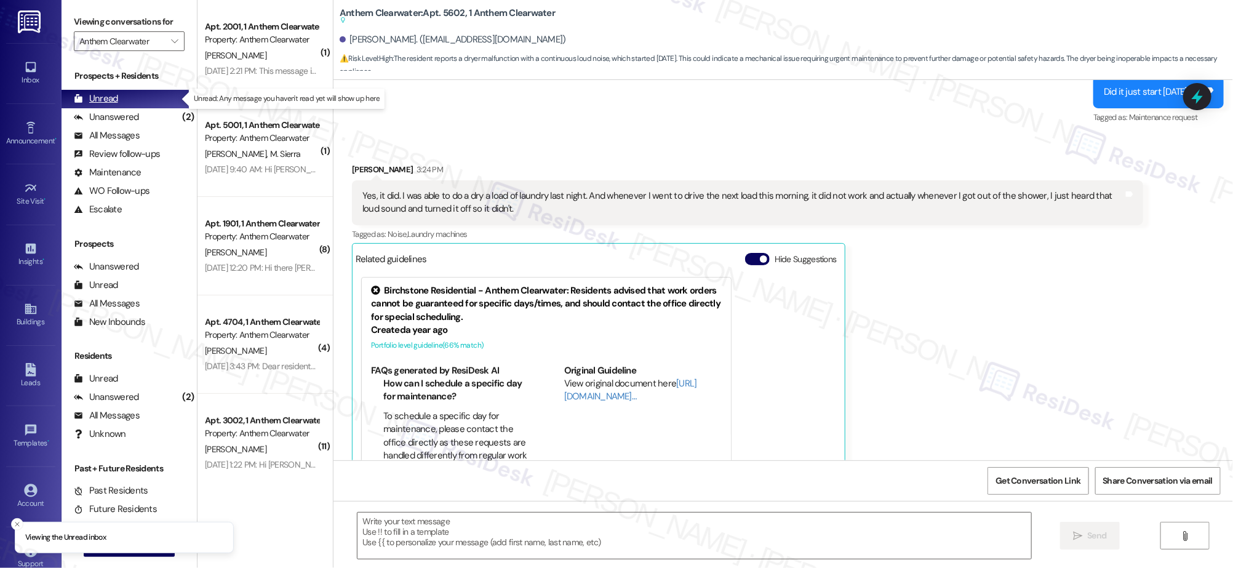
click at [128, 103] on div "Unread (0)" at bounding box center [129, 99] width 135 height 18
type textarea "Fetching suggested responses. Please feel free to read through the conversation…"
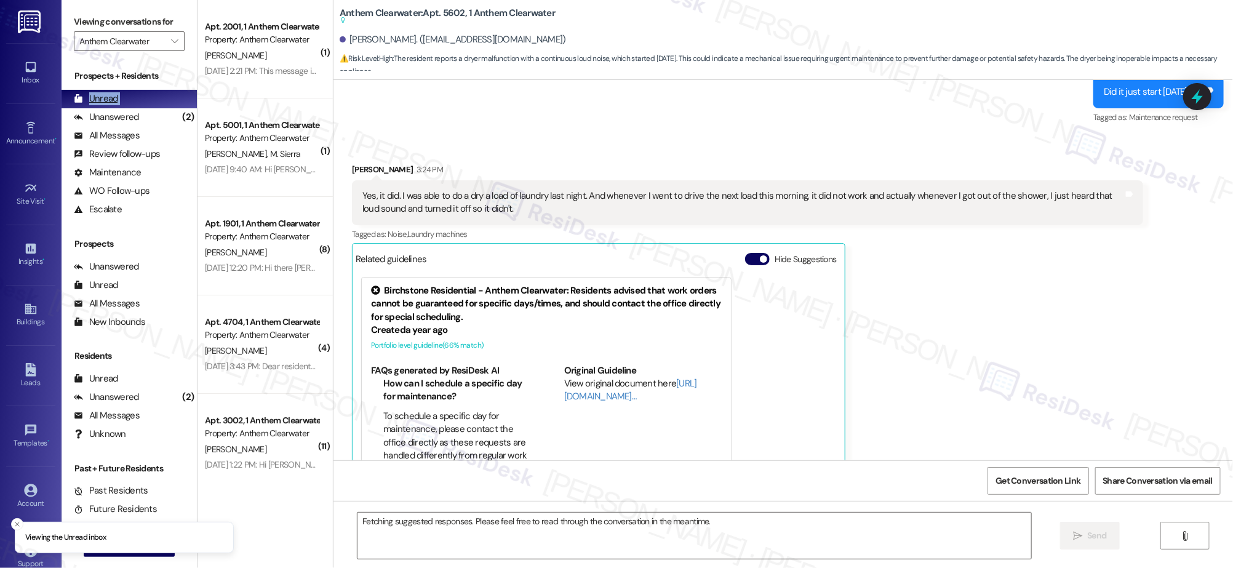
click at [128, 103] on div "Unread (0)" at bounding box center [129, 99] width 135 height 18
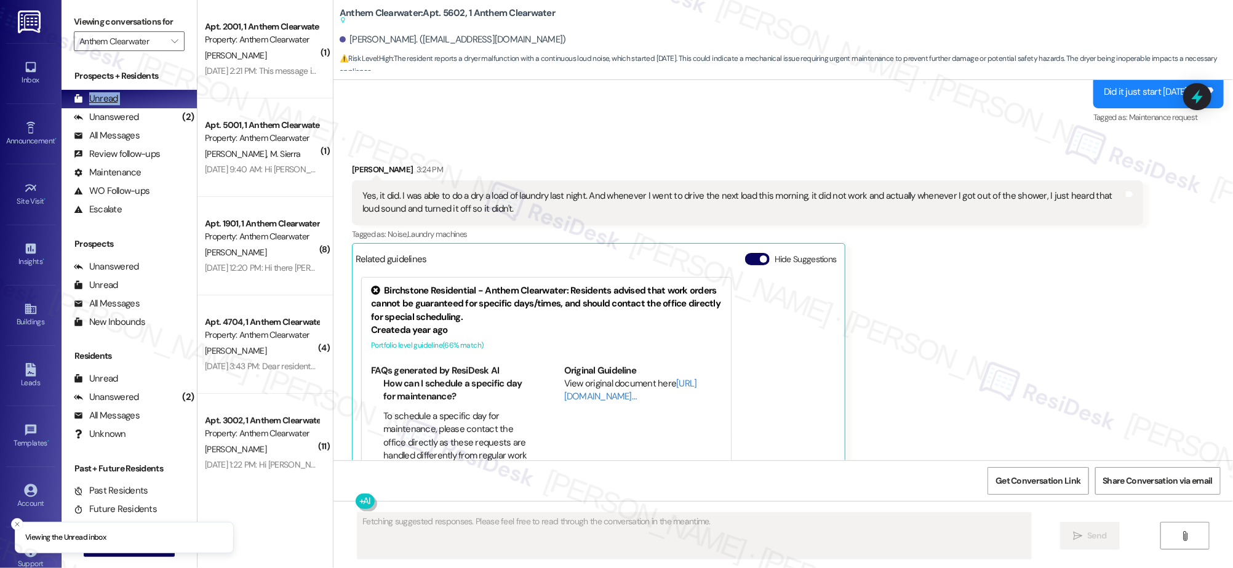
click at [128, 103] on div "Unread (0)" at bounding box center [129, 99] width 135 height 18
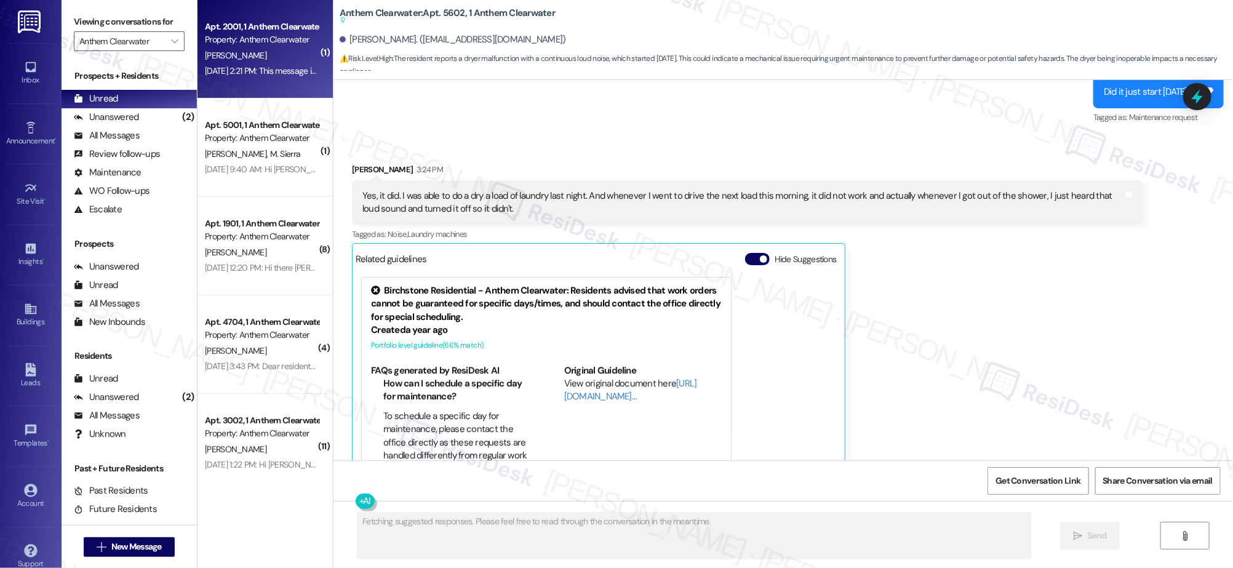
click at [263, 48] on div "E. Medina" at bounding box center [262, 55] width 116 height 15
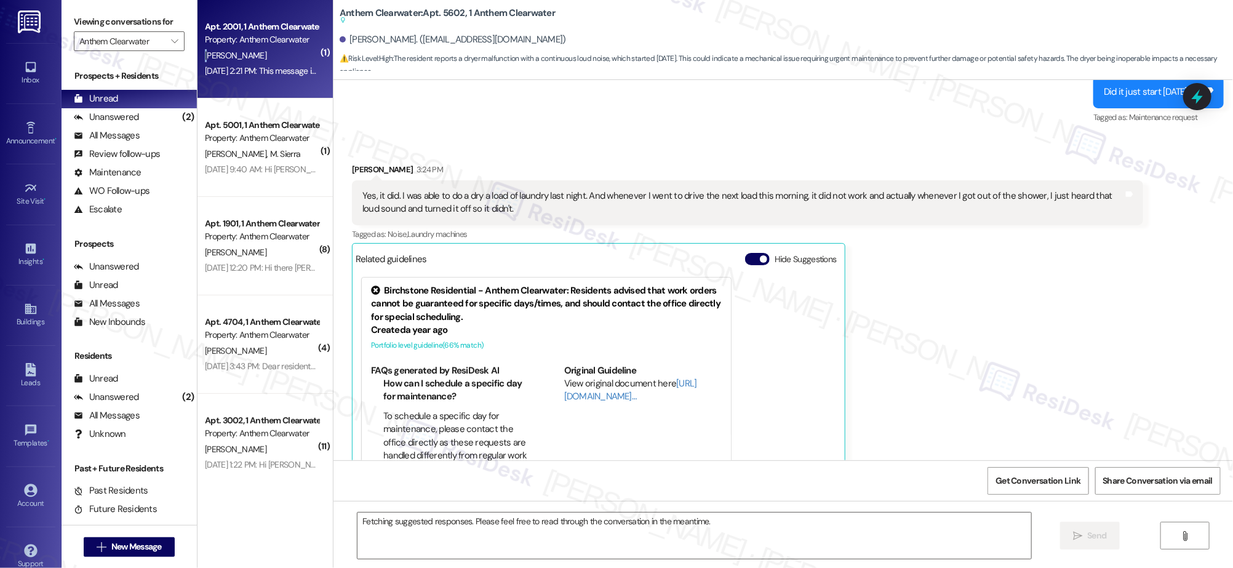
click at [263, 48] on div "E. Medina" at bounding box center [262, 55] width 116 height 15
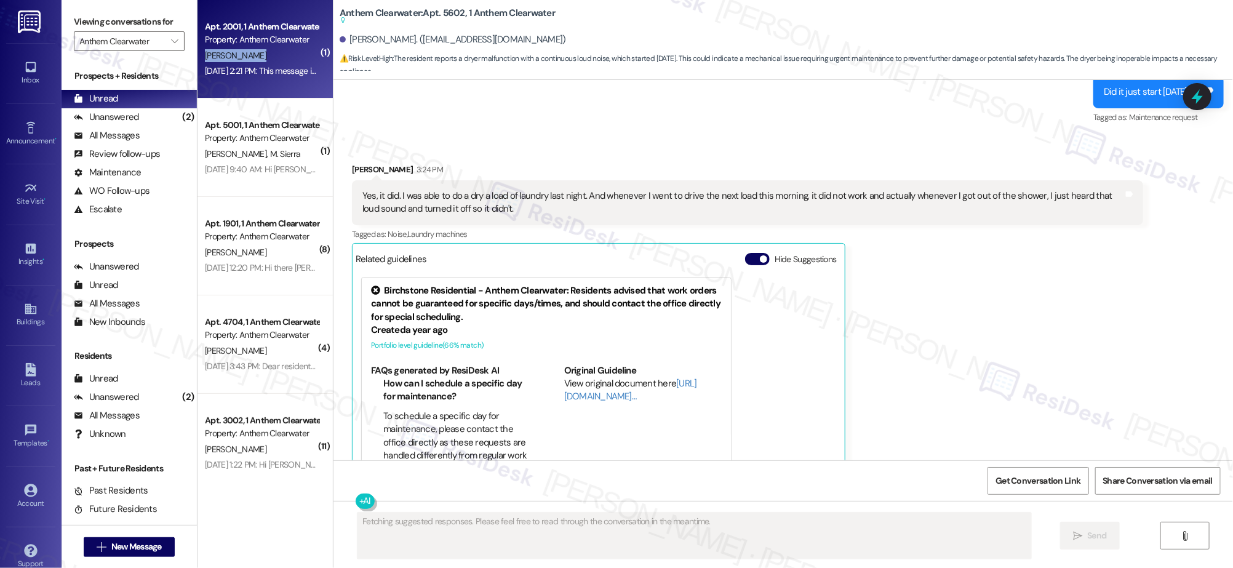
click at [263, 48] on div "E. Medina" at bounding box center [262, 55] width 116 height 15
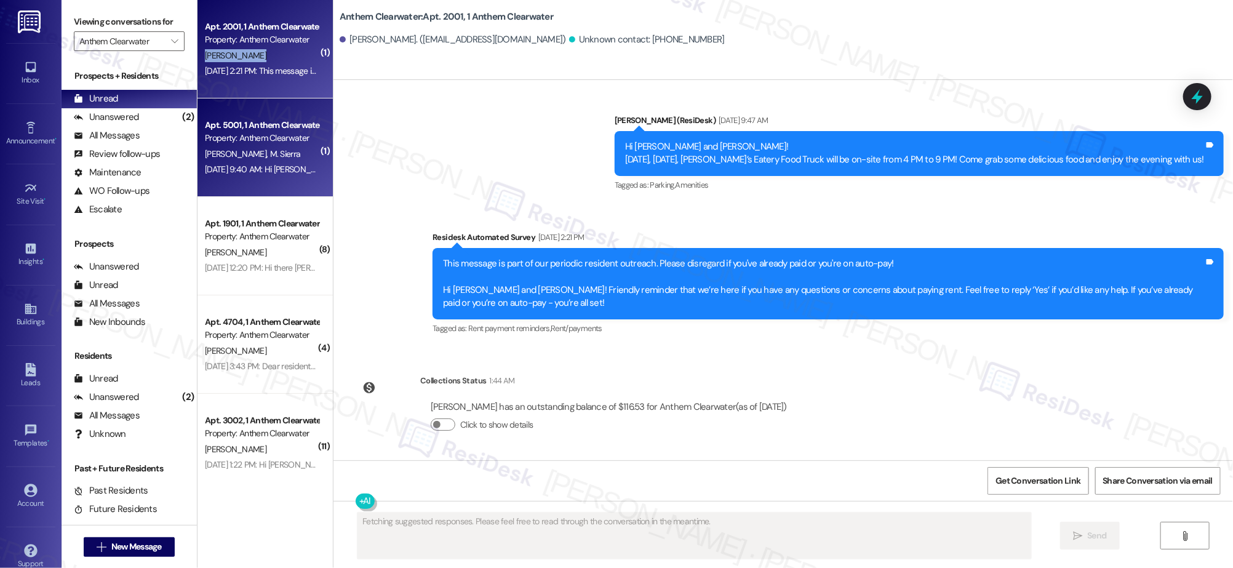
click at [247, 158] on div "T. Janeda M. Sierra" at bounding box center [262, 153] width 116 height 15
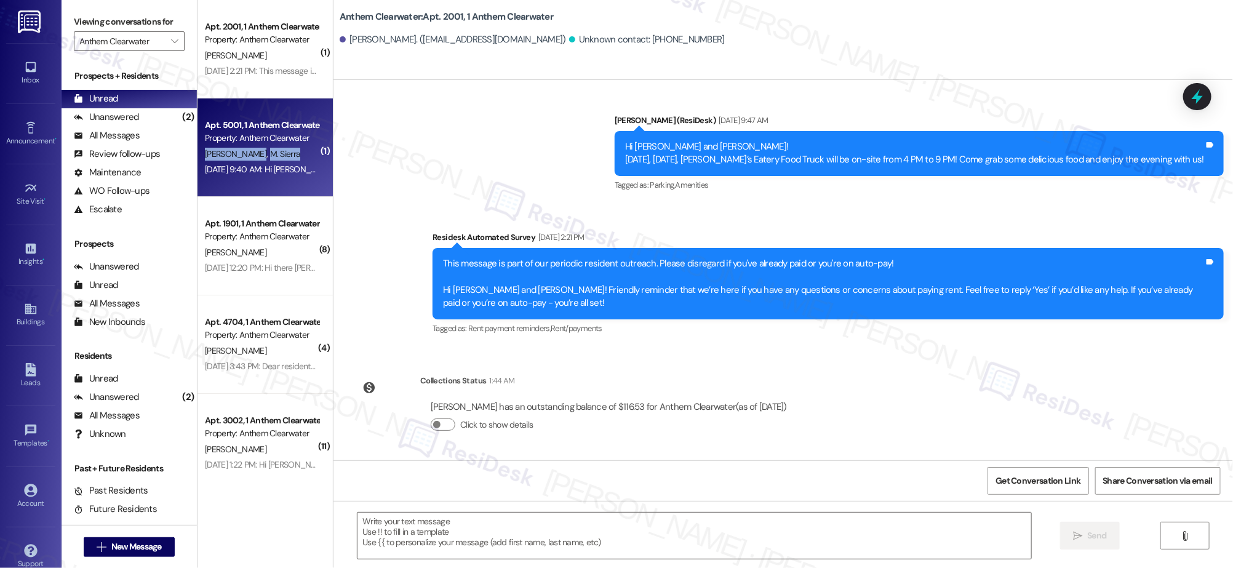
click at [270, 158] on span "M. Sierra" at bounding box center [285, 153] width 31 height 11
type textarea "Fetching suggested responses. Please feel free to read through the conversation…"
click at [270, 158] on span "M. Sierra" at bounding box center [285, 153] width 31 height 11
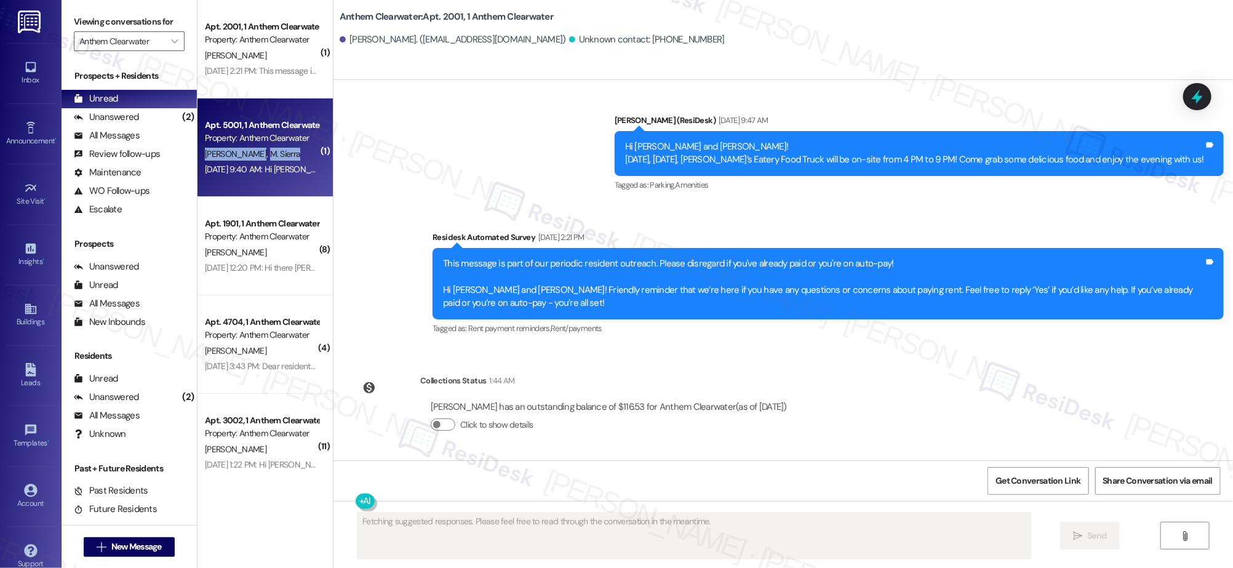
click at [270, 158] on span "M. Sierra" at bounding box center [285, 153] width 31 height 11
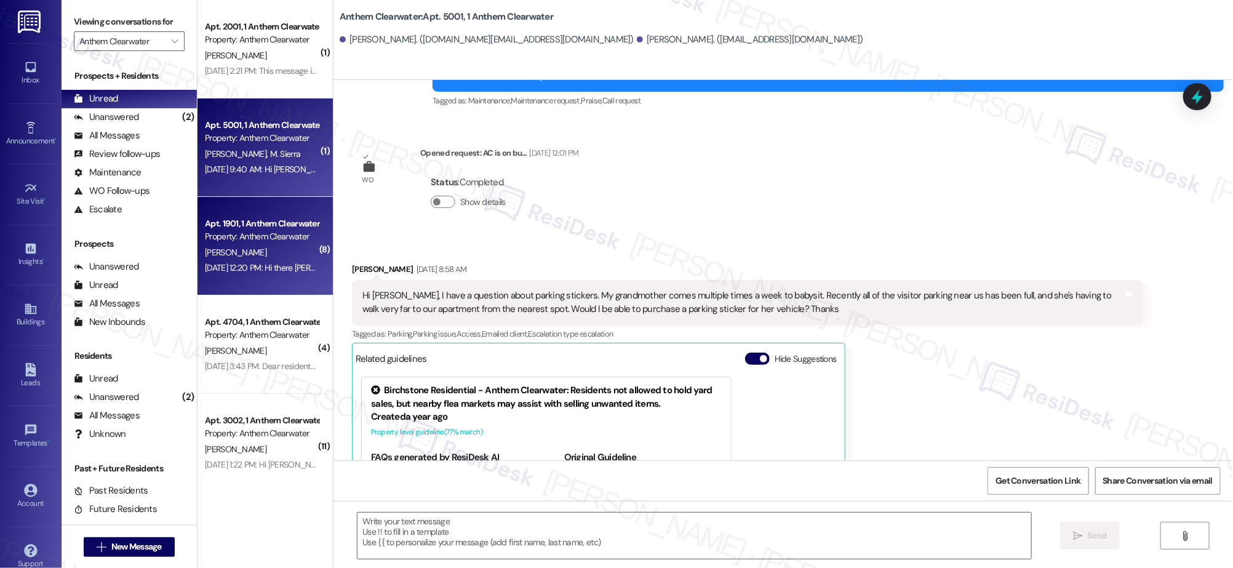
type textarea "Fetching suggested responses. Please feel free to read through the conversation…"
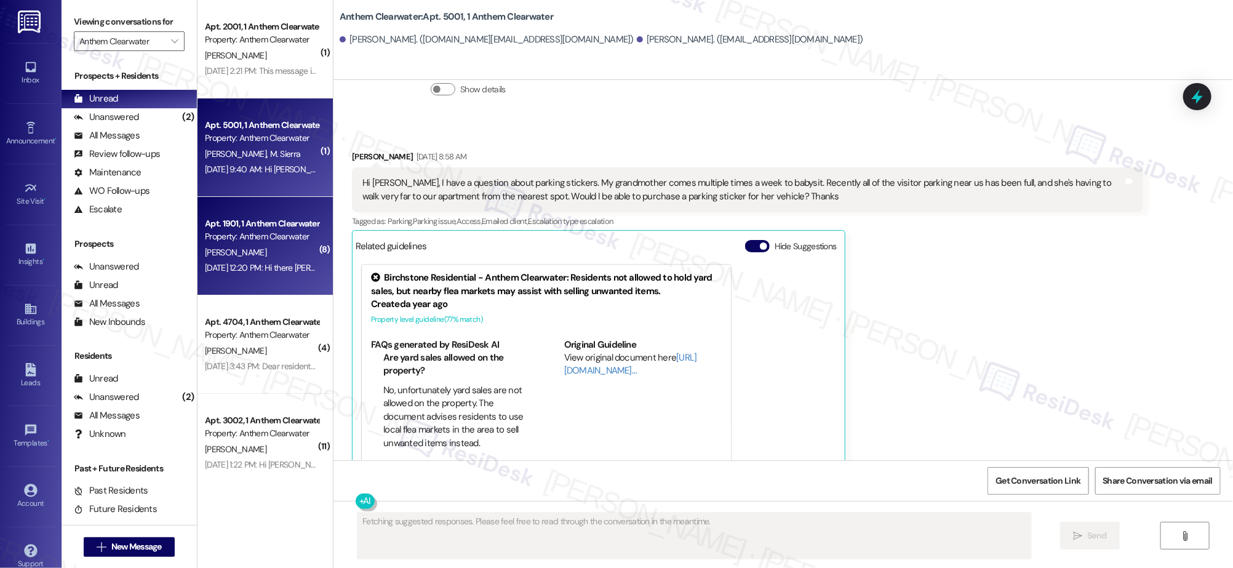
click at [253, 230] on div "Property: Anthem Clearwater" at bounding box center [262, 236] width 114 height 13
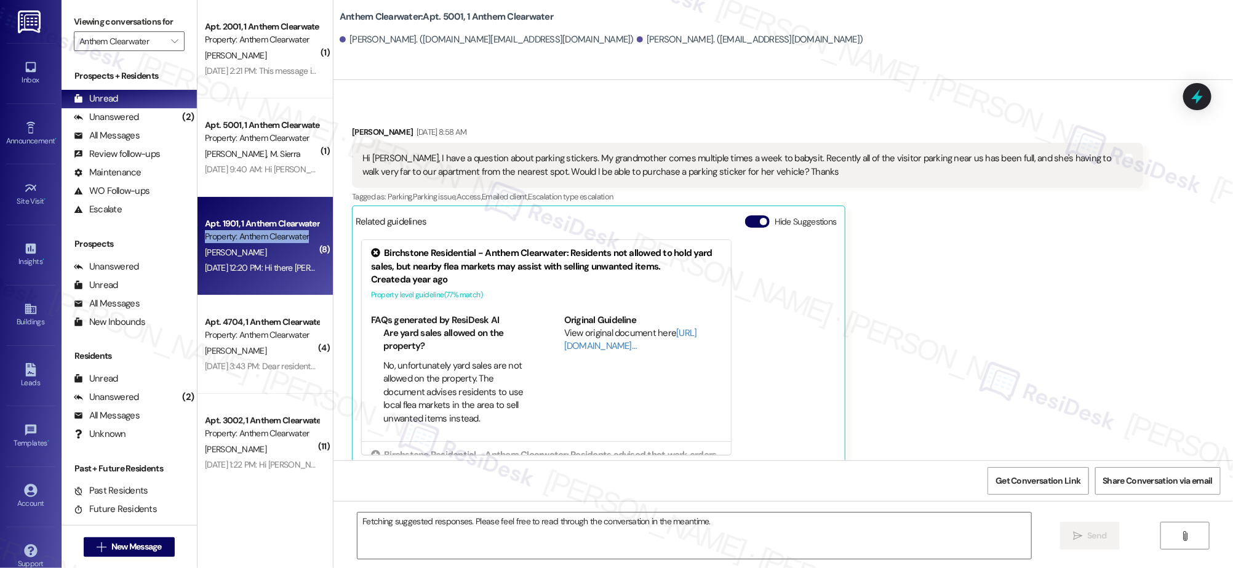
click at [253, 230] on div "Property: Anthem Clearwater" at bounding box center [262, 236] width 114 height 13
type textarea "Fetching suggested responses. Please feel free to read through the conversation…"
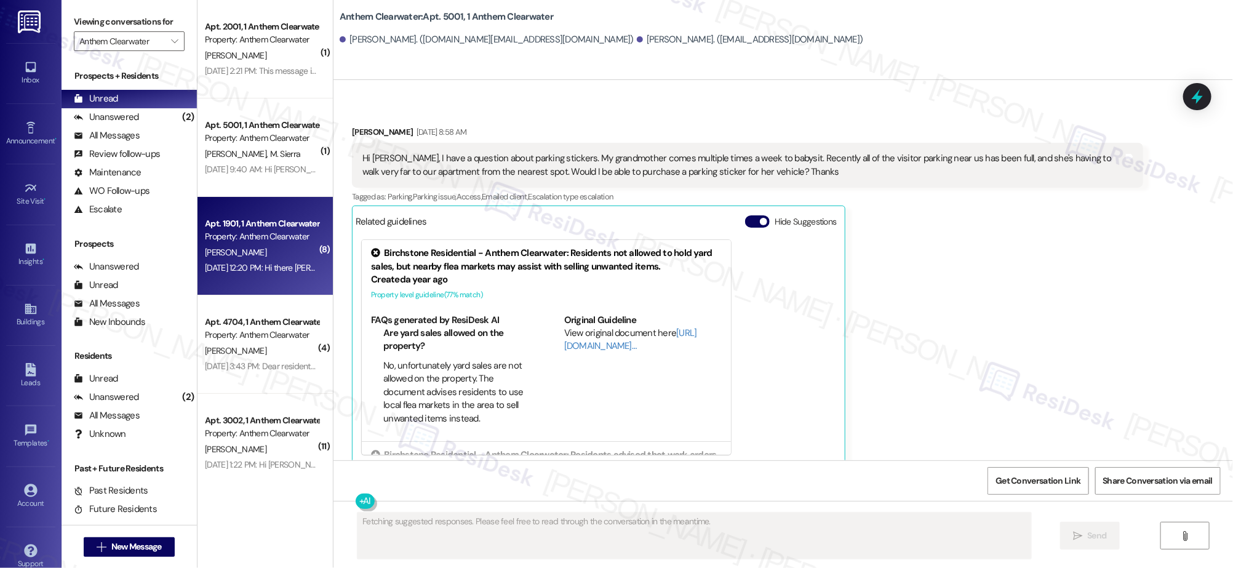
click at [257, 287] on div "Apt. 1901, 1 Anthem Clearwater Property: Anthem Clearwater T. Morell Jan 17, 20…" at bounding box center [265, 246] width 135 height 98
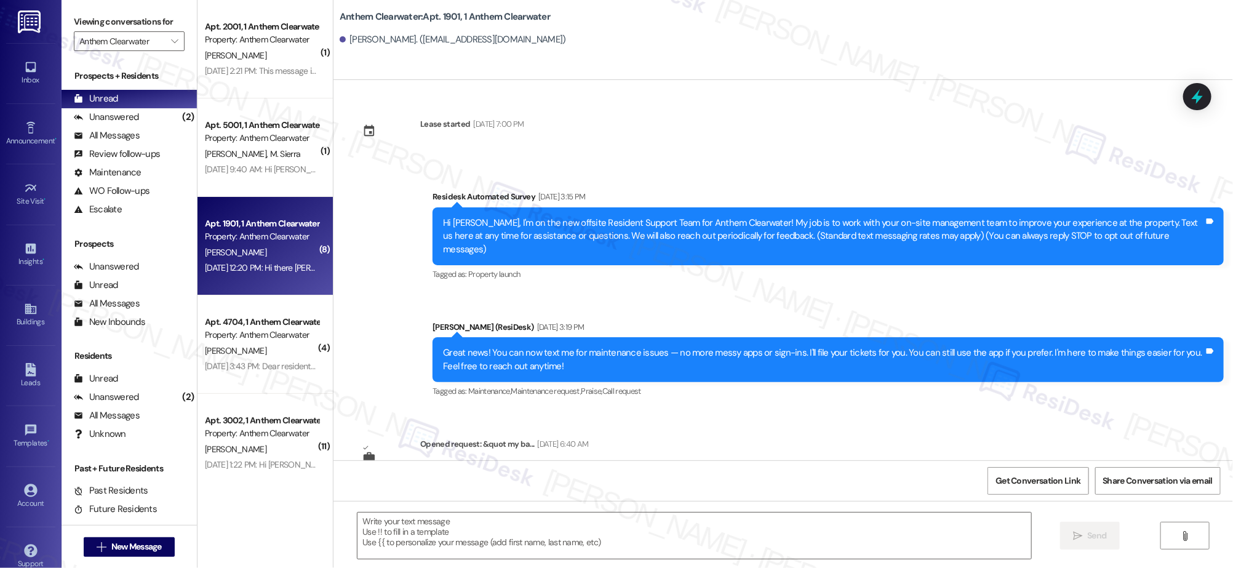
click at [257, 287] on div "Apt. 1901, 1 Anthem Clearwater Property: Anthem Clearwater T. Morell Jan 17, 20…" at bounding box center [265, 246] width 135 height 98
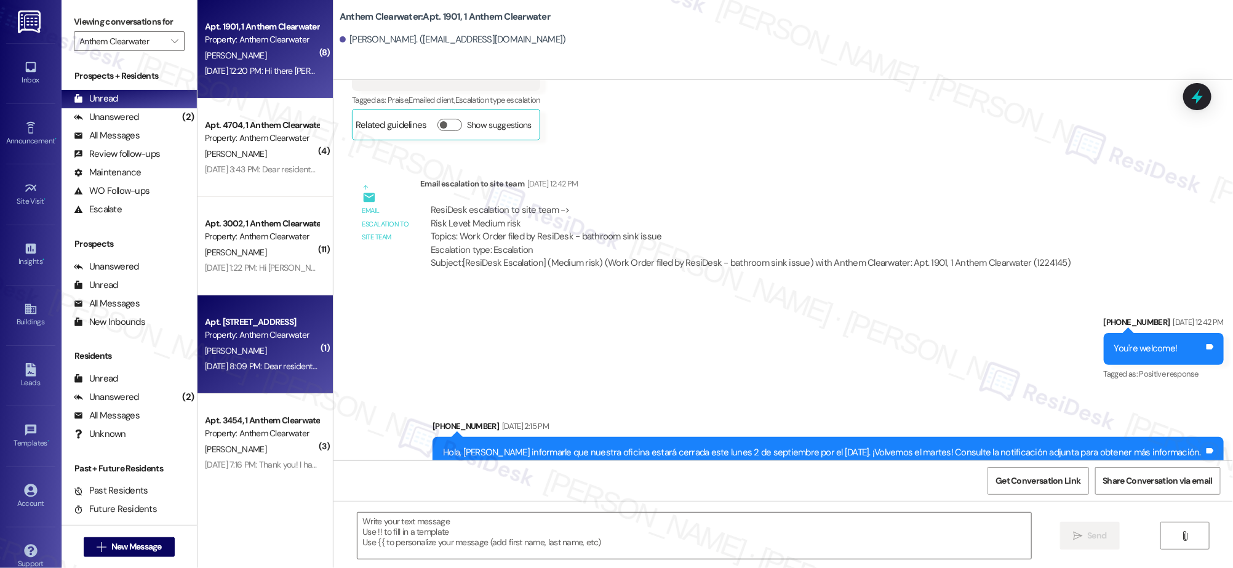
type textarea "Fetching suggested responses. Please feel free to read through the conversation…"
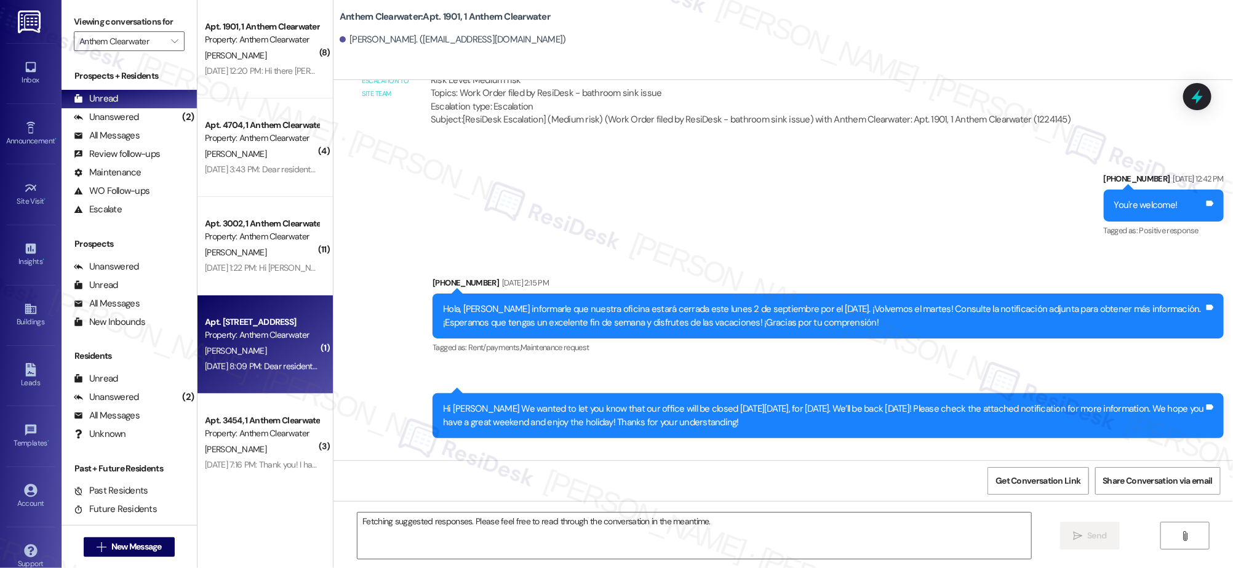
click at [259, 300] on div "Apt. 3151, 1 Anthem Clearwater Property: Anthem Clearwater E. Pierce Oct 18, 20…" at bounding box center [265, 344] width 135 height 98
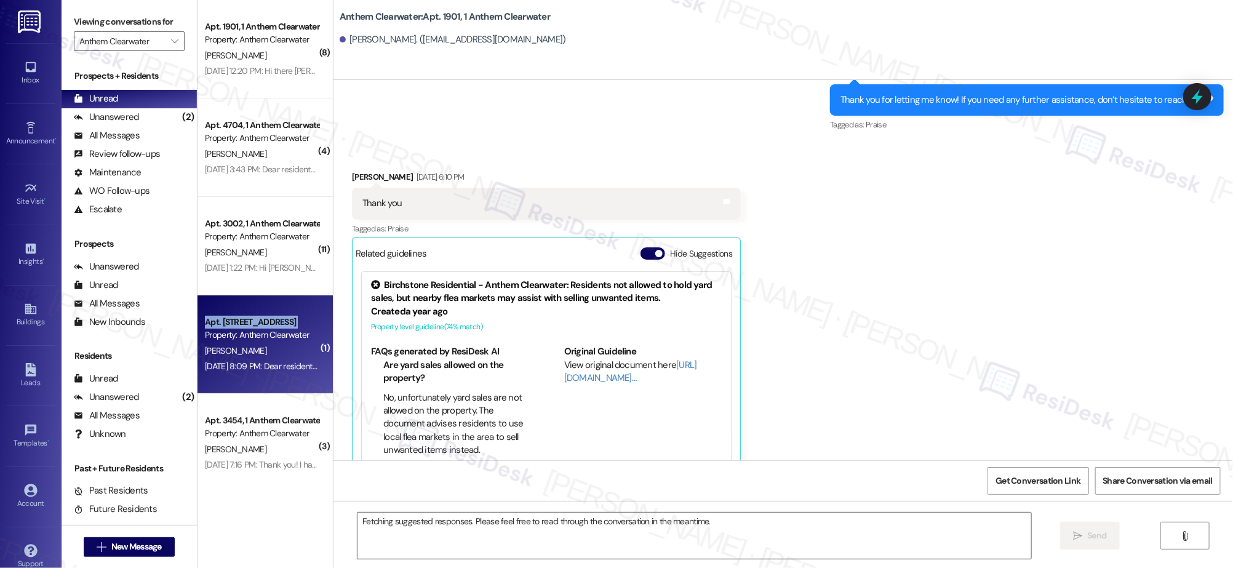
click at [259, 300] on div "Apt. 3151, 1 Anthem Clearwater Property: Anthem Clearwater E. Pierce Oct 18, 20…" at bounding box center [265, 344] width 135 height 98
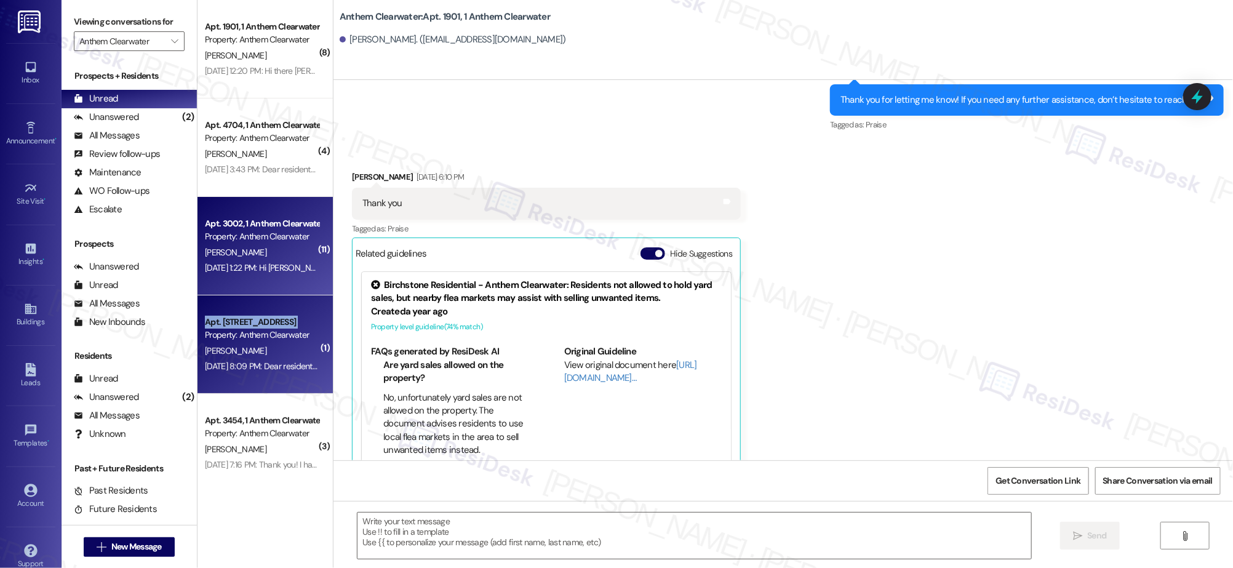
scroll to position [2279, 0]
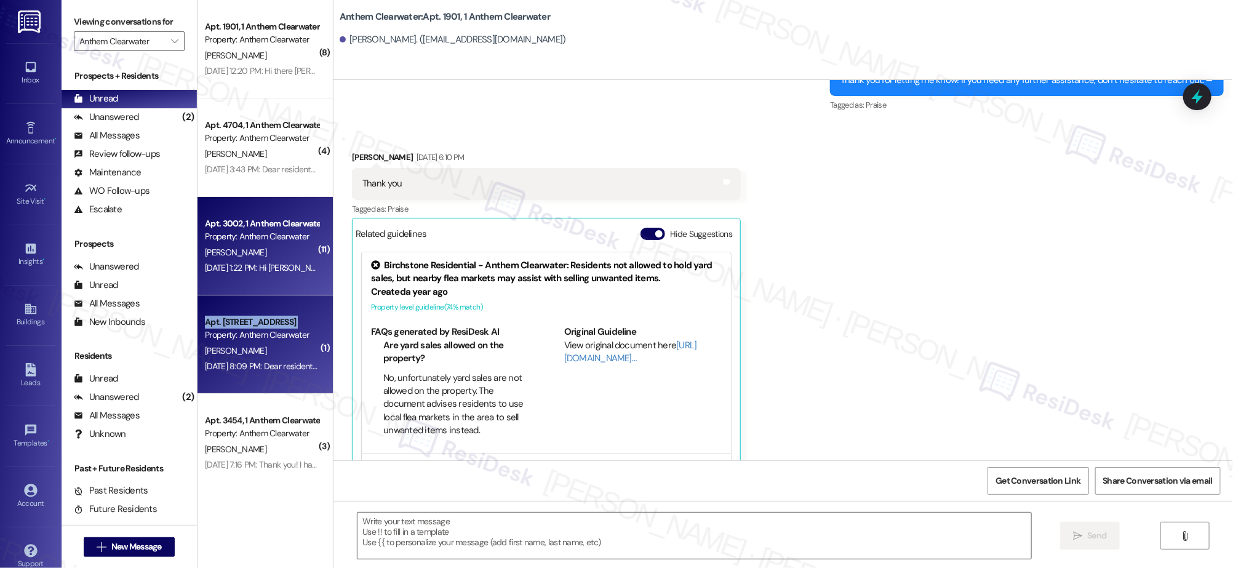
type textarea "Fetching suggested responses. Please feel free to read through the conversation…"
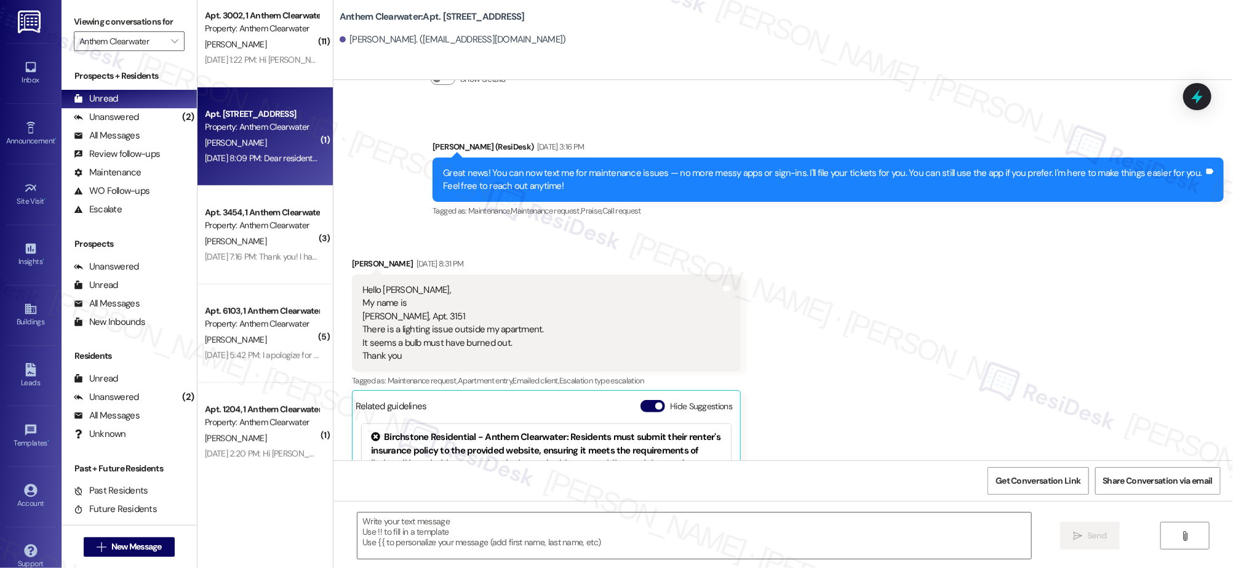
scroll to position [110, 0]
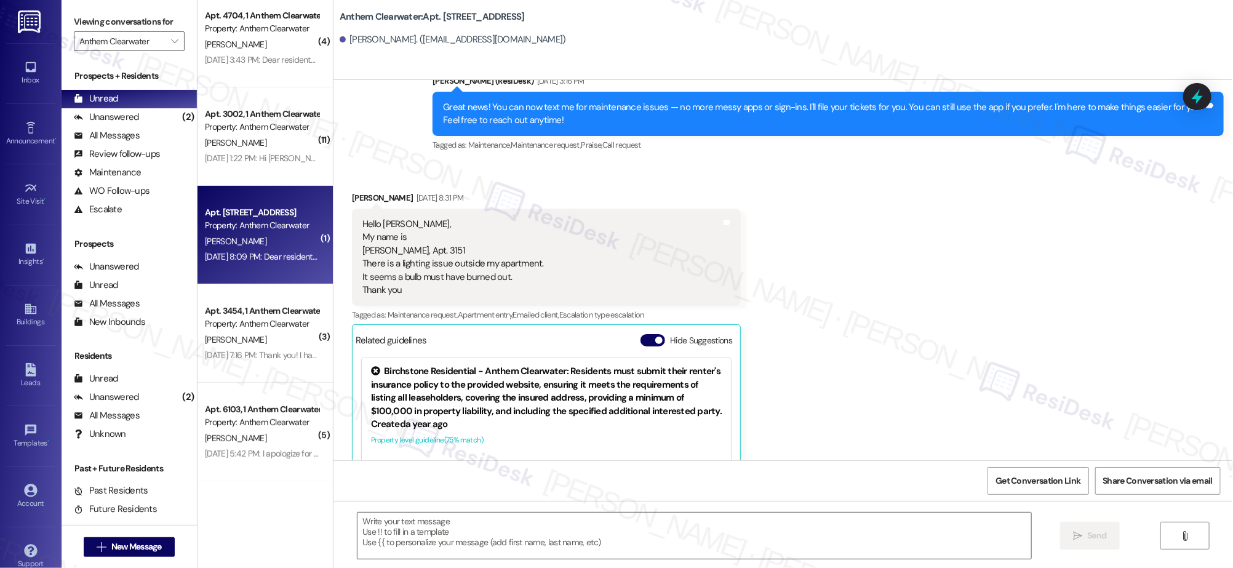
drag, startPoint x: 278, startPoint y: 277, endPoint x: 279, endPoint y: 271, distance: 6.4
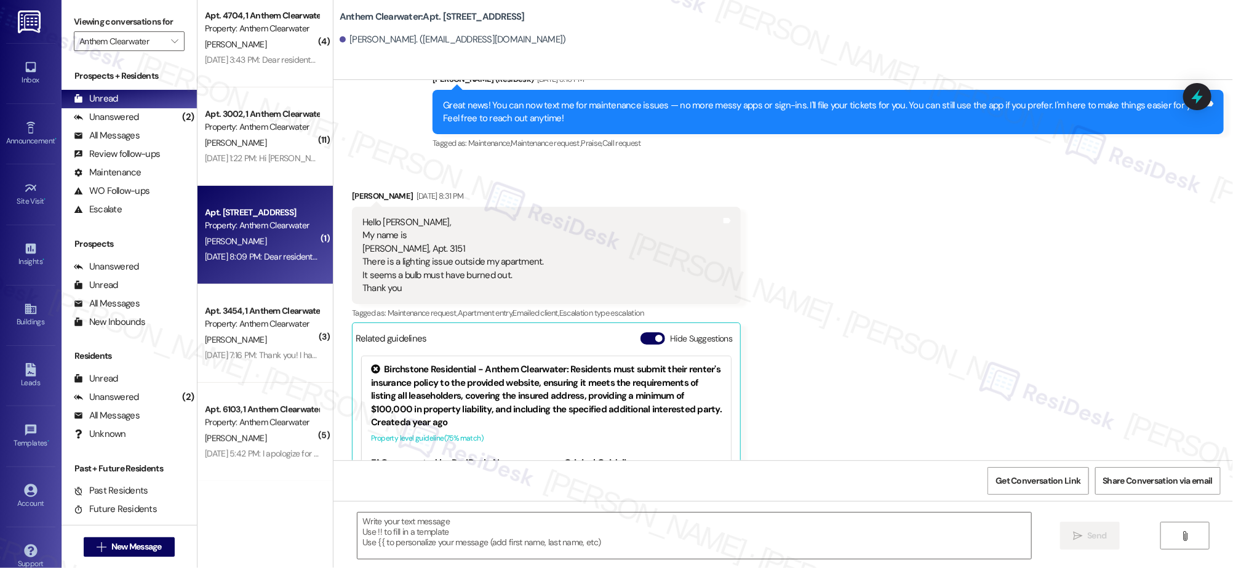
click at [279, 275] on div "( 4 ) Apt. 4704, 1 Anthem Clearwater Property: Anthem Clearwater T. Bailey Dec …" at bounding box center [265, 240] width 135 height 481
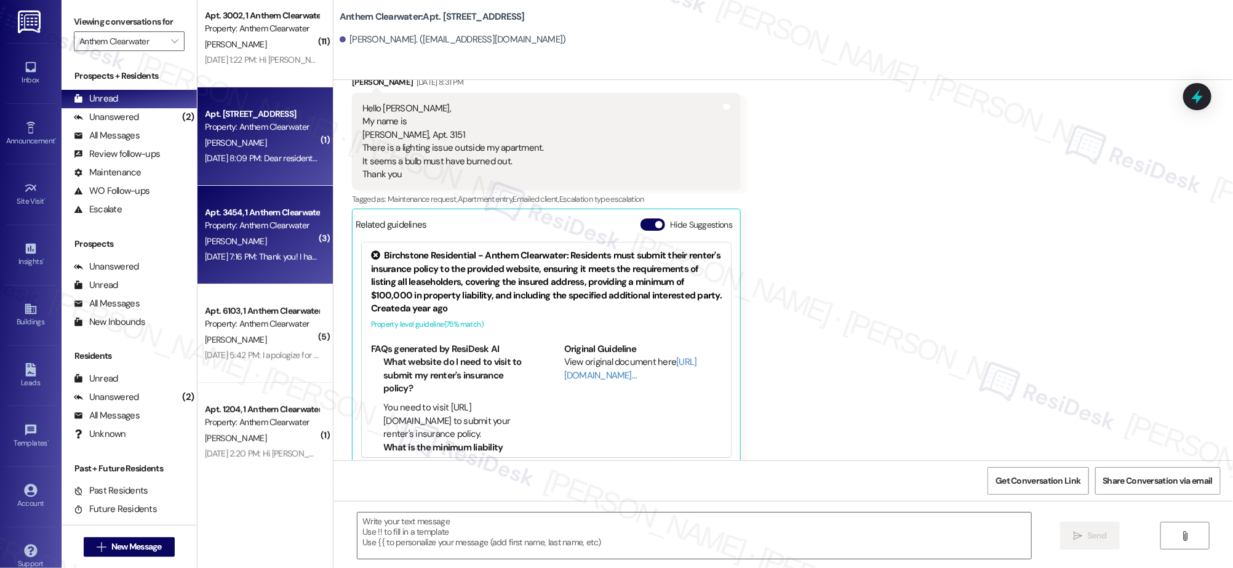
type textarea "Fetching suggested responses. Please feel free to read through the conversation…"
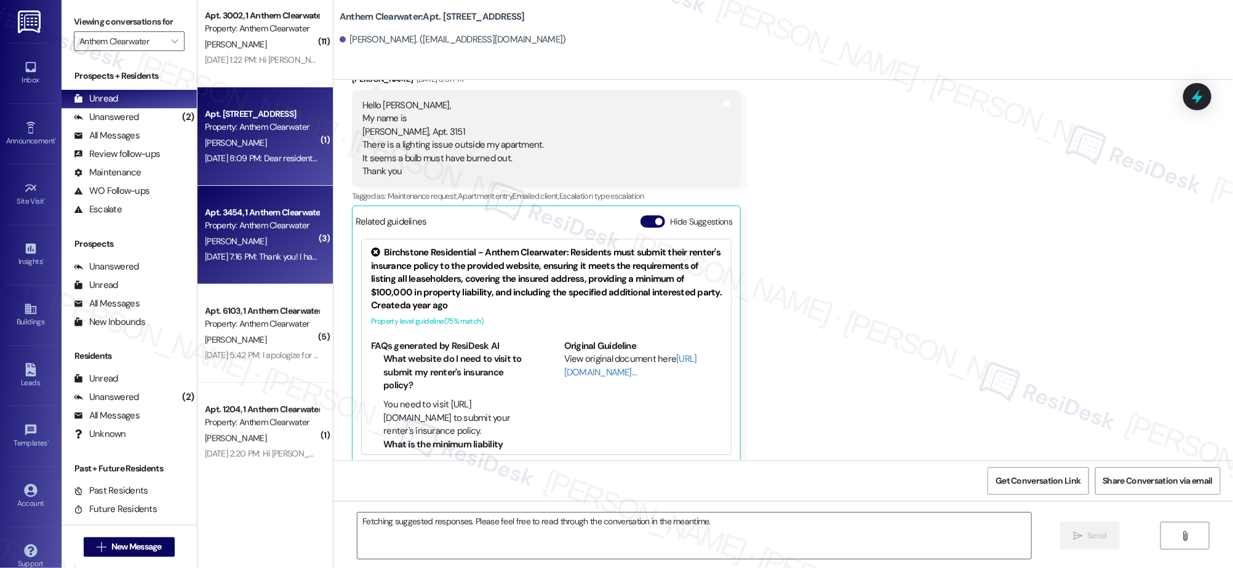
click at [280, 265] on div "Apt. 3454, 1 Anthem Clearwater Property: Anthem Clearwater K. Kumbera Sep 04, 2…" at bounding box center [265, 235] width 135 height 98
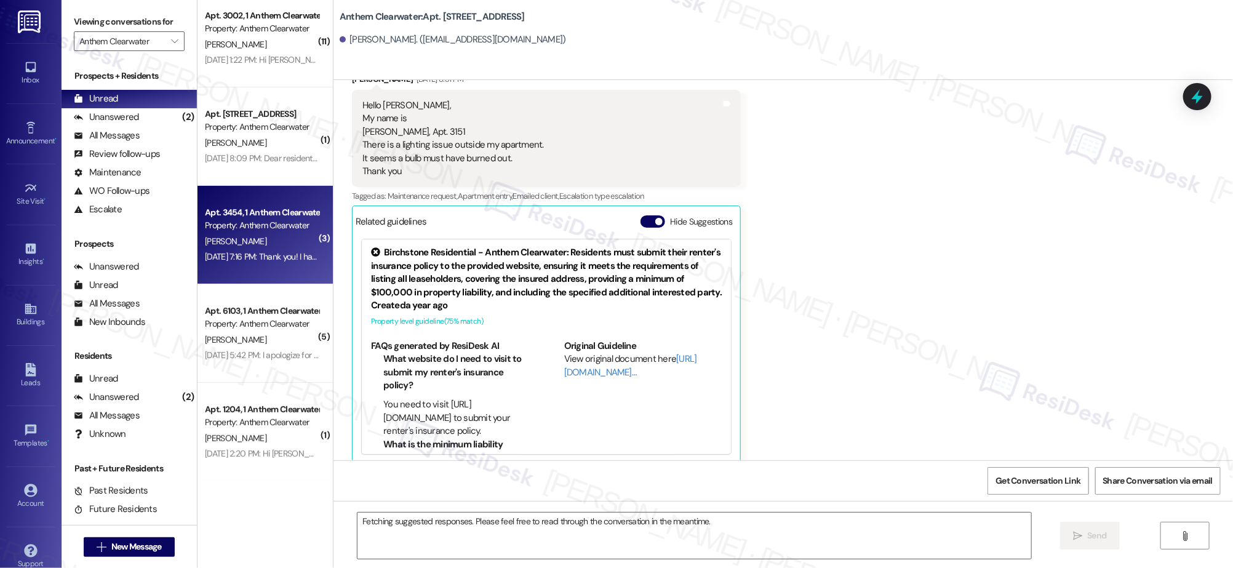
click at [280, 265] on div "Apt. 3454, 1 Anthem Clearwater Property: Anthem Clearwater K. Kumbera Sep 04, 2…" at bounding box center [265, 235] width 135 height 98
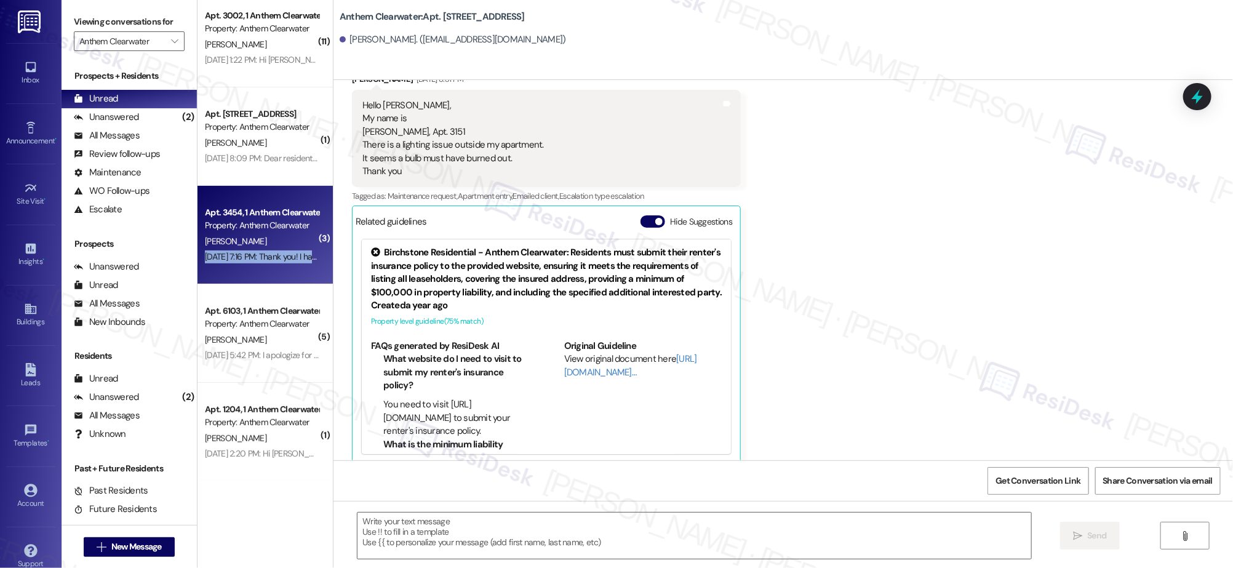
click at [280, 265] on div "Apt. 3454, 1 Anthem Clearwater Property: Anthem Clearwater K. Kumbera Sep 04, 2…" at bounding box center [265, 235] width 135 height 98
type textarea "Fetching suggested responses. Please feel free to read through the conversation…"
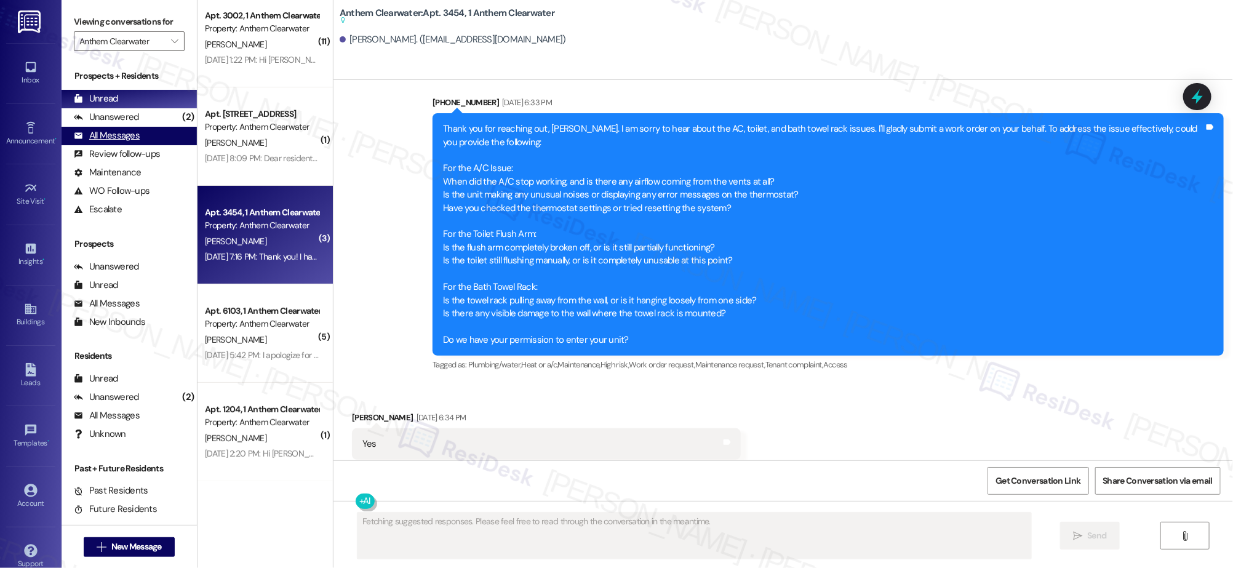
click at [128, 105] on div "Unread (0)" at bounding box center [129, 99] width 135 height 18
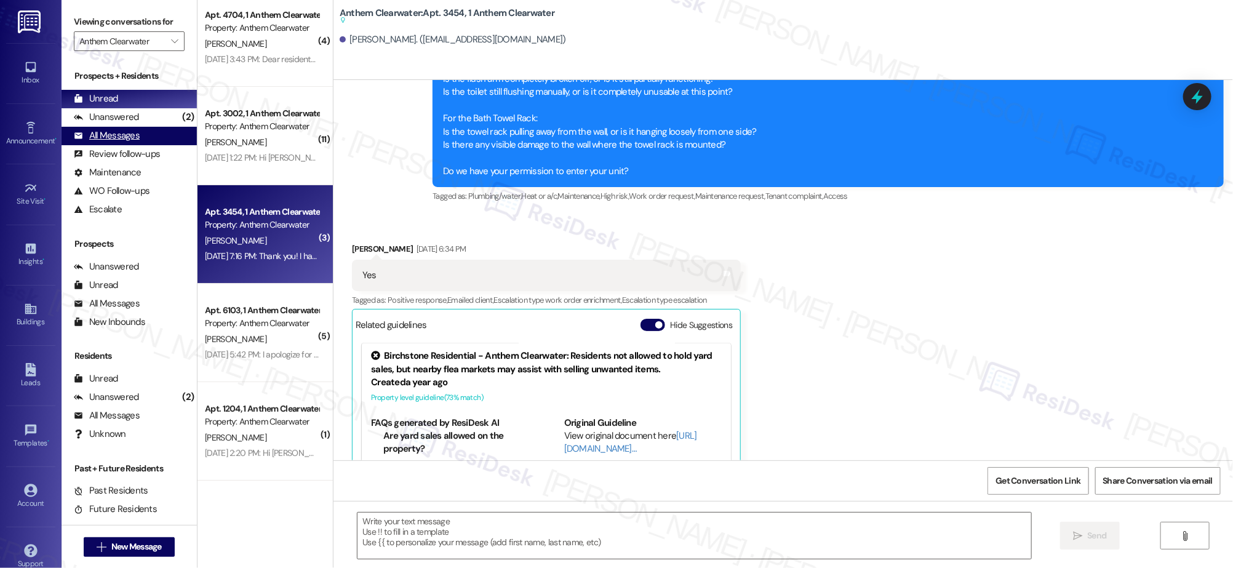
scroll to position [11, 0]
click at [130, 129] on div "All Messages" at bounding box center [107, 135] width 66 height 13
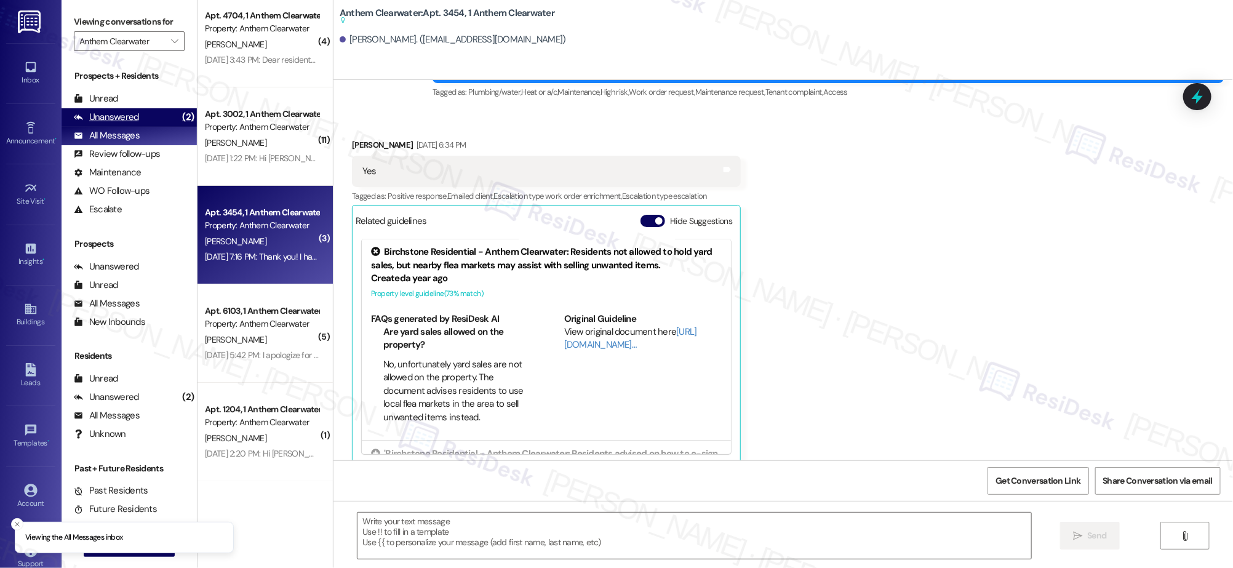
click at [135, 123] on div "Unanswered" at bounding box center [106, 117] width 65 height 13
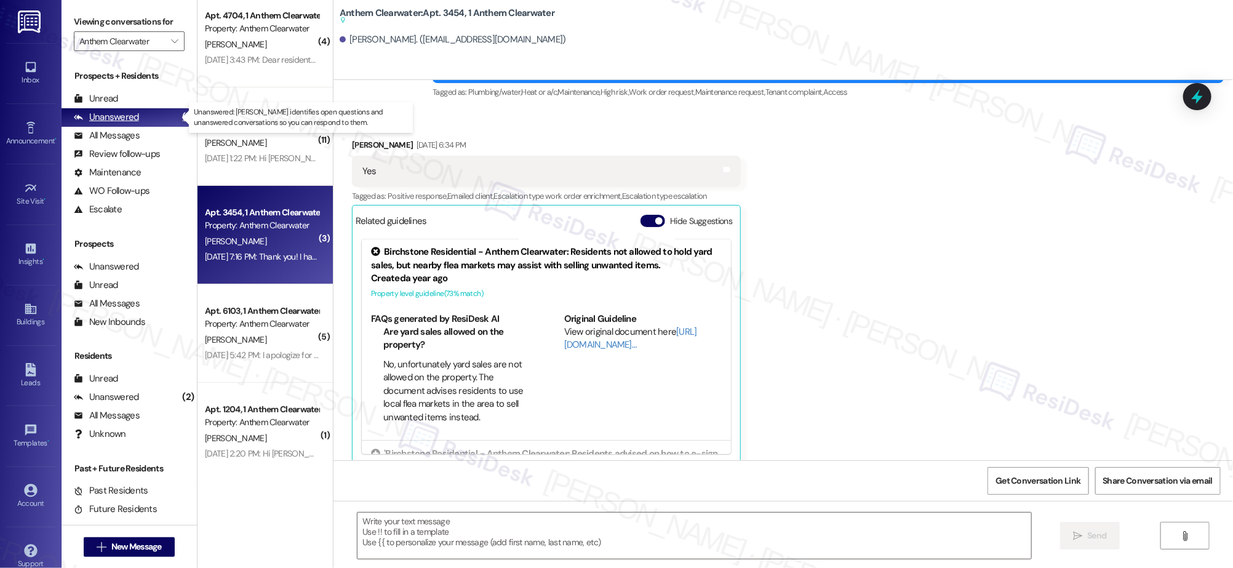
click at [135, 123] on div "Unanswered" at bounding box center [106, 117] width 65 height 13
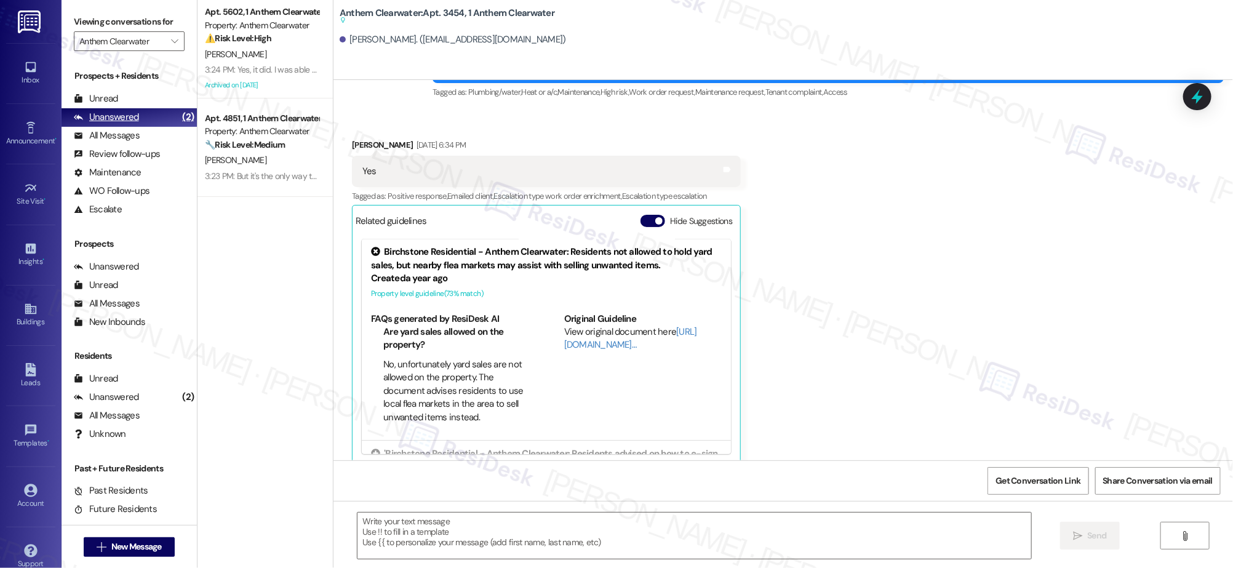
scroll to position [0, 0]
click at [135, 124] on div "Unanswered (2)" at bounding box center [129, 117] width 135 height 18
click at [137, 125] on div "Unanswered (2)" at bounding box center [129, 117] width 135 height 18
click at [137, 124] on div "Unanswered (2)" at bounding box center [129, 117] width 135 height 18
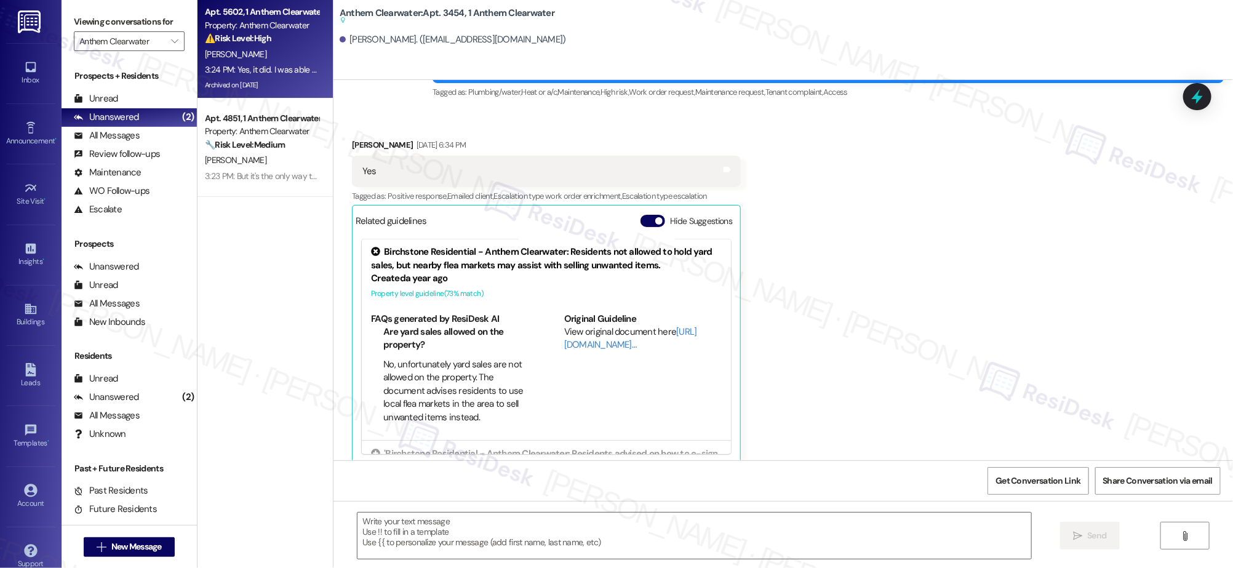
click at [294, 49] on div "[PERSON_NAME]" at bounding box center [262, 54] width 116 height 15
click at [289, 50] on div "[PERSON_NAME]" at bounding box center [262, 54] width 116 height 15
type textarea "Fetching suggested responses. Please feel free to read through the conversation…"
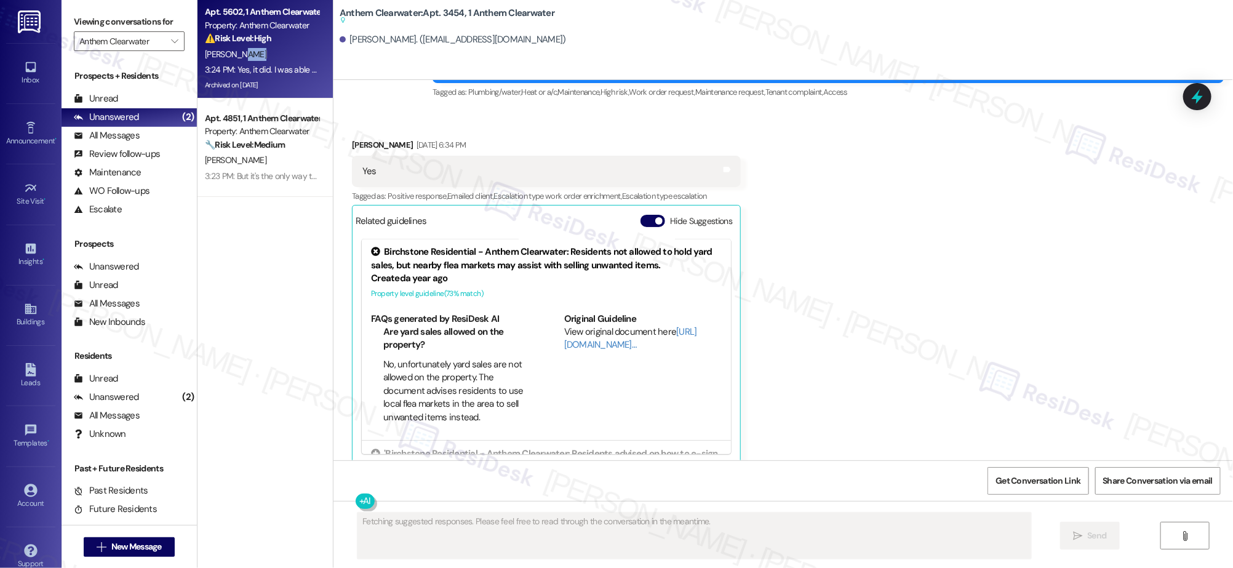
click at [289, 50] on div "[PERSON_NAME]" at bounding box center [262, 54] width 116 height 15
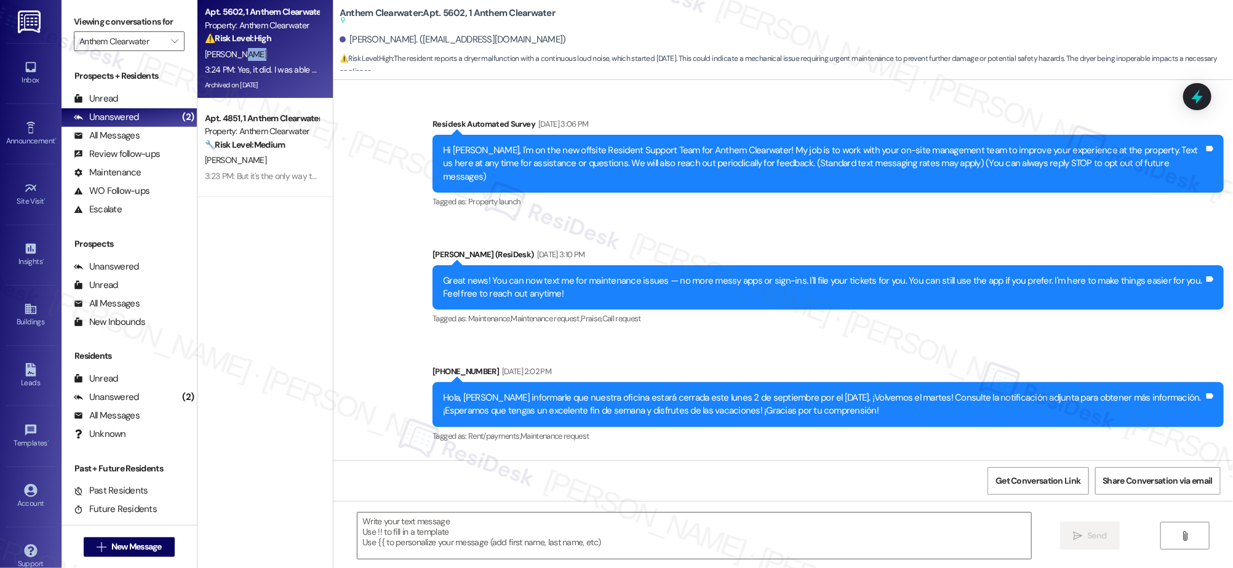
click at [289, 50] on div "[PERSON_NAME]" at bounding box center [262, 54] width 116 height 15
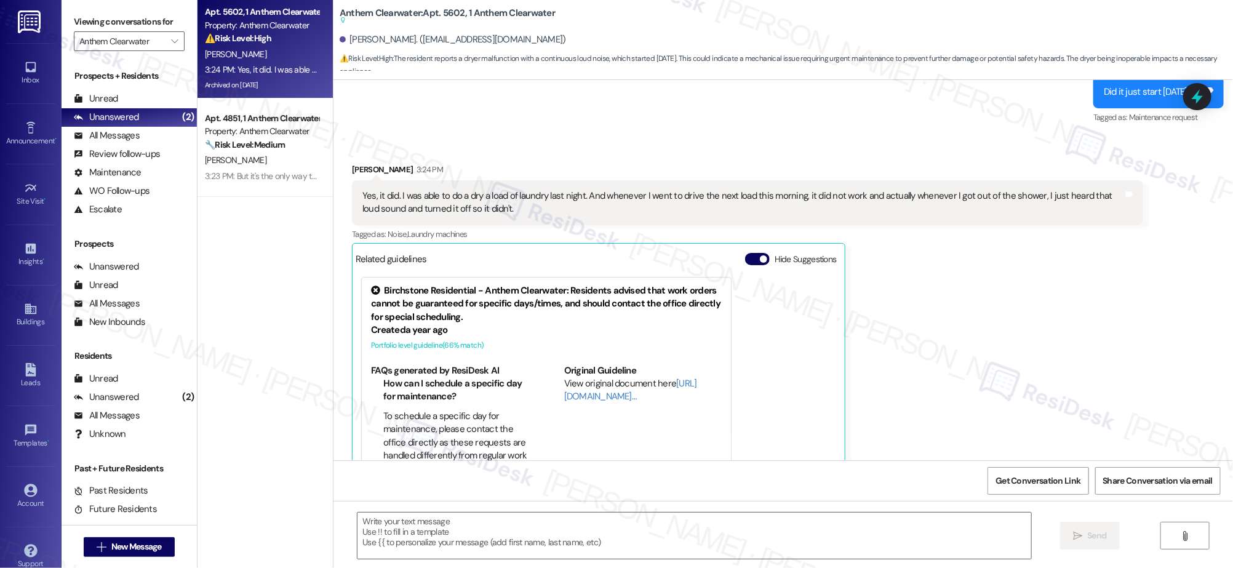
click at [289, 50] on div "[PERSON_NAME]" at bounding box center [262, 54] width 116 height 15
click at [286, 97] on div "Apt. 5602, 1 Anthem Clearwater Property: Anthem Clearwater ⚠️ Risk Level: High …" at bounding box center [265, 49] width 135 height 98
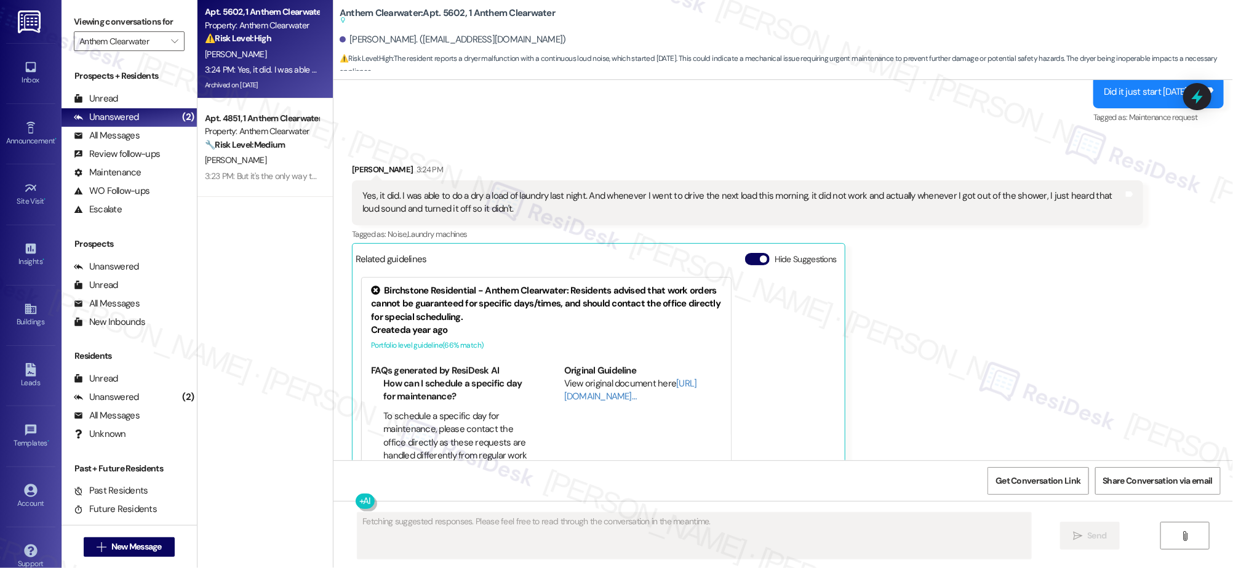
click at [286, 97] on div "Apt. 5602, 1 Anthem Clearwater Property: Anthem Clearwater ⚠️ Risk Level: High …" at bounding box center [265, 49] width 135 height 98
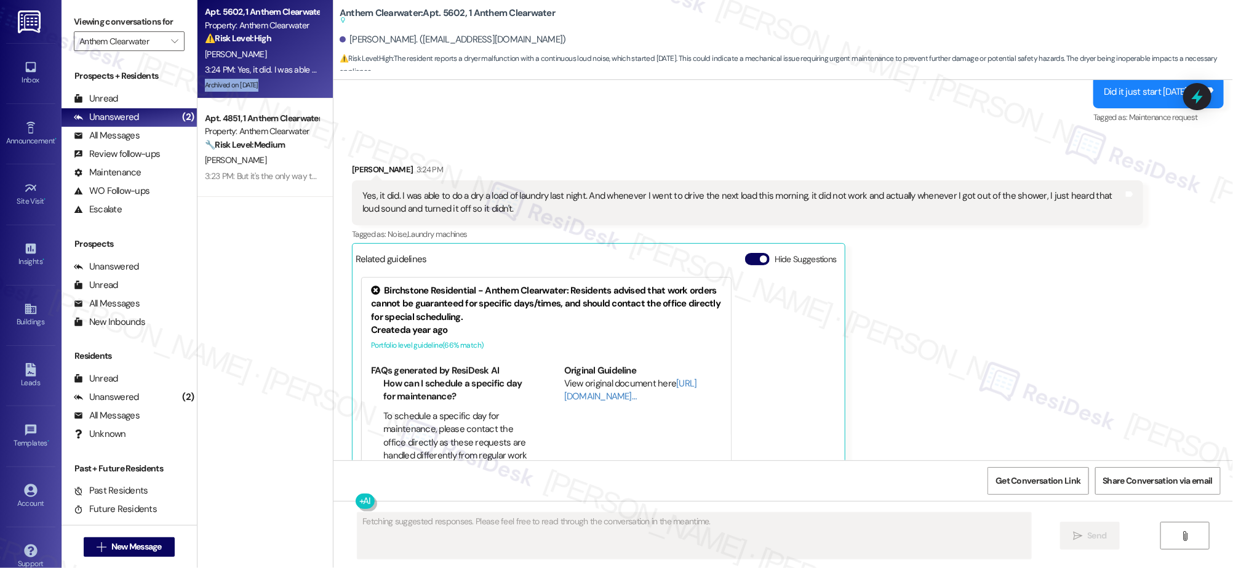
click at [286, 97] on div "Apt. 5602, 1 Anthem Clearwater Property: Anthem Clearwater ⚠️ Risk Level: High …" at bounding box center [265, 49] width 135 height 98
drag, startPoint x: 286, startPoint y: 97, endPoint x: 289, endPoint y: 89, distance: 8.0
click at [286, 97] on div "Apt. 5602, 1 Anthem Clearwater Property: Anthem Clearwater ⚠️ Risk Level: High …" at bounding box center [265, 49] width 135 height 98
click at [294, 52] on div "[PERSON_NAME]" at bounding box center [262, 54] width 116 height 15
click at [295, 51] on div "[PERSON_NAME]" at bounding box center [262, 54] width 116 height 15
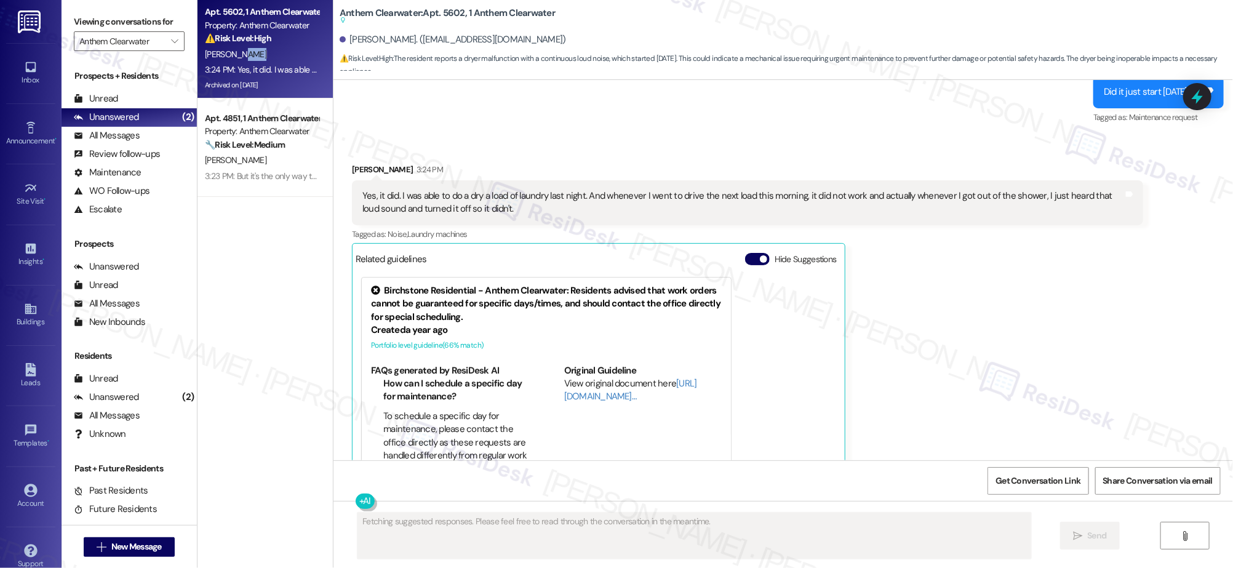
click at [295, 51] on div "[PERSON_NAME]" at bounding box center [262, 54] width 116 height 15
click at [295, 50] on div "[PERSON_NAME]" at bounding box center [262, 54] width 116 height 15
click at [295, 51] on div "[PERSON_NAME]" at bounding box center [262, 54] width 116 height 15
click at [295, 50] on div "[PERSON_NAME]" at bounding box center [262, 54] width 116 height 15
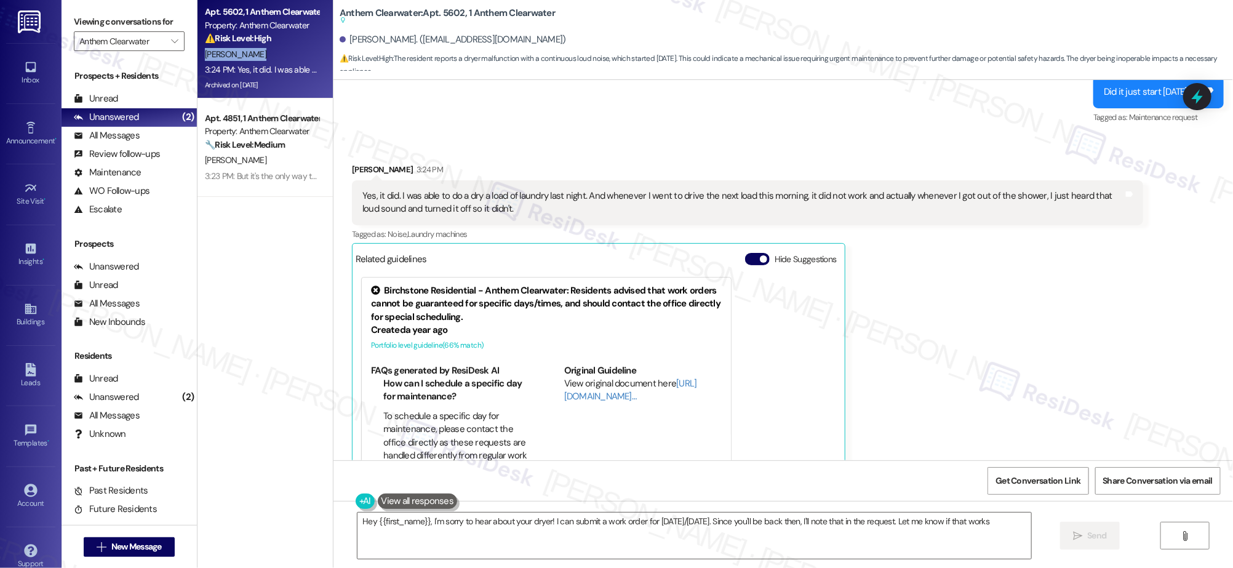
type textarea "Hey {{first_name}}, I'm sorry to hear about your dryer! I can submit a work ord…"
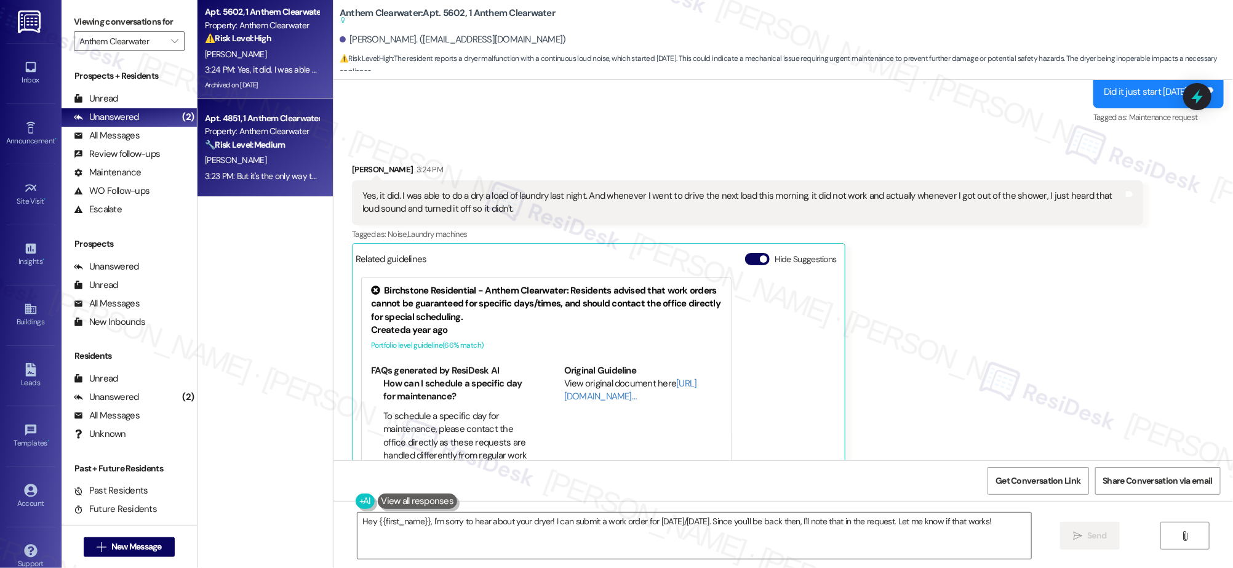
click at [277, 161] on div "[PERSON_NAME]" at bounding box center [262, 160] width 116 height 15
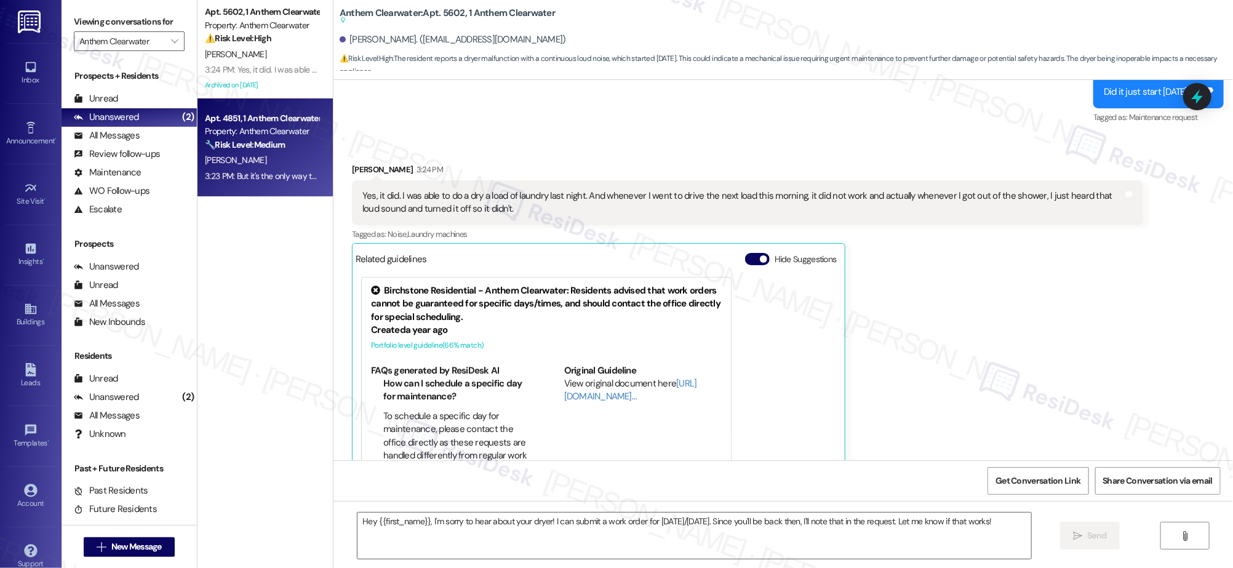
click at [276, 162] on div "[PERSON_NAME]" at bounding box center [262, 160] width 116 height 15
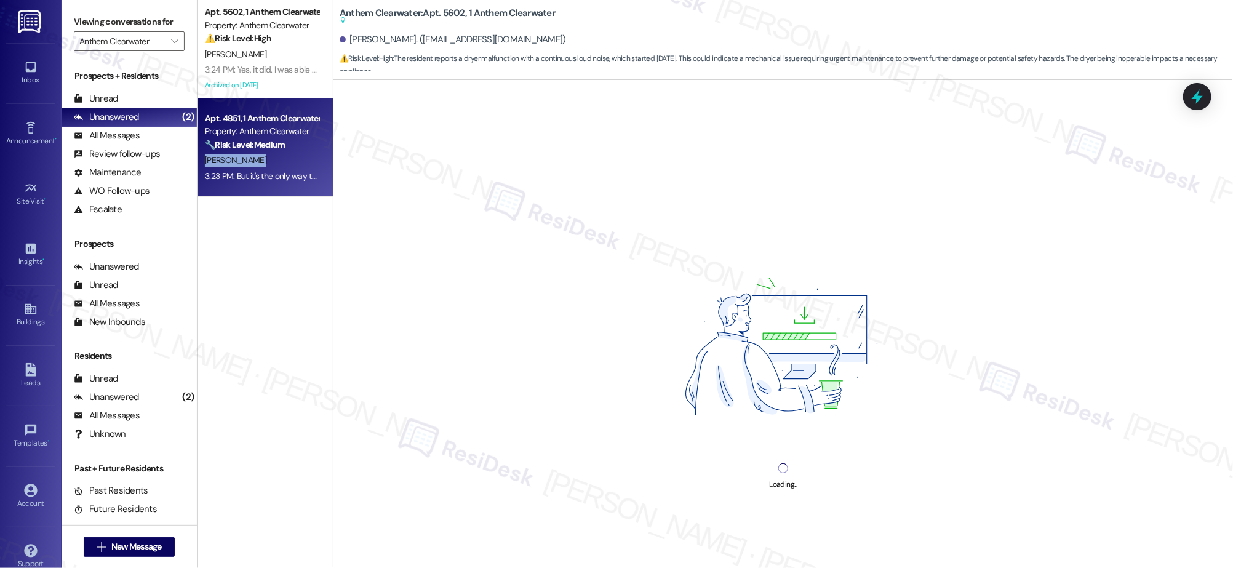
click at [276, 161] on div "[PERSON_NAME]" at bounding box center [262, 160] width 116 height 15
click at [276, 162] on div "[PERSON_NAME]" at bounding box center [262, 160] width 116 height 15
click at [276, 161] on div "[PERSON_NAME]" at bounding box center [262, 160] width 116 height 15
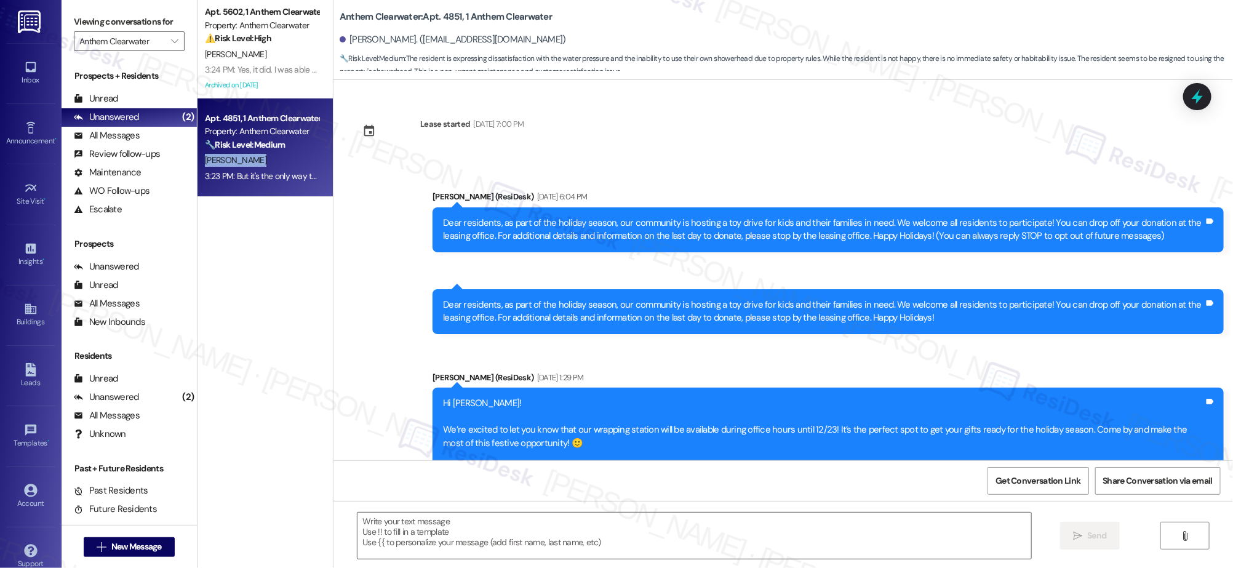
click at [275, 162] on div "[PERSON_NAME]" at bounding box center [262, 160] width 116 height 15
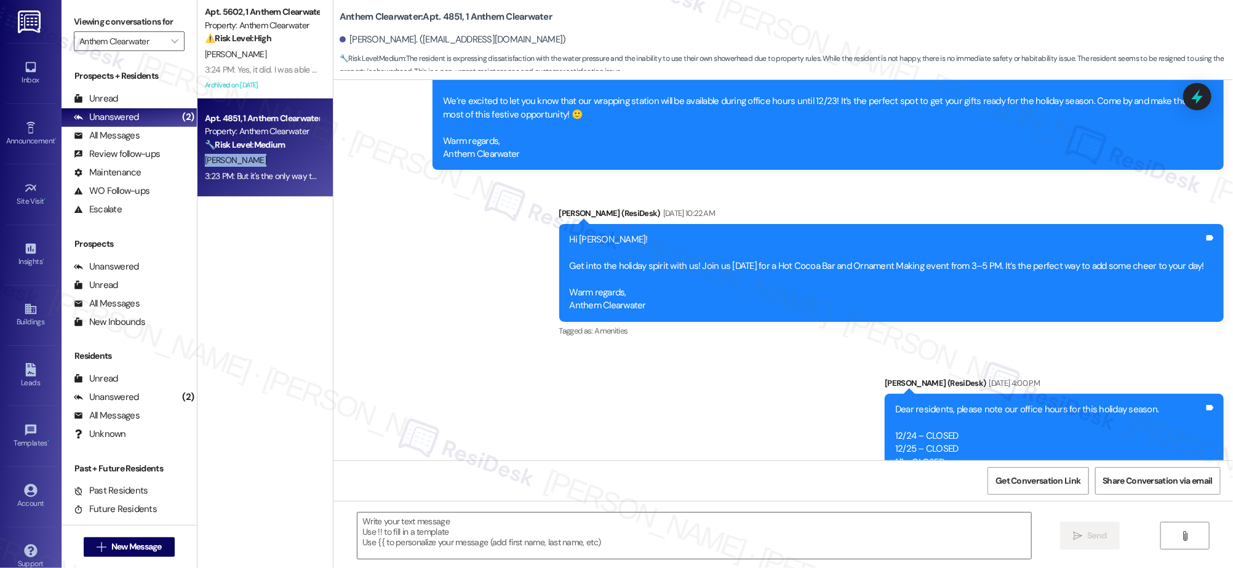
click at [276, 161] on div "[PERSON_NAME]" at bounding box center [262, 160] width 116 height 15
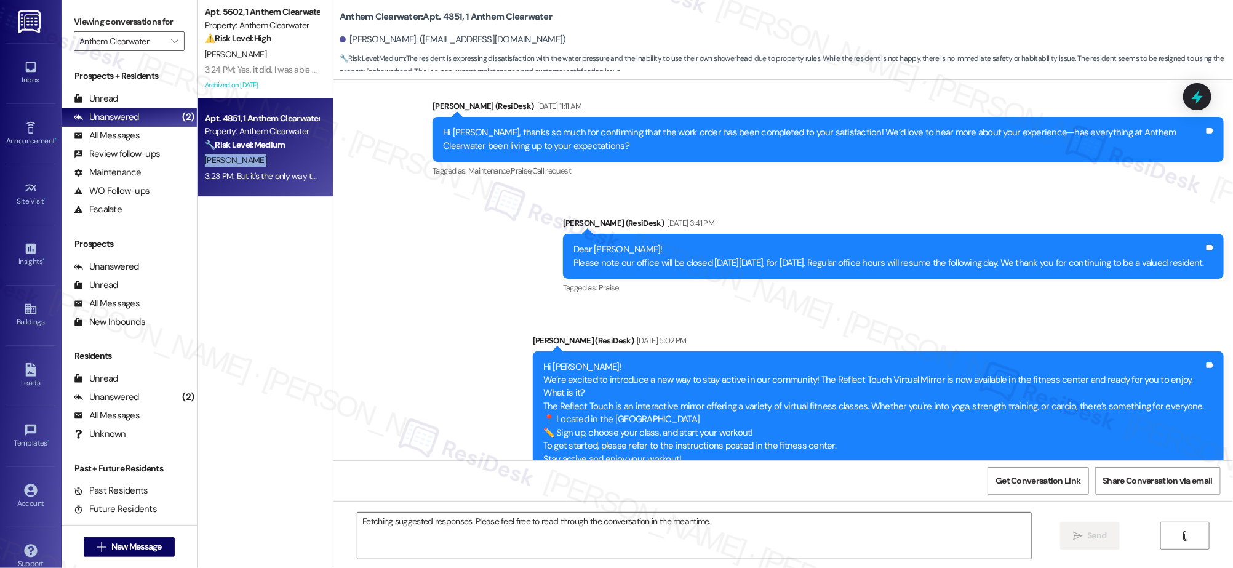
click at [276, 161] on div "[PERSON_NAME]" at bounding box center [262, 160] width 116 height 15
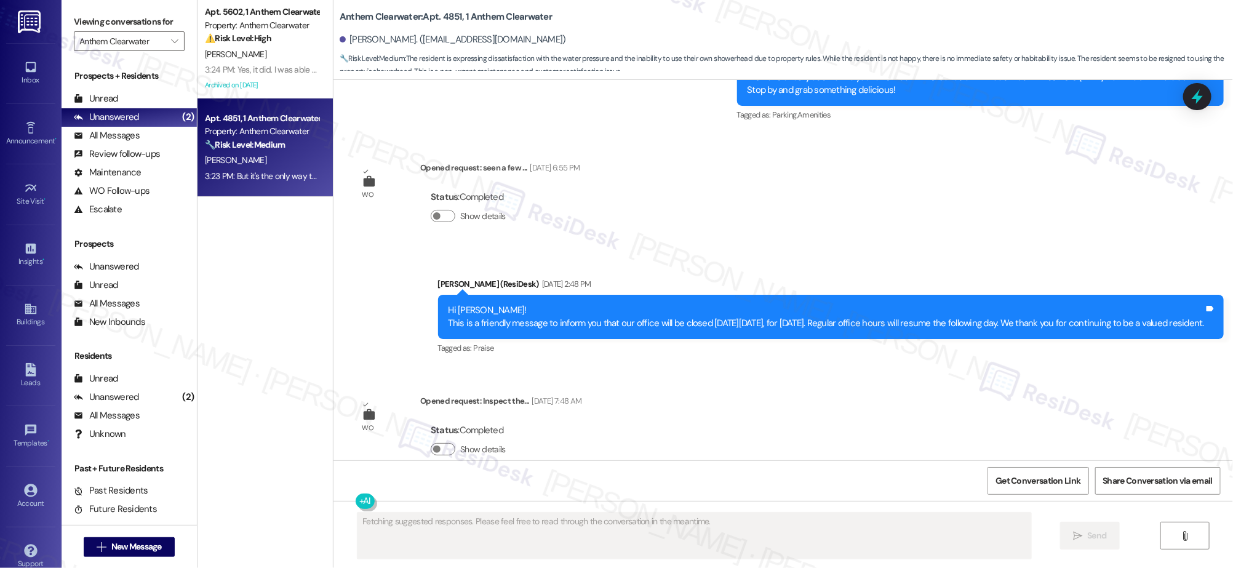
click at [276, 161] on div "[PERSON_NAME]" at bounding box center [262, 160] width 116 height 15
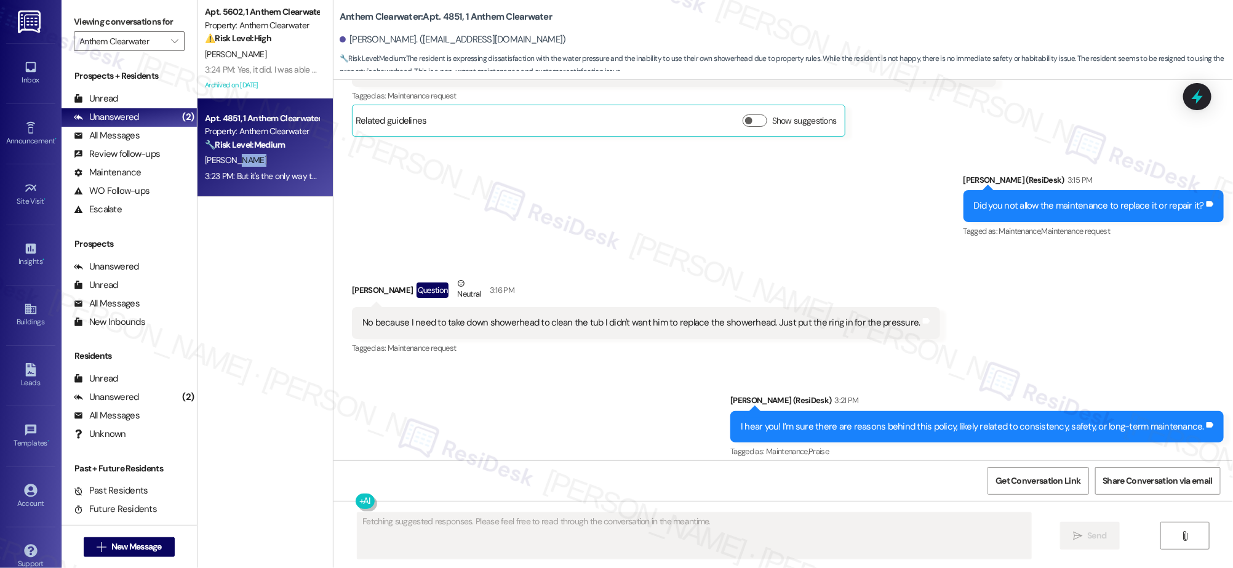
click at [276, 161] on div "[PERSON_NAME]" at bounding box center [262, 160] width 116 height 15
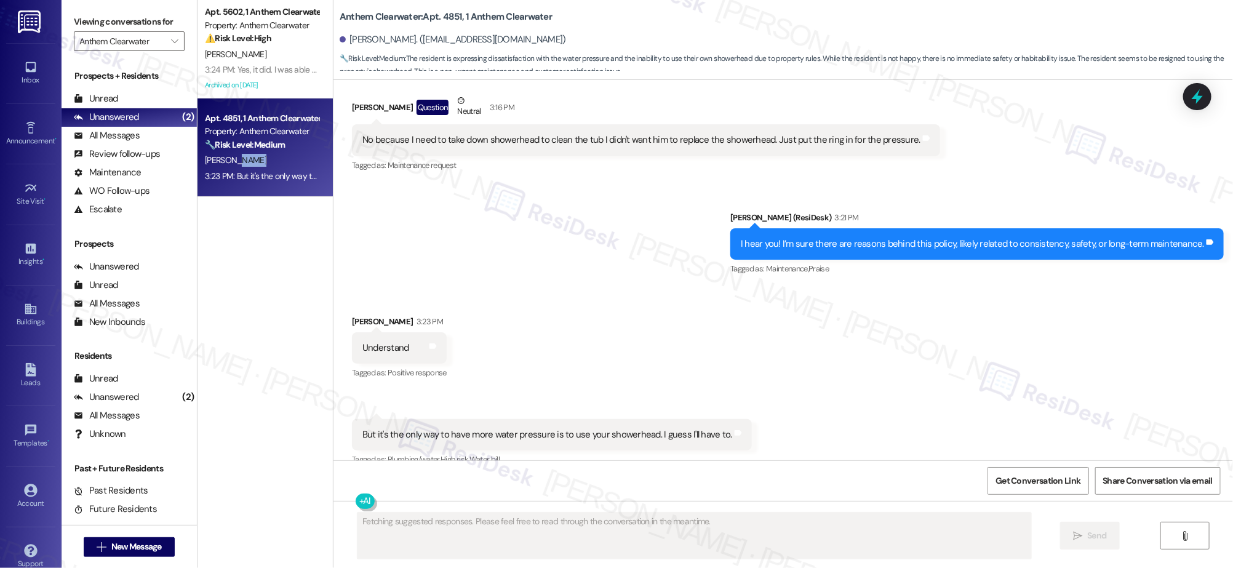
scroll to position [7043, 0]
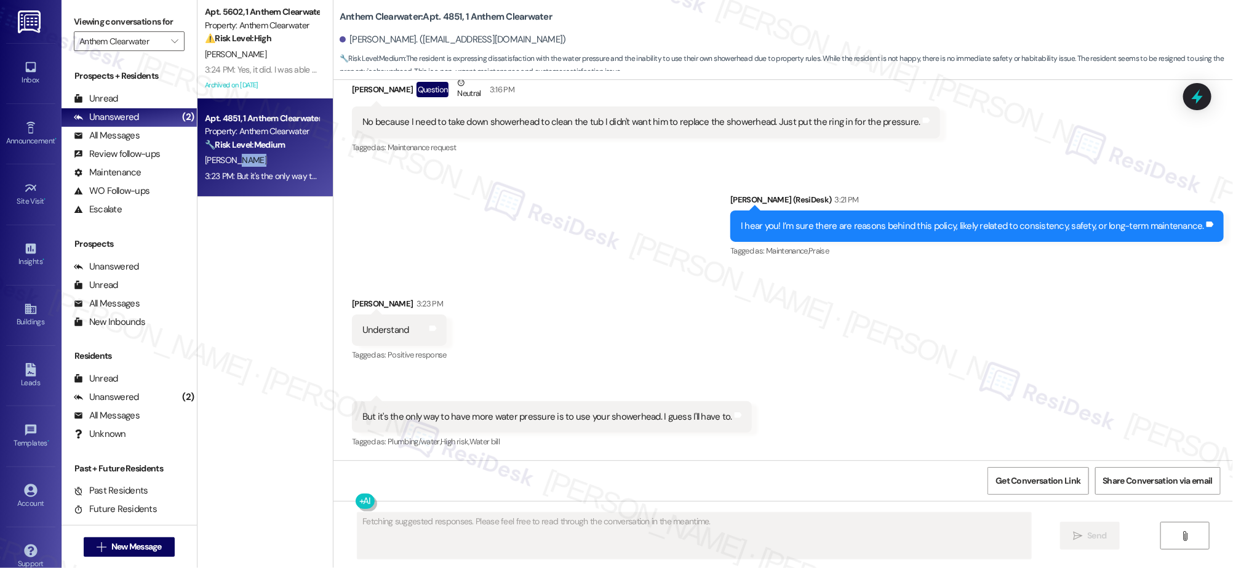
click at [279, 156] on div "[PERSON_NAME]" at bounding box center [262, 160] width 116 height 15
click at [279, 155] on div "[PERSON_NAME]" at bounding box center [262, 160] width 116 height 15
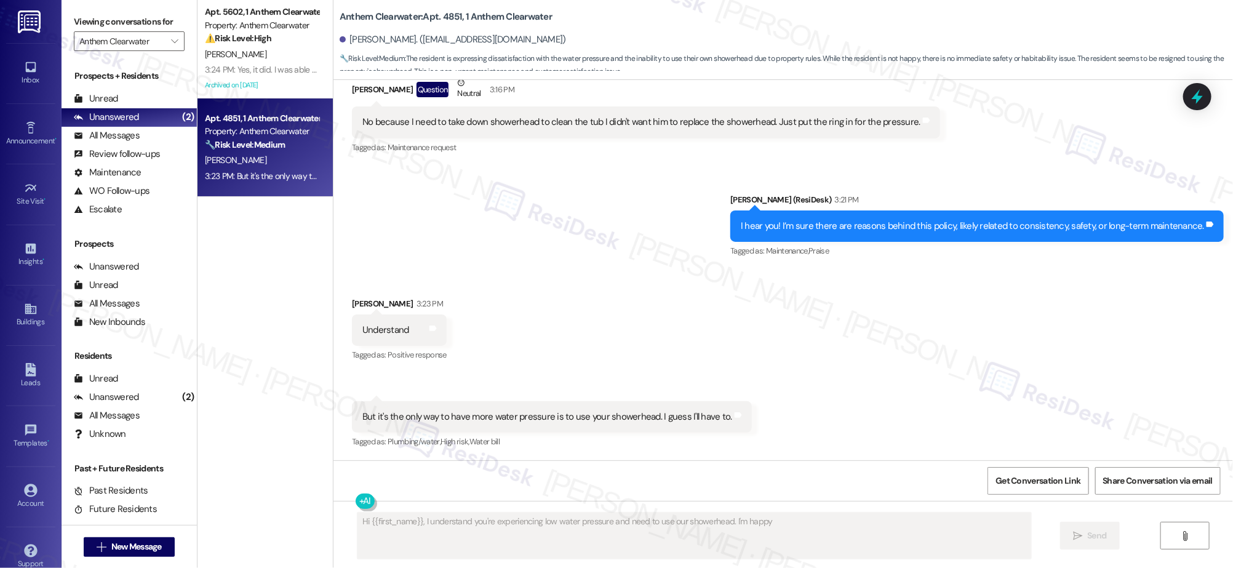
click at [888, 321] on div "Received via SMS Joyce Smith 3:23 PM Understand Tags and notes Tagged as: Posit…" at bounding box center [784, 365] width 900 height 191
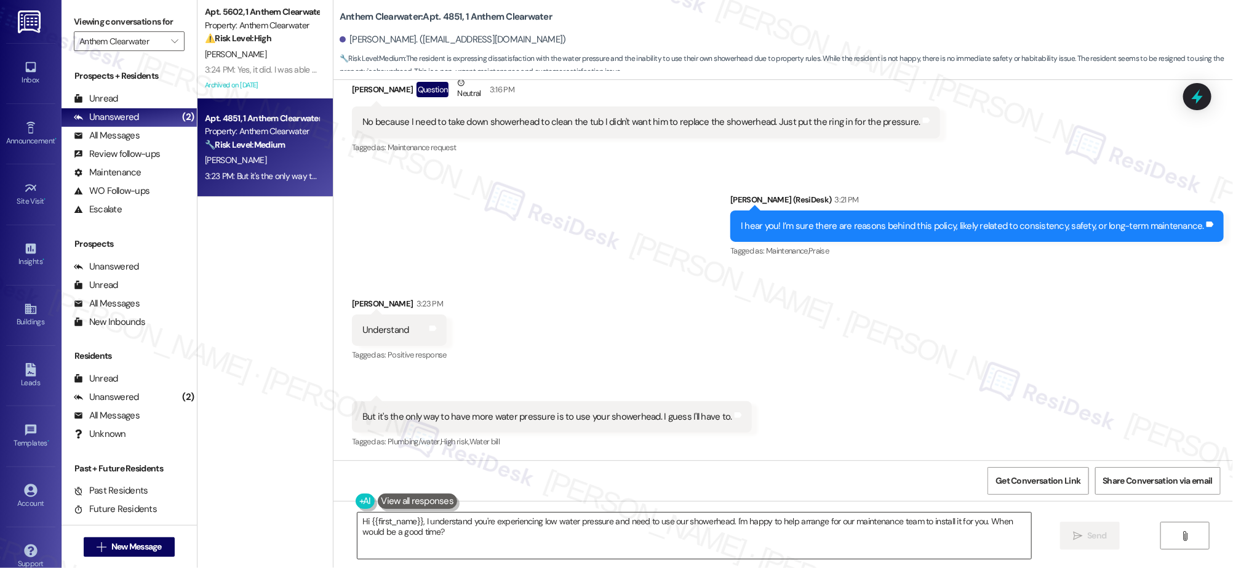
drag, startPoint x: 419, startPoint y: 518, endPoint x: 427, endPoint y: 535, distance: 18.4
click at [419, 518] on textarea "Hi {{first_name}}, I understand you're experiencing low water pressure and need…" at bounding box center [694, 536] width 673 height 46
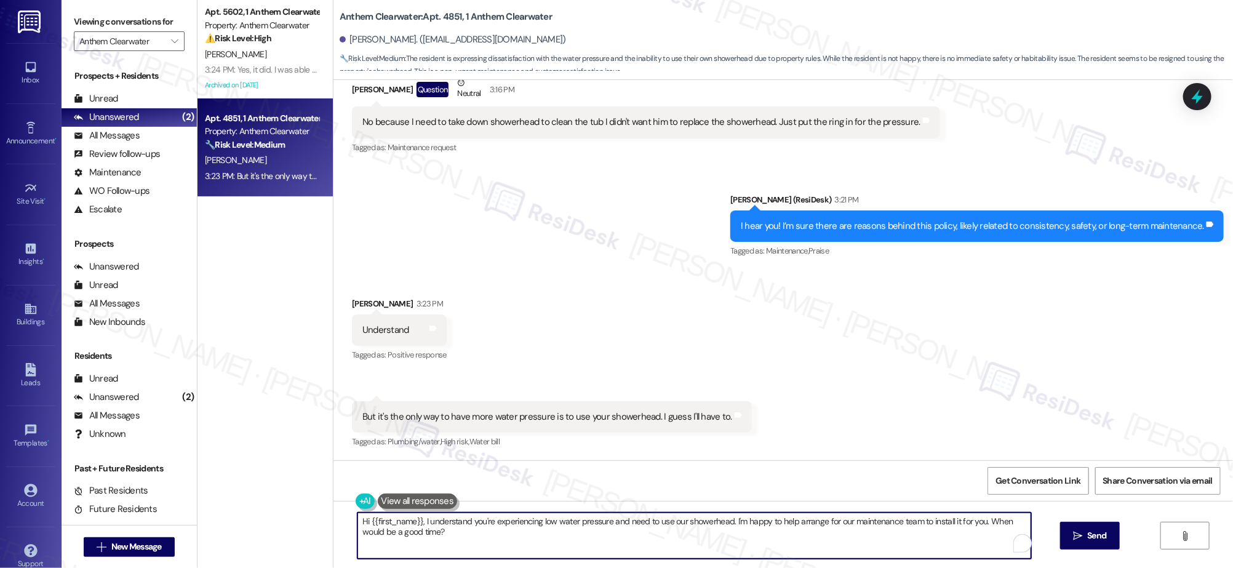
click at [428, 535] on textarea "Hi {{first_name}}, I understand you're experiencing low water pressure and need…" at bounding box center [694, 536] width 673 height 46
click at [428, 534] on textarea "Hi {{first_name}}, I understand you're experiencing low water pressure and need…" at bounding box center [694, 536] width 673 height 46
drag, startPoint x: 423, startPoint y: 531, endPoint x: 375, endPoint y: 500, distance: 57.9
click at [376, 512] on div "Hi {{first_name}}, I understand you're experiencing low water pressure and need…" at bounding box center [688, 535] width 675 height 47
type textarea "C"
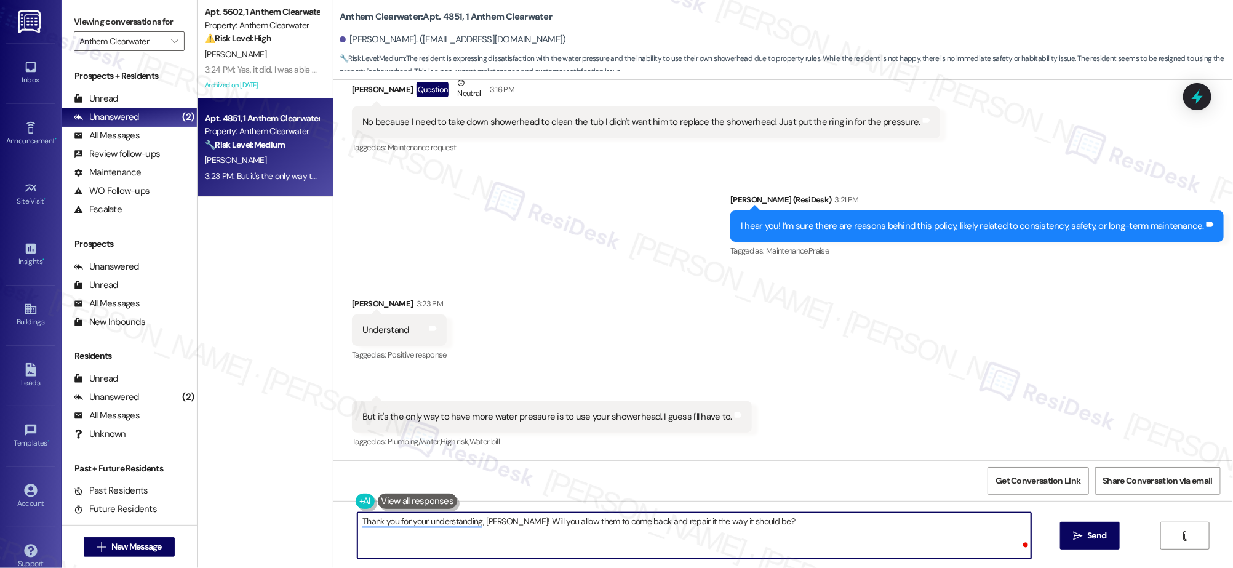
type textarea "Thank you for your understanding, [PERSON_NAME]! Will you allow them to come ba…"
drag, startPoint x: 1125, startPoint y: 529, endPoint x: 1083, endPoint y: 549, distance: 45.7
click at [1123, 531] on div "Thank you for your understanding, Joyce! Will you allow them to come back and r…" at bounding box center [784, 547] width 900 height 92
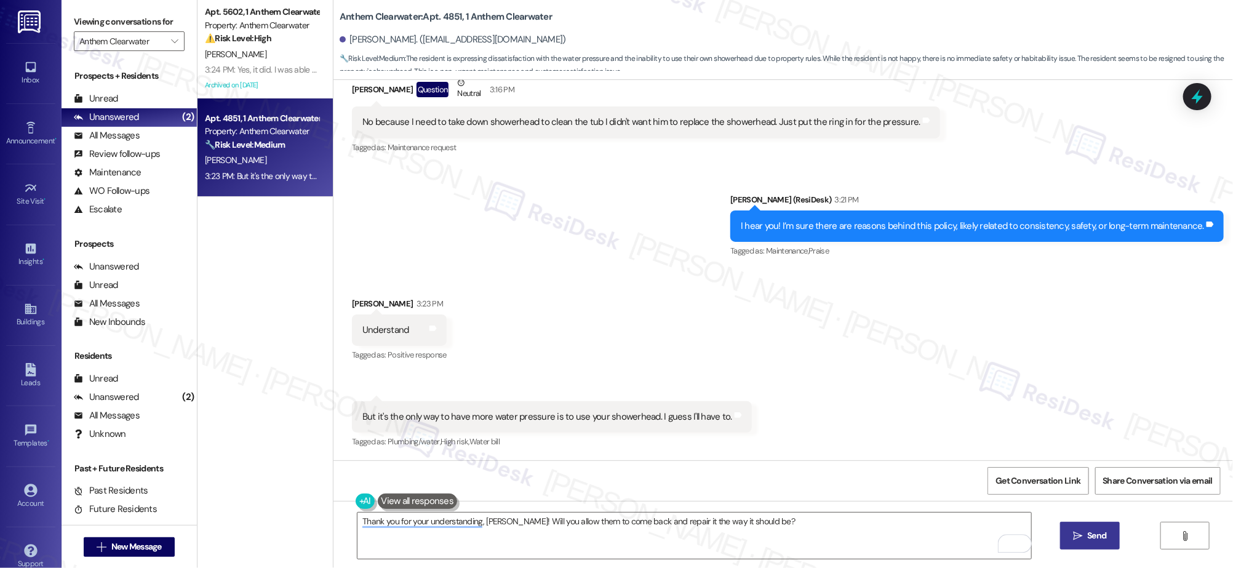
click at [1083, 549] on button " Send" at bounding box center [1091, 536] width 60 height 28
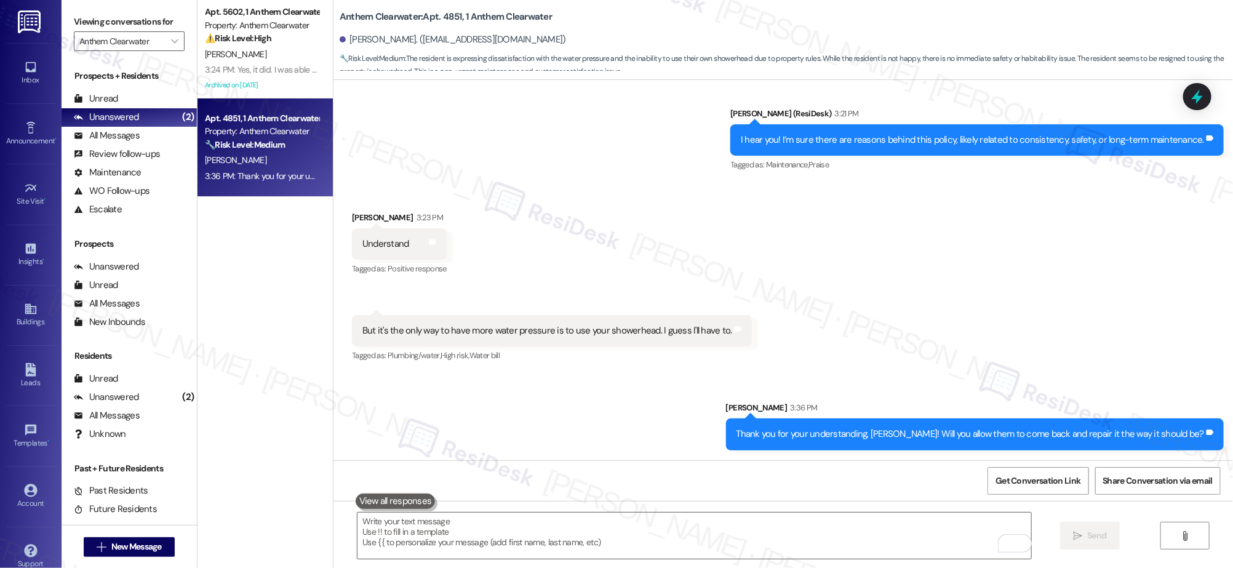
scroll to position [7130, 0]
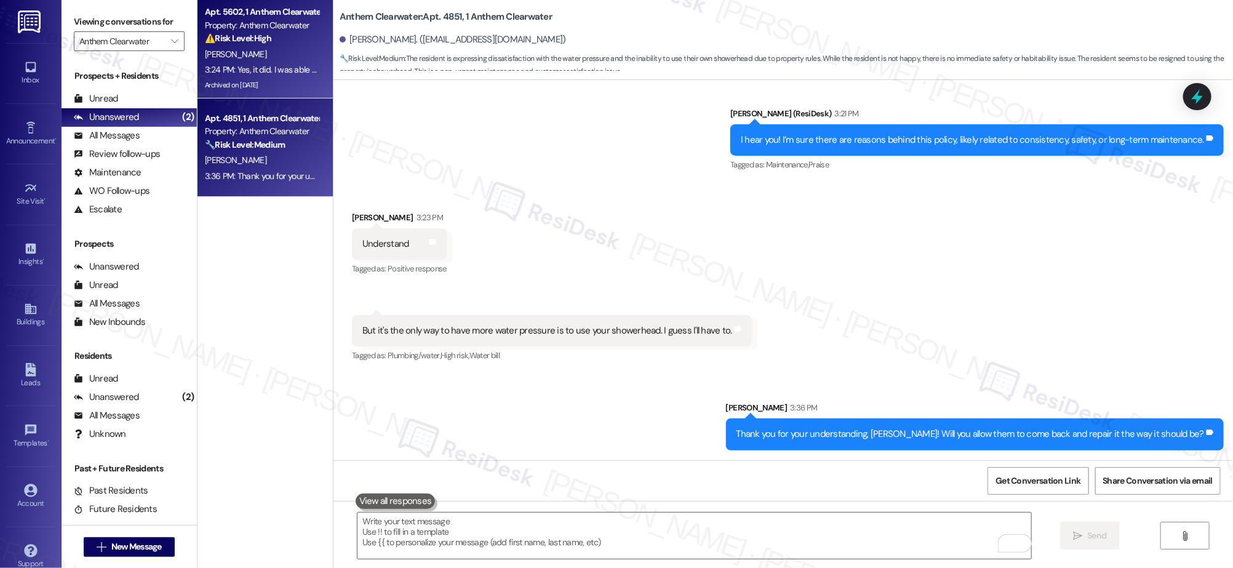
click at [259, 66] on div "3:24 PM: Yes, it did. I was able to do a dry a load of laundry last night. And …" at bounding box center [637, 69] width 865 height 11
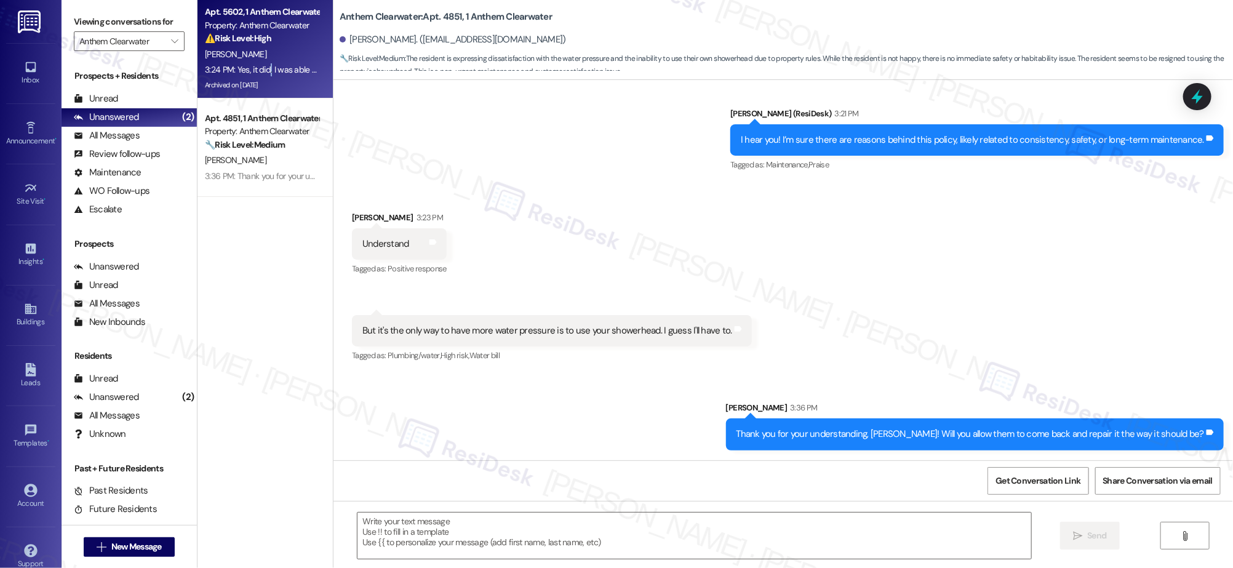
click at [260, 65] on div "3:24 PM: Yes, it did. I was able to do a dry a load of laundry last night. And …" at bounding box center [637, 69] width 865 height 11
drag, startPoint x: 260, startPoint y: 65, endPoint x: 265, endPoint y: 61, distance: 6.7
click at [262, 62] on div "3:24 PM: Yes, it did. I was able to do a dry a load of laundry last night. And …" at bounding box center [262, 69] width 116 height 15
click at [265, 61] on div "[PERSON_NAME]" at bounding box center [262, 54] width 116 height 15
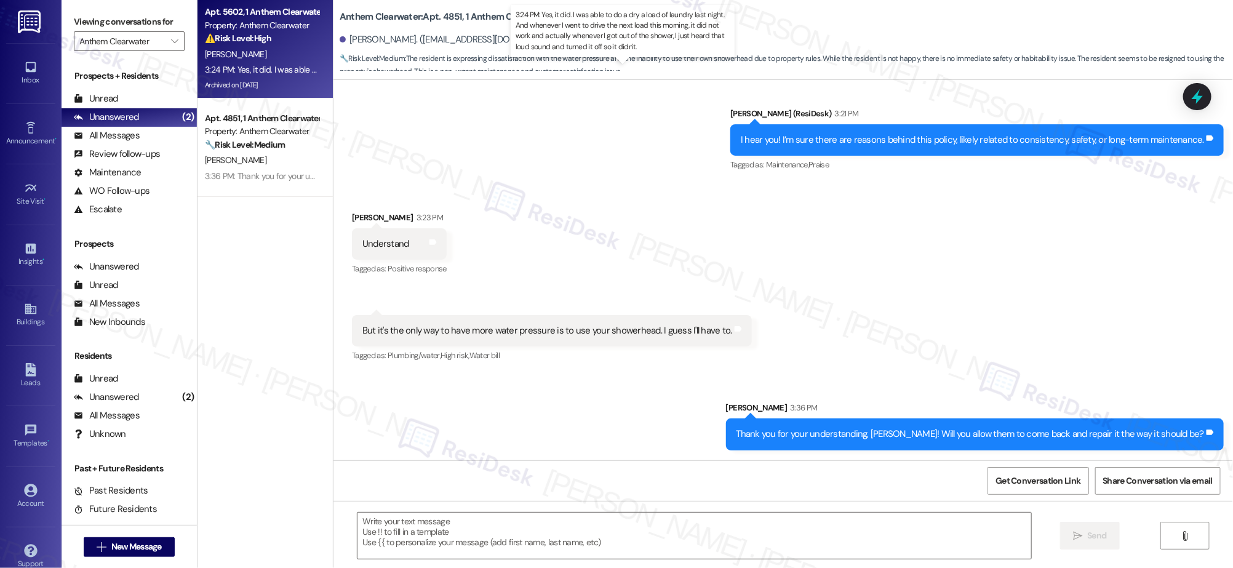
click at [269, 62] on div "3:24 PM: Yes, it did. I was able to do a dry a load of laundry last night. And …" at bounding box center [262, 69] width 116 height 15
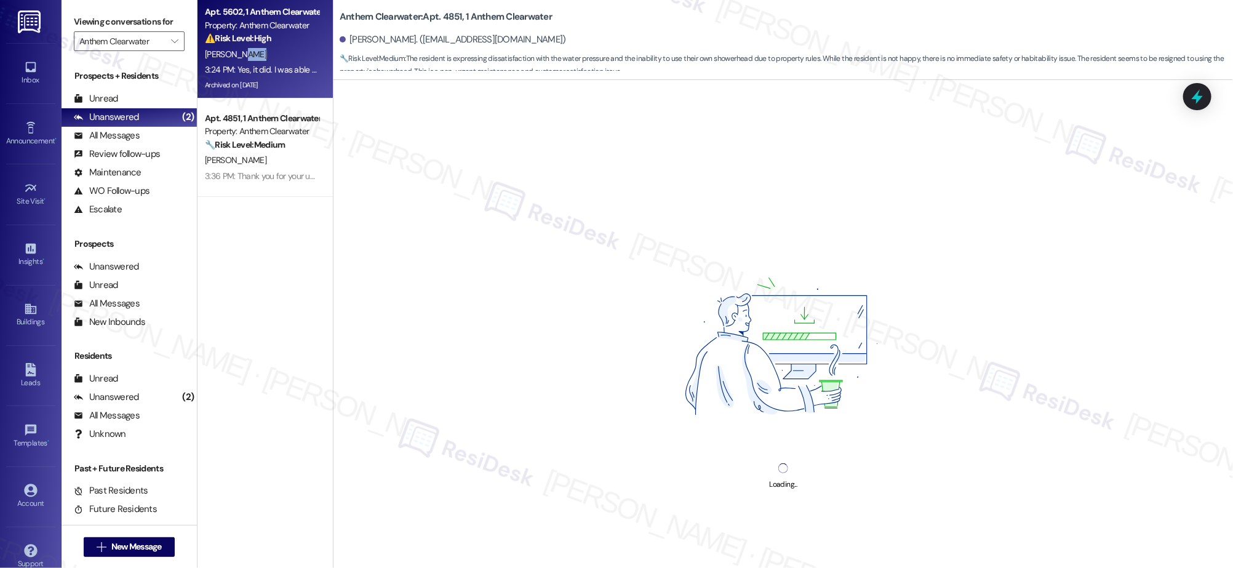
click at [270, 61] on div "Apt. 5602, 1 Anthem Clearwater Property: Anthem Clearwater ⚠️ Risk Level: High …" at bounding box center [265, 49] width 135 height 98
click at [270, 60] on div "[PERSON_NAME]" at bounding box center [262, 54] width 116 height 15
click at [272, 60] on div "[PERSON_NAME]" at bounding box center [262, 54] width 116 height 15
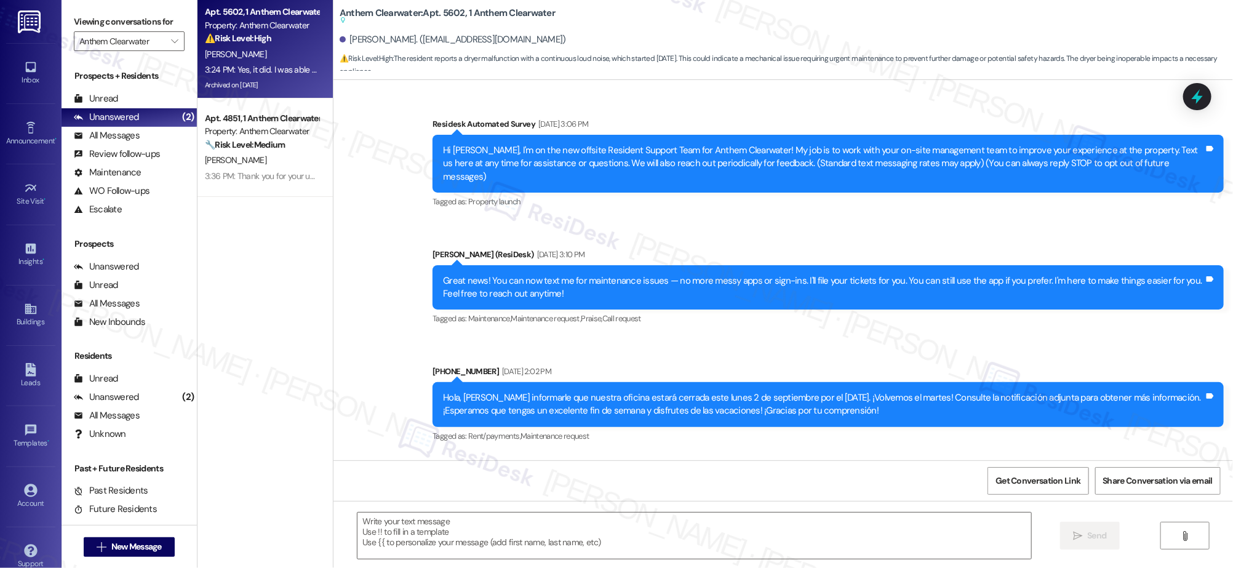
click at [273, 59] on div "[PERSON_NAME]" at bounding box center [262, 54] width 116 height 15
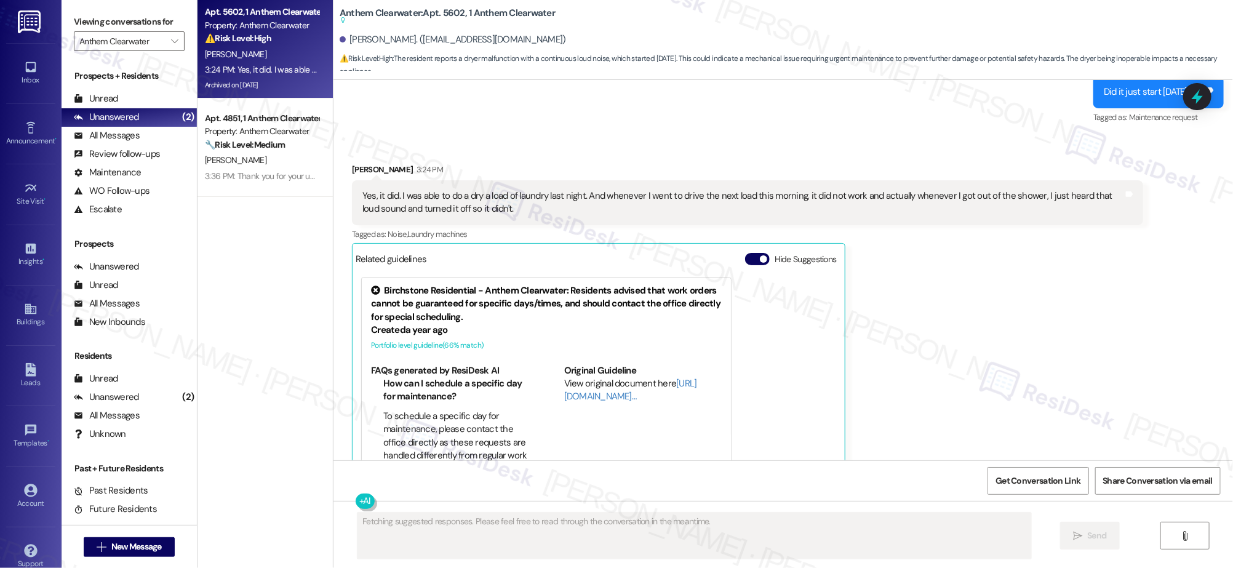
click at [273, 59] on div "[PERSON_NAME]" at bounding box center [262, 54] width 116 height 15
click at [273, 60] on div "[PERSON_NAME]" at bounding box center [262, 54] width 116 height 15
click at [273, 59] on div "[PERSON_NAME]" at bounding box center [262, 54] width 116 height 15
click at [274, 60] on div "[PERSON_NAME]" at bounding box center [262, 54] width 116 height 15
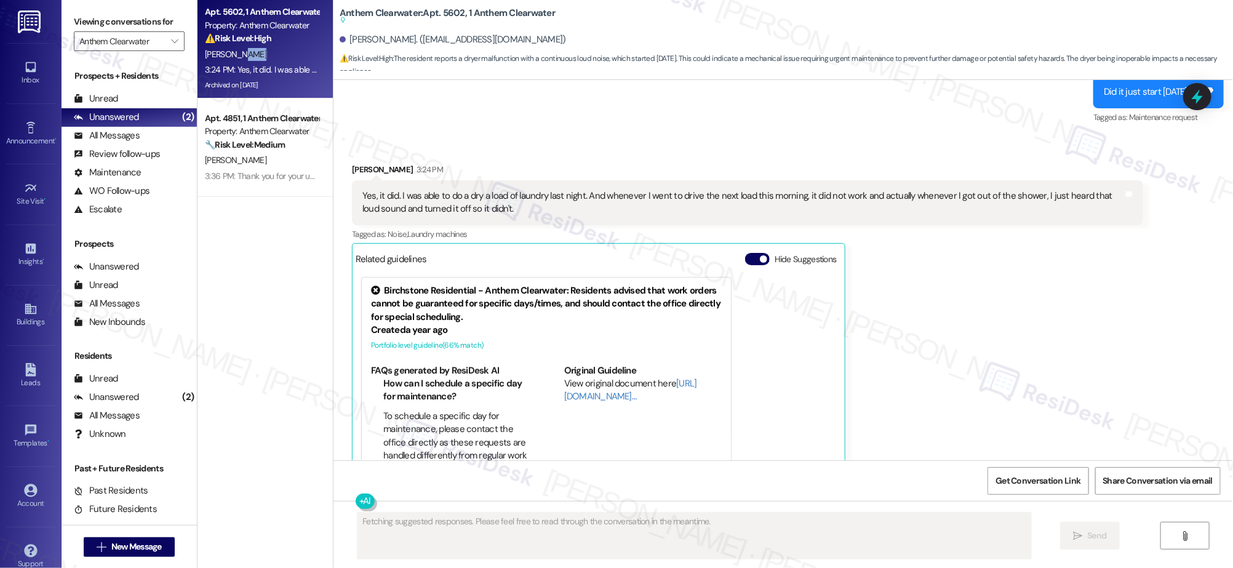
click at [274, 60] on div "[PERSON_NAME]" at bounding box center [262, 54] width 116 height 15
click at [118, 106] on div "Unread (0)" at bounding box center [129, 99] width 135 height 18
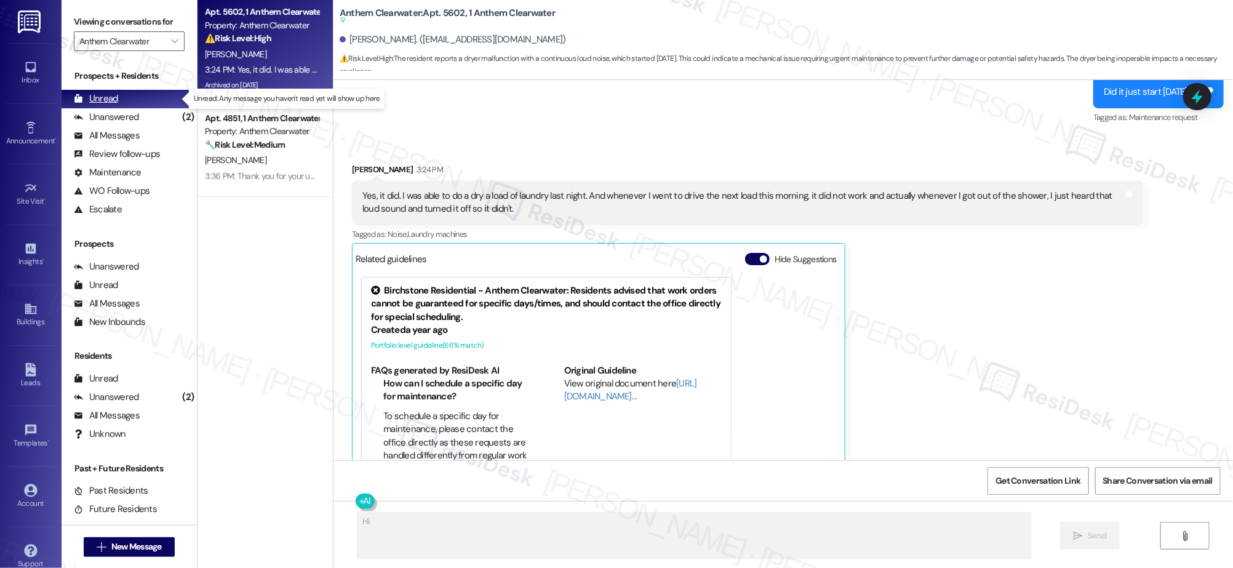
click at [119, 104] on div "Unread (0)" at bounding box center [129, 99] width 135 height 18
type textarea "Hi Bradley, I understand your dryer isn't working properly. I'm happy to help s…"
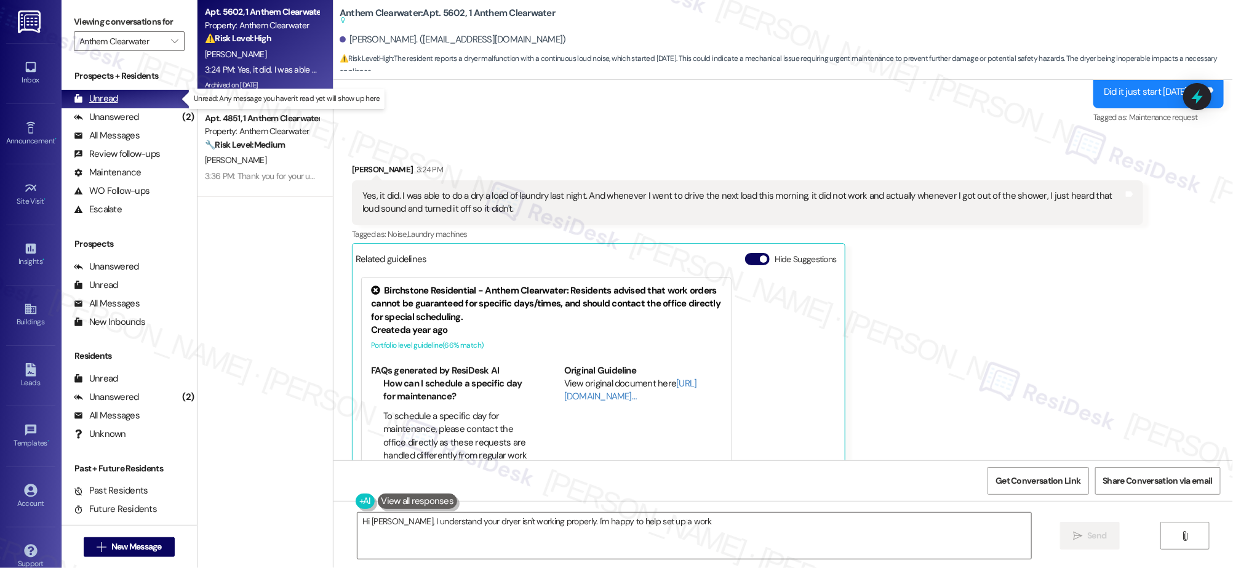
click at [119, 104] on div "Unread (0)" at bounding box center [129, 99] width 135 height 18
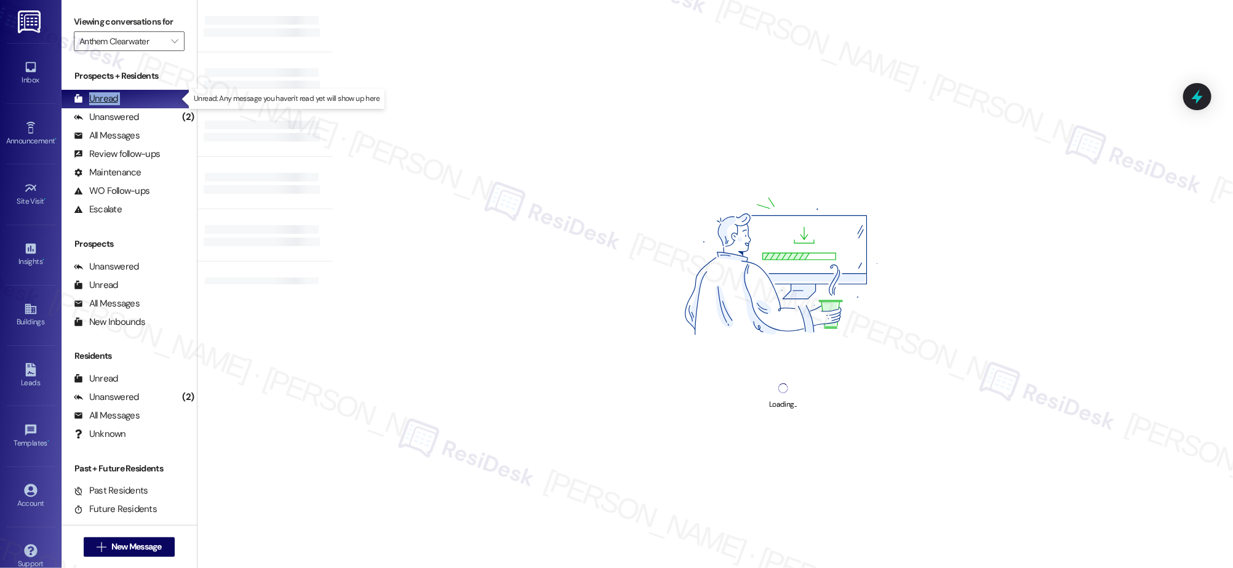
click at [119, 104] on div "Unread (0)" at bounding box center [129, 99] width 135 height 18
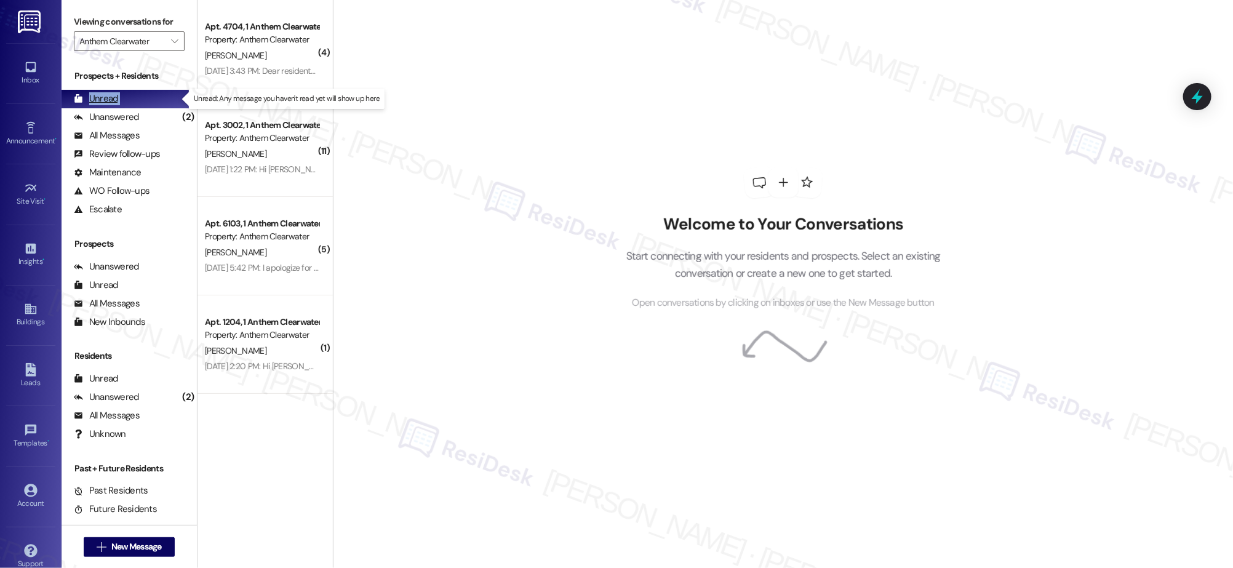
click at [119, 104] on div "Unread (0)" at bounding box center [129, 99] width 135 height 18
click at [120, 103] on div "Unread (0)" at bounding box center [129, 99] width 135 height 18
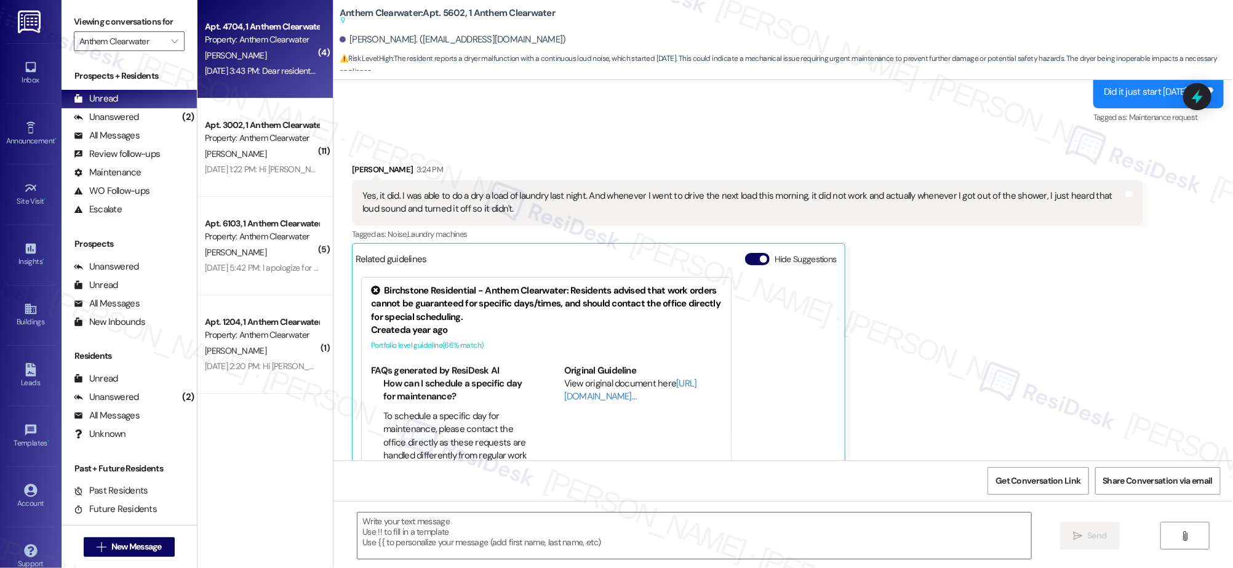
click at [222, 74] on div "Dec 19, 2024 at 3:43 PM: Dear residents, please note our office hours for this …" at bounding box center [583, 70] width 756 height 11
type textarea "Fetching suggested responses. Please feel free to read through the conversation…"
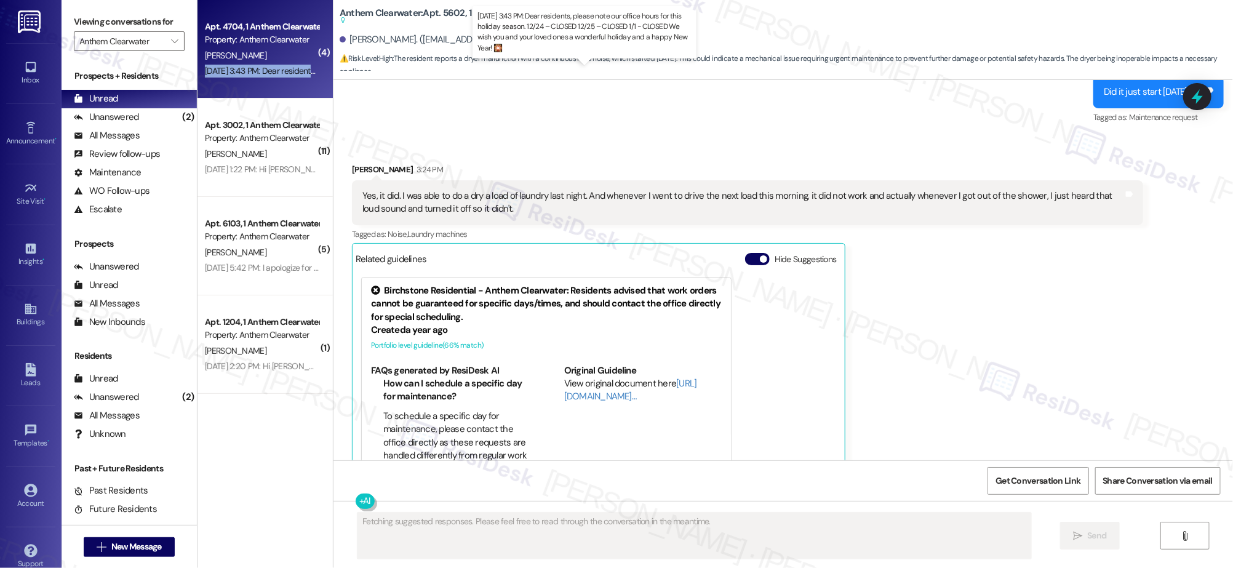
click at [223, 74] on div "Dec 19, 2024 at 3:43 PM: Dear residents, please note our office hours for this …" at bounding box center [583, 70] width 756 height 11
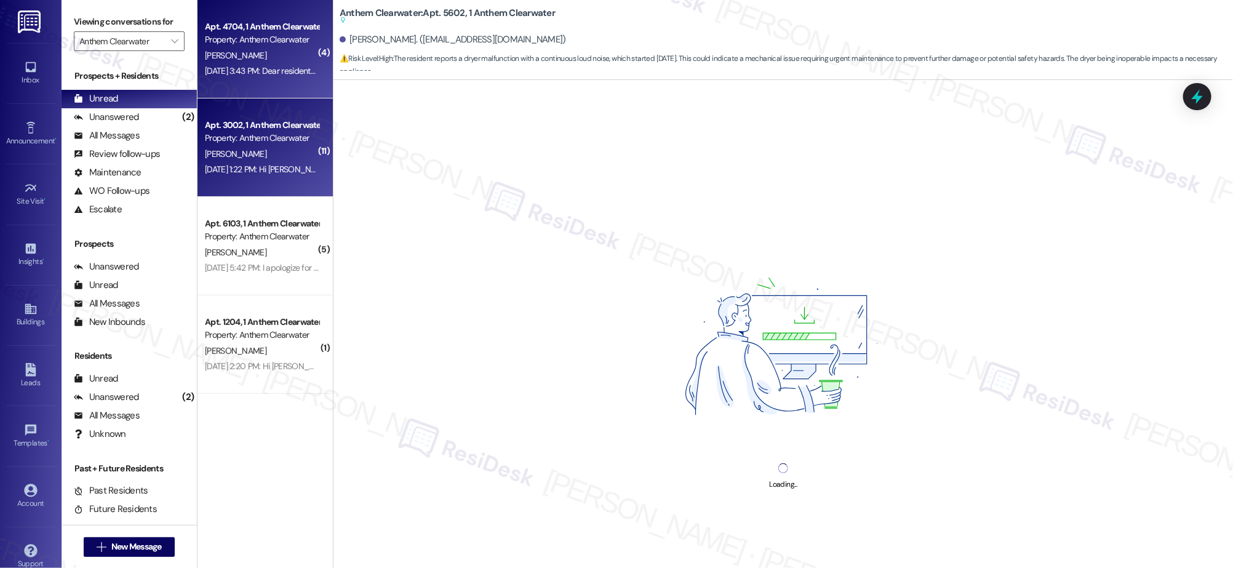
click at [254, 146] on div "E. Overholt" at bounding box center [262, 153] width 116 height 15
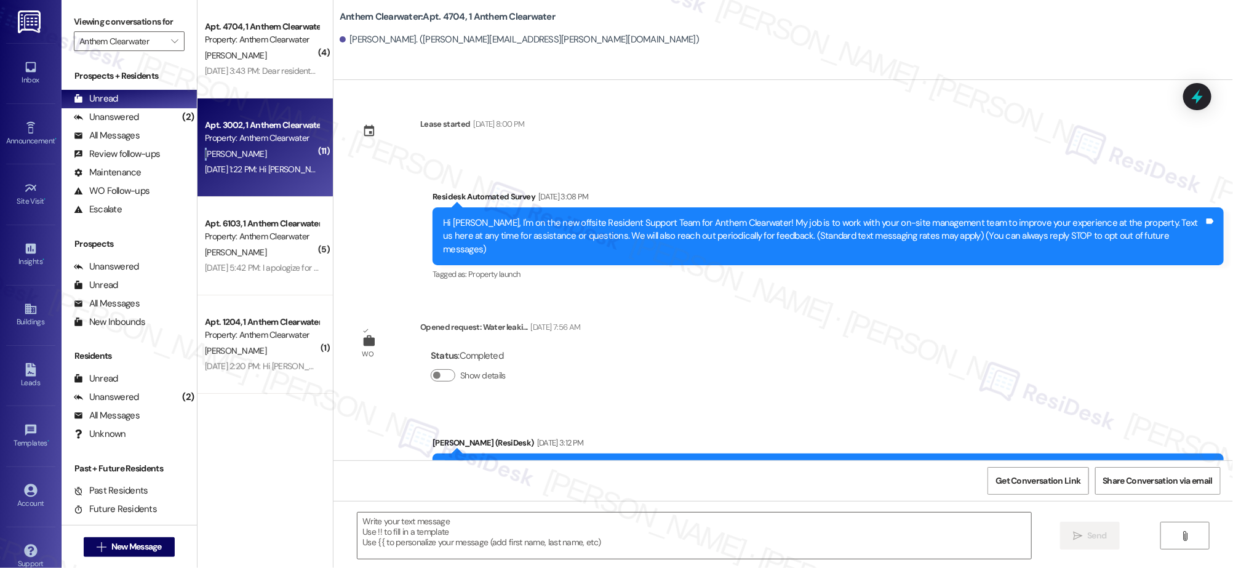
click at [255, 145] on div "Apt. 3002, 1 Anthem Clearwater Property: Anthem Clearwater E. Overholt Dec 09, …" at bounding box center [265, 147] width 135 height 98
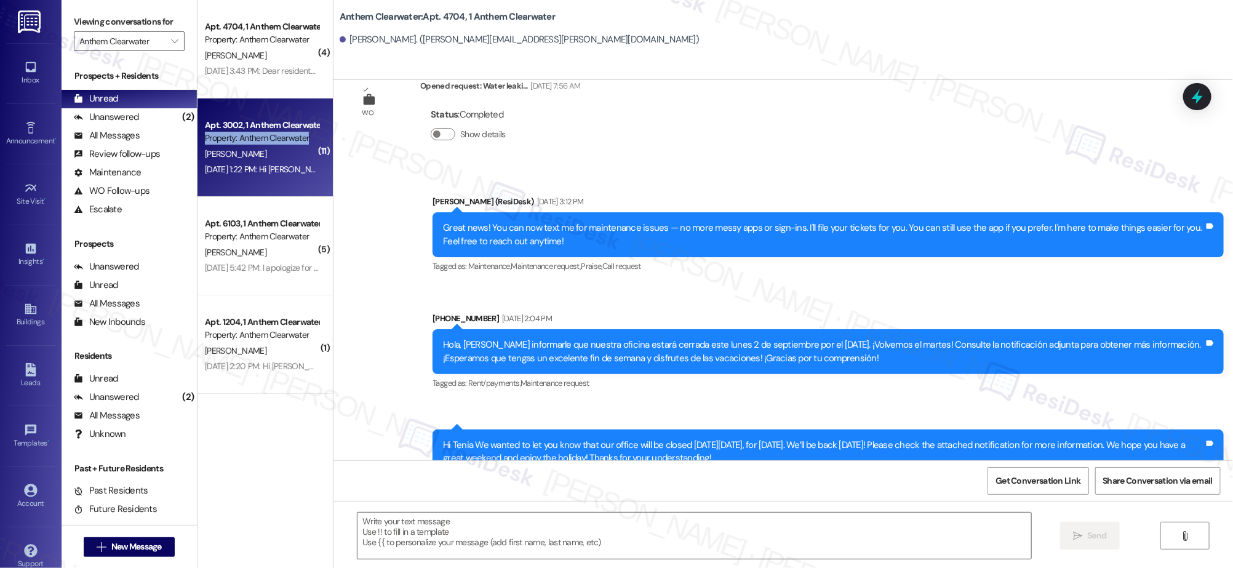
scroll to position [0, 0]
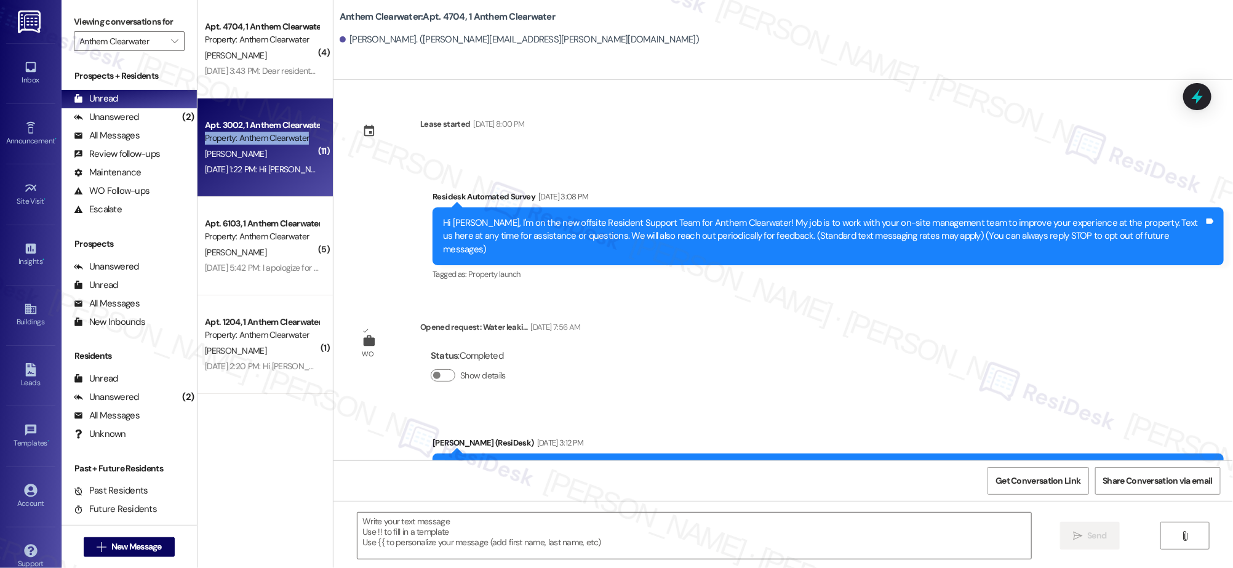
click at [256, 143] on div "Apt. 3002, 1 Anthem Clearwater Property: Anthem Clearwater" at bounding box center [262, 132] width 116 height 29
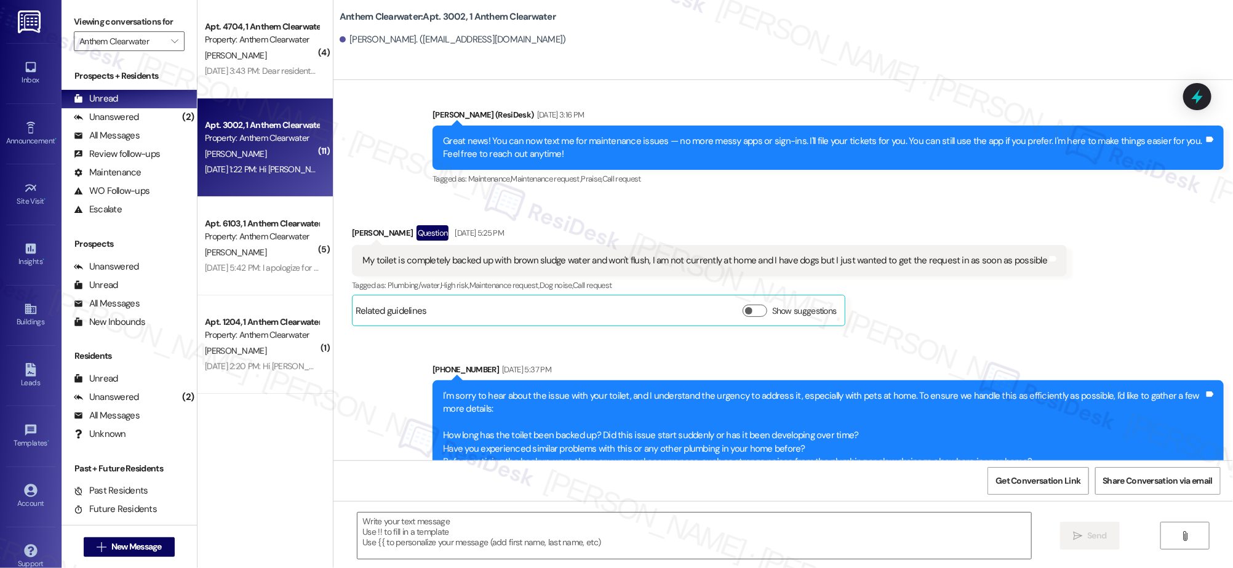
click at [270, 144] on div "Property: Anthem Clearwater" at bounding box center [262, 138] width 114 height 13
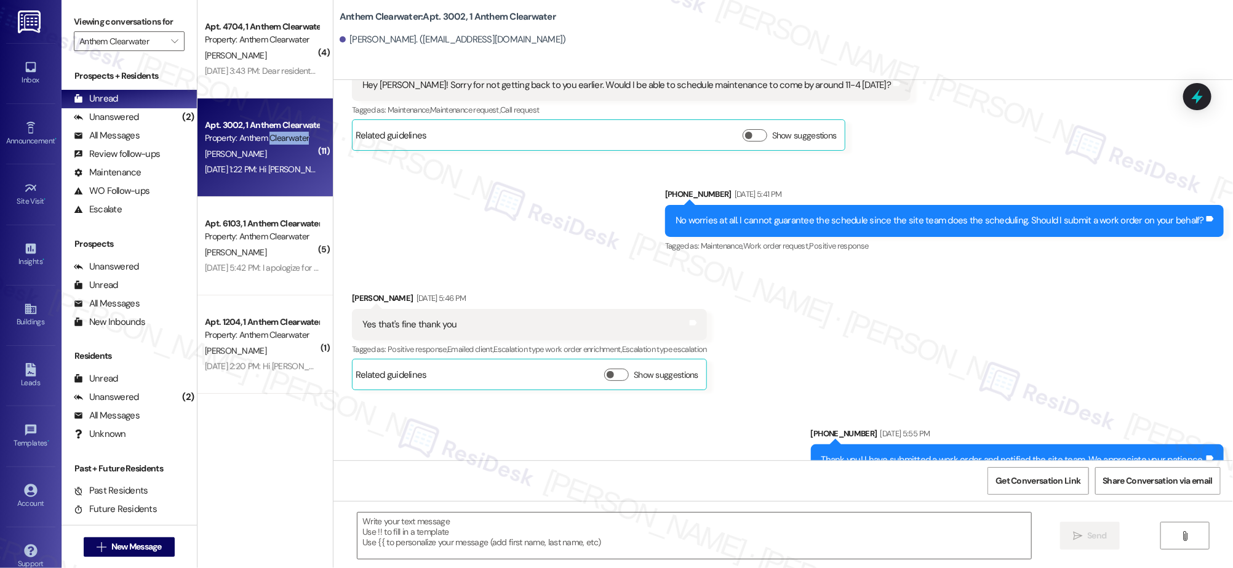
click at [270, 144] on div "Property: Anthem Clearwater" at bounding box center [262, 138] width 114 height 13
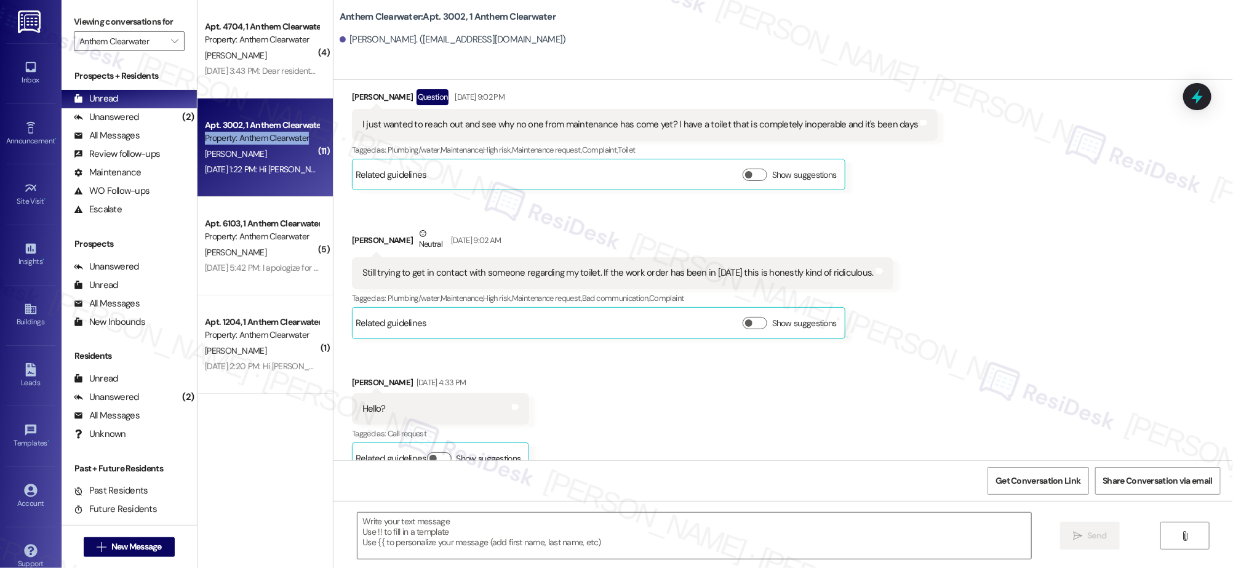
type textarea "Fetching suggested responses. Please feel free to read through the conversation…"
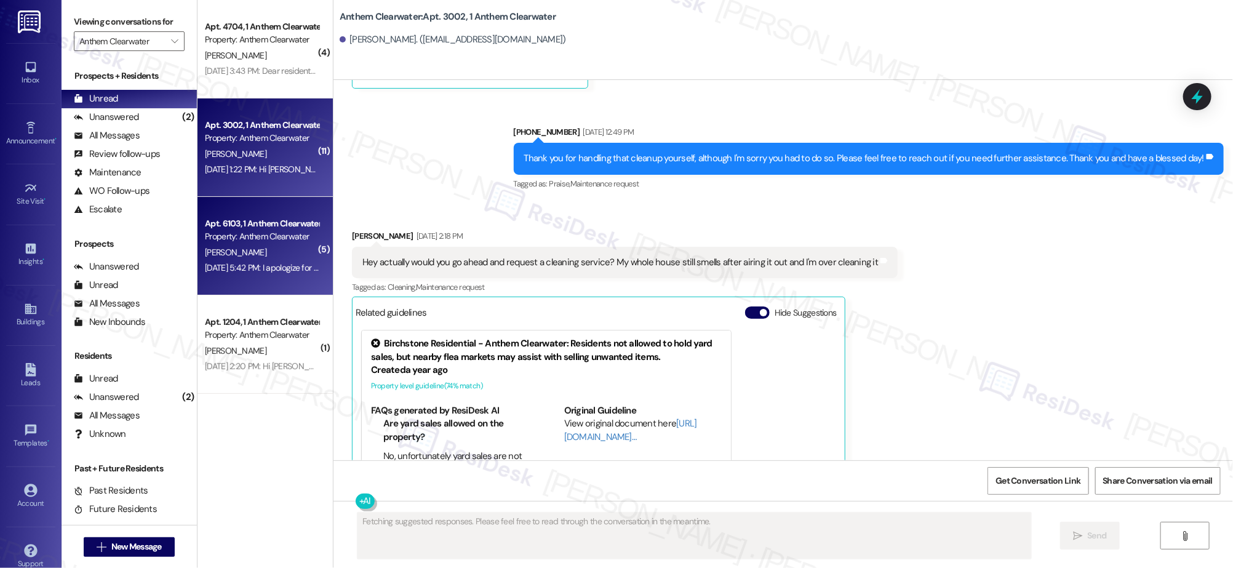
click at [276, 235] on div "Property: Anthem Clearwater" at bounding box center [262, 236] width 114 height 13
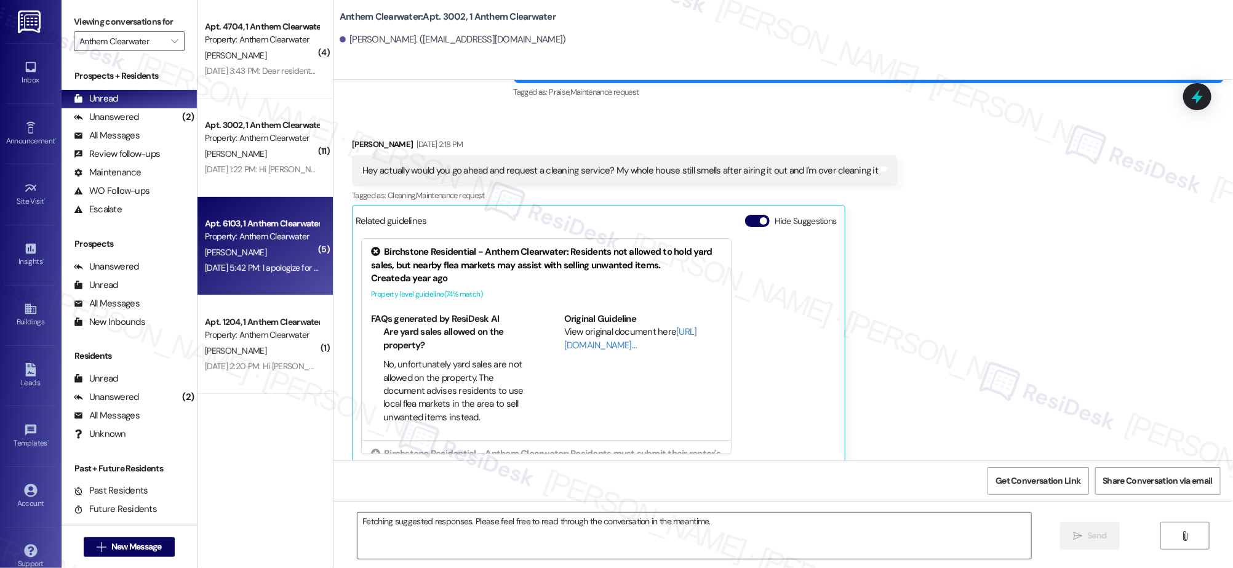
click at [276, 235] on div "Property: Anthem Clearwater" at bounding box center [262, 236] width 114 height 13
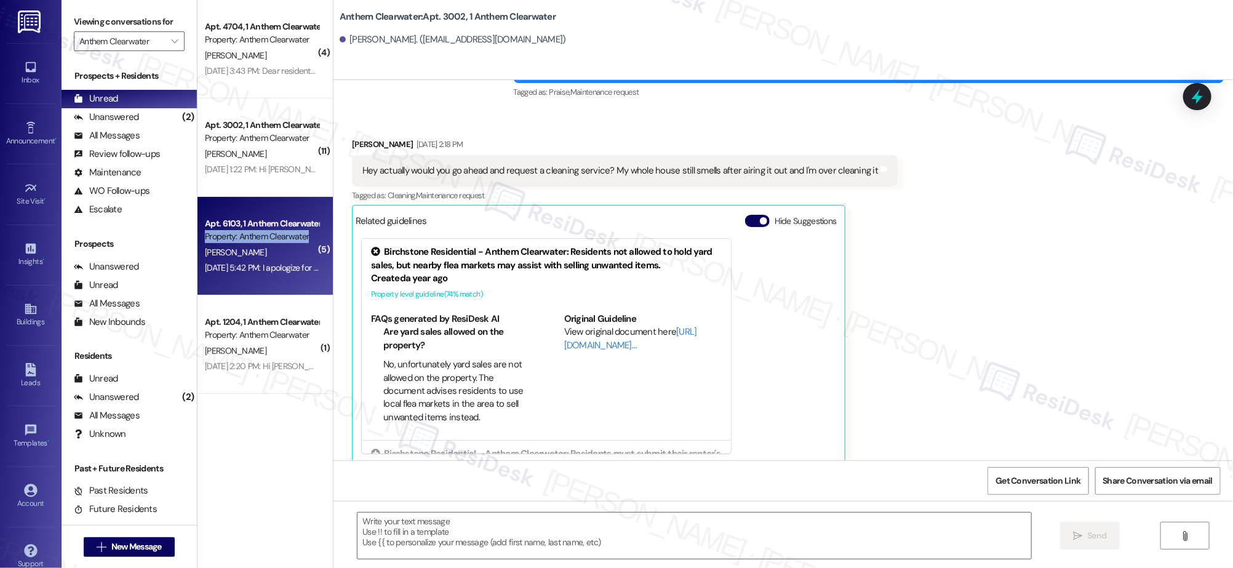
click at [276, 234] on div "Property: Anthem Clearwater" at bounding box center [262, 236] width 114 height 13
click at [277, 235] on div "Property: Anthem Clearwater" at bounding box center [262, 236] width 114 height 13
type textarea "Fetching suggested responses. Please feel free to read through the conversation…"
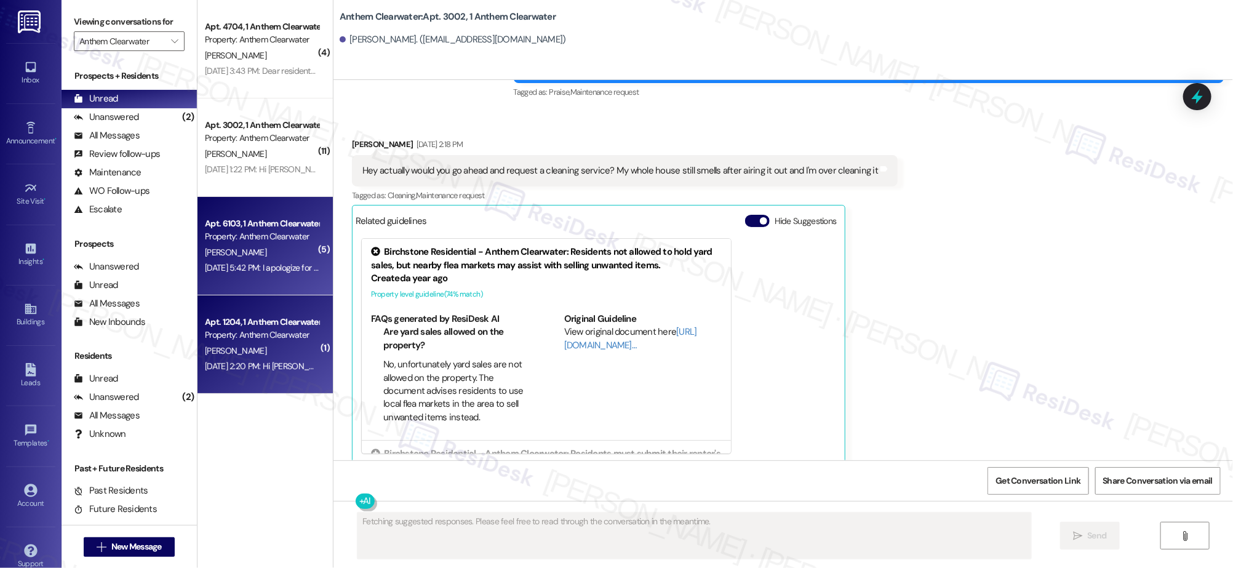
click at [283, 306] on div "Apt. 1204, 1 Anthem Clearwater Property: Anthem Clearwater L. Masterson Aug 30,…" at bounding box center [265, 344] width 135 height 98
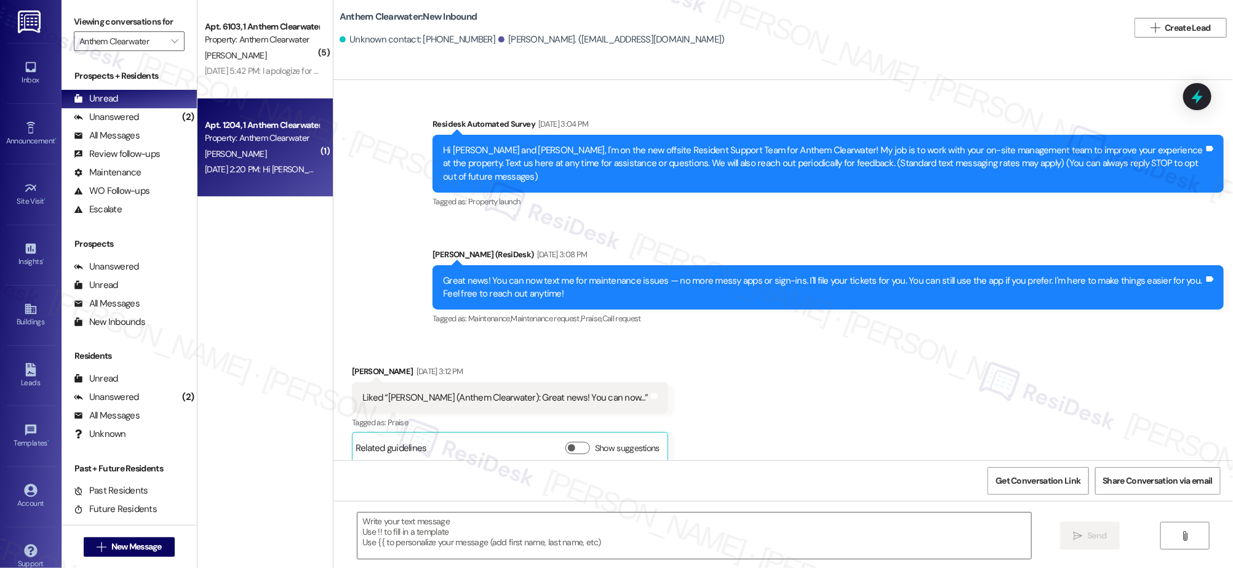
click at [283, 320] on div "( 5 ) Apt. 6103, 1 Anthem Clearwater Property: Anthem Clearwater C. Pollani Aug…" at bounding box center [265, 240] width 135 height 481
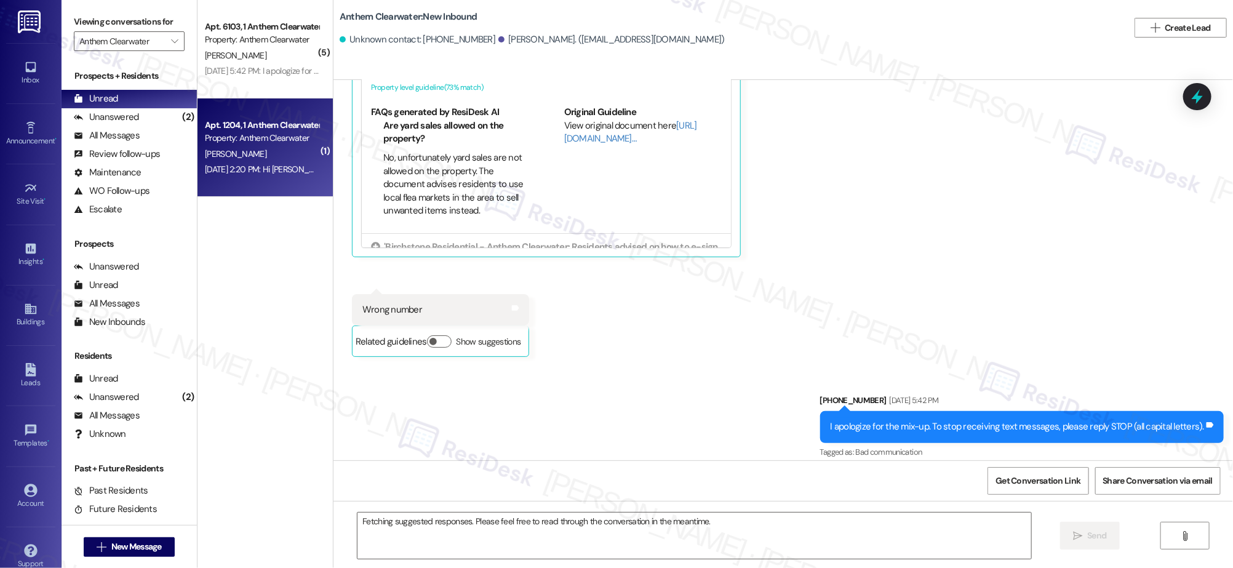
click at [283, 320] on div "( 5 ) Apt. 6103, 1 Anthem Clearwater Property: Anthem Clearwater C. Pollani Aug…" at bounding box center [265, 240] width 135 height 481
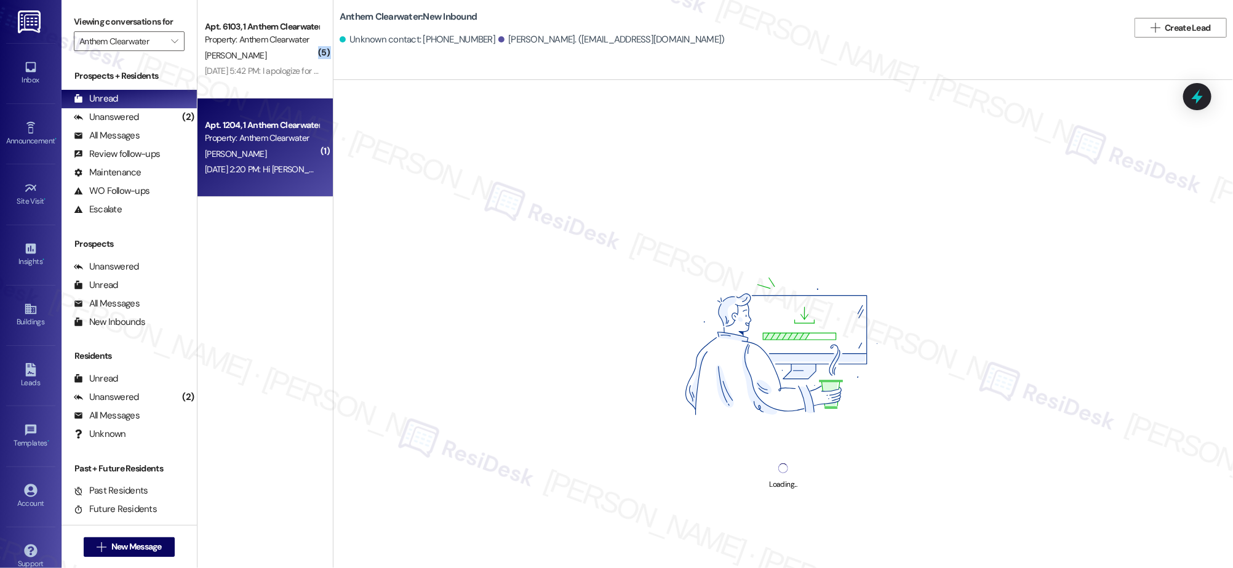
click at [283, 320] on div "( 5 ) Apt. 6103, 1 Anthem Clearwater Property: Anthem Clearwater C. Pollani Aug…" at bounding box center [265, 240] width 135 height 481
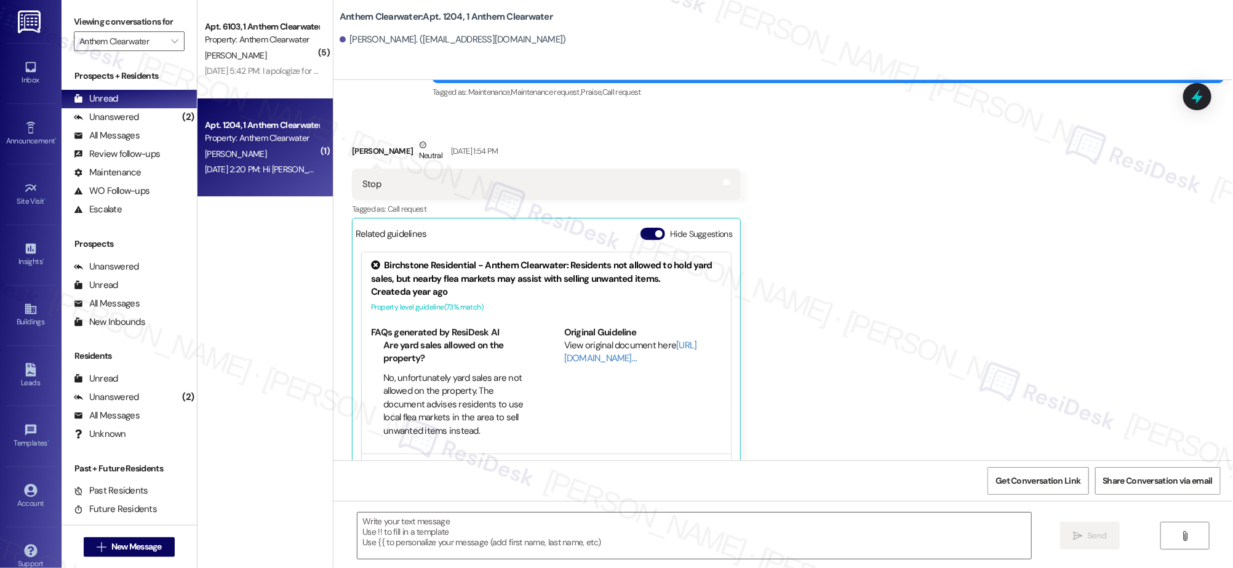
click at [265, 190] on div "Apt. 1204, 1 Anthem Clearwater Property: Anthem Clearwater L. Masterson Aug 30,…" at bounding box center [265, 147] width 135 height 98
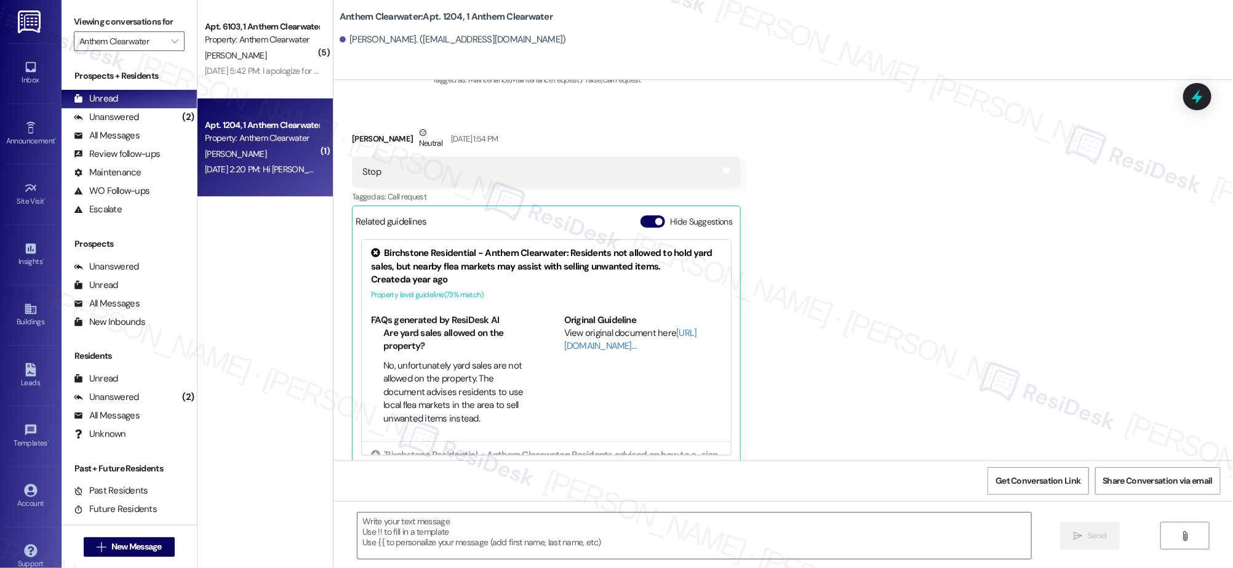
type textarea "Fetching suggested responses. Please feel free to read through the conversation…"
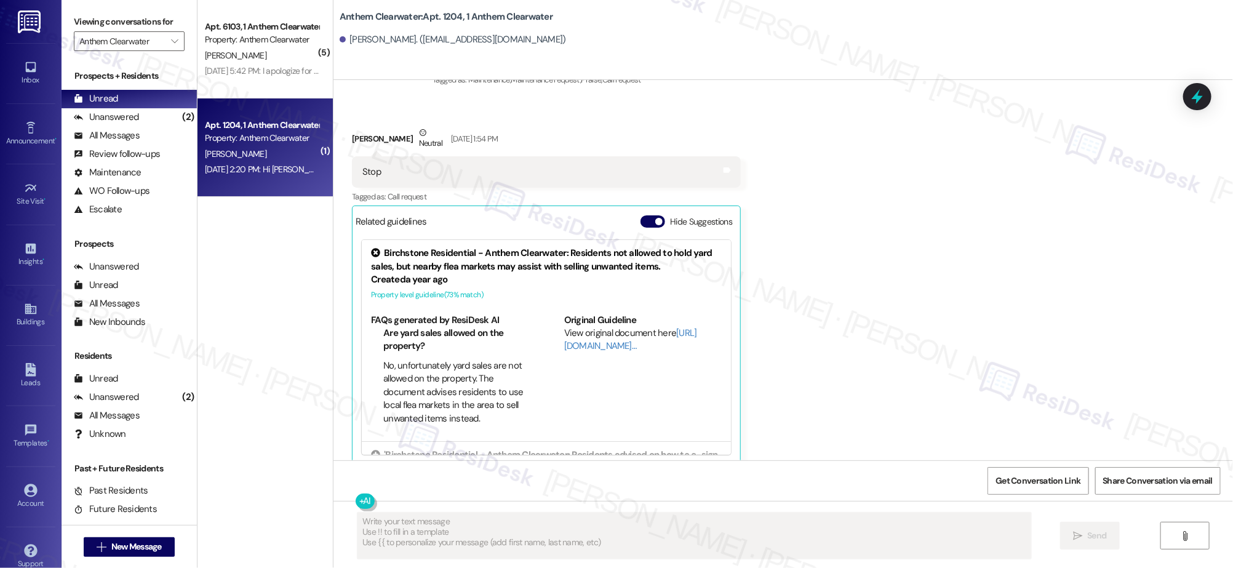
click at [286, 107] on div "Apt. 1204, 1 Anthem Clearwater Property: Anthem Clearwater L. Masterson Aug 30,…" at bounding box center [265, 147] width 135 height 98
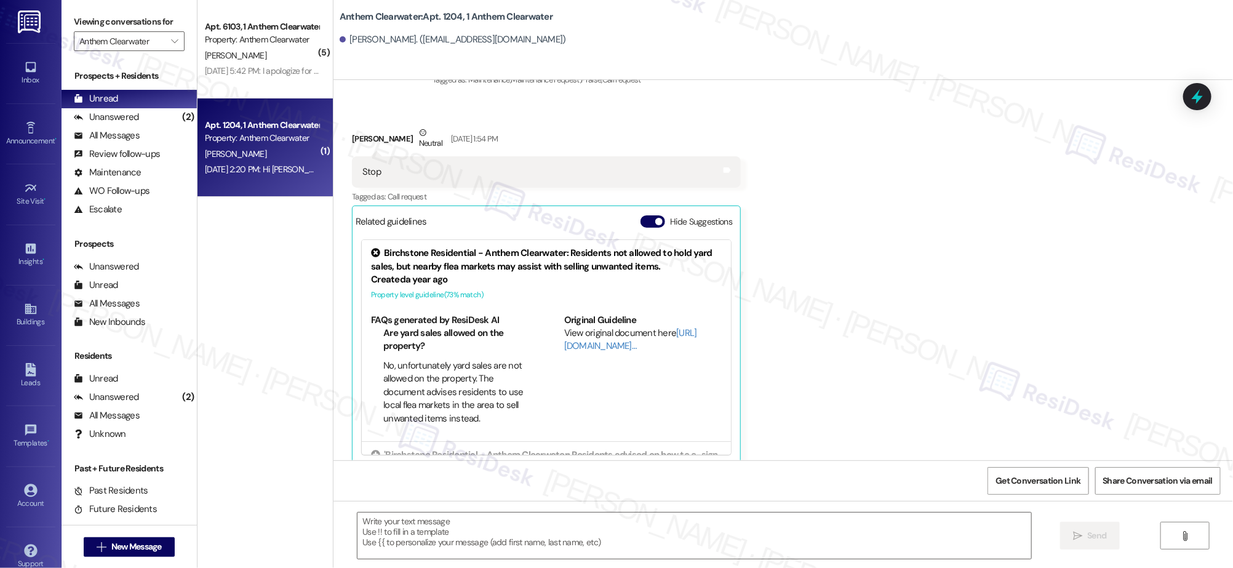
click at [286, 107] on div "Apt. 1204, 1 Anthem Clearwater Property: Anthem Clearwater L. Masterson Aug 30,…" at bounding box center [265, 147] width 135 height 98
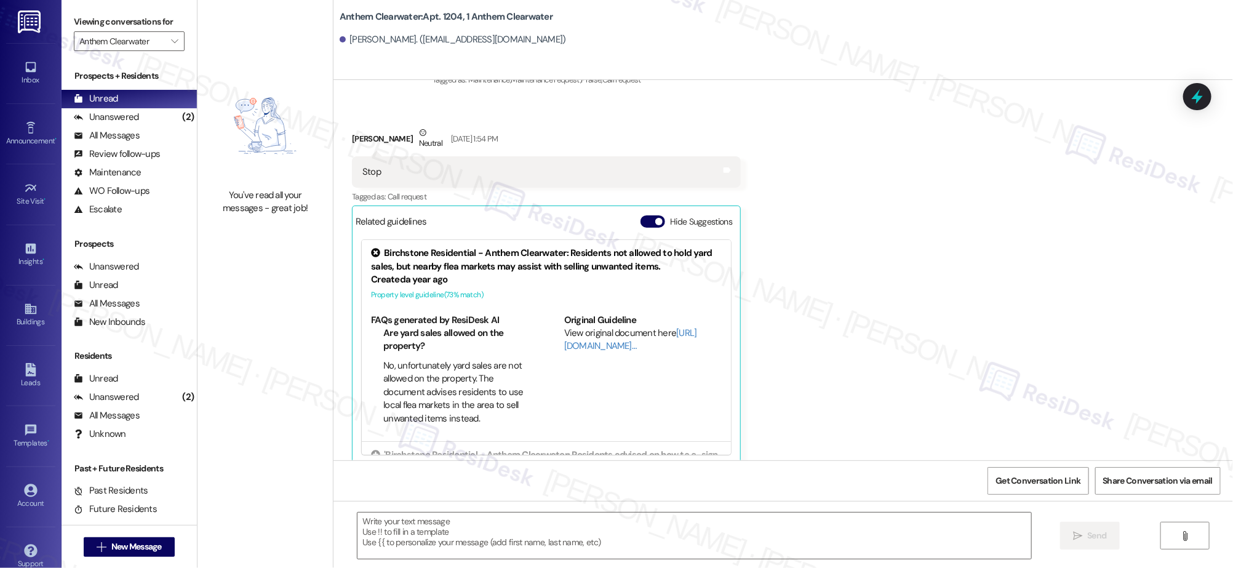
click at [276, 42] on div "You've read all your messages - great job!" at bounding box center [265, 142] width 135 height 284
click at [275, 47] on div "You've read all your messages - great job!" at bounding box center [265, 142] width 135 height 284
click at [275, 48] on div "You've read all your messages - great job!" at bounding box center [265, 142] width 135 height 284
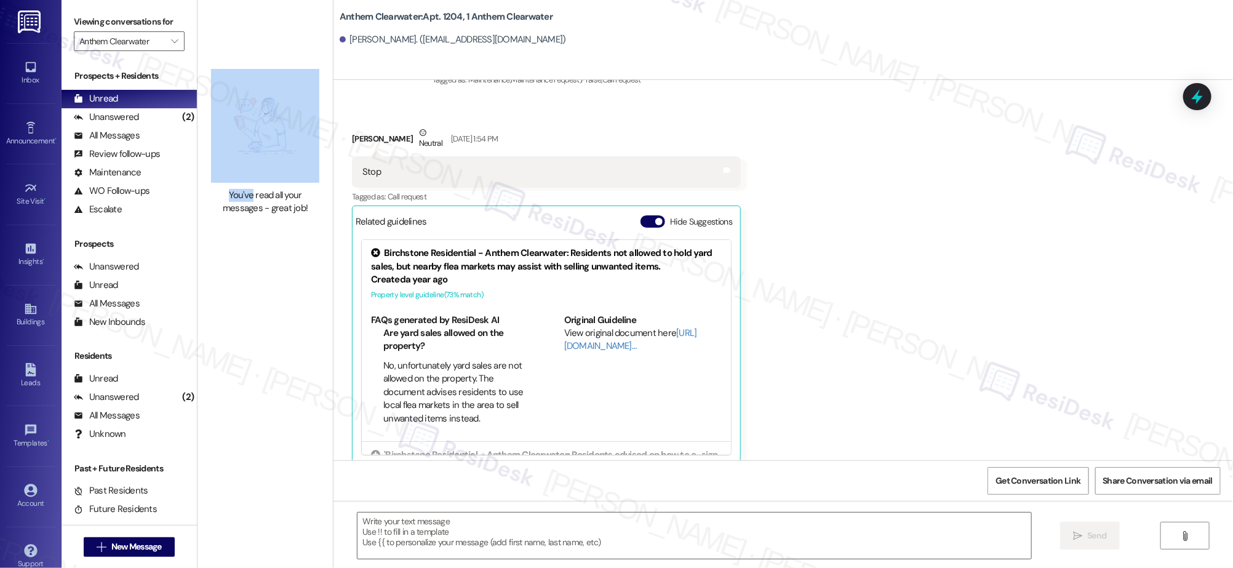
click at [275, 49] on div "You've read all your messages - great job!" at bounding box center [265, 142] width 135 height 284
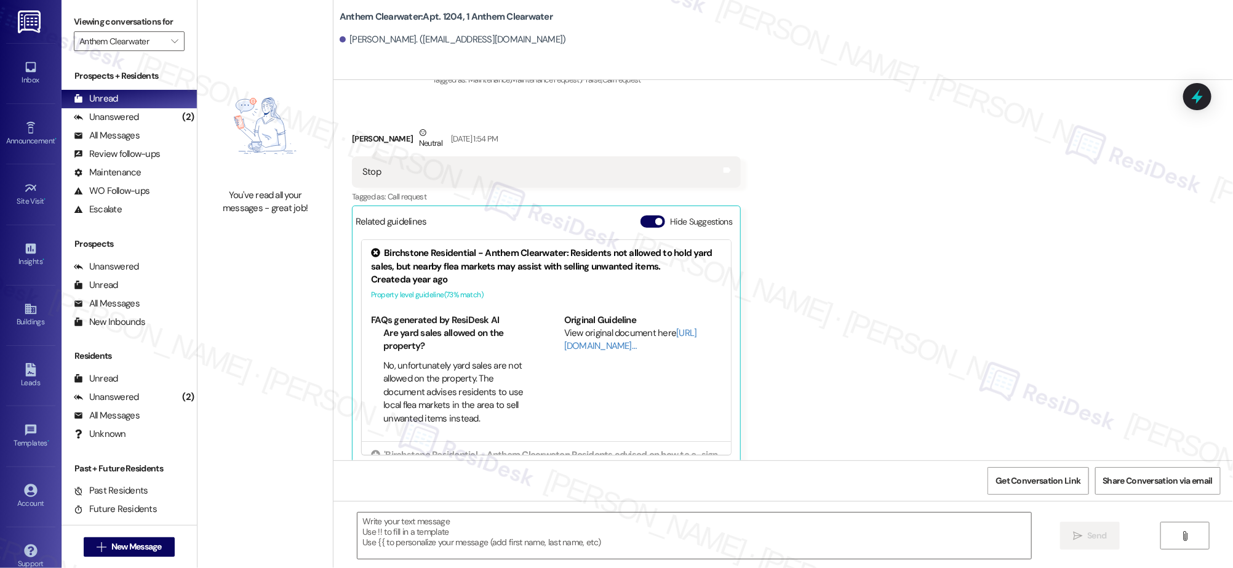
click at [275, 49] on div "You've read all your messages - great job!" at bounding box center [265, 142] width 135 height 284
click at [123, 115] on div "Unanswered" at bounding box center [106, 117] width 65 height 13
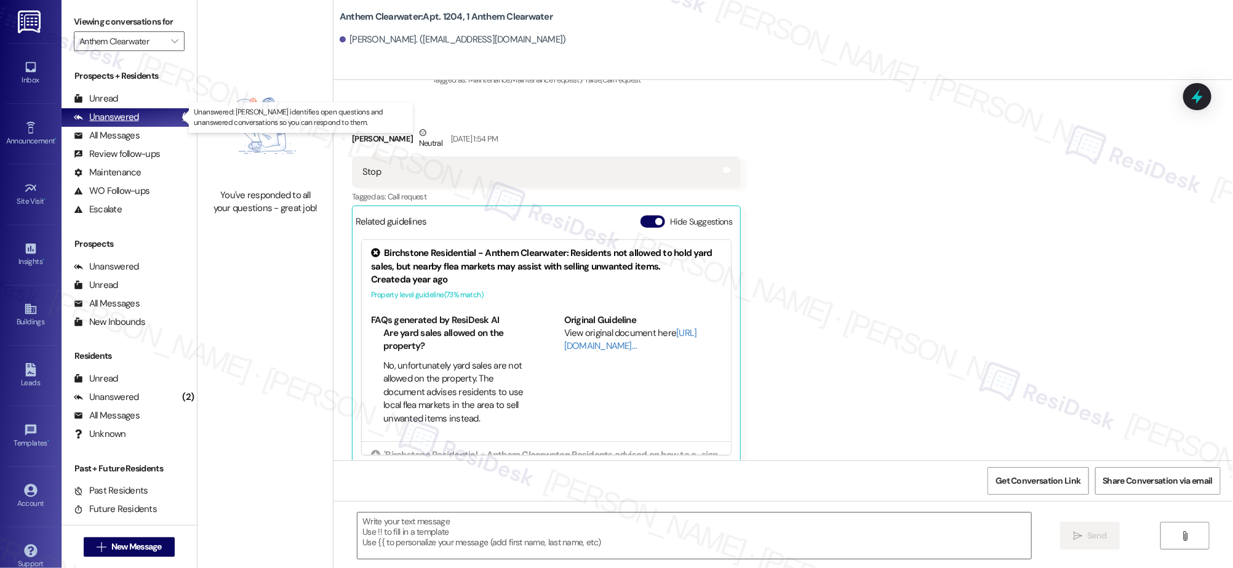
click at [124, 116] on div "Unanswered" at bounding box center [106, 117] width 65 height 13
click at [123, 114] on div "Unanswered" at bounding box center [106, 117] width 65 height 13
click at [122, 113] on div "Unanswered" at bounding box center [106, 117] width 65 height 13
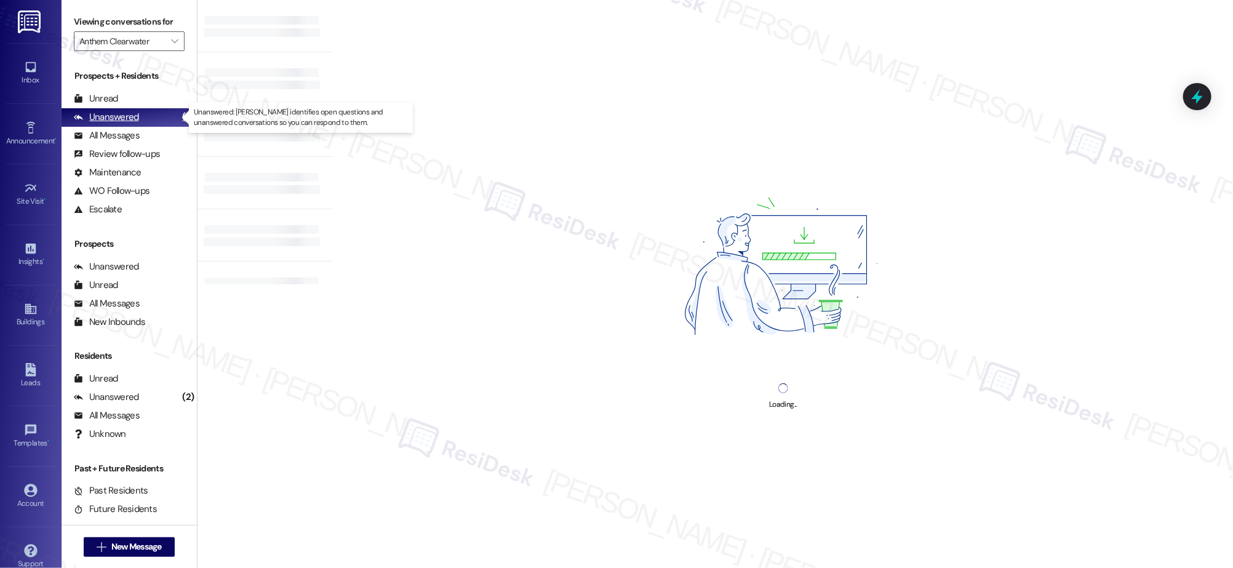
click at [122, 113] on div "Unanswered" at bounding box center [106, 117] width 65 height 13
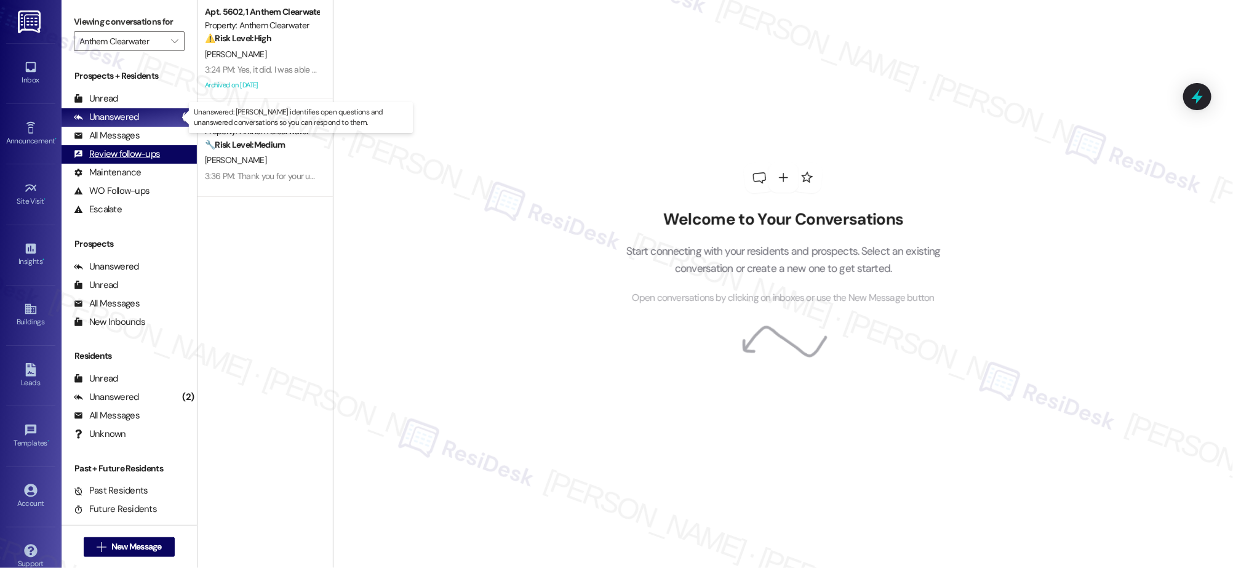
click at [132, 149] on div "Review follow-ups" at bounding box center [117, 154] width 86 height 13
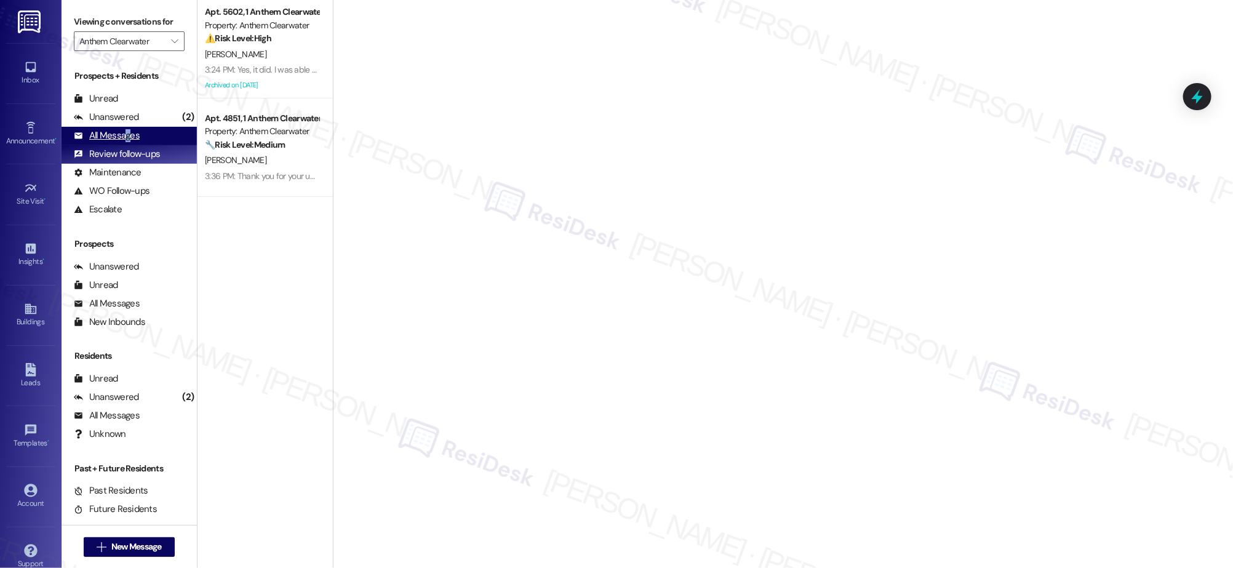
click at [128, 138] on div "All Messages" at bounding box center [107, 135] width 66 height 13
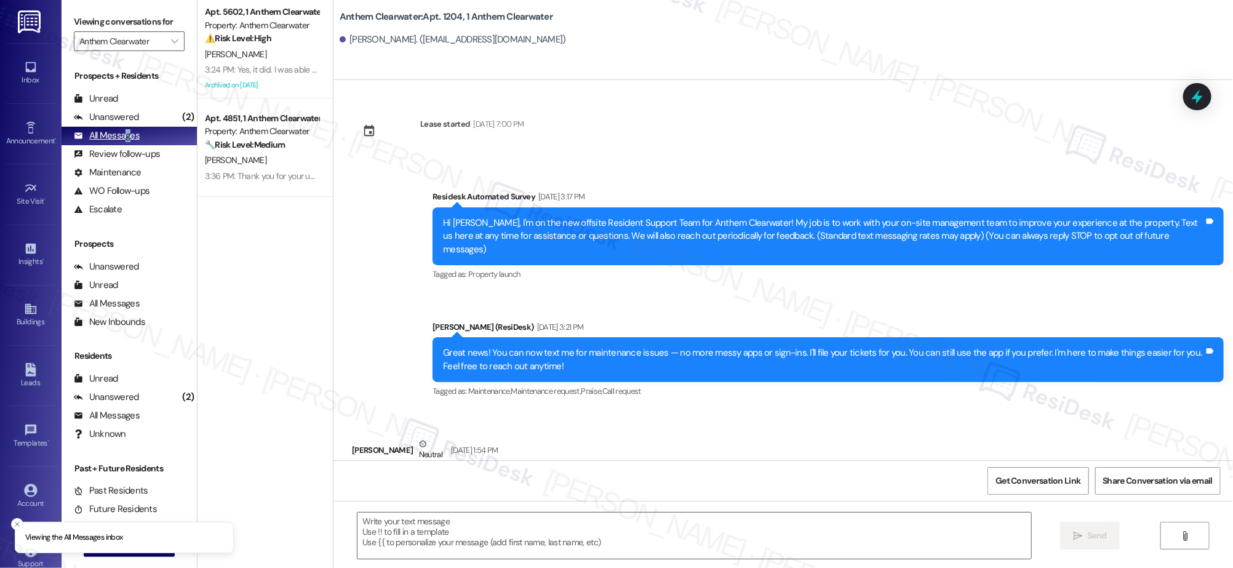
click at [129, 138] on div "All Messages" at bounding box center [107, 135] width 66 height 13
type textarea "Fetching suggested responses. Please feel free to read through the conversation…"
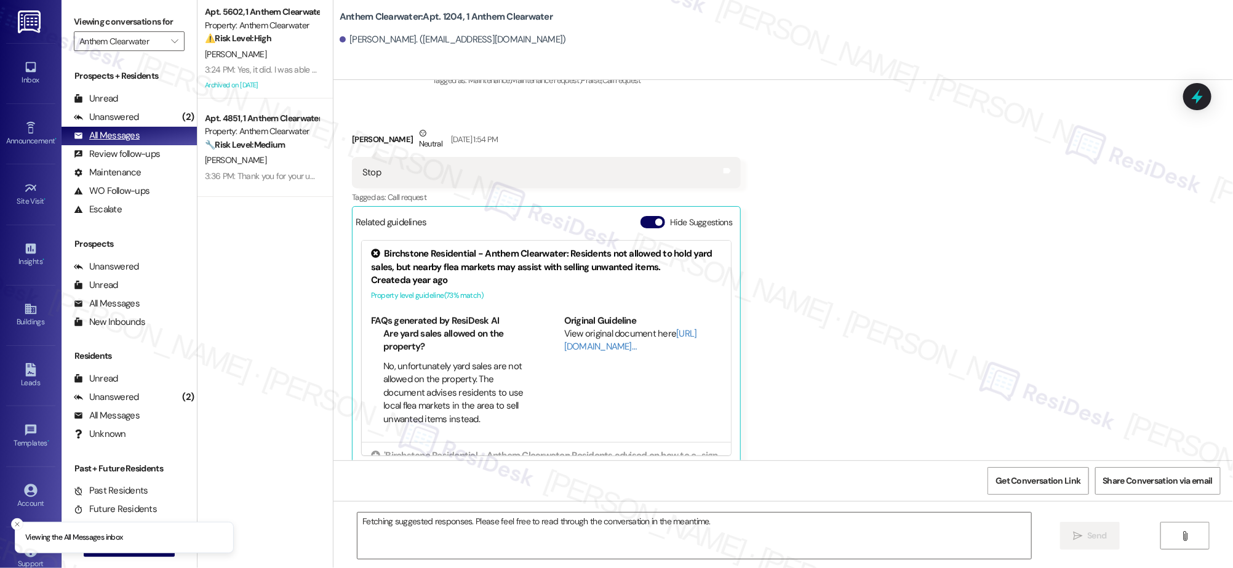
click at [130, 137] on div "All Messages" at bounding box center [107, 135] width 66 height 13
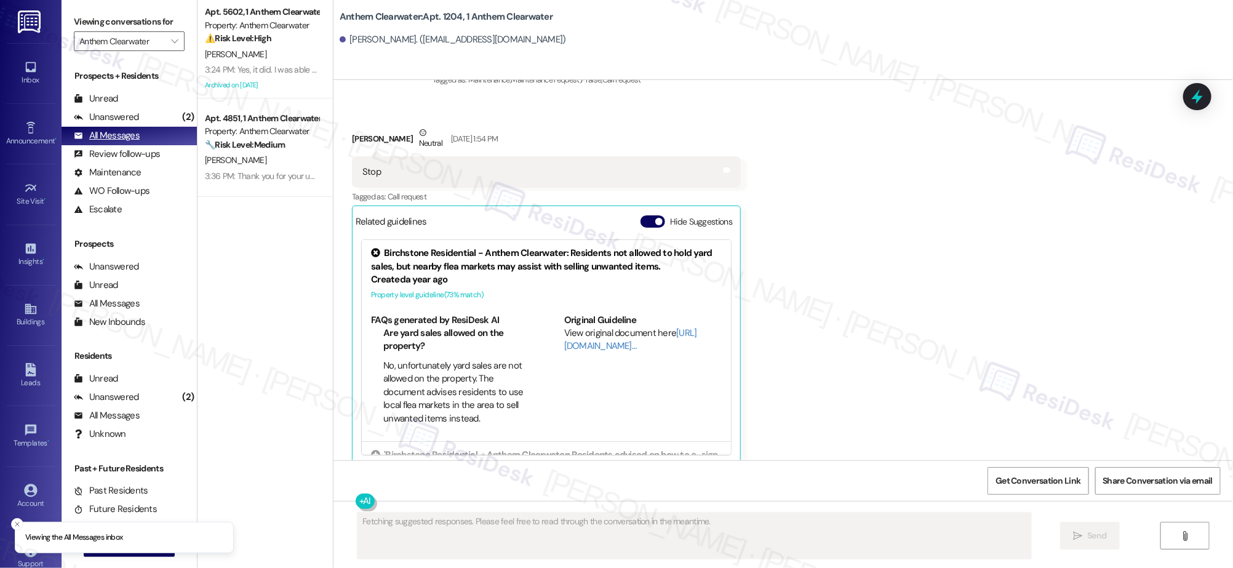
click at [130, 137] on div "All Messages" at bounding box center [107, 135] width 66 height 13
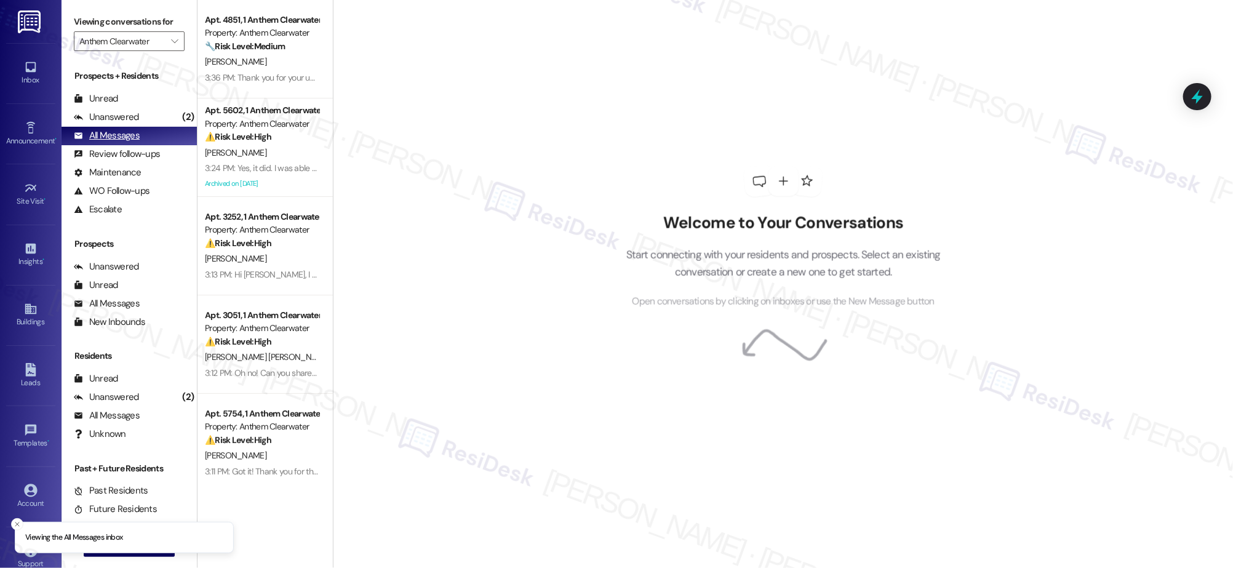
click at [130, 137] on div "All Messages" at bounding box center [107, 135] width 66 height 13
click at [129, 137] on div "All Messages" at bounding box center [107, 135] width 66 height 13
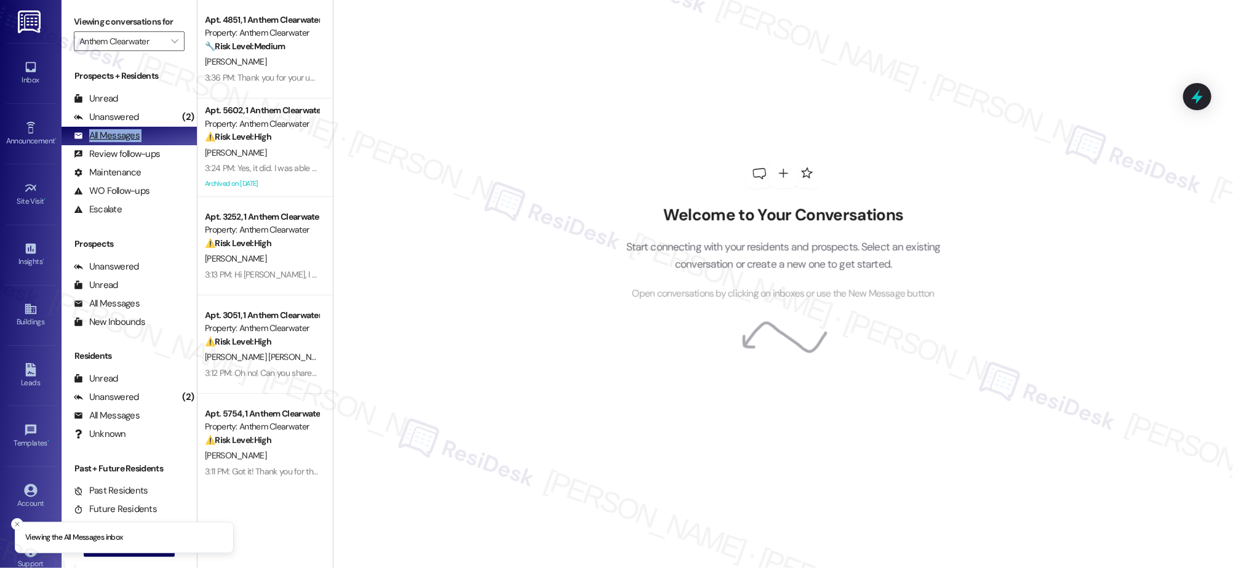
click at [129, 137] on div "All Messages" at bounding box center [107, 135] width 66 height 13
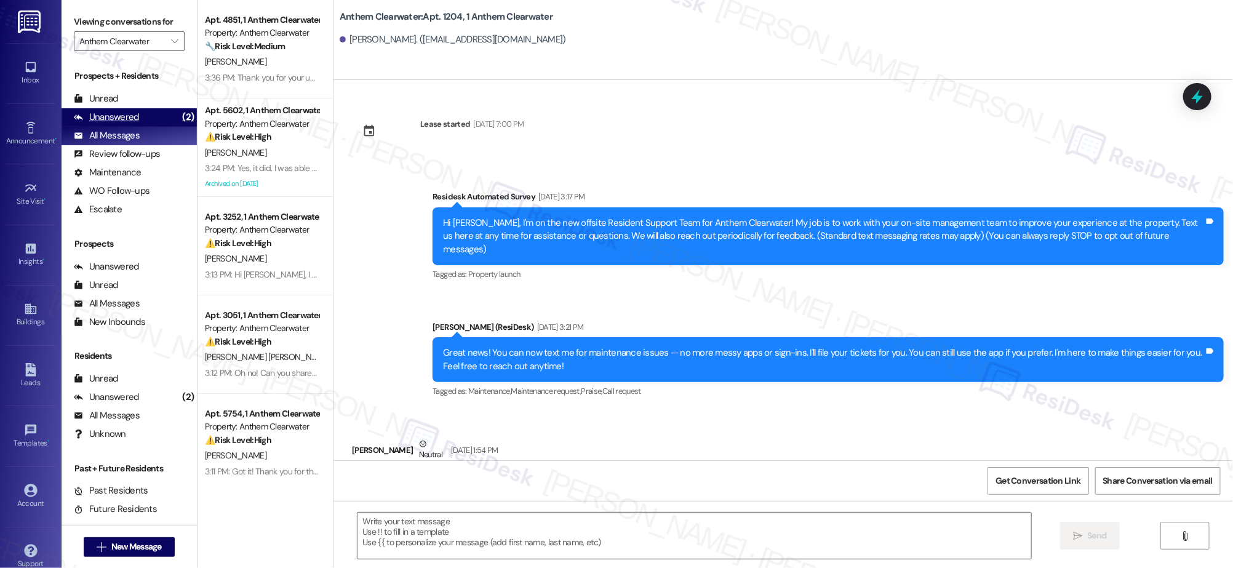
drag, startPoint x: 155, startPoint y: 104, endPoint x: 153, endPoint y: 114, distance: 10.2
click at [154, 105] on div "Unread (0)" at bounding box center [129, 99] width 135 height 18
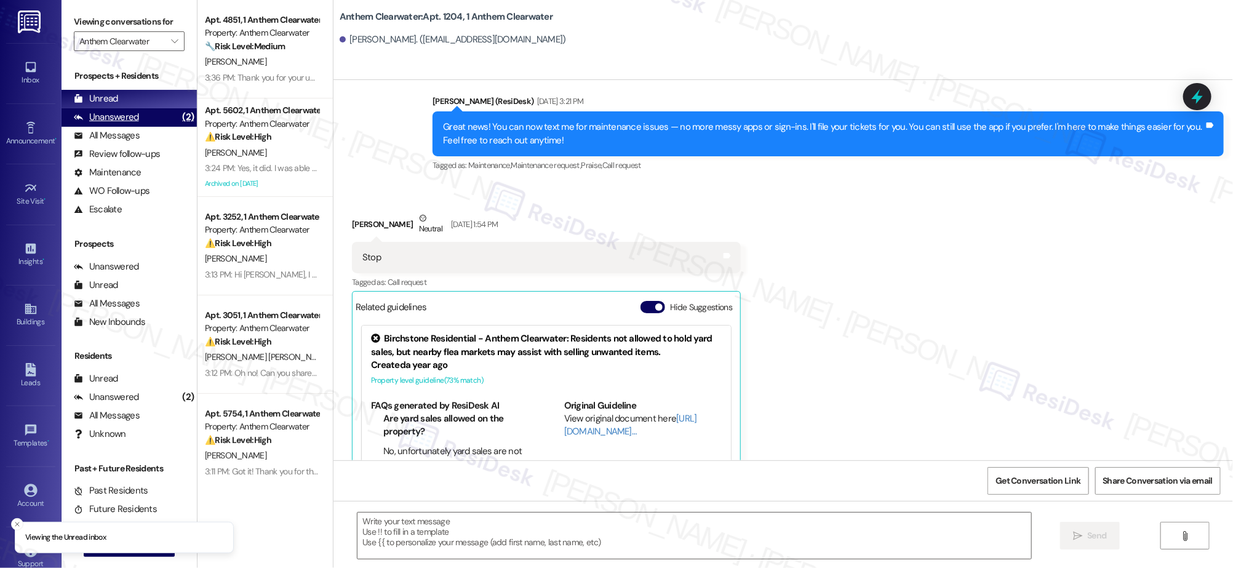
type textarea "Fetching suggested responses. Please feel free to read through the conversation…"
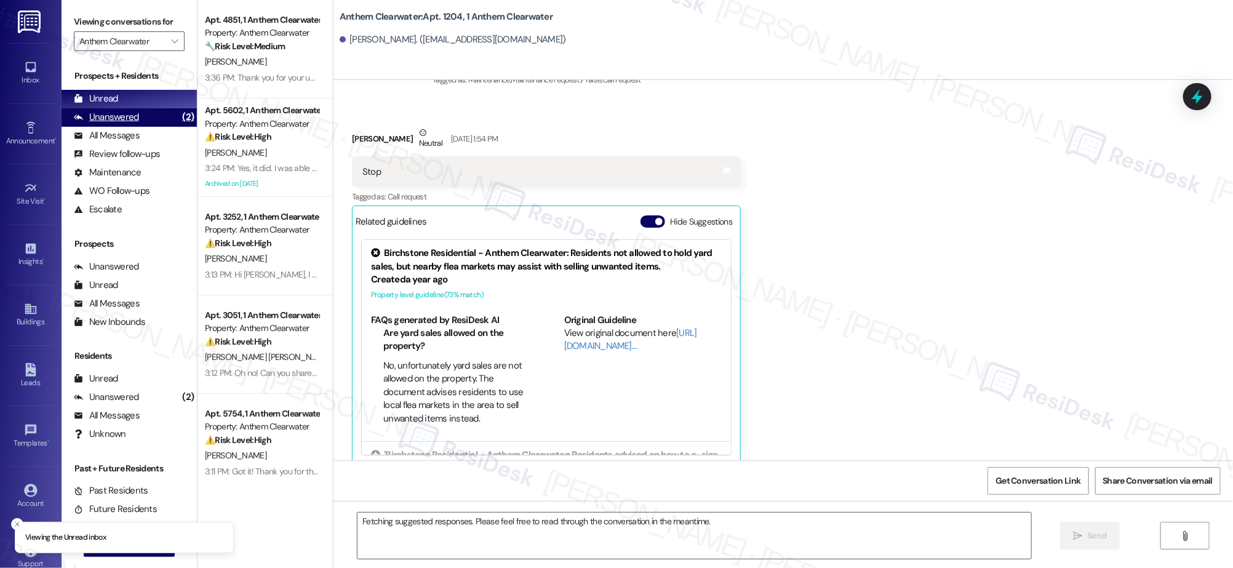
click at [153, 114] on div "Unanswered (2)" at bounding box center [129, 117] width 135 height 18
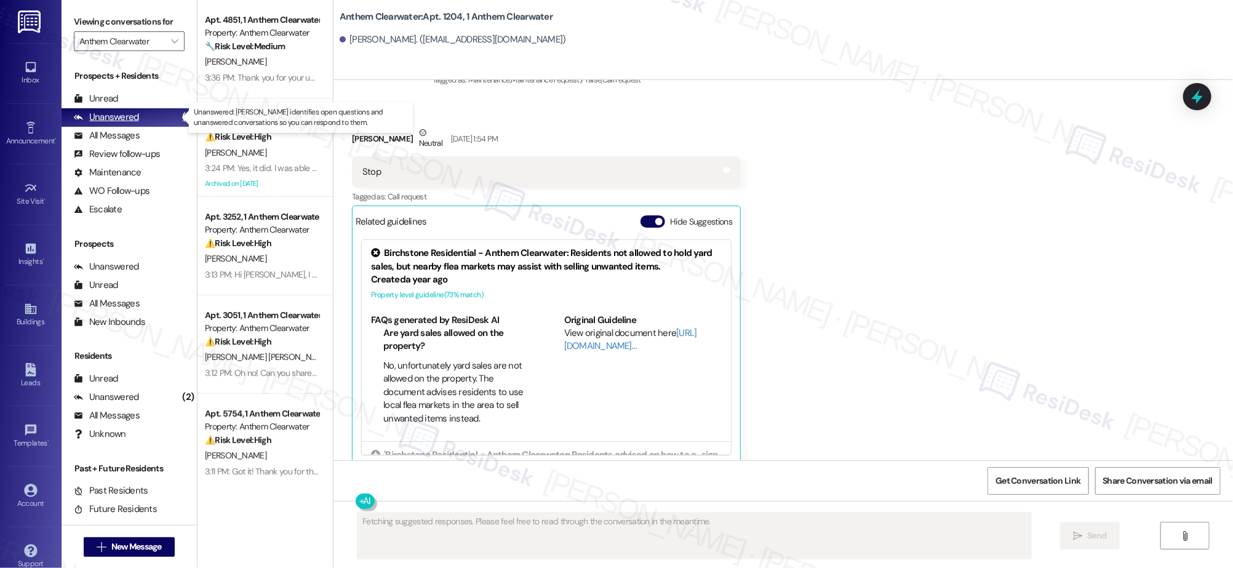
click at [153, 114] on div "Unanswered (2)" at bounding box center [129, 117] width 135 height 18
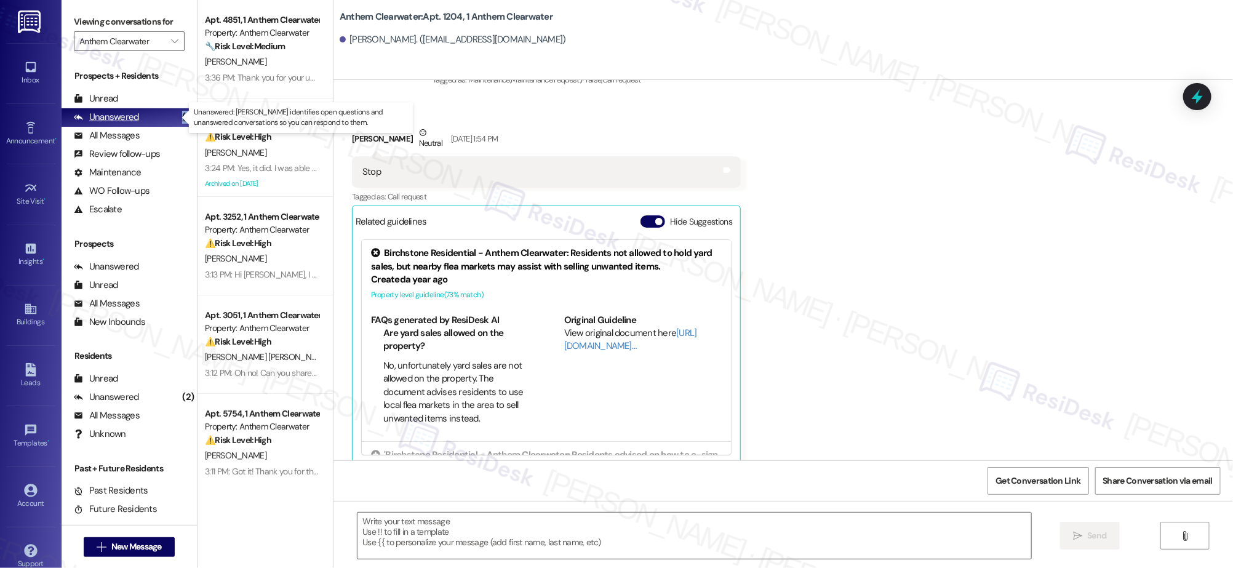
click at [153, 114] on div "Unanswered (2)" at bounding box center [129, 117] width 135 height 18
click at [154, 116] on div "Unanswered (2)" at bounding box center [129, 117] width 135 height 18
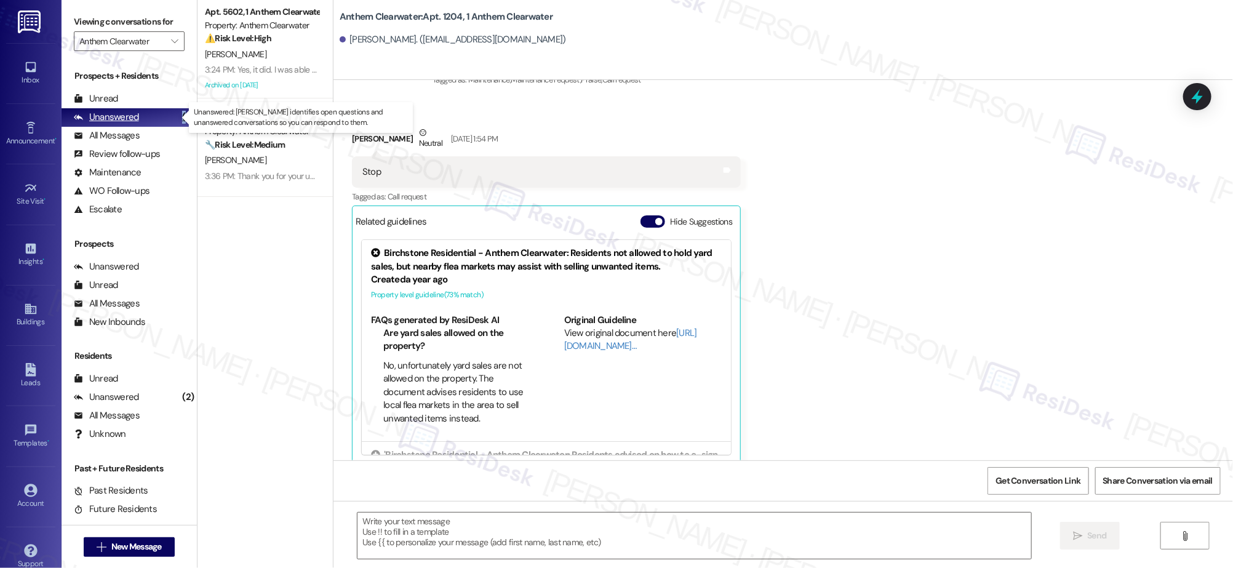
click at [154, 116] on div "Unanswered (2)" at bounding box center [129, 117] width 135 height 18
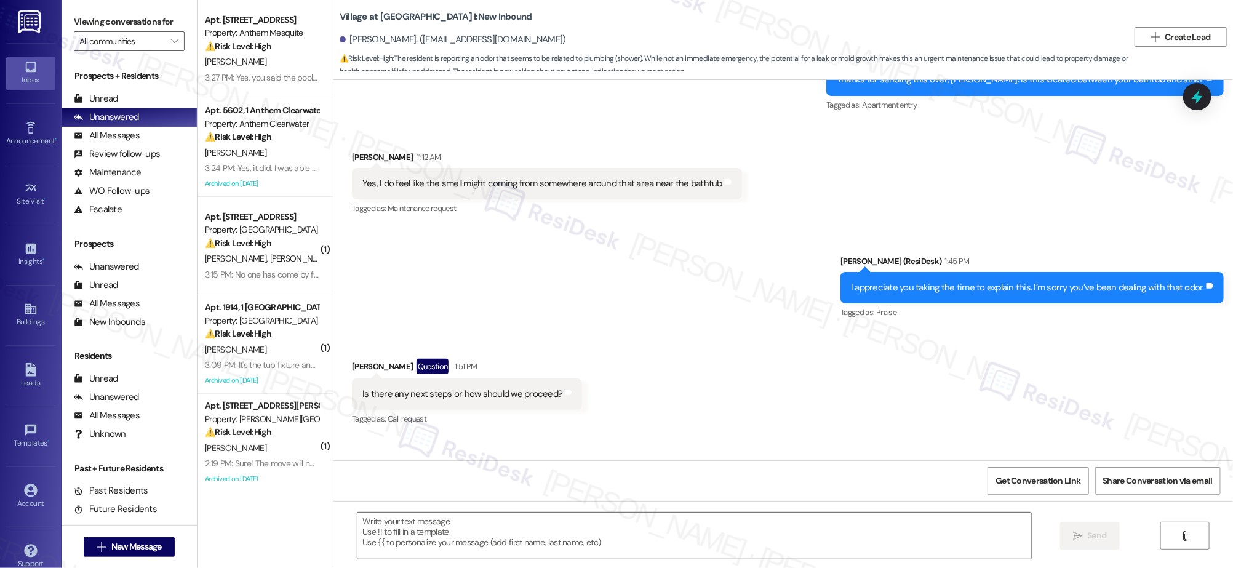
scroll to position [1671, 0]
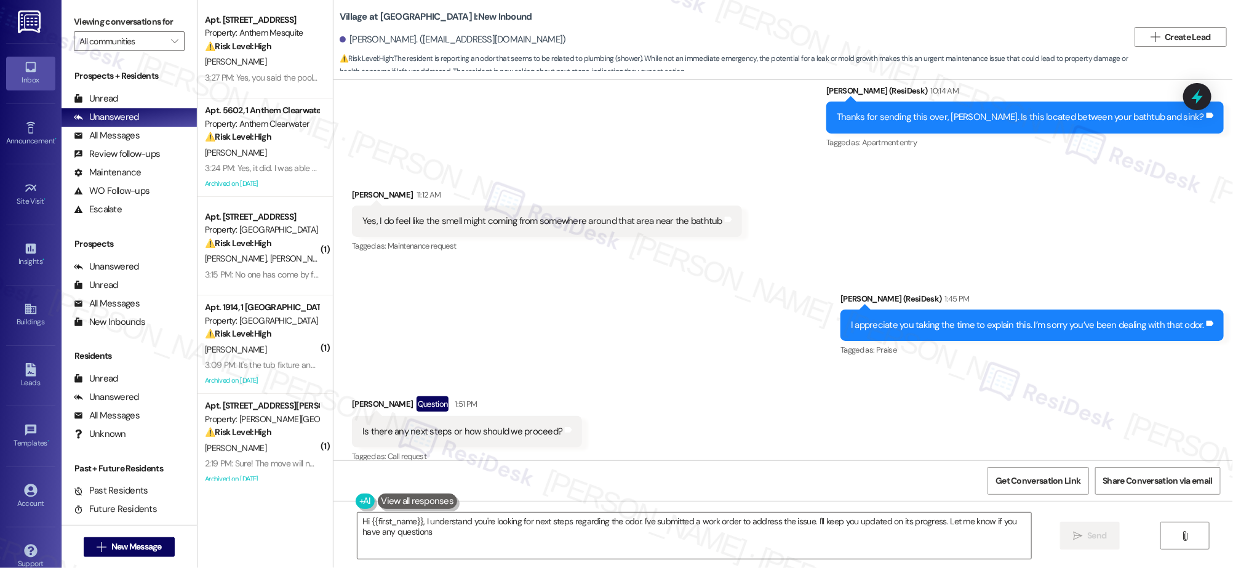
type textarea "Hi {{first_name}}, I understand you're looking for next steps regarding the odo…"
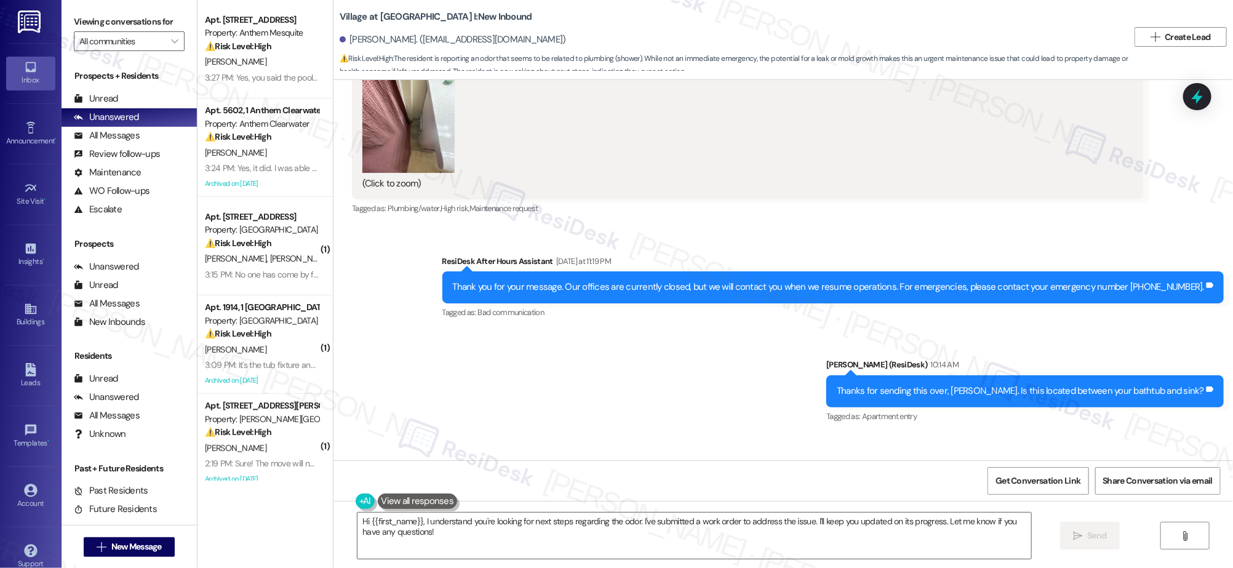
scroll to position [977, 0]
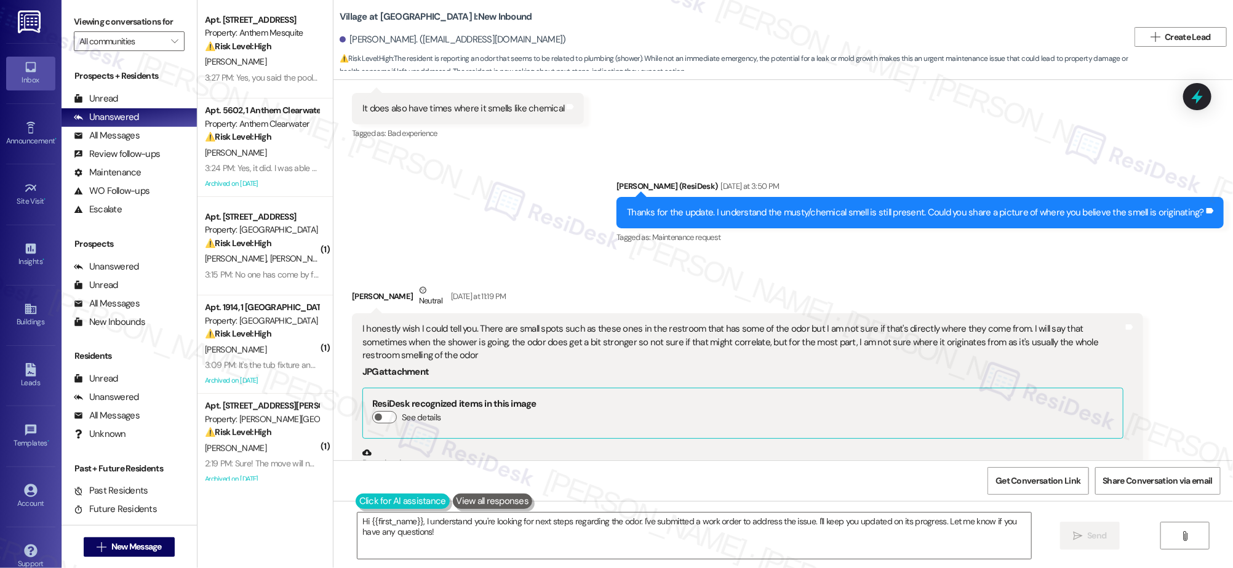
click at [369, 496] on button at bounding box center [403, 501] width 94 height 15
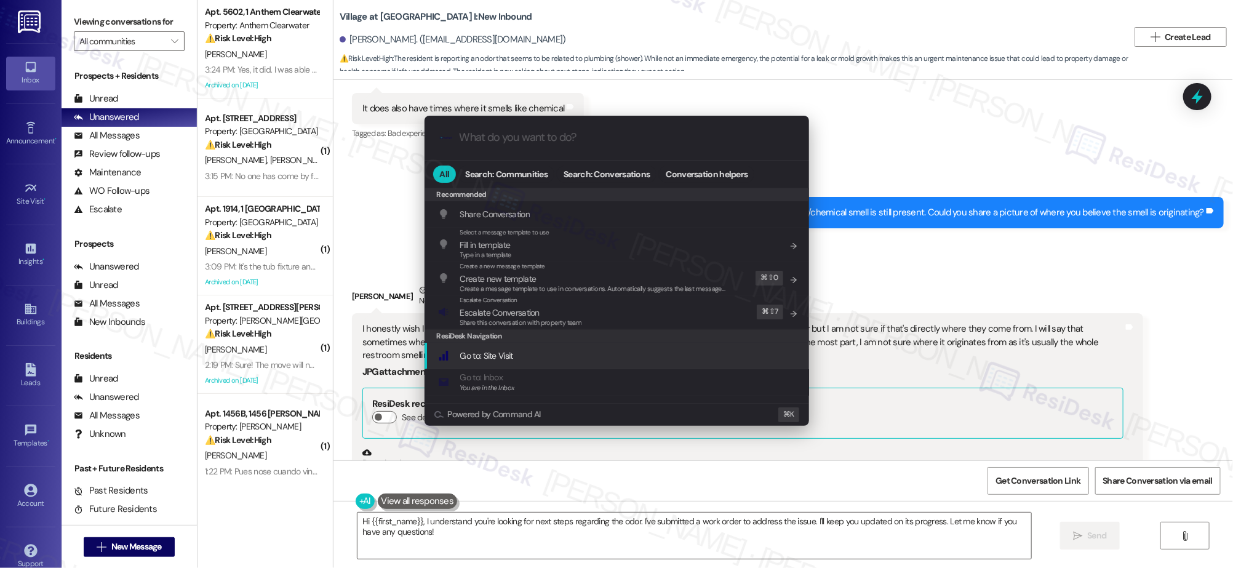
click at [897, 364] on div ".cls-1{fill:#0a055f;}.cls-2{fill:#0cc4c4;} resideskLogoBlueOrange All Search: C…" at bounding box center [616, 284] width 1233 height 568
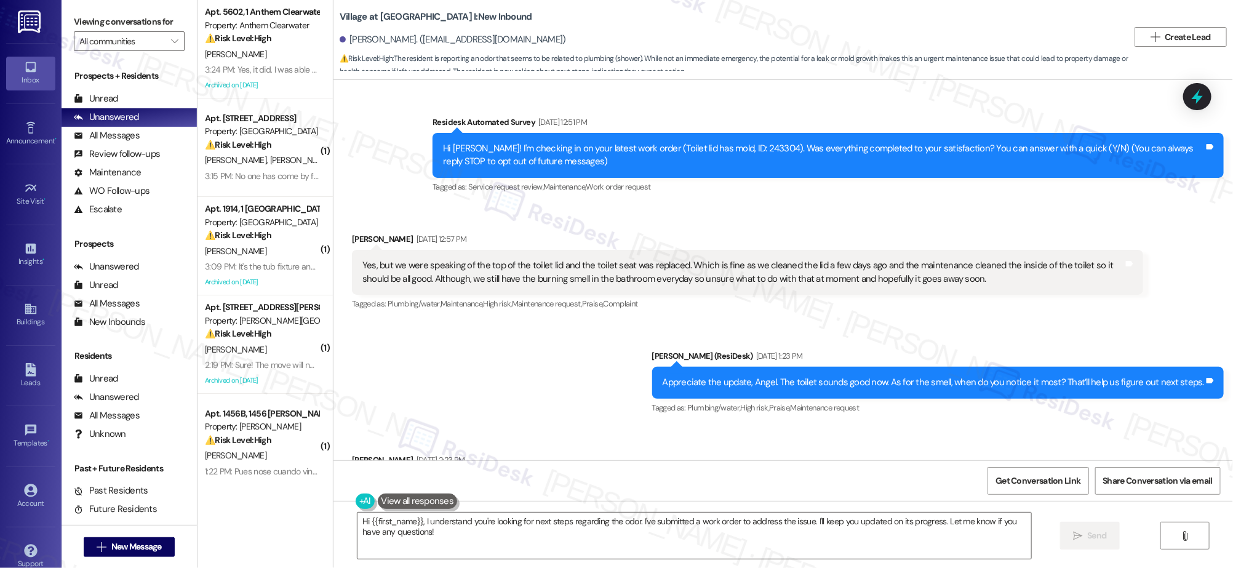
scroll to position [0, 0]
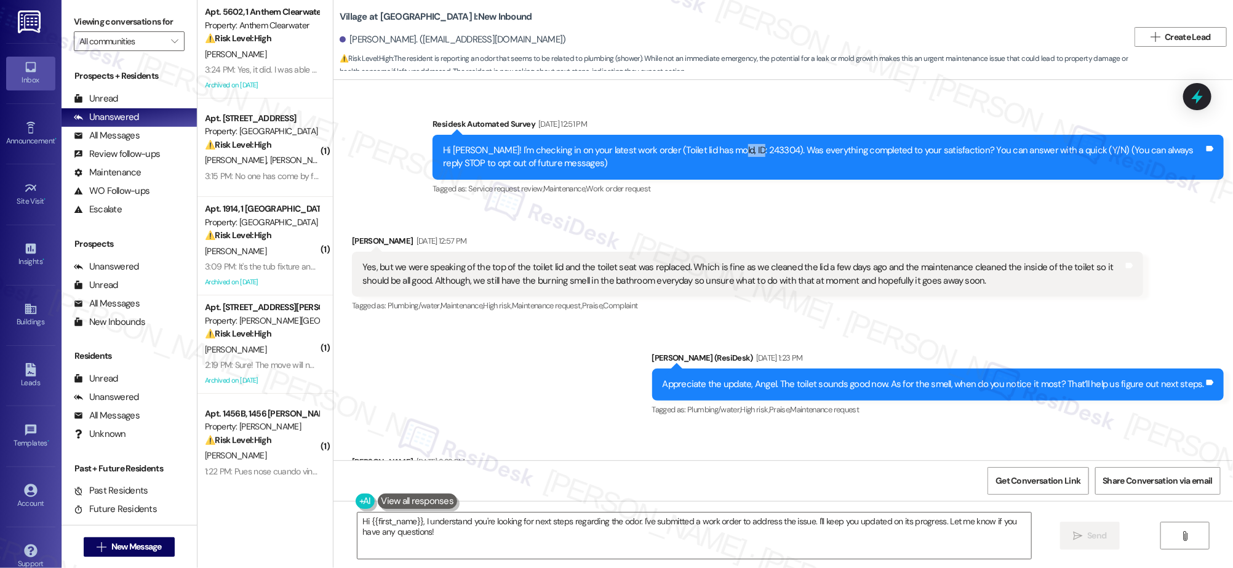
copy div "243304"
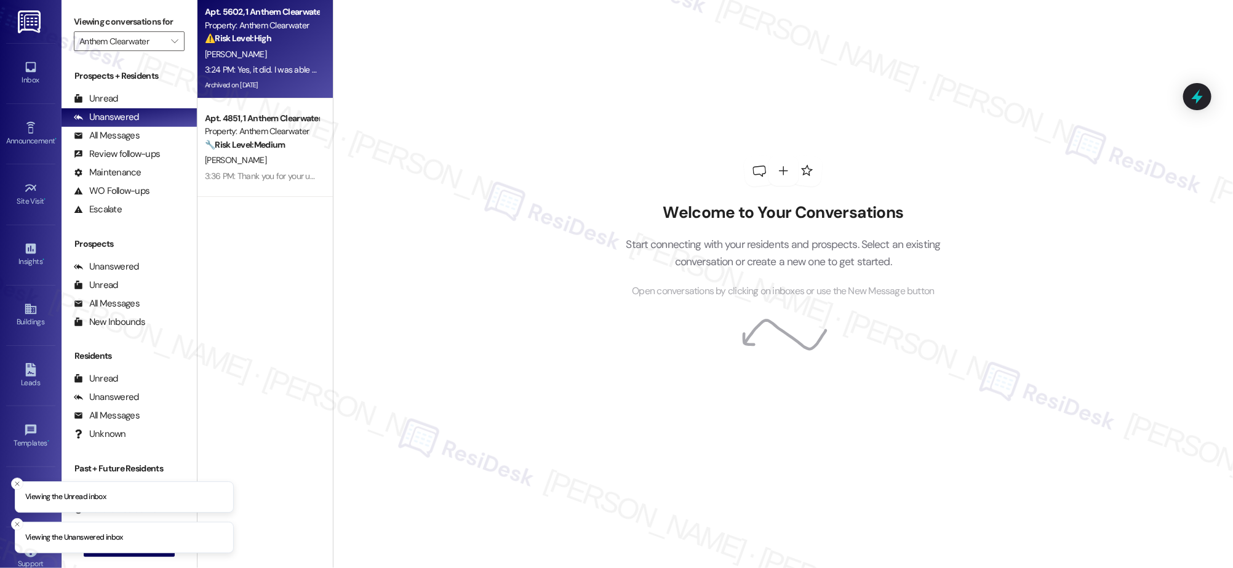
click at [258, 55] on div "[PERSON_NAME]" at bounding box center [262, 54] width 116 height 15
click at [259, 56] on div "[PERSON_NAME]" at bounding box center [262, 54] width 116 height 15
click at [257, 55] on div "[PERSON_NAME]" at bounding box center [262, 54] width 116 height 15
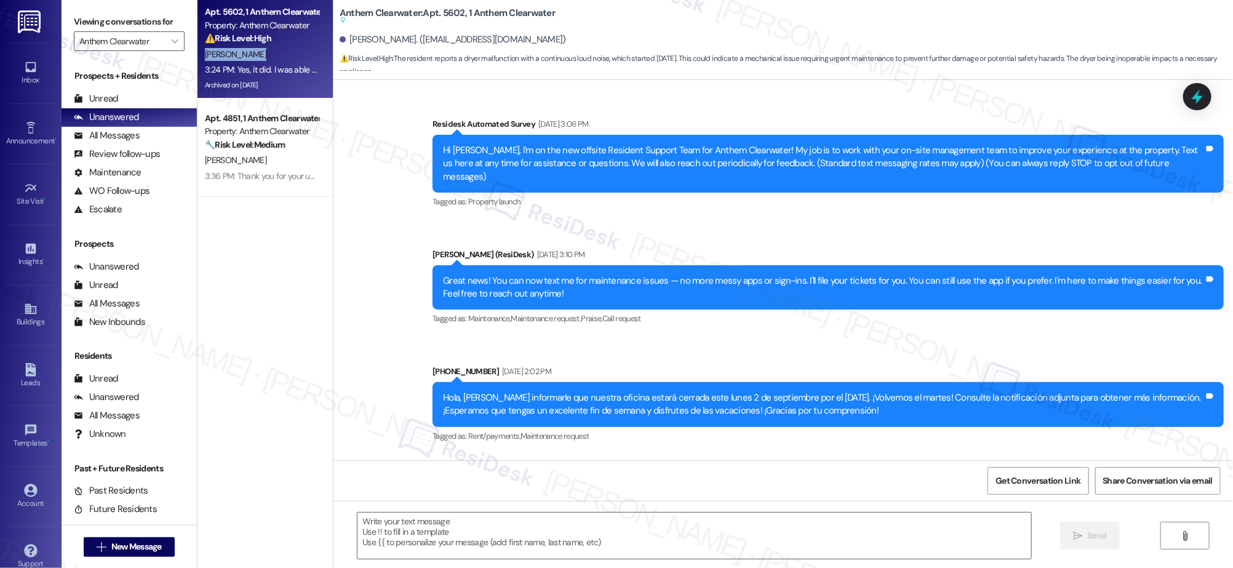
click at [254, 213] on div "Apt. 5602, 1 Anthem Clearwater Property: Anthem Clearwater ⚠️ Risk Level: High …" at bounding box center [265, 240] width 135 height 481
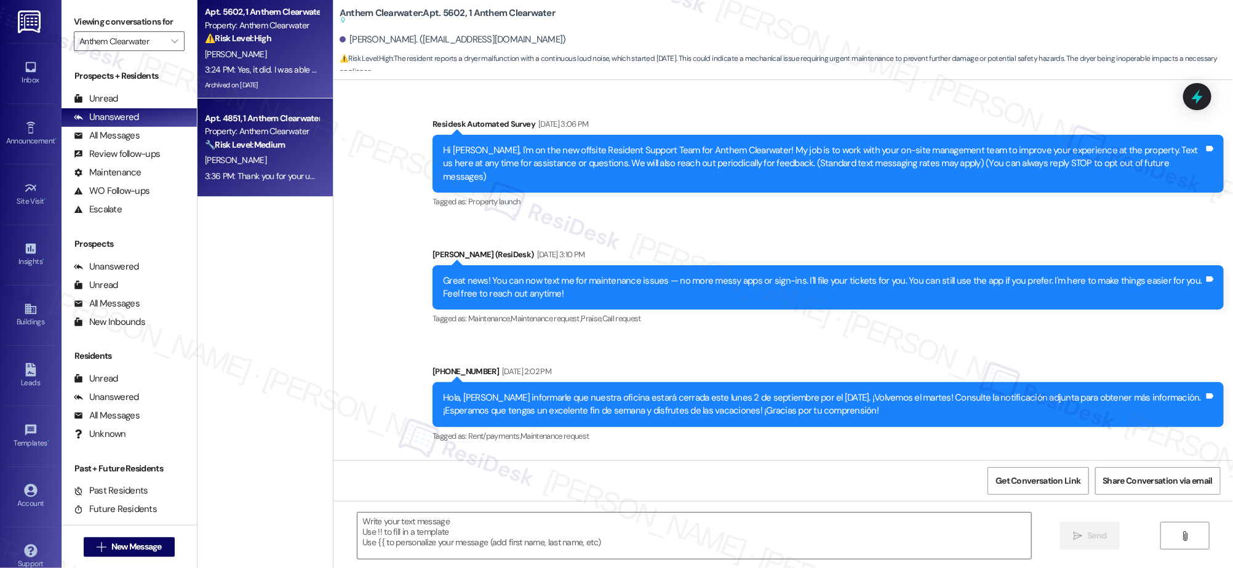
scroll to position [16014, 0]
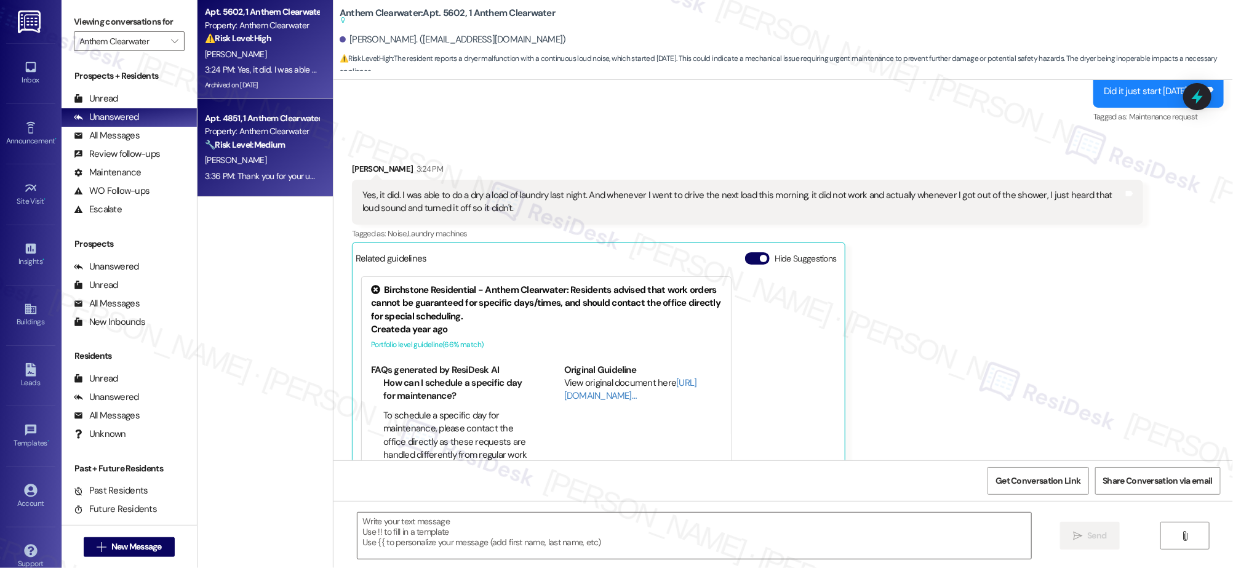
type textarea "Fetching suggested responses. Please feel free to read through the conversation…"
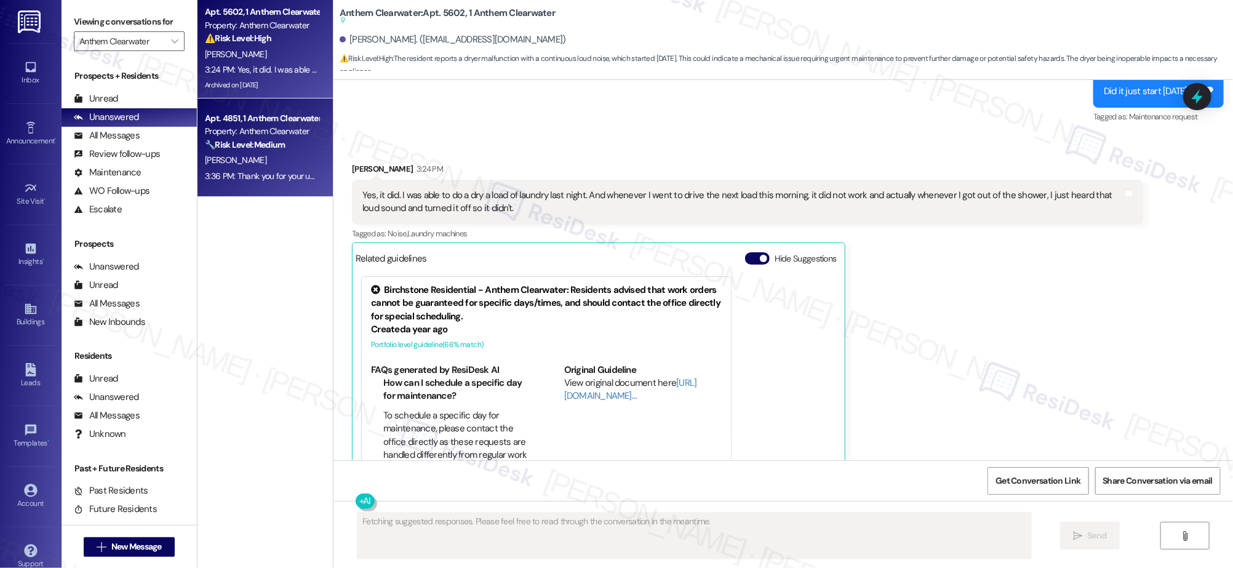
click at [265, 180] on div "3:36 PM: Thank you for your understanding, [PERSON_NAME]! Will you allow them t…" at bounding box center [437, 175] width 465 height 11
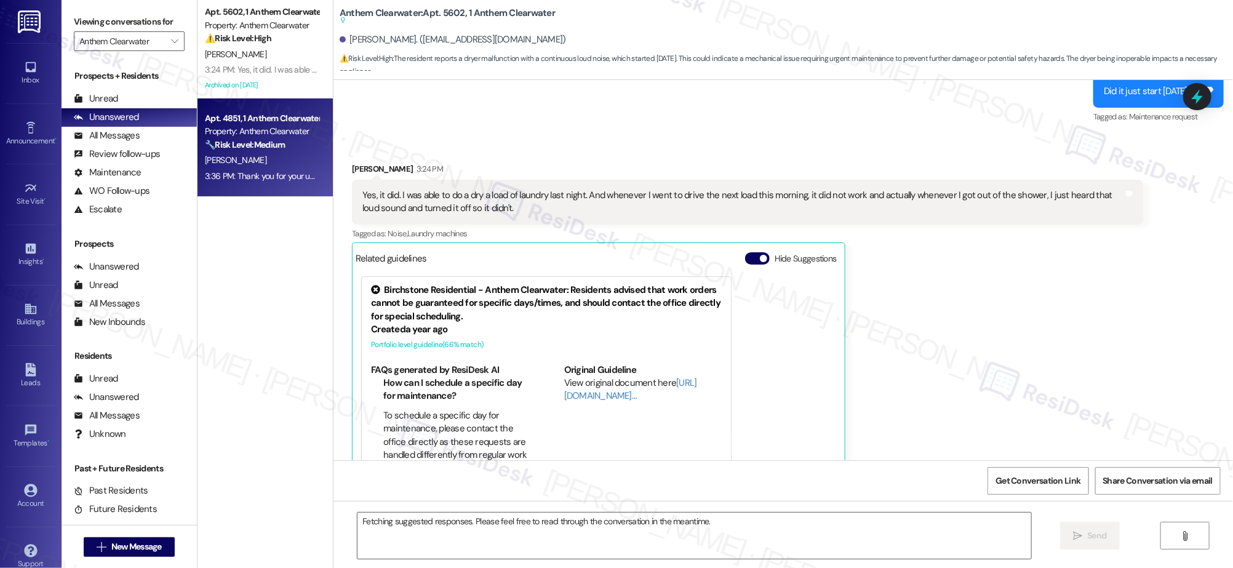
click at [265, 180] on div "3:36 PM: Thank you for your understanding, [PERSON_NAME]! Will you allow them t…" at bounding box center [437, 175] width 465 height 11
click at [264, 177] on div "3:36 PM: Thank you for your understanding, [PERSON_NAME]! Will you allow them t…" at bounding box center [437, 175] width 465 height 11
click at [263, 177] on div "3:36 PM: Thank you for your understanding, [PERSON_NAME]! Will you allow them t…" at bounding box center [437, 175] width 465 height 11
click at [264, 175] on div "3:36 PM: Thank you for your understanding, [PERSON_NAME]! Will you allow them t…" at bounding box center [437, 175] width 465 height 11
click at [265, 176] on div "3:36 PM: Thank you for your understanding, [PERSON_NAME]! Will you allow them t…" at bounding box center [437, 175] width 465 height 11
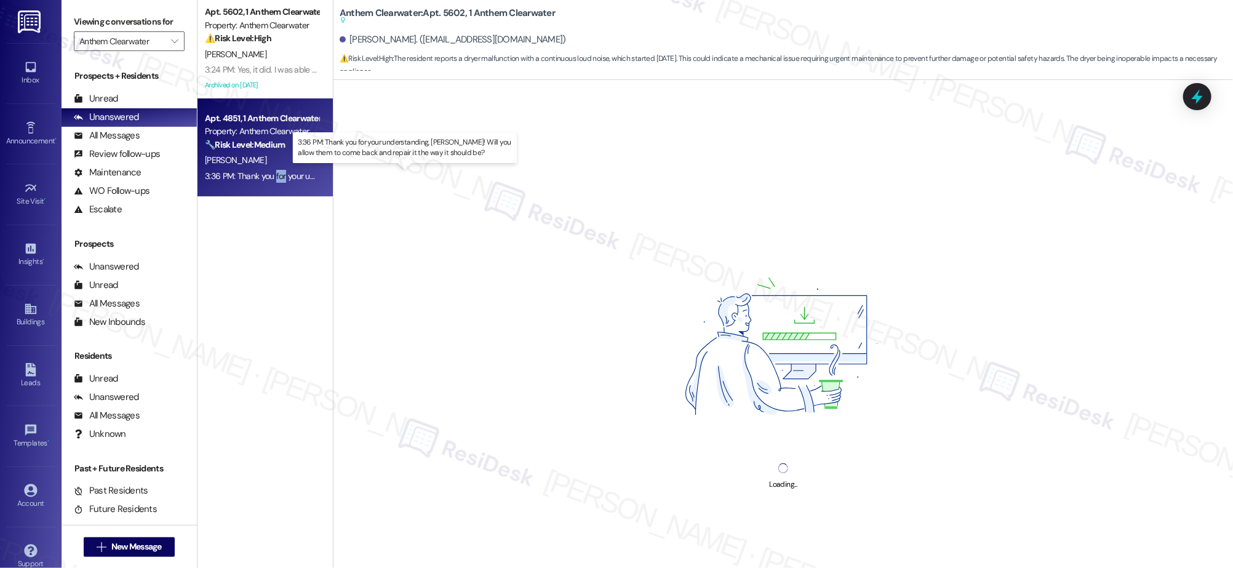
click at [263, 176] on div "3:36 PM: Thank you for your understanding, [PERSON_NAME]! Will you allow them t…" at bounding box center [437, 175] width 465 height 11
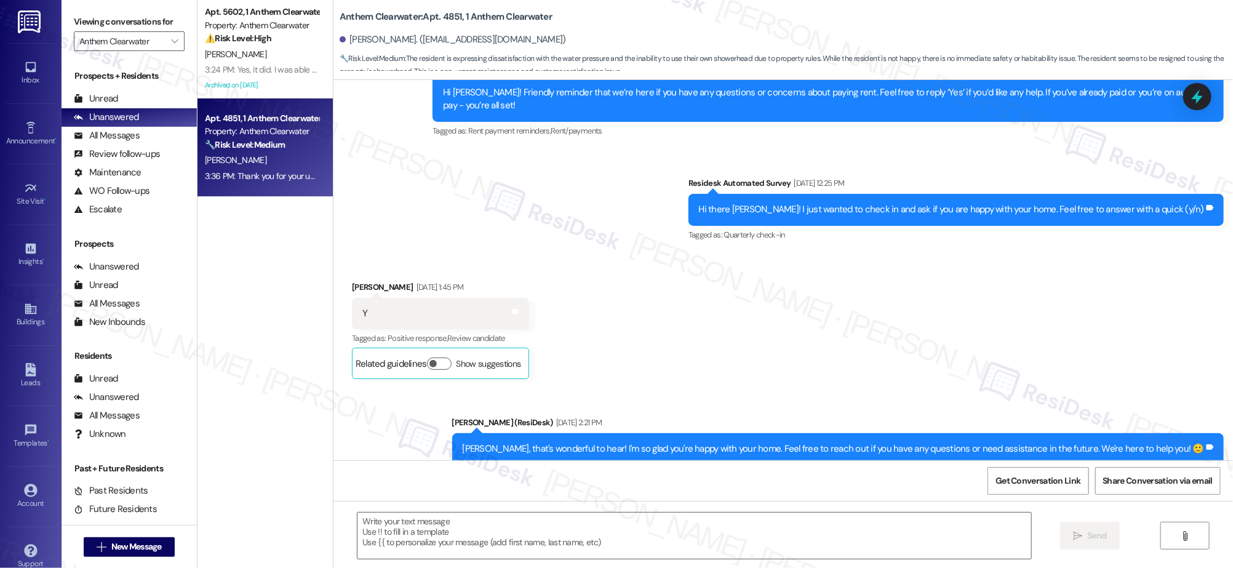
click at [254, 153] on div "[PERSON_NAME]" at bounding box center [262, 160] width 116 height 15
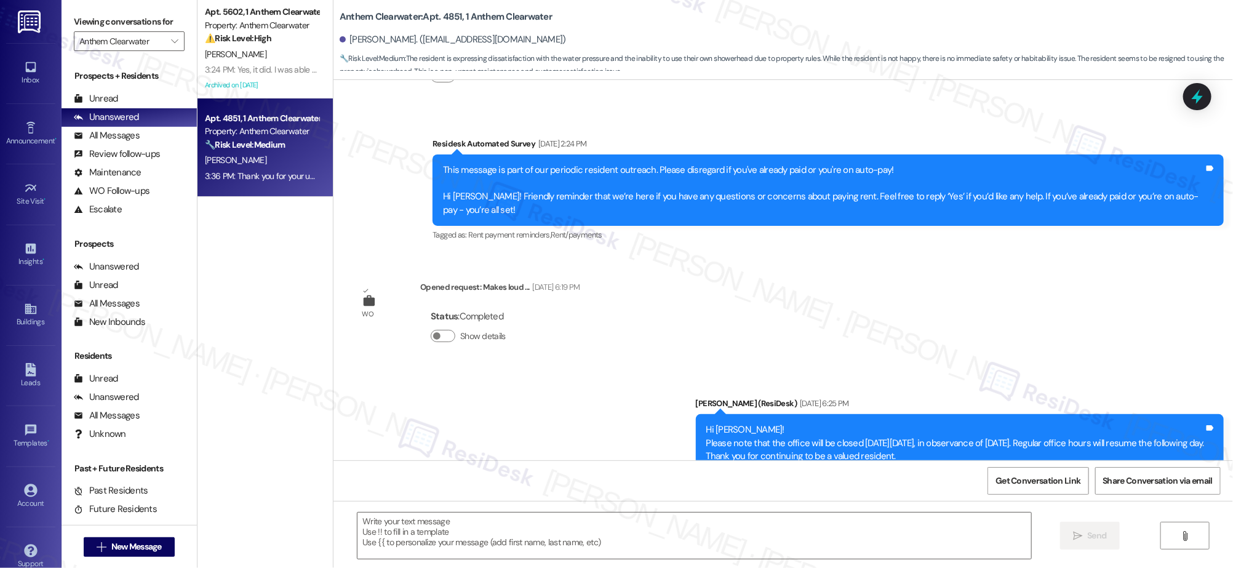
type textarea "Fetching suggested responses. Please feel free to read through the conversation…"
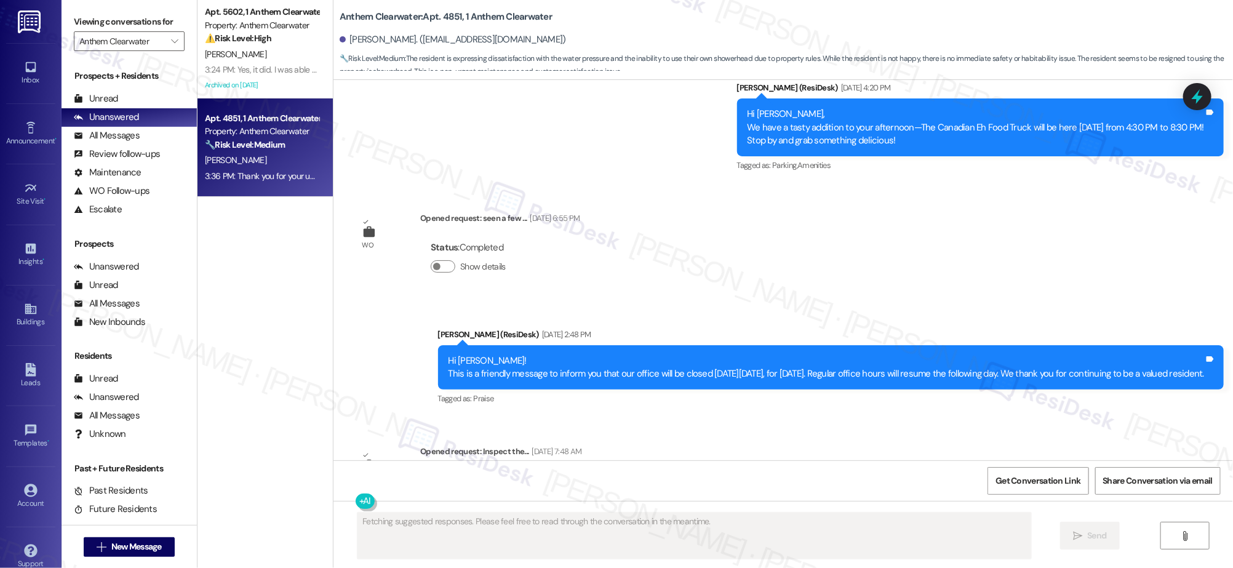
click at [255, 154] on div "[PERSON_NAME]" at bounding box center [262, 160] width 116 height 15
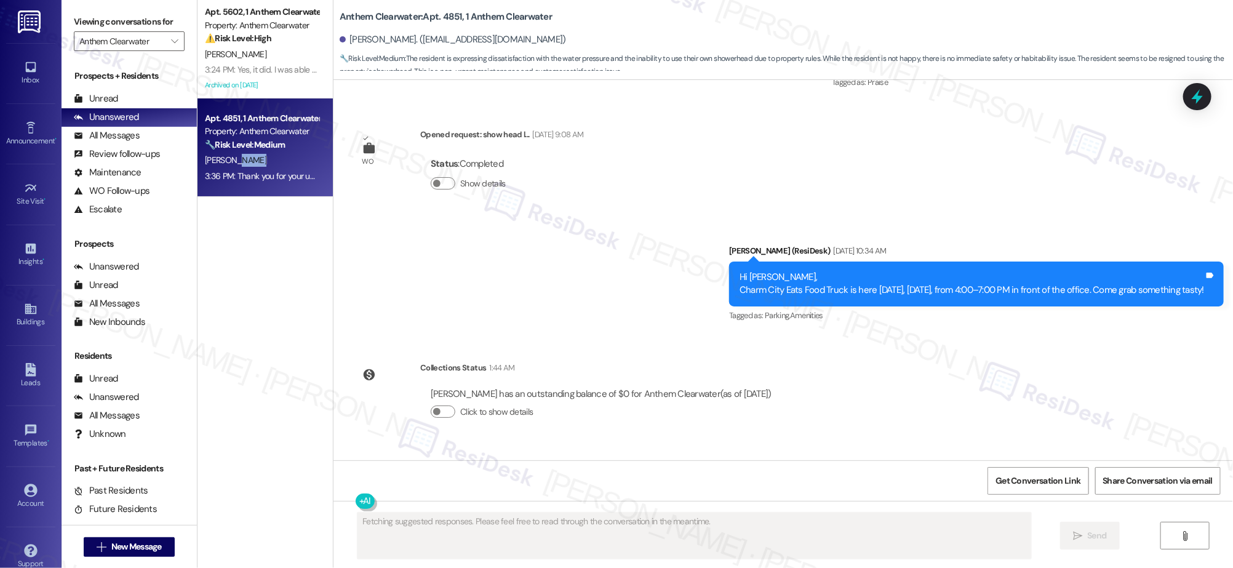
click at [255, 154] on div "[PERSON_NAME]" at bounding box center [262, 160] width 116 height 15
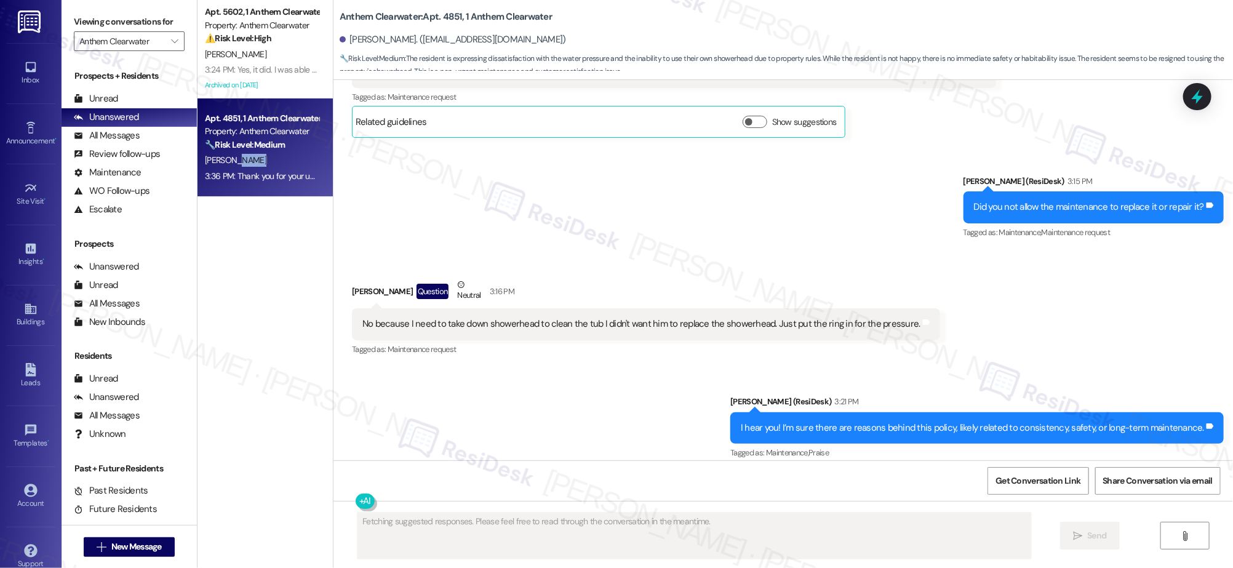
scroll to position [7043, 0]
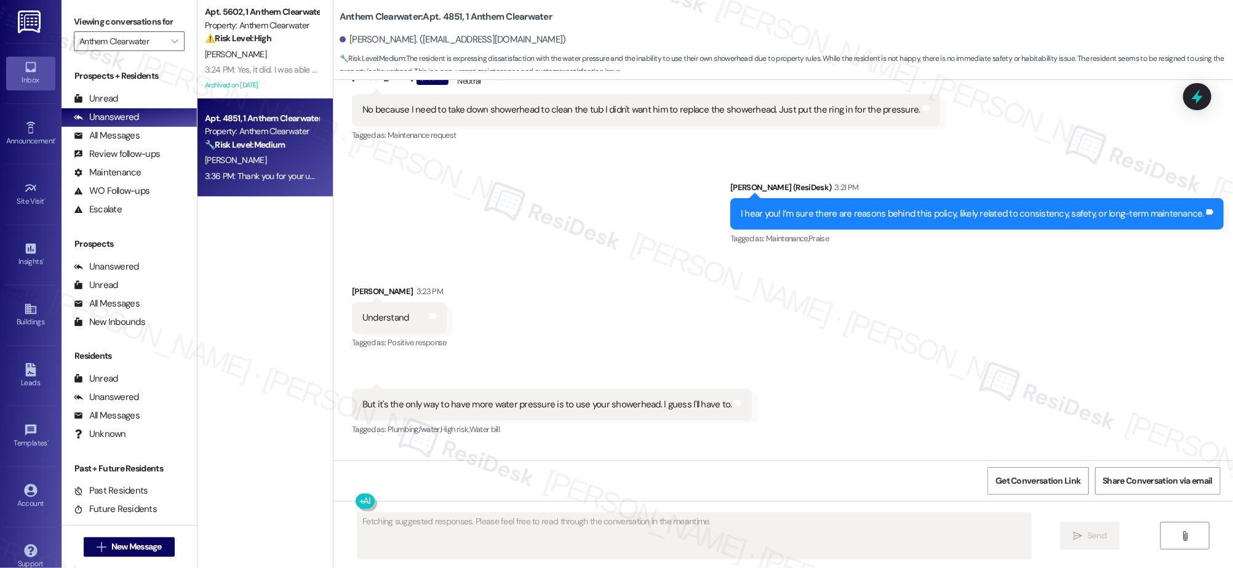
click at [25, 86] on div "Inbox" at bounding box center [31, 80] width 62 height 12
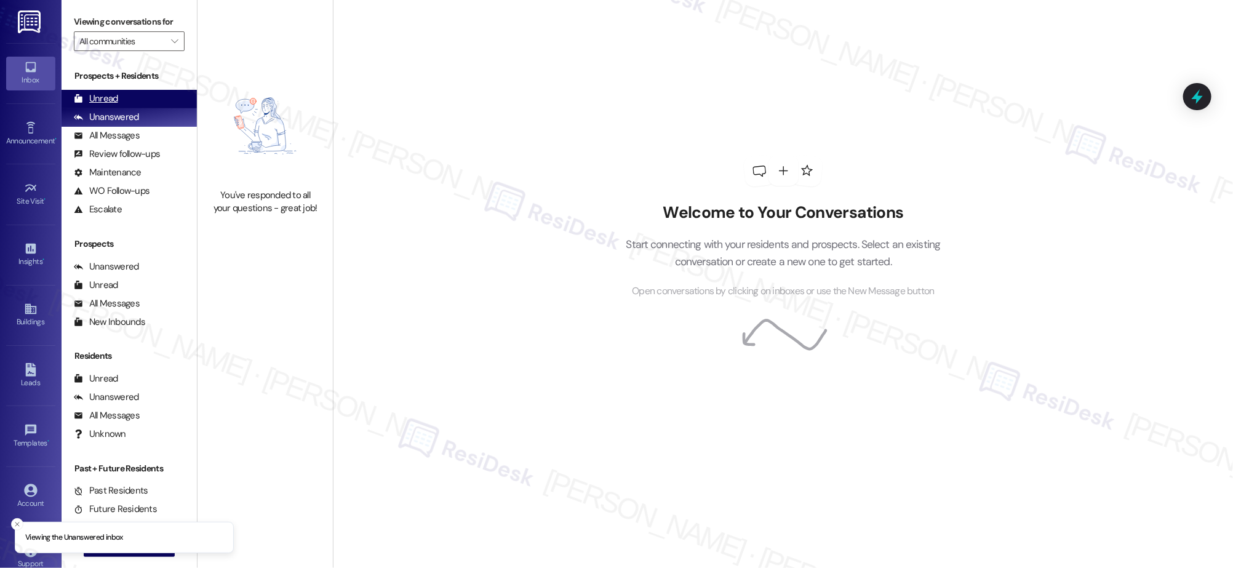
click at [138, 99] on div "Unread (0)" at bounding box center [129, 99] width 135 height 18
click at [135, 102] on div "Unread (0)" at bounding box center [129, 99] width 135 height 18
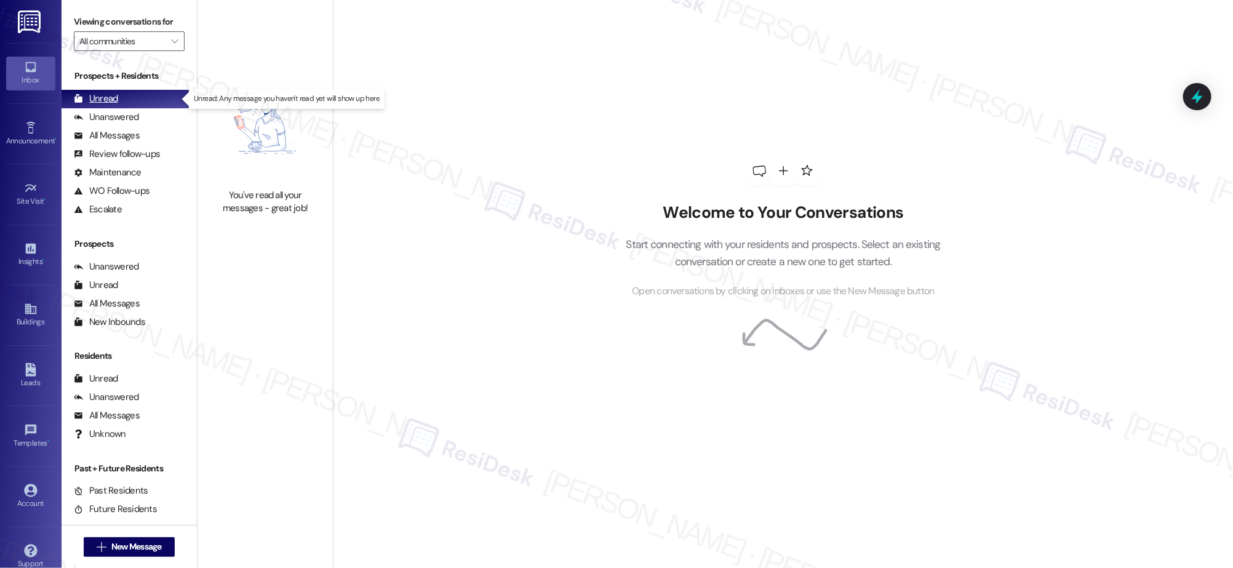
click at [119, 99] on div "Unread (0)" at bounding box center [129, 99] width 135 height 18
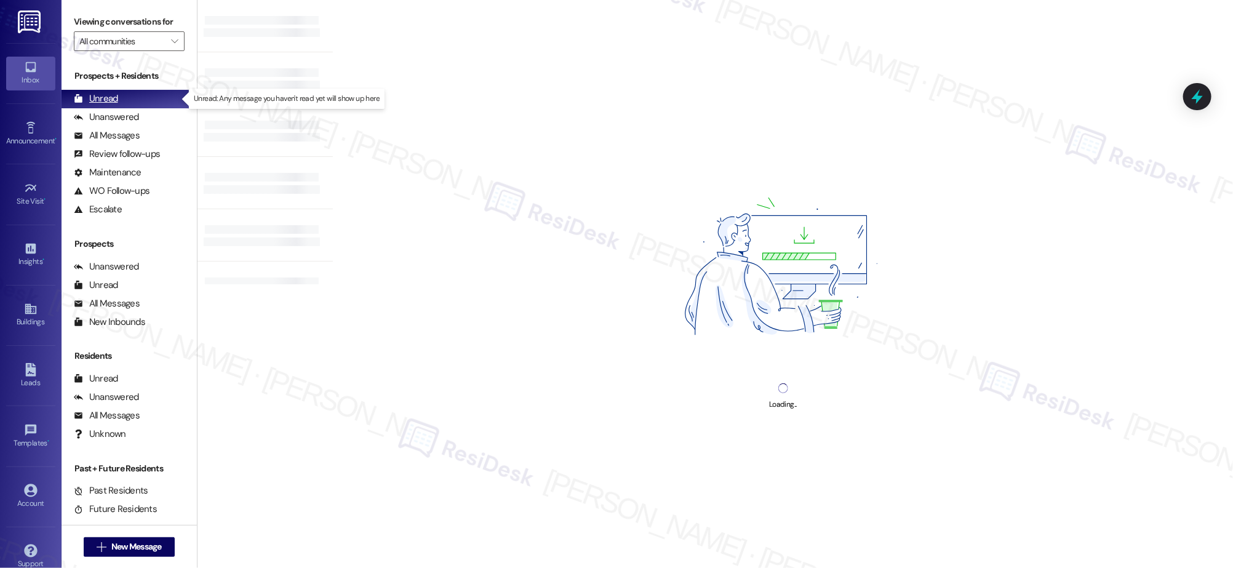
click at [118, 98] on div "Unread (0)" at bounding box center [129, 99] width 135 height 18
click at [113, 99] on div "Unread" at bounding box center [96, 98] width 44 height 13
click at [113, 98] on div "Unread" at bounding box center [96, 98] width 44 height 13
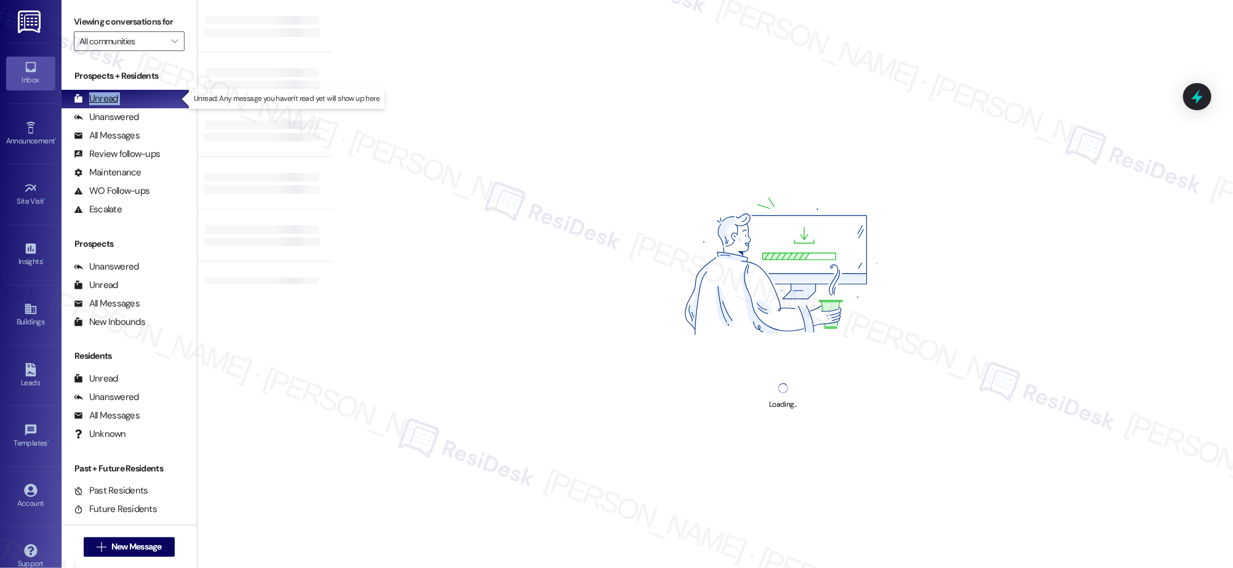
click at [114, 98] on div "Unread" at bounding box center [96, 98] width 44 height 13
click at [114, 97] on div "Unread" at bounding box center [96, 98] width 44 height 13
click at [118, 94] on div "Unread (0)" at bounding box center [129, 99] width 135 height 18
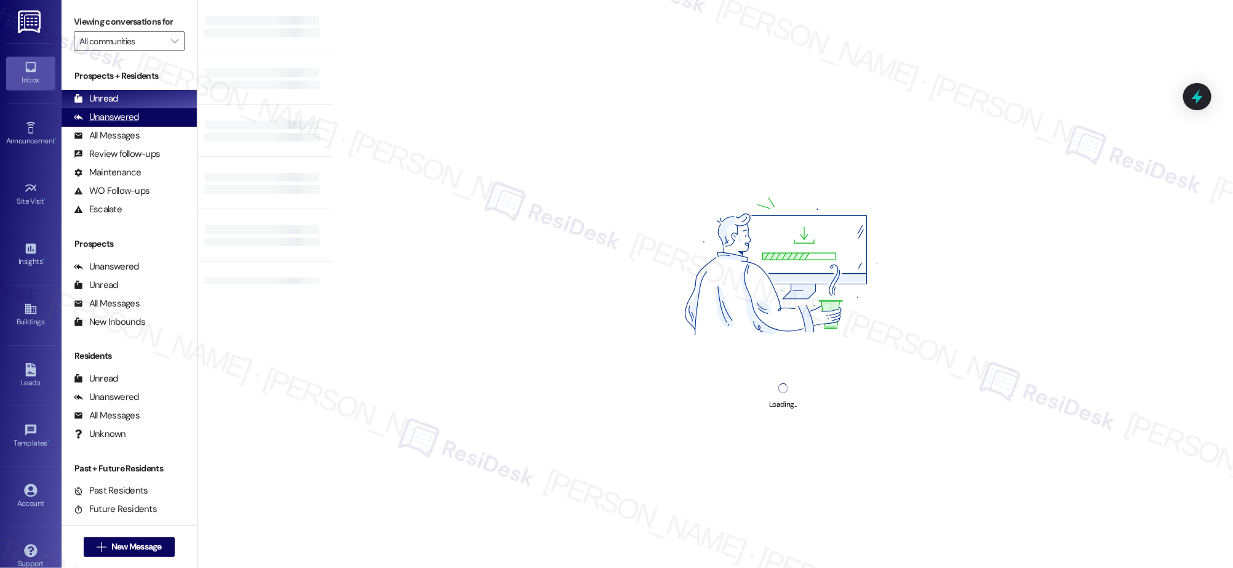
click at [116, 122] on div "Unanswered" at bounding box center [106, 117] width 65 height 13
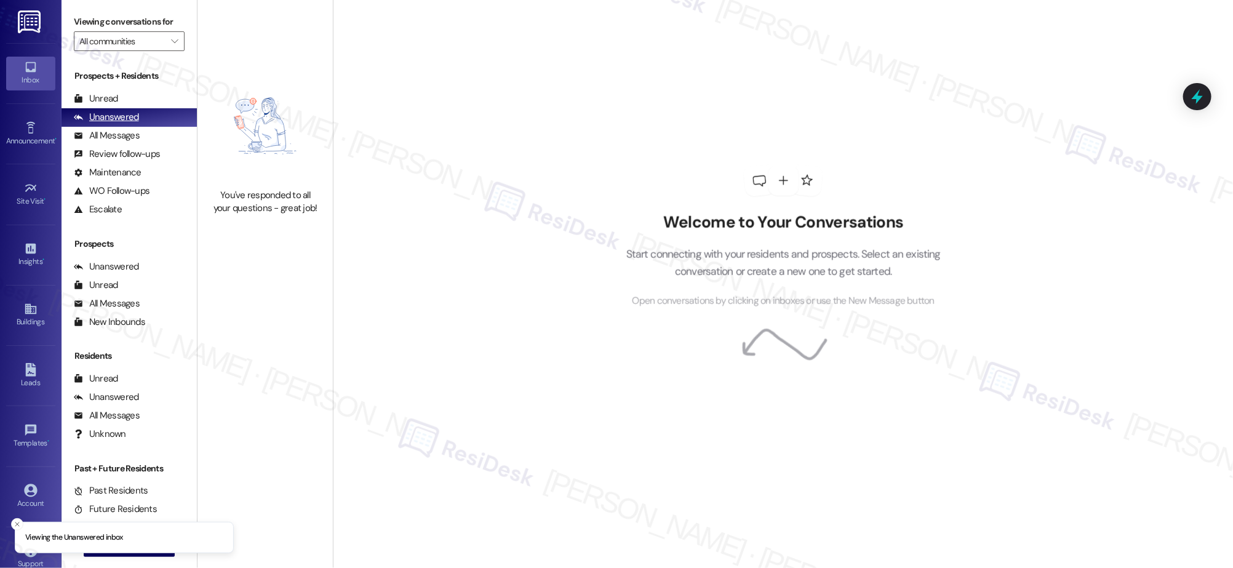
click at [120, 115] on div "Unanswered" at bounding box center [106, 117] width 65 height 13
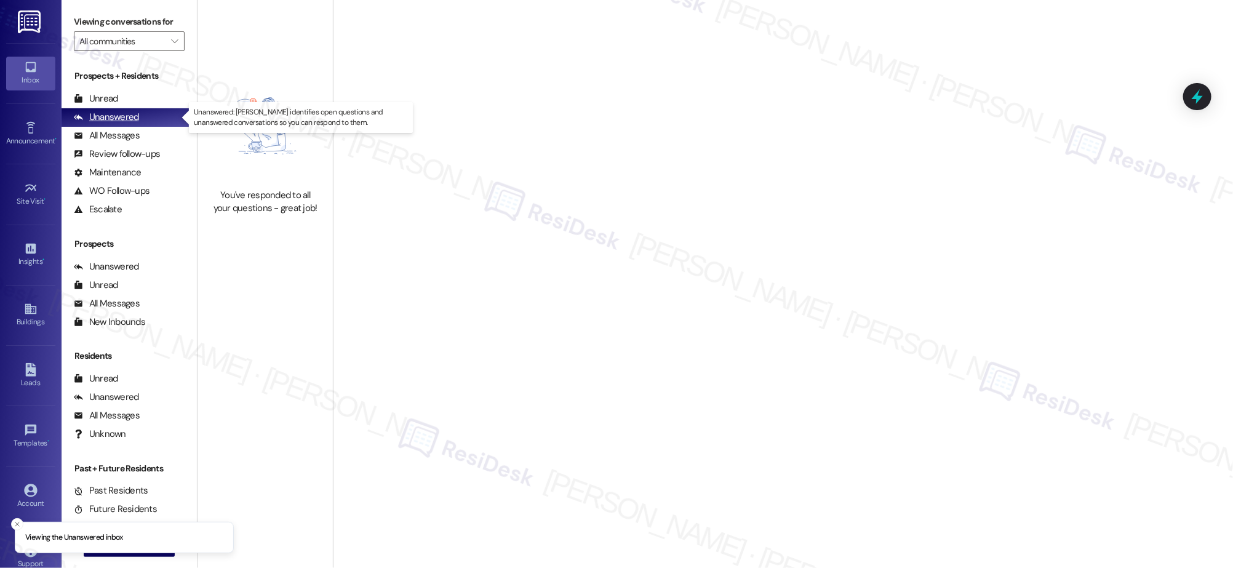
click at [121, 124] on div "Unanswered (0)" at bounding box center [129, 117] width 135 height 18
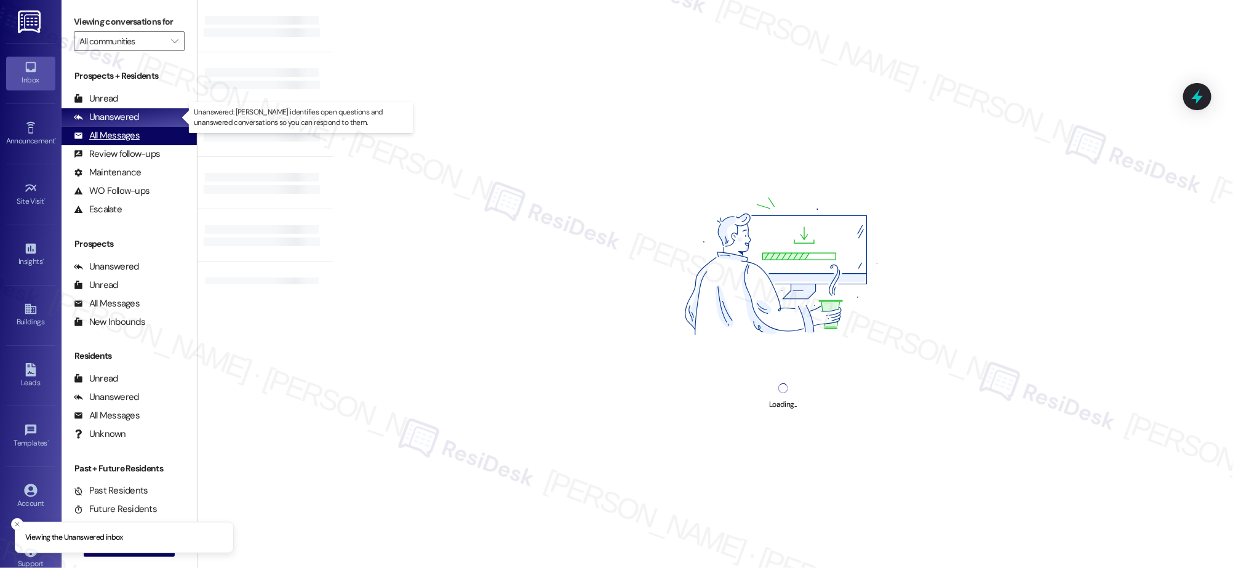
click at [123, 133] on div "All Messages" at bounding box center [107, 135] width 66 height 13
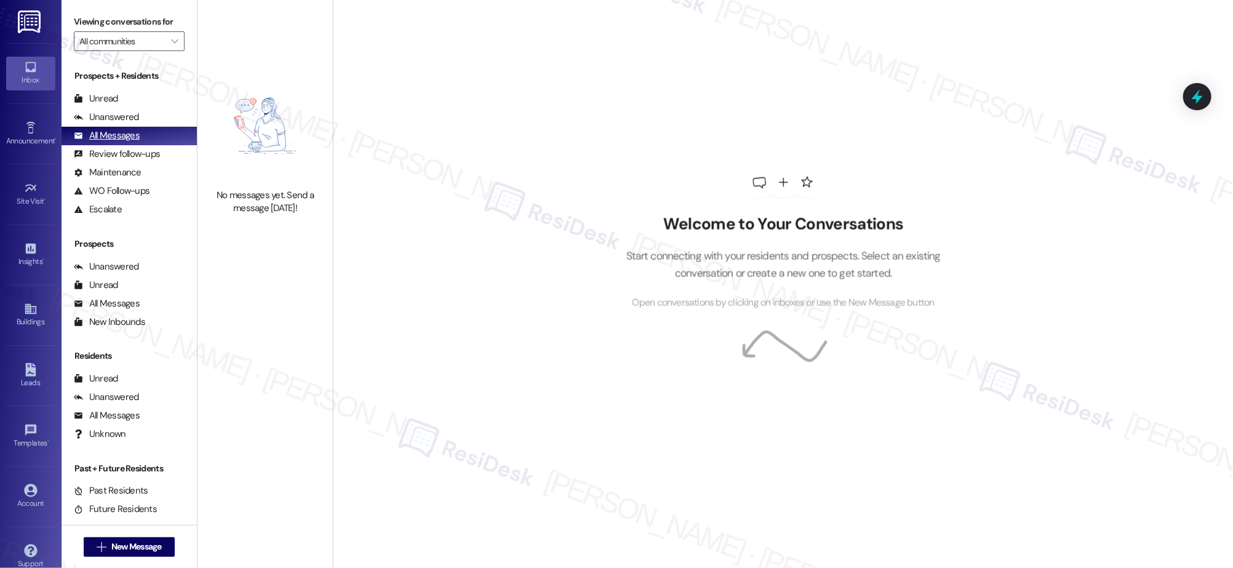
click at [123, 133] on div "All Messages" at bounding box center [107, 135] width 66 height 13
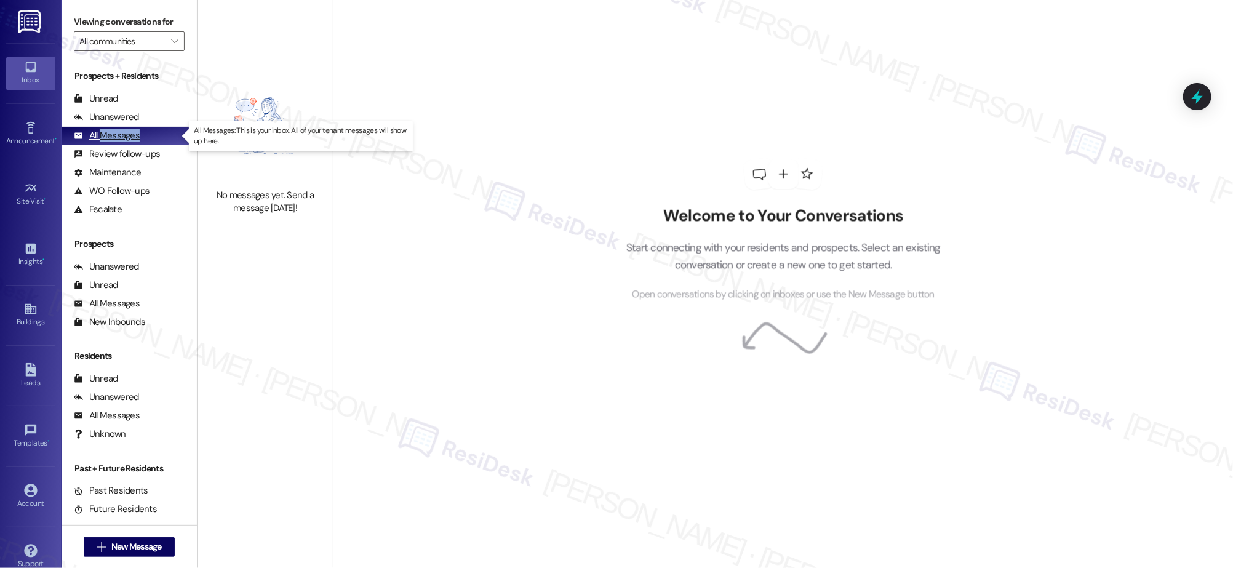
click at [123, 133] on div "All Messages" at bounding box center [107, 135] width 66 height 13
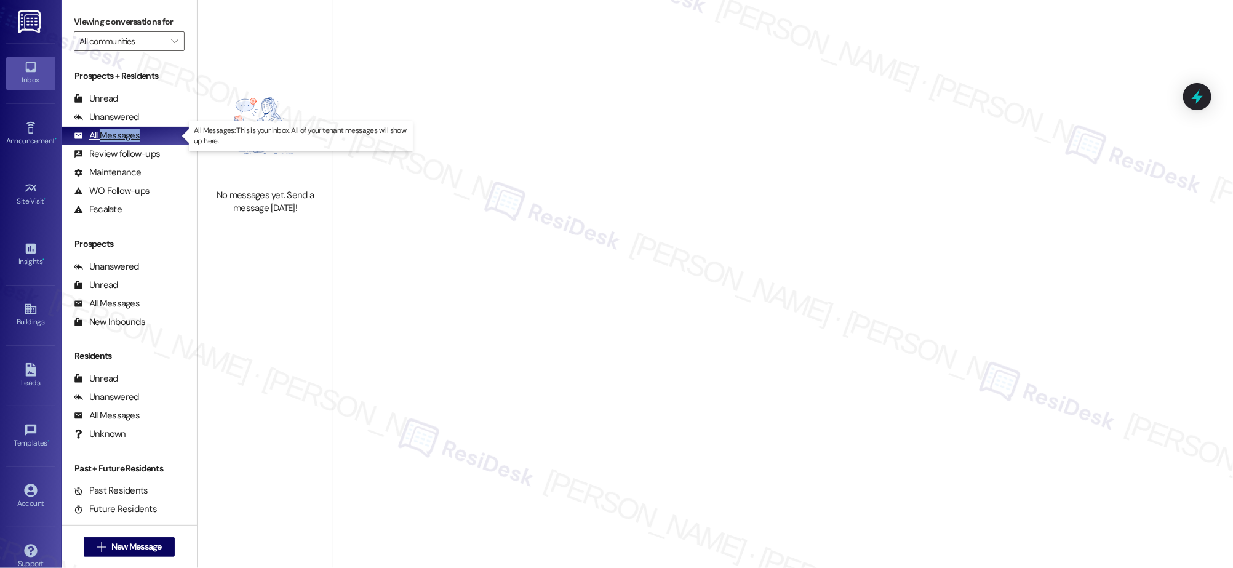
click at [123, 133] on div "All Messages" at bounding box center [107, 135] width 66 height 13
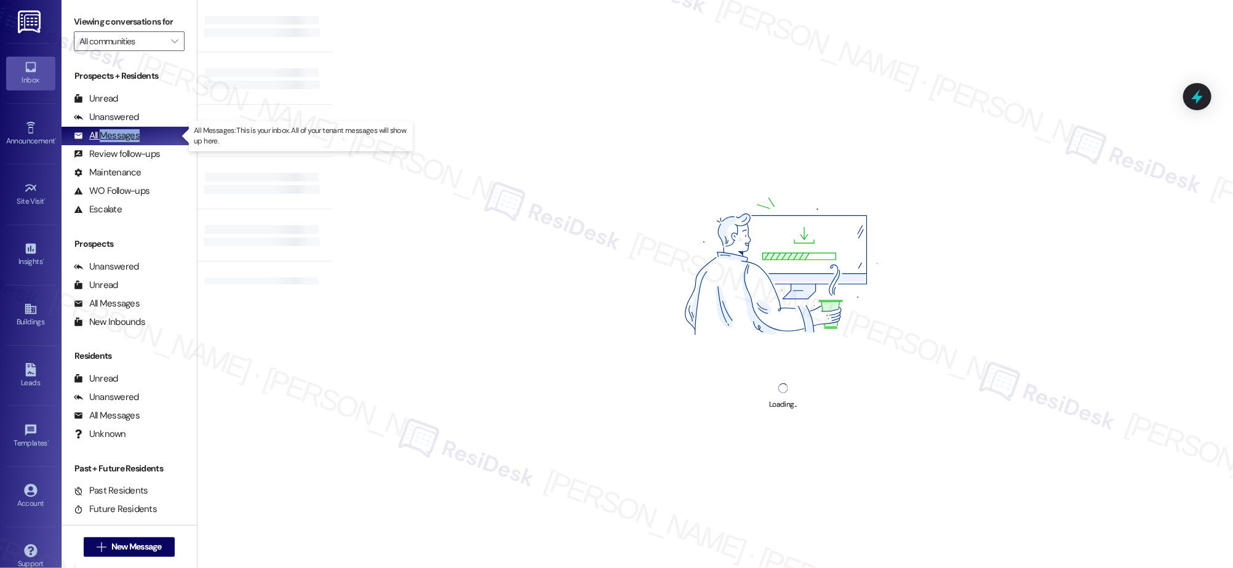
click at [123, 133] on div "All Messages" at bounding box center [107, 135] width 66 height 13
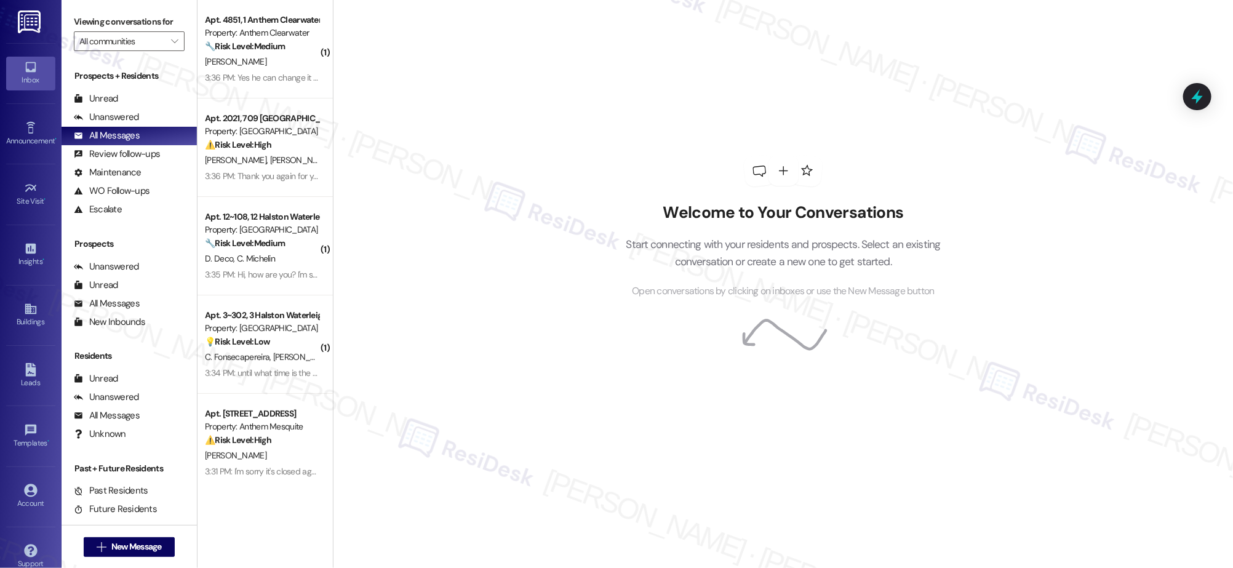
click at [499, 228] on div "Welcome to Your Conversations Start connecting with your residents and prospect…" at bounding box center [783, 284] width 901 height 568
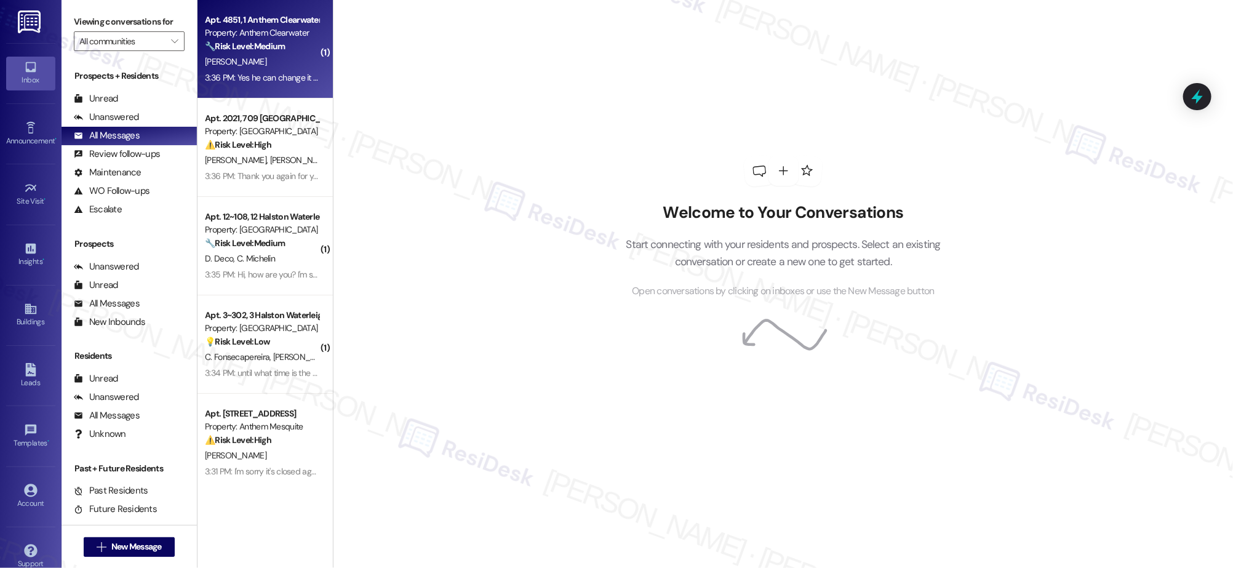
click at [275, 55] on div "[PERSON_NAME]" at bounding box center [262, 61] width 116 height 15
click at [276, 54] on div "[PERSON_NAME]" at bounding box center [262, 61] width 116 height 15
click at [276, 53] on div "Apt. 4851, 1 Anthem Clearwater Property: Anthem Clearwater 🔧 Risk Level: Medium…" at bounding box center [265, 49] width 135 height 98
click at [277, 53] on div "Apt. 4851, 1 Anthem Clearwater Property: Anthem Clearwater 🔧 Risk Level: Medium…" at bounding box center [262, 33] width 116 height 42
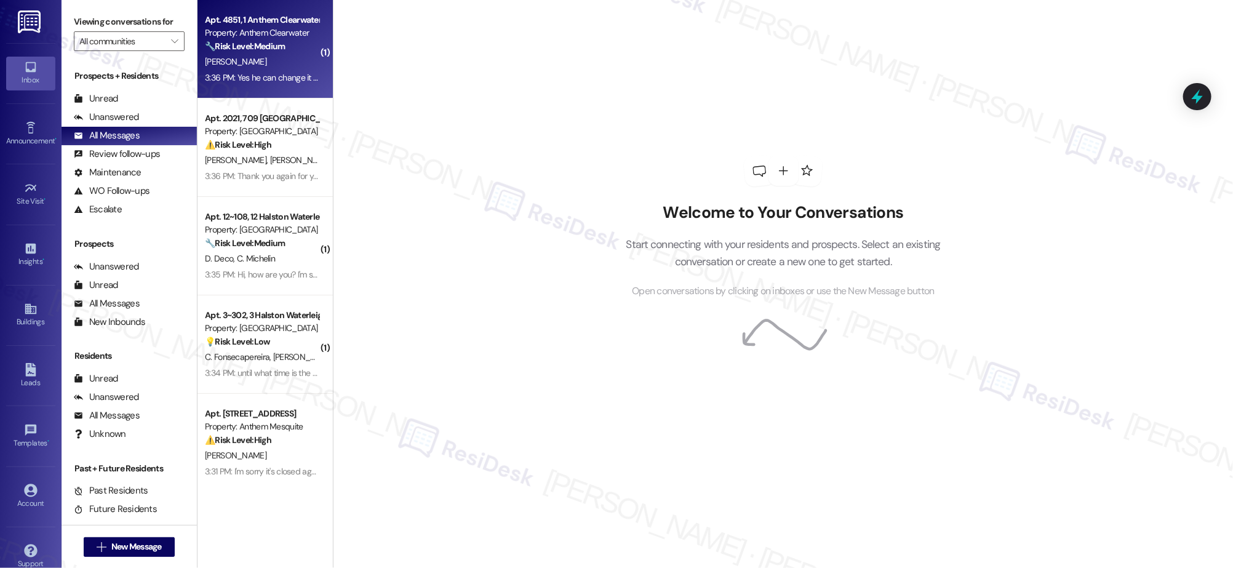
click at [278, 52] on div "Apt. 4851, 1 Anthem Clearwater Property: Anthem Clearwater 🔧 Risk Level: Medium…" at bounding box center [262, 33] width 116 height 42
click at [278, 52] on div "🔧 Risk Level: Medium The resident initially declined a showerhead replacement b…" at bounding box center [262, 46] width 114 height 13
click at [278, 51] on div "🔧 Risk Level: Medium The resident initially declined a showerhead replacement b…" at bounding box center [262, 46] width 114 height 13
click at [278, 51] on strong "🔧 Risk Level: Medium" at bounding box center [245, 46] width 80 height 11
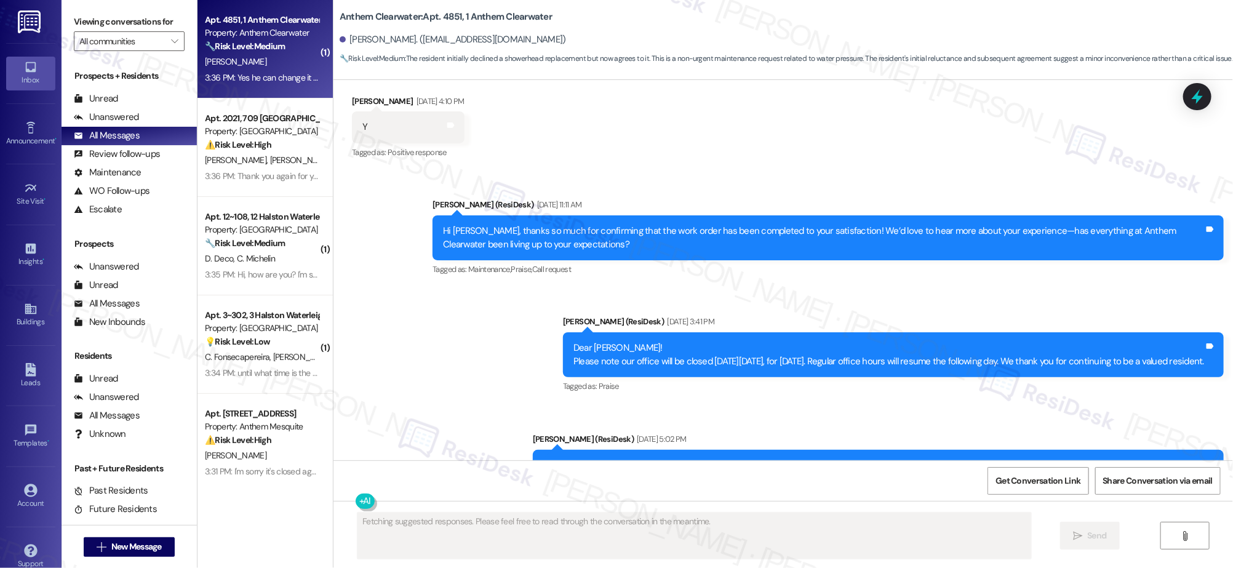
click at [273, 46] on strong "🔧 Risk Level: Medium" at bounding box center [245, 46] width 80 height 11
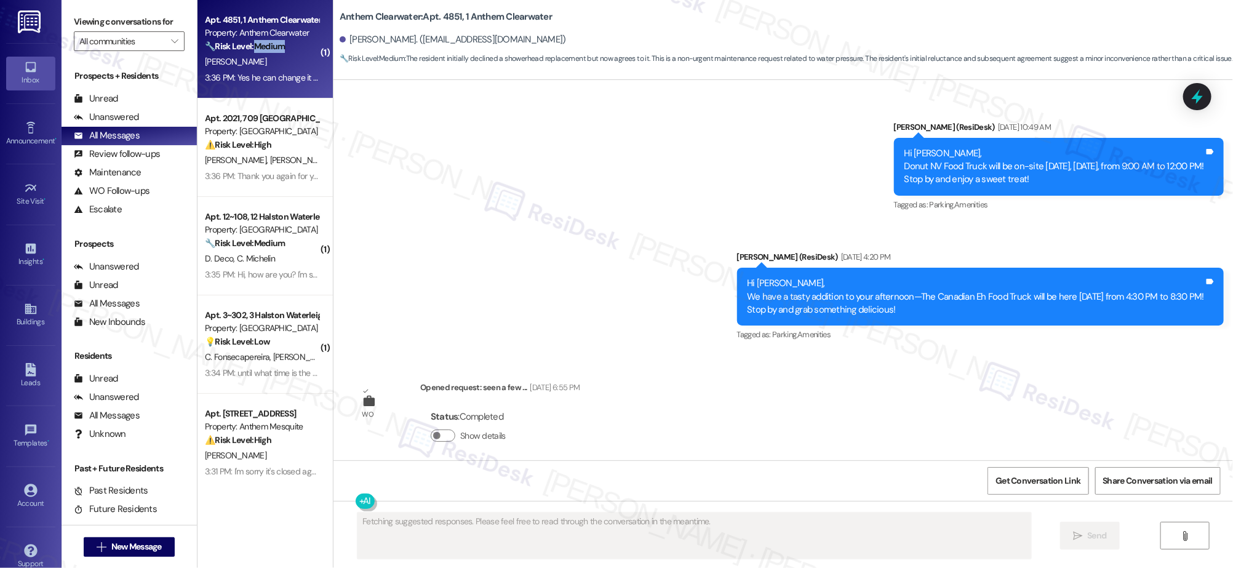
click at [273, 46] on strong "🔧 Risk Level: Medium" at bounding box center [245, 46] width 80 height 11
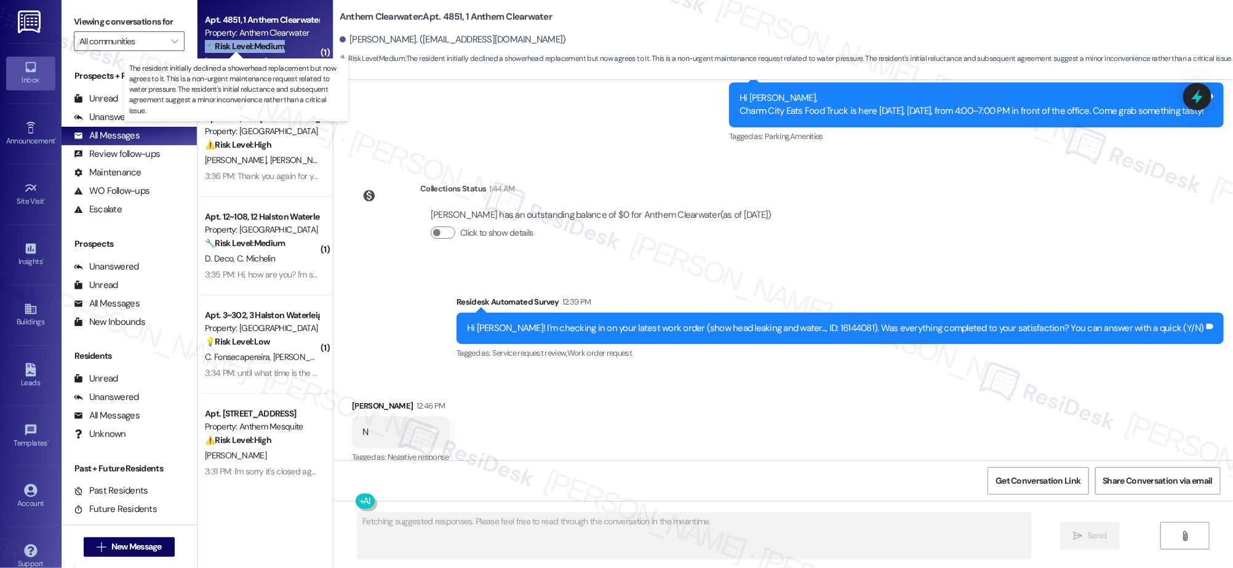
click at [273, 46] on strong "🔧 Risk Level: Medium" at bounding box center [245, 46] width 80 height 11
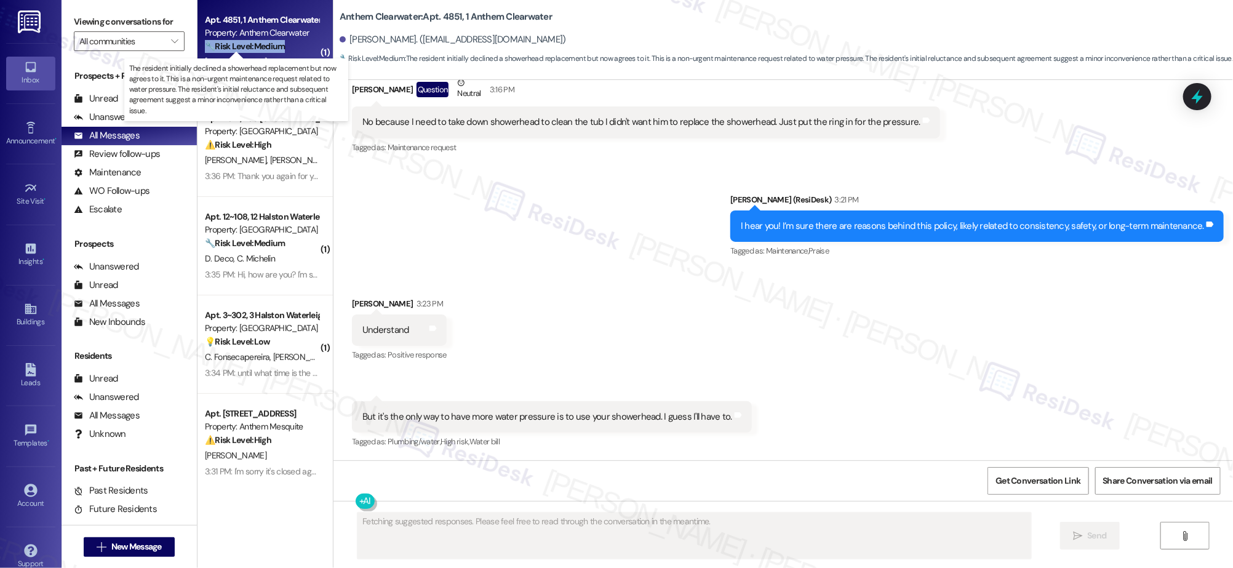
scroll to position [7251, 0]
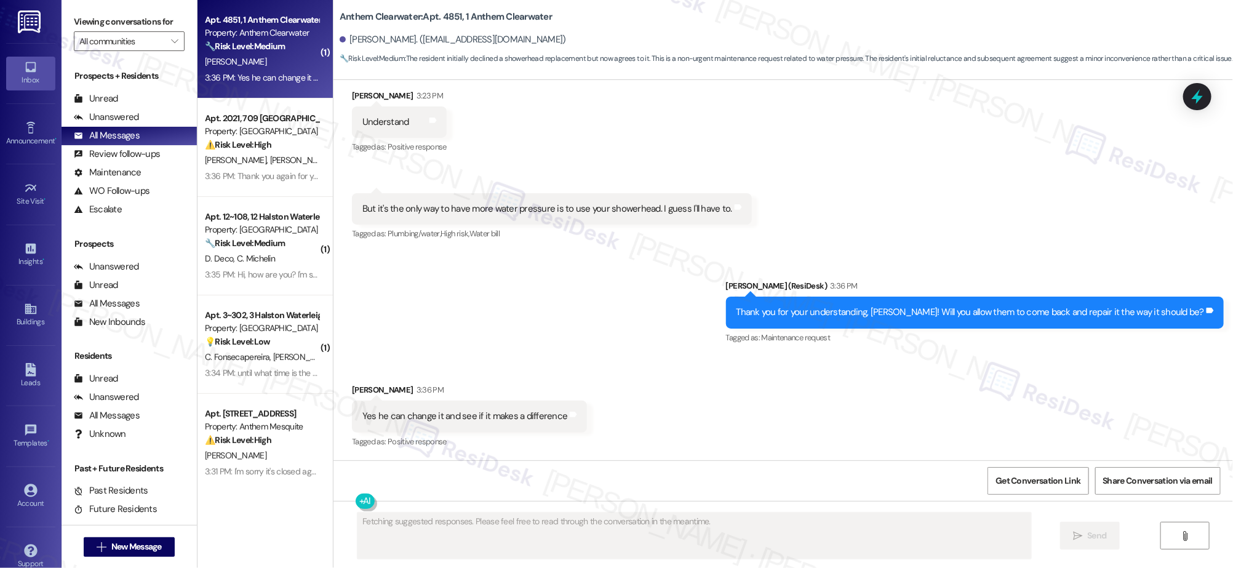
click at [796, 319] on div "Thank you for your understanding, [PERSON_NAME]! Will you allow them to come ba…" at bounding box center [975, 312] width 498 height 31
drag, startPoint x: 867, startPoint y: 424, endPoint x: 840, endPoint y: 425, distance: 26.5
click at [867, 423] on div "Received via SMS [PERSON_NAME] 3:36 PM Yes he can change it and see if it makes…" at bounding box center [784, 408] width 900 height 104
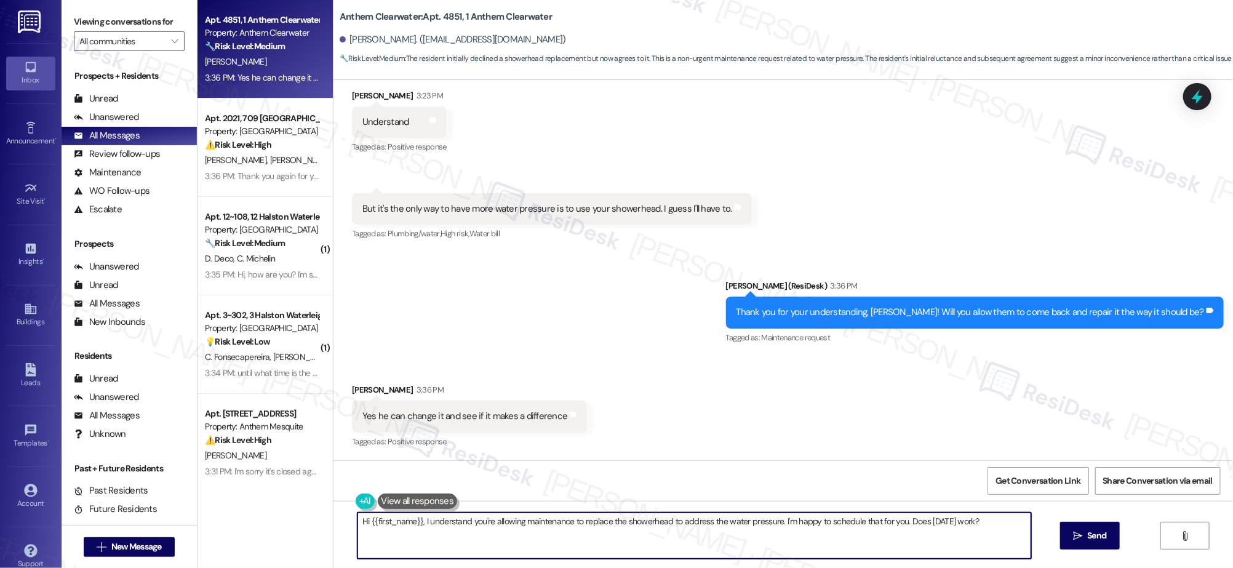
drag, startPoint x: 355, startPoint y: 522, endPoint x: 497, endPoint y: 557, distance: 147.0
click at [479, 555] on textarea "Hi {{first_name}}, I understand you're allowing maintenance to replace the show…" at bounding box center [694, 536] width 673 height 46
type textarea "Does he have permission to access?"
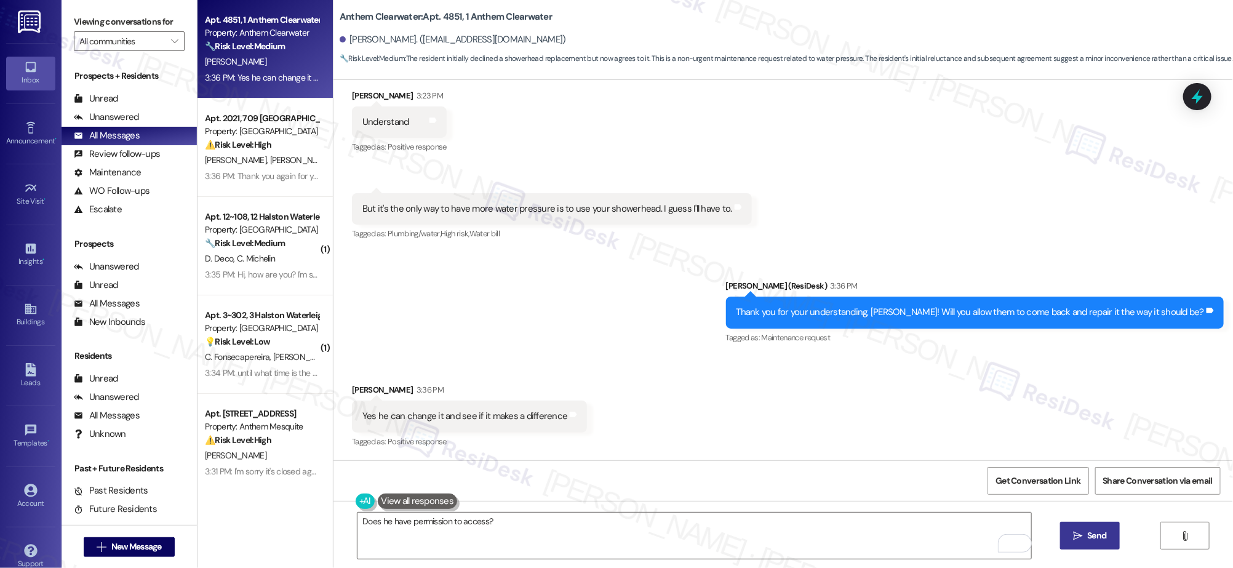
click at [1096, 531] on button " Send" at bounding box center [1091, 536] width 60 height 28
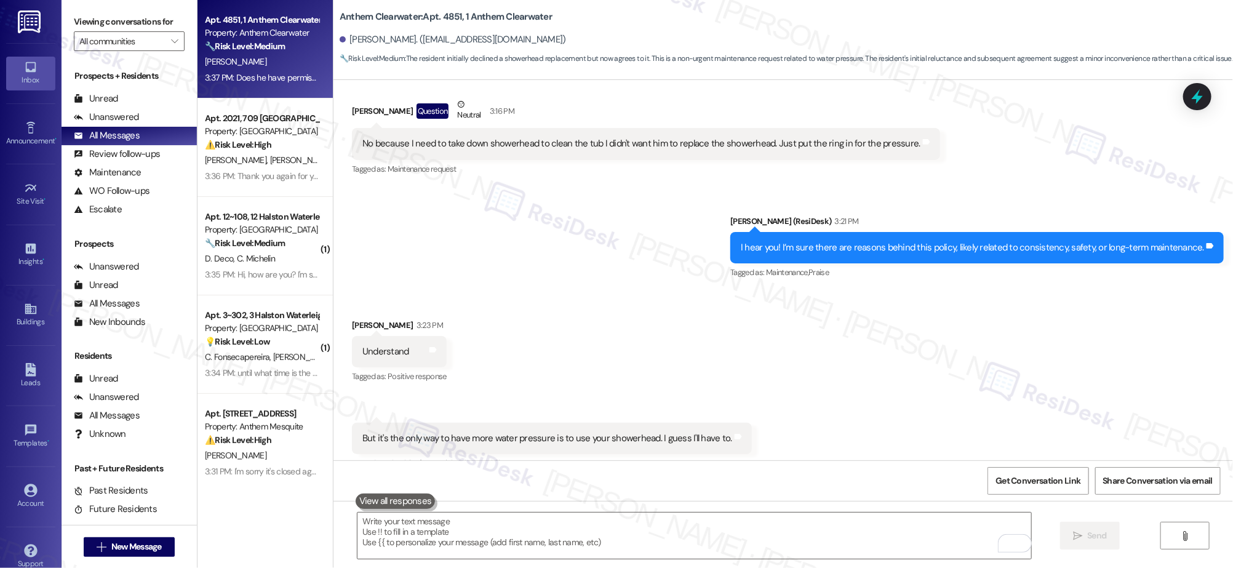
scroll to position [7123, 0]
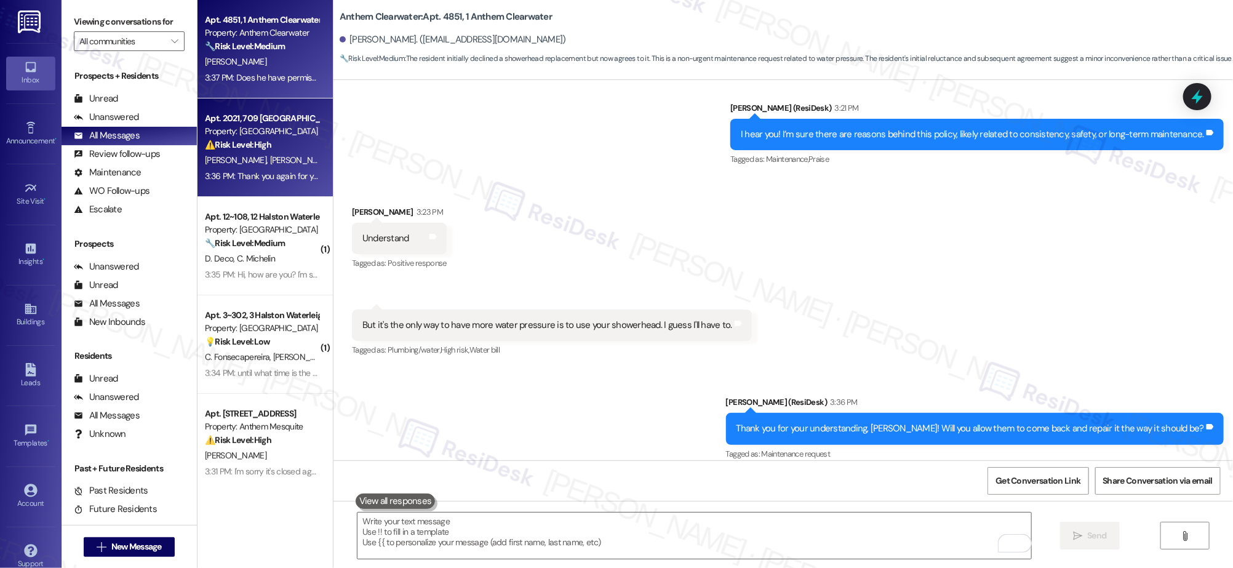
click at [217, 138] on div "⚠️ Risk Level: High The resident reports that their dryer is not functioning af…" at bounding box center [262, 144] width 114 height 13
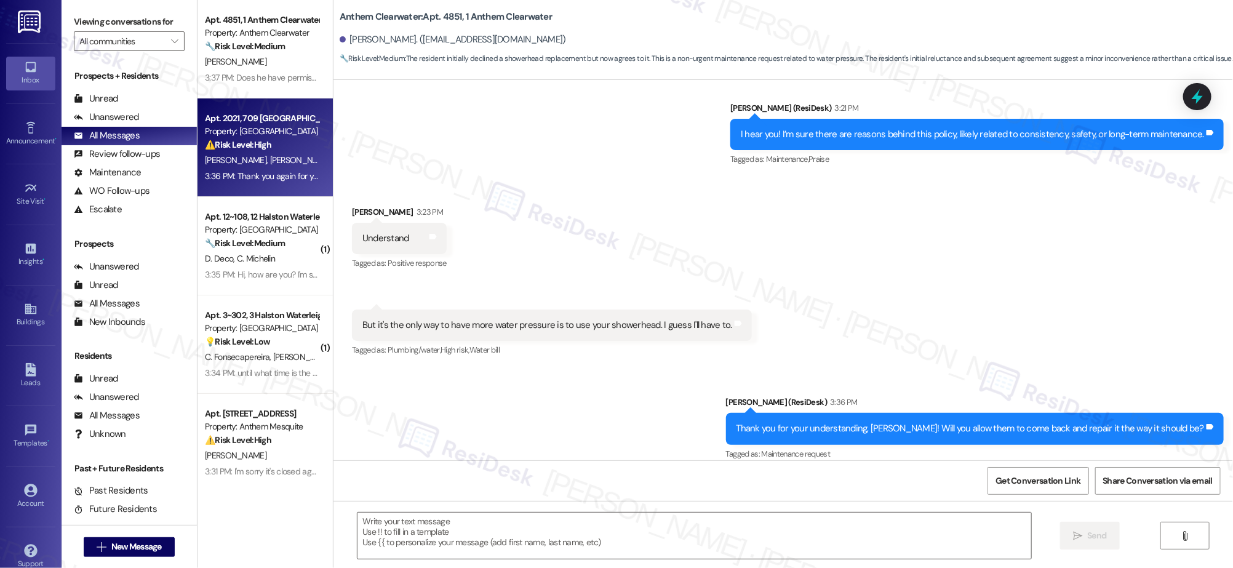
click at [217, 138] on div "⚠️ Risk Level: High The resident reports that their dryer is not functioning af…" at bounding box center [262, 144] width 114 height 13
click at [219, 137] on div "Apt. 2021, 709 [GEOGRAPHIC_DATA] Property: [GEOGRAPHIC_DATA] ⚠️ Risk Level: Hig…" at bounding box center [262, 132] width 116 height 42
click at [219, 137] on div "Property: [GEOGRAPHIC_DATA]" at bounding box center [262, 131] width 114 height 13
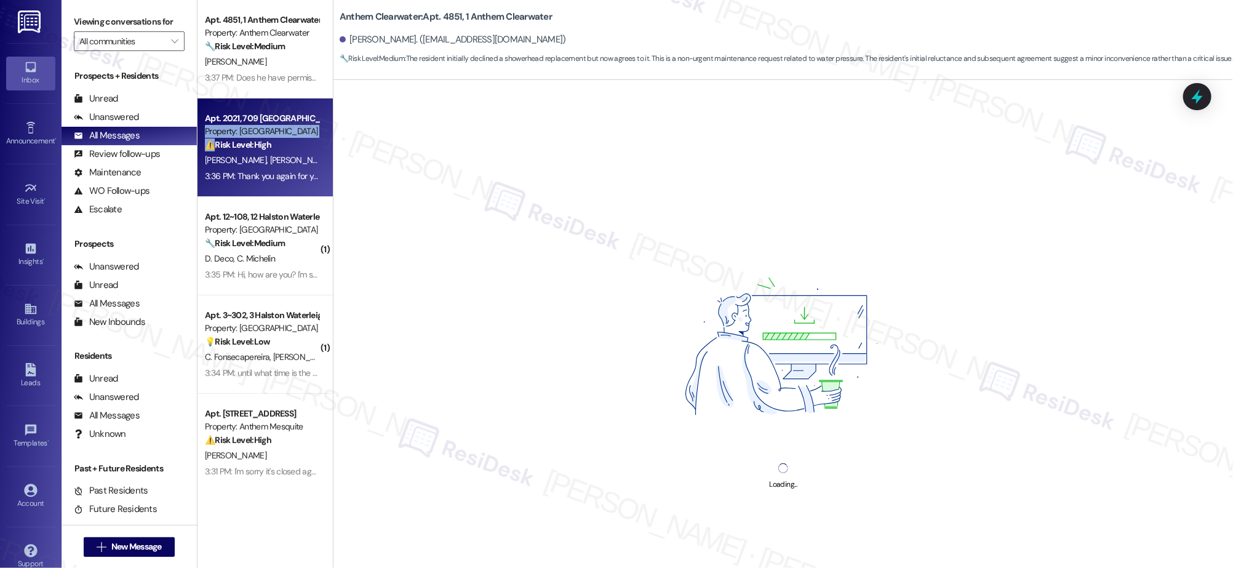
click at [220, 137] on div "Apt. 2021, 709 [GEOGRAPHIC_DATA] Property: [GEOGRAPHIC_DATA] ⚠️ Risk Level: Hig…" at bounding box center [262, 132] width 116 height 42
click at [220, 137] on div "Property: [GEOGRAPHIC_DATA]" at bounding box center [262, 131] width 114 height 13
drag, startPoint x: 113, startPoint y: 107, endPoint x: 127, endPoint y: 121, distance: 19.6
click at [113, 107] on div "Unread (0)" at bounding box center [129, 99] width 135 height 18
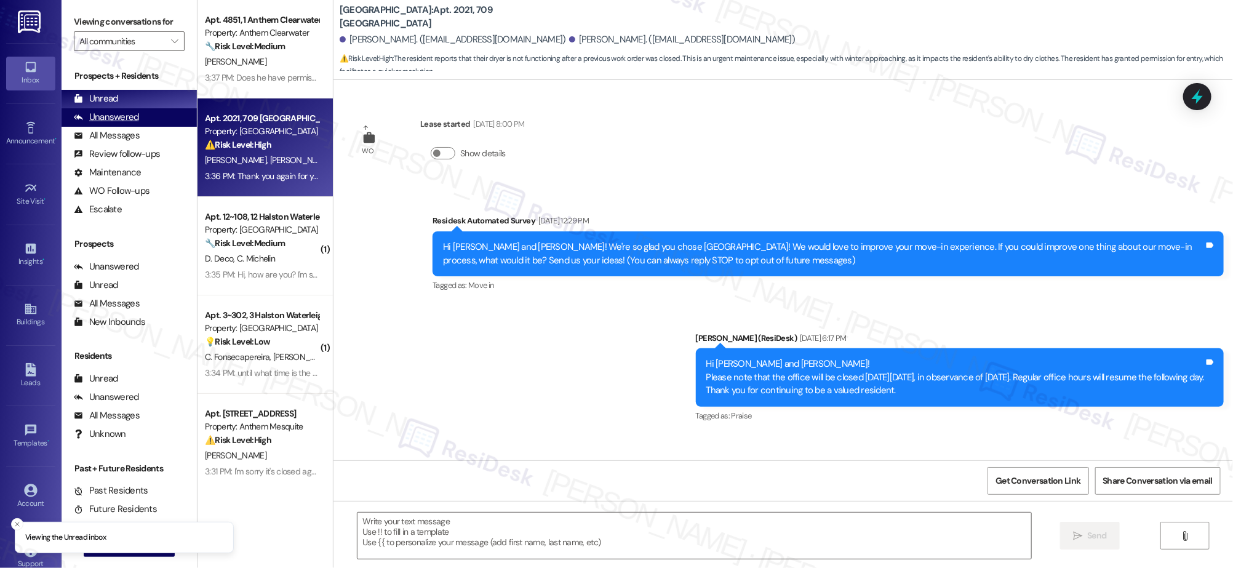
click at [127, 121] on div "Unanswered" at bounding box center [106, 117] width 65 height 13
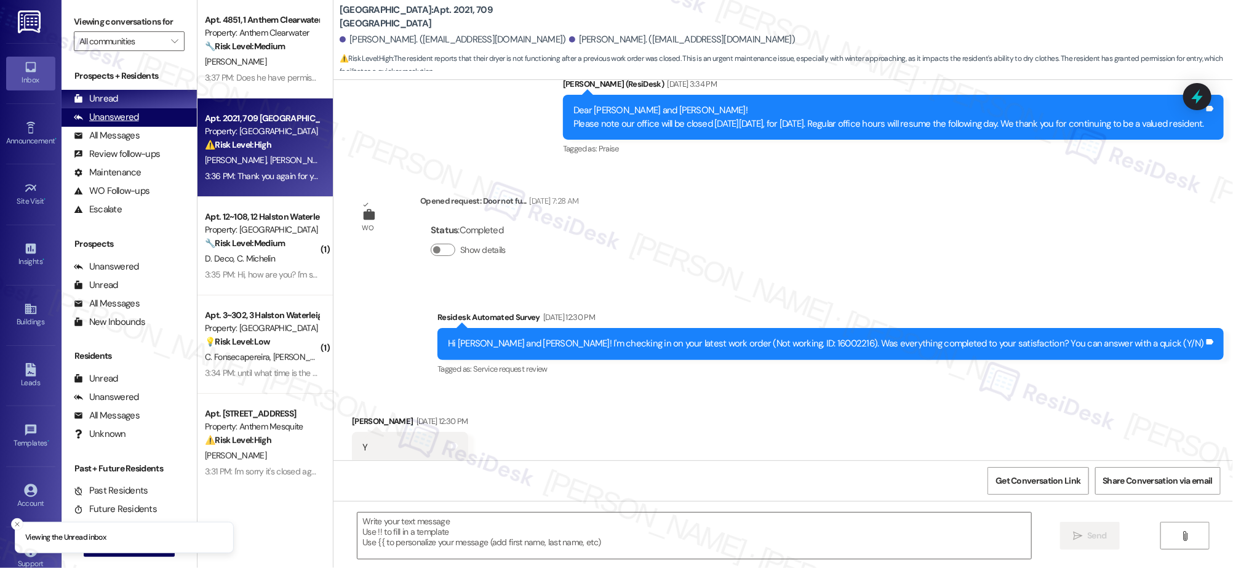
type textarea "Fetching suggested responses. Please feel free to read through the conversation…"
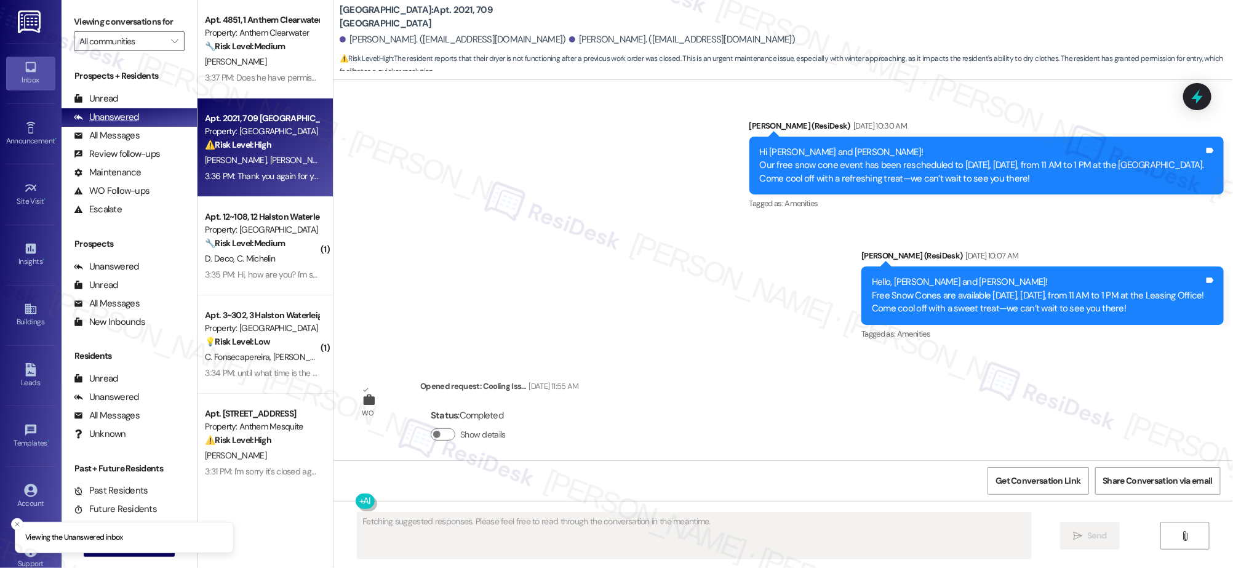
click at [128, 119] on div "Unanswered" at bounding box center [106, 117] width 65 height 13
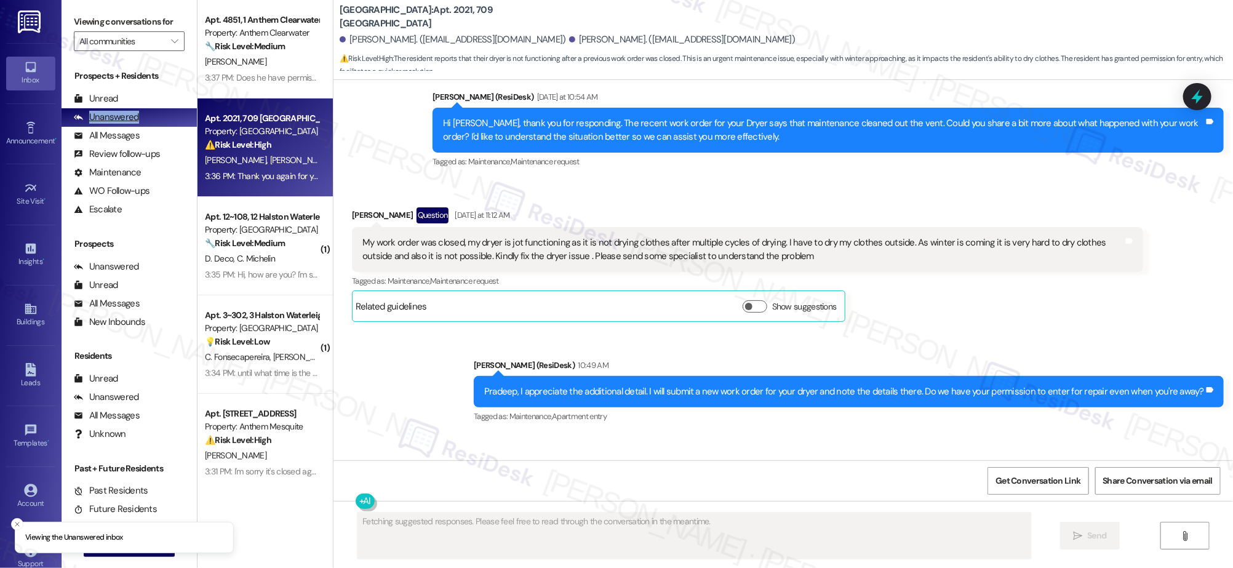
click at [128, 120] on div "Unanswered" at bounding box center [106, 117] width 65 height 13
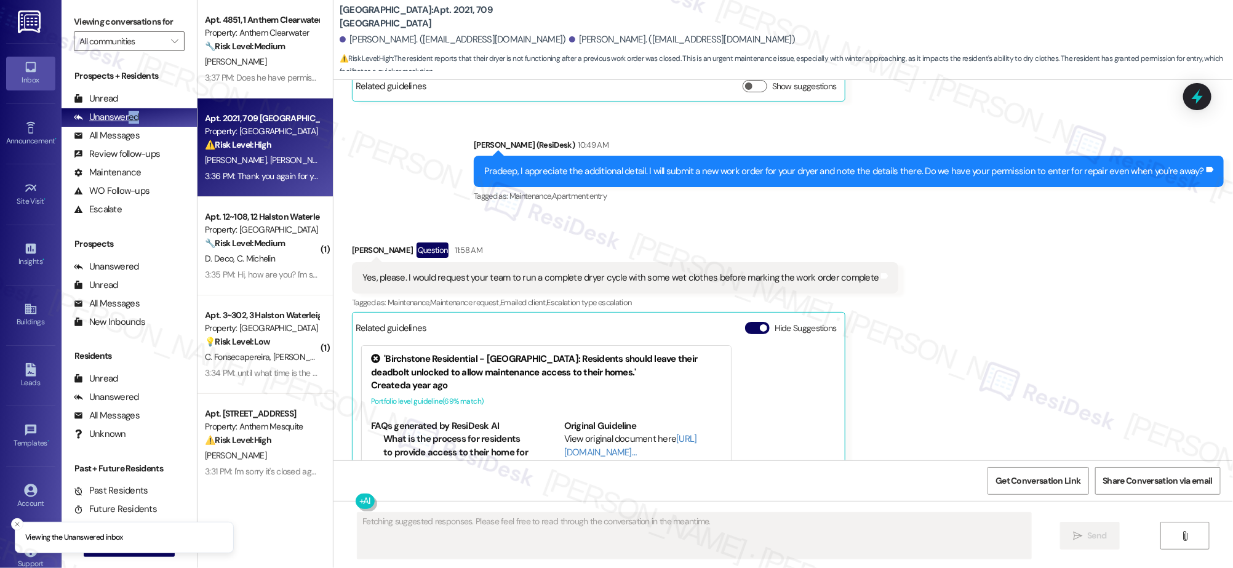
scroll to position [0, 0]
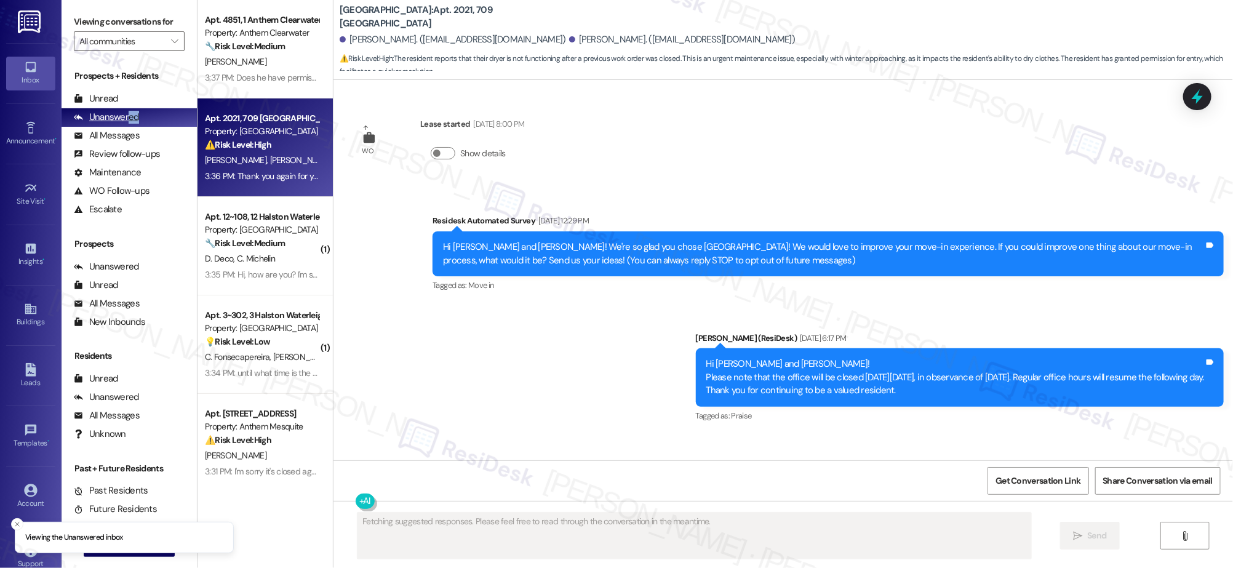
click at [127, 119] on div "Unanswered" at bounding box center [106, 117] width 65 height 13
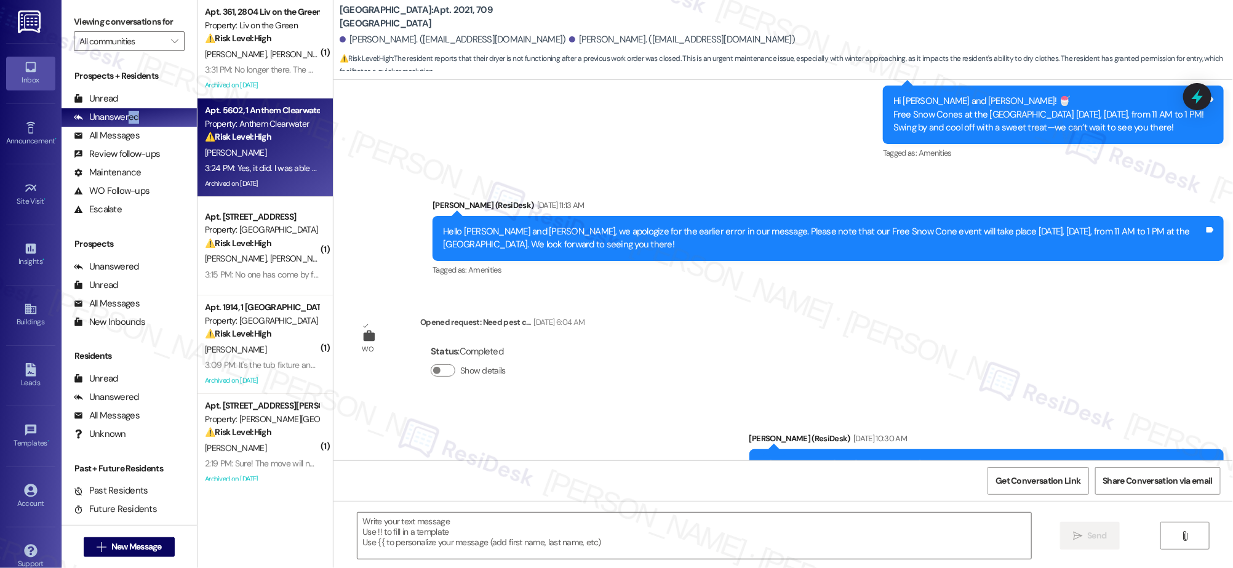
type textarea "Fetching suggested responses. Please feel free to read through the conversation…"
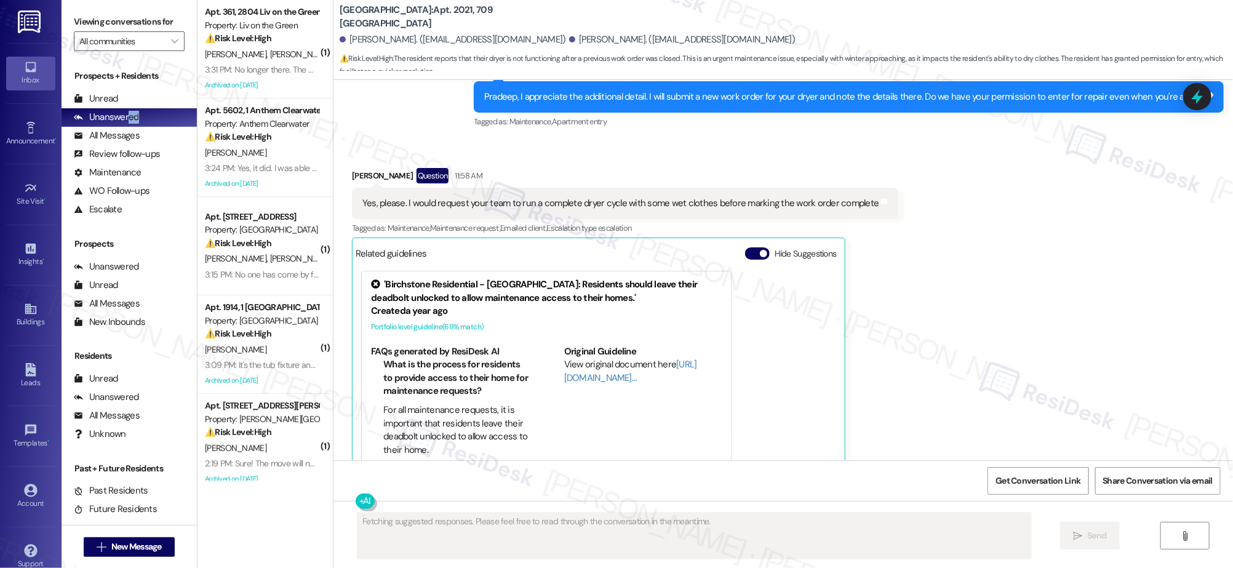
scroll to position [3675, 0]
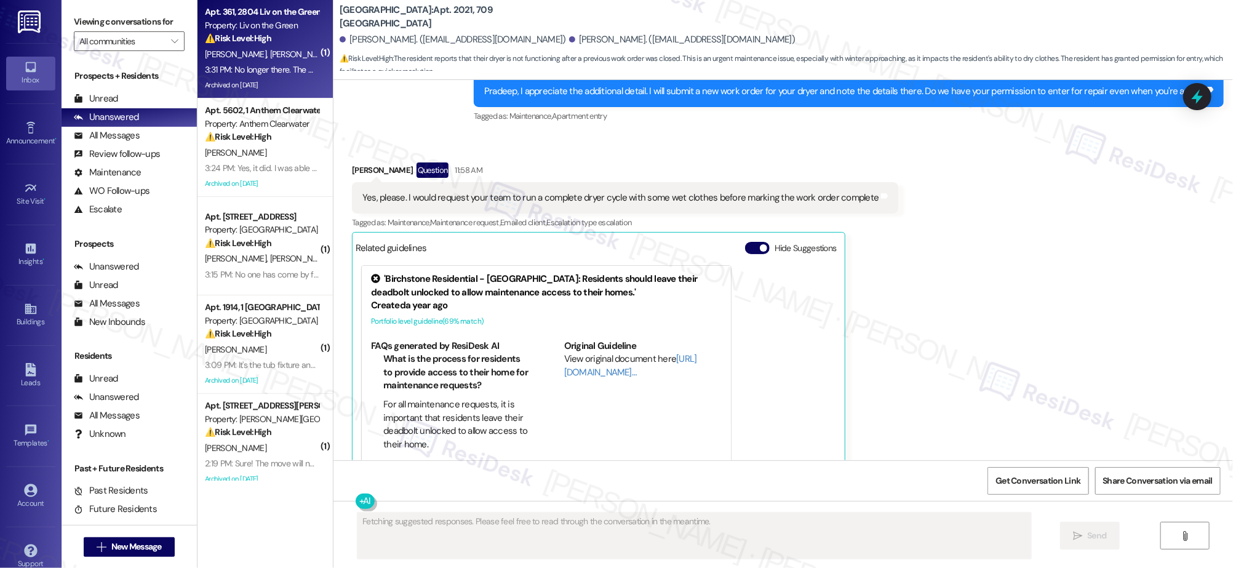
click at [266, 42] on div "⚠️ Risk Level: High The resident is experiencing an ongoing maintenance issue i…" at bounding box center [262, 38] width 114 height 13
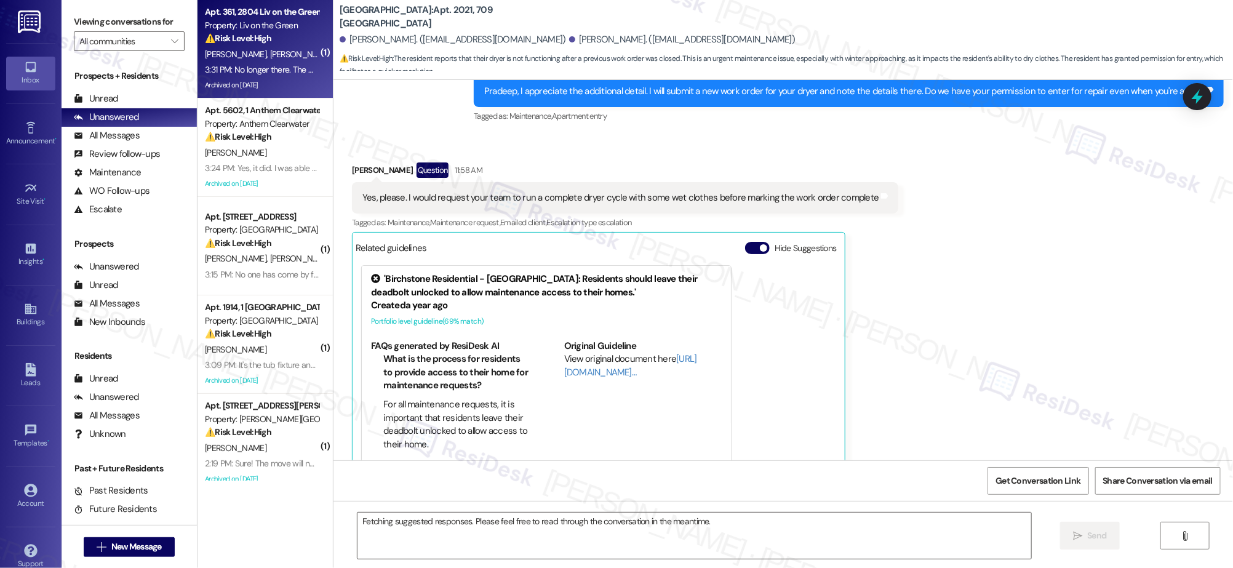
click at [265, 45] on div "Apt. 361, 2804 Liv on the Green Property: Liv on the Green ⚠️ Risk Level: High …" at bounding box center [262, 25] width 116 height 42
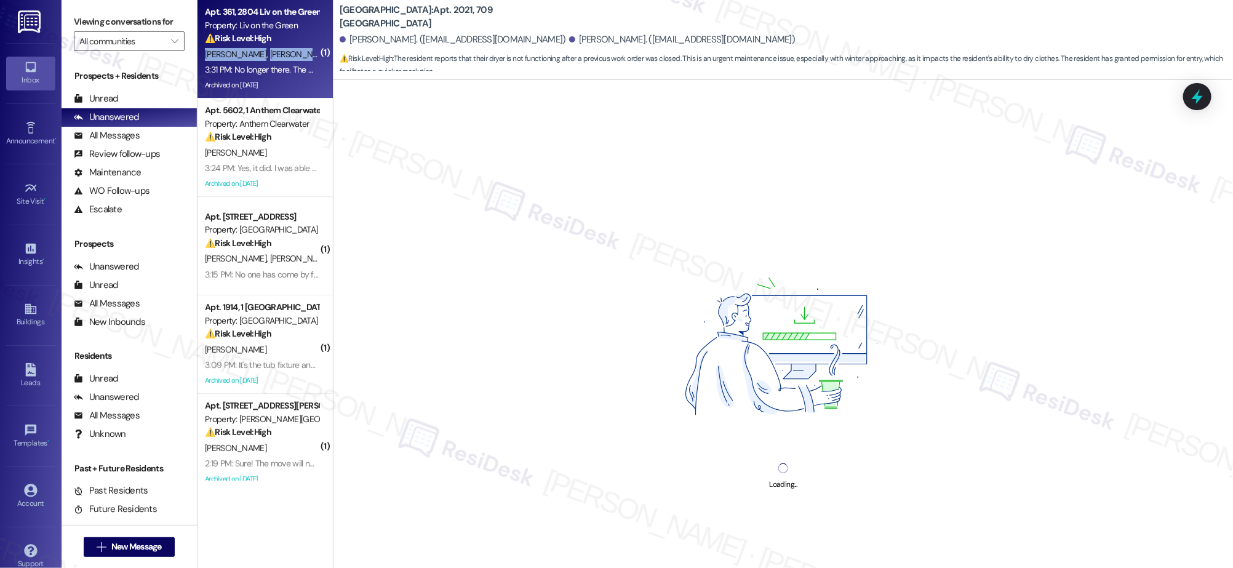
click at [267, 47] on div "[PERSON_NAME] [PERSON_NAME]" at bounding box center [262, 54] width 116 height 15
click at [269, 45] on div "Apt. 361, 2804 Liv on the Green Property: Liv on the Green ⚠️ Risk Level: High …" at bounding box center [265, 49] width 135 height 98
drag, startPoint x: 269, startPoint y: 45, endPoint x: 266, endPoint y: 61, distance: 16.3
click at [269, 44] on div "⚠️ Risk Level: High The resident is experiencing an ongoing maintenance issue i…" at bounding box center [262, 38] width 114 height 13
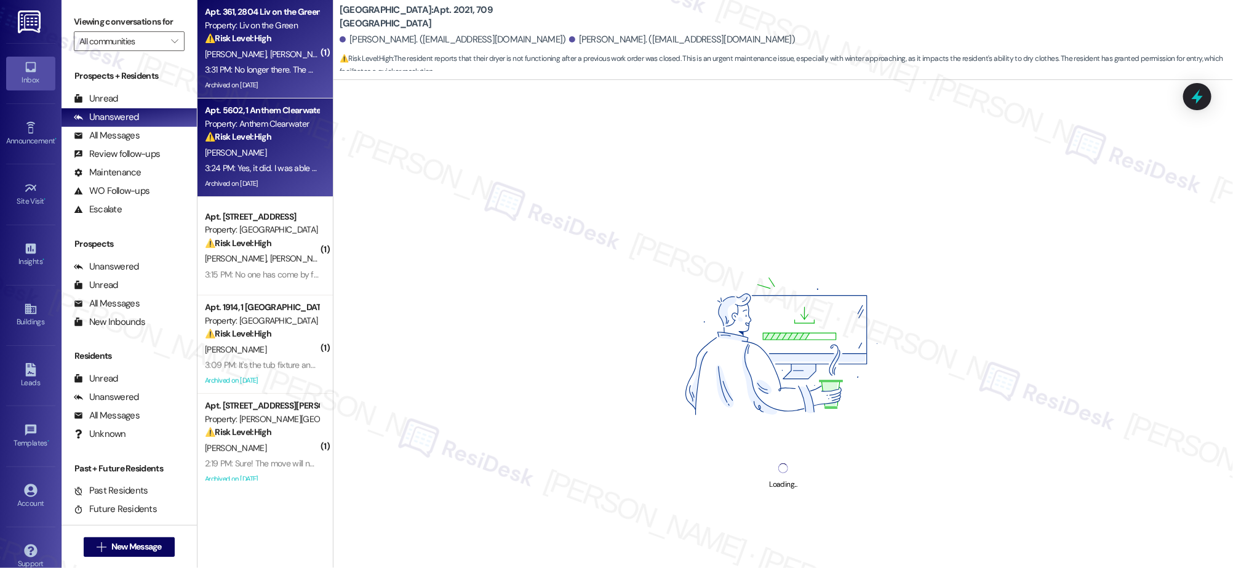
click at [235, 168] on div "3:24 PM: Yes, it did. I was able to do a dry a load of laundry last night. And …" at bounding box center [637, 167] width 865 height 11
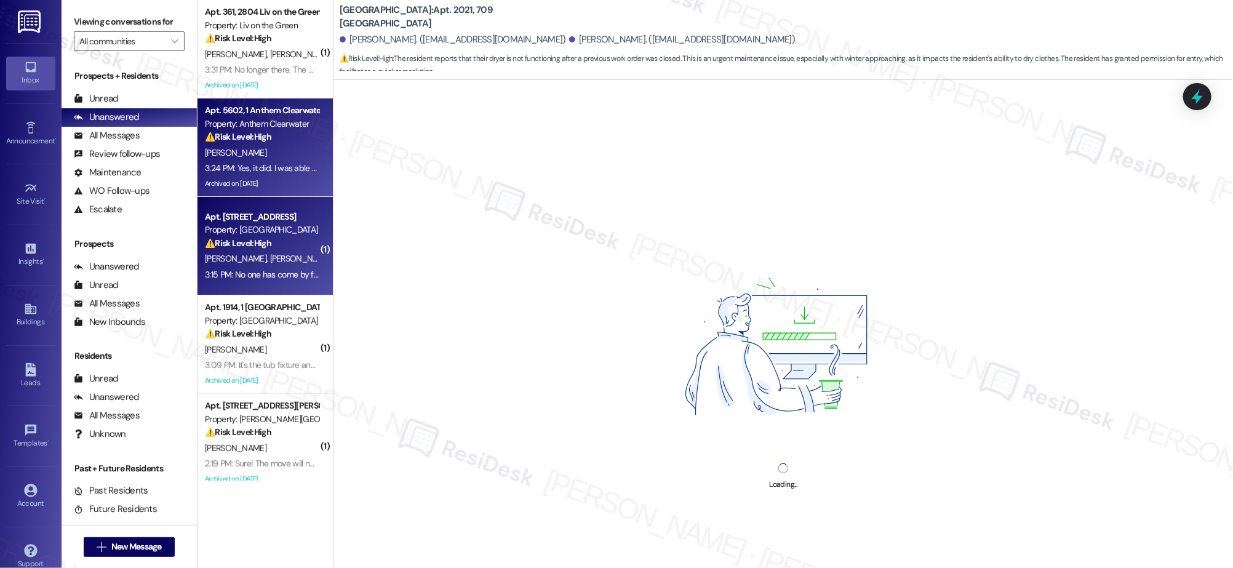
click at [228, 215] on div "Apt. [STREET_ADDRESS]" at bounding box center [262, 217] width 114 height 13
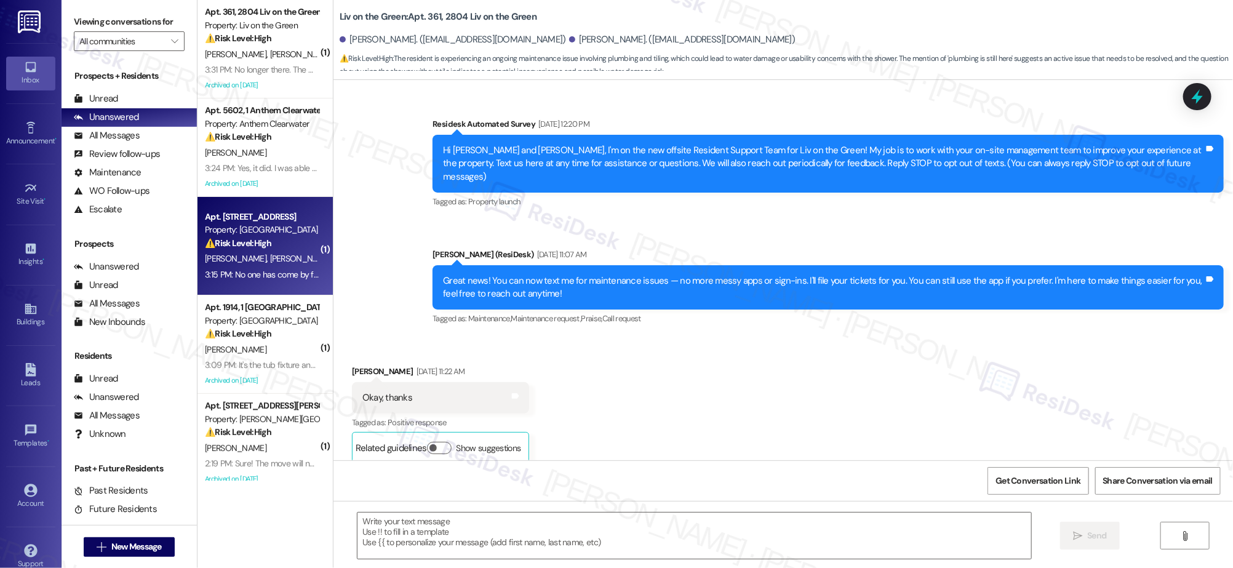
click at [231, 215] on div "Apt. [STREET_ADDRESS]" at bounding box center [262, 217] width 114 height 13
click at [233, 216] on div "Apt. [STREET_ADDRESS]" at bounding box center [262, 217] width 114 height 13
click at [236, 214] on div "Apt. [STREET_ADDRESS]" at bounding box center [262, 217] width 114 height 13
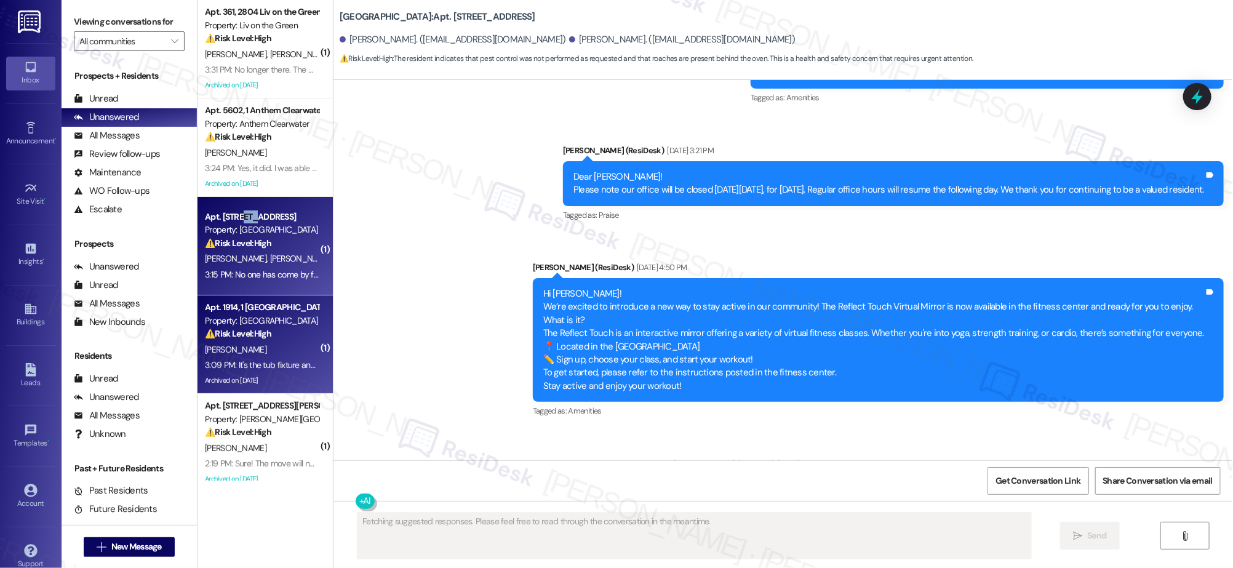
click at [244, 318] on div "Property: [GEOGRAPHIC_DATA]" at bounding box center [262, 321] width 114 height 13
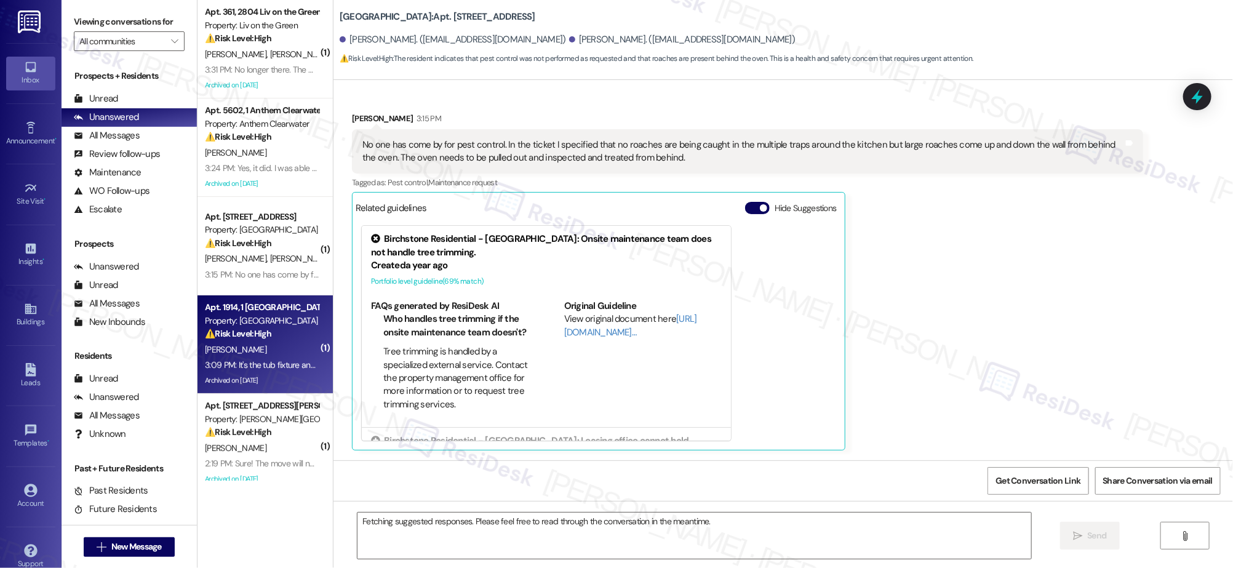
scroll to position [8111, 0]
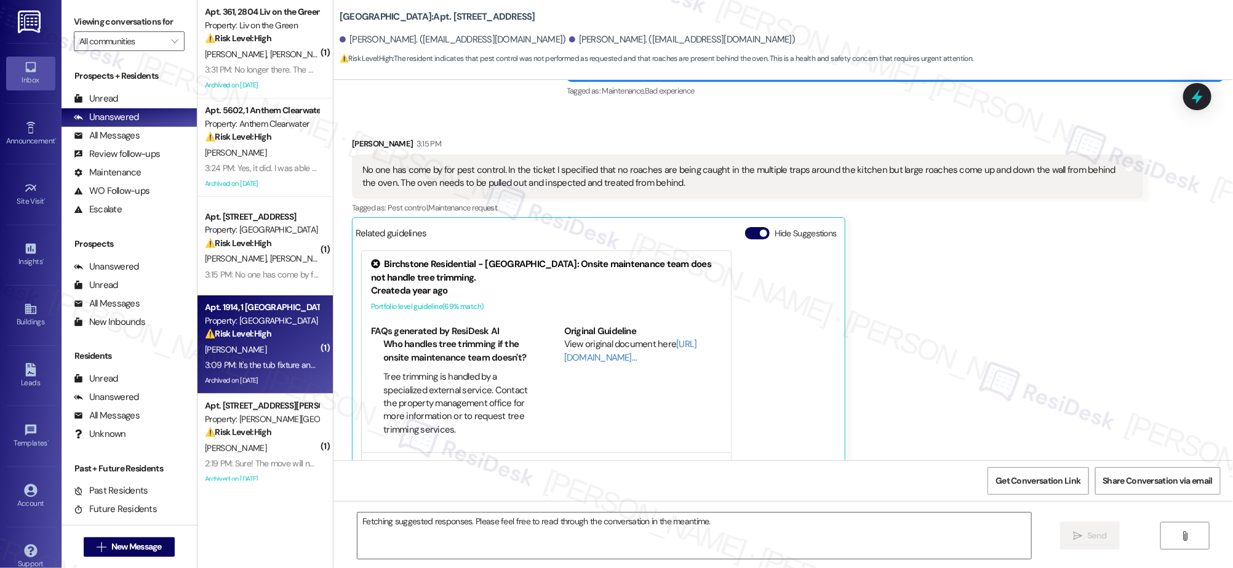
click at [245, 318] on div "Property: [GEOGRAPHIC_DATA]" at bounding box center [262, 321] width 114 height 13
click at [246, 318] on div "Property: [GEOGRAPHIC_DATA]" at bounding box center [262, 321] width 114 height 13
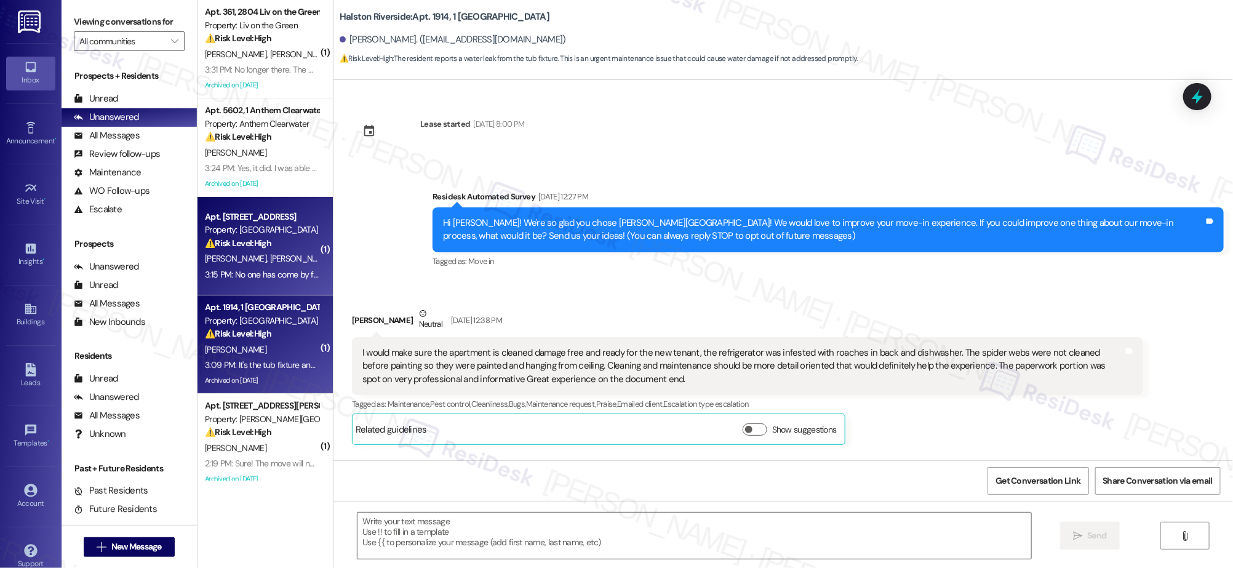
click at [265, 211] on div "Apt. [STREET_ADDRESS]" at bounding box center [262, 217] width 114 height 13
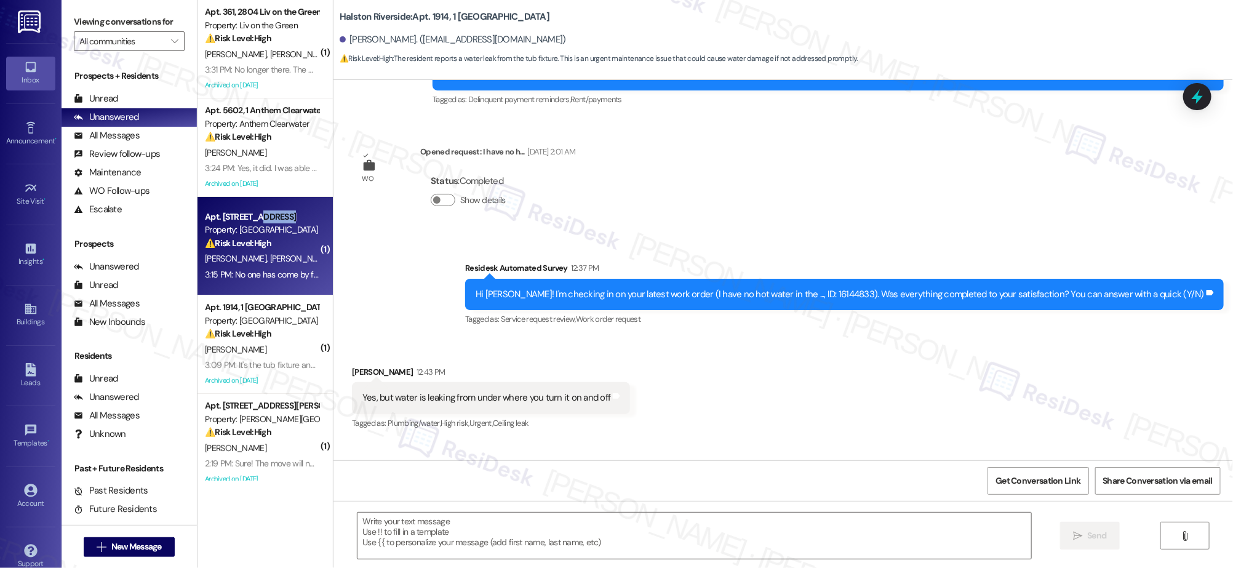
click at [265, 211] on div "Apt. [STREET_ADDRESS]" at bounding box center [262, 217] width 114 height 13
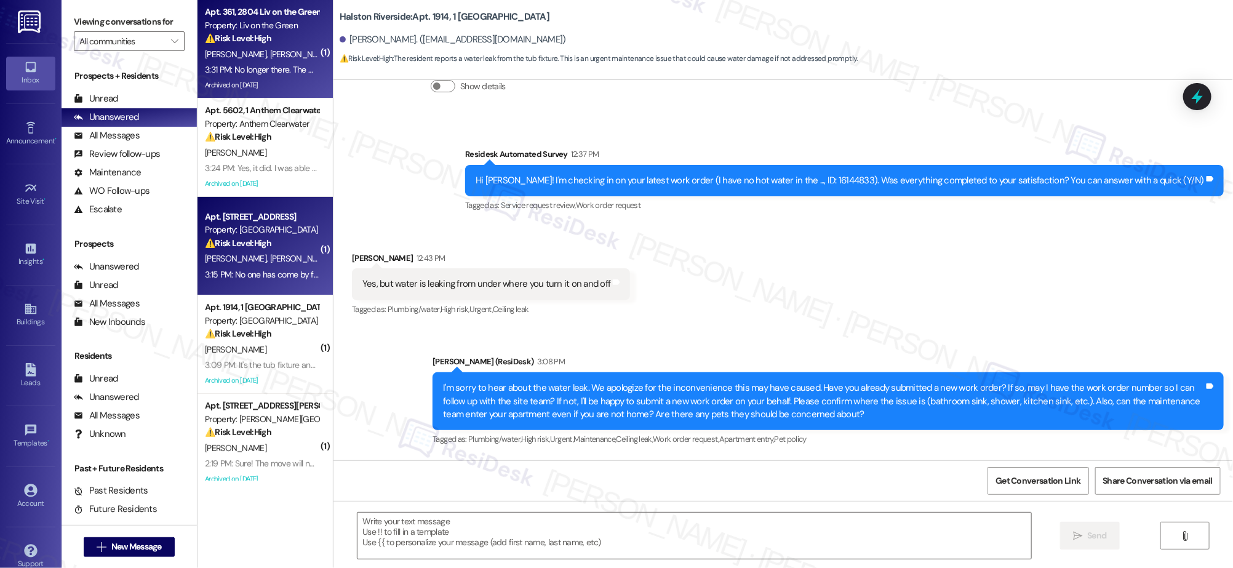
type textarea "Fetching suggested responses. Please feel free to read through the conversation…"
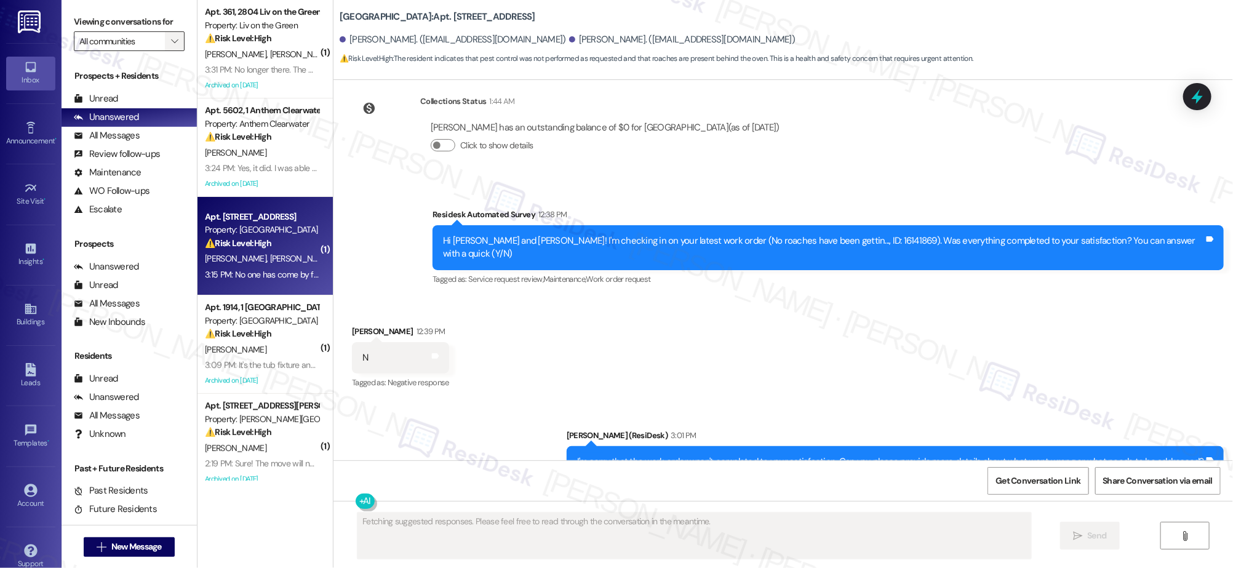
click at [165, 42] on button "" at bounding box center [175, 41] width 20 height 20
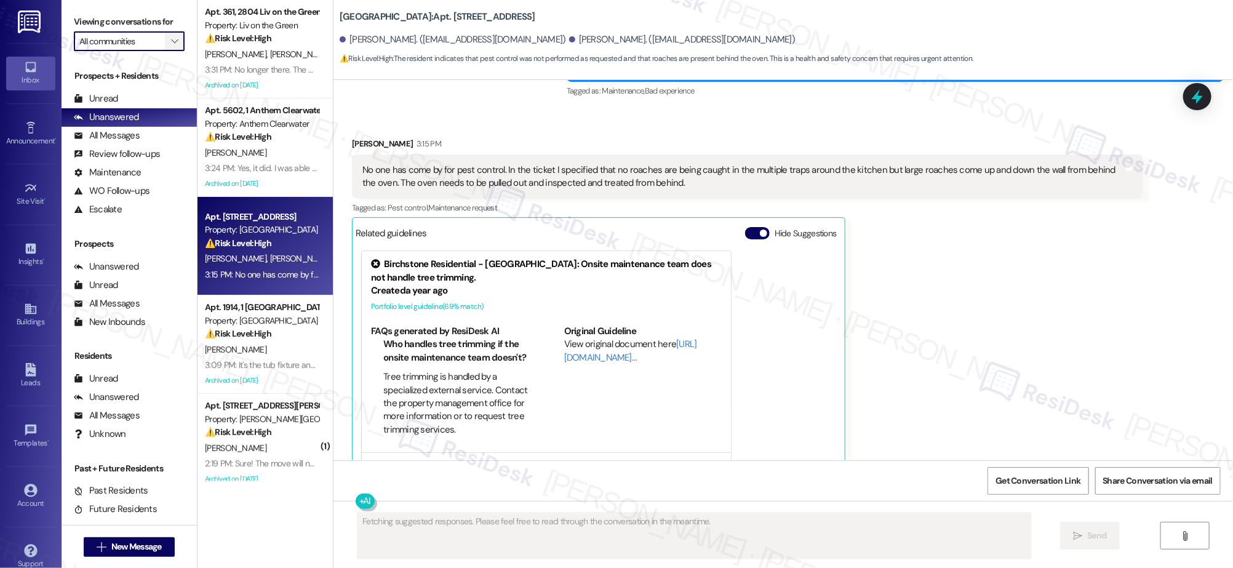
click at [169, 42] on span "" at bounding box center [175, 41] width 12 height 20
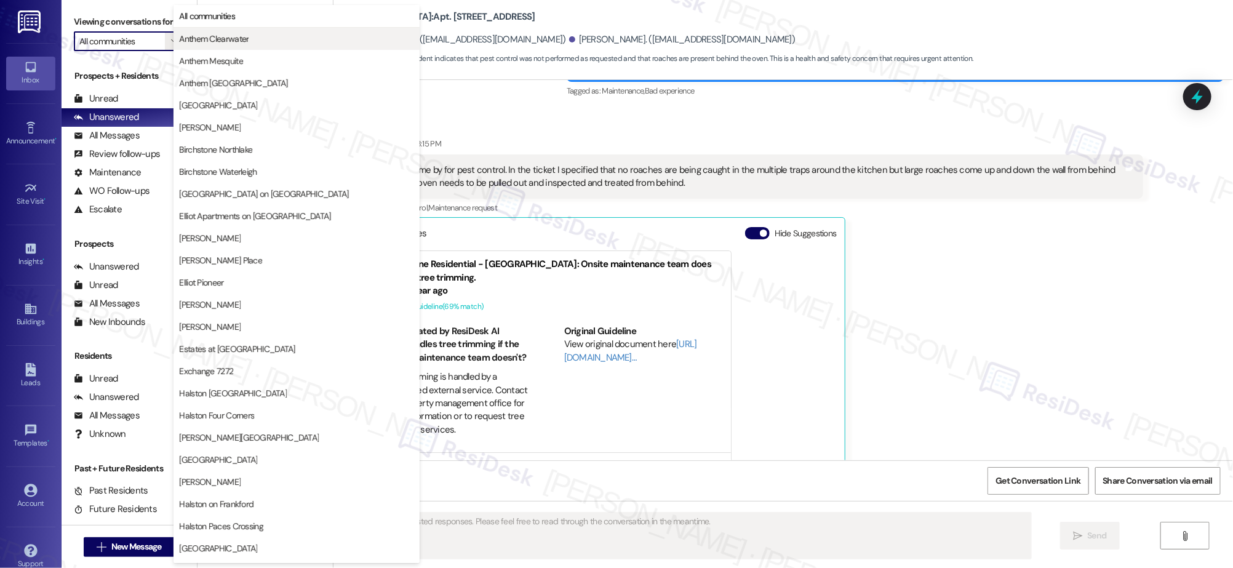
click at [239, 39] on span "Anthem Clearwater" at bounding box center [214, 39] width 70 height 12
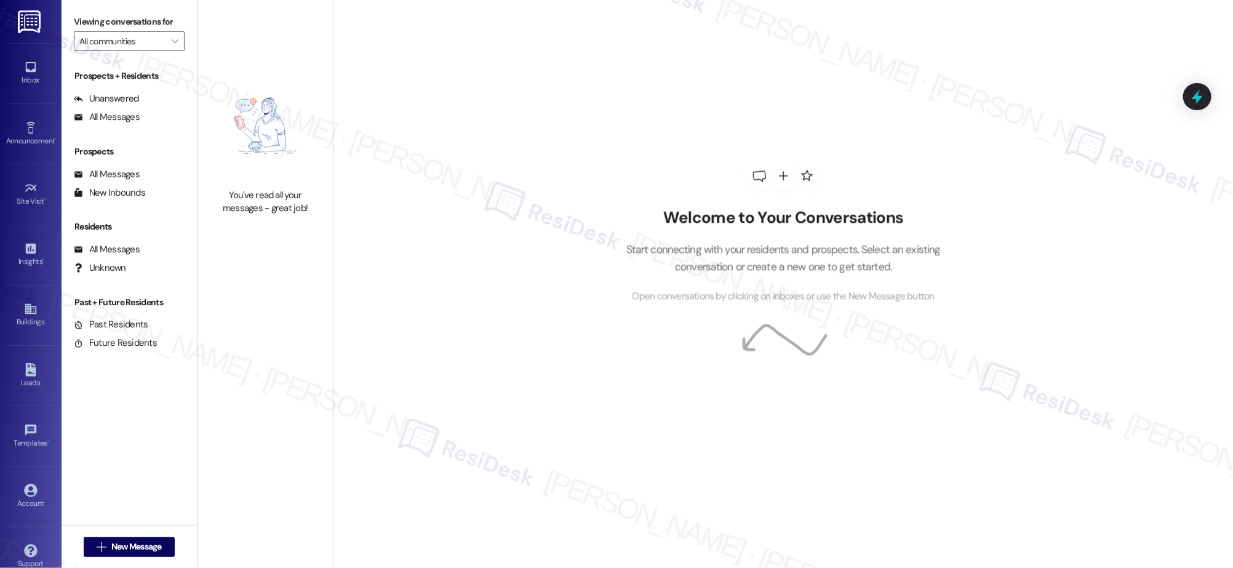
type input "Anthem Clearwater"
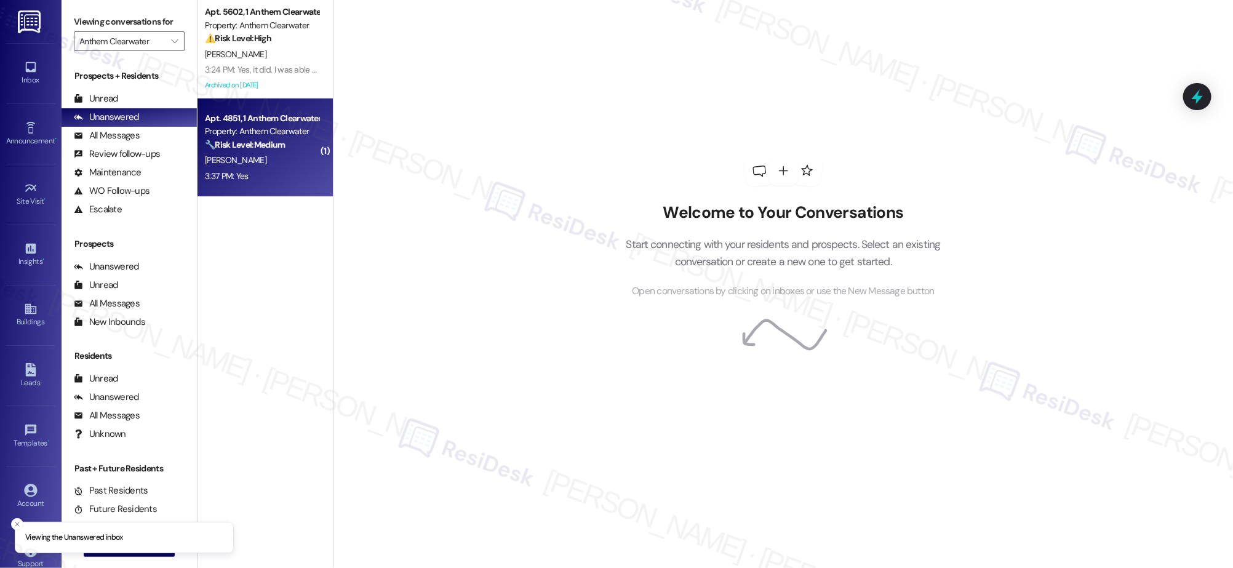
click at [235, 132] on div "Property: Anthem Clearwater" at bounding box center [262, 131] width 114 height 13
click at [237, 141] on strong "🔧 Risk Level: Medium" at bounding box center [245, 144] width 80 height 11
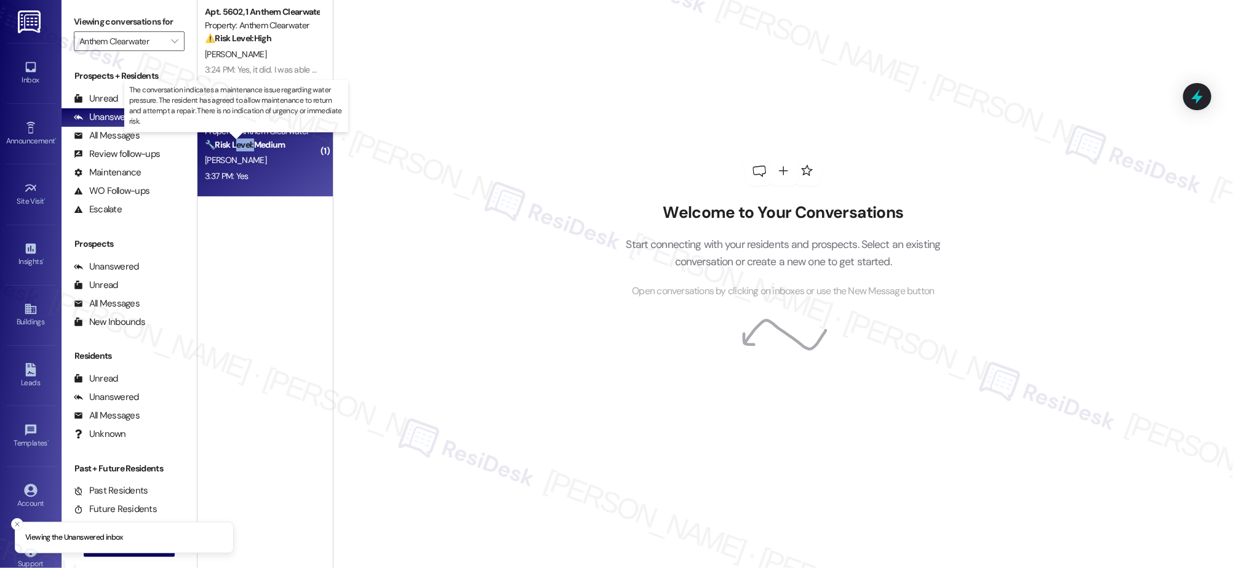
click at [238, 140] on strong "🔧 Risk Level: Medium" at bounding box center [245, 144] width 80 height 11
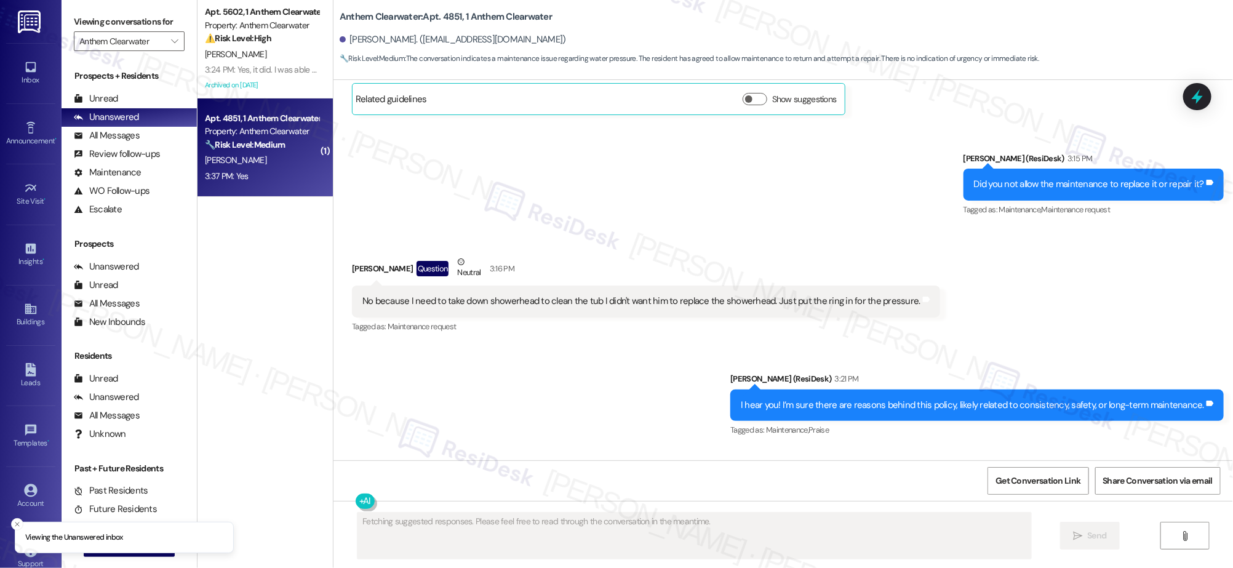
scroll to position [7459, 0]
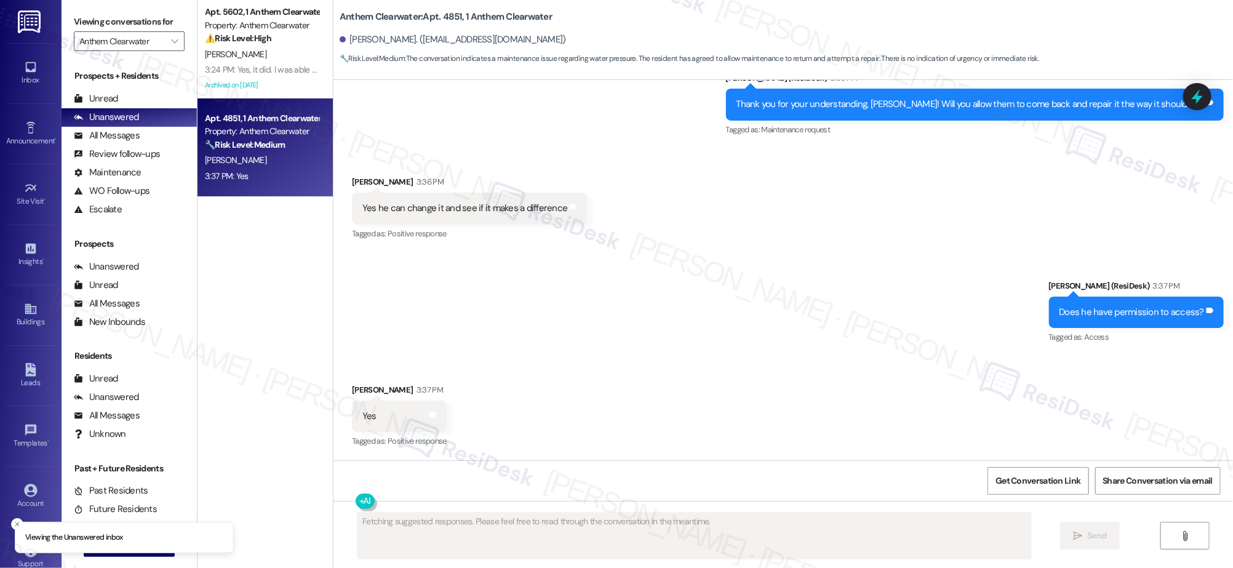
click at [794, 333] on div "Sent via SMS [PERSON_NAME] (ResiDesk) 3:37 PM Does he have permission to access…" at bounding box center [784, 304] width 900 height 104
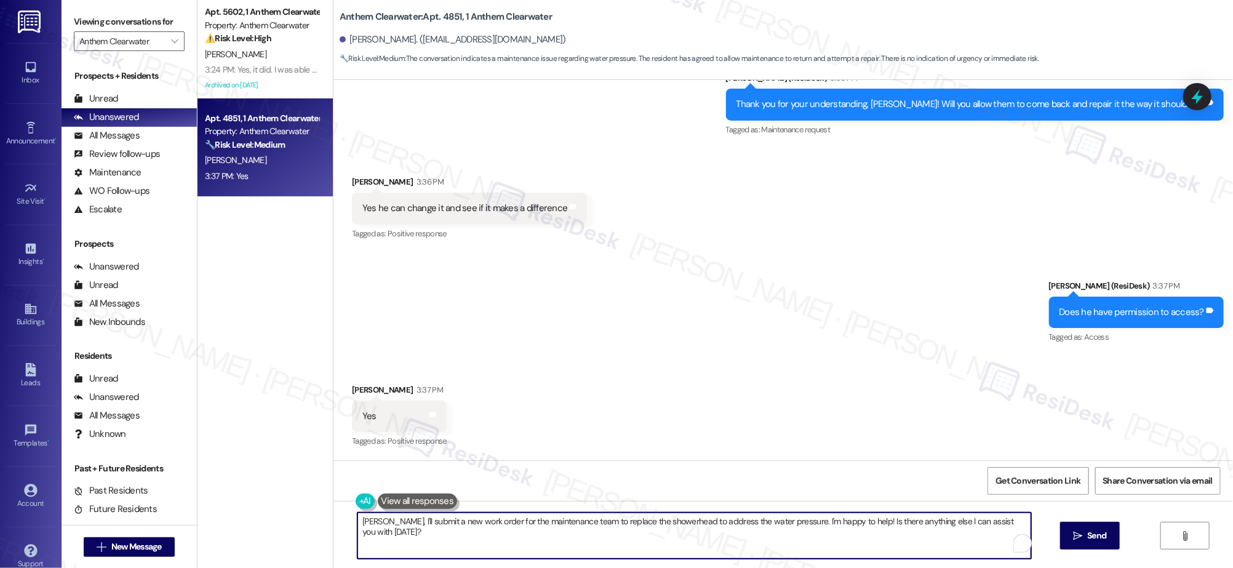
click at [358, 515] on textarea "[PERSON_NAME], I'll submit a new work order for the maintenance team to replace…" at bounding box center [694, 536] width 673 height 46
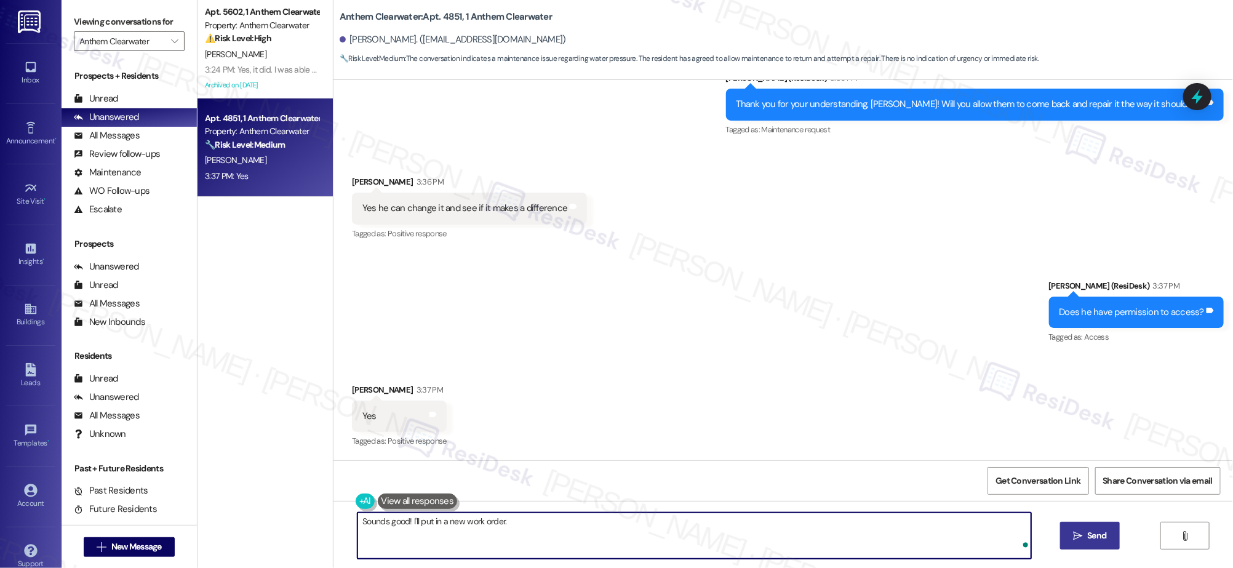
type textarea "Sounds good! I'll put in a new work order."
click at [1082, 537] on span " Send" at bounding box center [1090, 535] width 39 height 13
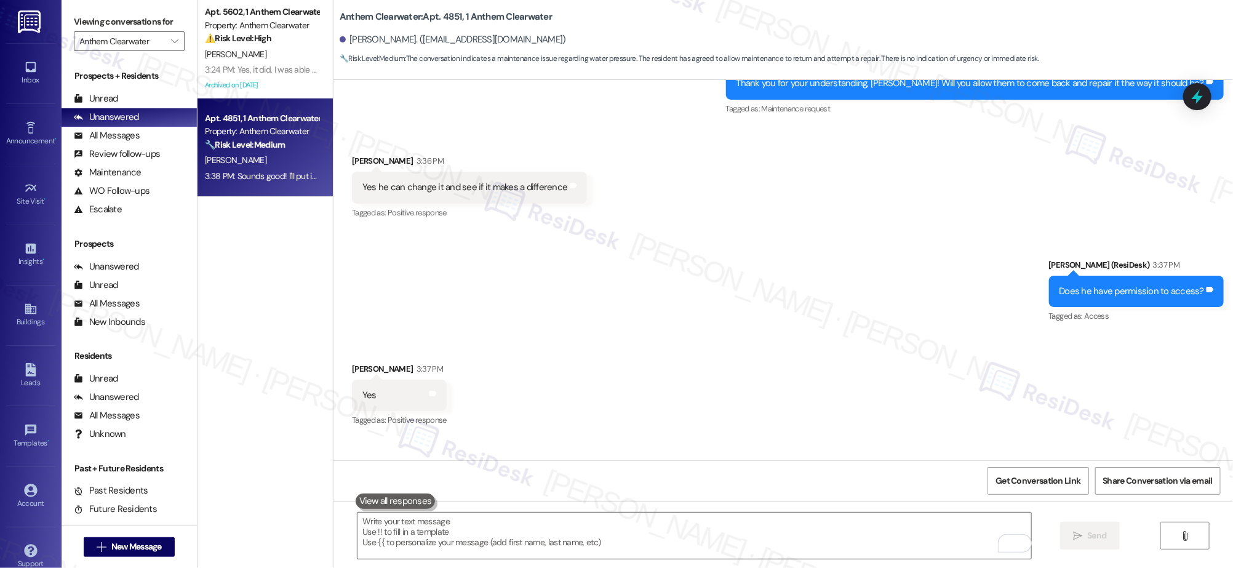
scroll to position [7452, 0]
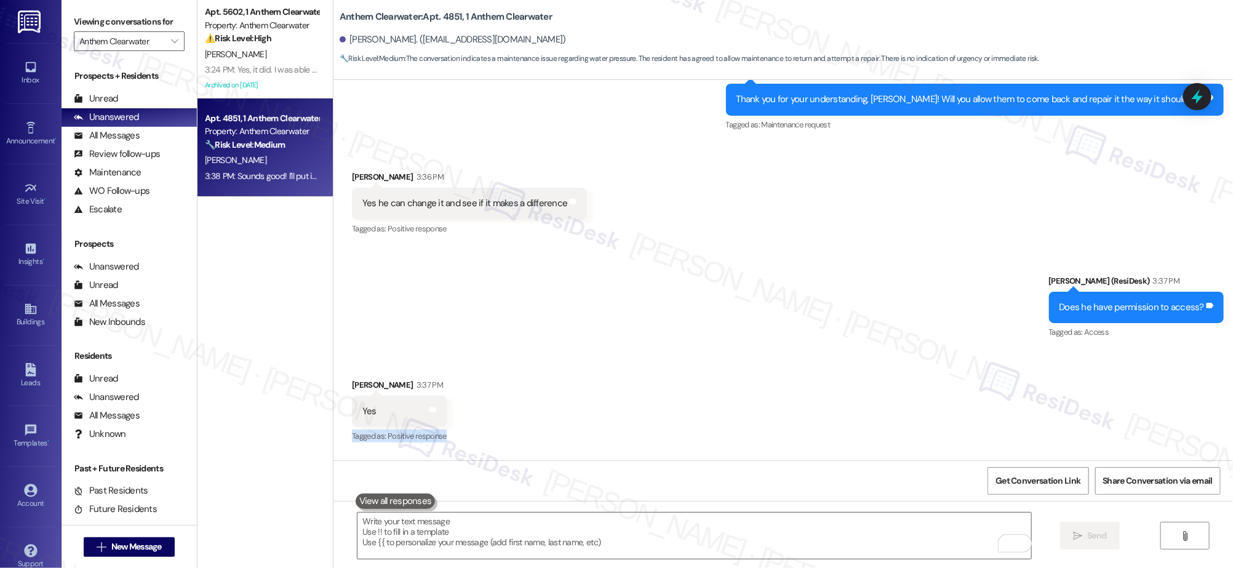
drag, startPoint x: 1229, startPoint y: 451, endPoint x: 1227, endPoint y: 443, distance: 8.1
click at [1229, 439] on div "Received via SMS [PERSON_NAME] 3:37 PM Yes Tags and notes Tagged as: Positive r…" at bounding box center [784, 403] width 900 height 104
click at [1229, 439] on div "Lease started [DATE] 7:00 PM Announcement, sent via SMS [PERSON_NAME] (ResiDesk…" at bounding box center [784, 270] width 900 height 380
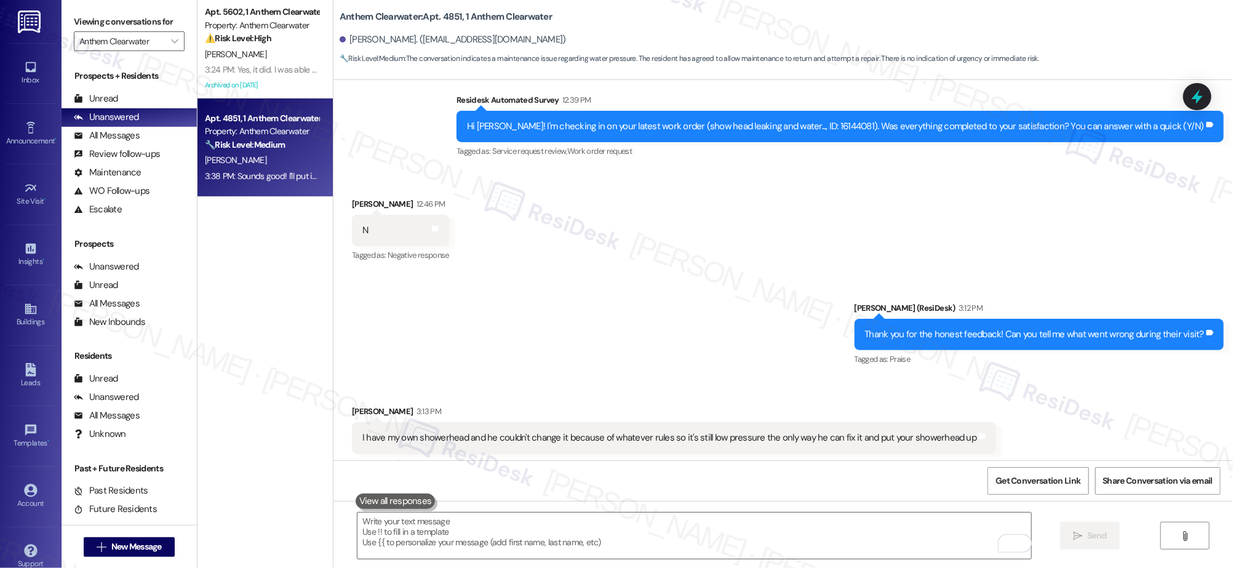
scroll to position [6434, 0]
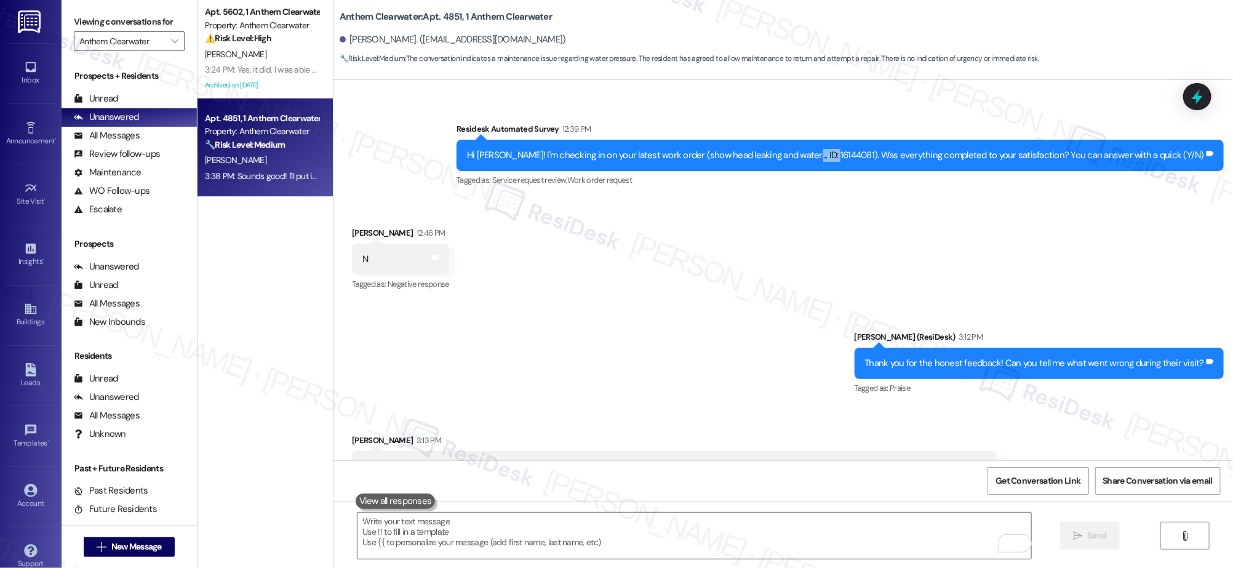
copy div "16144081"
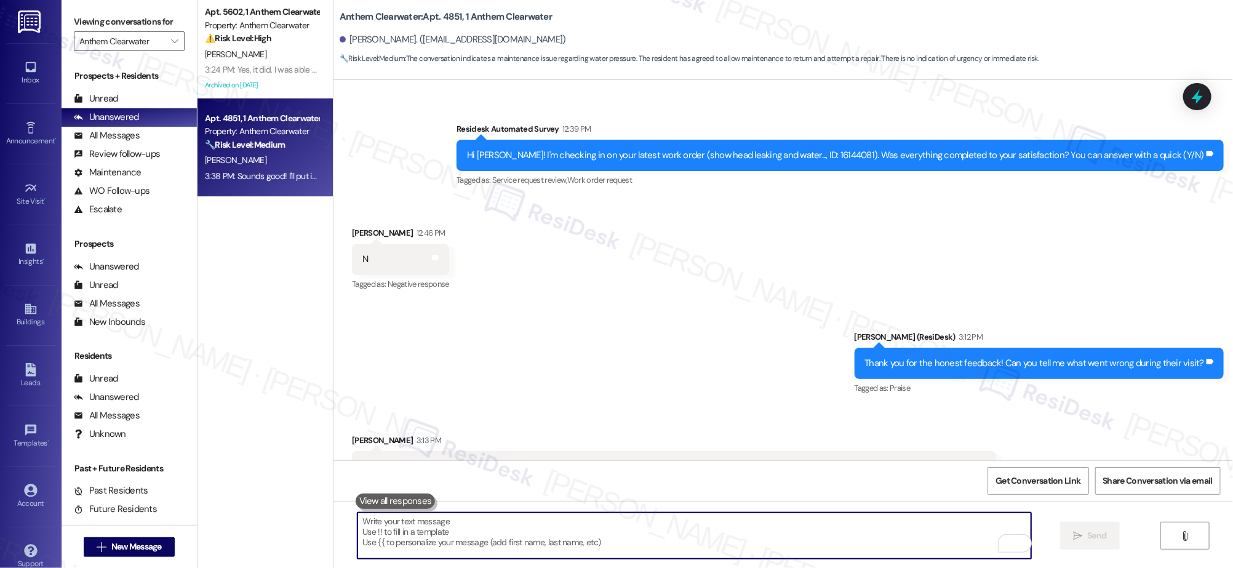
click at [508, 521] on textarea "To enrich screen reader interactions, please activate Accessibility in Grammarl…" at bounding box center [694, 536] width 673 height 46
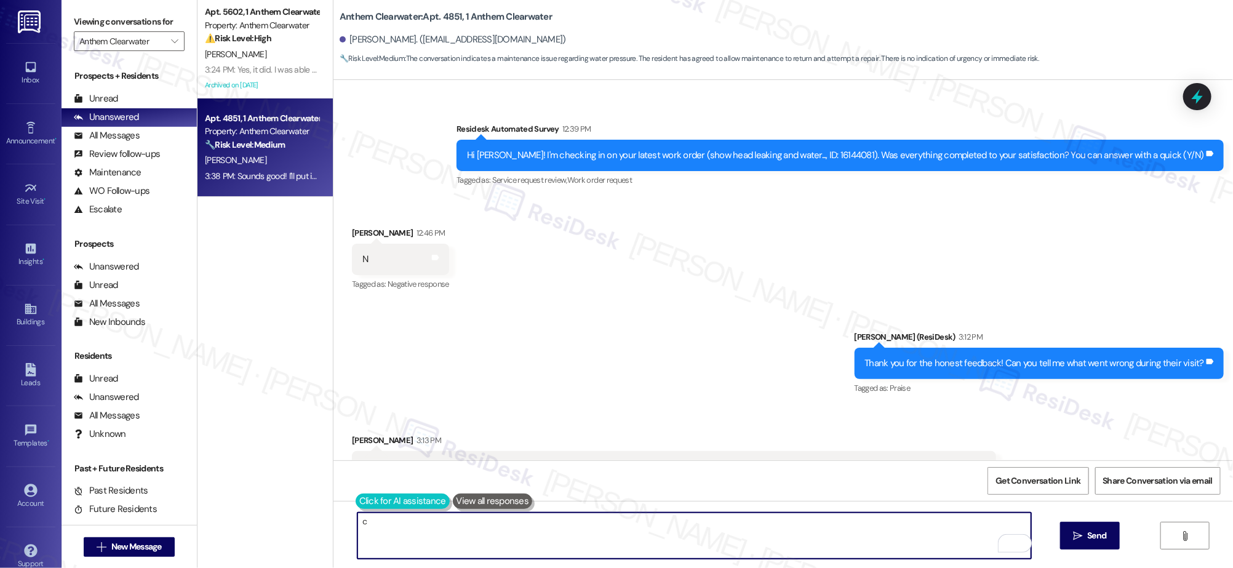
type textarea "c"
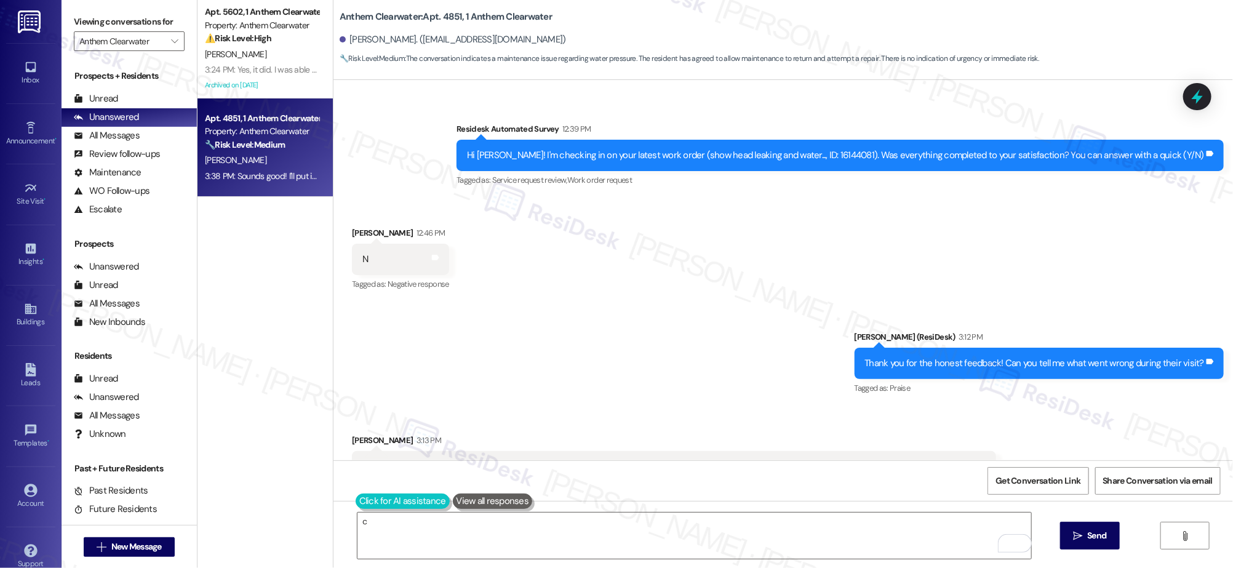
click at [356, 503] on button at bounding box center [403, 501] width 94 height 15
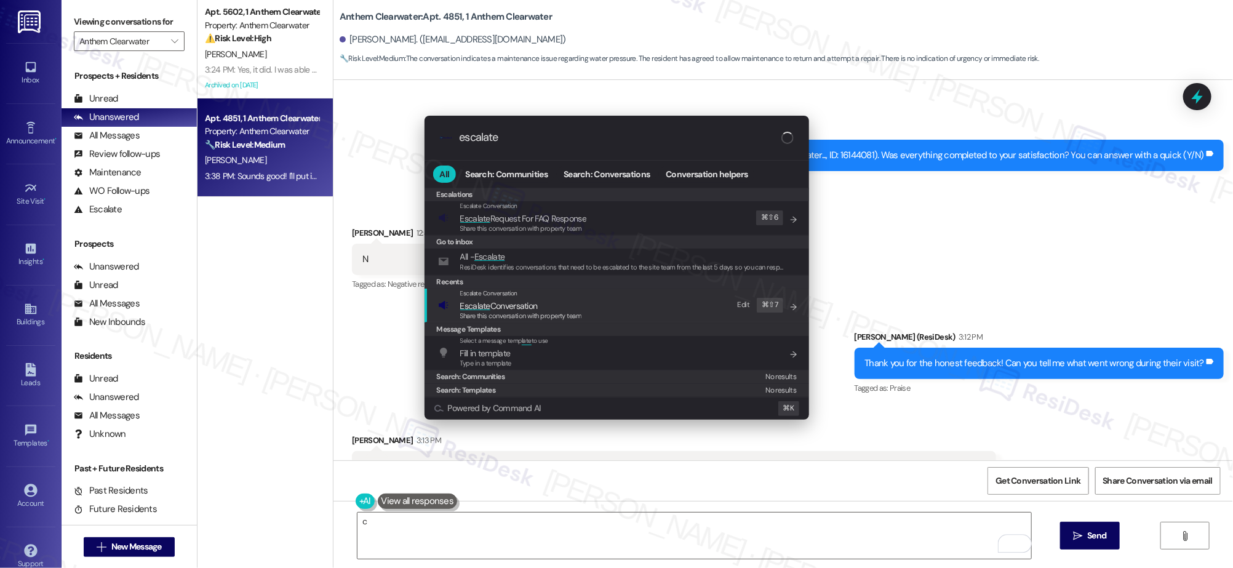
type input "escalate"
click at [498, 314] on span "Share this conversation with property team" at bounding box center [521, 315] width 122 height 9
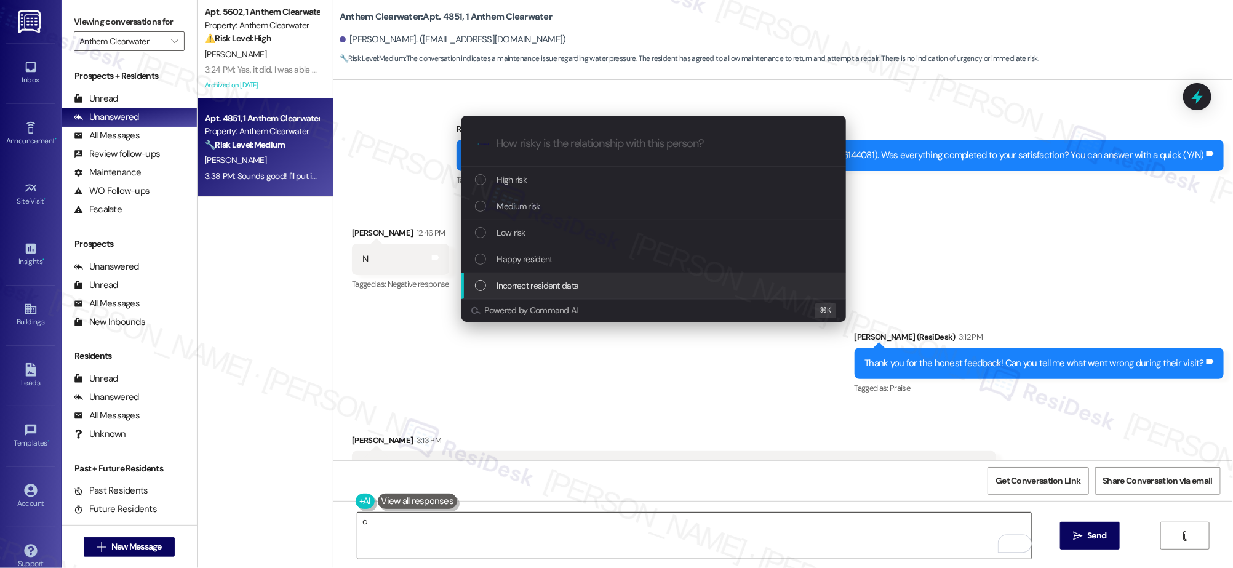
click at [497, 537] on div "Escalate Conversation How risky is the relationship with this person? Topics (e…" at bounding box center [616, 284] width 1233 height 568
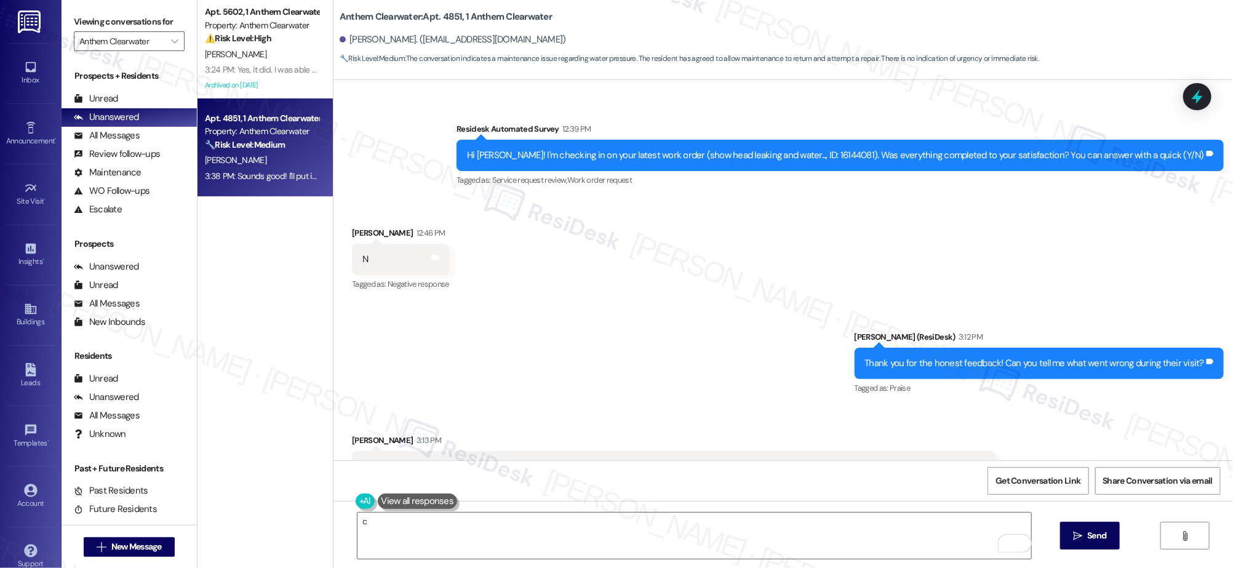
click at [343, 491] on div "Get Conversation Link Share Conversation via email" at bounding box center [784, 480] width 900 height 41
click at [360, 503] on button at bounding box center [403, 501] width 94 height 15
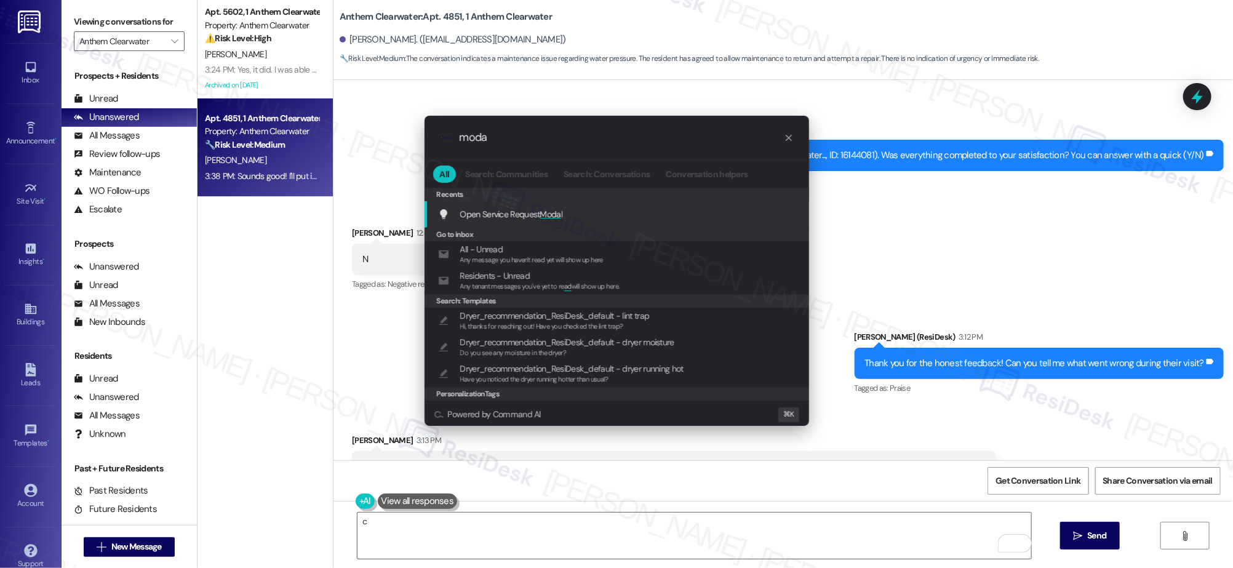
click at [931, 190] on div ".cls-1{fill:#0a055f;}.cls-2{fill:#0cc4c4;} resideskLogoBlueOrange moda All Sear…" at bounding box center [616, 284] width 1233 height 568
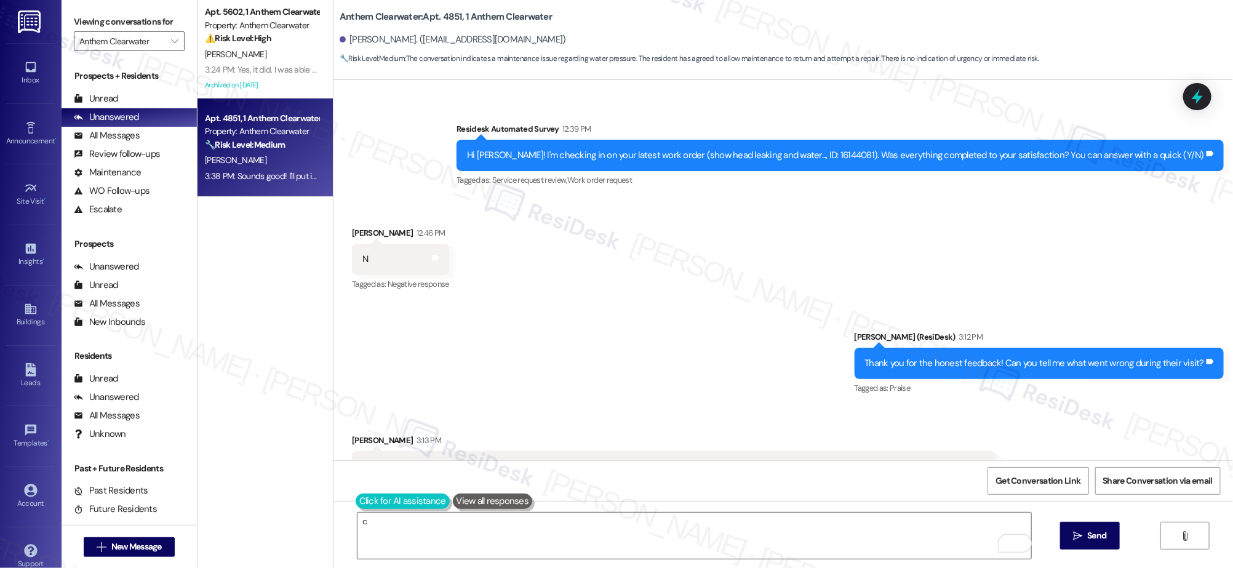
click at [357, 498] on button at bounding box center [403, 501] width 94 height 15
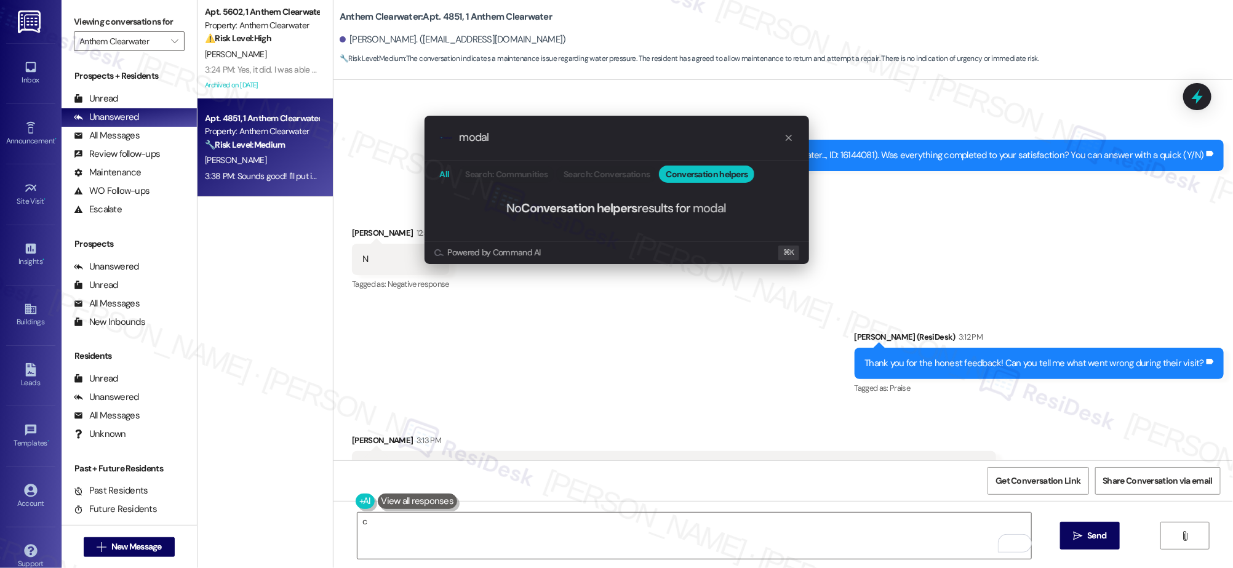
type input "modal"
click at [444, 170] on span "All" at bounding box center [445, 174] width 10 height 9
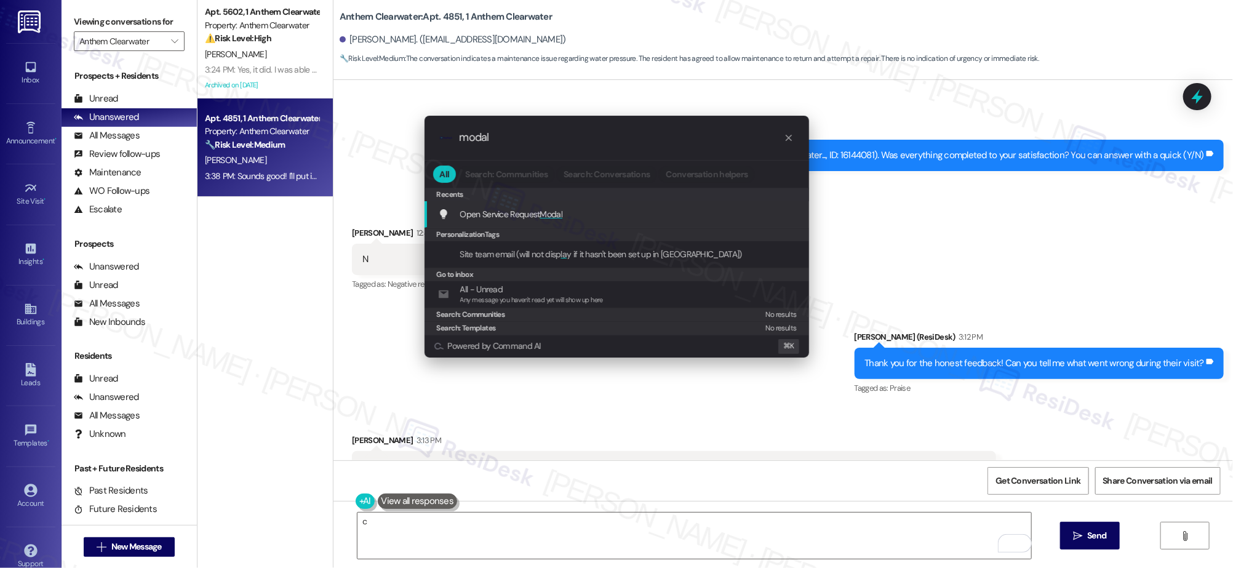
click at [526, 220] on span "Open Service Request Modal" at bounding box center [511, 214] width 103 height 14
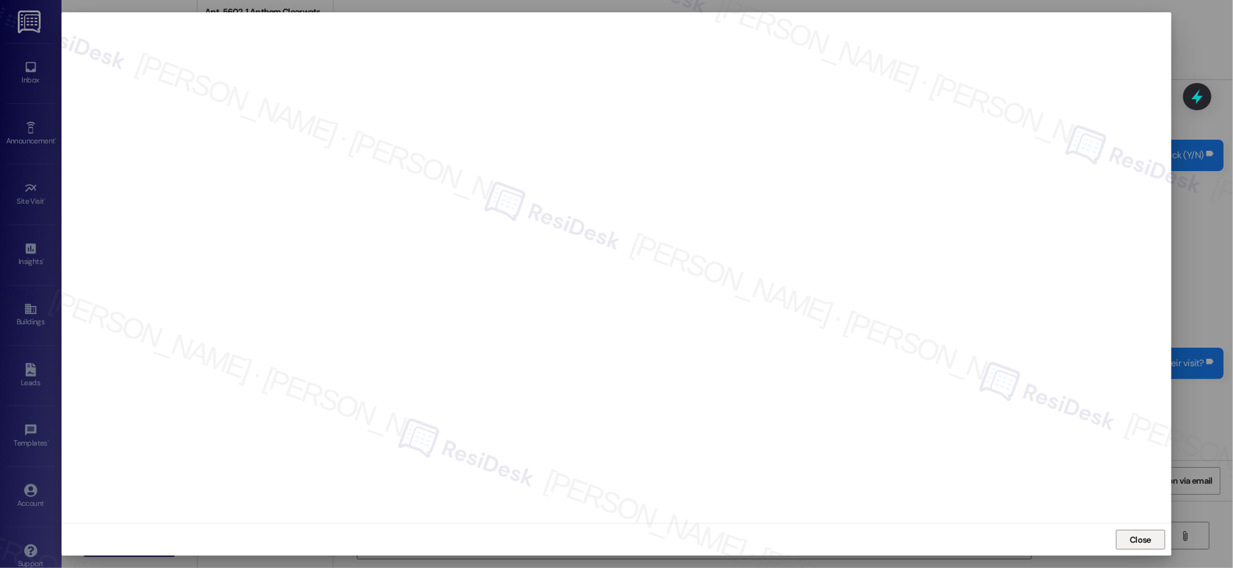
click at [1139, 539] on span "Close" at bounding box center [1142, 540] width 22 height 13
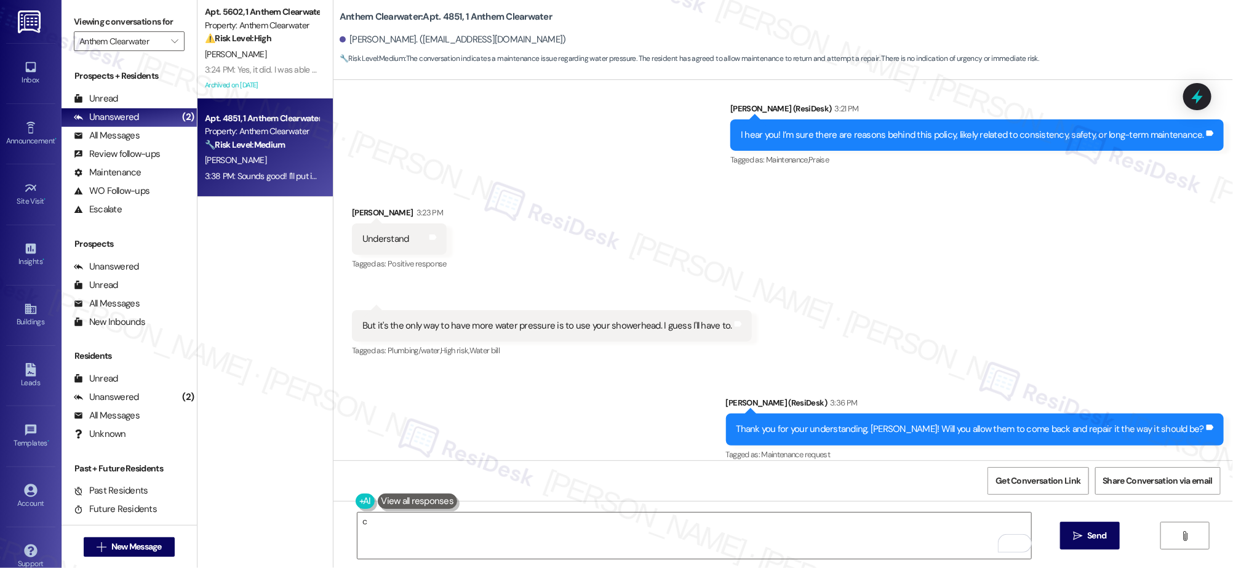
scroll to position [7544, 0]
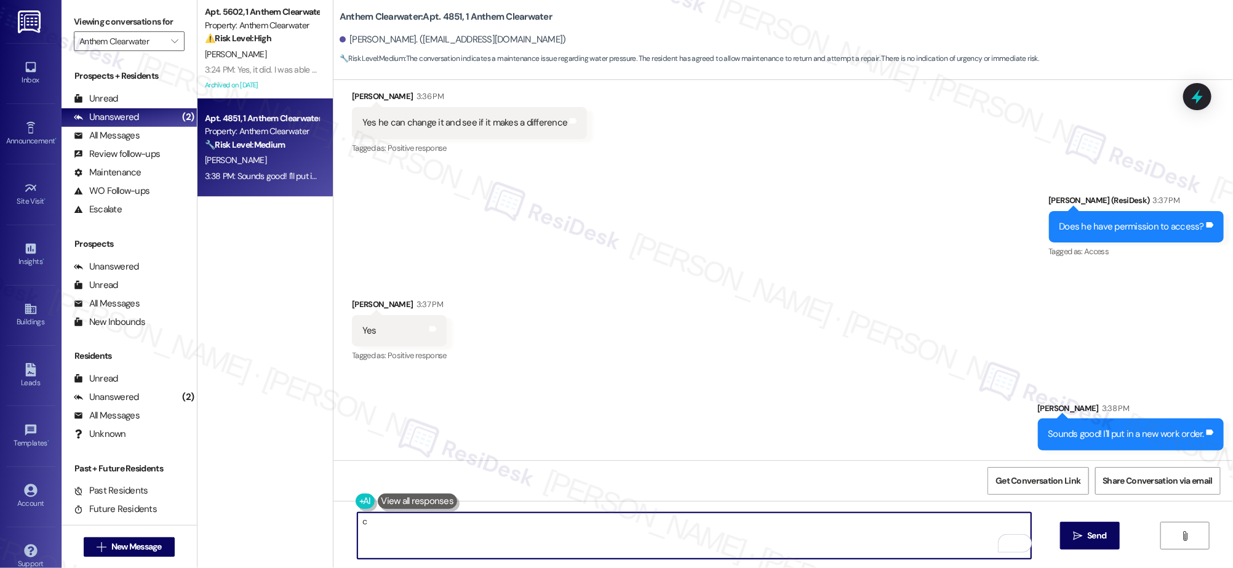
click at [675, 530] on textarea "c" at bounding box center [694, 536] width 673 height 46
click at [696, 535] on textarea "c" at bounding box center [694, 536] width 673 height 46
paste textarea "reference_id:16149574"
drag, startPoint x: 469, startPoint y: 527, endPoint x: 660, endPoint y: 562, distance: 194.0
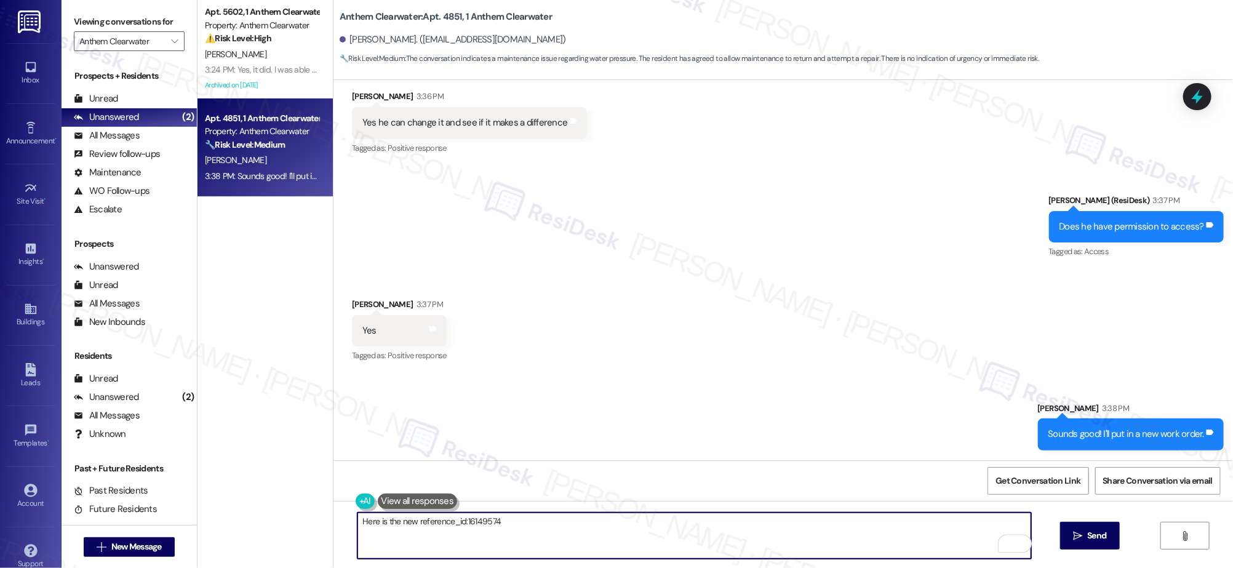
click at [658, 561] on div "Here is the new reference_id:16149574  Send " at bounding box center [784, 547] width 900 height 92
paste textarea "reference_id:16149574"
type textarea "Here is the new WO reference_id:16149574"
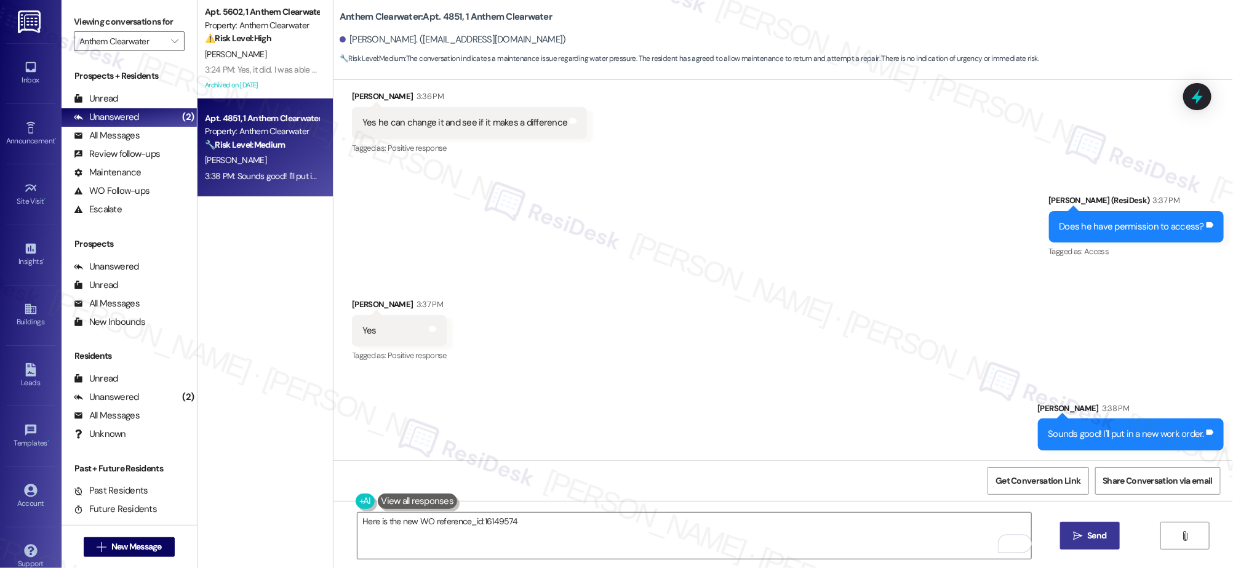
click at [1082, 536] on span " Send" at bounding box center [1090, 535] width 39 height 13
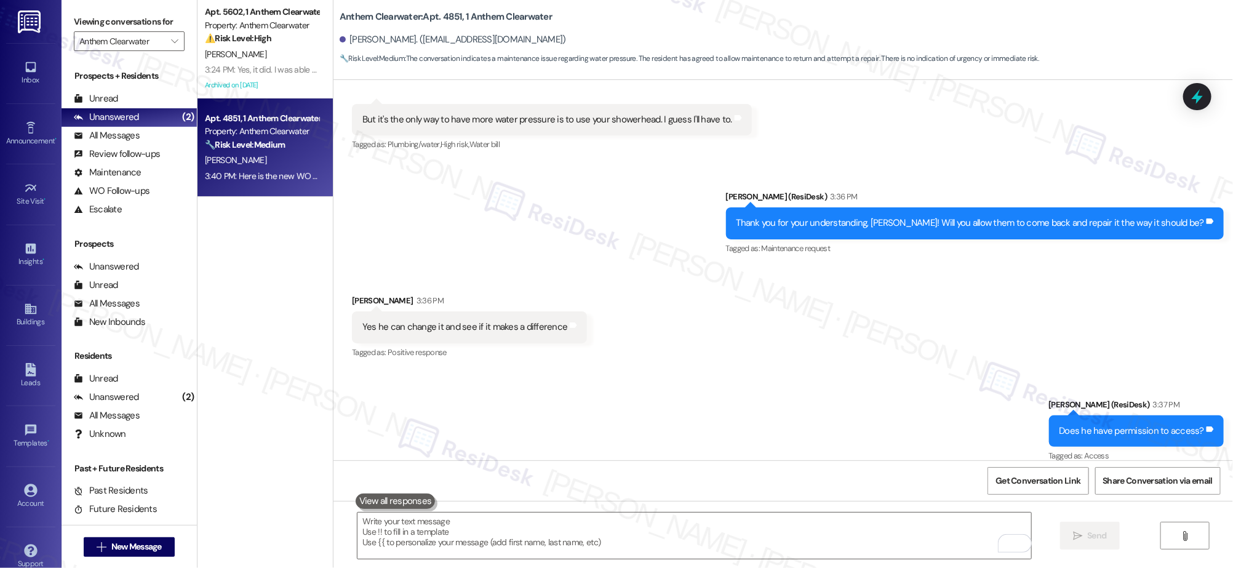
scroll to position [7631, 0]
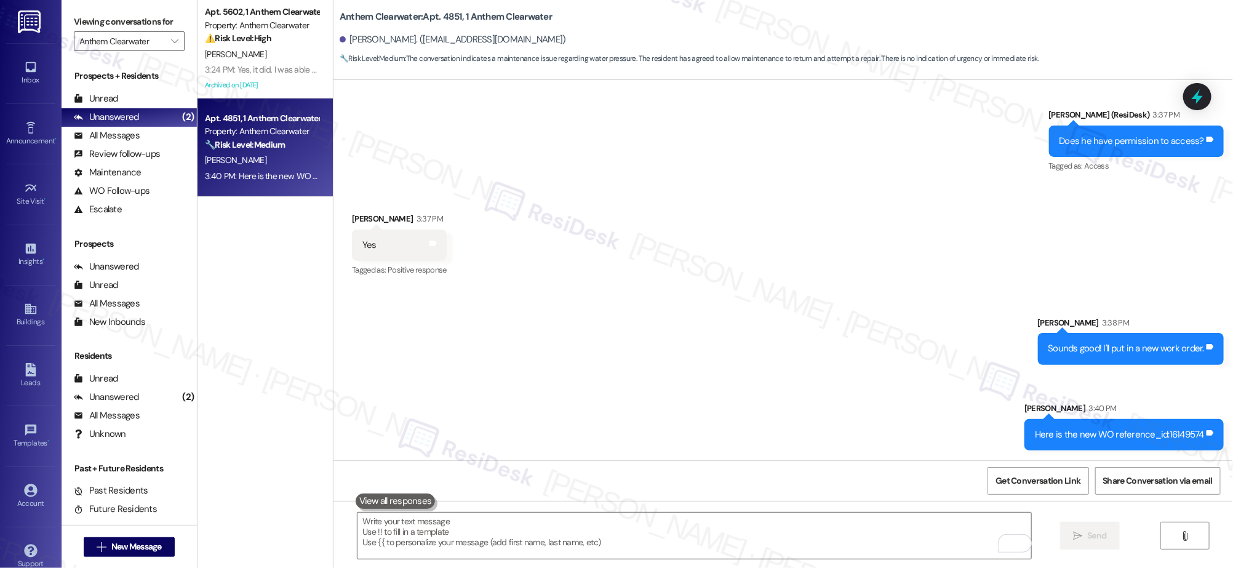
click at [674, 281] on div "Received via SMS [PERSON_NAME] 3:37 PM Yes Tags and notes Tagged as: Positive r…" at bounding box center [784, 237] width 900 height 104
click at [182, 19] on div "Viewing conversations for Anthem Clearwater " at bounding box center [129, 31] width 135 height 63
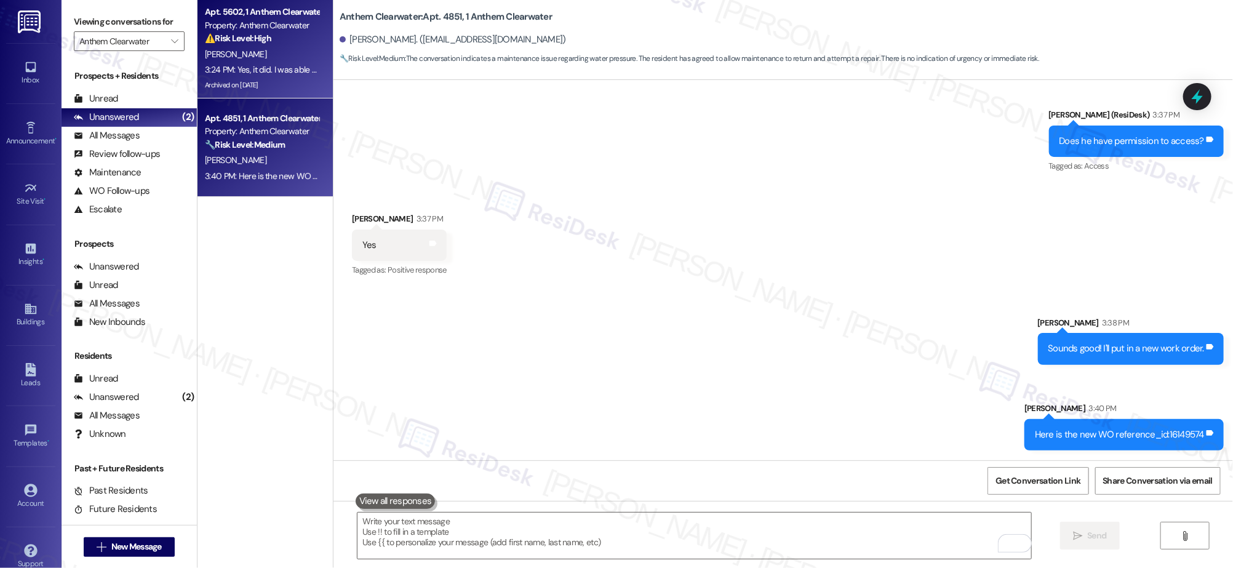
click at [235, 57] on div "[PERSON_NAME]" at bounding box center [262, 54] width 116 height 15
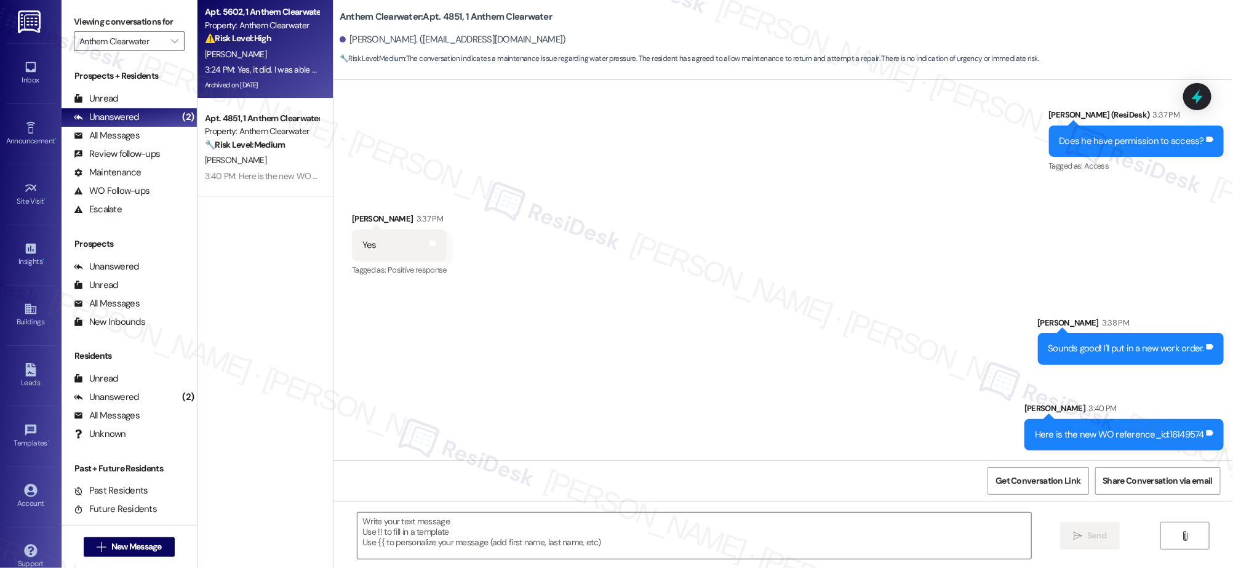
click at [235, 57] on div "[PERSON_NAME]" at bounding box center [262, 54] width 116 height 15
type textarea "Fetching suggested responses. Please feel free to read through the conversation…"
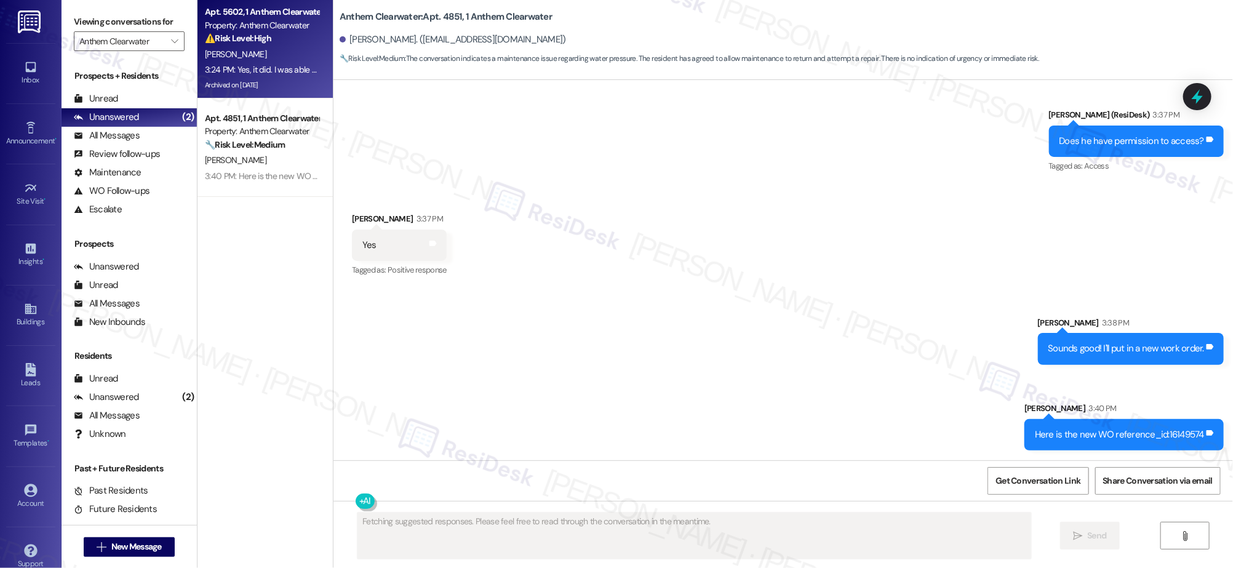
click at [235, 57] on div "[PERSON_NAME]" at bounding box center [262, 54] width 116 height 15
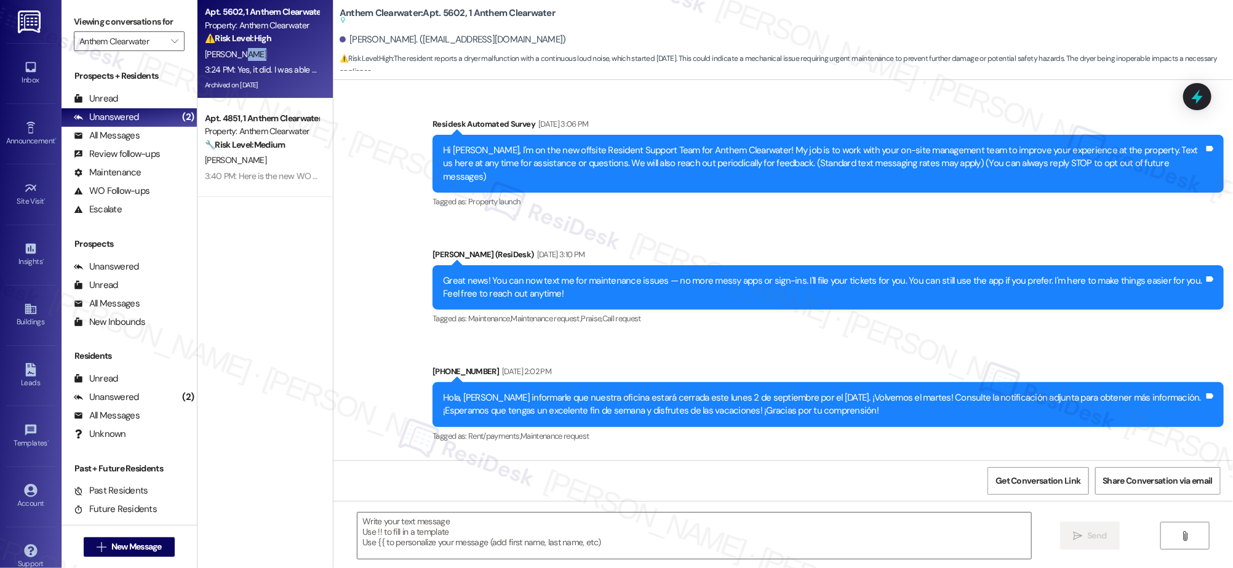
click at [235, 57] on div "[PERSON_NAME]" at bounding box center [262, 54] width 116 height 15
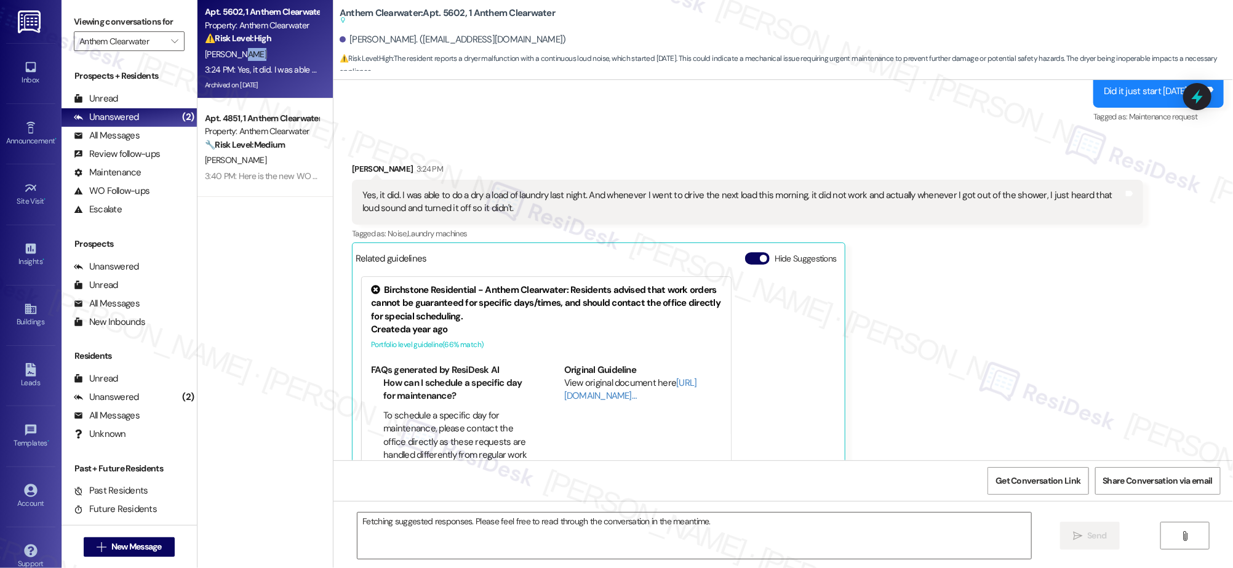
click at [235, 57] on div "[PERSON_NAME]" at bounding box center [262, 54] width 116 height 15
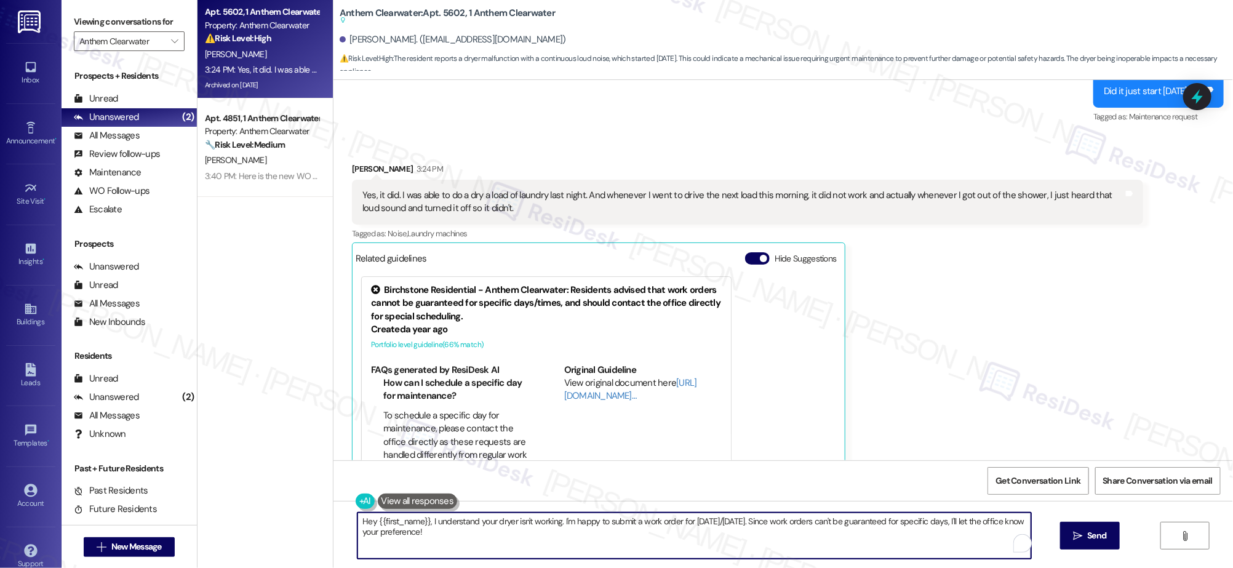
drag, startPoint x: 446, startPoint y: 533, endPoint x: 486, endPoint y: 548, distance: 42.9
click at [319, 500] on div "Apt. 5602, 1 Anthem Clearwater Property: Anthem Clearwater ⚠️ Risk Level: High …" at bounding box center [716, 284] width 1036 height 568
type textarea "Got it! Thank you for the additional details."
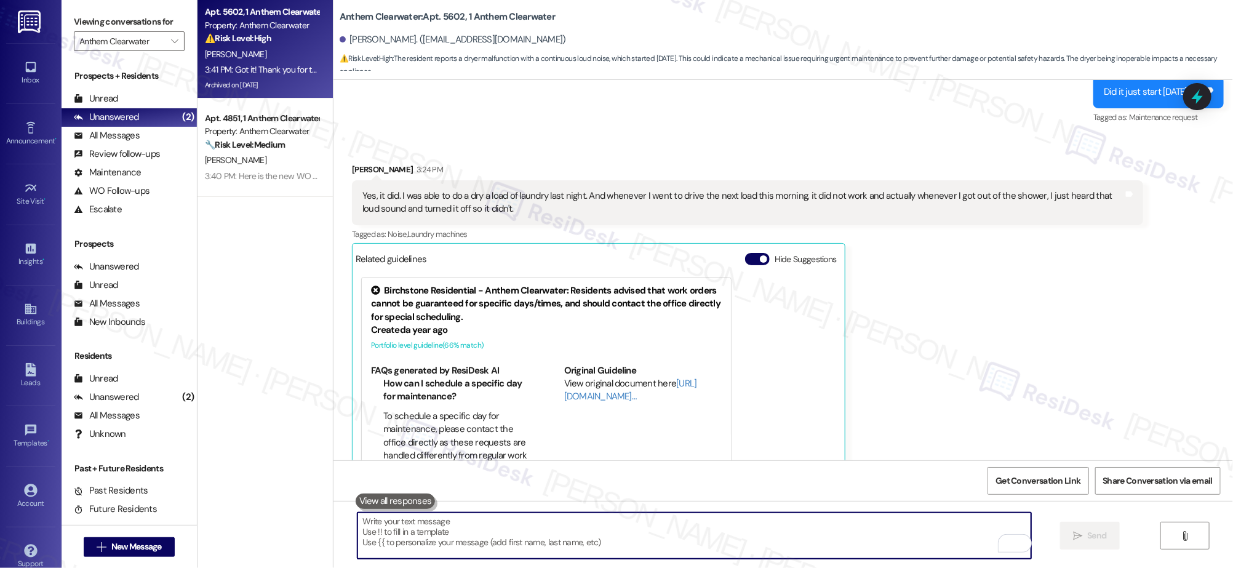
scroll to position [16099, 0]
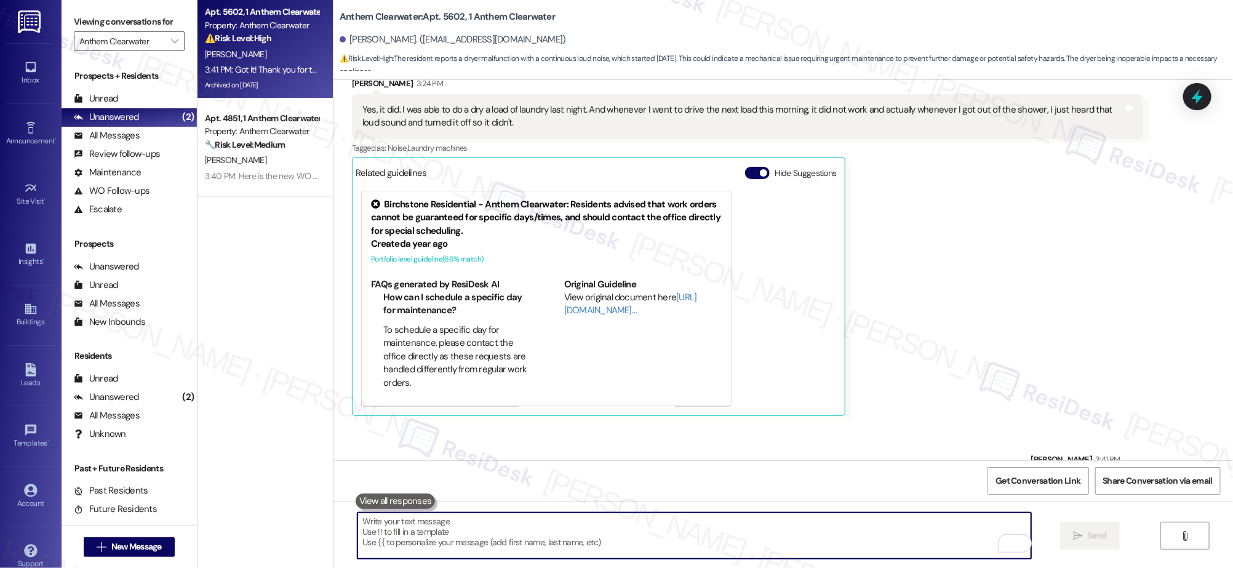
click at [865, 552] on textarea "To enrich screen reader interactions, please activate Accessibility in Grammarl…" at bounding box center [694, 536] width 673 height 46
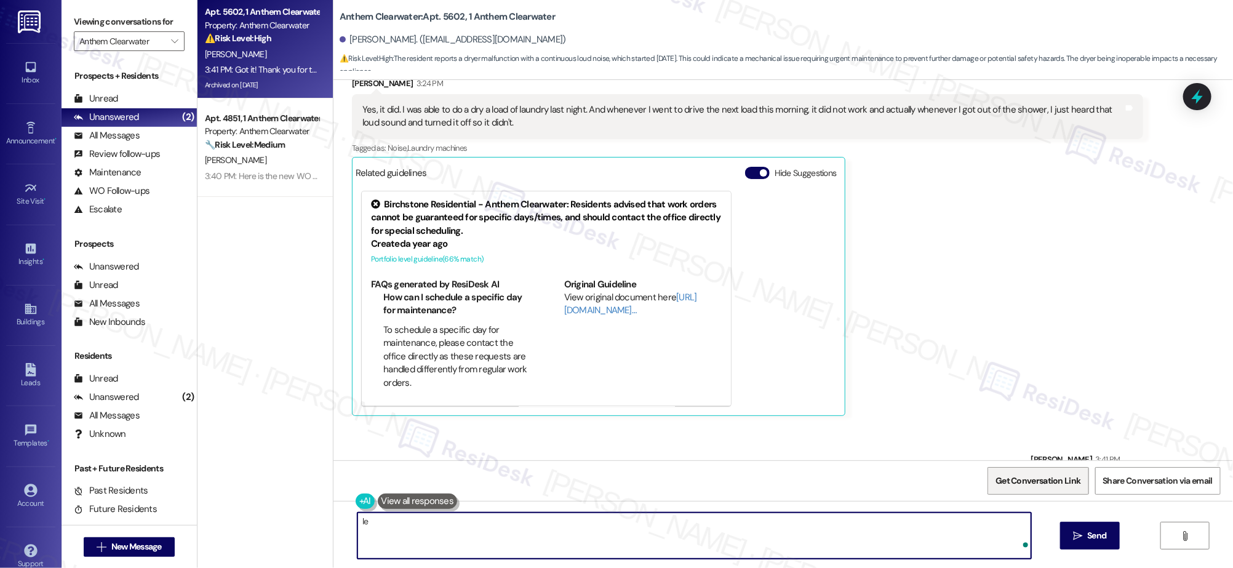
type textarea "l"
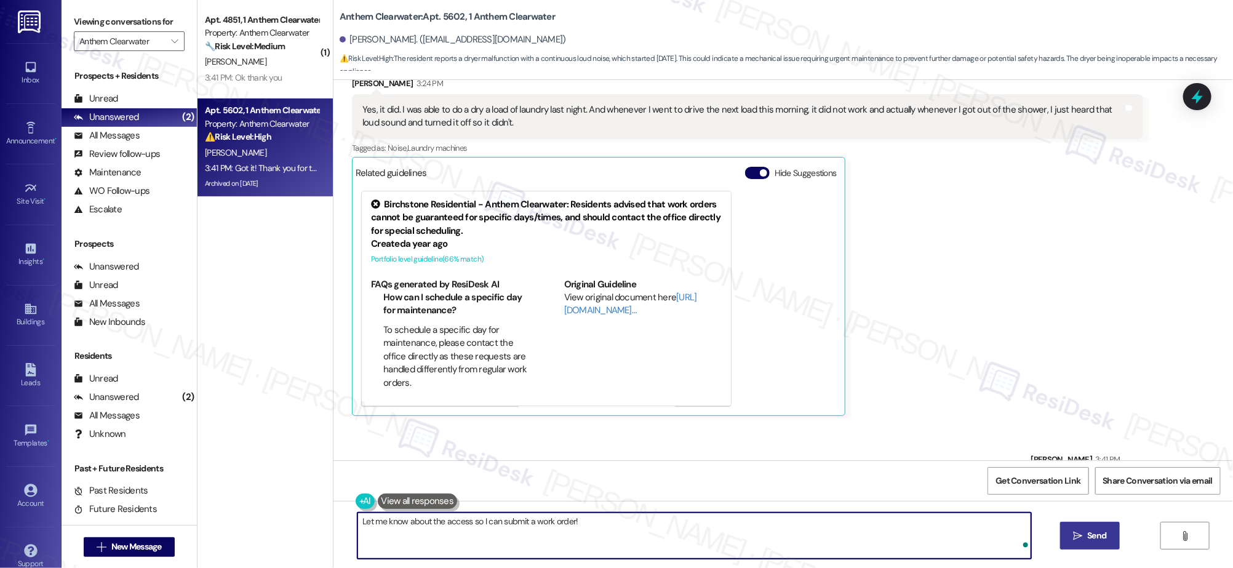
type textarea "Let me know about the access so I can submit a work order!"
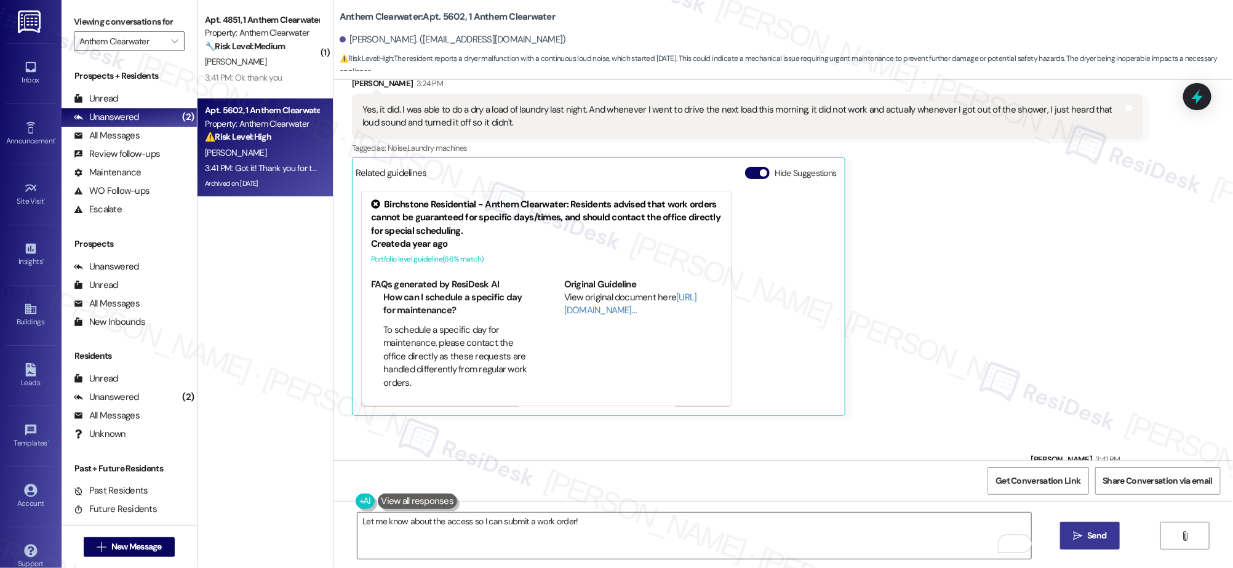
click at [1071, 536] on span " Send" at bounding box center [1090, 535] width 39 height 13
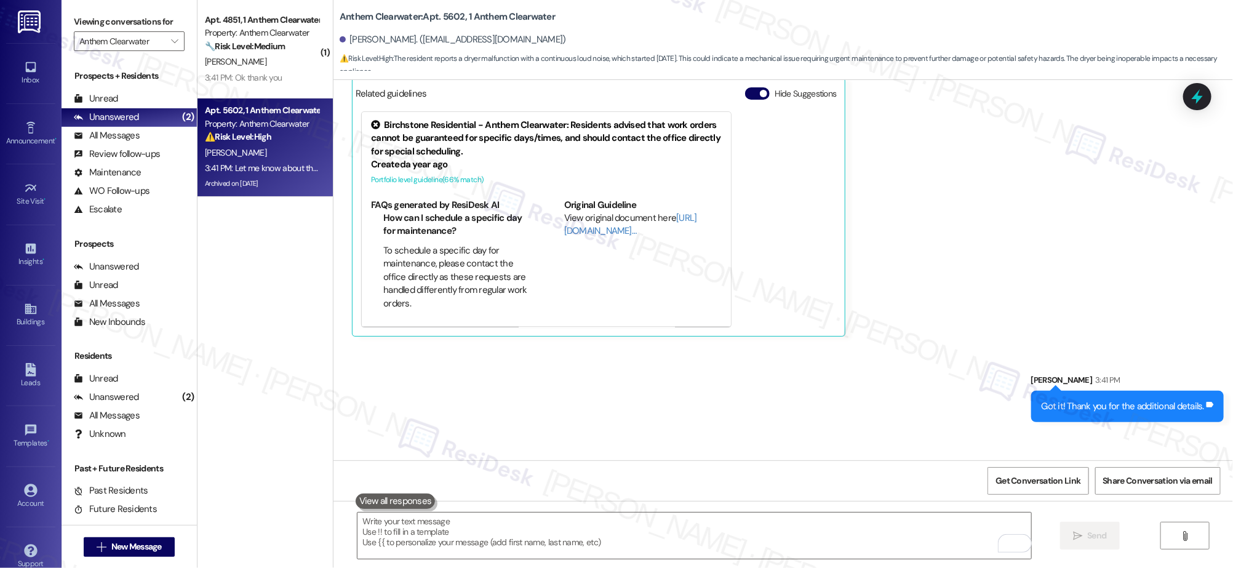
scroll to position [16185, 0]
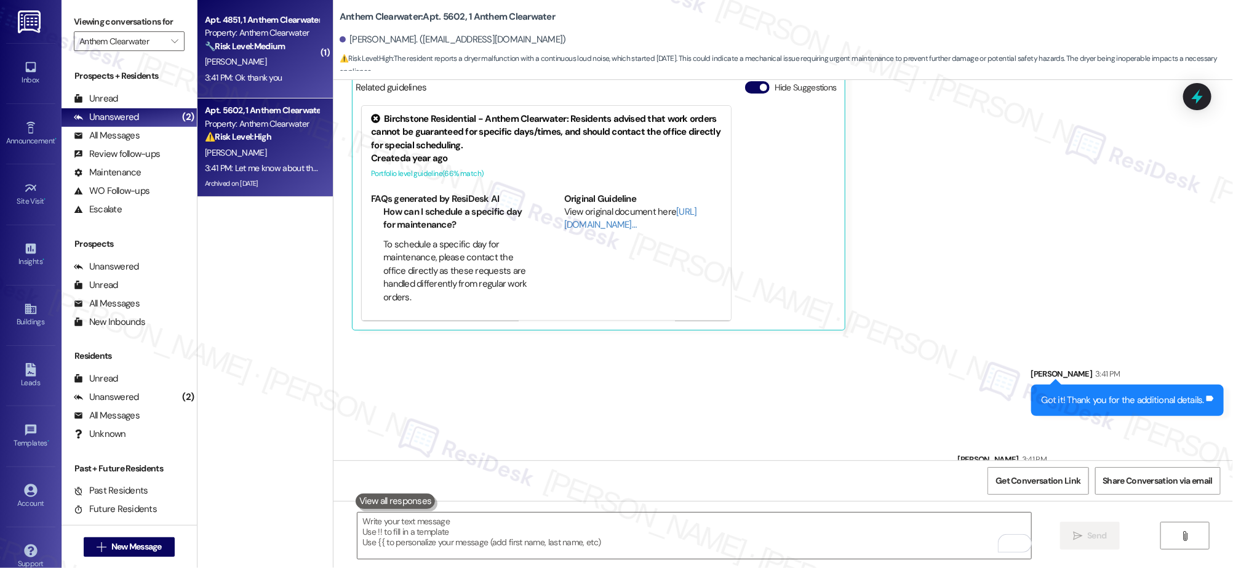
click at [278, 92] on div "Apt. 4851, 1 Anthem Clearwater Property: Anthem Clearwater 🔧 Risk Level: Medium…" at bounding box center [265, 49] width 135 height 98
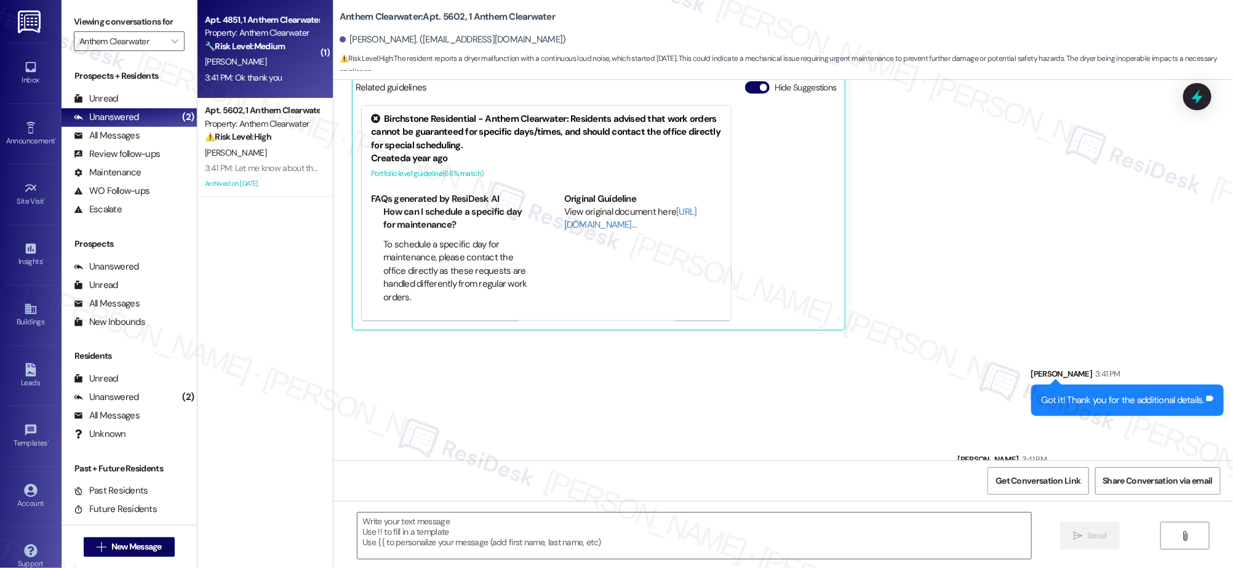
click at [278, 90] on div "Apt. 4851, 1 Anthem Clearwater Property: Anthem Clearwater 🔧 Risk Level: Medium…" at bounding box center [265, 49] width 135 height 98
type textarea "Fetching suggested responses. Please feel free to read through the conversation…"
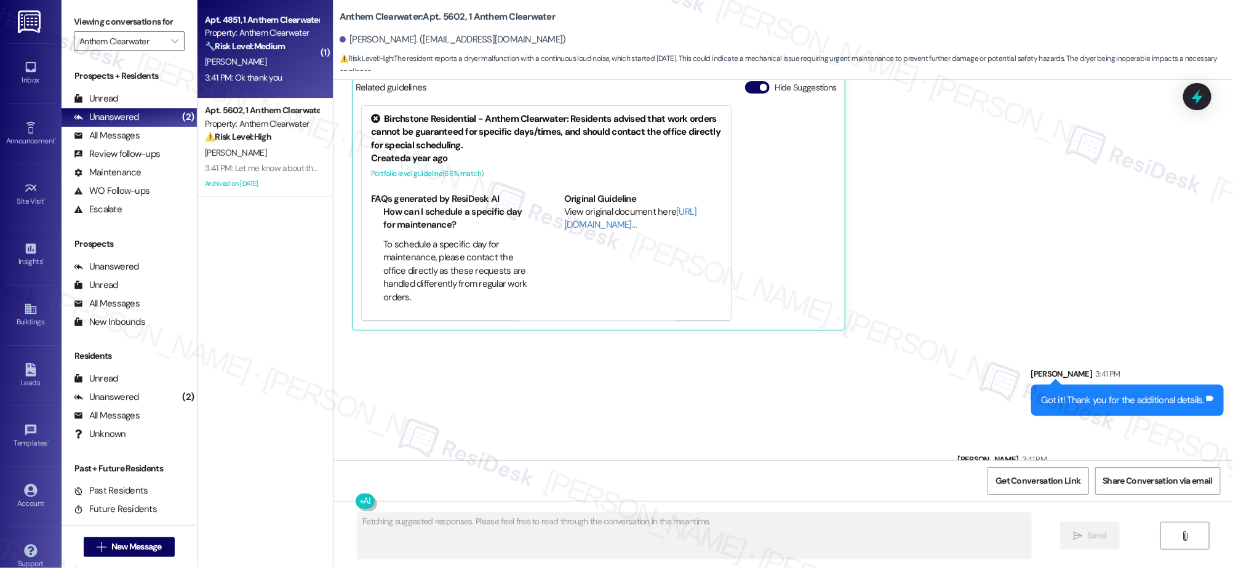
click at [278, 90] on div "Apt. 4851, 1 Anthem Clearwater Property: Anthem Clearwater 🔧 Risk Level: Medium…" at bounding box center [265, 49] width 135 height 98
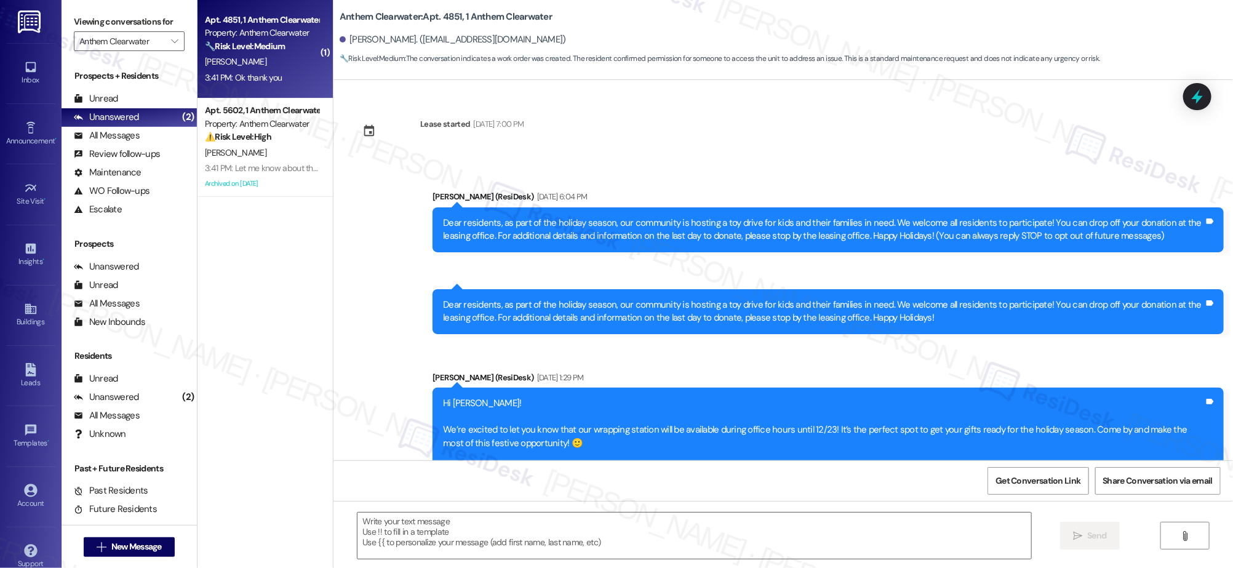
click at [278, 90] on div "Apt. 4851, 1 Anthem Clearwater Property: Anthem Clearwater 🔧 Risk Level: Medium…" at bounding box center [265, 49] width 135 height 98
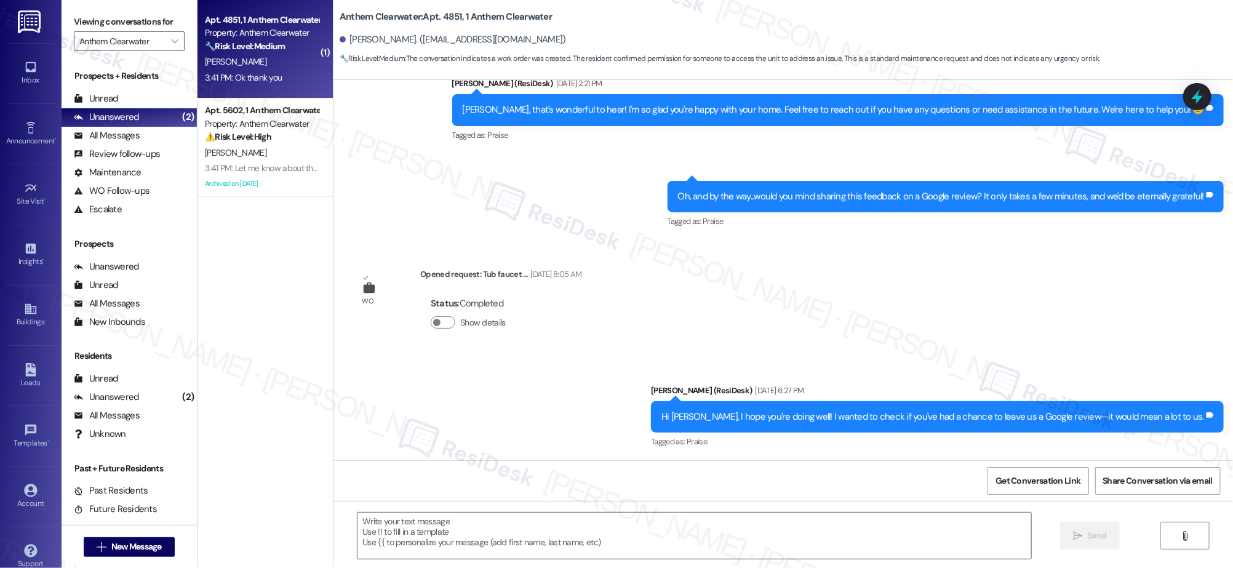
click at [277, 90] on div "Apt. 4851, 1 Anthem Clearwater Property: Anthem Clearwater 🔧 Risk Level: Medium…" at bounding box center [265, 49] width 135 height 98
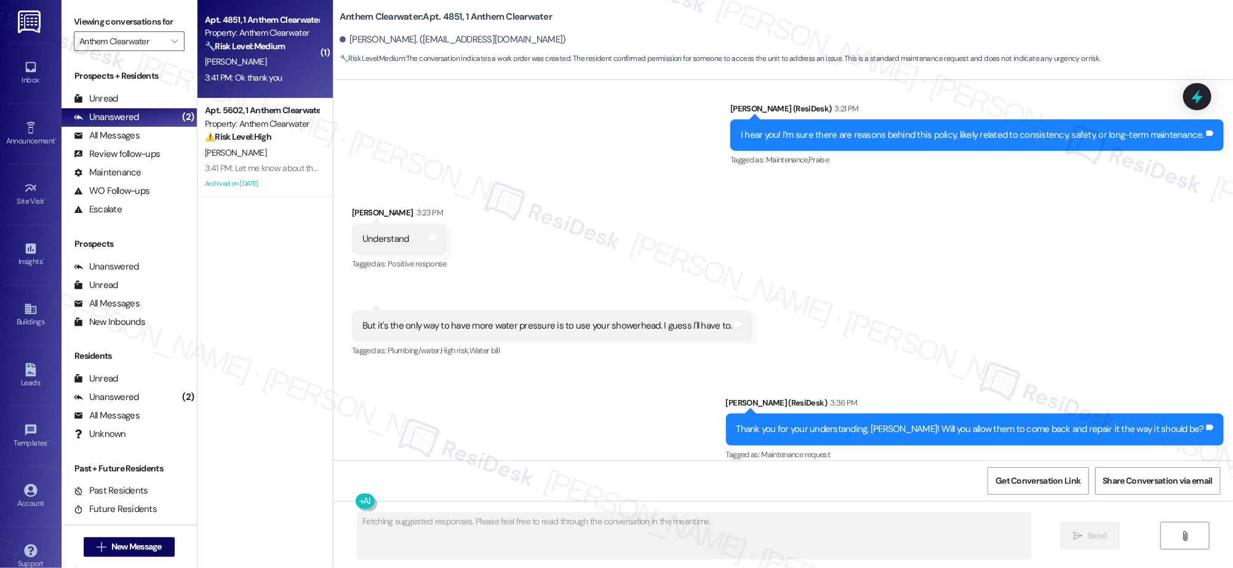
click at [277, 89] on div "Apt. 4851, 1 Anthem Clearwater Property: Anthem Clearwater 🔧 Risk Level: Medium…" at bounding box center [265, 49] width 135 height 98
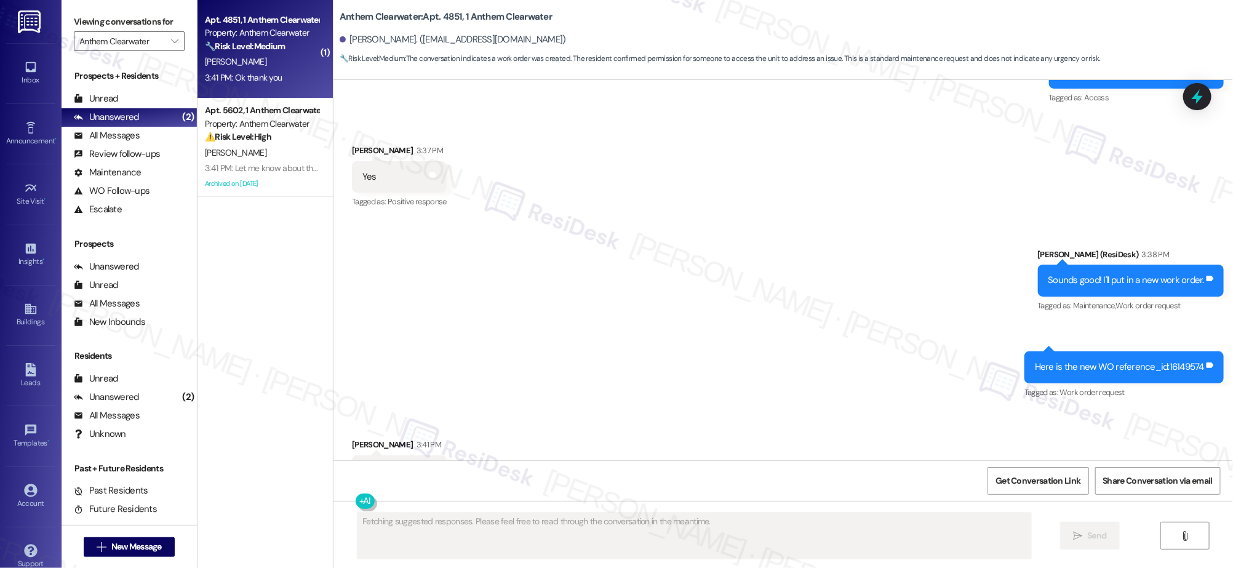
scroll to position [7753, 0]
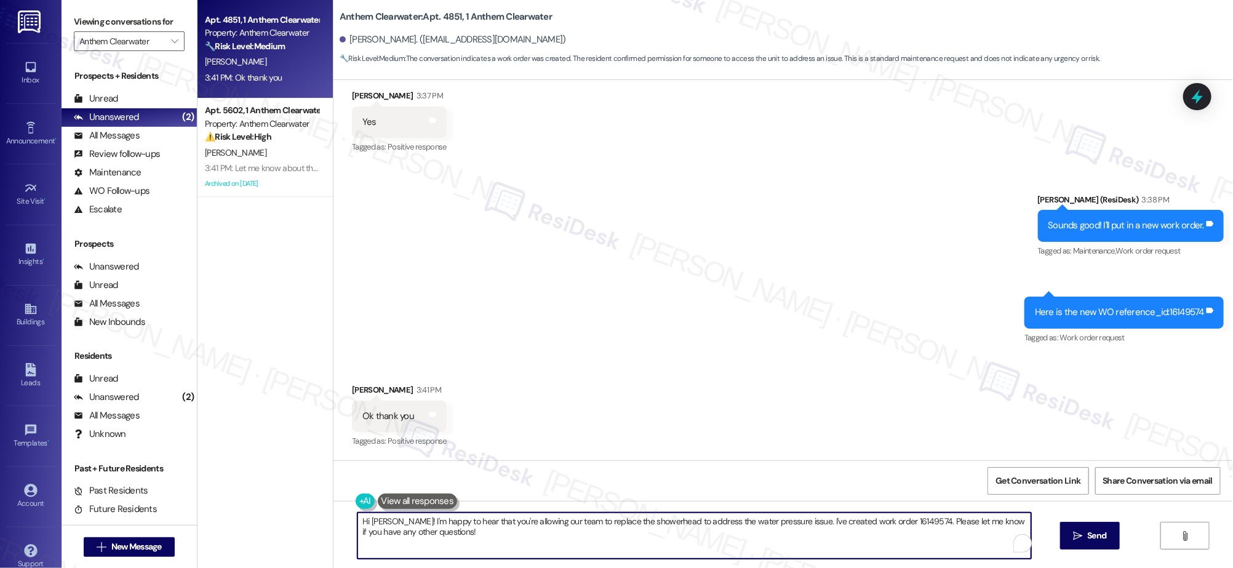
click at [541, 529] on textarea "Hi [PERSON_NAME]! I'm happy to hear that you're allowing our team to replace th…" at bounding box center [694, 536] width 673 height 46
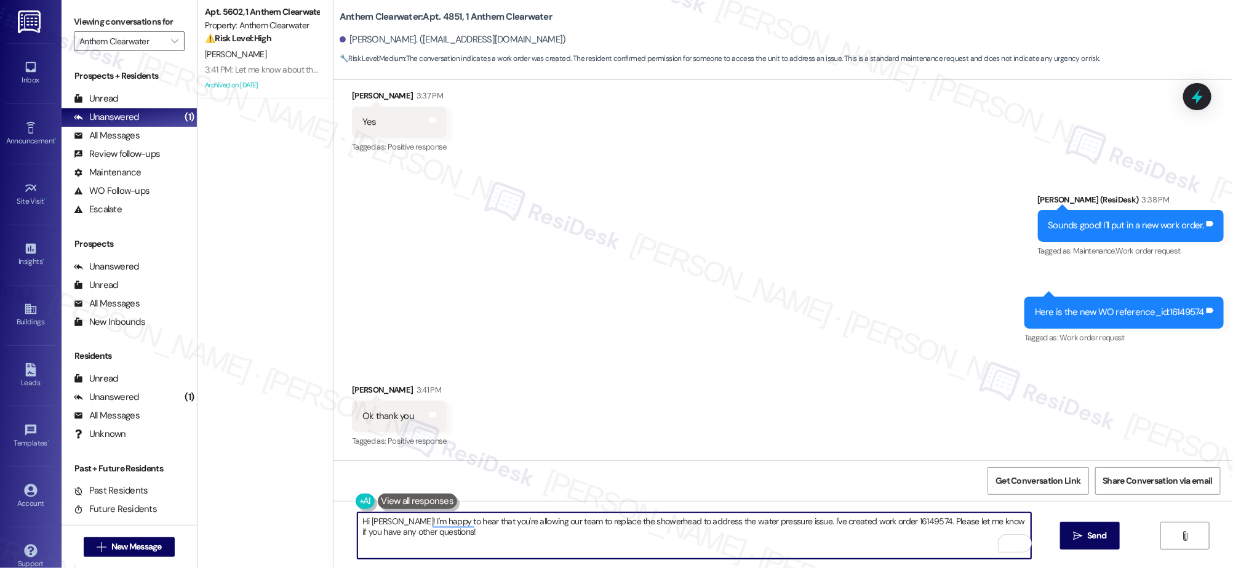
click at [527, 430] on div "Received via SMS [PERSON_NAME] 3:41 PM Ok thank you Tags and notes Tagged as: P…" at bounding box center [784, 408] width 900 height 104
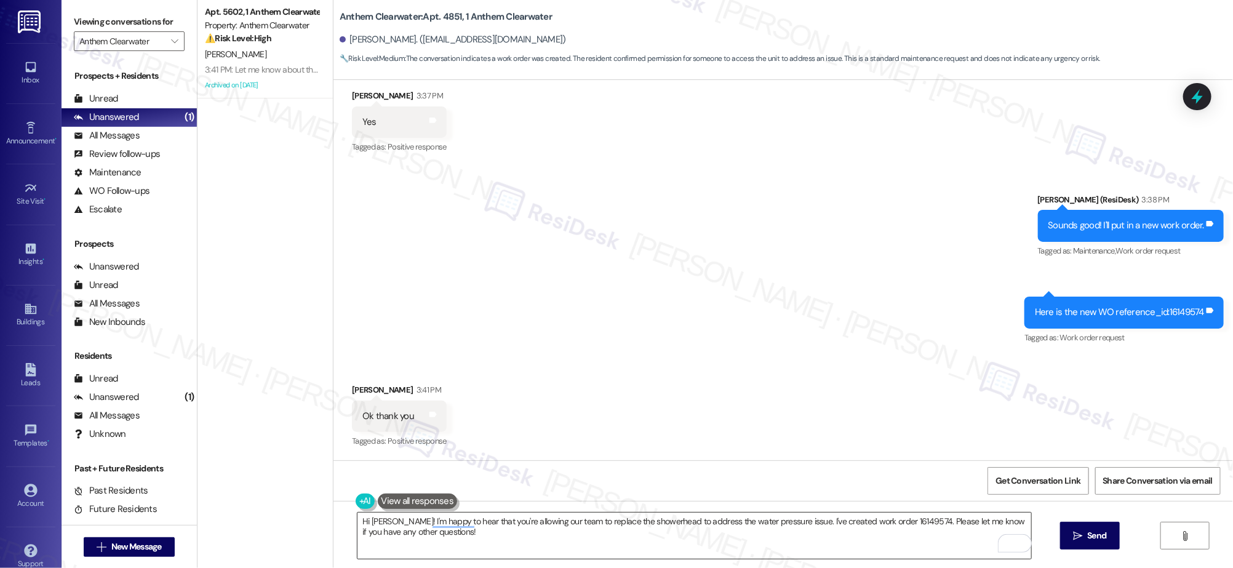
drag, startPoint x: 483, startPoint y: 541, endPoint x: 462, endPoint y: 545, distance: 20.8
click at [482, 541] on textarea "Hi [PERSON_NAME]! I'm happy to hear that you're allowing our team to replace th…" at bounding box center [694, 536] width 673 height 46
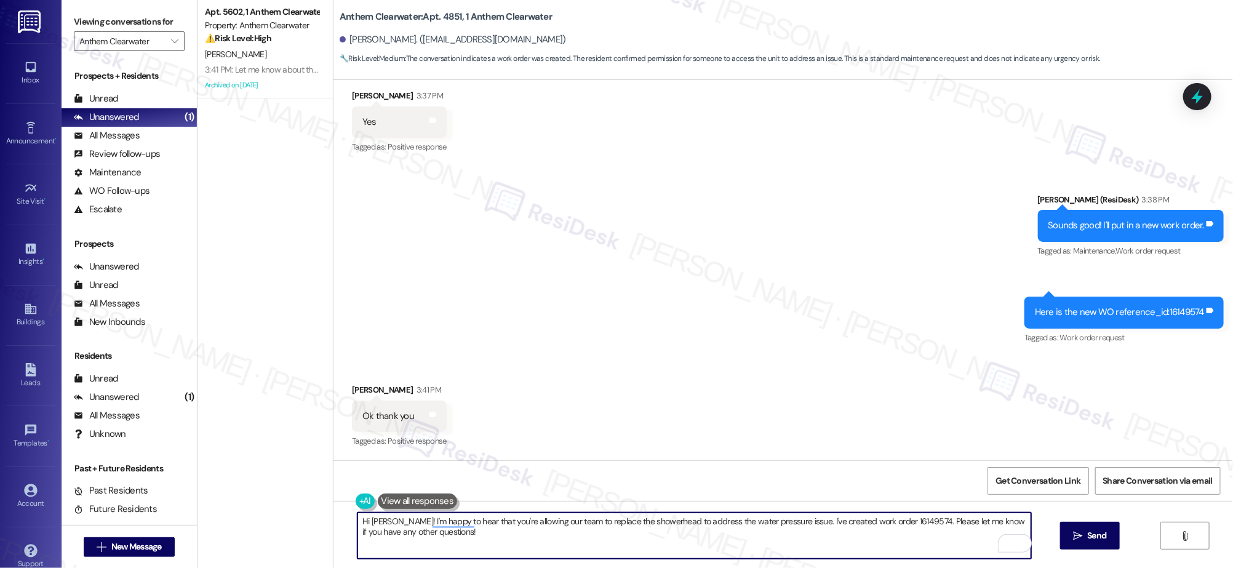
drag, startPoint x: 462, startPoint y: 545, endPoint x: 320, endPoint y: 506, distance: 147.5
click at [334, 508] on div "Hi [PERSON_NAME]! I'm happy to hear that you're allowing our team to replace th…" at bounding box center [784, 547] width 900 height 92
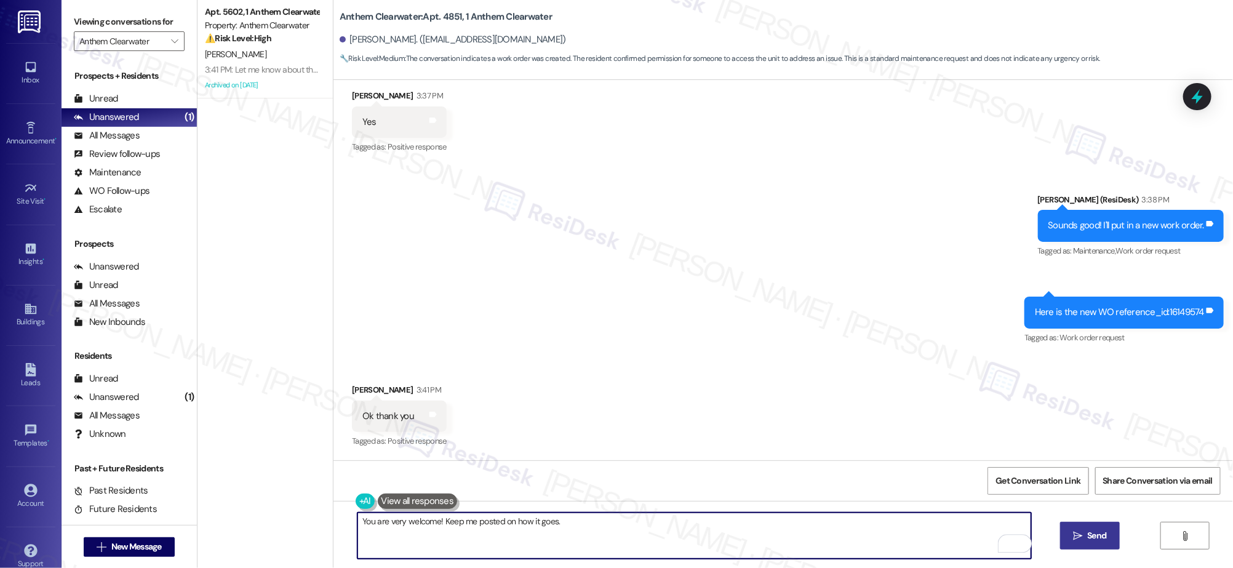
type textarea "You are very welcome! Keep me posted on how it goes."
drag, startPoint x: 1096, startPoint y: 547, endPoint x: 1100, endPoint y: 538, distance: 9.9
click at [1096, 547] on button " Send" at bounding box center [1091, 536] width 60 height 28
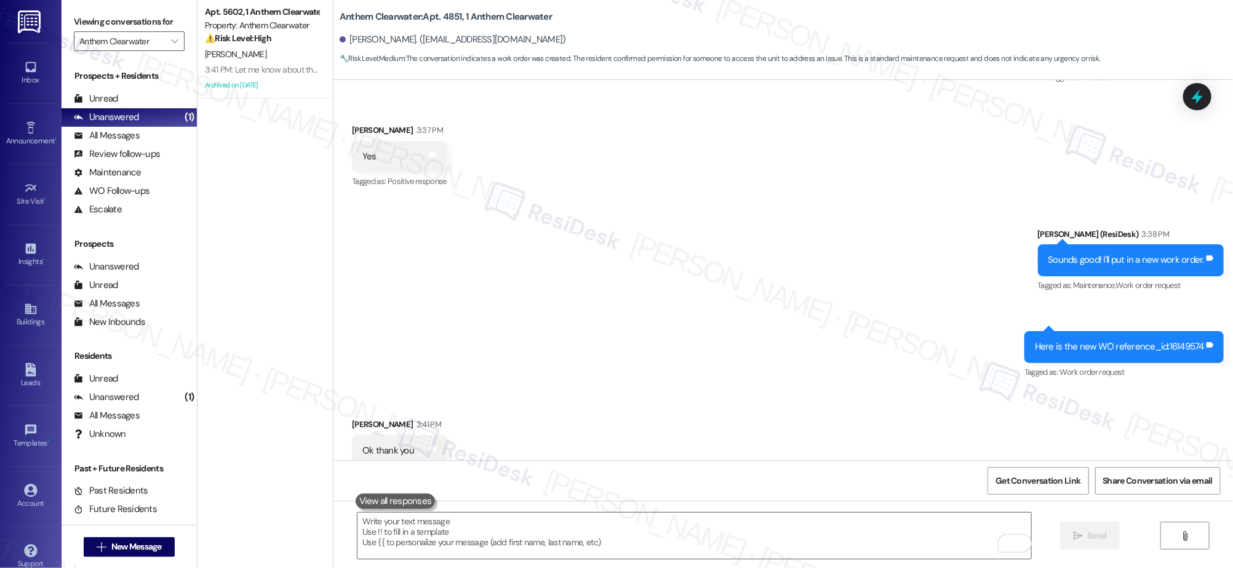
scroll to position [7839, 0]
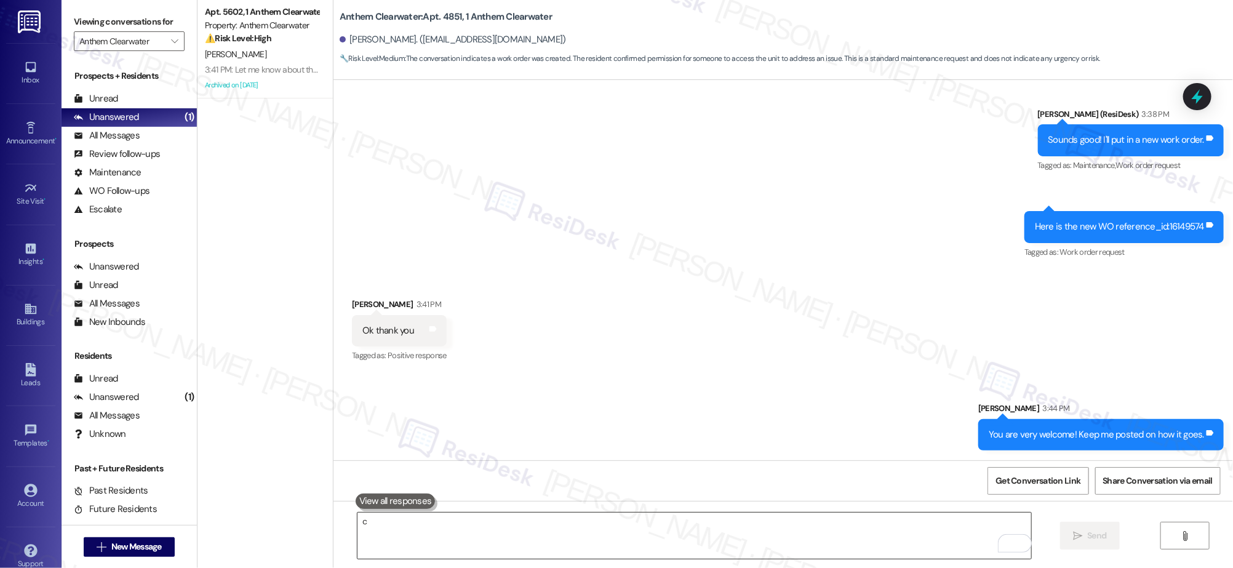
click at [406, 520] on textarea "c" at bounding box center [694, 536] width 673 height 46
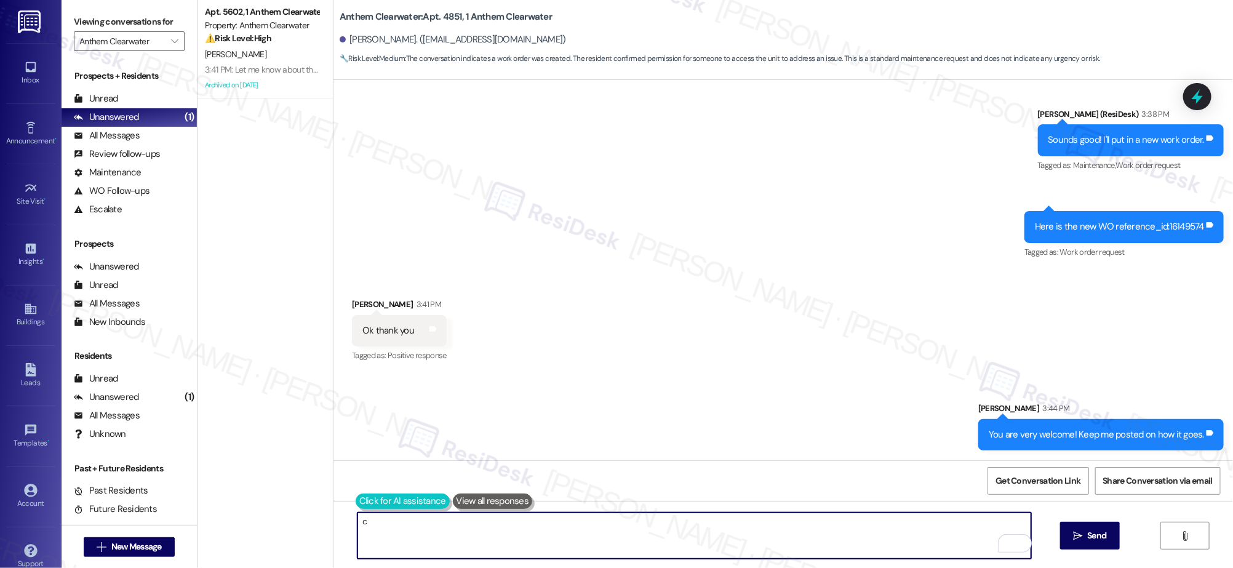
type textarea "c"
click at [356, 499] on button at bounding box center [403, 501] width 94 height 15
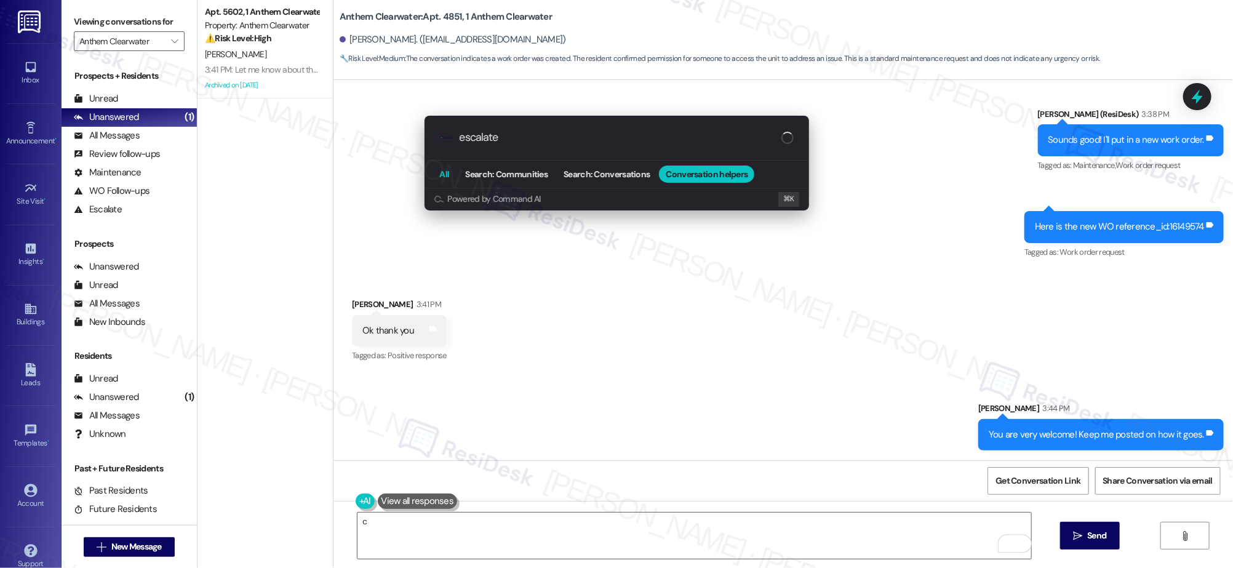
type input "escalate"
click at [449, 180] on button "All" at bounding box center [444, 174] width 23 height 17
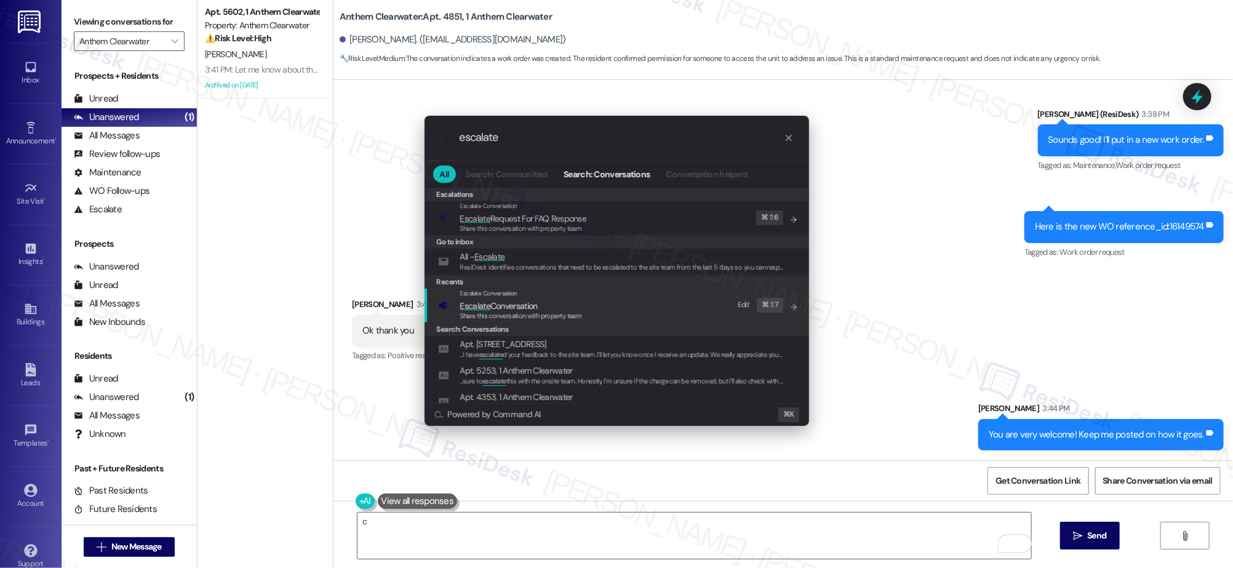
click at [508, 301] on span "Escalate Conversation" at bounding box center [499, 305] width 78 height 11
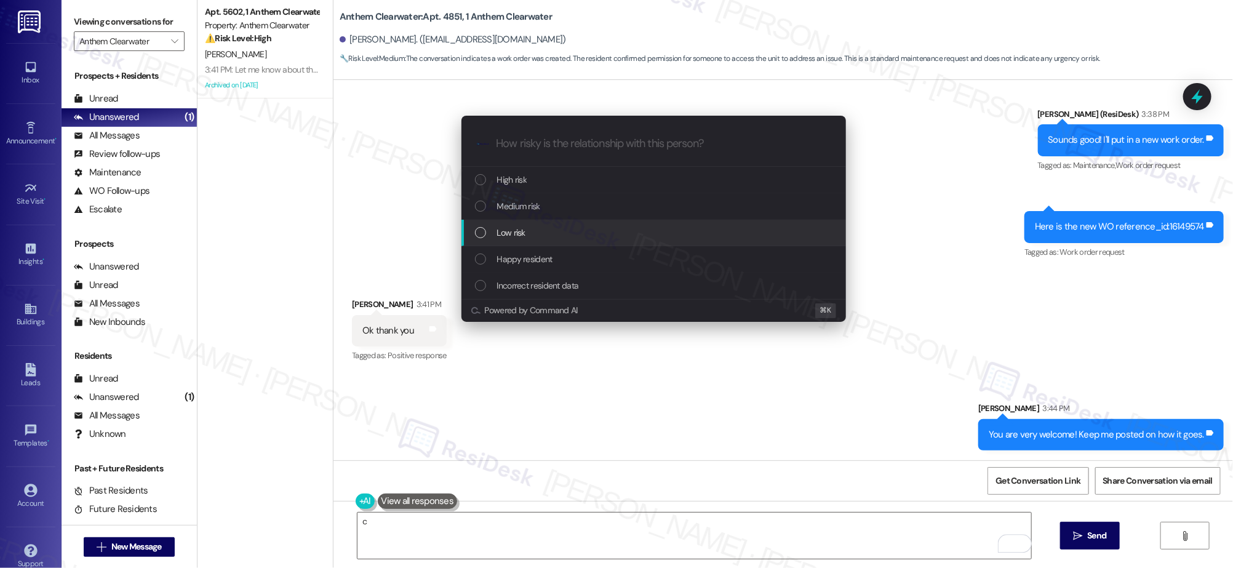
click at [553, 228] on div "Low risk" at bounding box center [655, 233] width 360 height 14
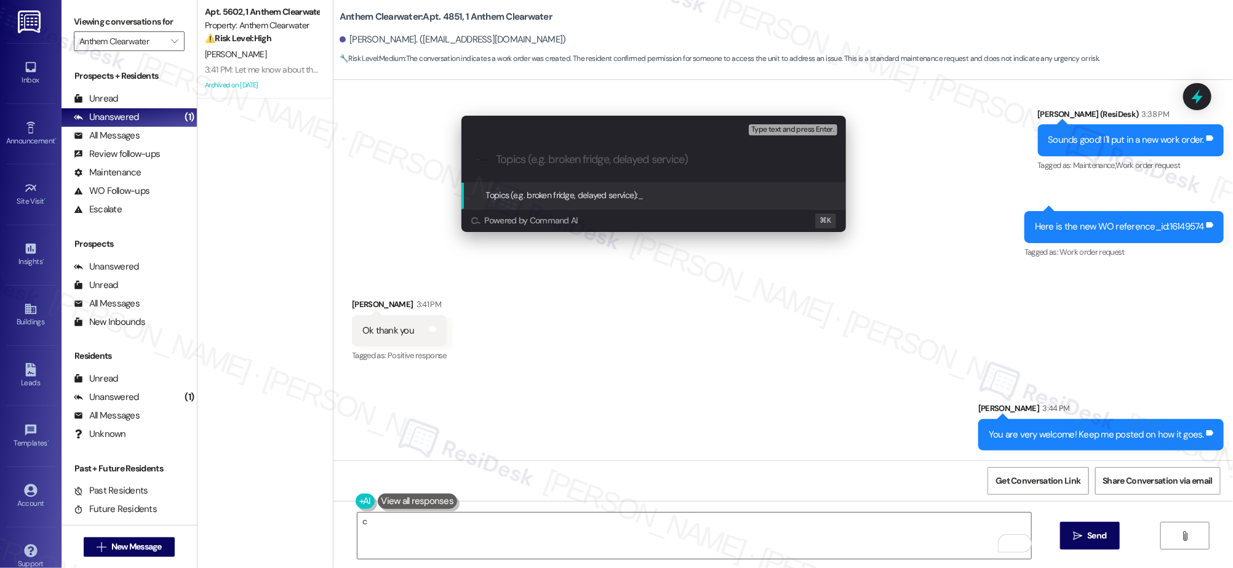
paste input "Hi the gardener is going [DATE] this week"
drag, startPoint x: 706, startPoint y: 160, endPoint x: 526, endPoint y: 158, distance: 180.4
click at [526, 159] on input "Hi the gardener is going [DATE] this week" at bounding box center [659, 159] width 324 height 13
type input "H"
type input "WO 16149574 - Submitted by [PERSON_NAME]"
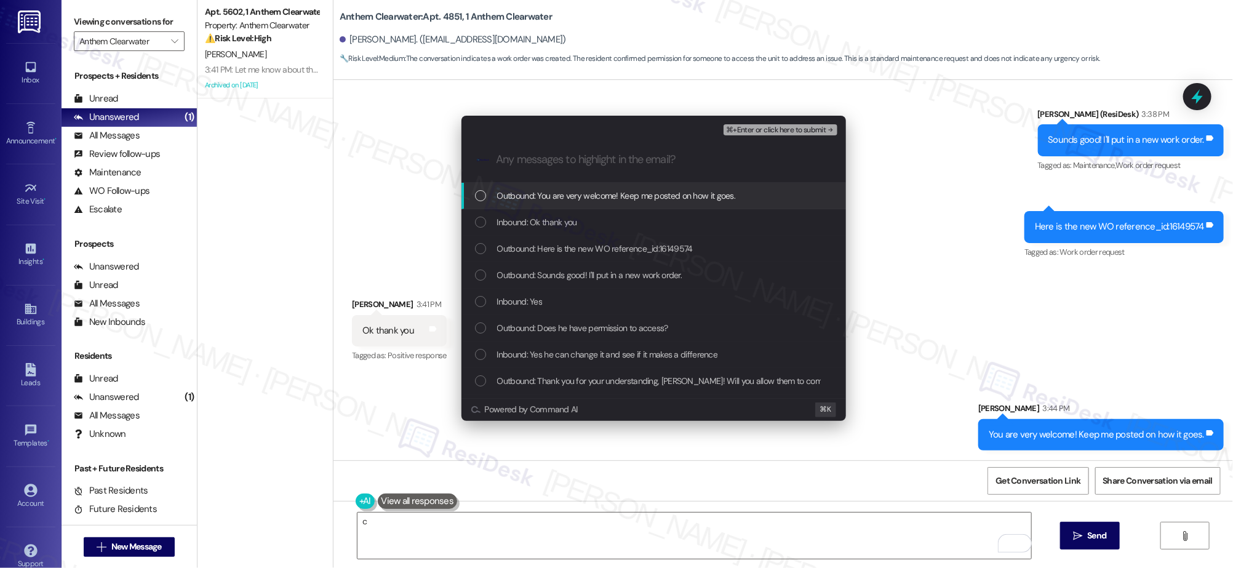
click at [796, 124] on div "⌘+Enter or click here to submit" at bounding box center [782, 129] width 116 height 11
click at [795, 129] on span "⌘+Enter or click here to submit" at bounding box center [776, 130] width 100 height 9
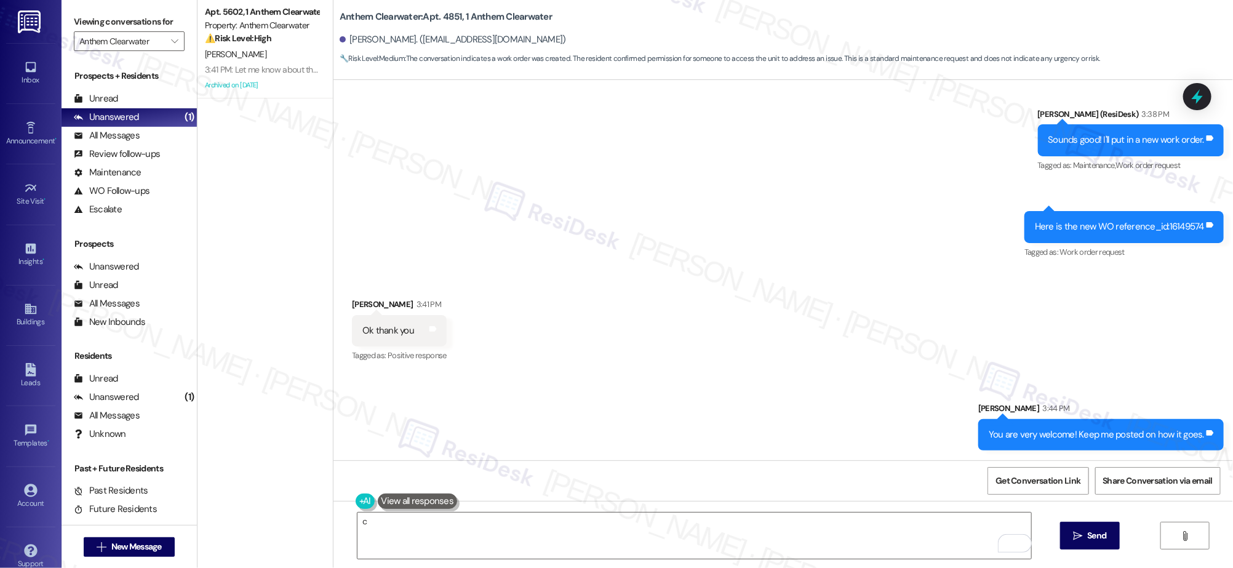
scroll to position [7753, 0]
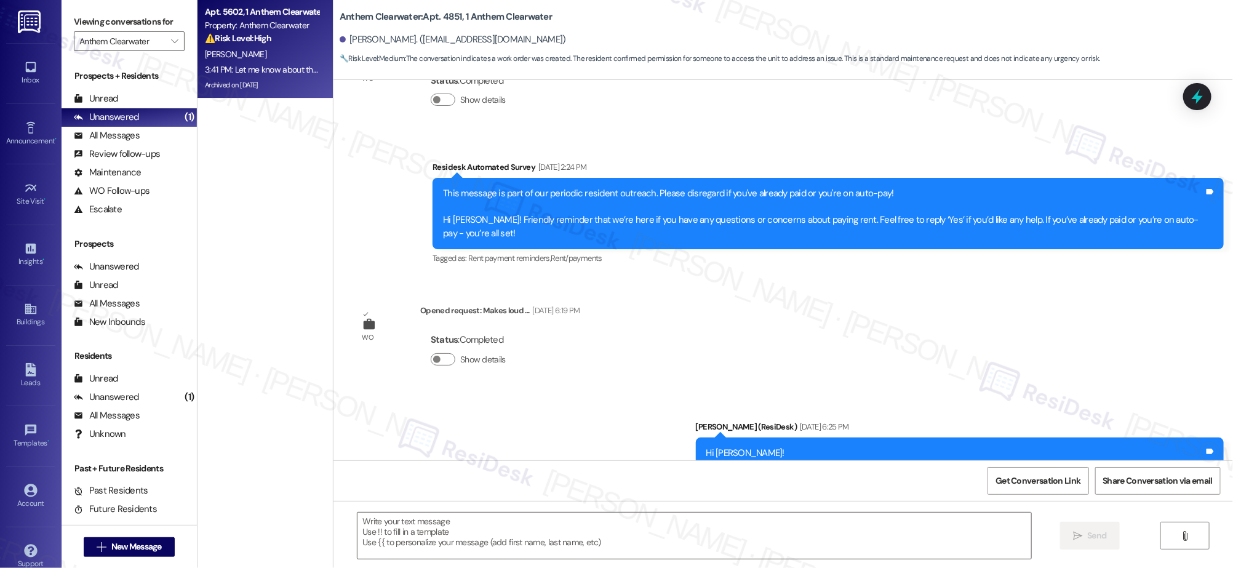
type textarea "Fetching suggested responses. Please feel free to read through the conversation…"
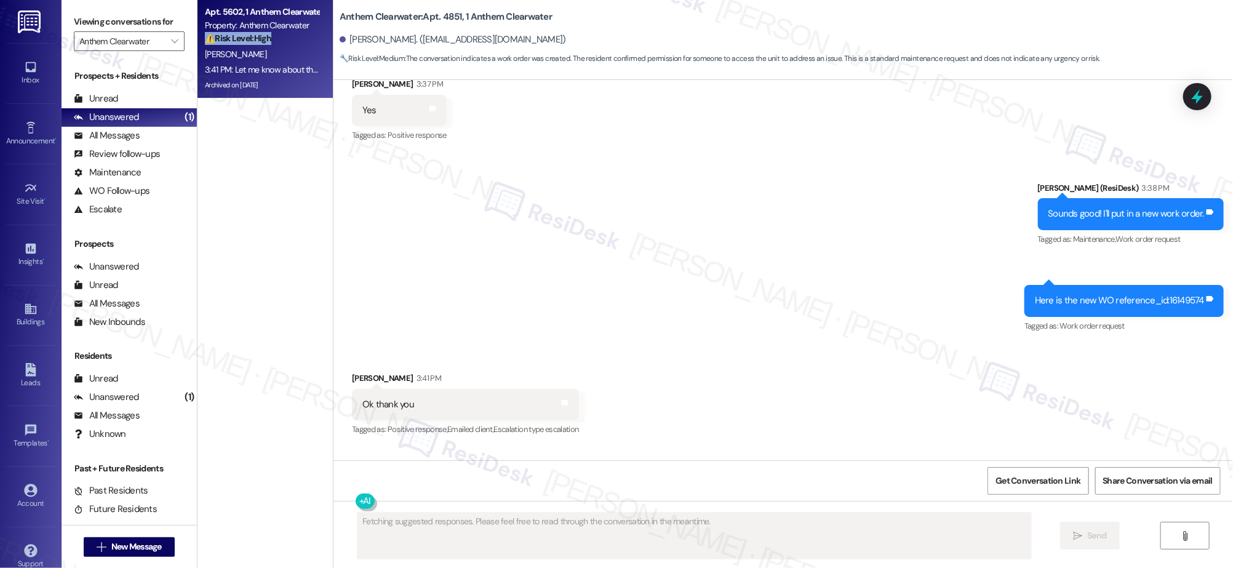
click at [249, 45] on div "⚠️ Risk Level: High The resident reports a dryer malfunction with a continuous …" at bounding box center [262, 38] width 114 height 13
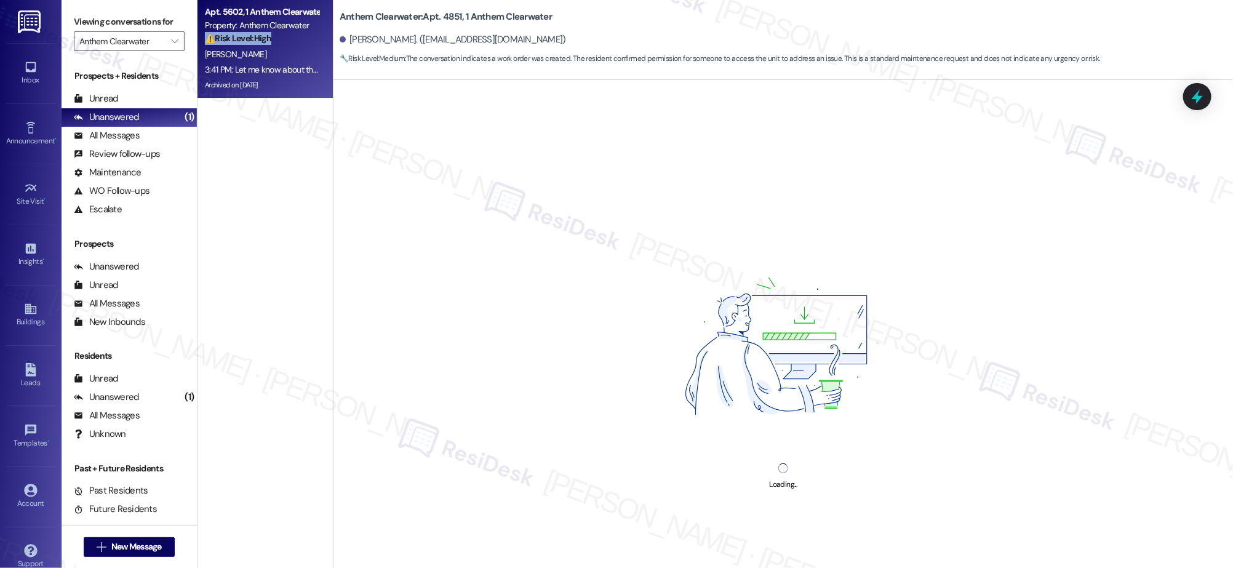
click at [249, 45] on div "⚠️ Risk Level: High The resident reports a dryer malfunction with a continuous …" at bounding box center [262, 38] width 114 height 13
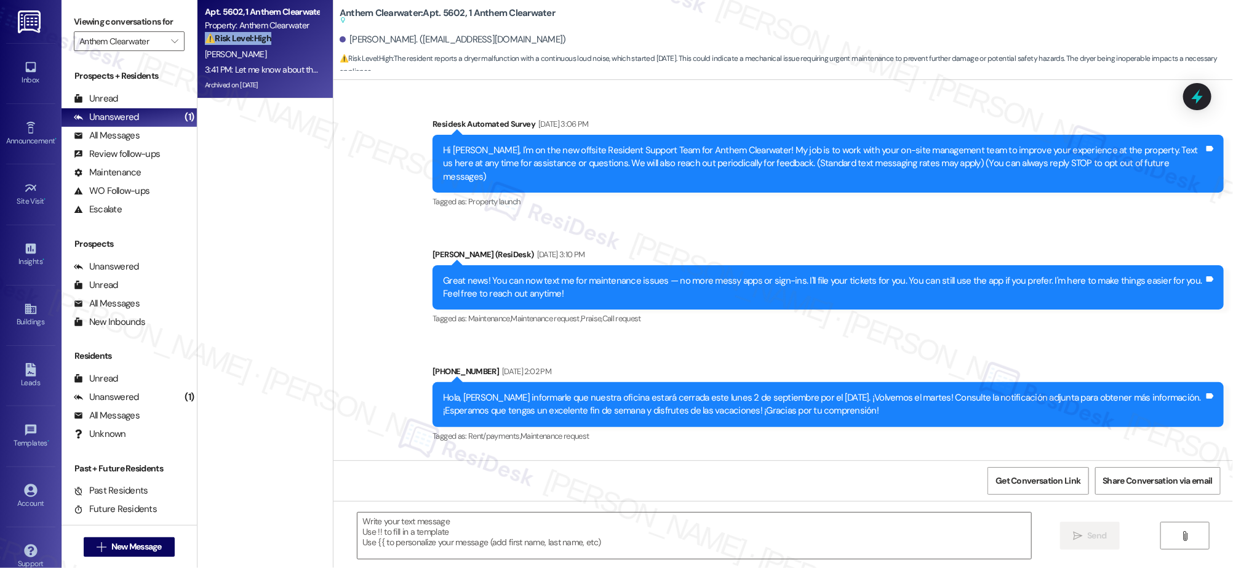
click at [249, 45] on div "⚠️ Risk Level: High The resident reports a dryer malfunction with a continuous …" at bounding box center [262, 38] width 114 height 13
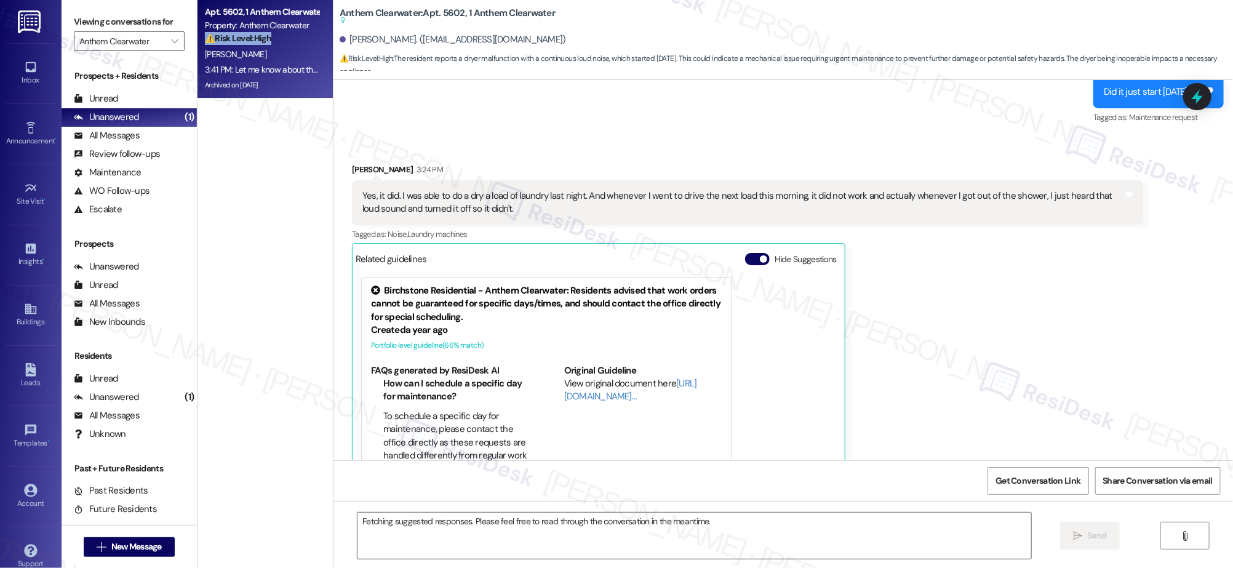
click at [249, 45] on div "⚠️ Risk Level: High The resident reports a dryer malfunction with a continuous …" at bounding box center [262, 38] width 114 height 13
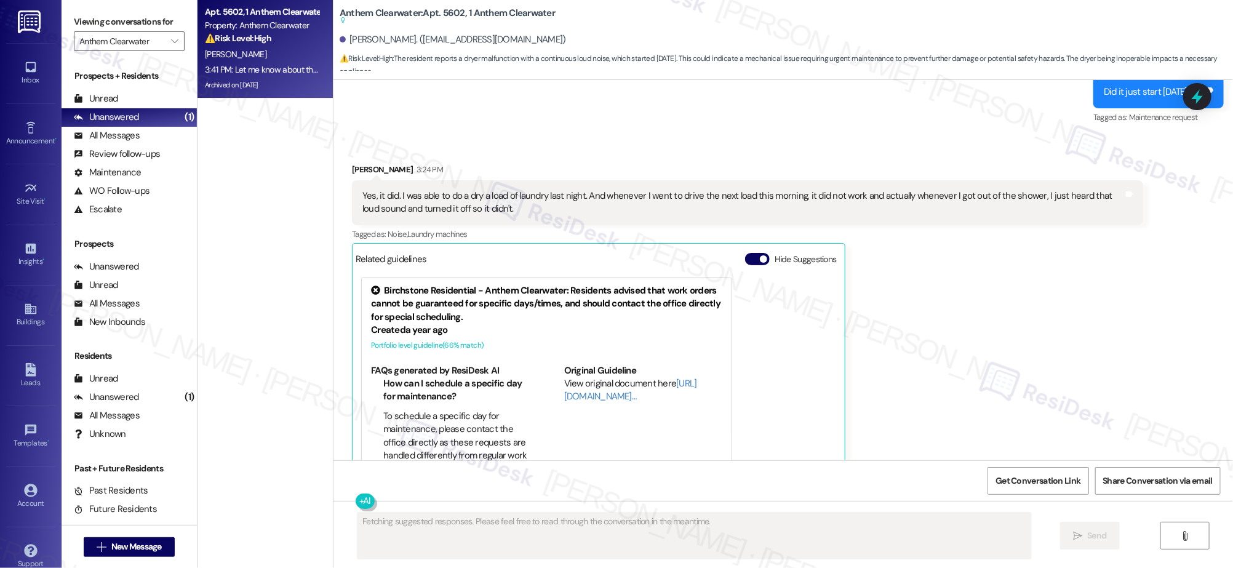
click at [916, 323] on div "[PERSON_NAME] 3:24 PM Yes, it did. I was able to do a dry a load of laundry las…" at bounding box center [748, 332] width 792 height 339
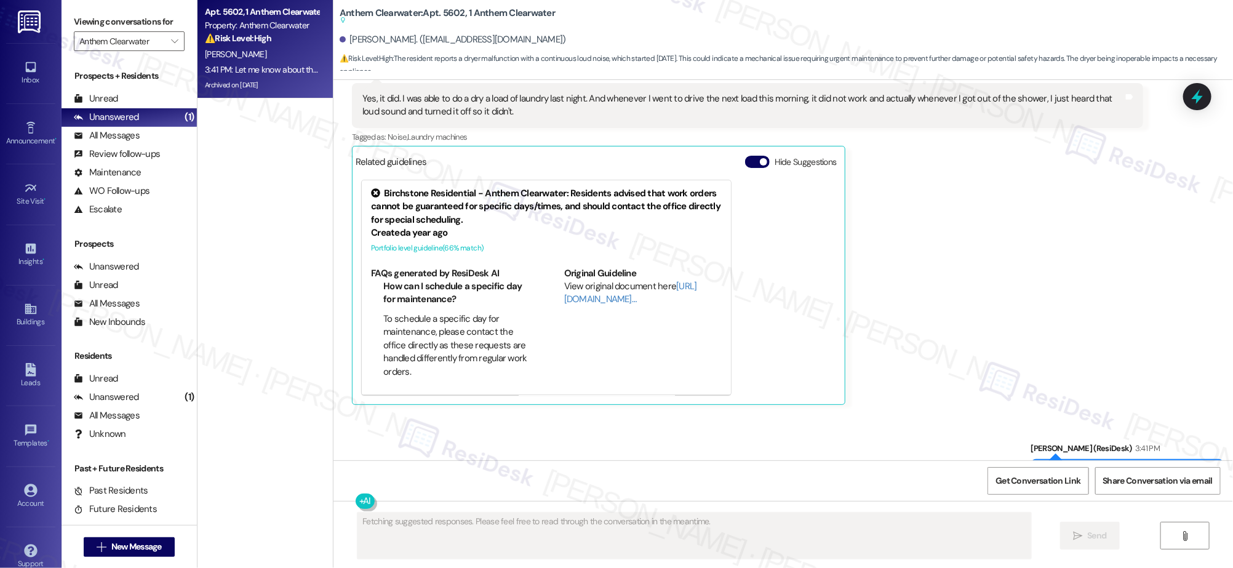
scroll to position [16204, 0]
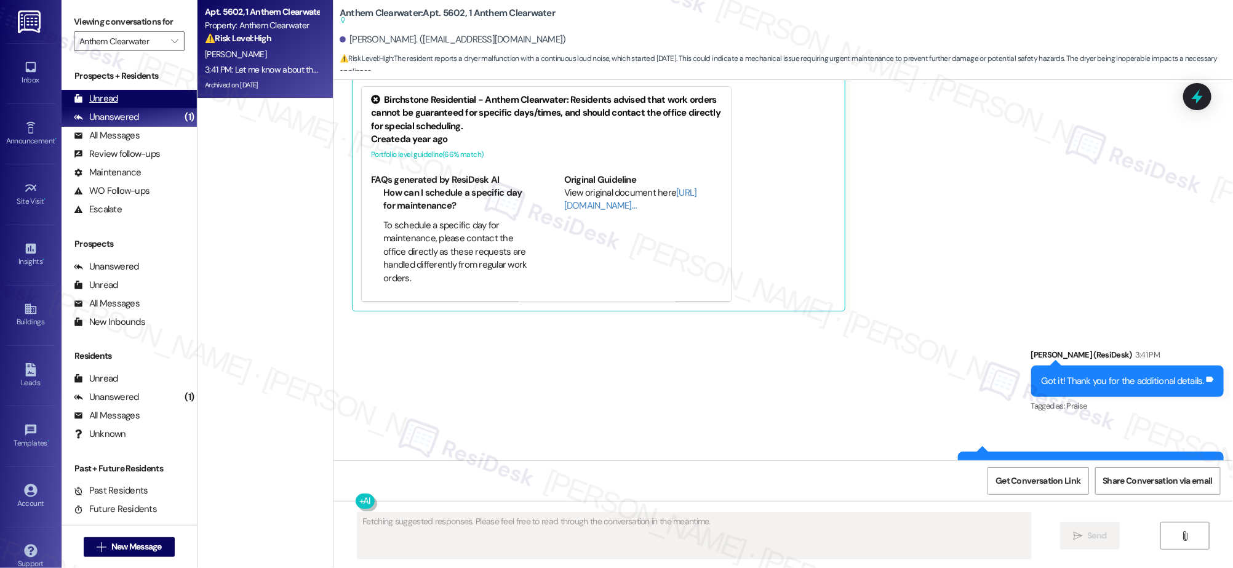
click at [112, 102] on div "Unread" at bounding box center [96, 98] width 44 height 13
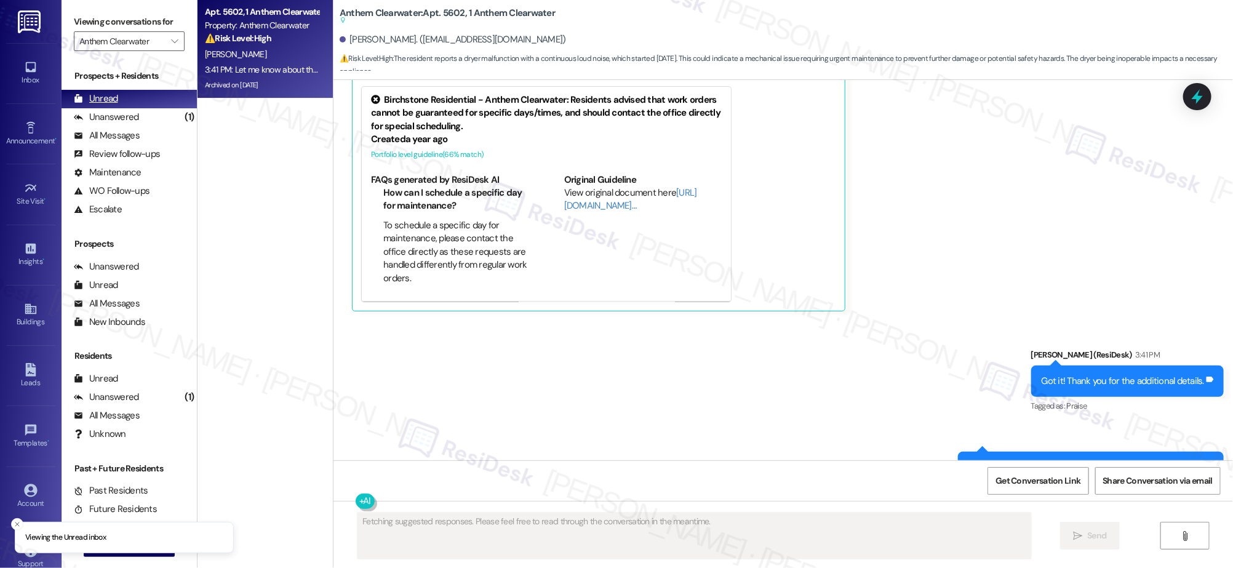
click at [112, 102] on div "Unread" at bounding box center [96, 98] width 44 height 13
click at [110, 100] on div "Unread" at bounding box center [96, 98] width 44 height 13
type textarea "Hey [PERSON_NAME], I understand your dryer"
click at [110, 100] on div "Unread" at bounding box center [96, 98] width 44 height 13
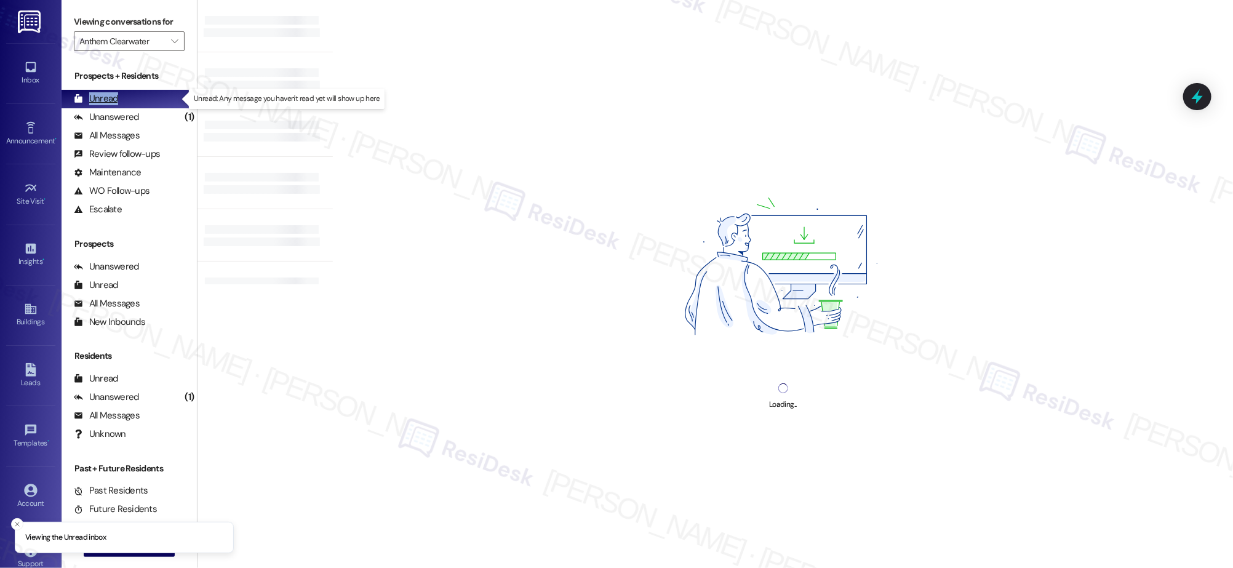
click at [110, 99] on div "Unread" at bounding box center [96, 98] width 44 height 13
click at [110, 98] on div "Unread" at bounding box center [96, 98] width 44 height 13
click at [110, 99] on div "Unread" at bounding box center [96, 98] width 44 height 13
click at [111, 98] on div "Unread" at bounding box center [96, 98] width 44 height 13
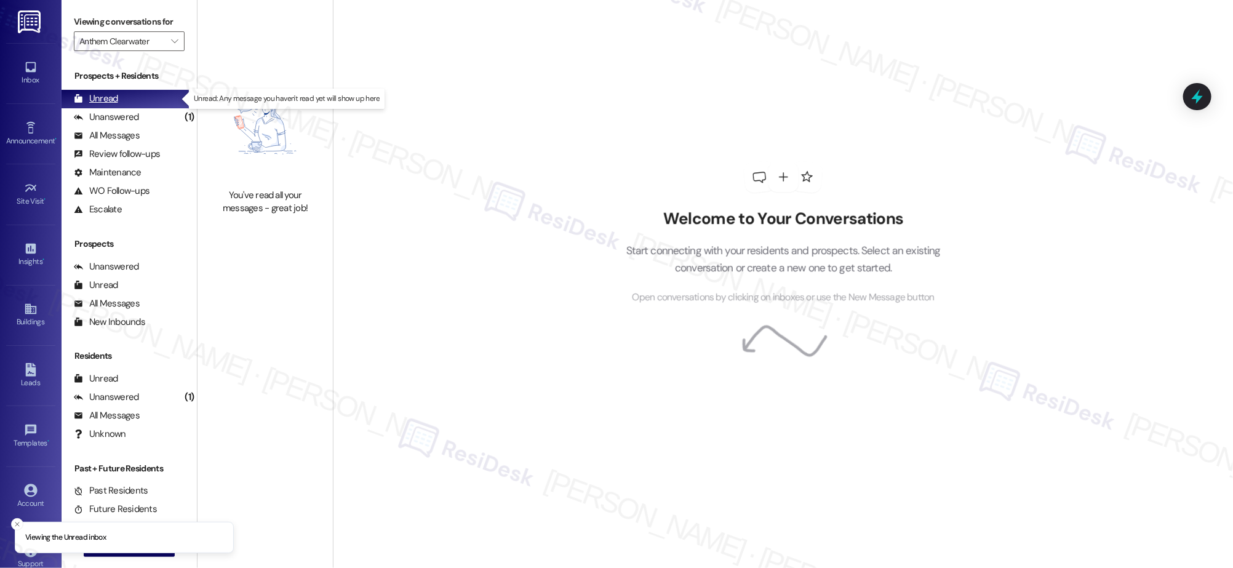
click at [111, 98] on div "Unread" at bounding box center [96, 98] width 44 height 13
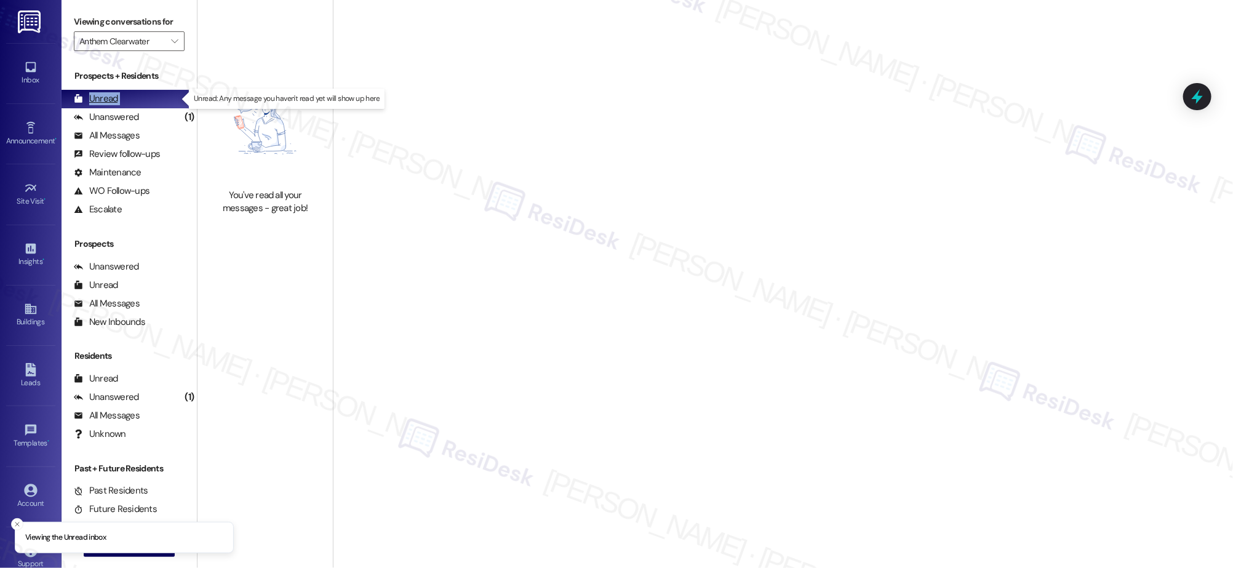
click at [111, 98] on div "Unread" at bounding box center [96, 98] width 44 height 13
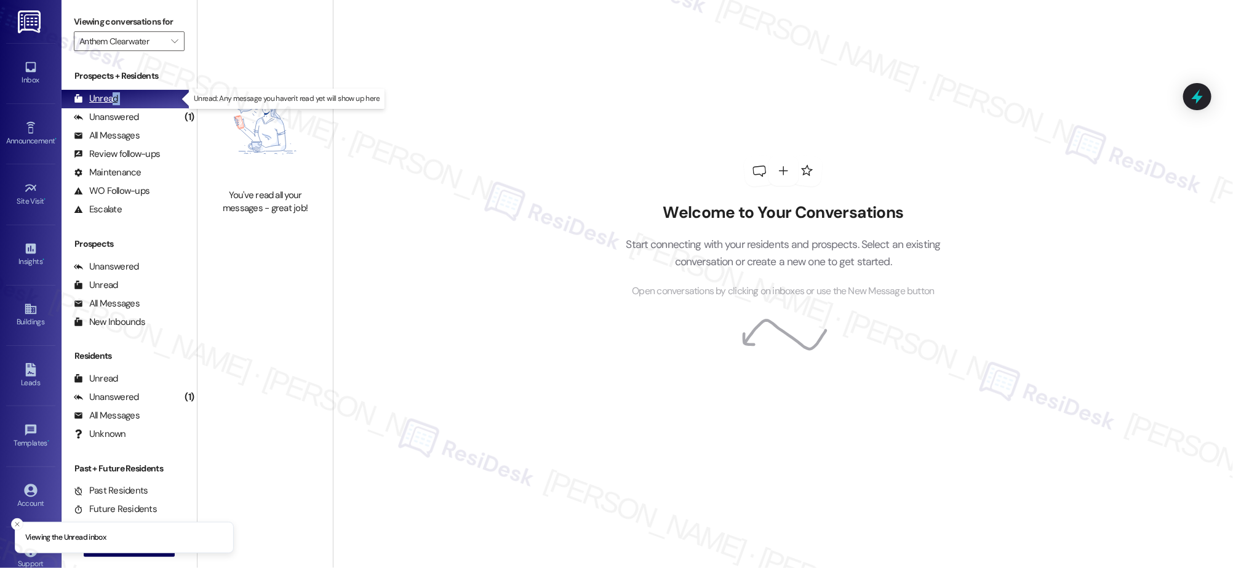
click at [113, 97] on div "Unread" at bounding box center [96, 98] width 44 height 13
click at [114, 97] on div "Unread" at bounding box center [96, 98] width 44 height 13
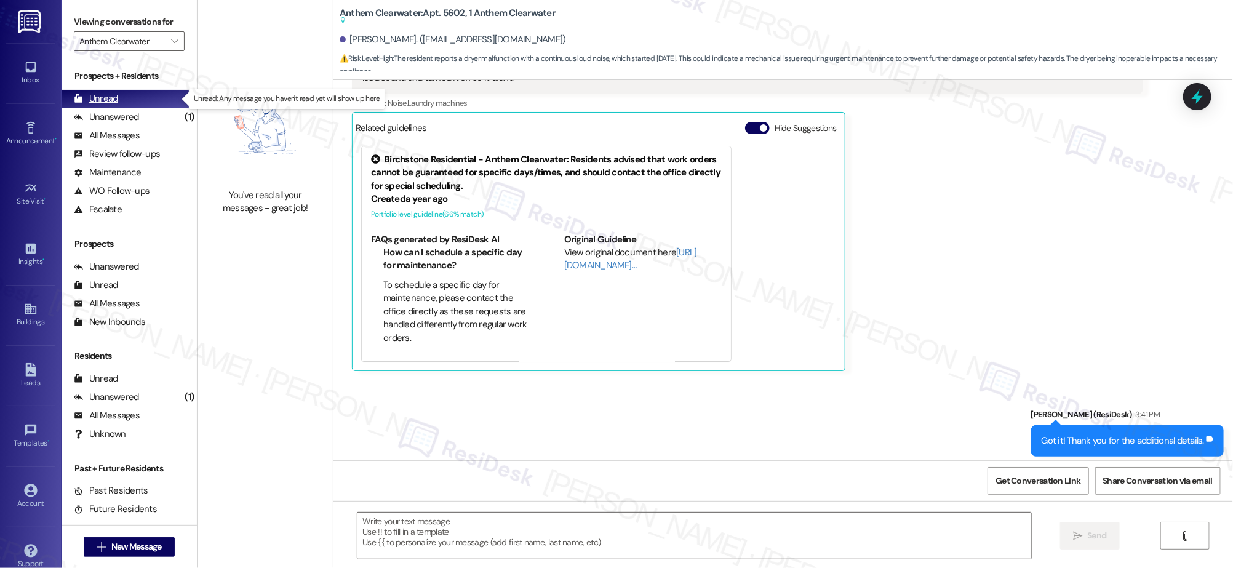
click at [114, 97] on div "Unread" at bounding box center [96, 98] width 44 height 13
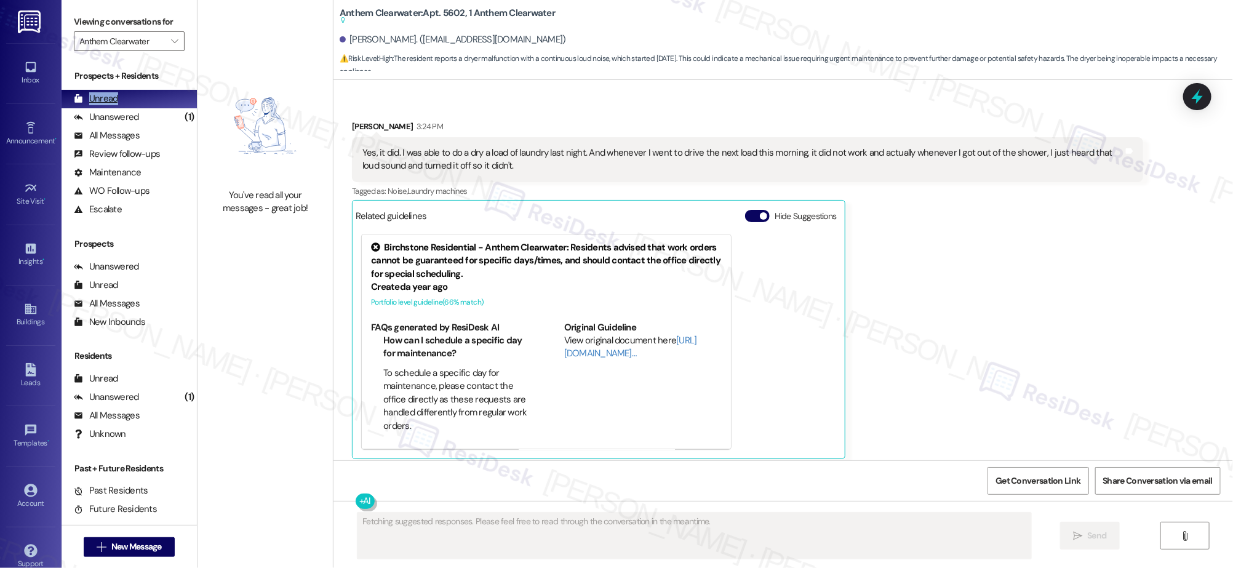
click at [114, 98] on div "Unread" at bounding box center [96, 98] width 44 height 13
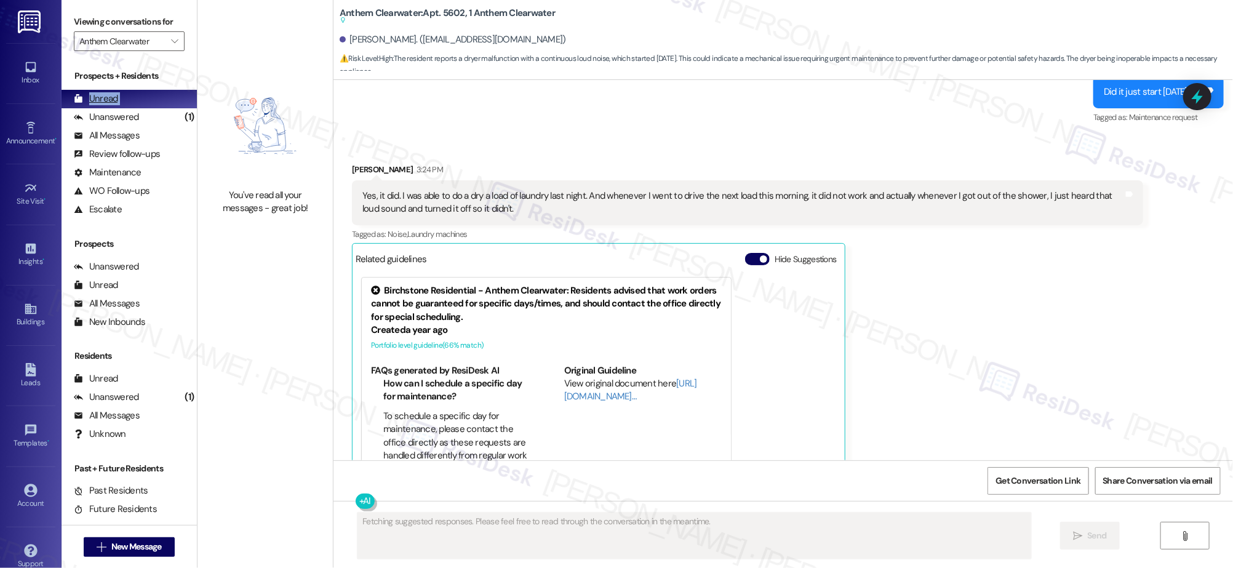
click at [114, 98] on div "Unread" at bounding box center [96, 98] width 44 height 13
drag, startPoint x: 114, startPoint y: 98, endPoint x: 111, endPoint y: 93, distance: 6.7
click at [114, 98] on div "Unread" at bounding box center [96, 98] width 44 height 13
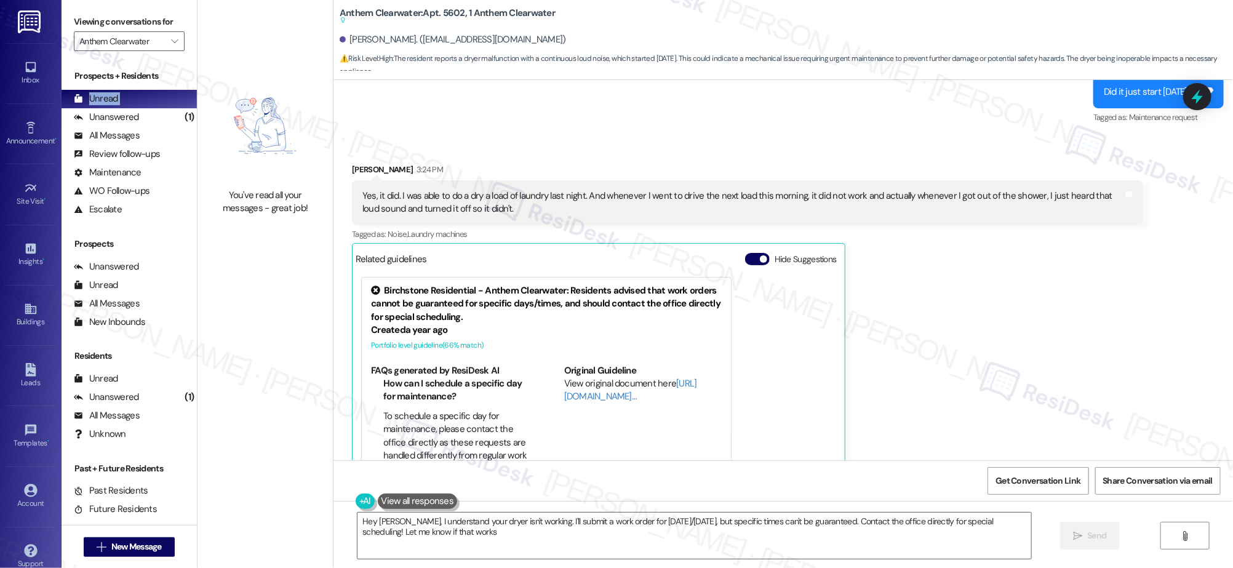
type textarea "Hey [PERSON_NAME], I understand your dryer isn't working. I'll submit a work or…"
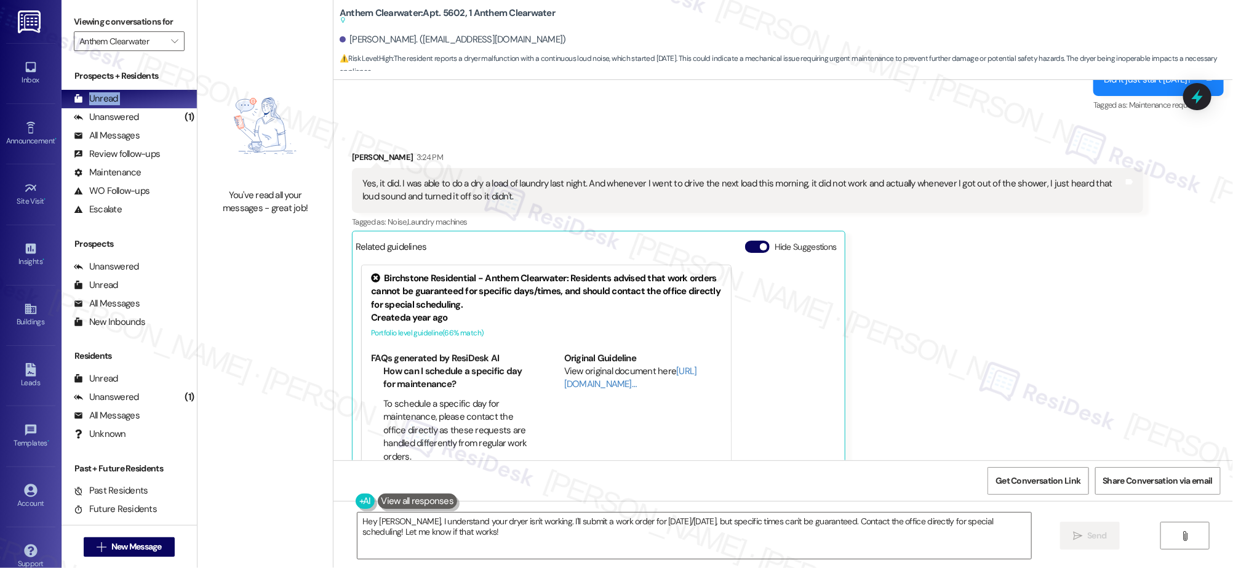
scroll to position [16204, 0]
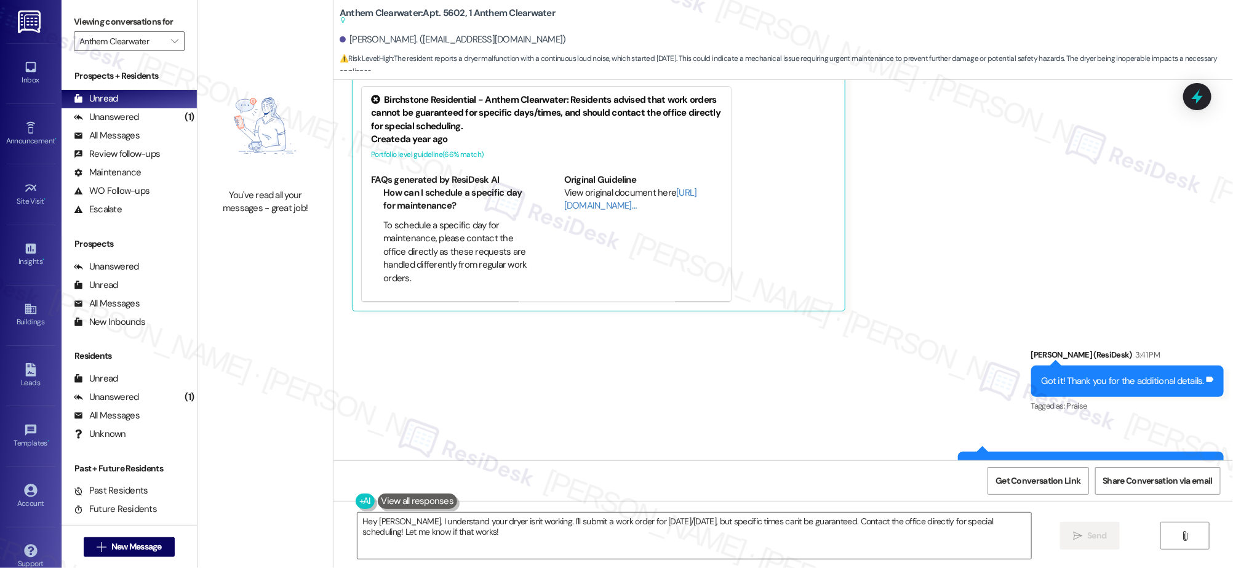
click at [773, 321] on div "Sent via SMS [PERSON_NAME] (ResiDesk) 3:41 PM Got it! Thank you for the additio…" at bounding box center [784, 416] width 900 height 191
click at [134, 114] on div "Unanswered" at bounding box center [106, 117] width 65 height 13
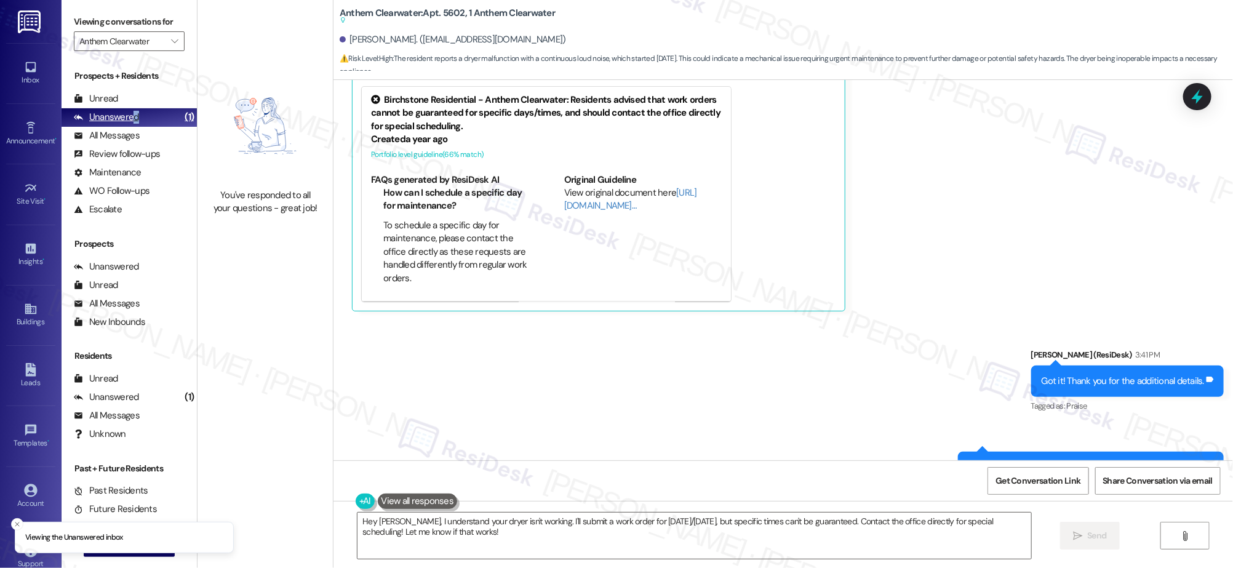
click at [136, 116] on div "Unanswered" at bounding box center [106, 117] width 65 height 13
click at [137, 117] on div "Unanswered (1)" at bounding box center [129, 117] width 135 height 18
click at [137, 116] on div "Unanswered (1)" at bounding box center [129, 117] width 135 height 18
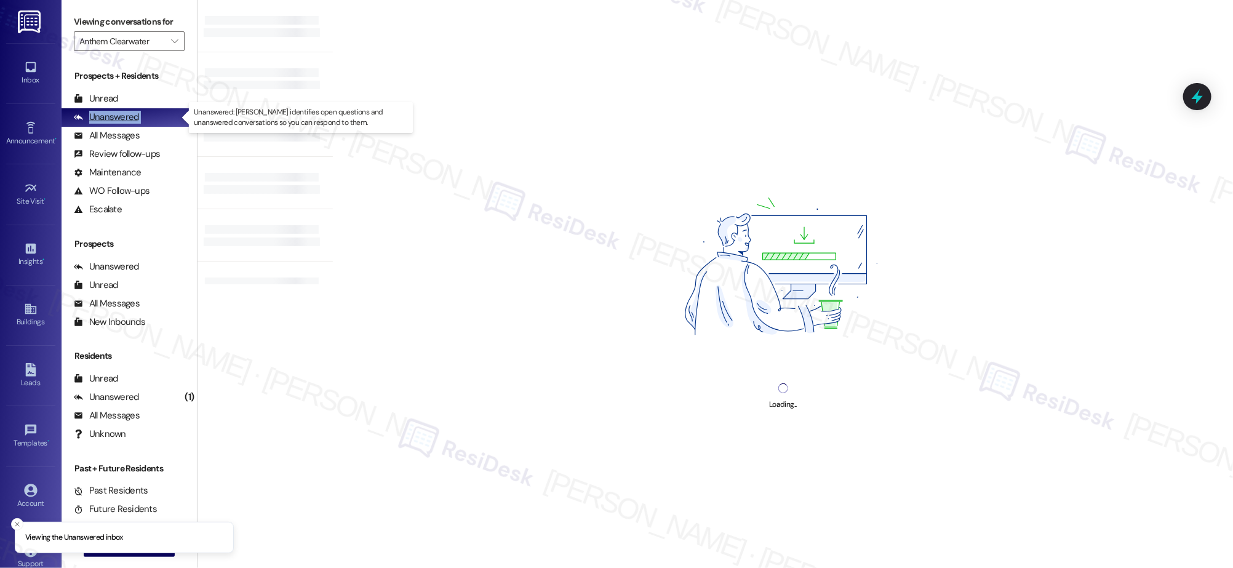
click at [138, 118] on div "Unanswered (1)" at bounding box center [129, 117] width 135 height 18
click at [140, 118] on div "Unanswered (1)" at bounding box center [129, 117] width 135 height 18
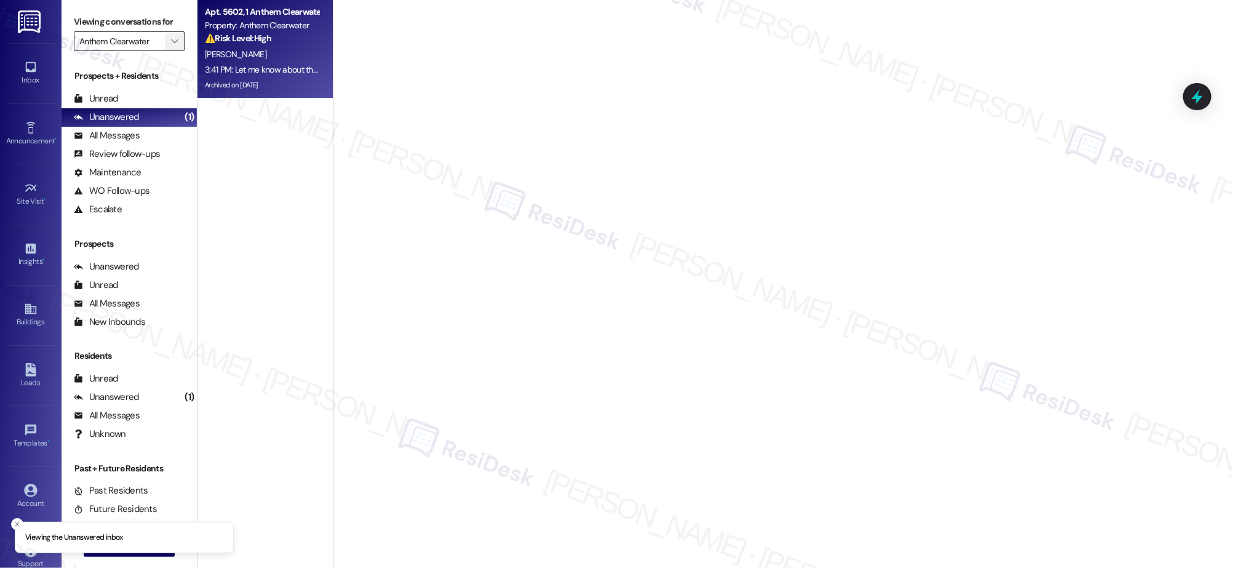
click at [171, 40] on icon "" at bounding box center [174, 41] width 7 height 10
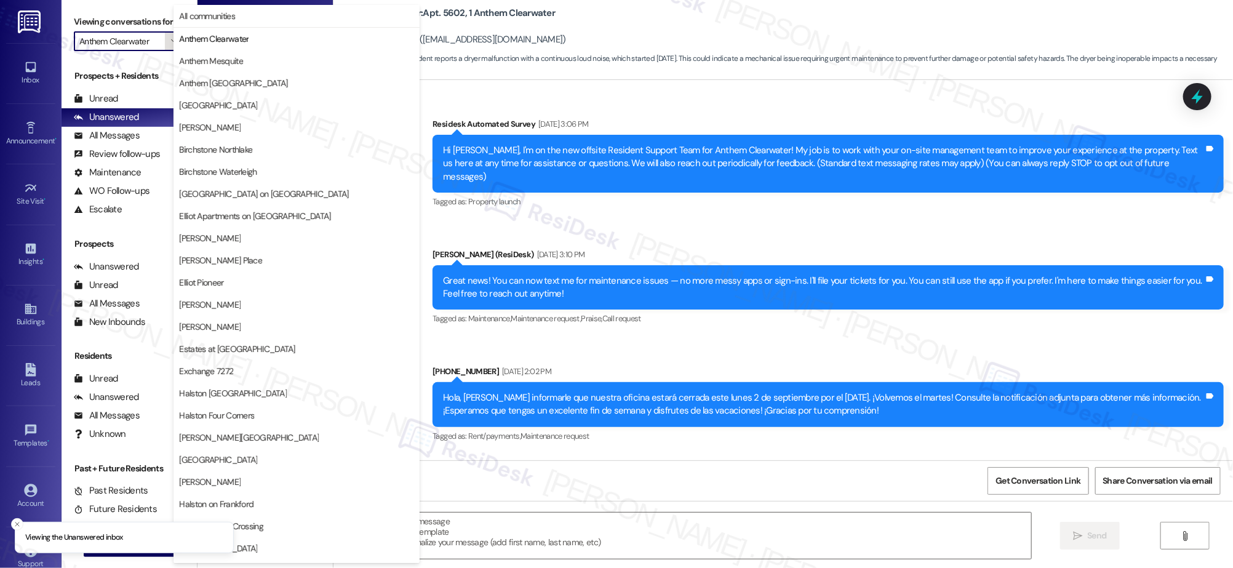
scroll to position [16171, 0]
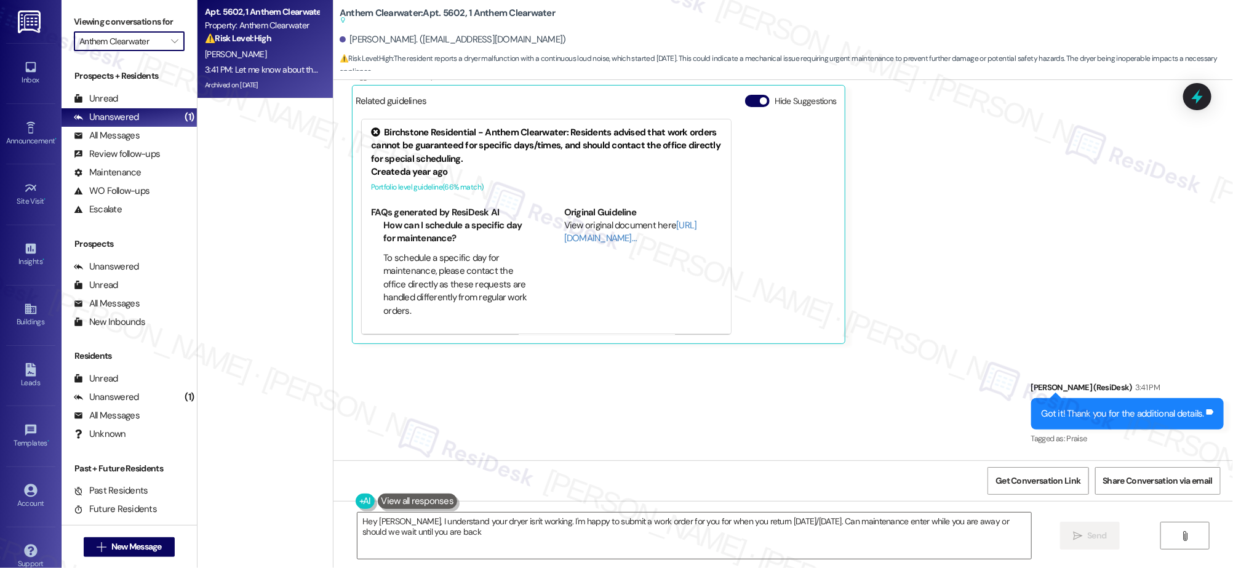
type textarea "Hey [PERSON_NAME], I understand your dryer isn't working. I'm happy to submit a…"
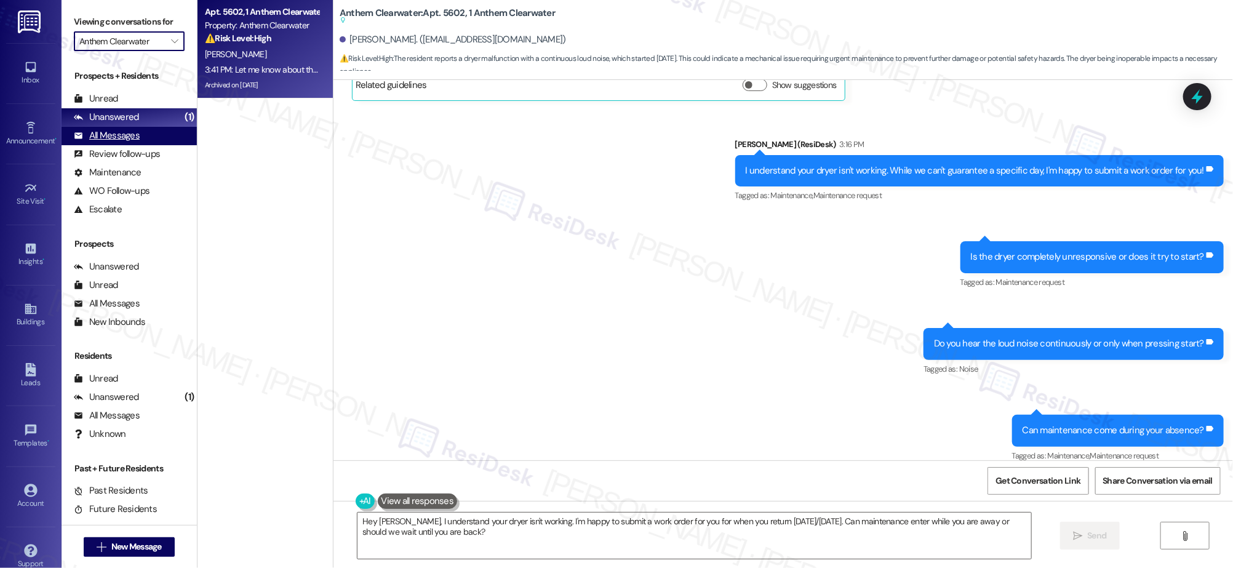
scroll to position [15814, 0]
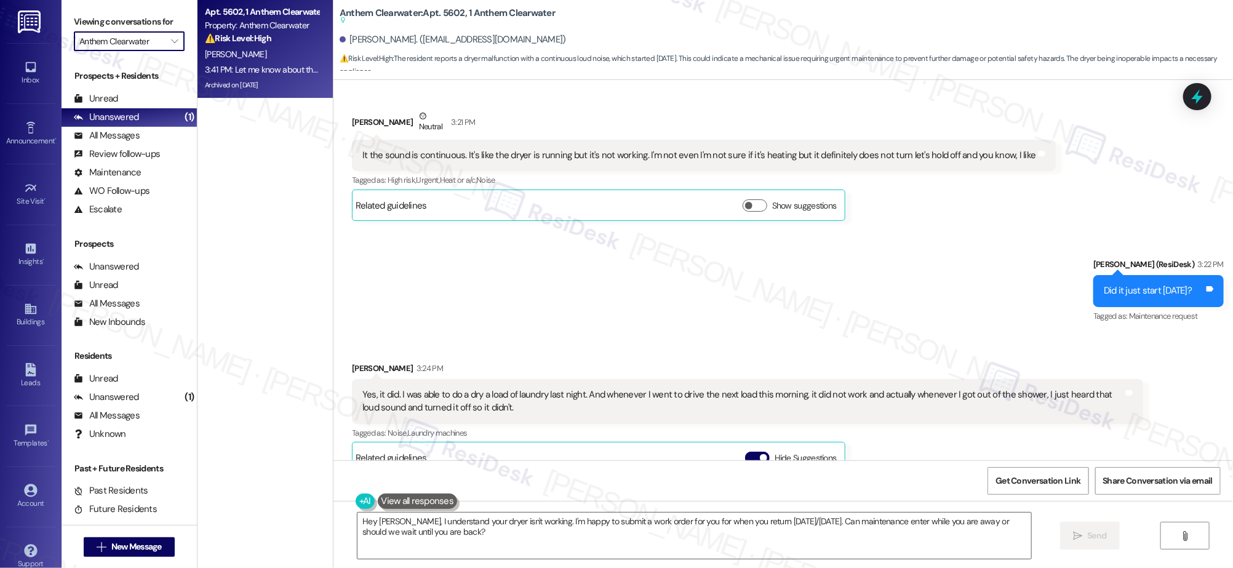
click at [177, 85] on div "Prospects + Residents Unread (0) Unread: Any message you haven't read yet will …" at bounding box center [129, 144] width 135 height 149
drag, startPoint x: 122, startPoint y: 106, endPoint x: 88, endPoint y: 98, distance: 34.8
click at [122, 106] on div "Unread (0)" at bounding box center [129, 99] width 135 height 18
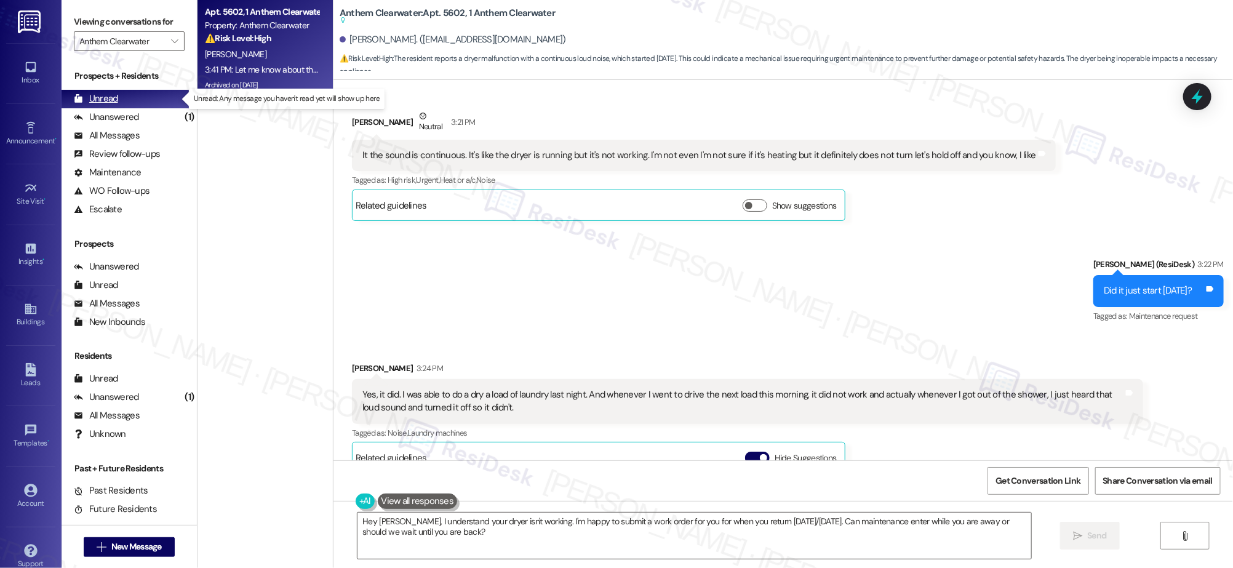
click at [89, 98] on div "Unread" at bounding box center [96, 98] width 44 height 13
drag, startPoint x: 89, startPoint y: 97, endPoint x: 95, endPoint y: 97, distance: 6.2
click at [90, 97] on div "Unread" at bounding box center [96, 98] width 44 height 13
click at [95, 97] on div "Unread" at bounding box center [96, 98] width 44 height 13
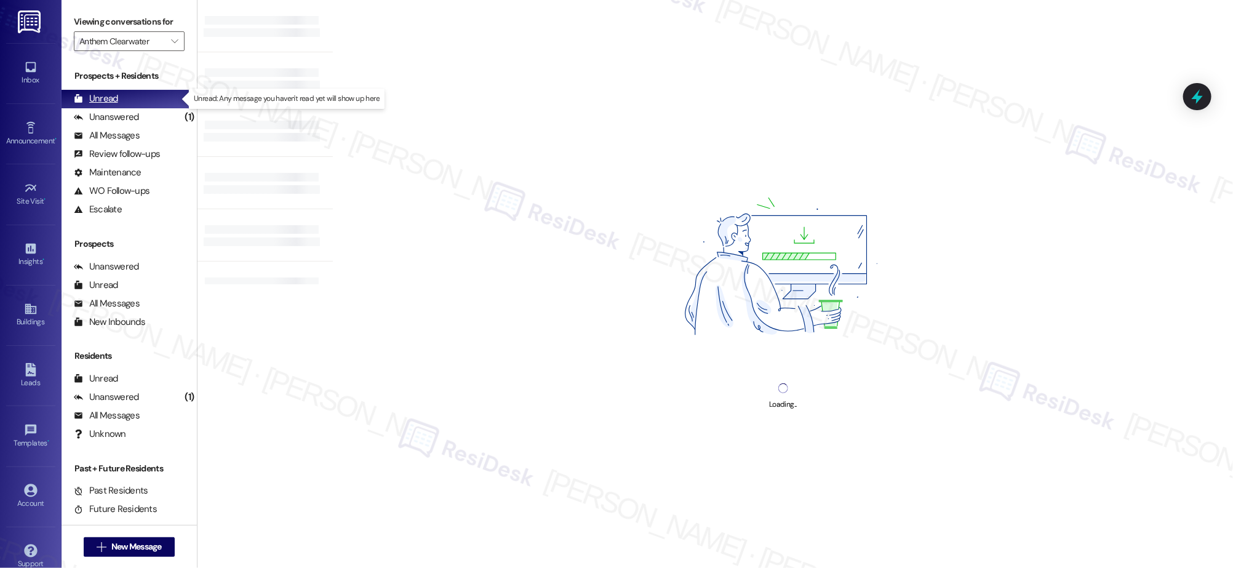
click at [97, 98] on div "Unread" at bounding box center [96, 98] width 44 height 13
click at [31, 507] on div "Account" at bounding box center [31, 503] width 62 height 12
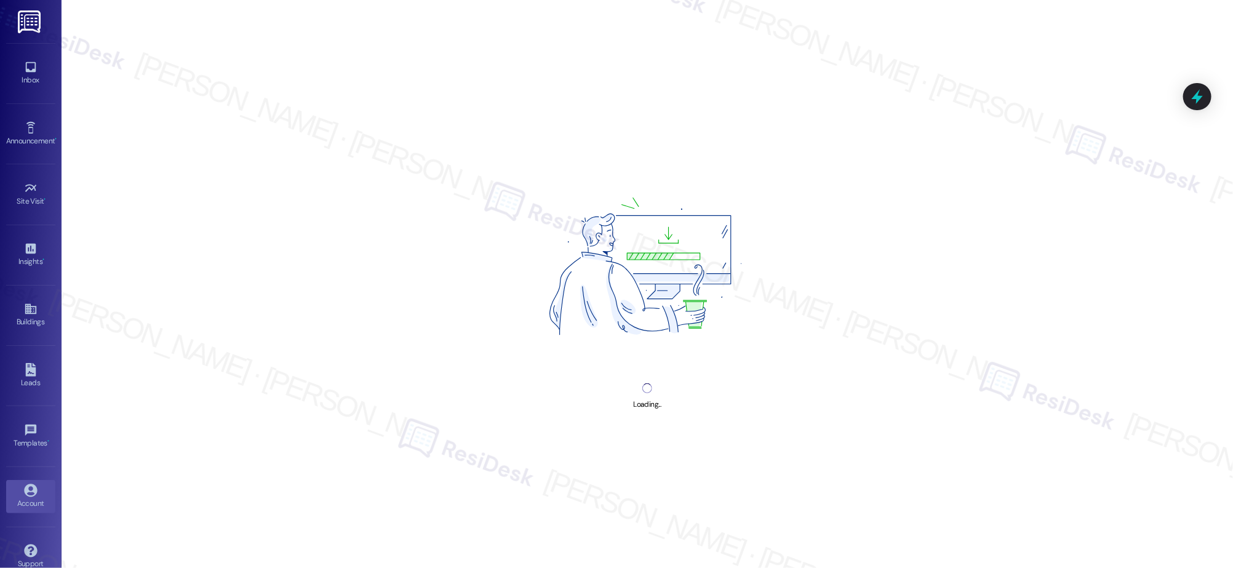
click at [31, 507] on div "Account" at bounding box center [31, 503] width 62 height 12
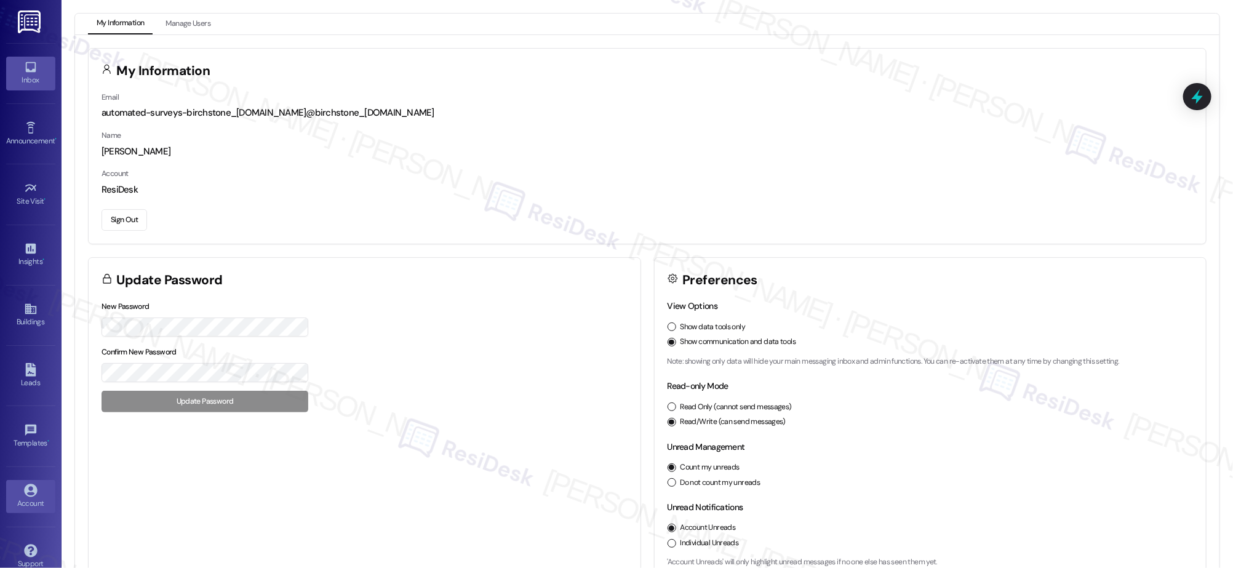
click at [26, 79] on div "Inbox" at bounding box center [31, 80] width 62 height 12
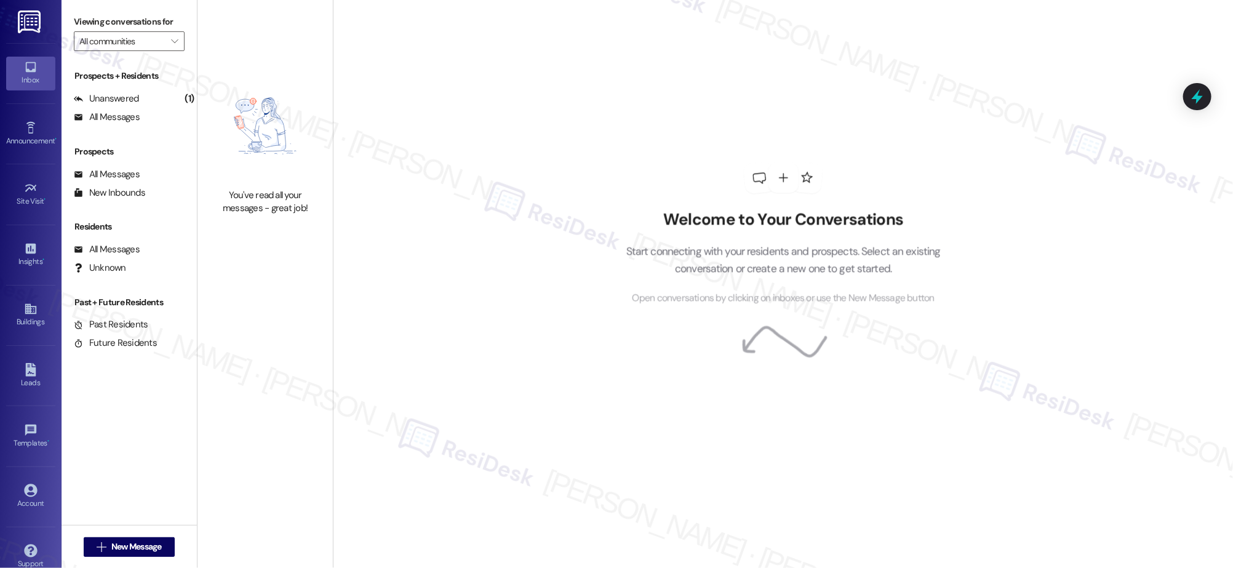
click at [27, 78] on div "Inbox" at bounding box center [31, 80] width 62 height 12
click at [28, 78] on div "Inbox" at bounding box center [31, 80] width 62 height 12
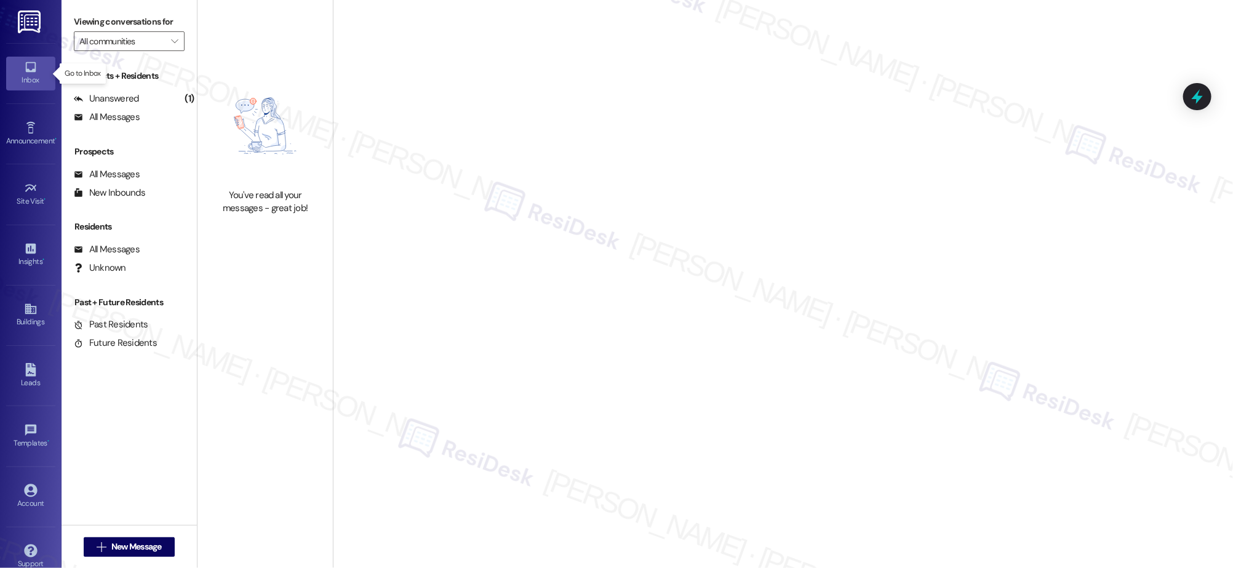
click at [28, 78] on div "Inbox" at bounding box center [31, 80] width 62 height 12
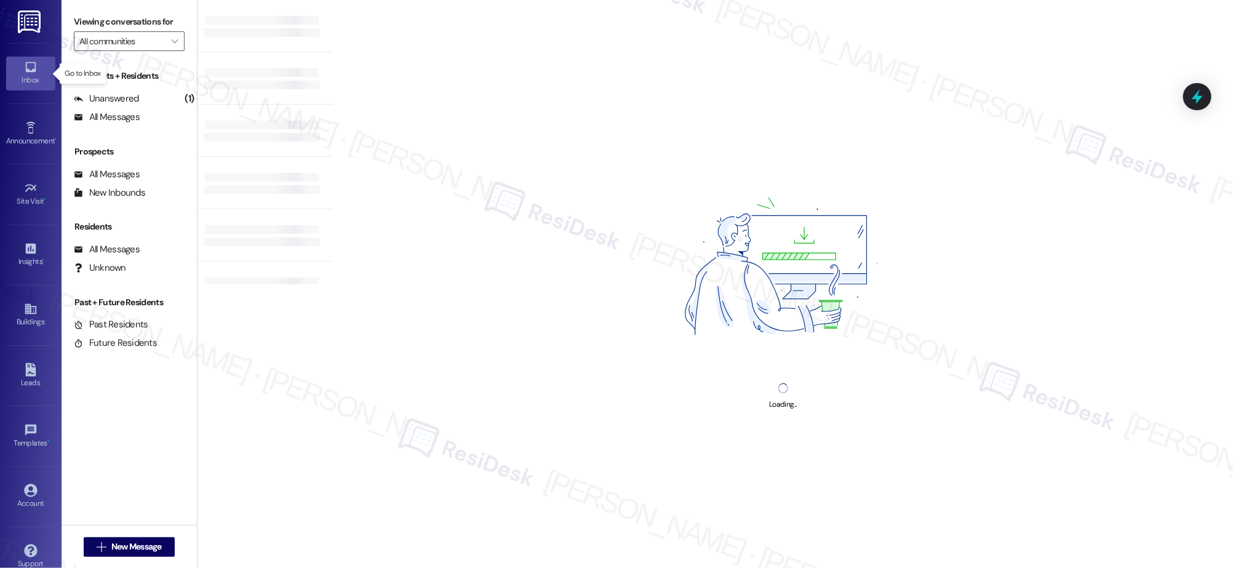
click at [28, 78] on div "Inbox" at bounding box center [31, 80] width 62 height 12
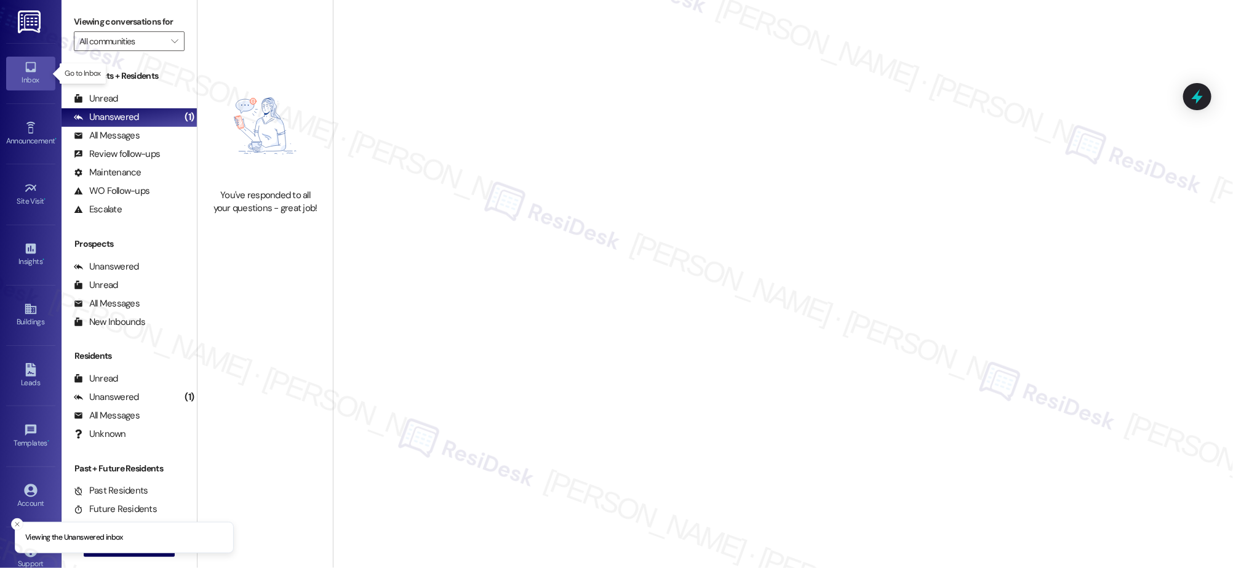
click at [28, 78] on div "Inbox" at bounding box center [31, 80] width 62 height 12
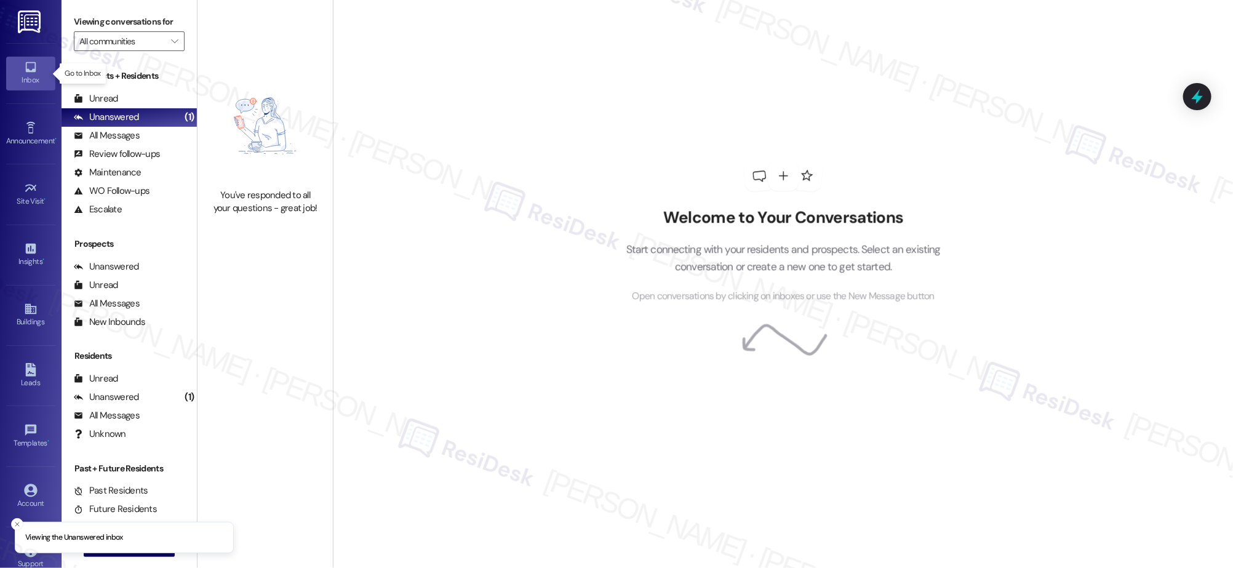
click at [28, 78] on div "Inbox" at bounding box center [31, 80] width 62 height 12
click at [28, 77] on div "Inbox" at bounding box center [31, 80] width 62 height 12
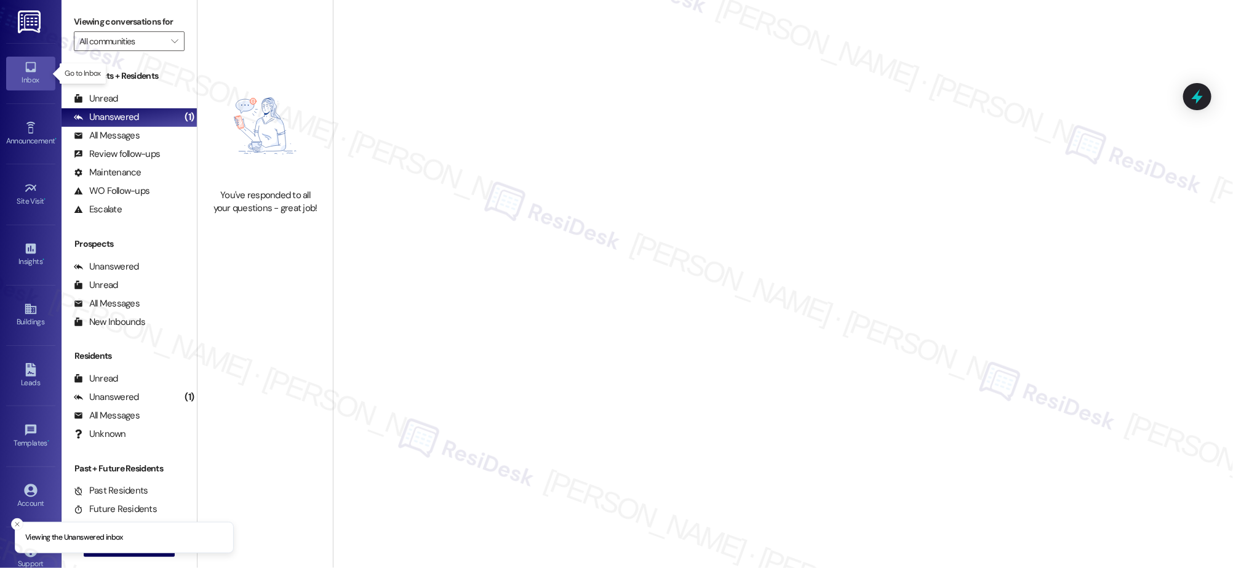
click at [28, 76] on div "Inbox" at bounding box center [31, 80] width 62 height 12
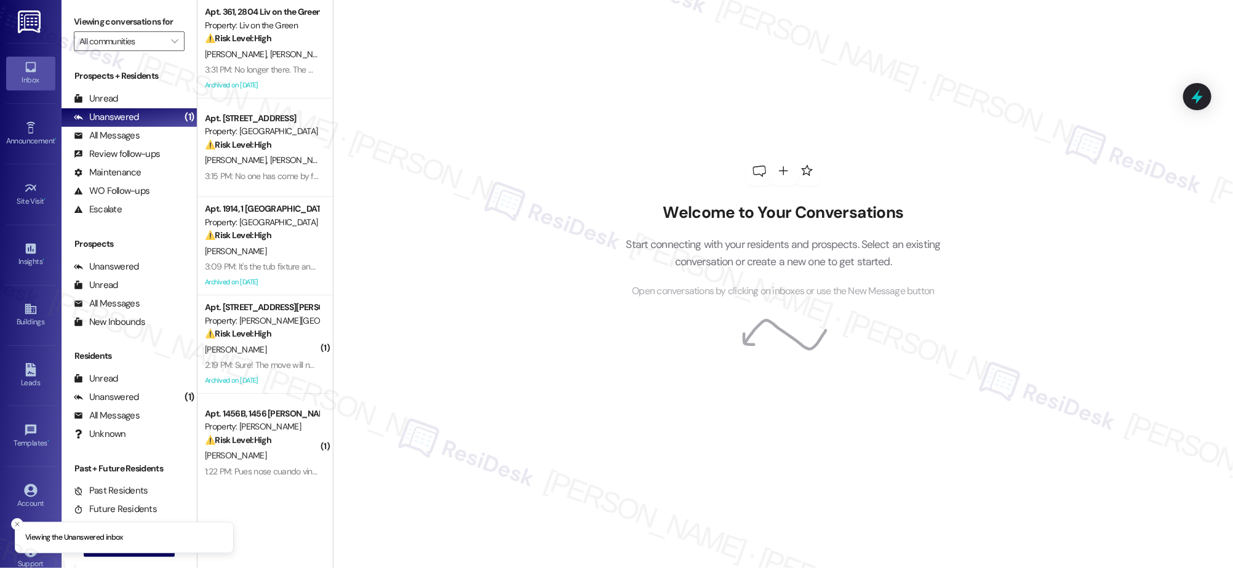
drag, startPoint x: 612, startPoint y: 202, endPoint x: 387, endPoint y: 134, distance: 235.2
click at [612, 202] on div "Welcome to Your Conversations Start connecting with your residents and prospect…" at bounding box center [783, 227] width 369 height 454
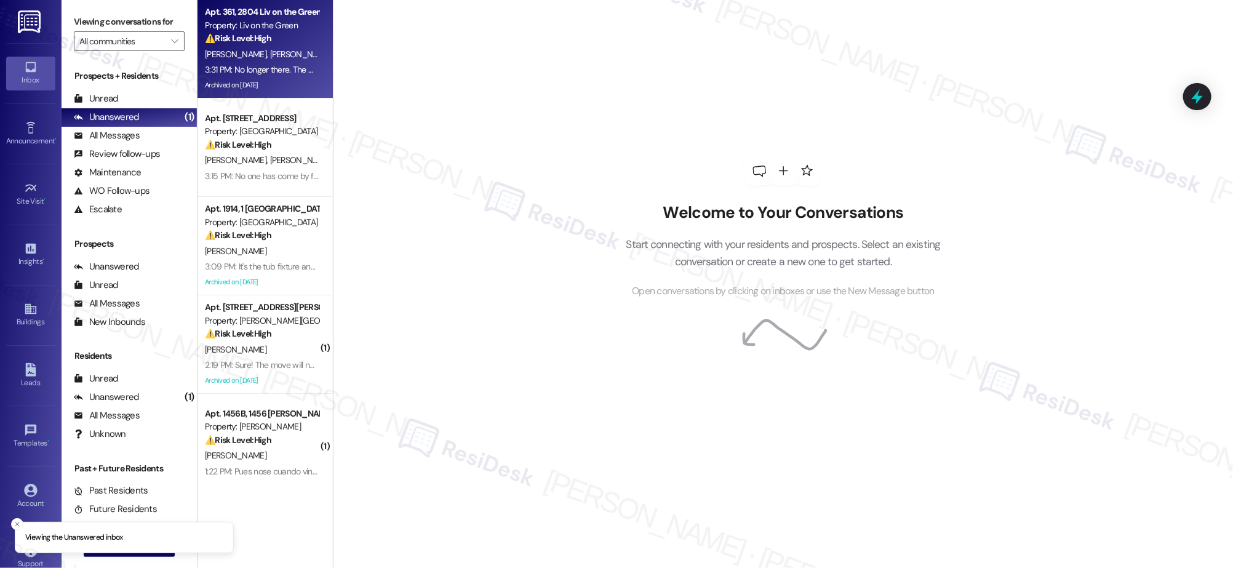
click at [252, 60] on div "[PERSON_NAME] [PERSON_NAME]" at bounding box center [262, 54] width 116 height 15
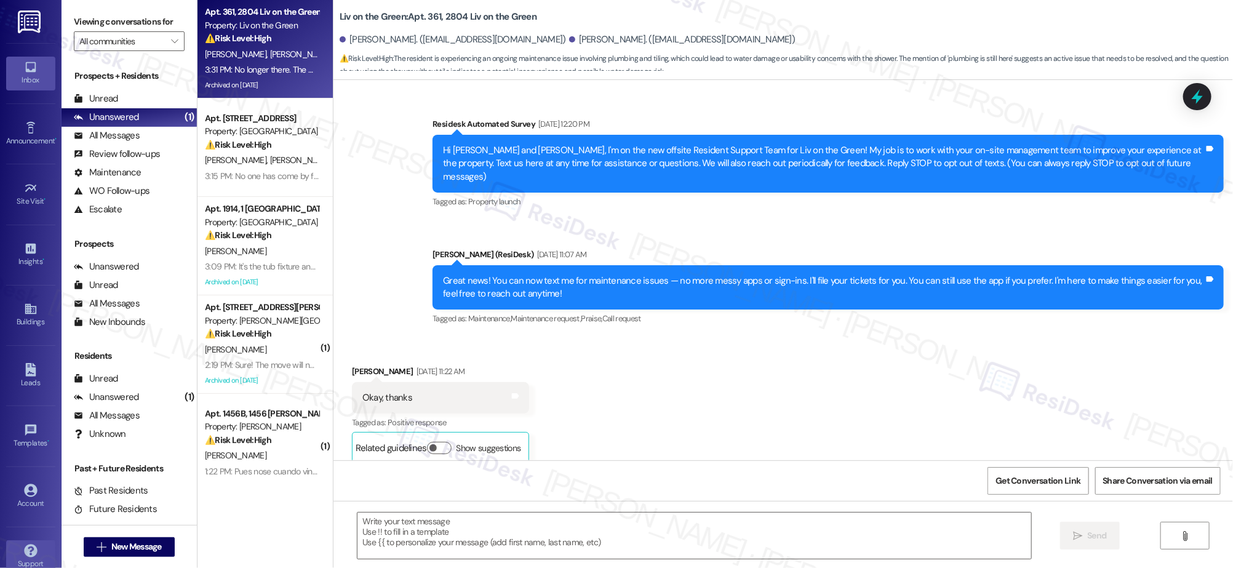
click at [34, 549] on icon at bounding box center [31, 551] width 14 height 14
click at [34, 548] on icon at bounding box center [31, 551] width 14 height 14
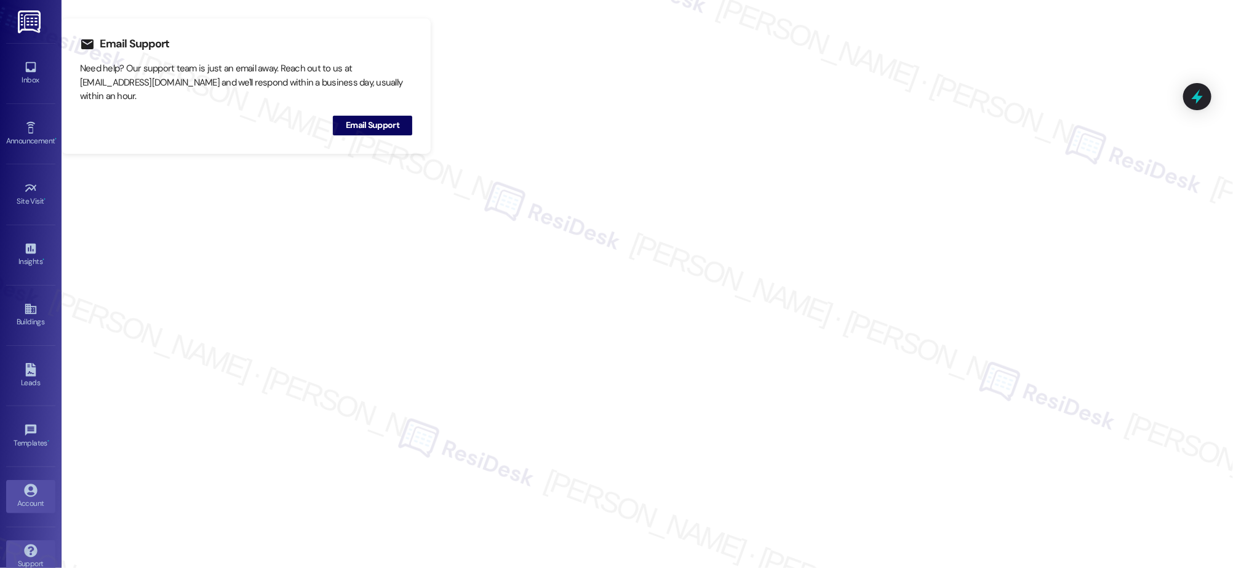
click at [36, 498] on link "Account" at bounding box center [30, 496] width 49 height 33
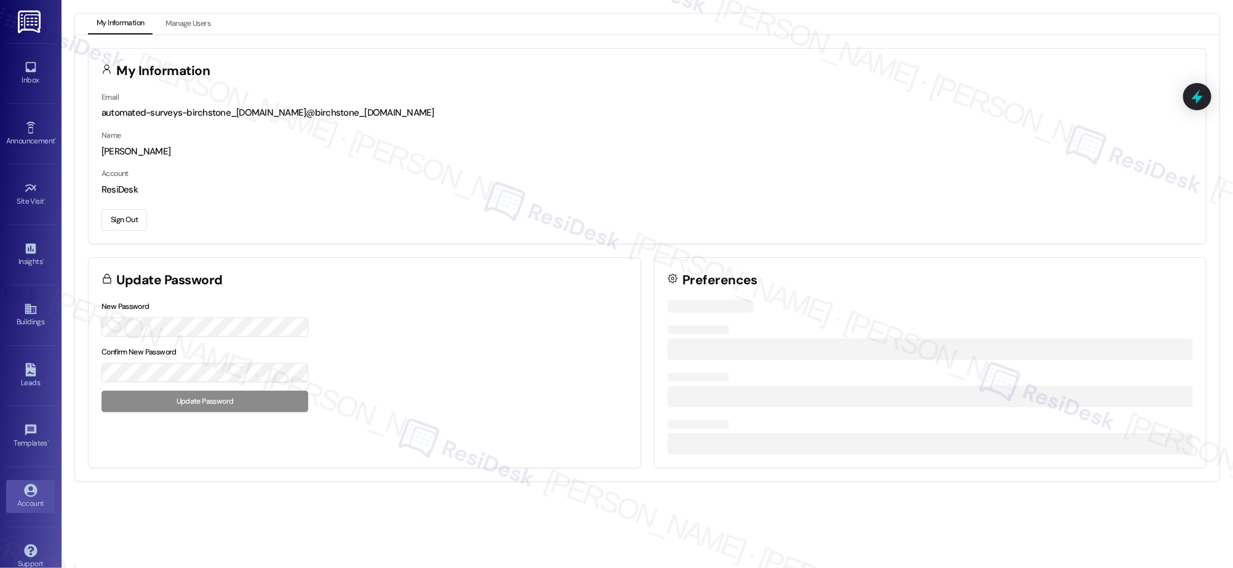
click at [37, 498] on link "Account" at bounding box center [30, 496] width 49 height 33
click at [135, 217] on button "Sign Out" at bounding box center [125, 220] width 46 height 22
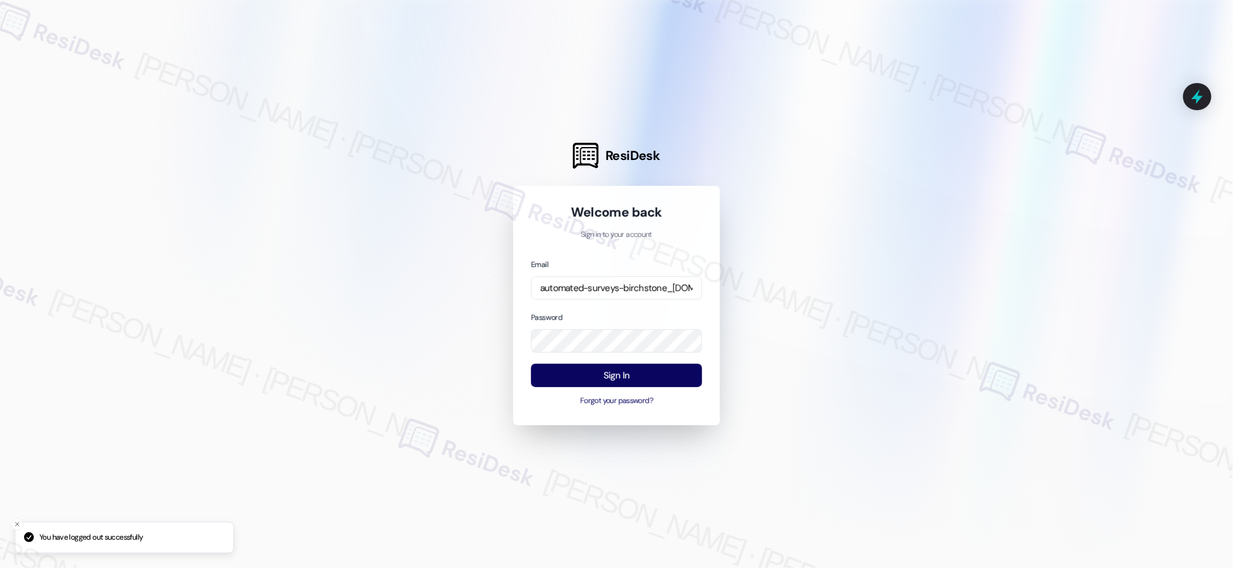
click at [612, 302] on div "Email automated-surveys-birchstone_[DOMAIN_NAME]@birchstone_[DOMAIN_NAME] Passw…" at bounding box center [616, 333] width 171 height 150
click at [617, 289] on input "automated-surveys-birchstone_[DOMAIN_NAME]@birchstone_[DOMAIN_NAME]" at bounding box center [616, 288] width 171 height 24
type input "automated-surveys-affinity_[DOMAIN_NAME]@affinity_[DOMAIN_NAME]"
click at [652, 375] on button "Sign In" at bounding box center [616, 376] width 171 height 24
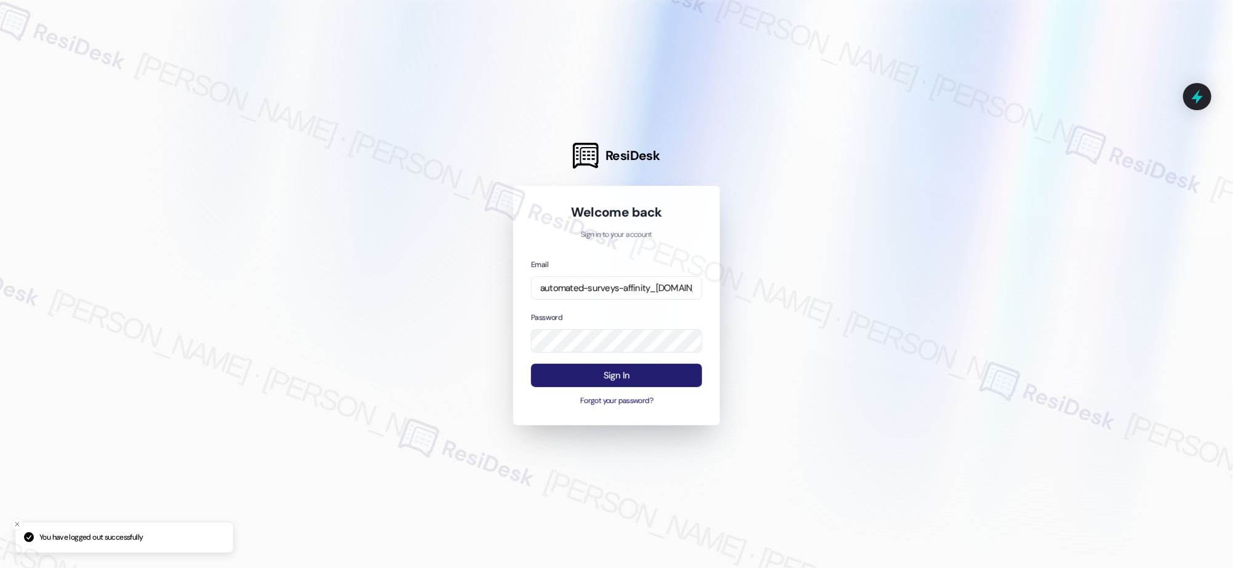
click at [652, 375] on button "Sign In" at bounding box center [616, 376] width 171 height 24
